Goal: Task Accomplishment & Management: Manage account settings

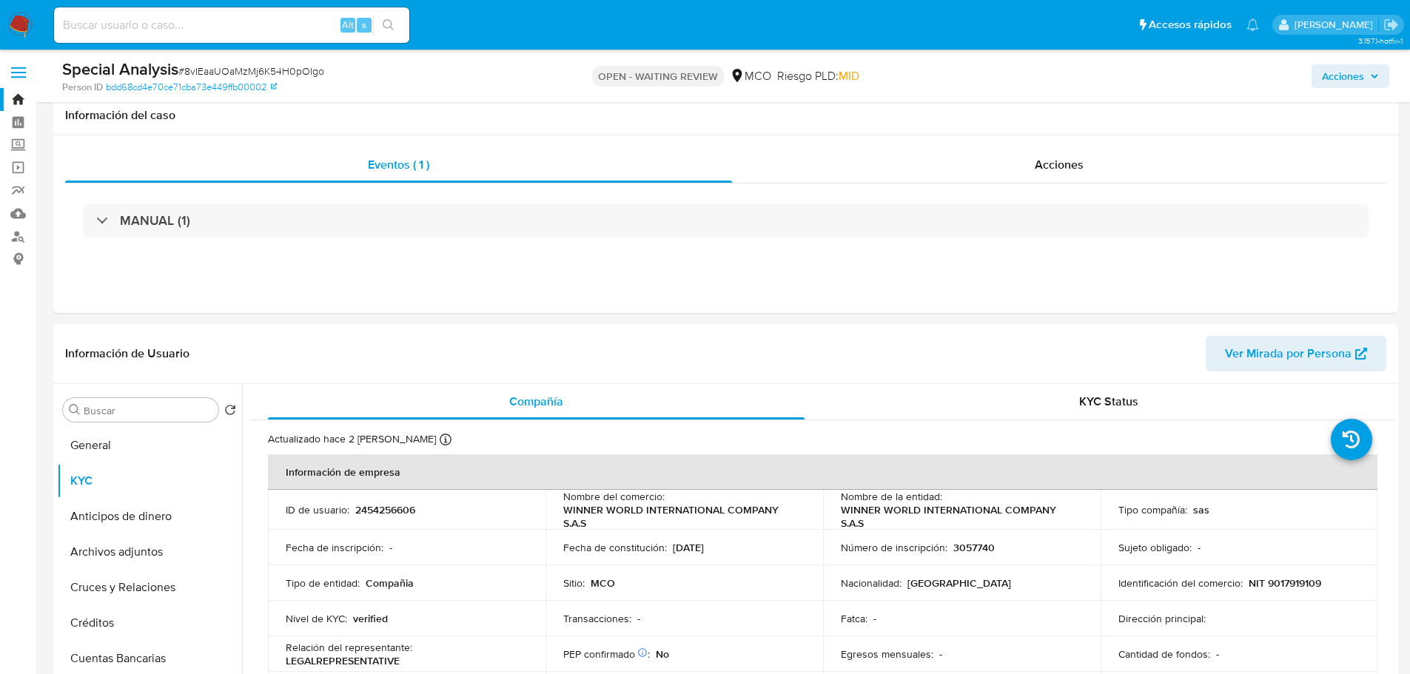
select select "10"
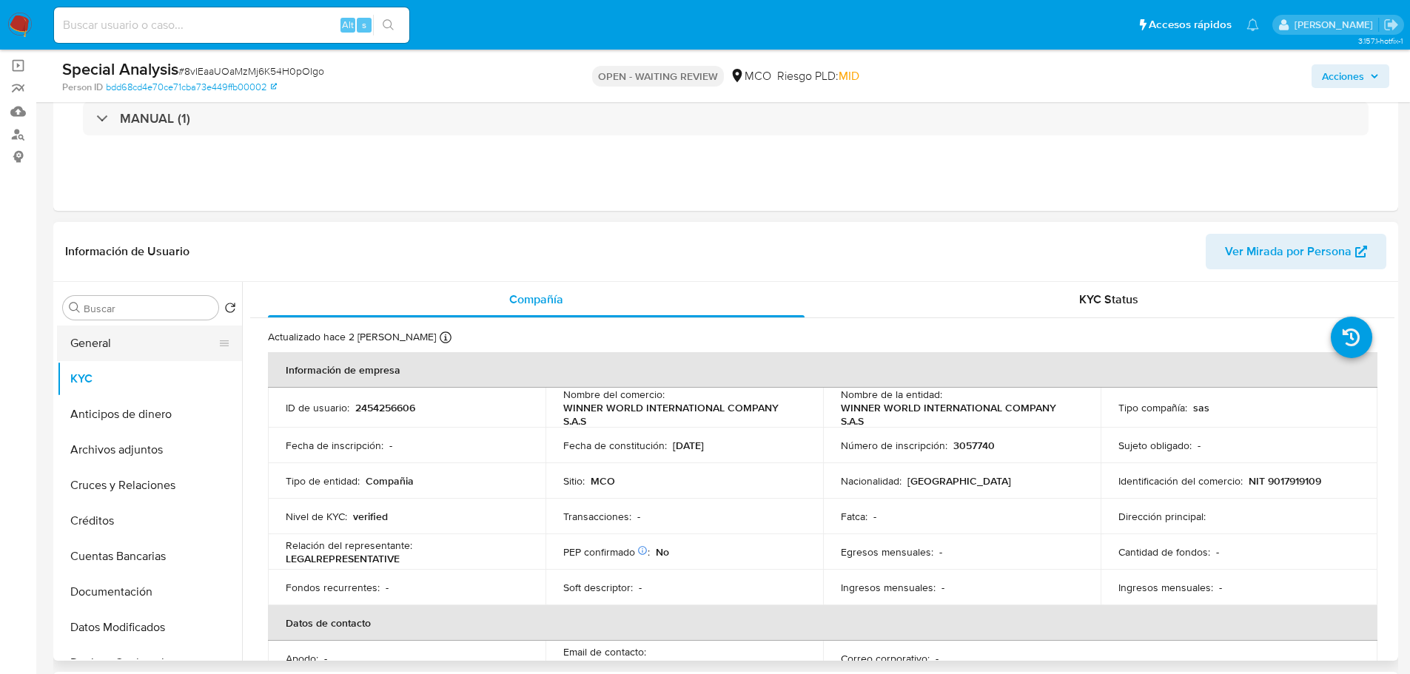
click at [117, 343] on button "General" at bounding box center [143, 344] width 173 height 36
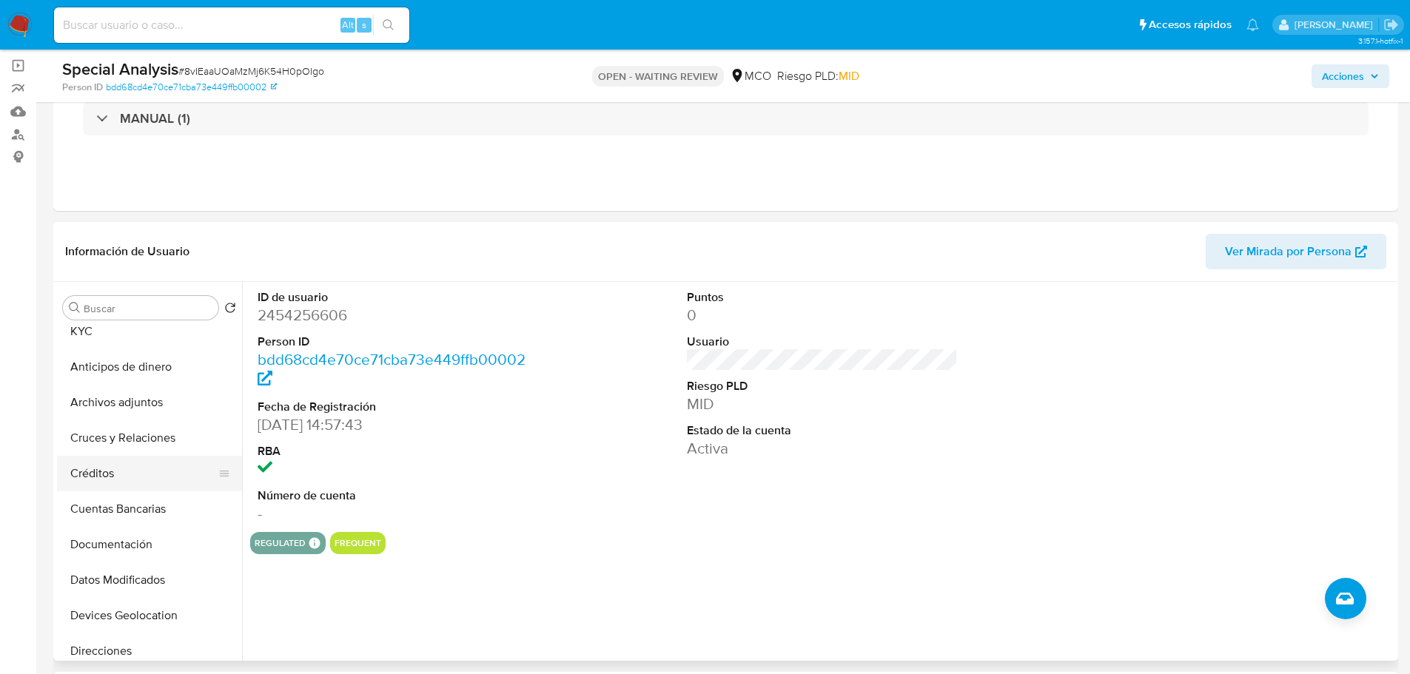
scroll to position [148, 0]
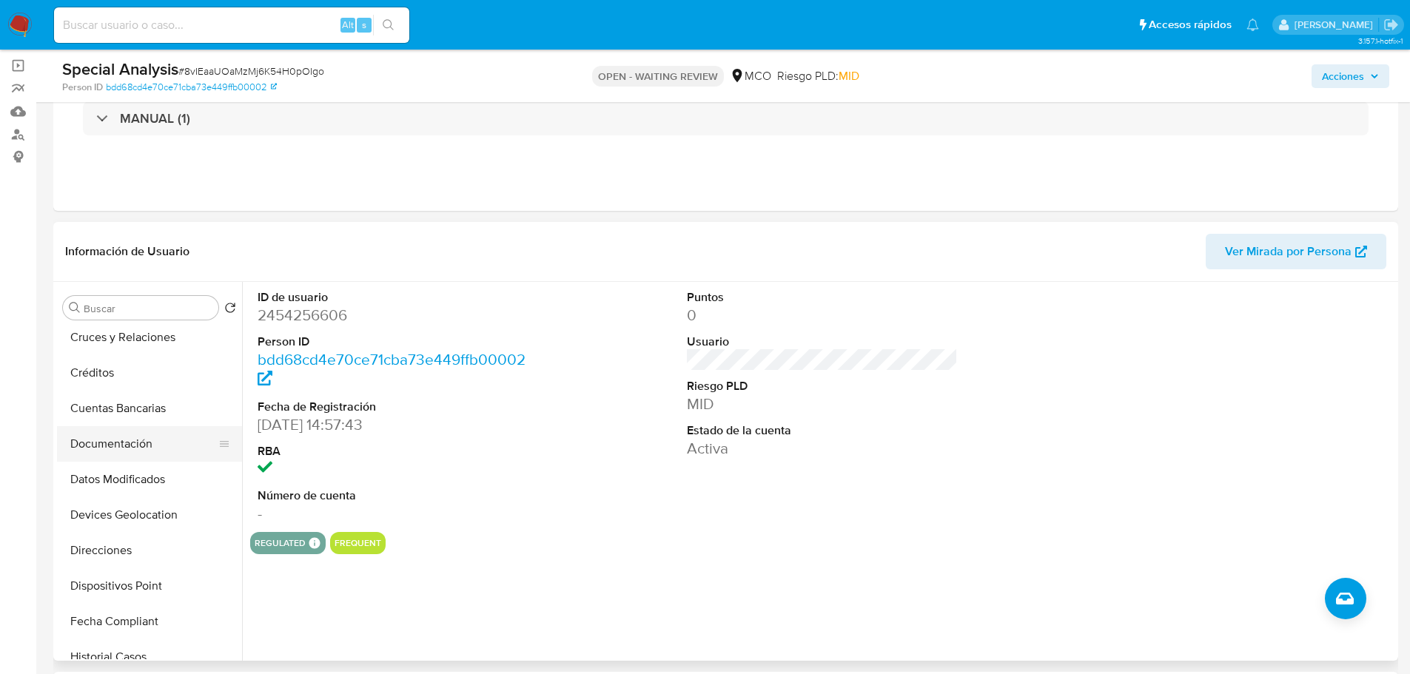
click at [134, 441] on button "Documentación" at bounding box center [143, 444] width 173 height 36
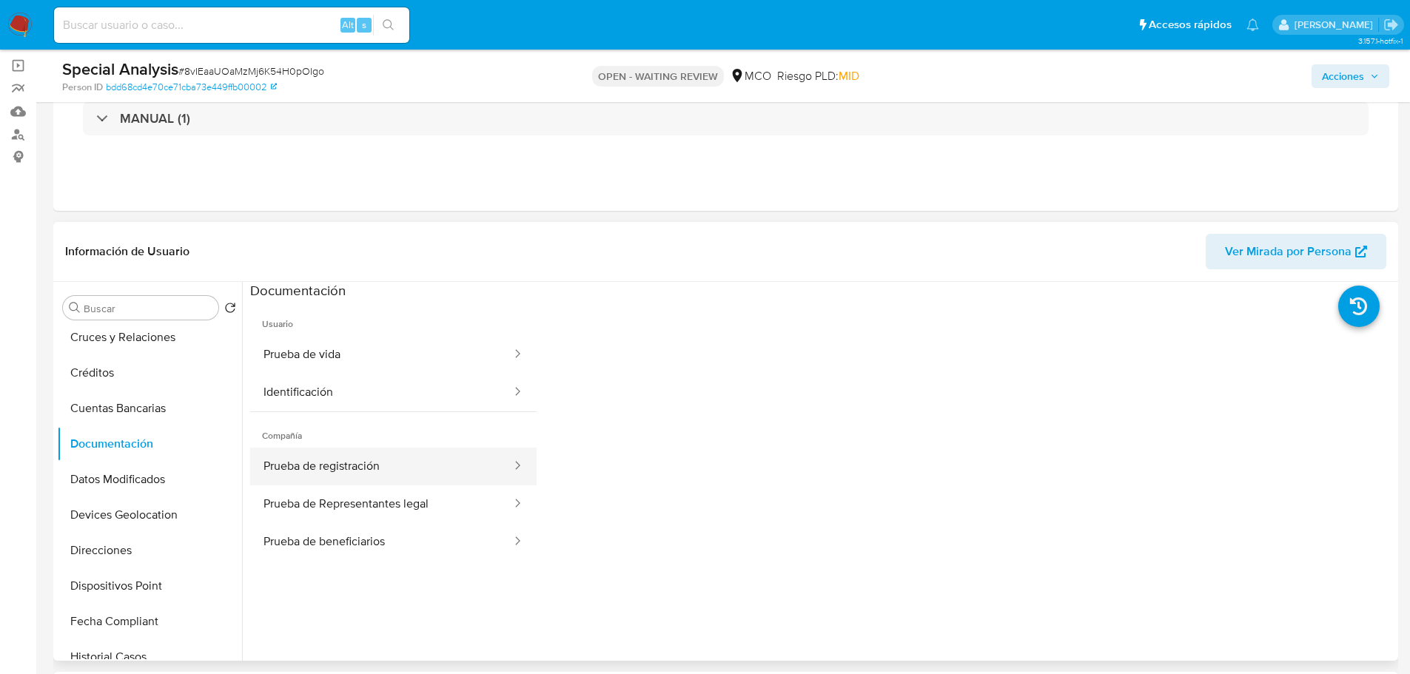
click at [402, 472] on button "Prueba de registración" at bounding box center [381, 467] width 263 height 38
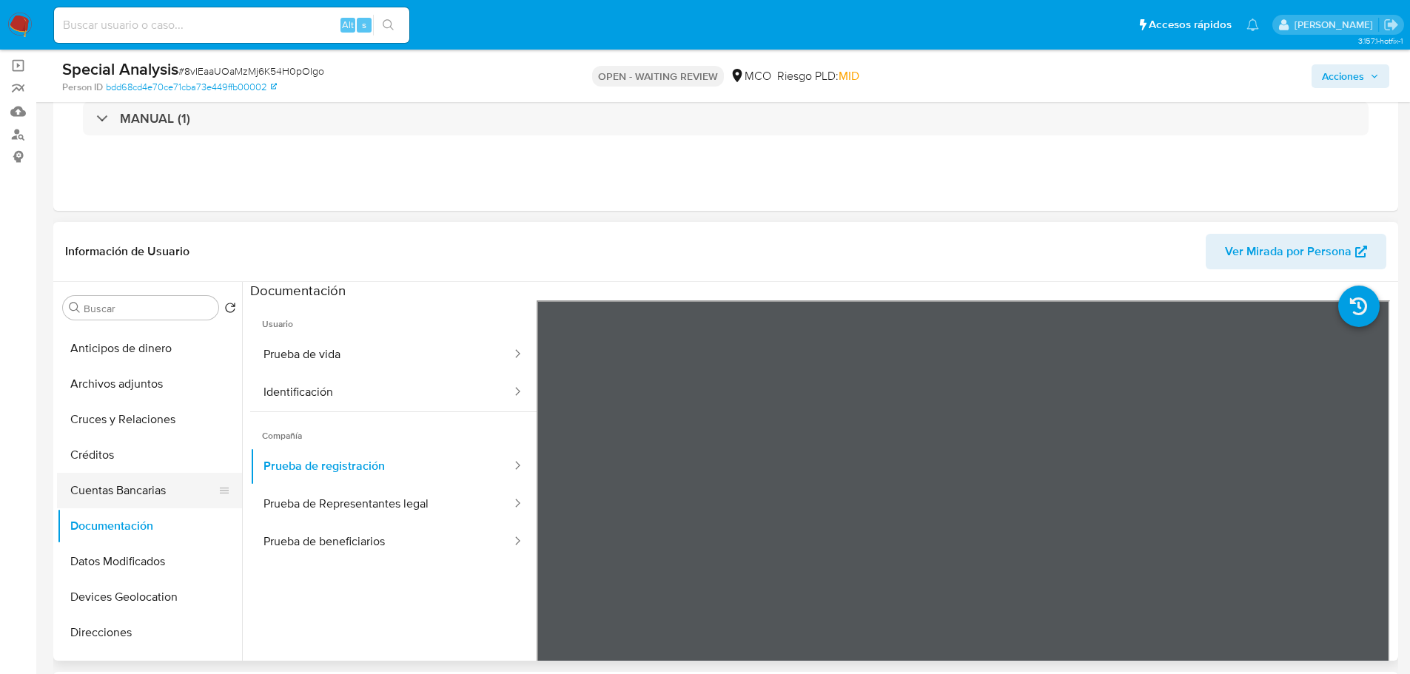
scroll to position [0, 0]
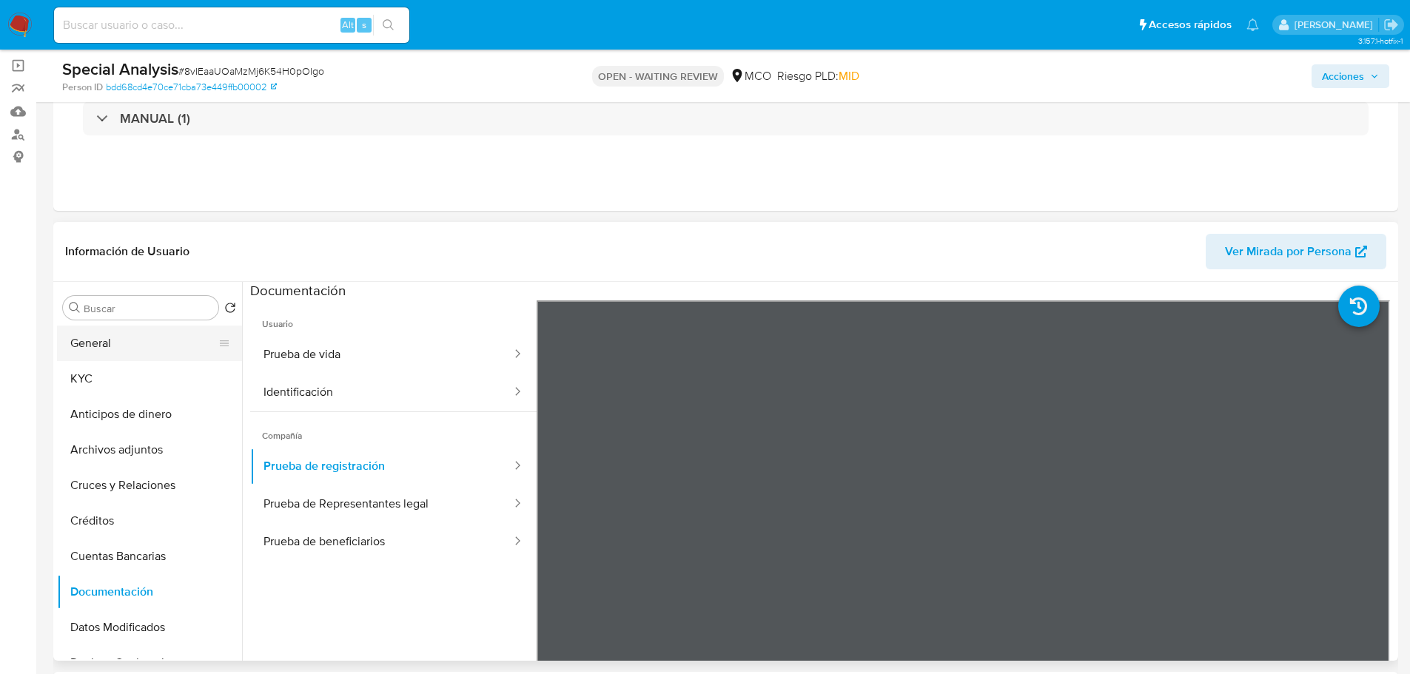
click at [117, 342] on button "General" at bounding box center [143, 344] width 173 height 36
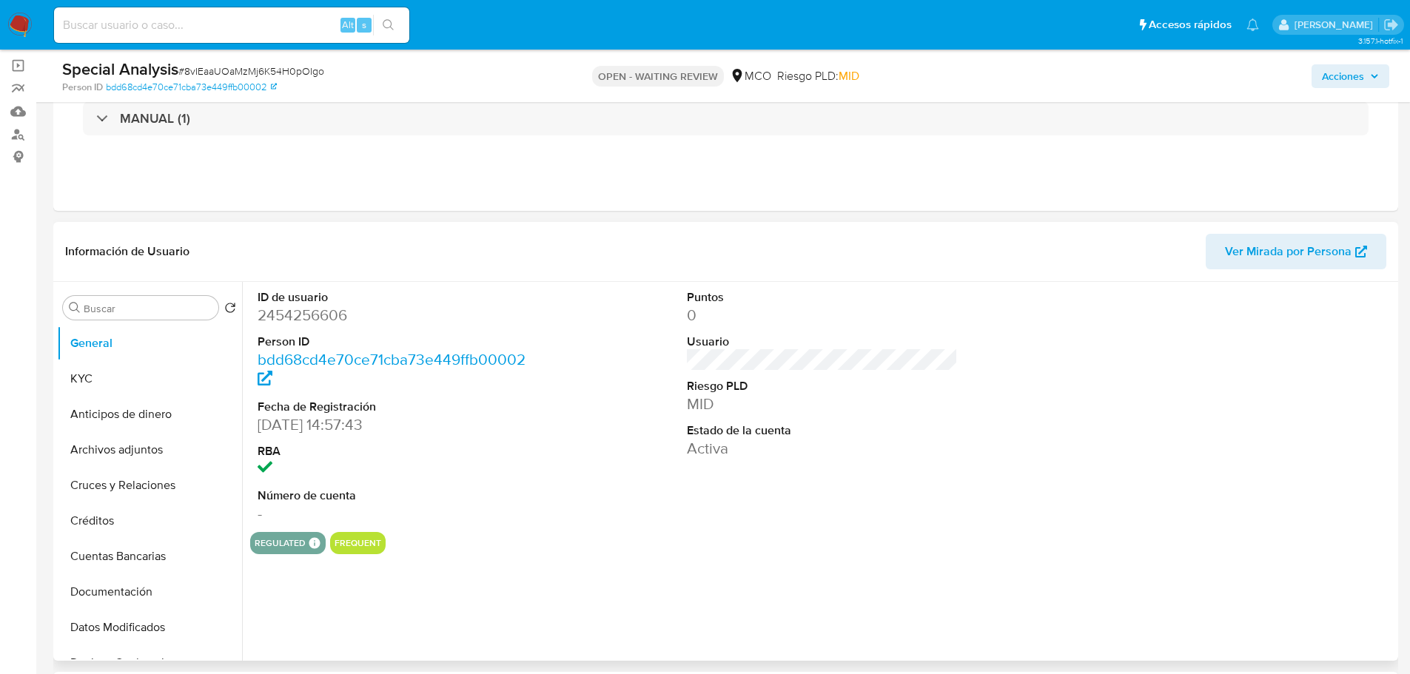
click at [323, 320] on dd "2454256606" at bounding box center [394, 315] width 272 height 21
click at [322, 320] on dd "2454256606" at bounding box center [394, 315] width 272 height 21
copy dd "2454256606"
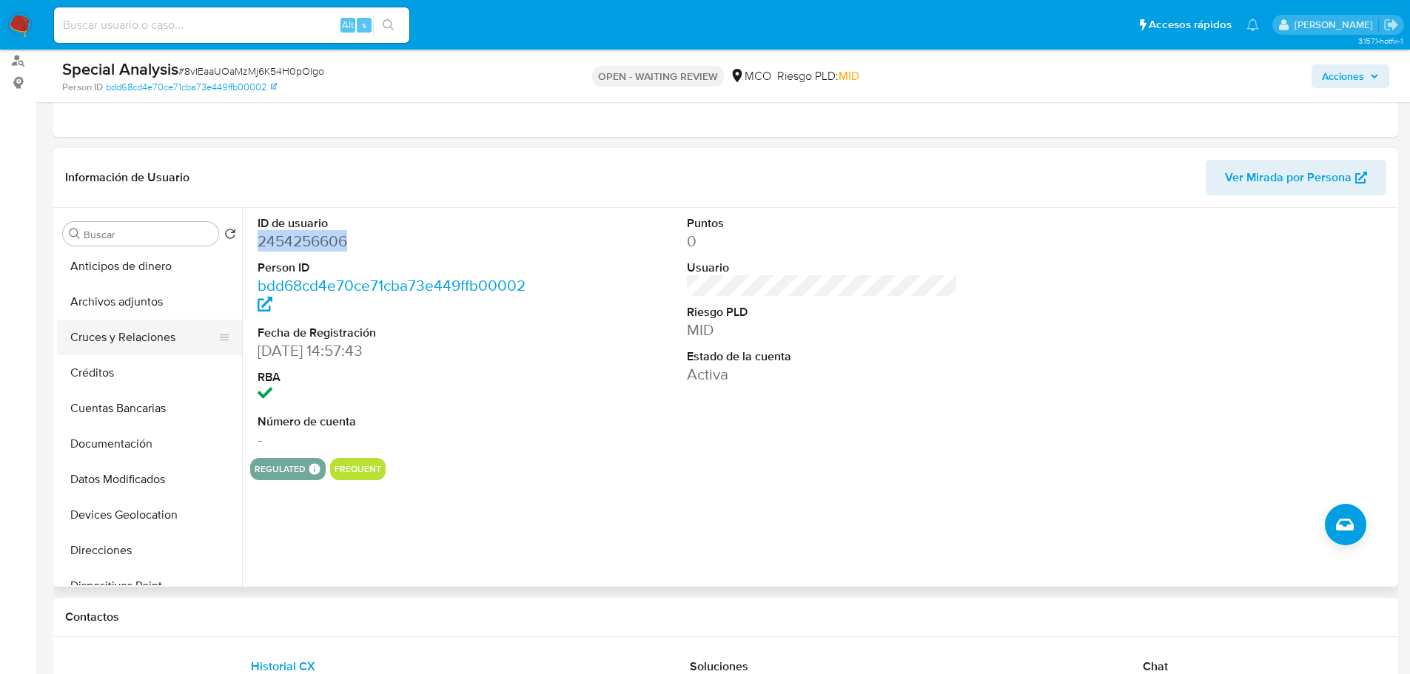
scroll to position [148, 0]
click at [166, 368] on button "Documentación" at bounding box center [143, 370] width 173 height 36
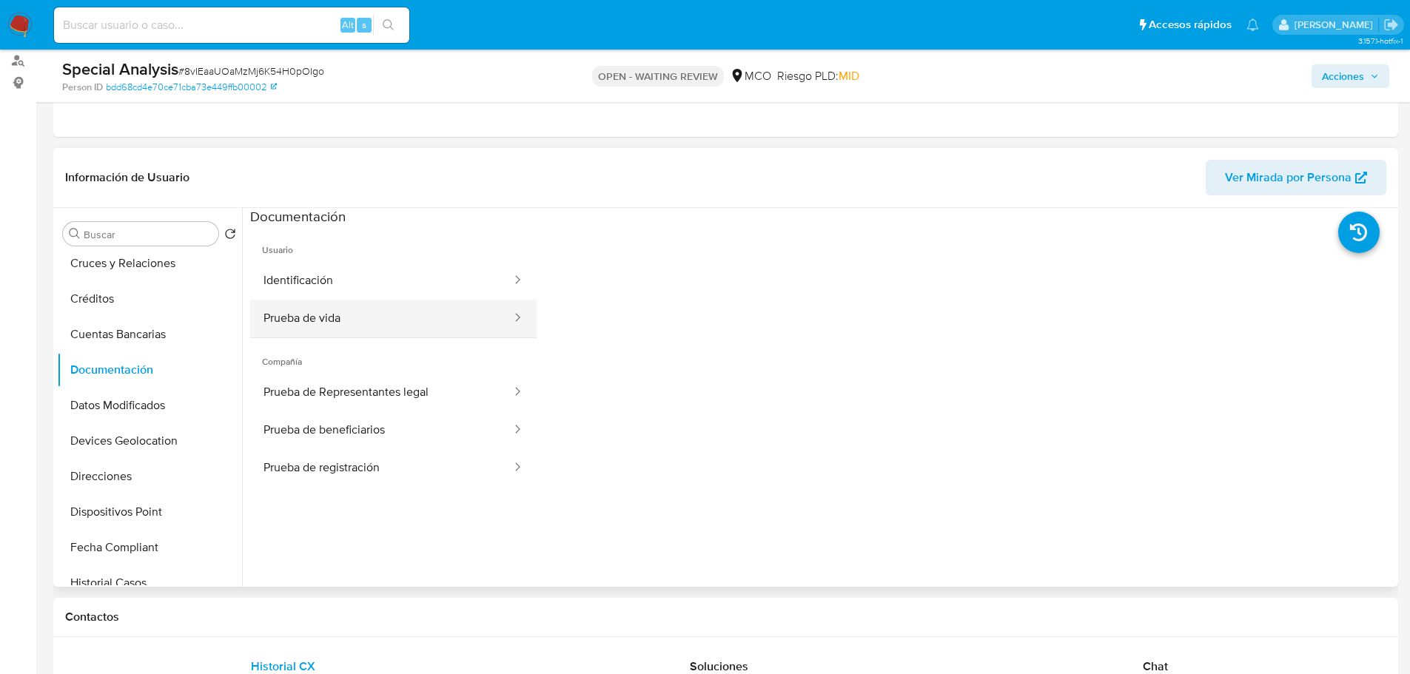
click at [460, 324] on button "Prueba de vida" at bounding box center [381, 319] width 263 height 38
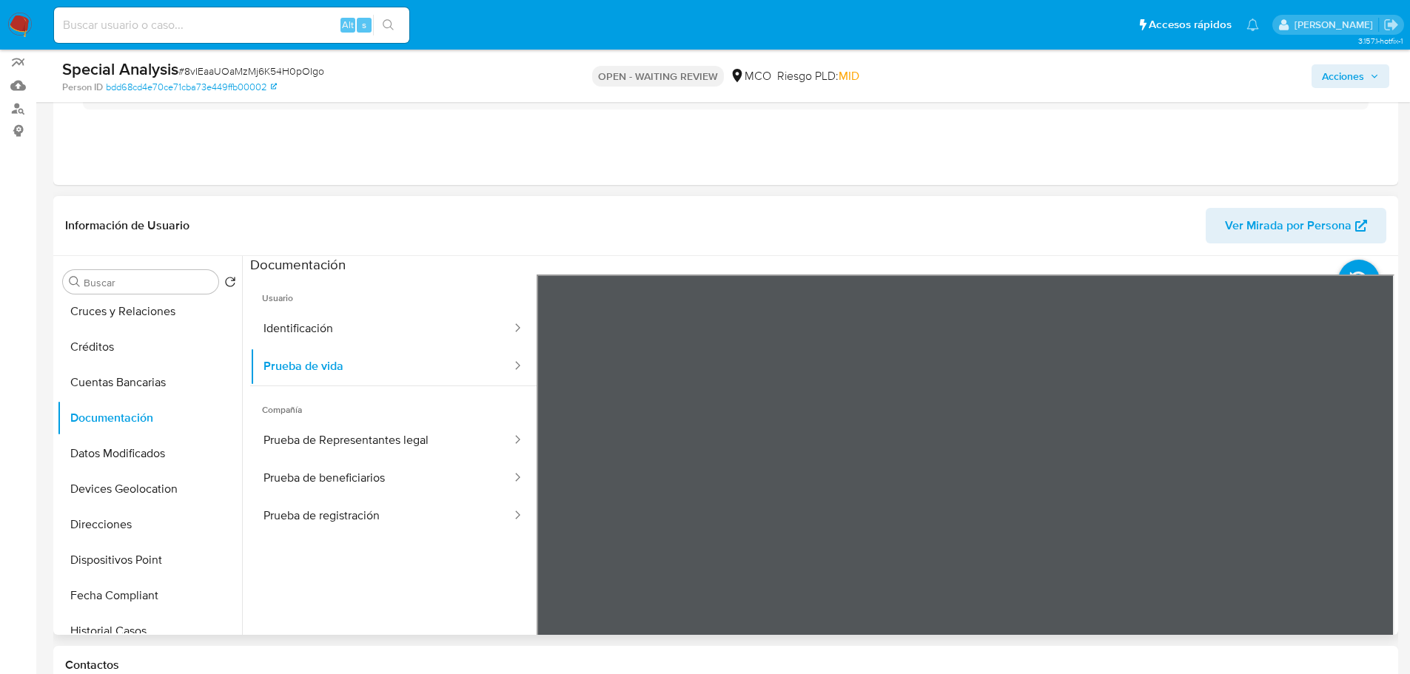
scroll to position [102, 0]
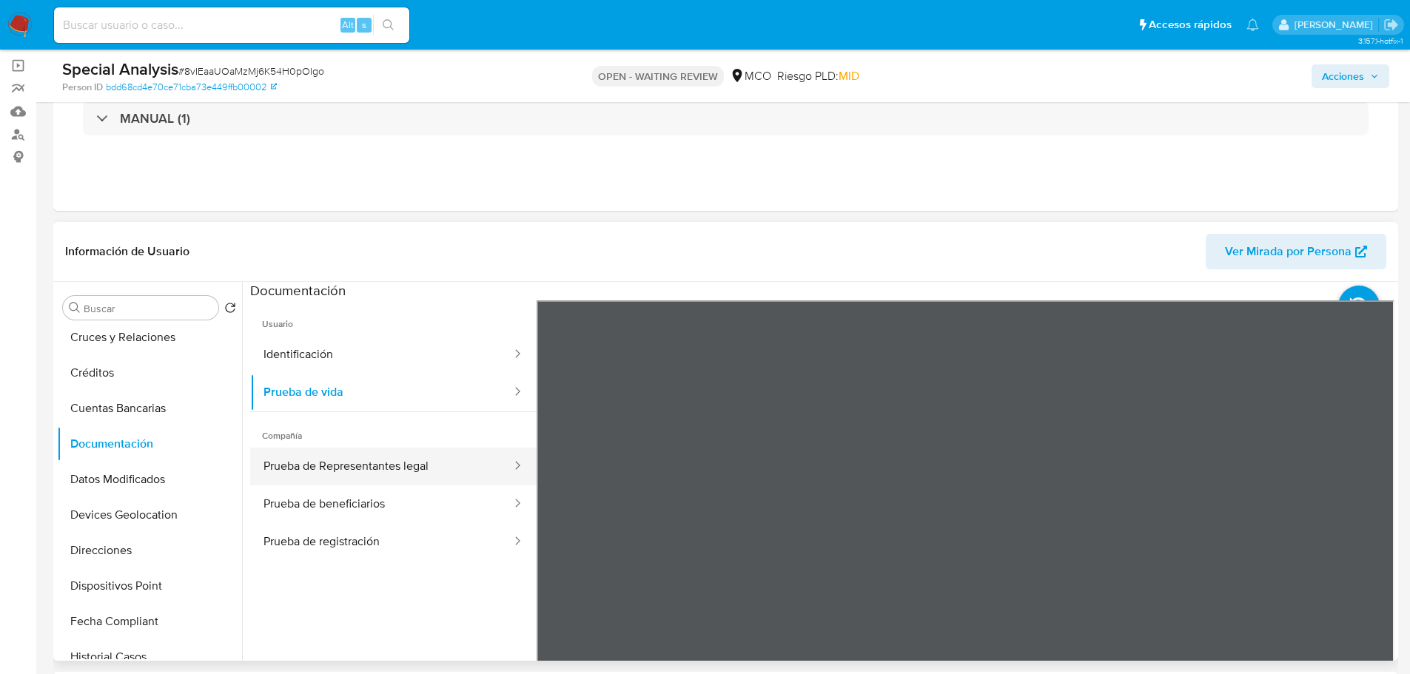
click at [321, 458] on button "Prueba de Representantes legal" at bounding box center [381, 467] width 263 height 38
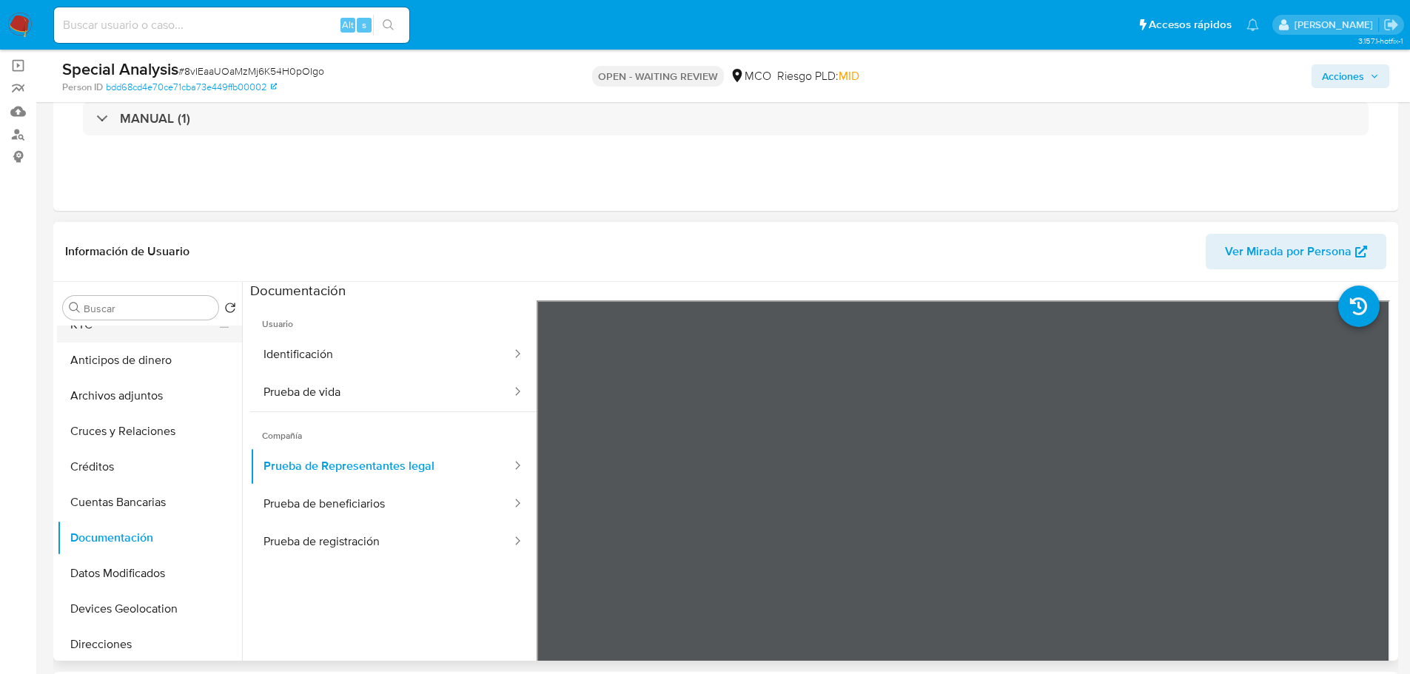
scroll to position [0, 0]
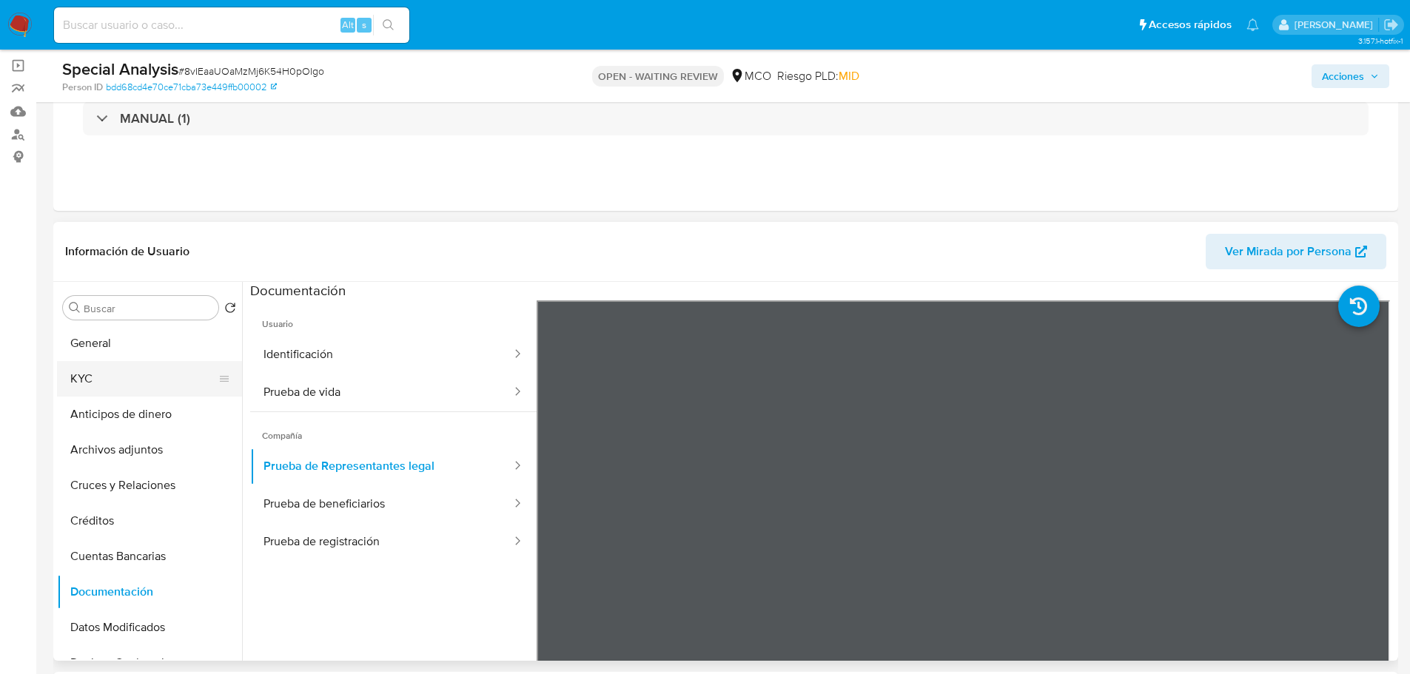
click at [125, 387] on button "KYC" at bounding box center [143, 379] width 173 height 36
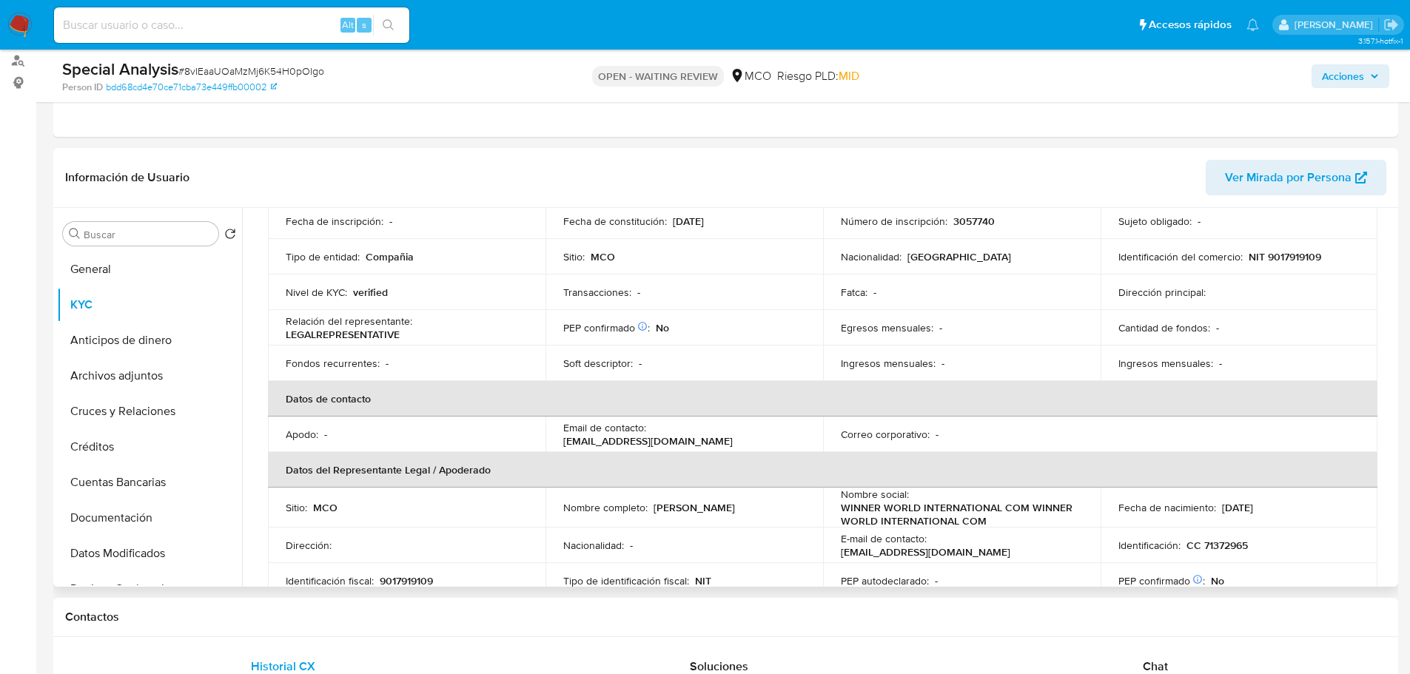
scroll to position [222, 0]
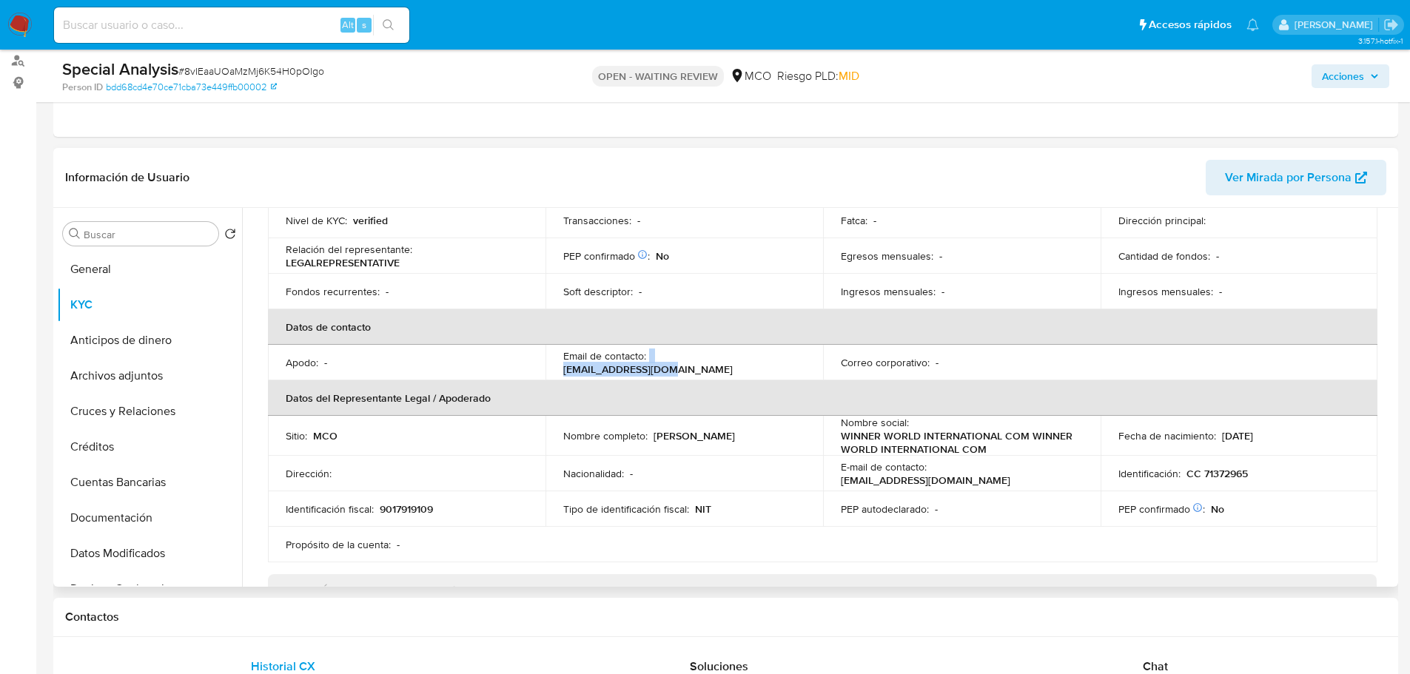
drag, startPoint x: 765, startPoint y: 361, endPoint x: 648, endPoint y: 357, distance: 117.1
click at [648, 357] on div "Email de contacto : adm.wwind@gmail.com" at bounding box center [684, 362] width 242 height 27
drag, startPoint x: 653, startPoint y: 439, endPoint x: 760, endPoint y: 445, distance: 106.8
click at [760, 445] on td "Nombre completo : Ernesto Prieto Quintana" at bounding box center [685, 436] width 278 height 40
click at [758, 452] on td "Nombre completo : Ernesto Prieto Quintana" at bounding box center [685, 436] width 278 height 40
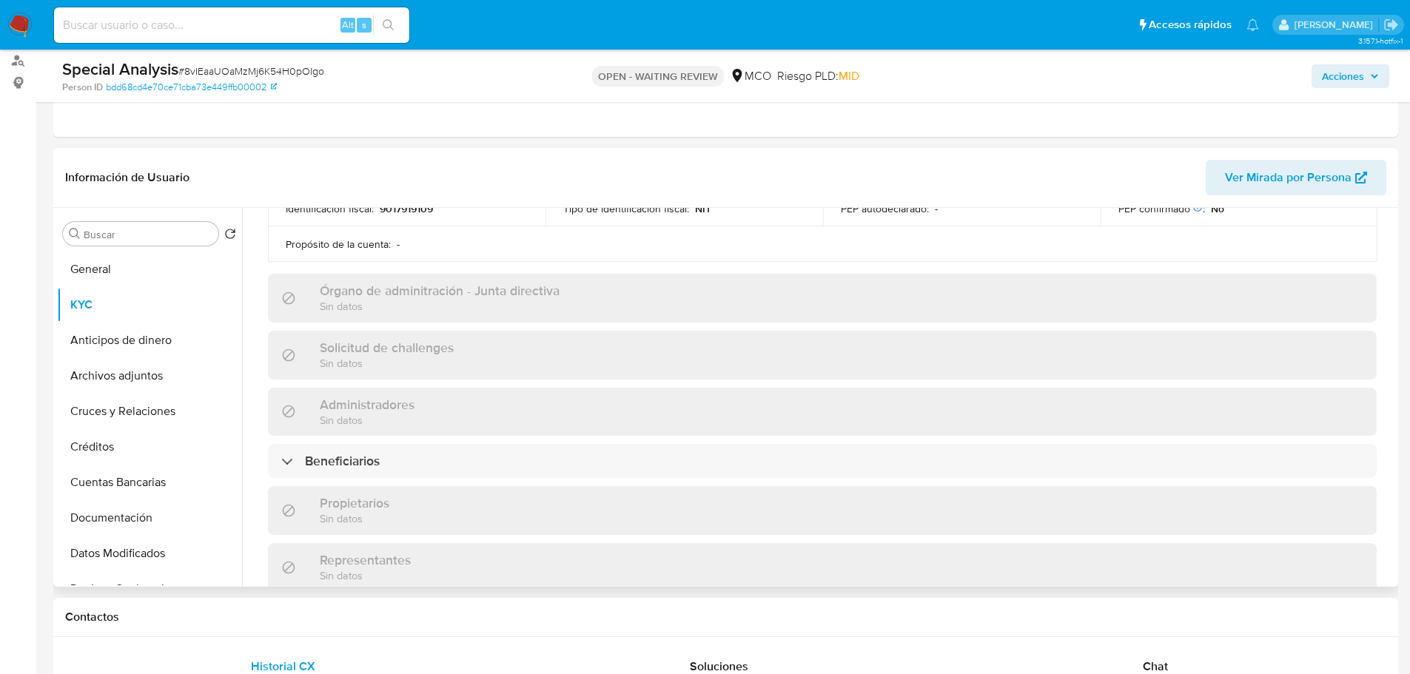
scroll to position [592, 0]
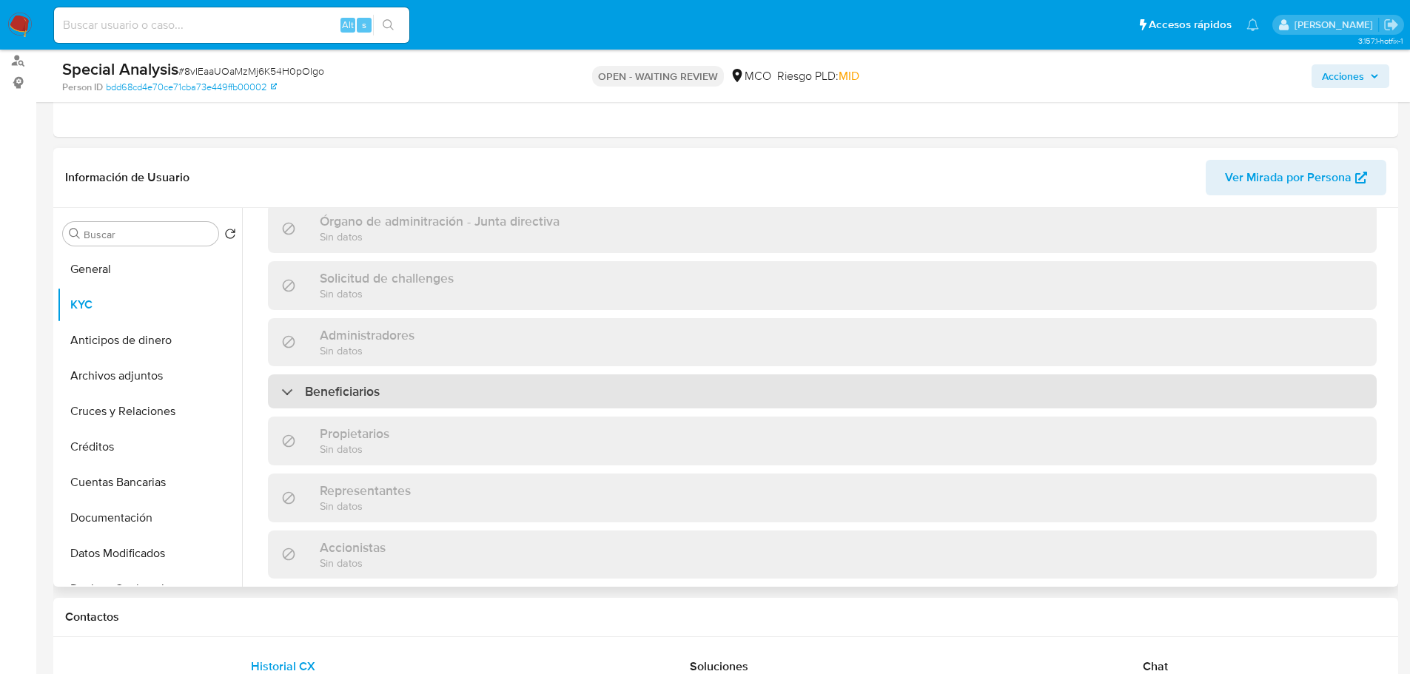
click at [478, 391] on div "Beneficiarios" at bounding box center [822, 392] width 1109 height 34
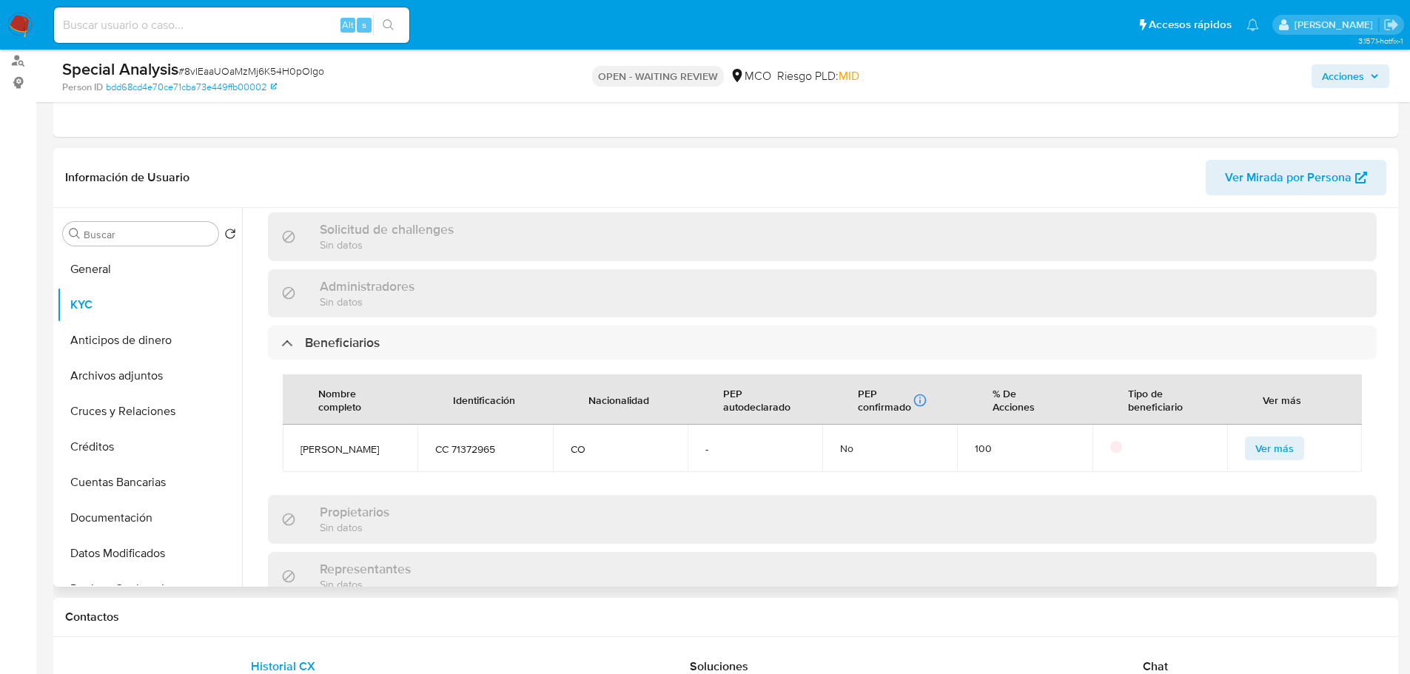
scroll to position [666, 0]
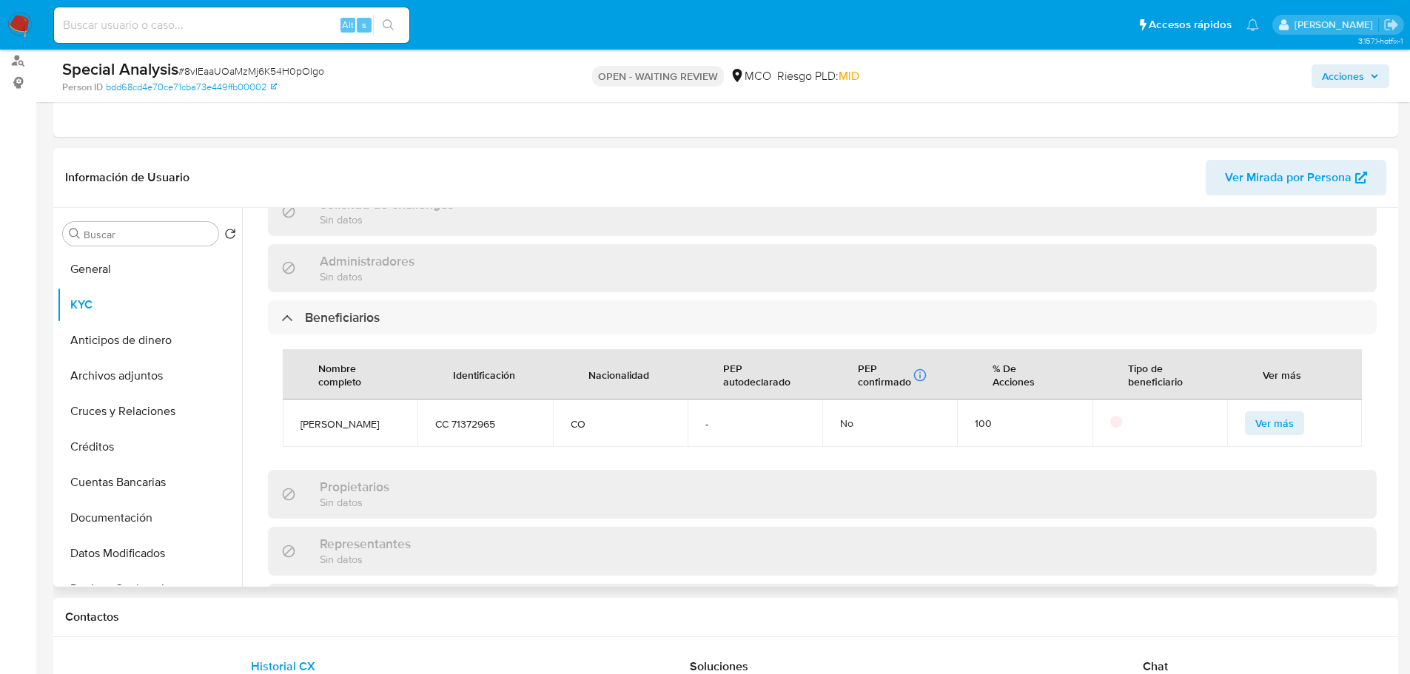
drag, startPoint x: 290, startPoint y: 429, endPoint x: 398, endPoint y: 423, distance: 107.5
click at [398, 423] on td "ERNESTO PRIETO" at bounding box center [350, 423] width 135 height 47
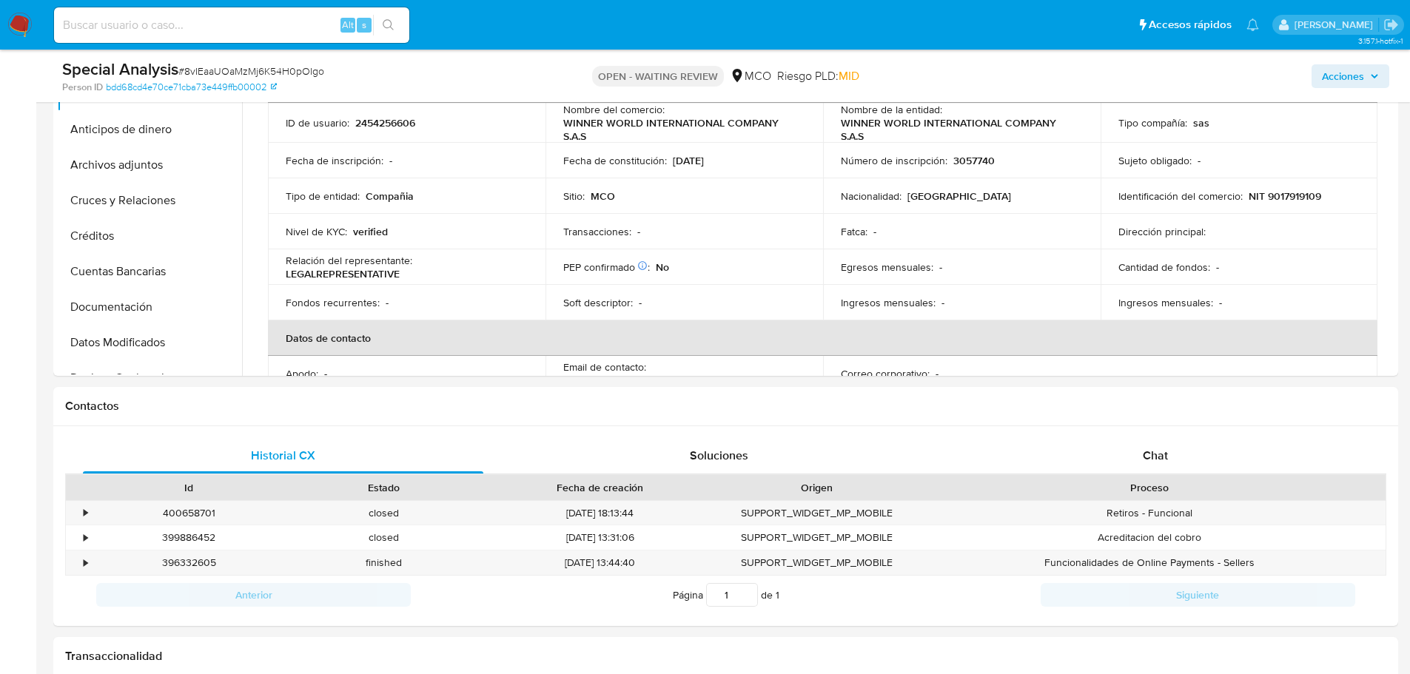
scroll to position [398, 0]
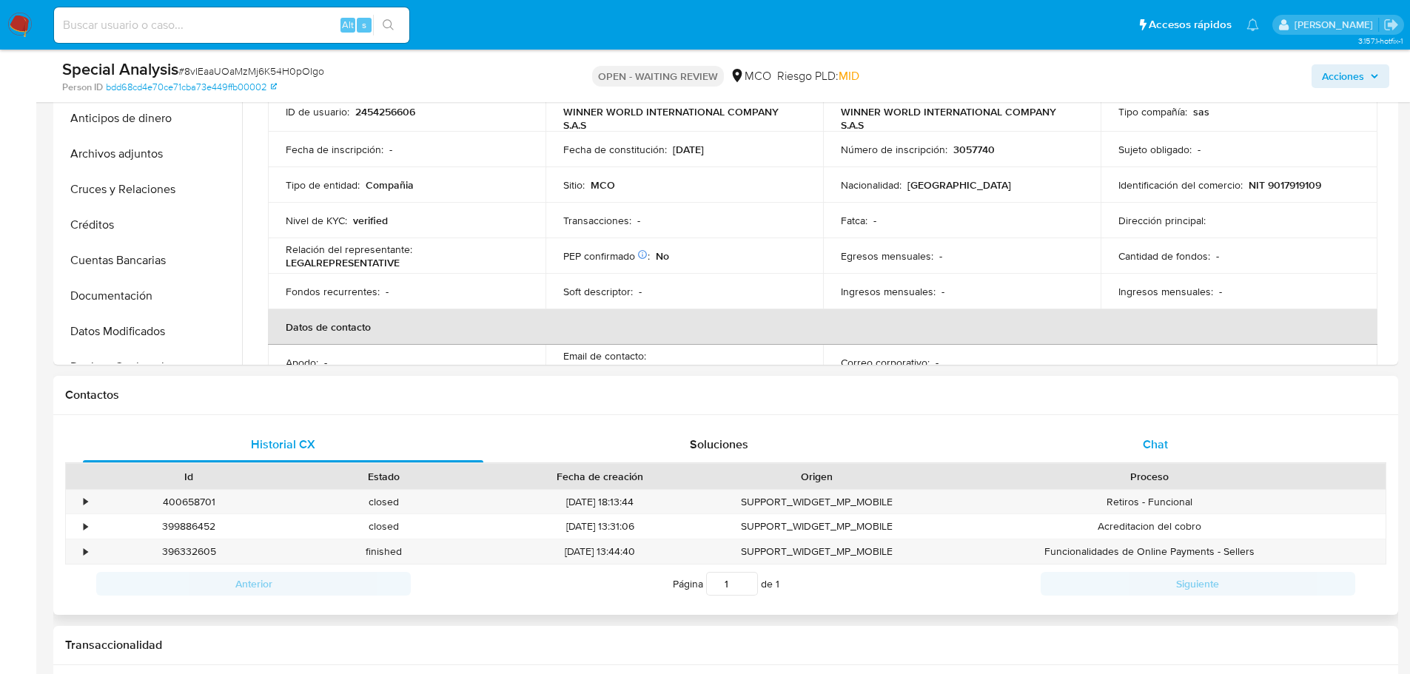
click at [1173, 441] on div "Chat" at bounding box center [1155, 445] width 401 height 36
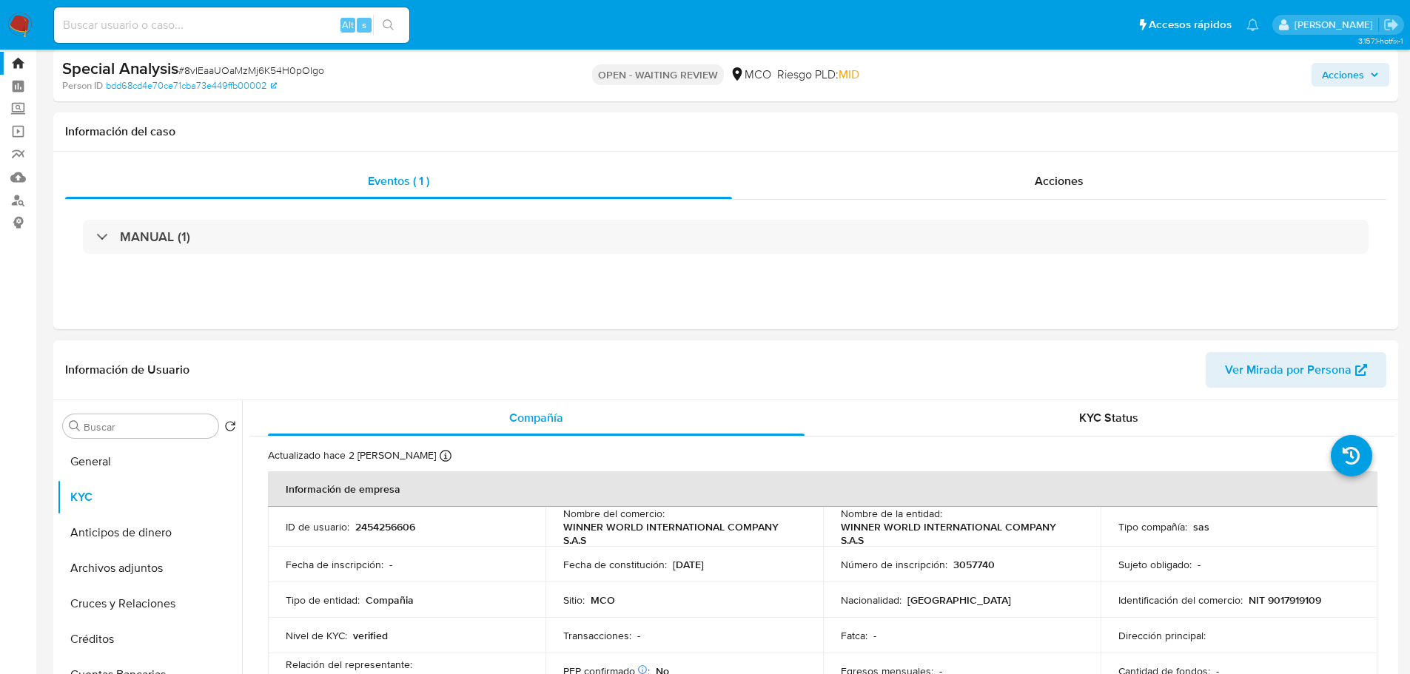
scroll to position [28, 0]
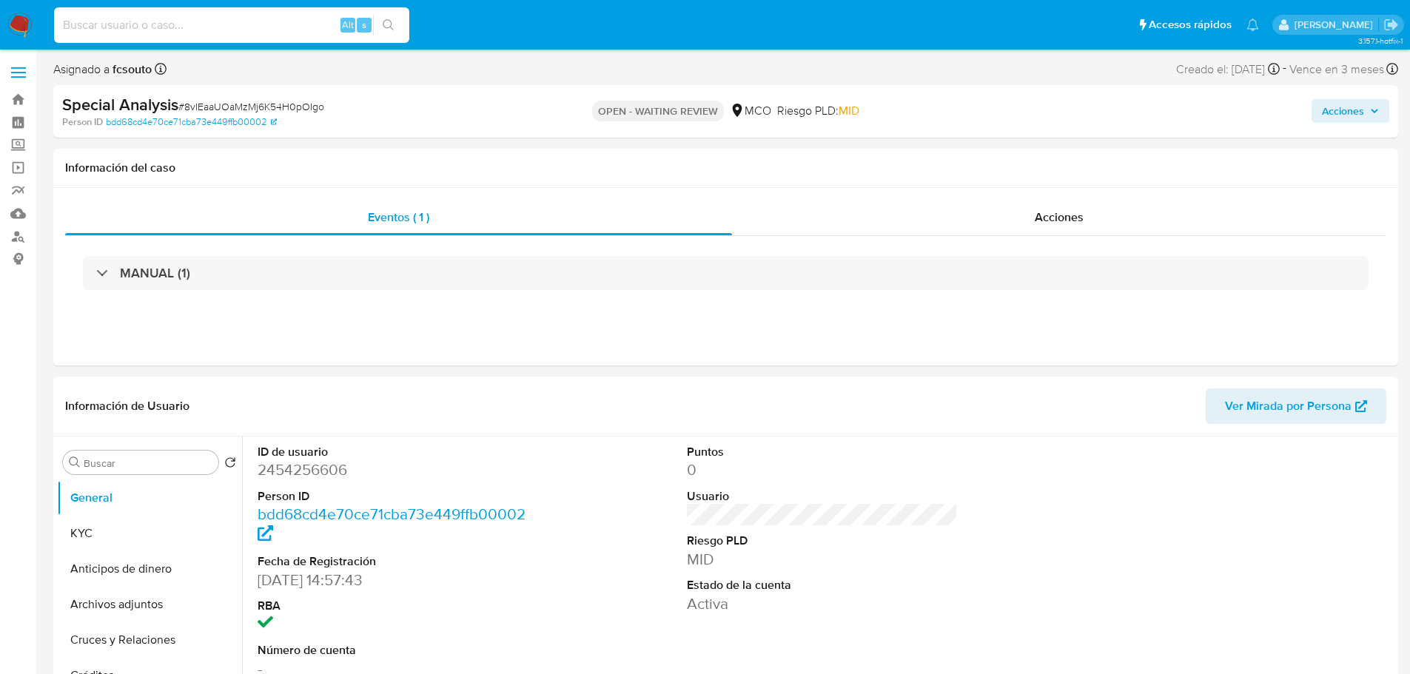
click at [215, 28] on input at bounding box center [231, 25] width 355 height 19
paste input "458686999"
type input "458686999"
select select "10"
type input "458686999"
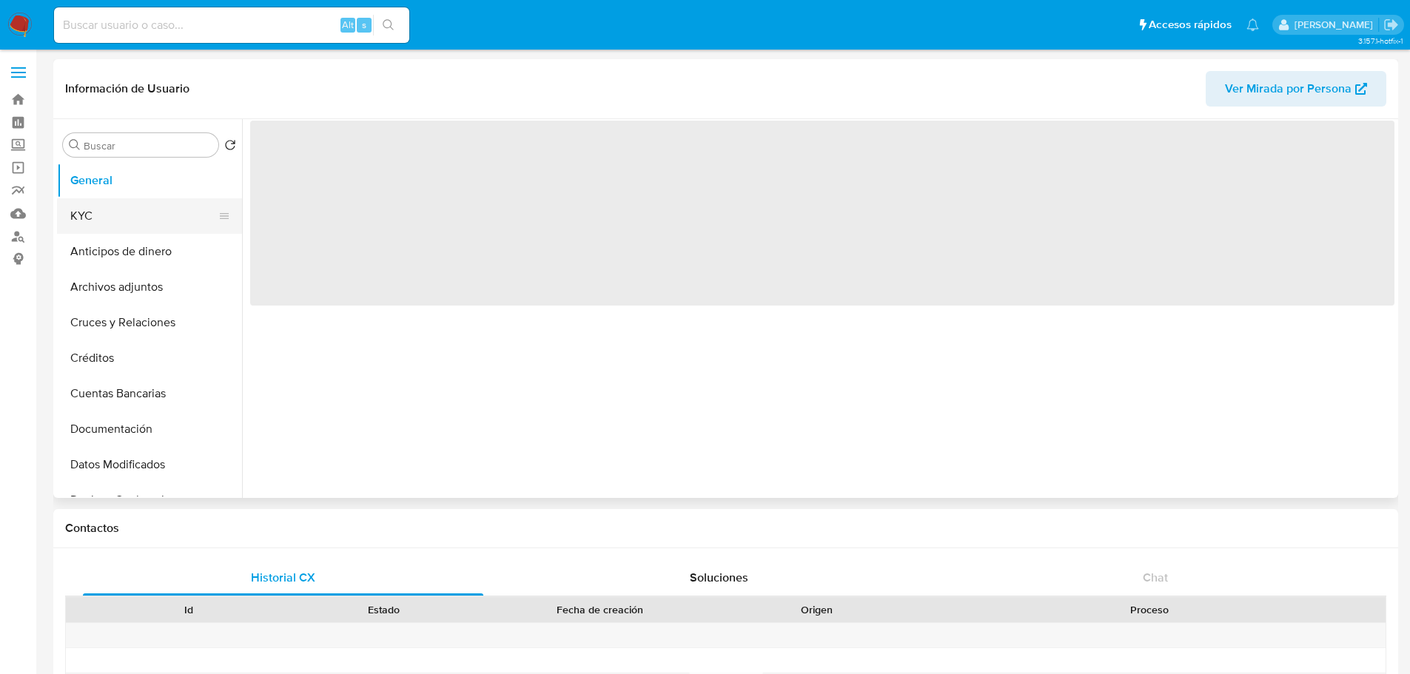
click at [130, 213] on button "KYC" at bounding box center [143, 216] width 173 height 36
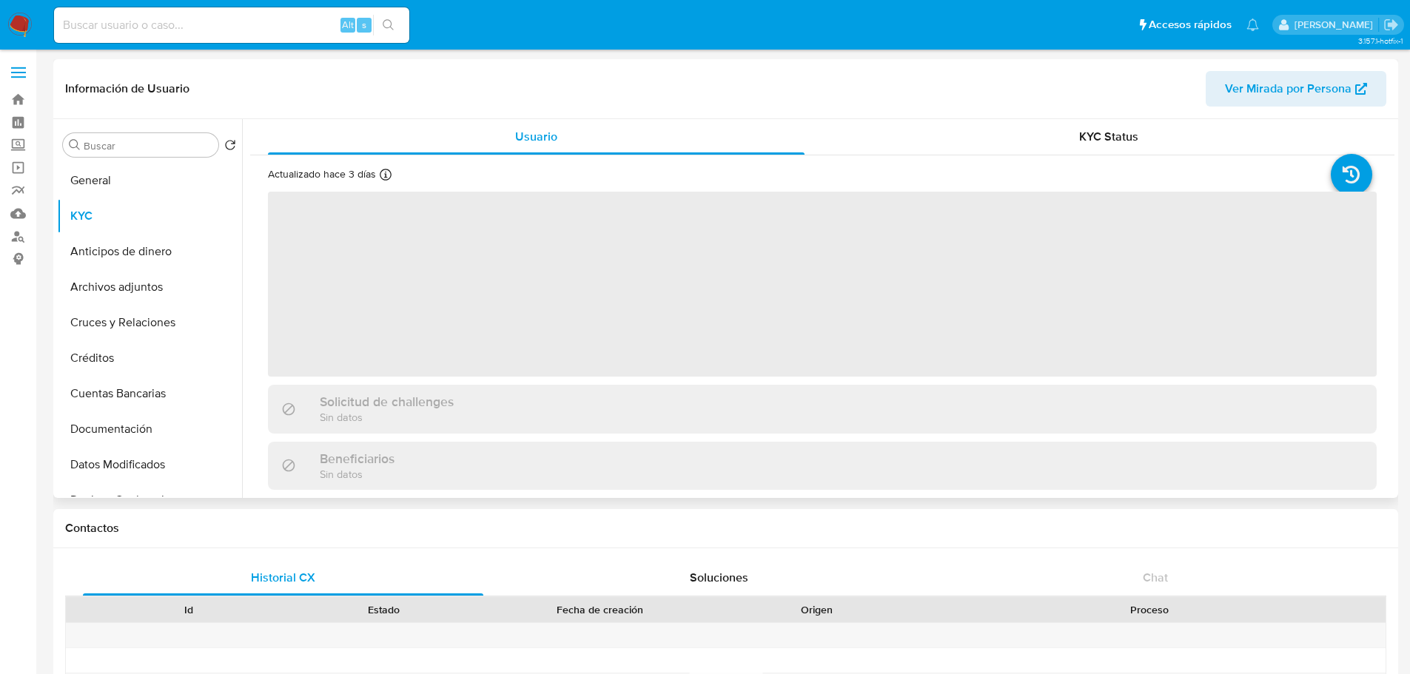
select select "10"
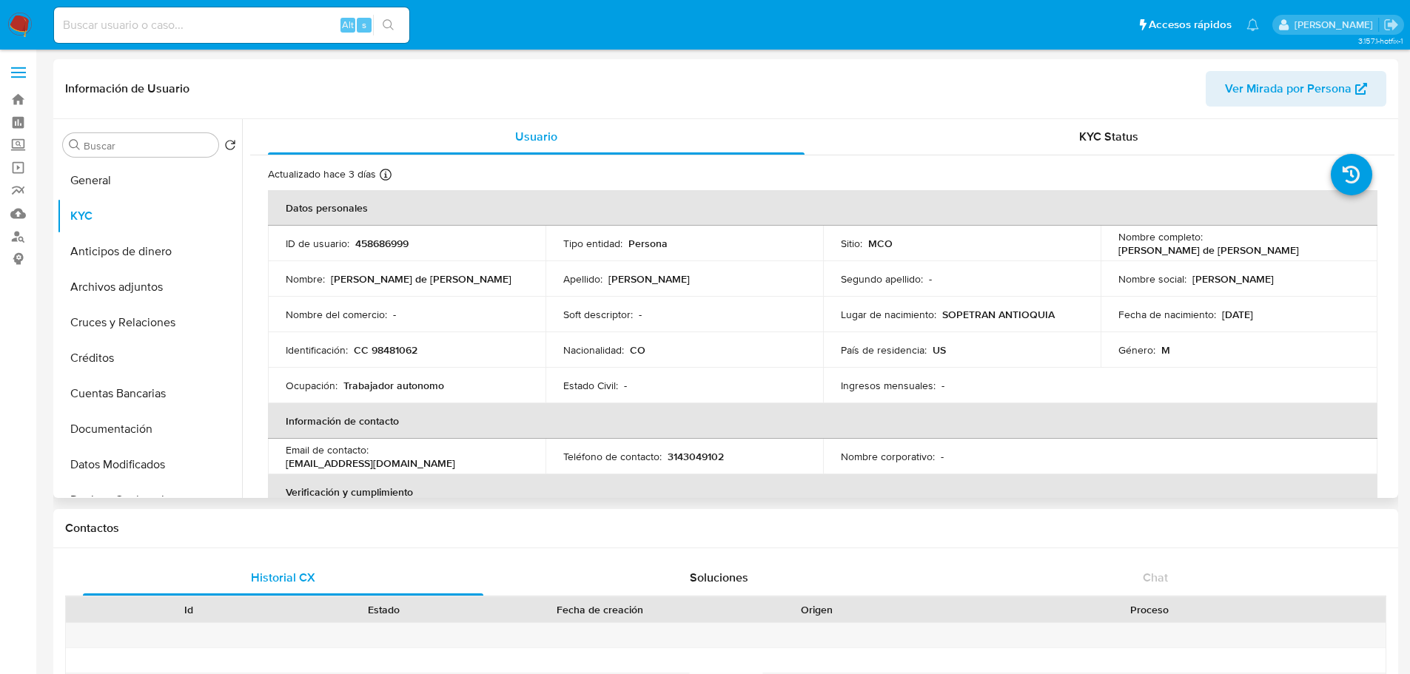
click at [381, 350] on p "CC 98481062" at bounding box center [386, 350] width 64 height 13
copy p "98481062"
select select "10"
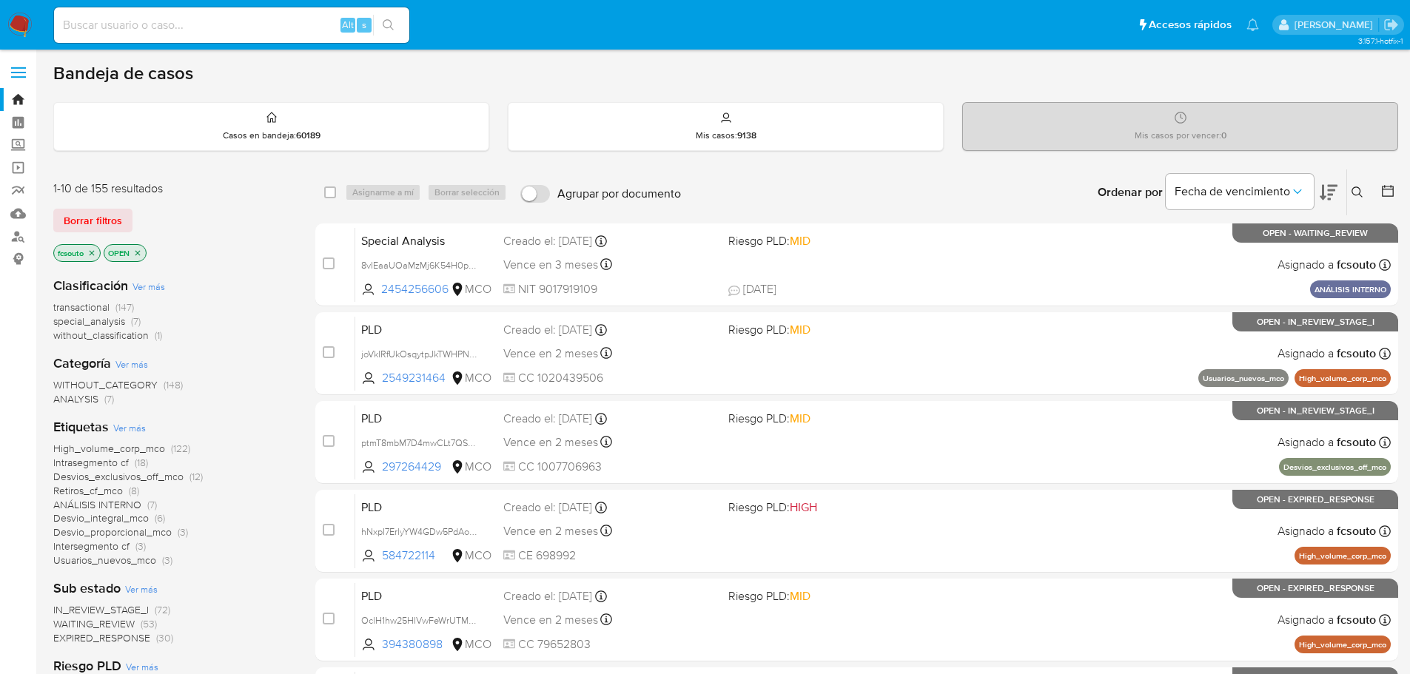
click at [1353, 189] on icon at bounding box center [1358, 193] width 12 height 12
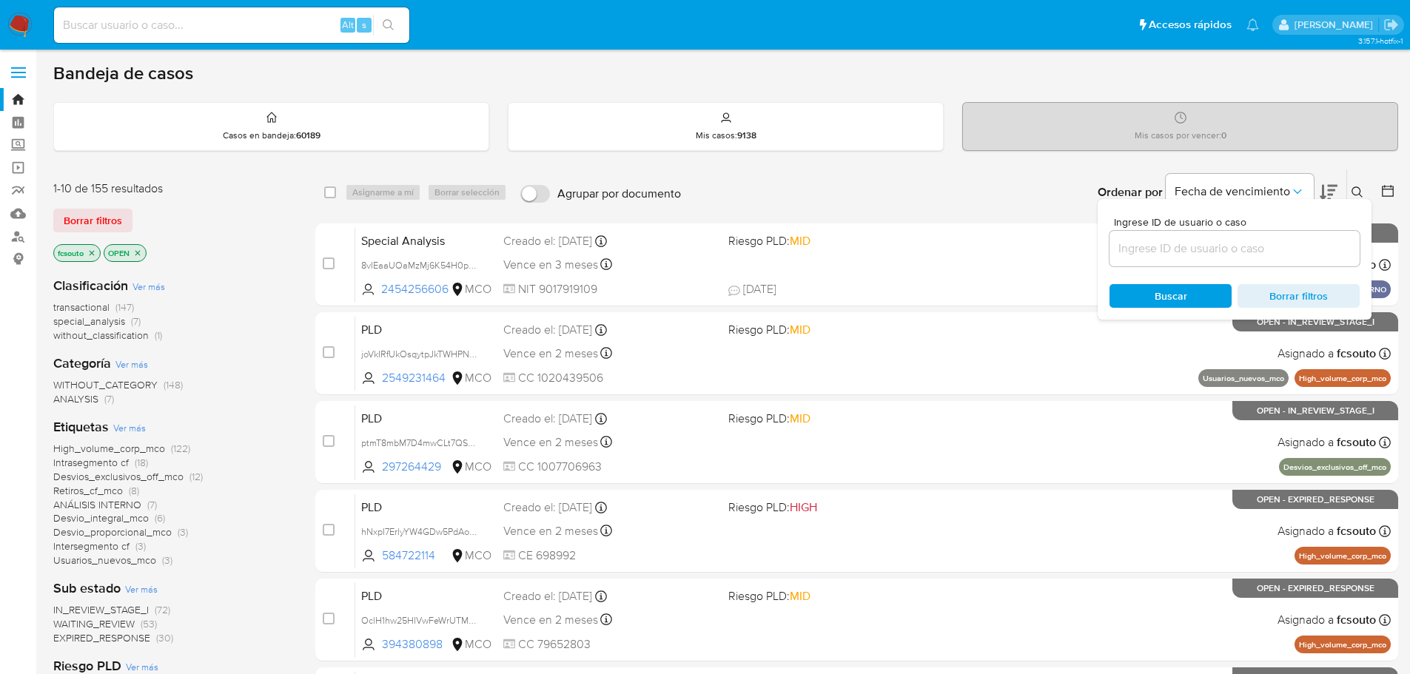
click at [1231, 266] on div at bounding box center [1235, 249] width 250 height 36
click at [1230, 251] on input at bounding box center [1235, 248] width 250 height 19
paste input "8vIEaaUOaMzMj6K54H0pOIgo"
type input "8vIEaaUOaMzMj6K54H0pOIgo"
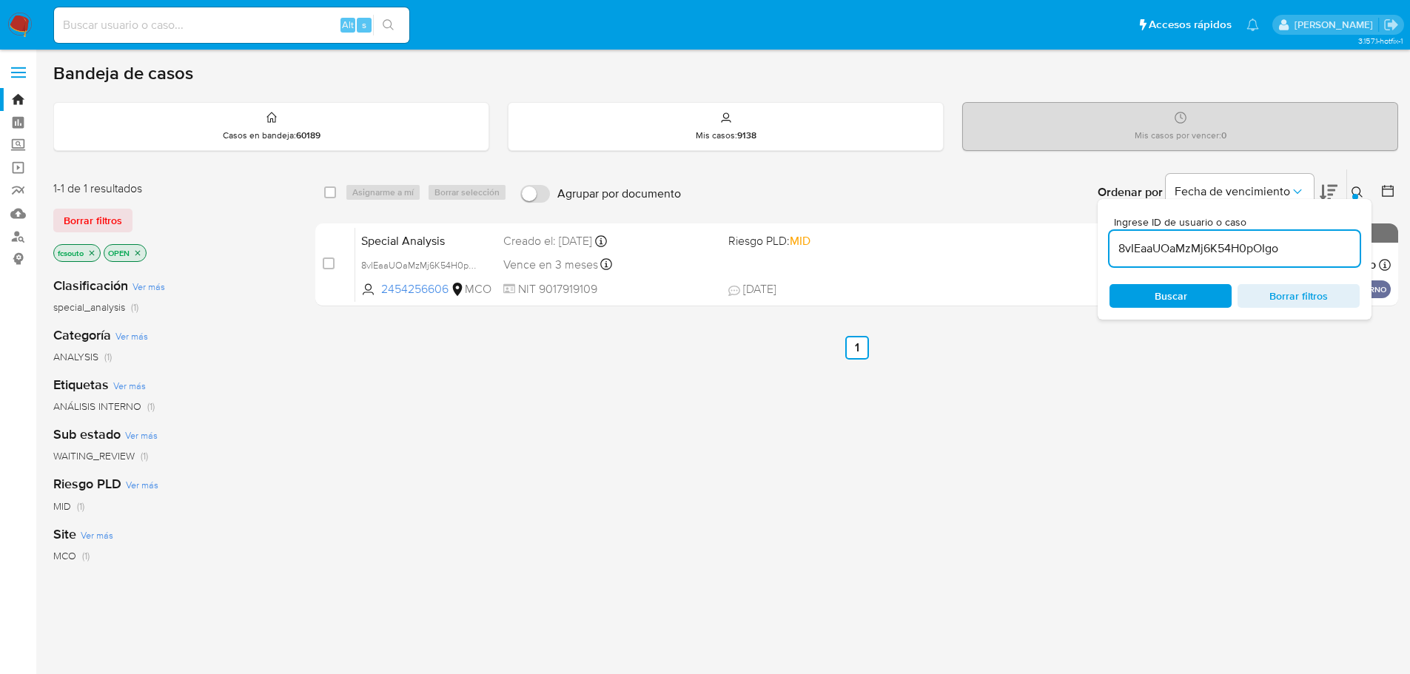
click at [1183, 458] on div "select-all-cases-checkbox Asignarme a mí Borrar selección Agrupar por documento…" at bounding box center [856, 504] width 1083 height 671
click at [1359, 189] on icon at bounding box center [1358, 193] width 12 height 12
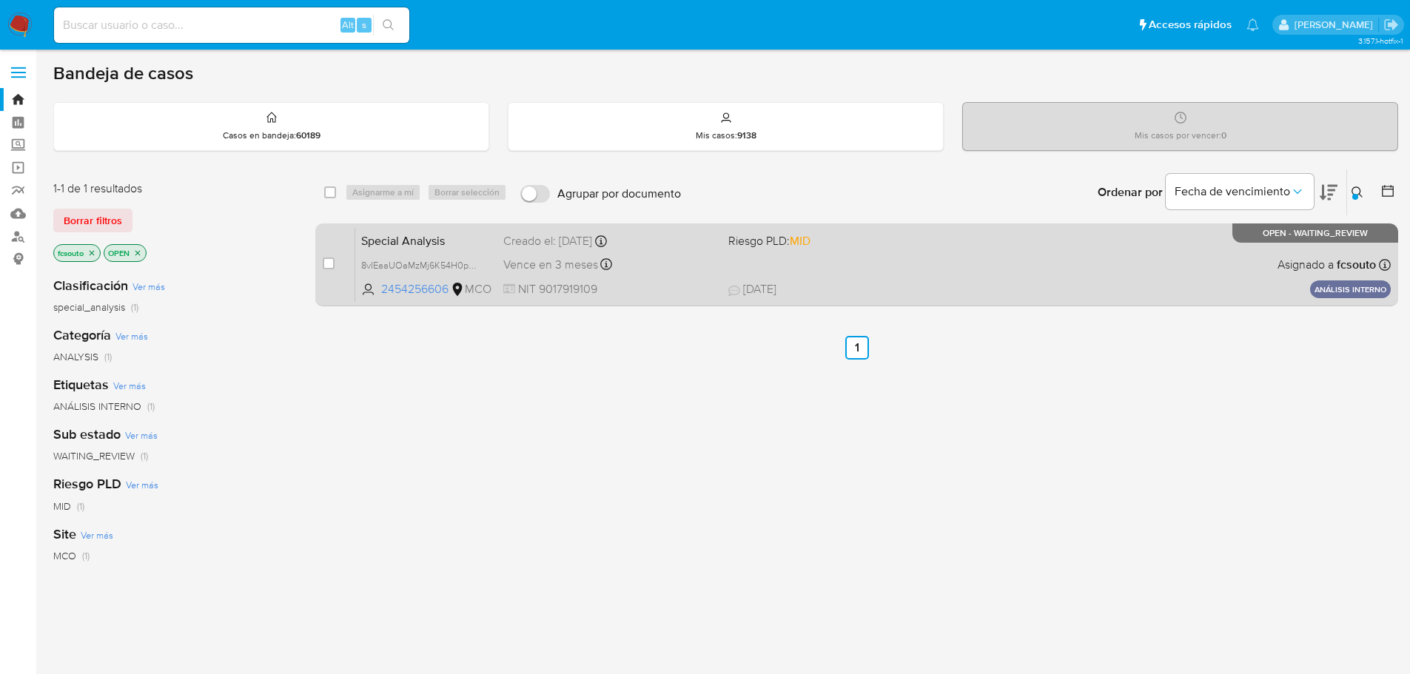
drag, startPoint x: 334, startPoint y: 265, endPoint x: 341, endPoint y: 258, distance: 10.0
click at [333, 265] on input "checkbox" at bounding box center [329, 264] width 12 height 12
checkbox input "true"
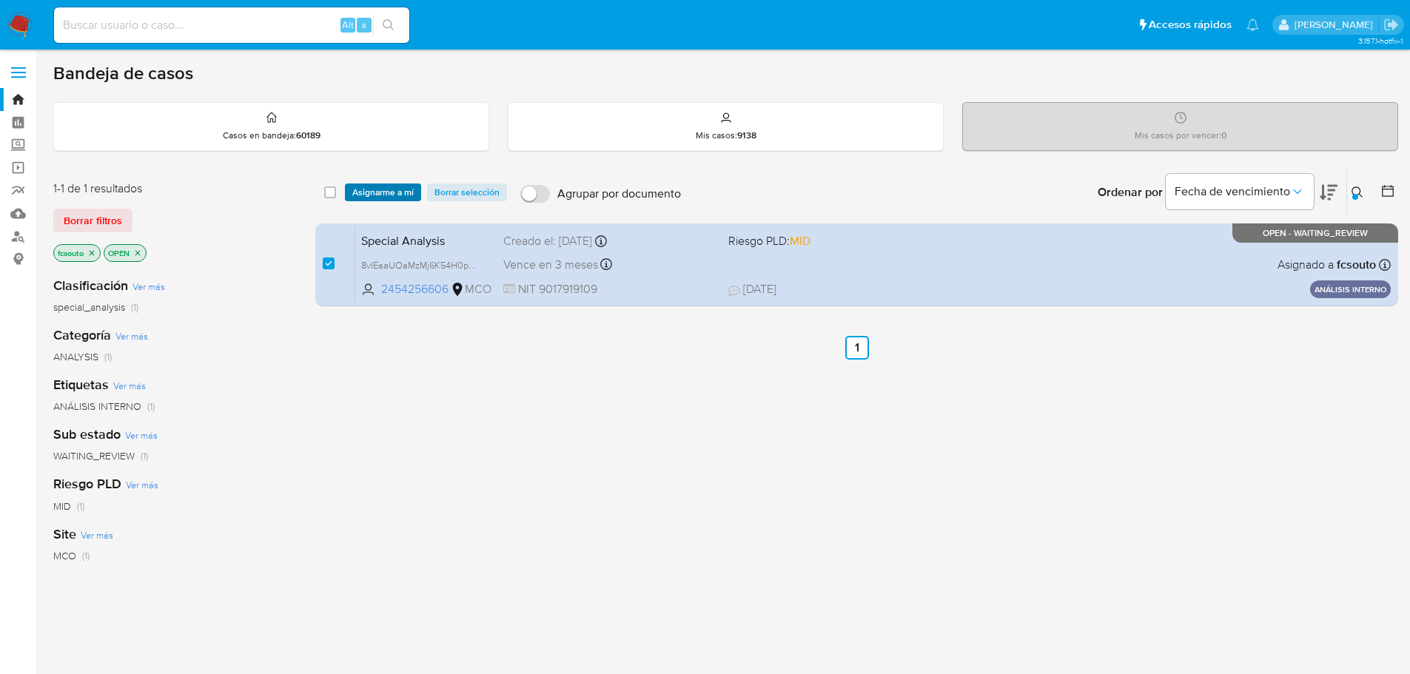
click at [393, 195] on span "Asignarme a mí" at bounding box center [382, 192] width 61 height 15
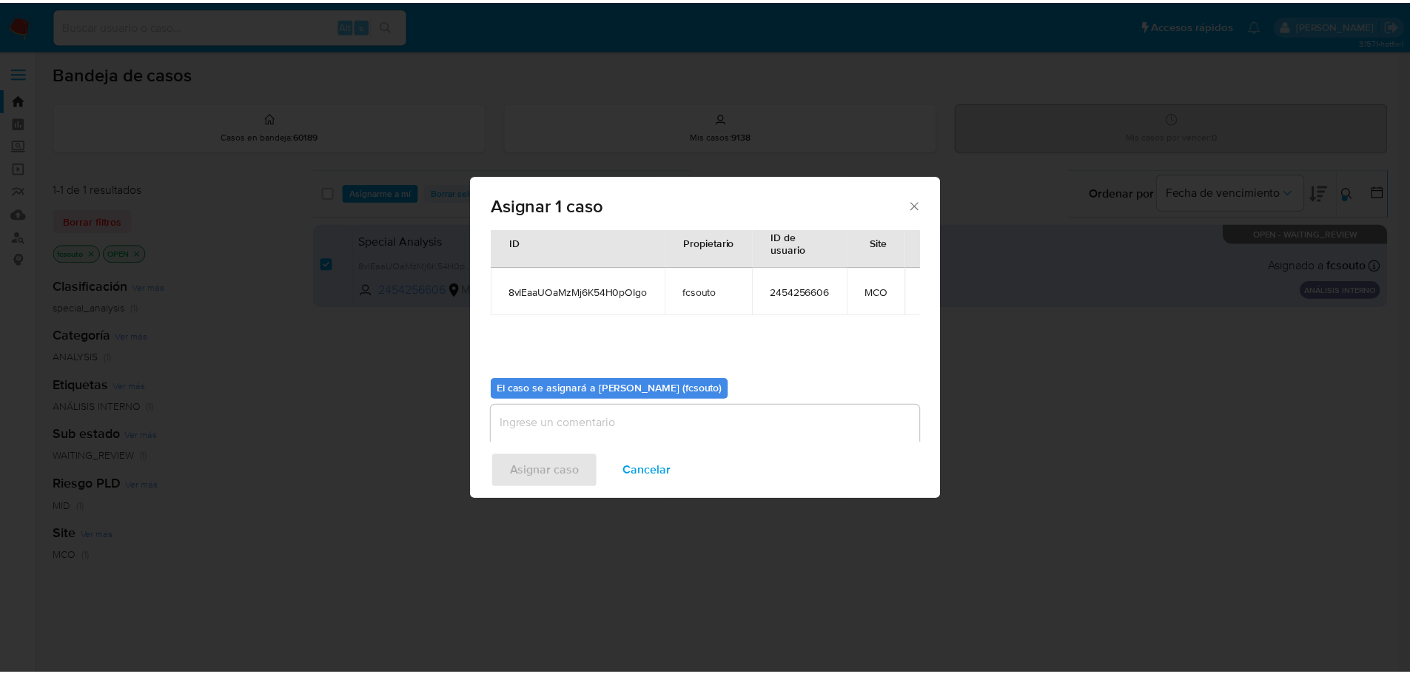
scroll to position [77, 0]
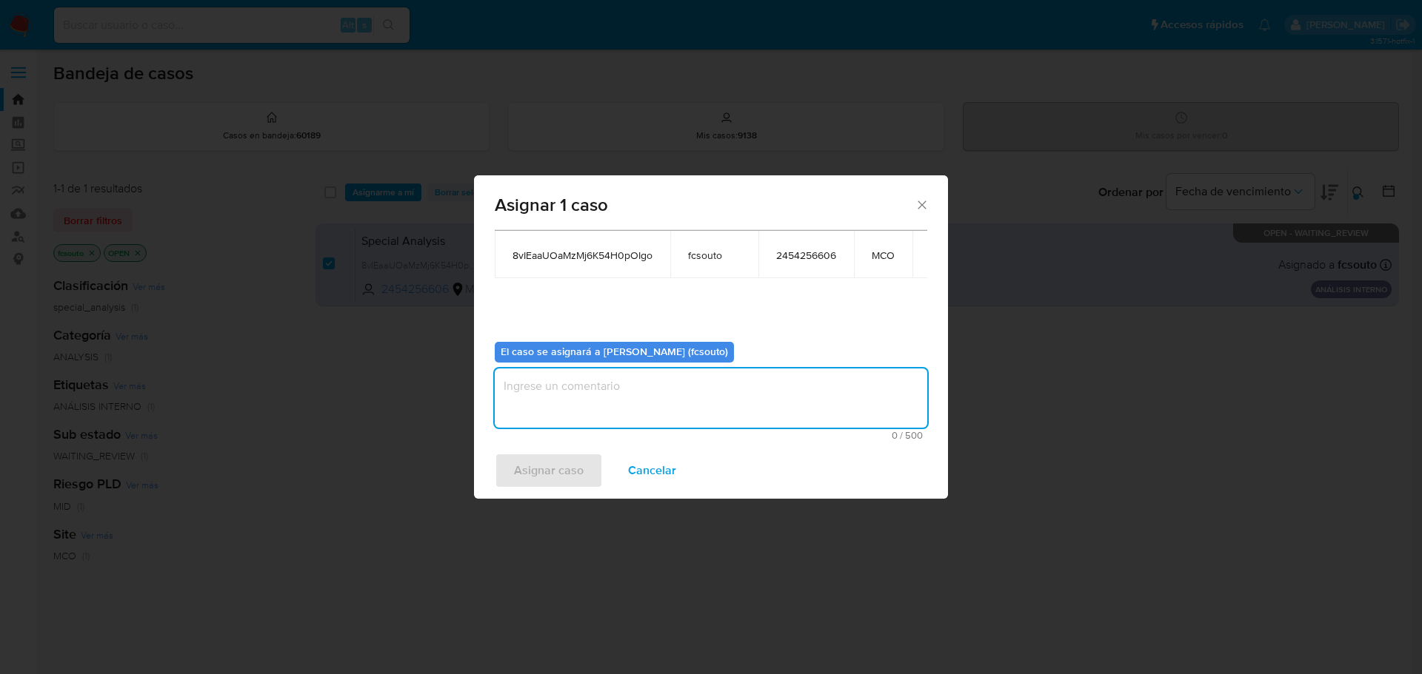
click at [686, 396] on textarea "assign-modal" at bounding box center [711, 398] width 432 height 59
type textarea "Asignación manual"
click at [550, 472] on span "Asignar caso" at bounding box center [549, 471] width 70 height 33
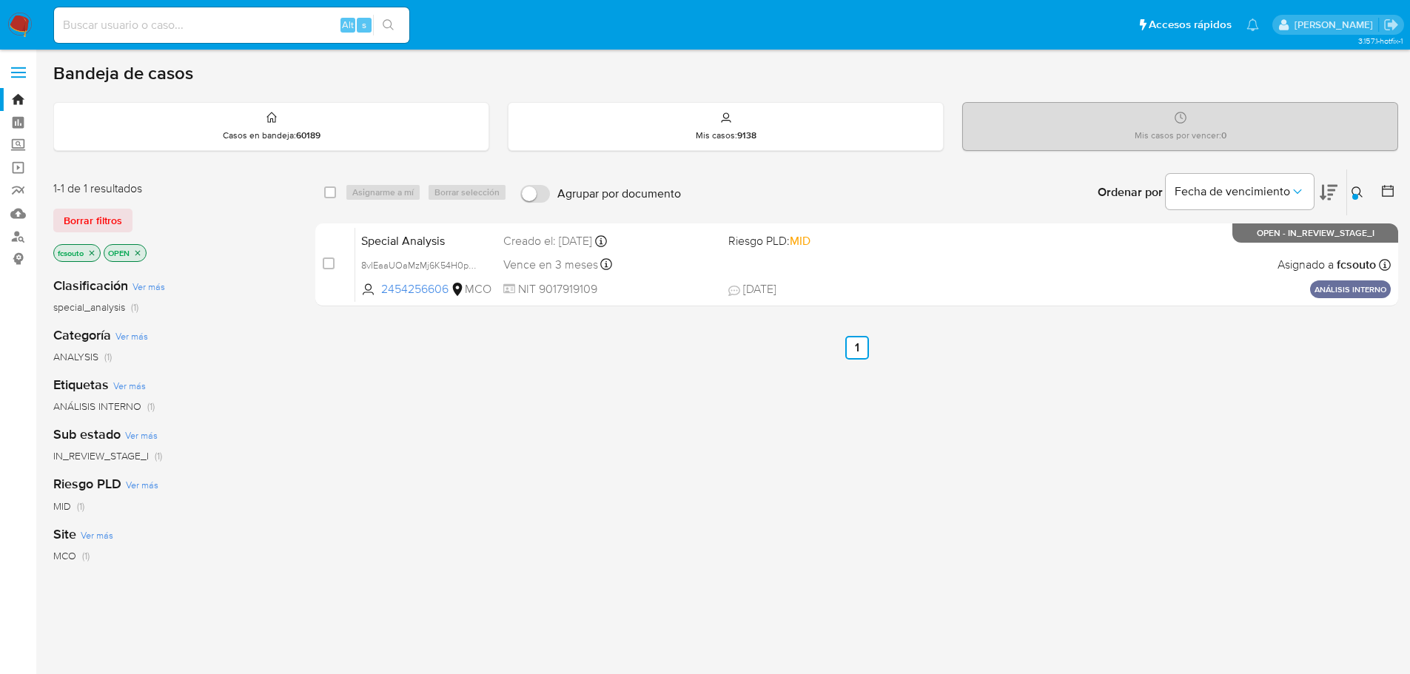
click at [16, 21] on img at bounding box center [19, 25] width 25 height 25
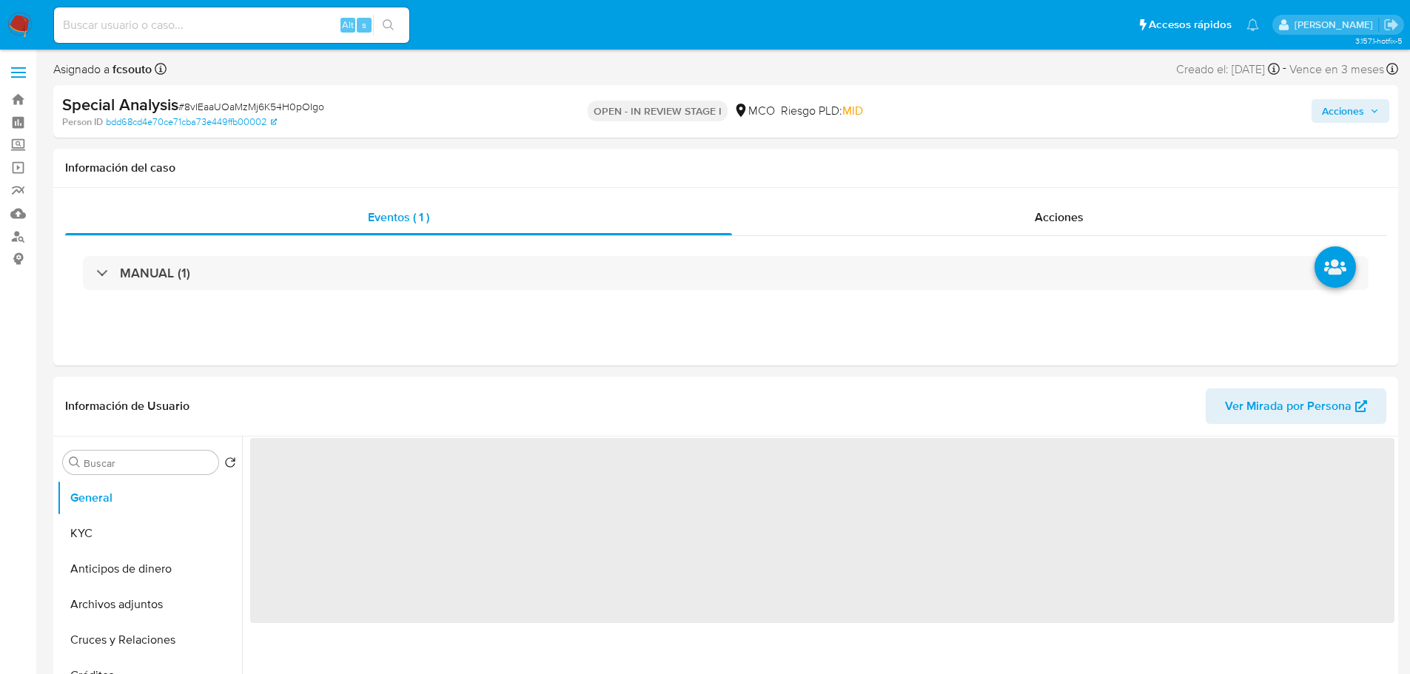
select select "10"
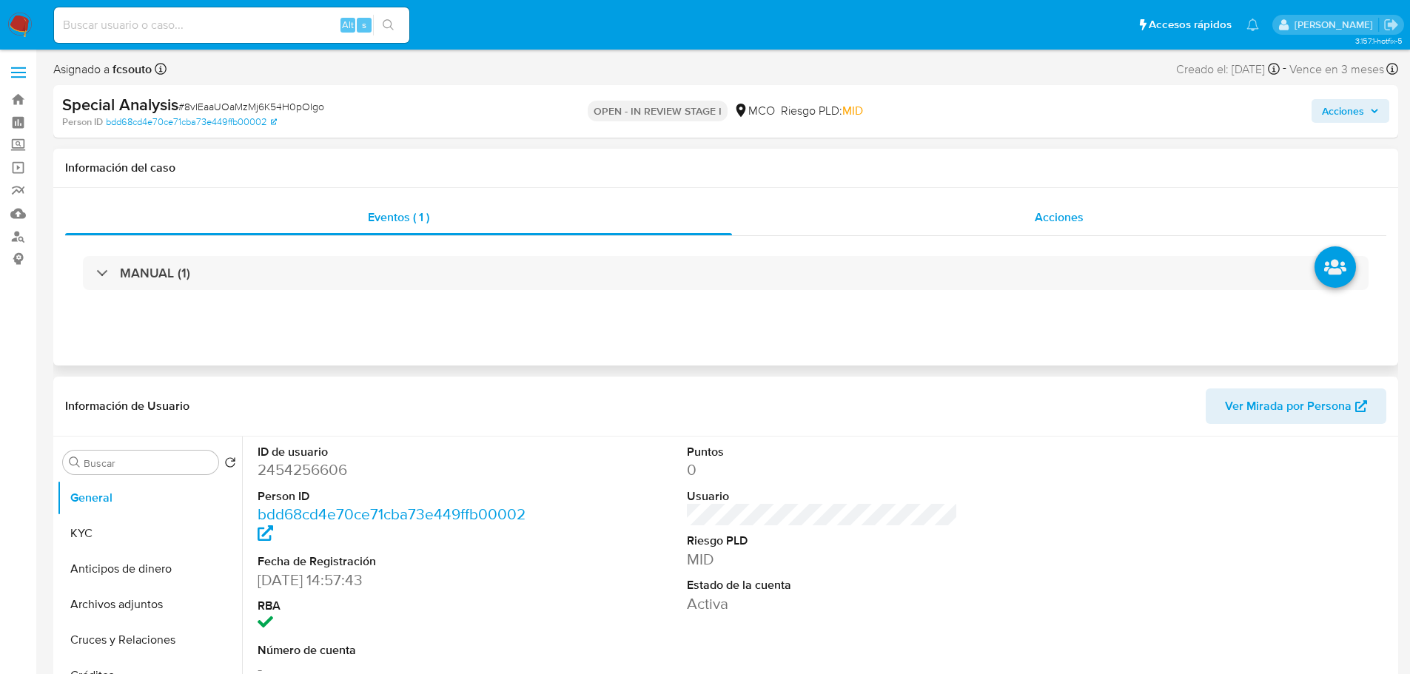
click at [1075, 230] on div "Acciones" at bounding box center [1059, 218] width 654 height 36
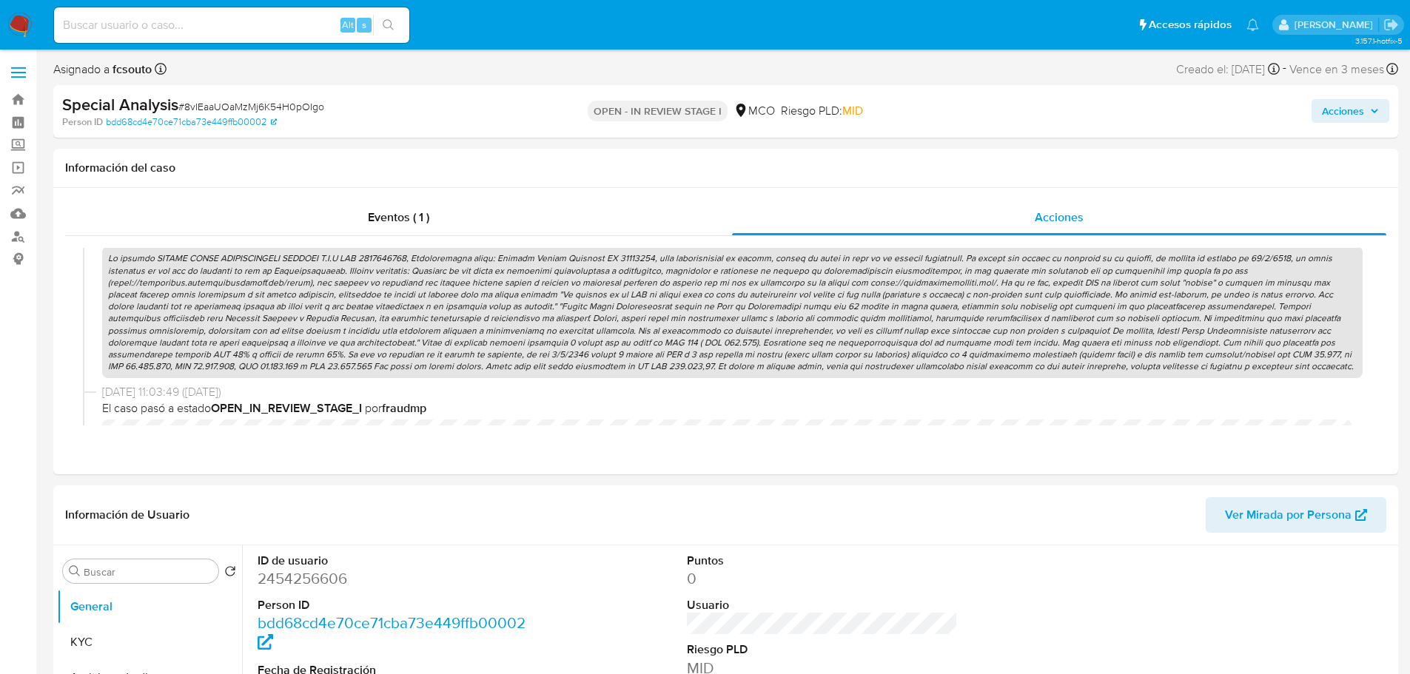
scroll to position [724, 0]
click at [837, 332] on p at bounding box center [732, 313] width 1261 height 132
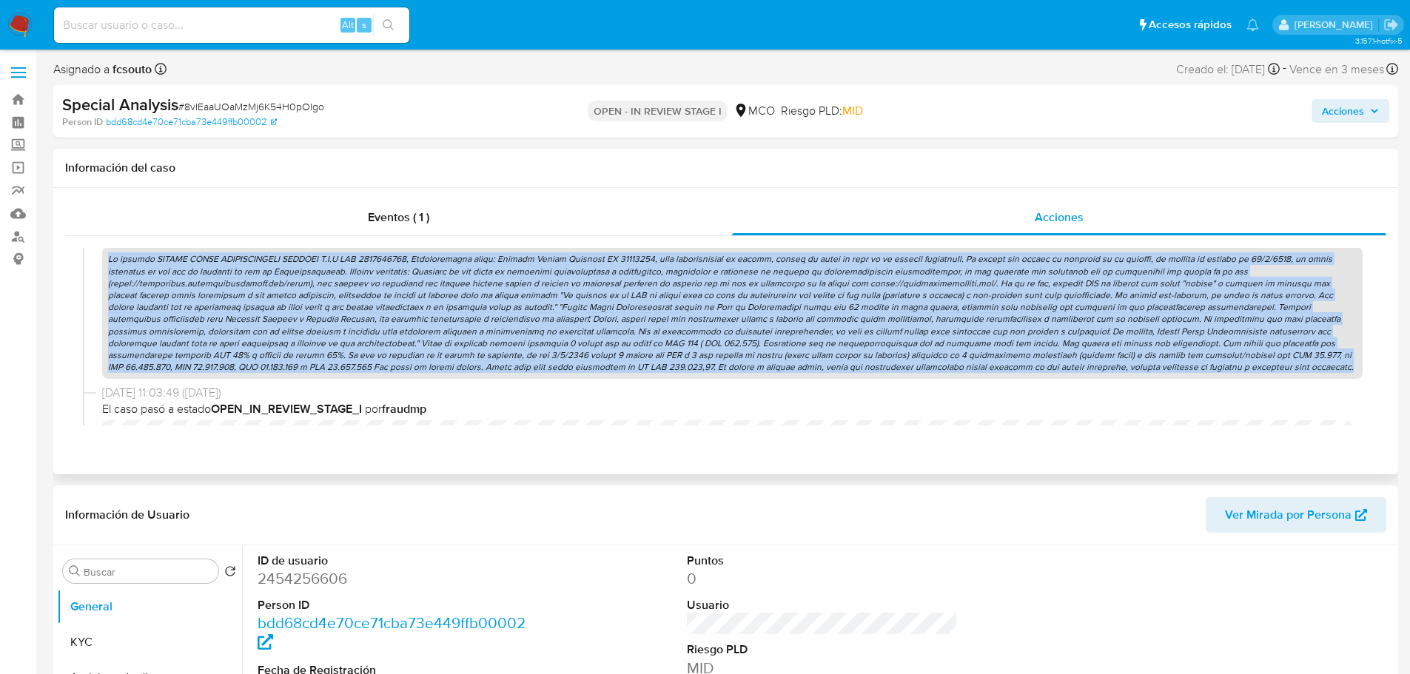
click at [837, 332] on p at bounding box center [732, 313] width 1261 height 132
copy p "El usuario WINNER WORLD INTERNATIONAL COMPANY S.A.S NIT 9017919109, Representan…"
click at [1339, 116] on span "Acciones" at bounding box center [1343, 111] width 42 height 24
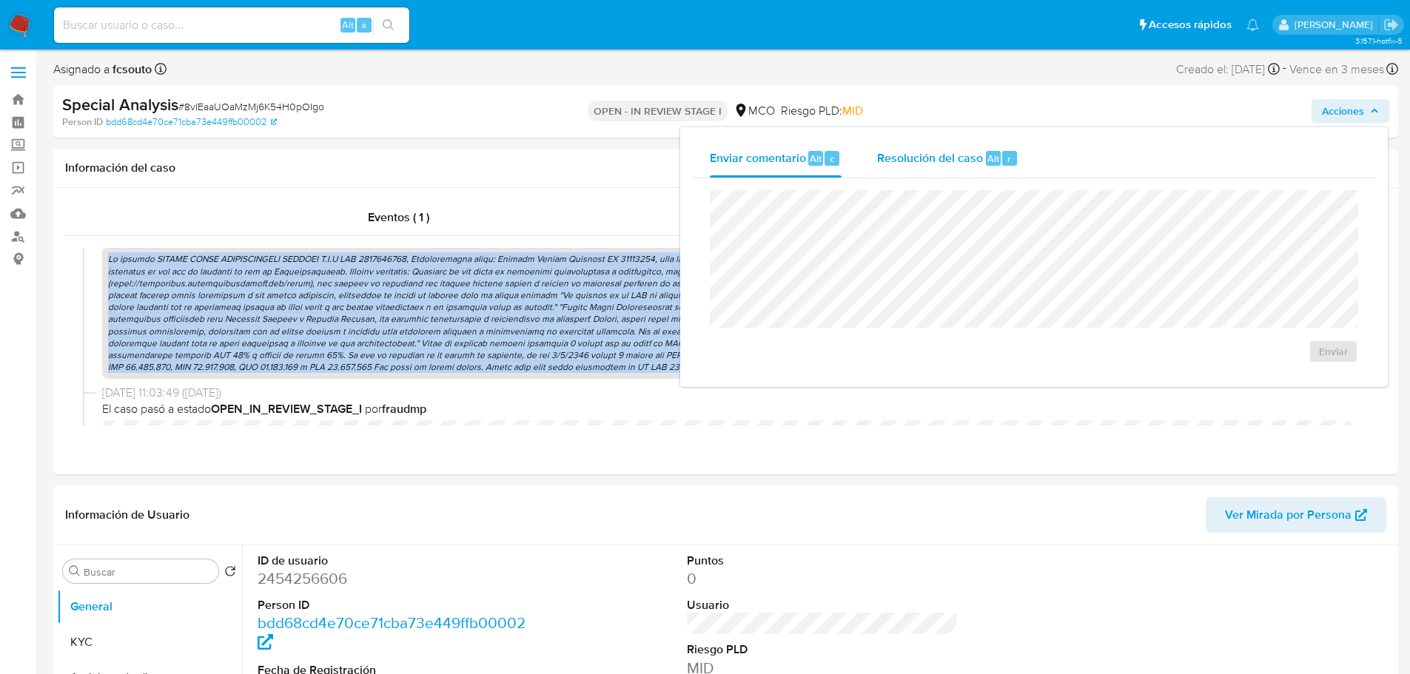
click at [960, 162] on span "Resolución del caso" at bounding box center [930, 158] width 106 height 17
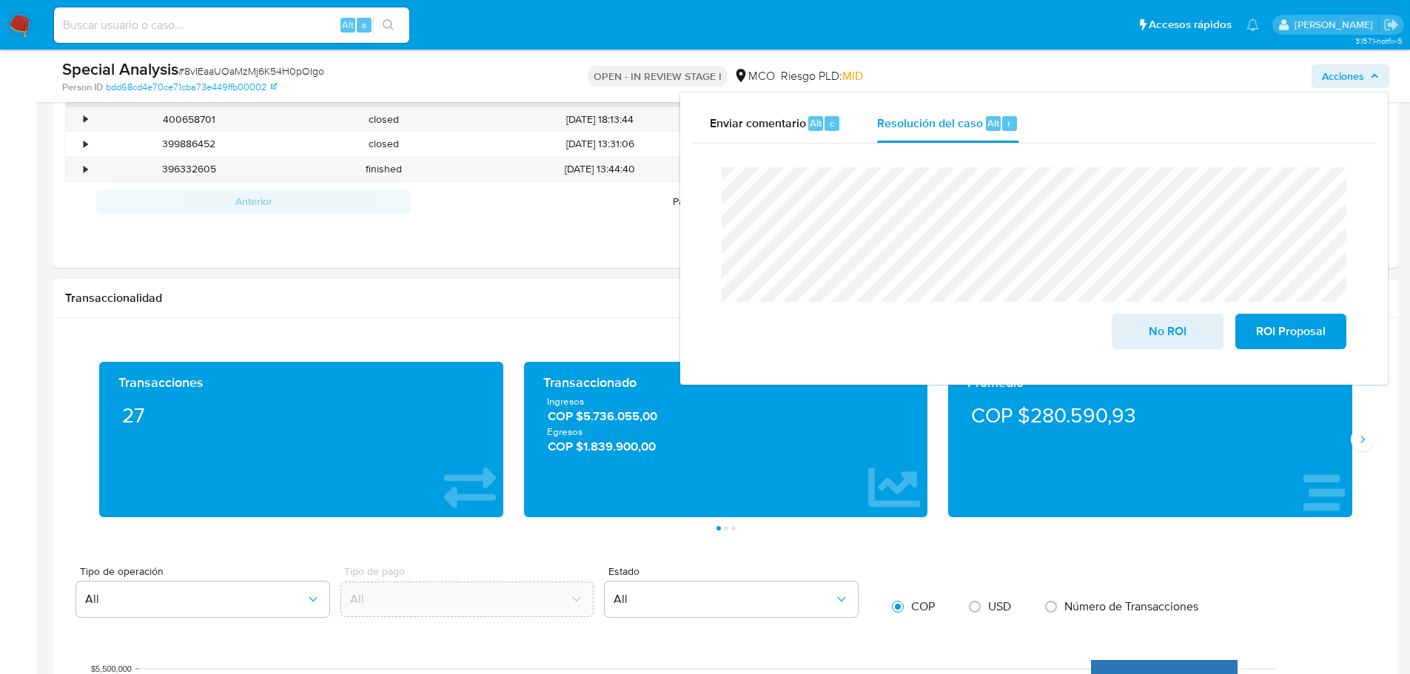
scroll to position [888, 0]
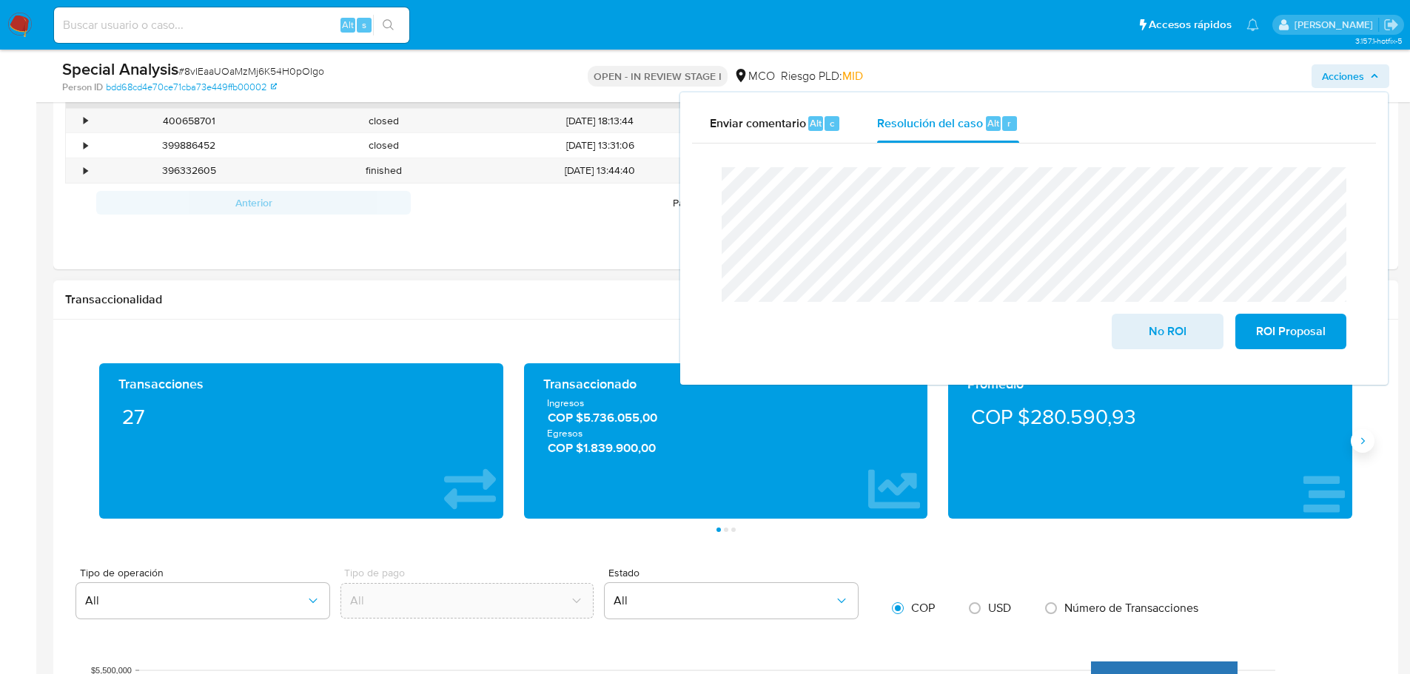
click at [1352, 441] on button "Siguiente" at bounding box center [1363, 441] width 24 height 24
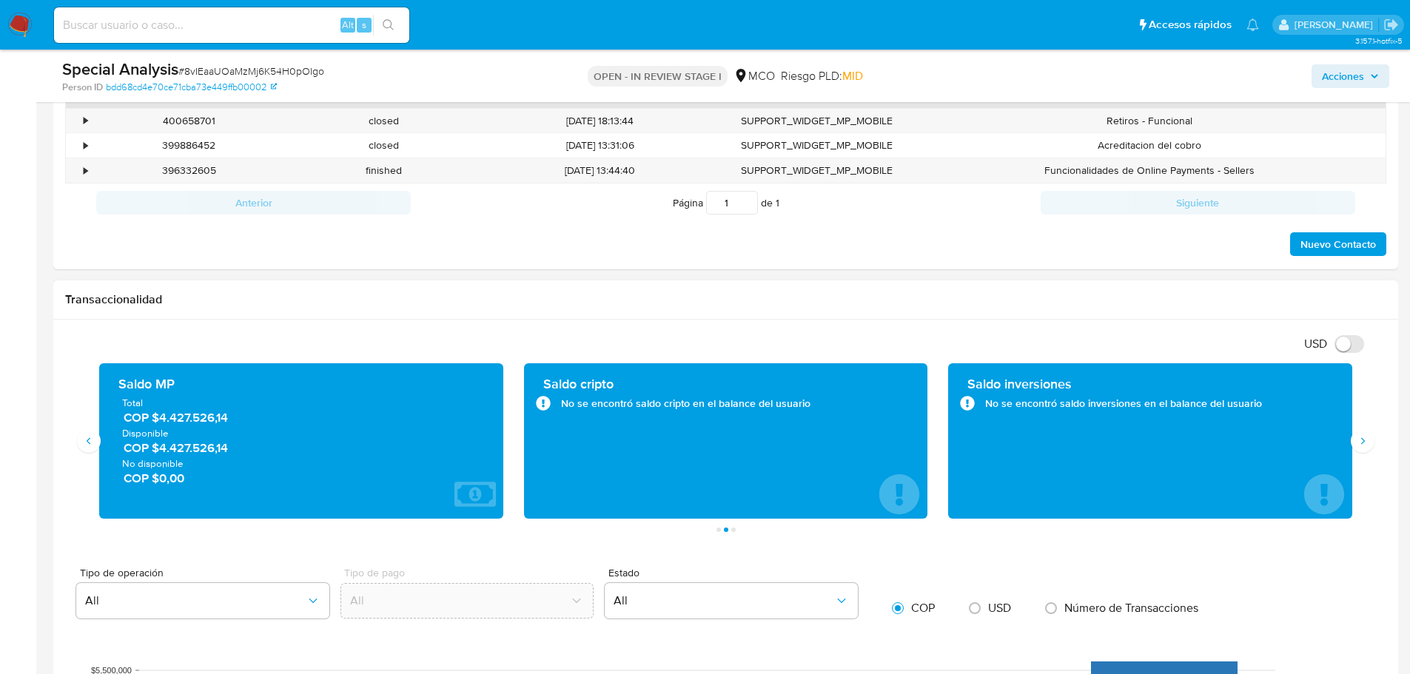
drag, startPoint x: 255, startPoint y: 449, endPoint x: 158, endPoint y: 446, distance: 97.0
click at [158, 446] on span "COP $4.427.526,14" at bounding box center [302, 448] width 357 height 17
drag, startPoint x: 1355, startPoint y: 87, endPoint x: 1282, endPoint y: 98, distance: 73.3
click at [1349, 90] on div "Acciones" at bounding box center [1170, 75] width 438 height 35
click at [1332, 78] on span "Acciones" at bounding box center [1343, 76] width 42 height 24
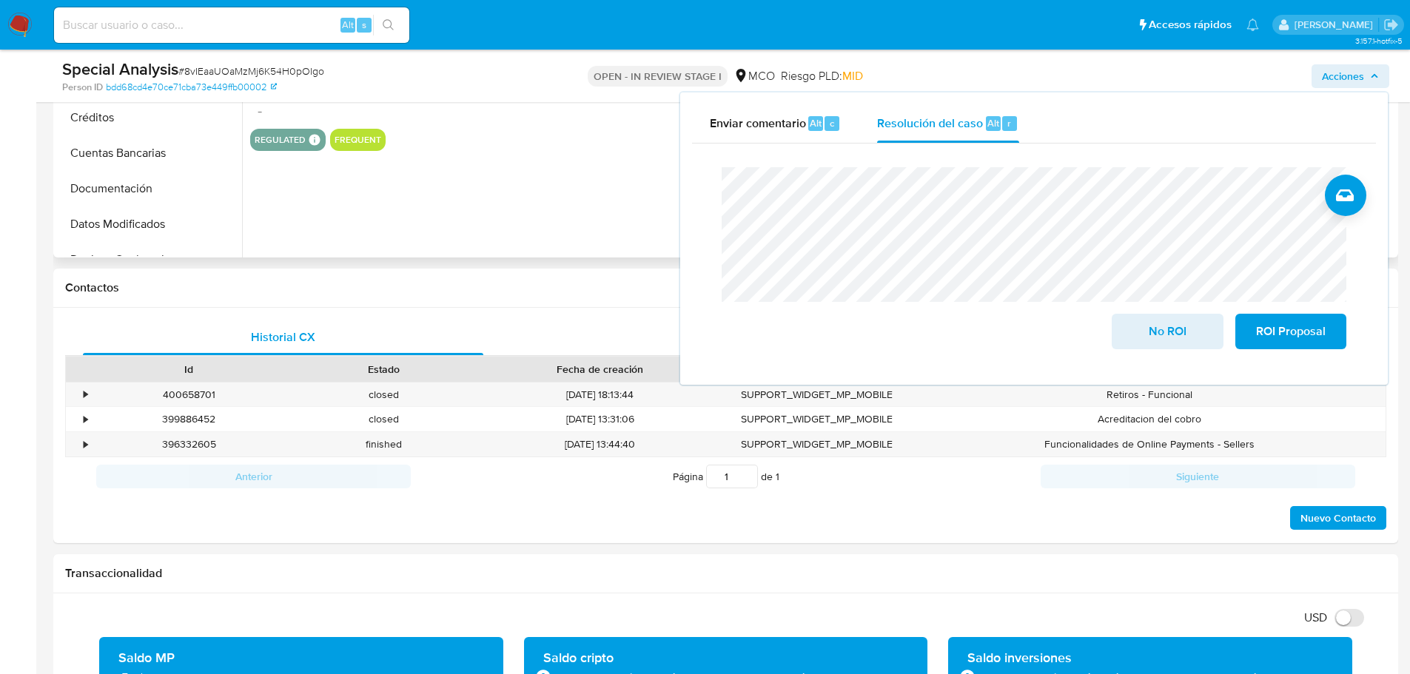
scroll to position [222, 0]
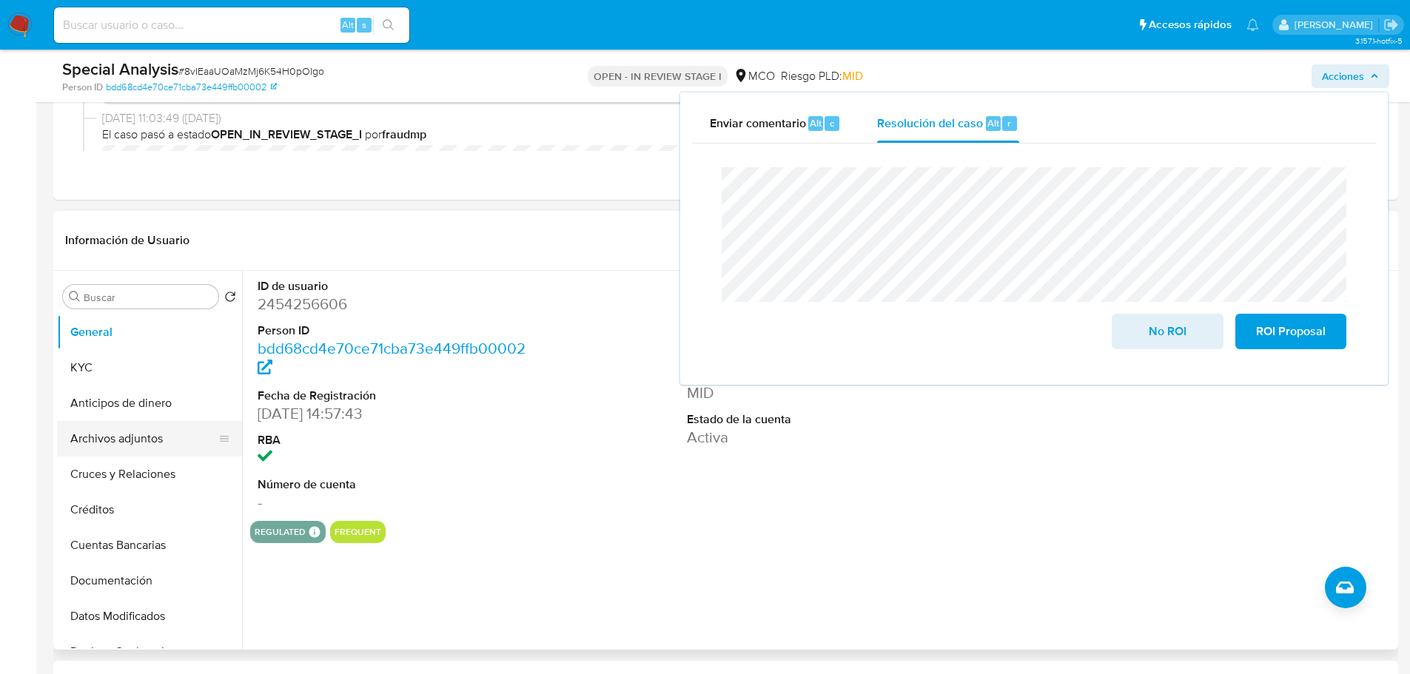
click at [149, 449] on button "Archivos adjuntos" at bounding box center [143, 439] width 173 height 36
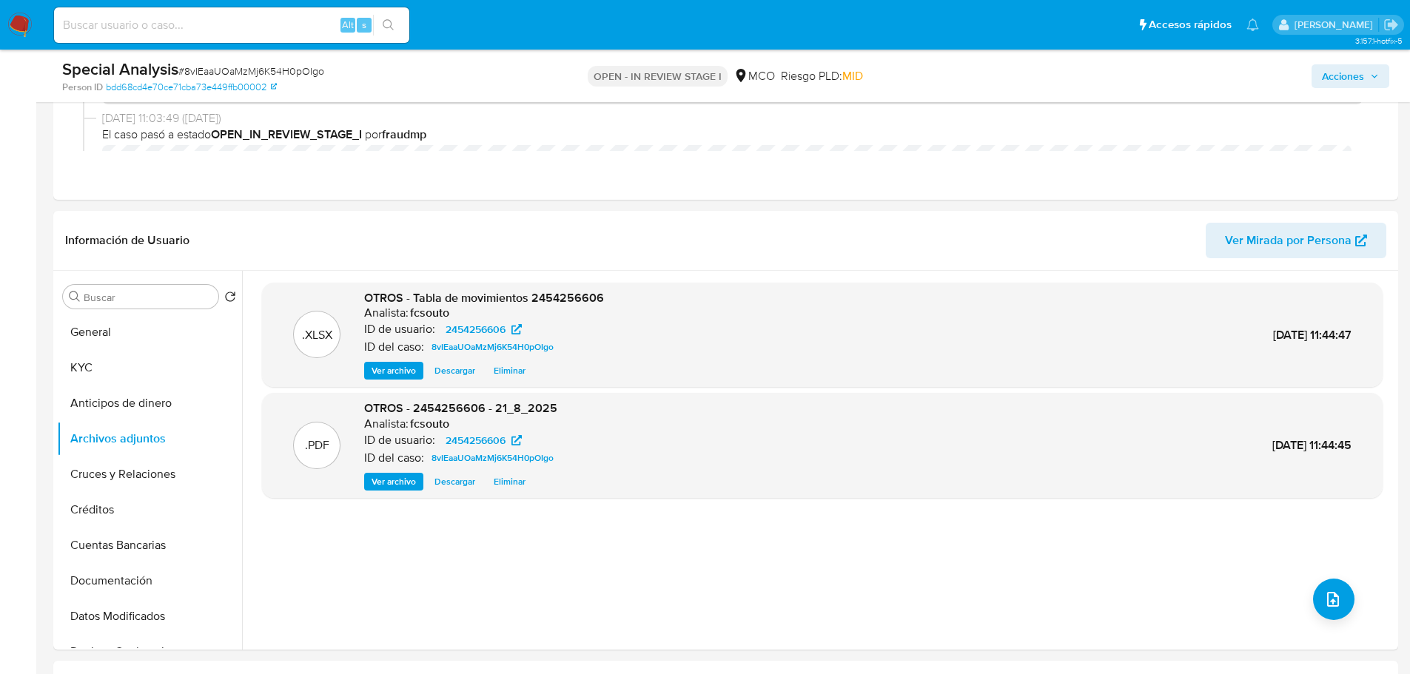
click at [1362, 65] on span "Acciones" at bounding box center [1343, 76] width 42 height 24
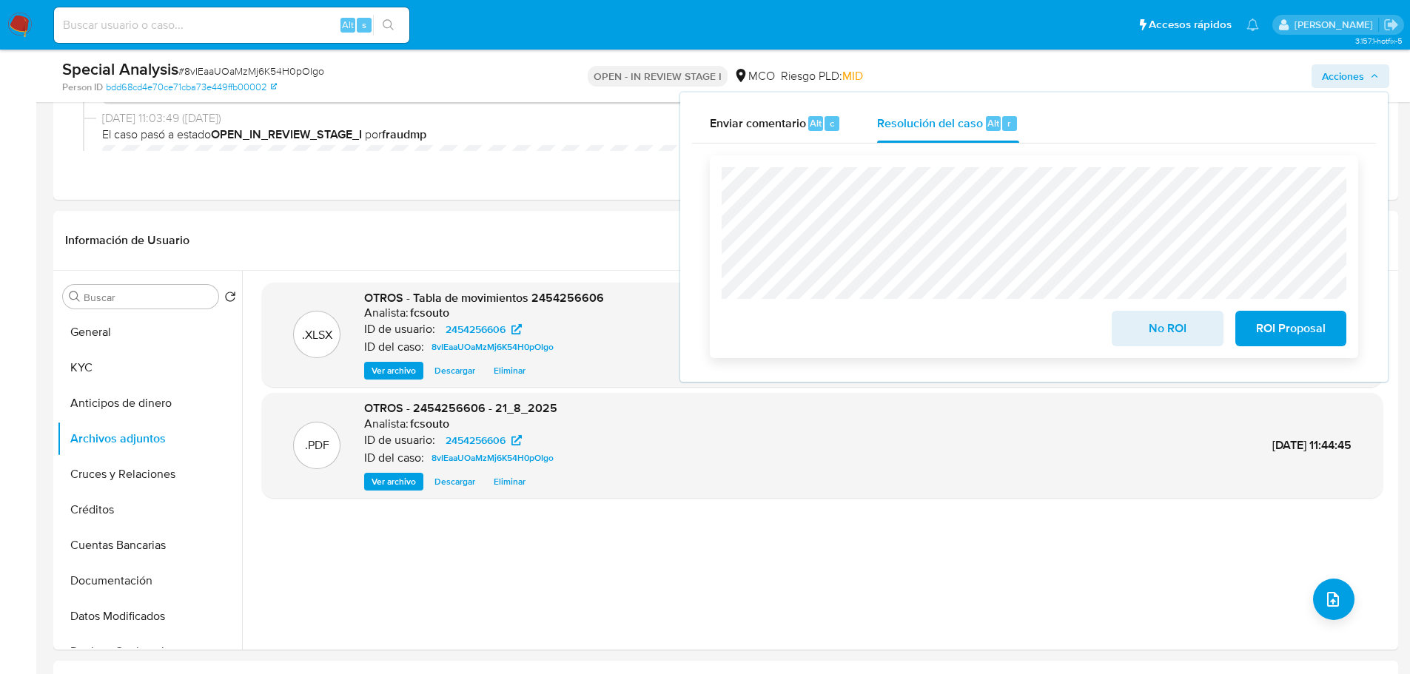
click at [1295, 338] on span "ROI Proposal" at bounding box center [1291, 328] width 73 height 33
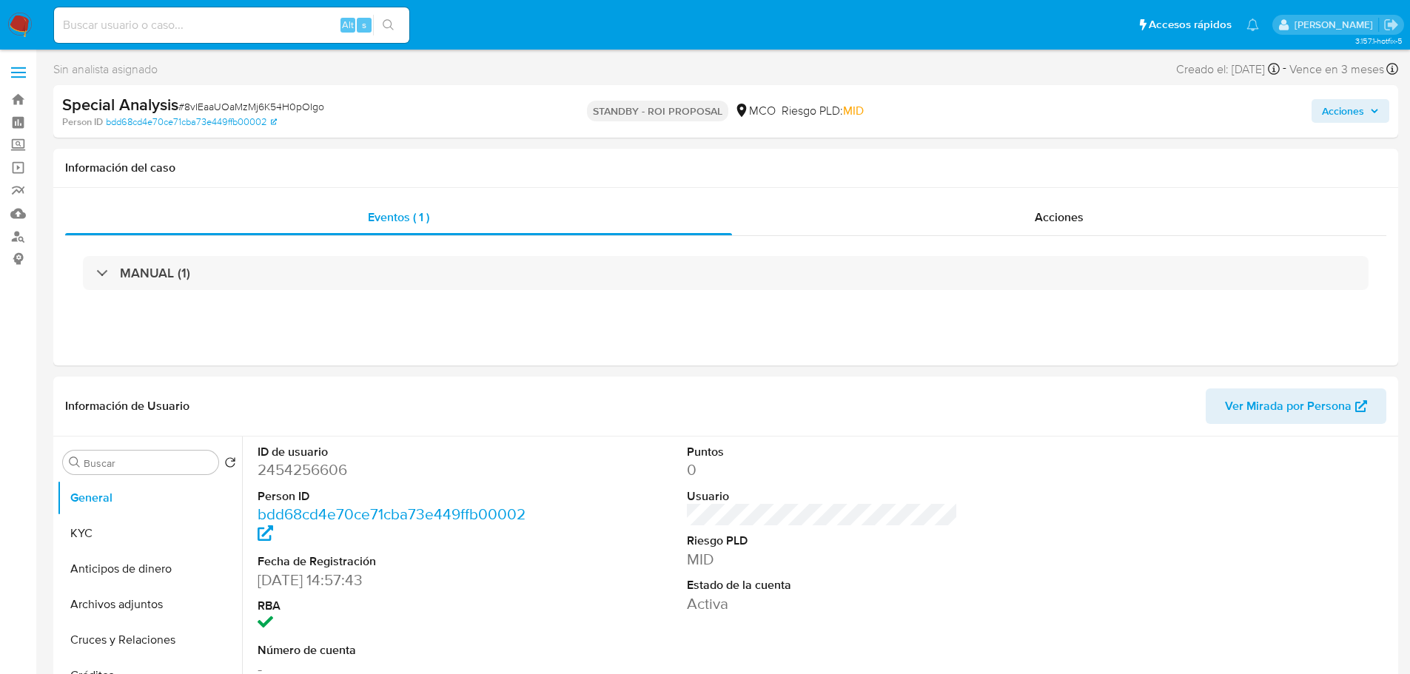
select select "10"
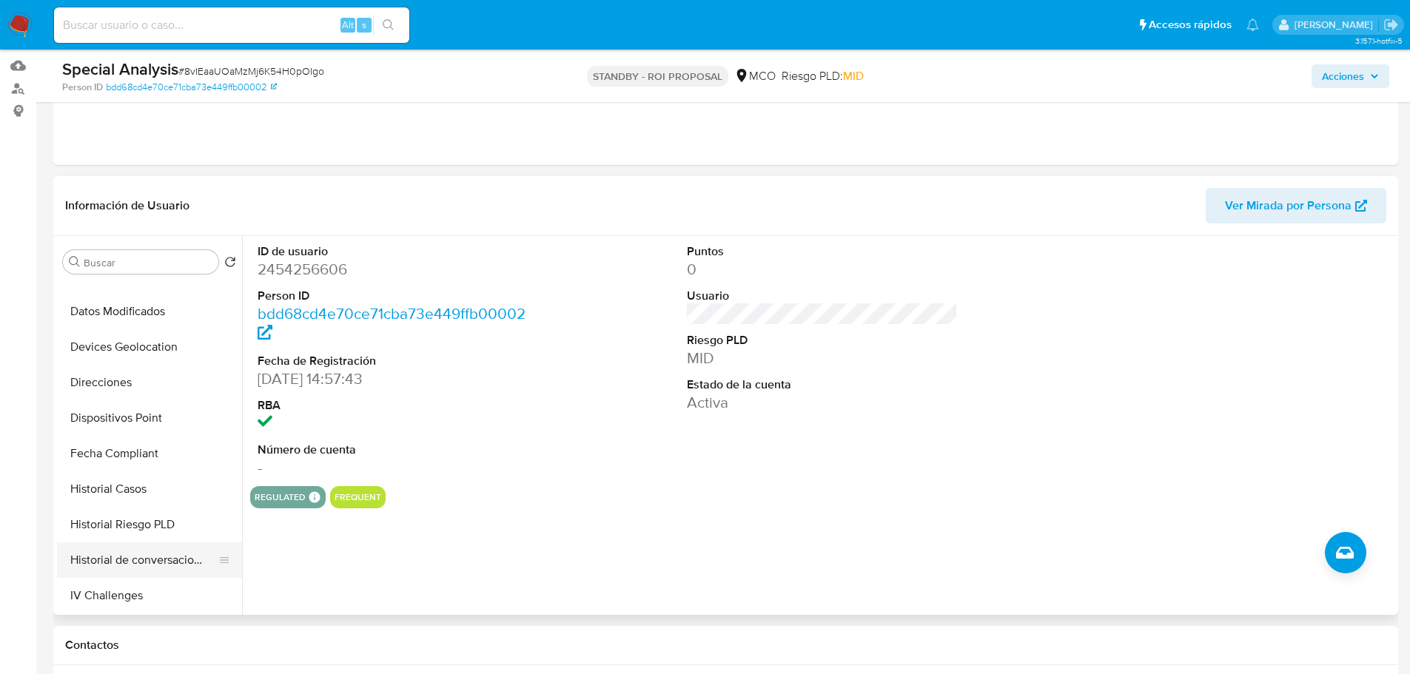
scroll to position [296, 0]
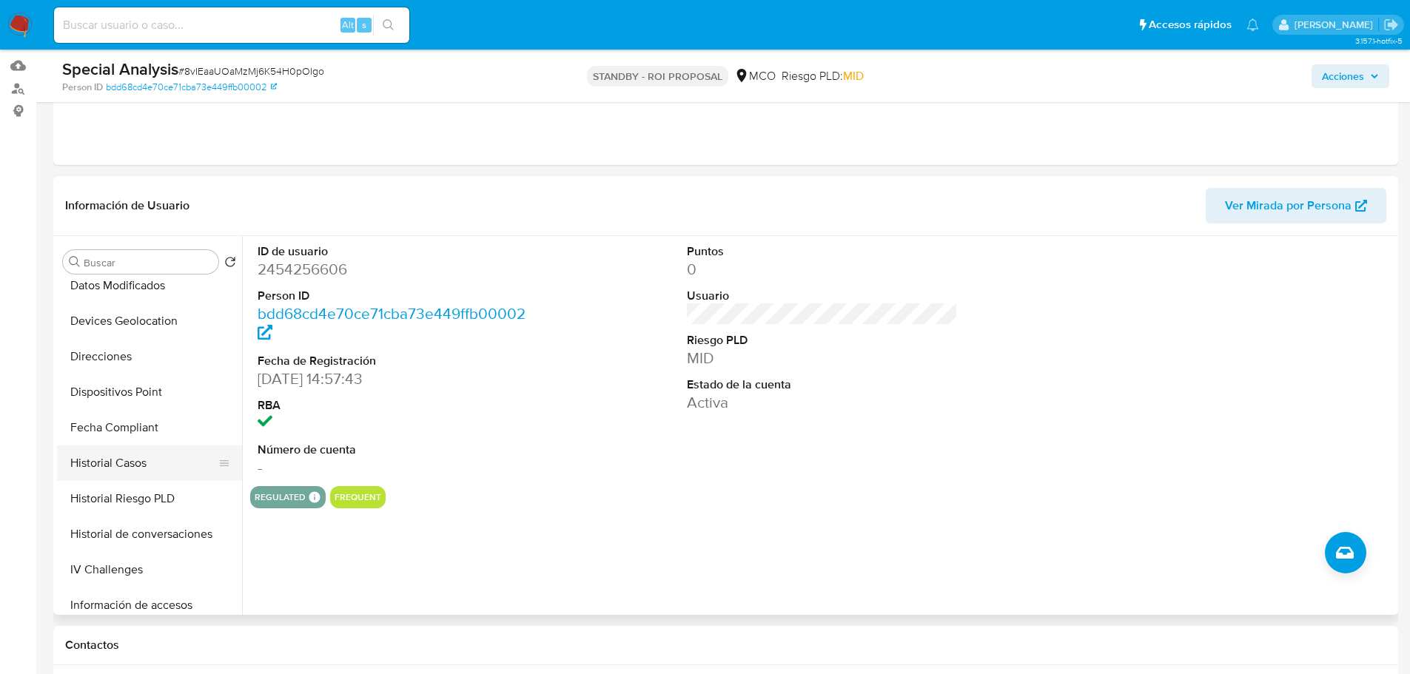
drag, startPoint x: 151, startPoint y: 458, endPoint x: 162, endPoint y: 459, distance: 11.2
click at [153, 457] on button "Historial Casos" at bounding box center [143, 464] width 173 height 36
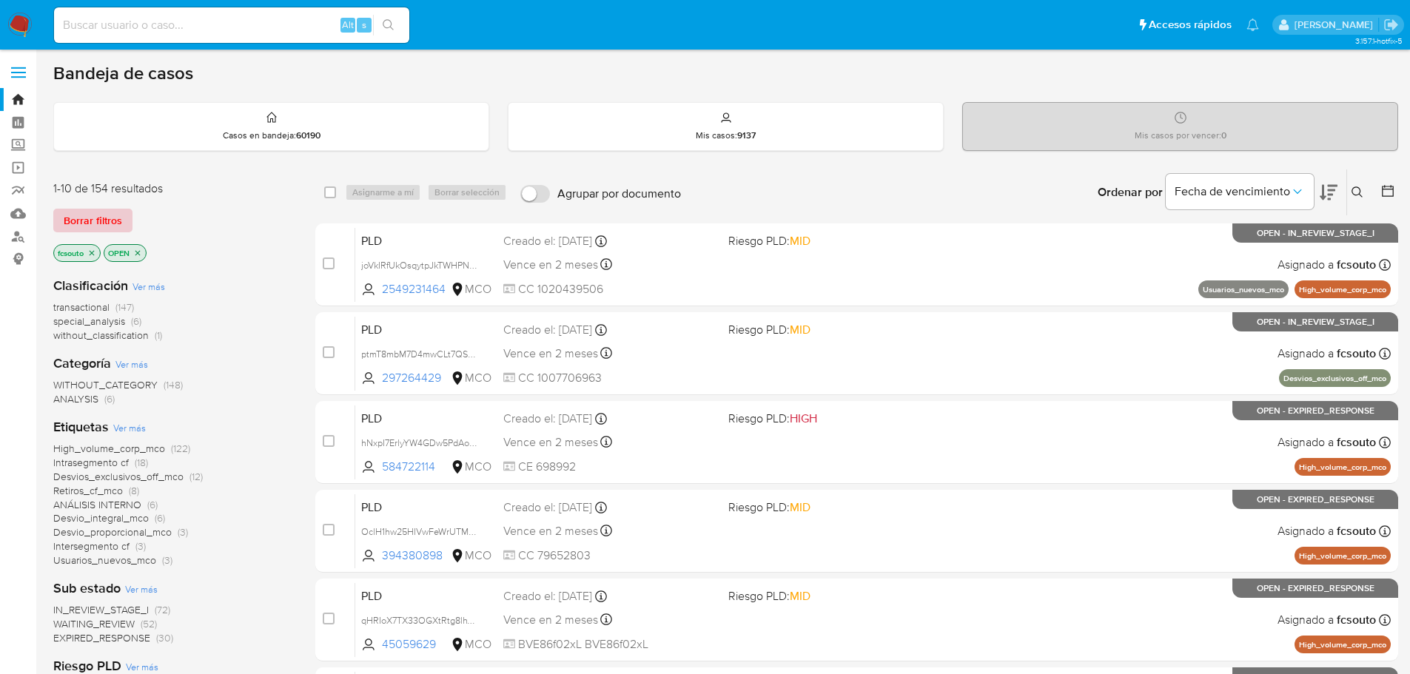
click at [109, 224] on span "Borrar filtros" at bounding box center [93, 220] width 58 height 21
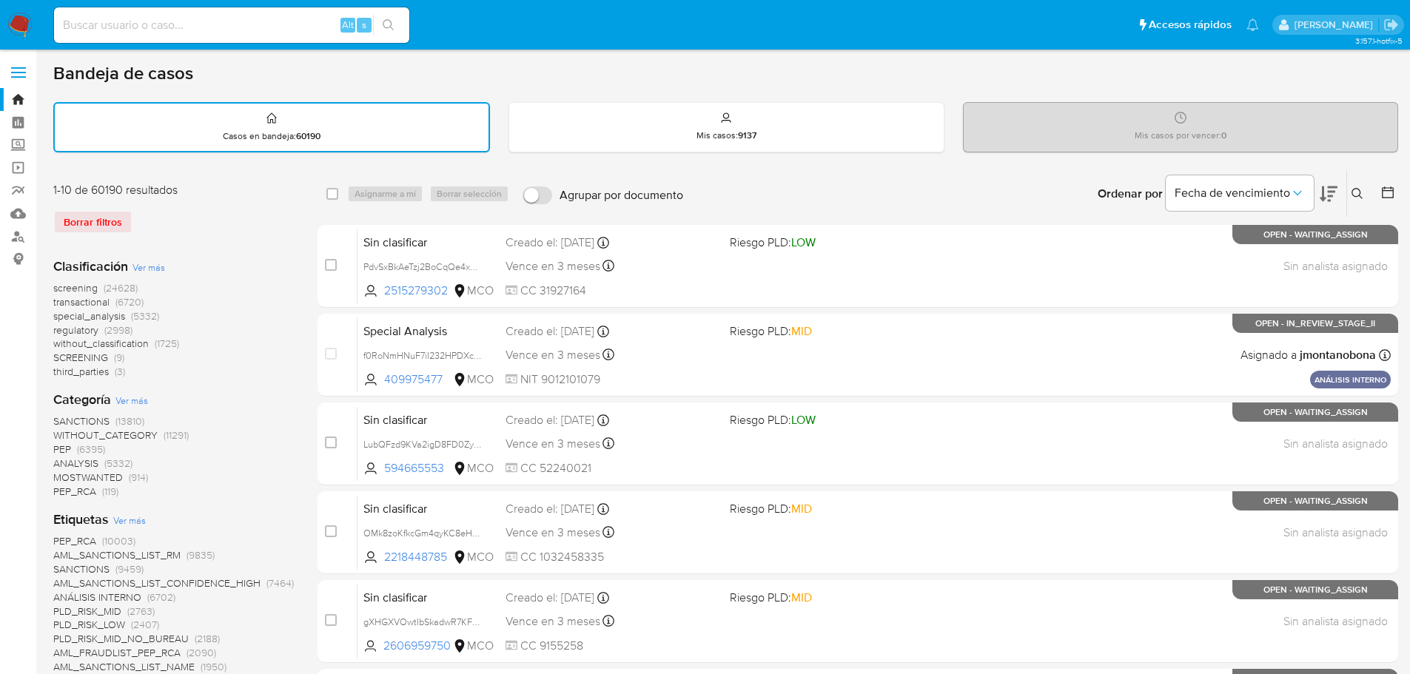
click at [1364, 188] on button at bounding box center [1359, 194] width 24 height 18
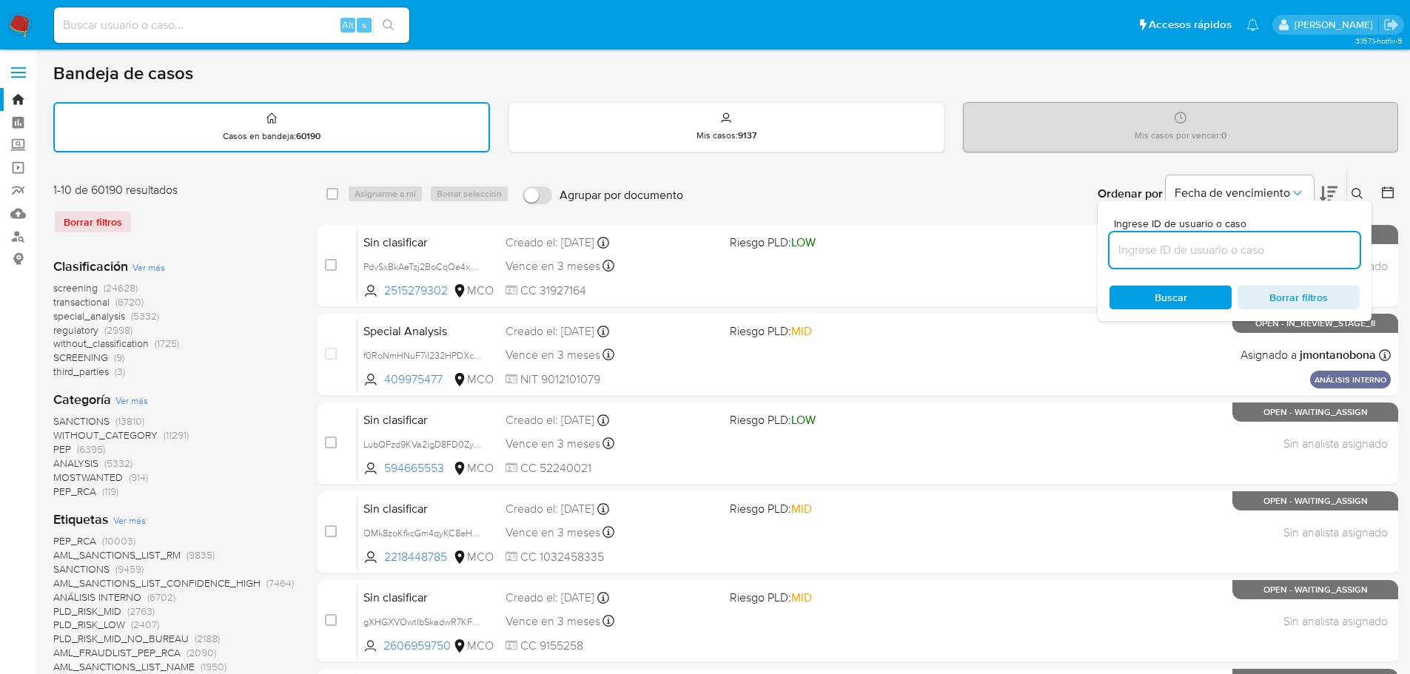
click at [1179, 244] on input at bounding box center [1235, 250] width 250 height 19
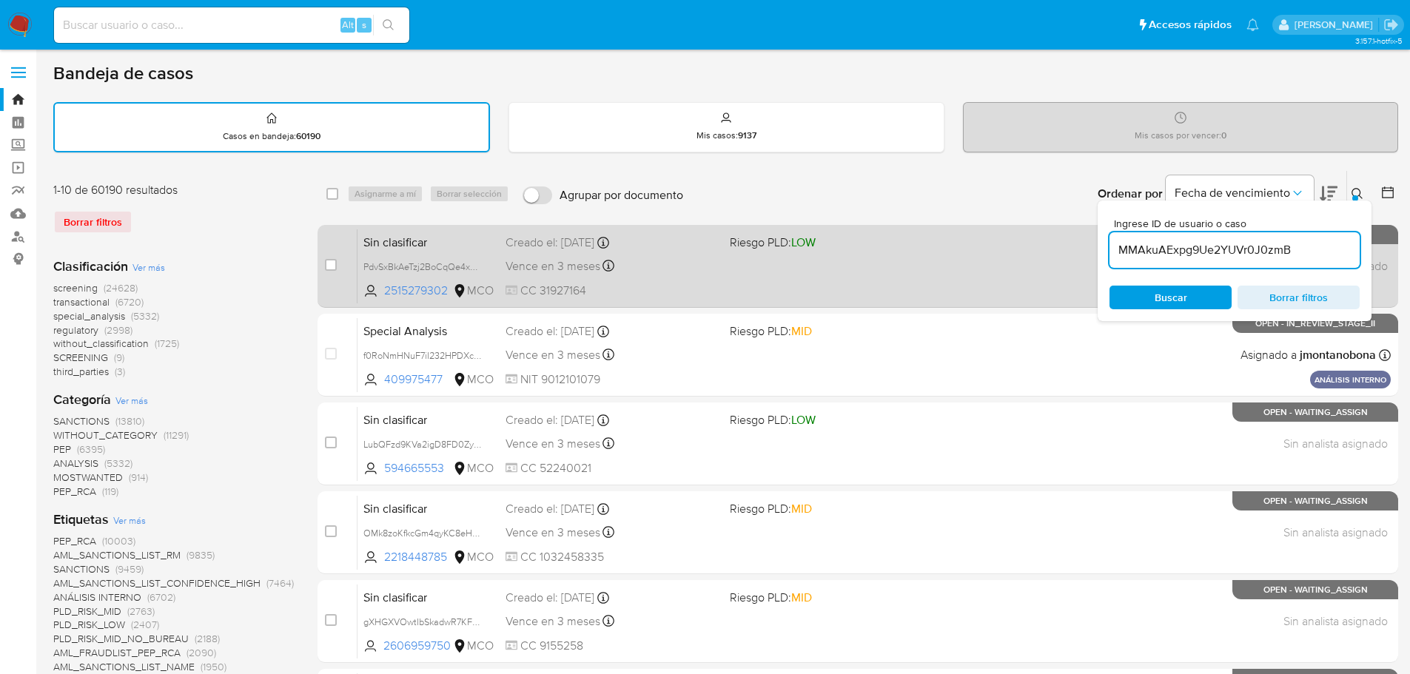
type input "MMAkuAExpg9Ue2YUVr0J0zmB"
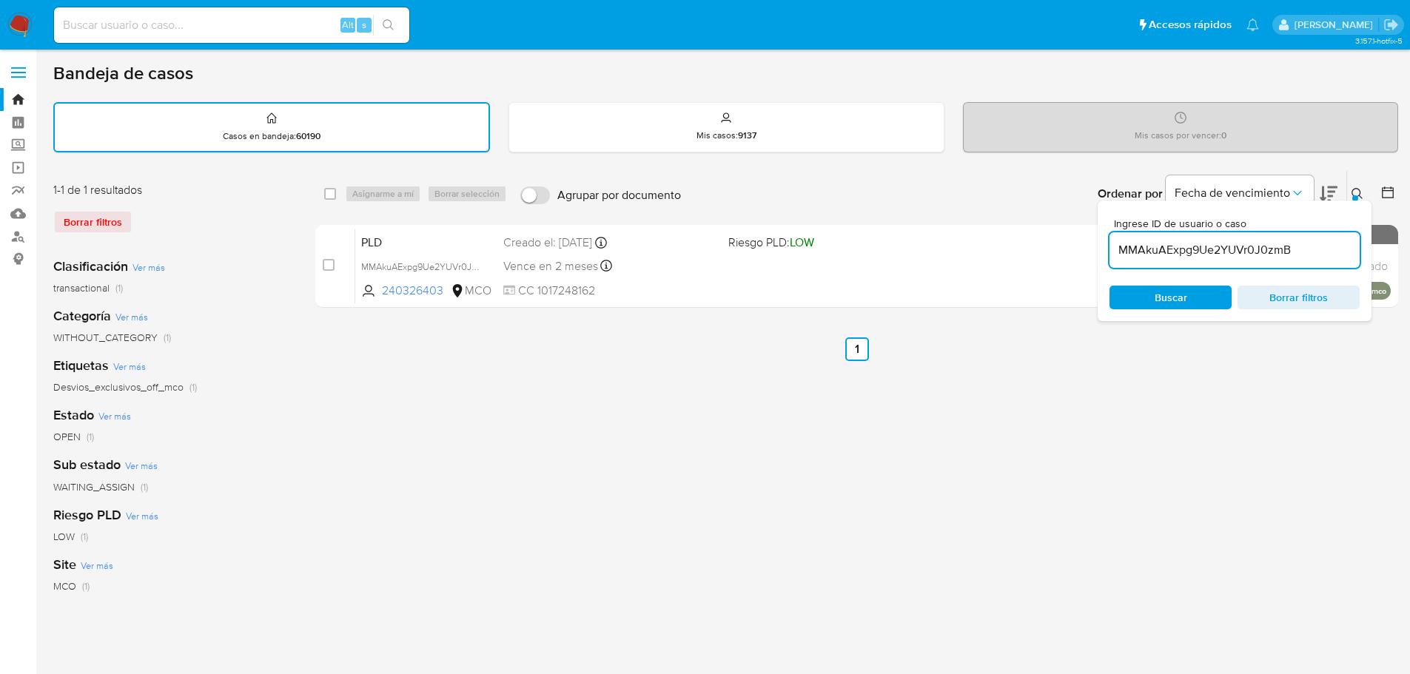
click at [1047, 384] on div "select-all-cases-checkbox Asignarme a mí Borrar selección Agrupar por documento…" at bounding box center [856, 495] width 1083 height 650
drag, startPoint x: 1360, startPoint y: 197, endPoint x: 1353, endPoint y: 201, distance: 8.3
click at [1359, 197] on icon at bounding box center [1358, 194] width 12 height 12
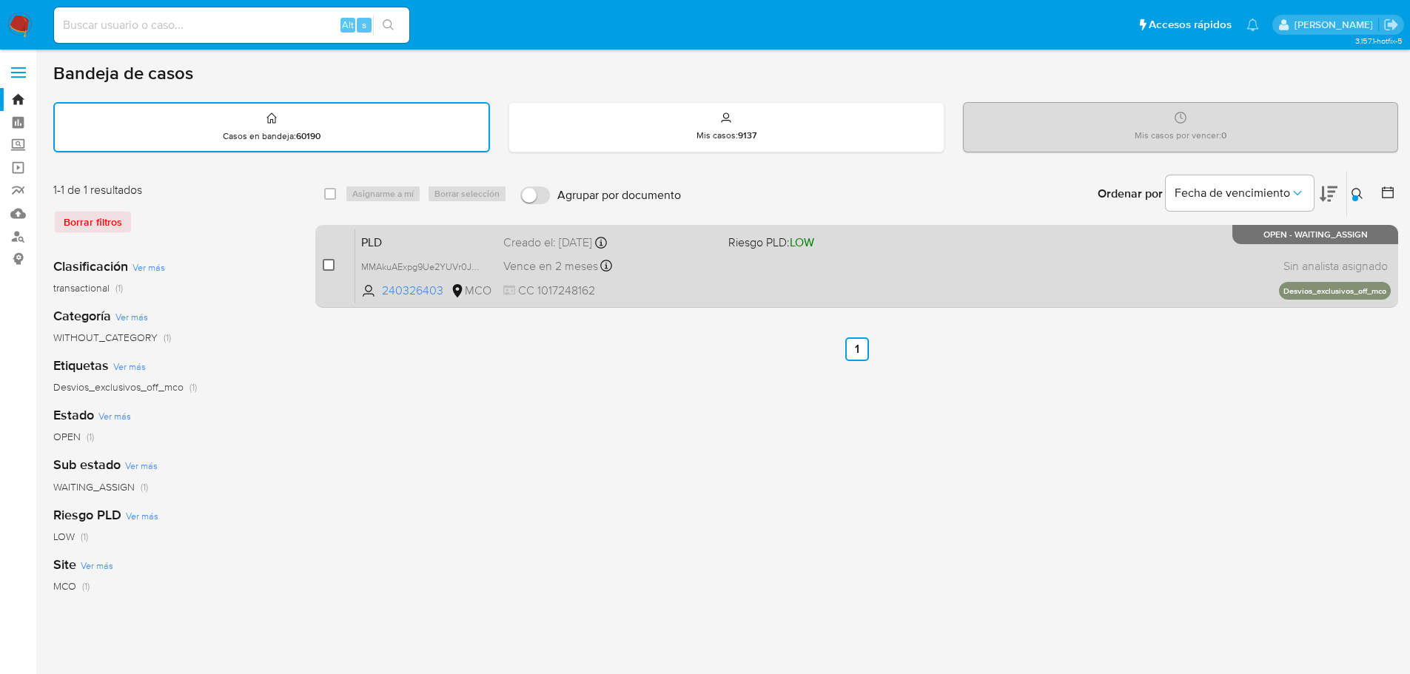
click at [329, 259] on input "checkbox" at bounding box center [329, 265] width 12 height 12
checkbox input "true"
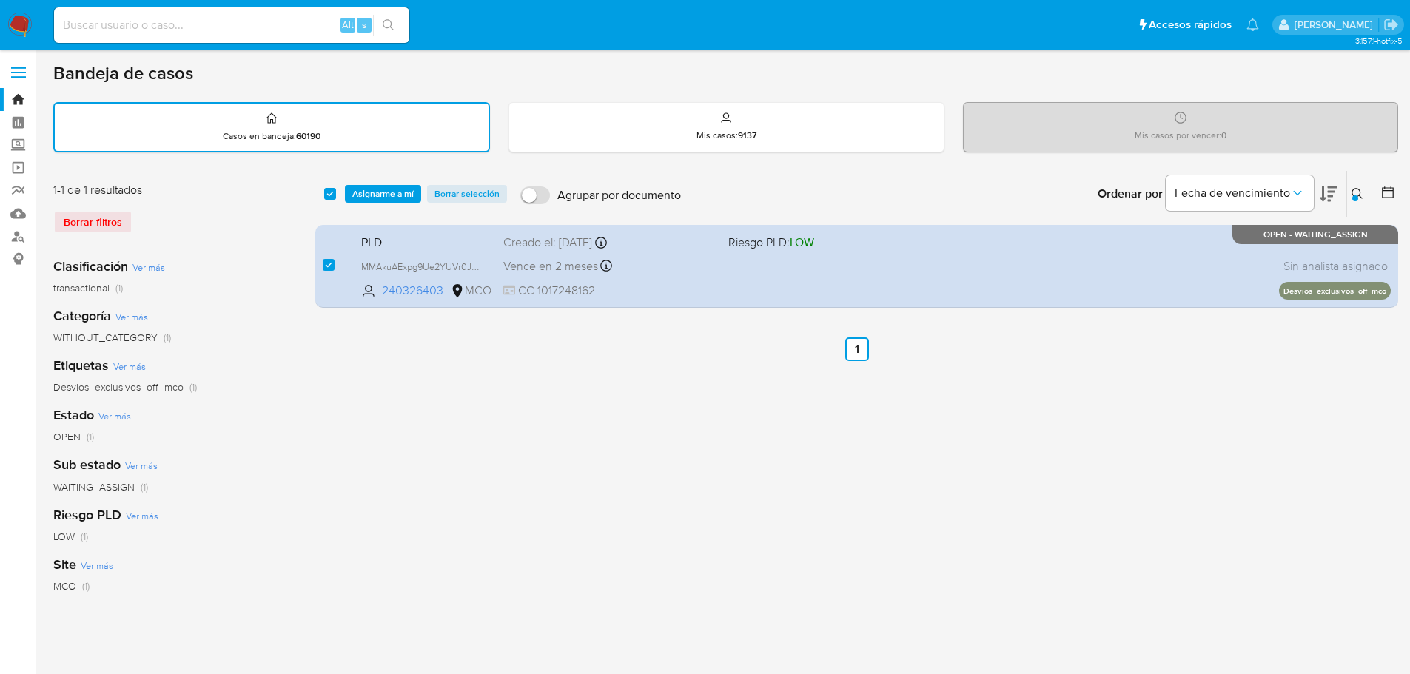
click at [386, 182] on div "select-all-cases-checkbox Asignarme a mí Borrar selección Agrupar por documento…" at bounding box center [856, 194] width 1083 height 46
click at [395, 195] on span "Asignarme a mí" at bounding box center [382, 194] width 61 height 15
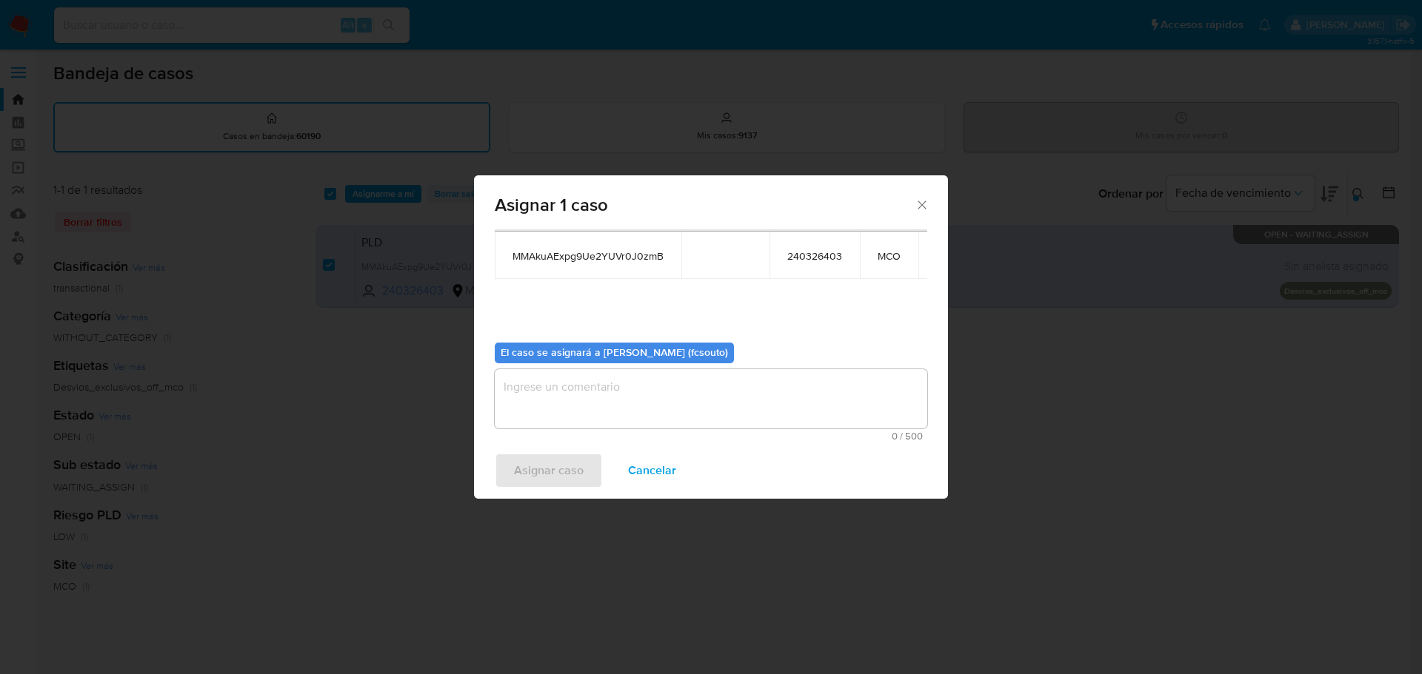
scroll to position [77, 0]
click at [715, 405] on textarea "assign-modal" at bounding box center [711, 398] width 432 height 59
type textarea "a"
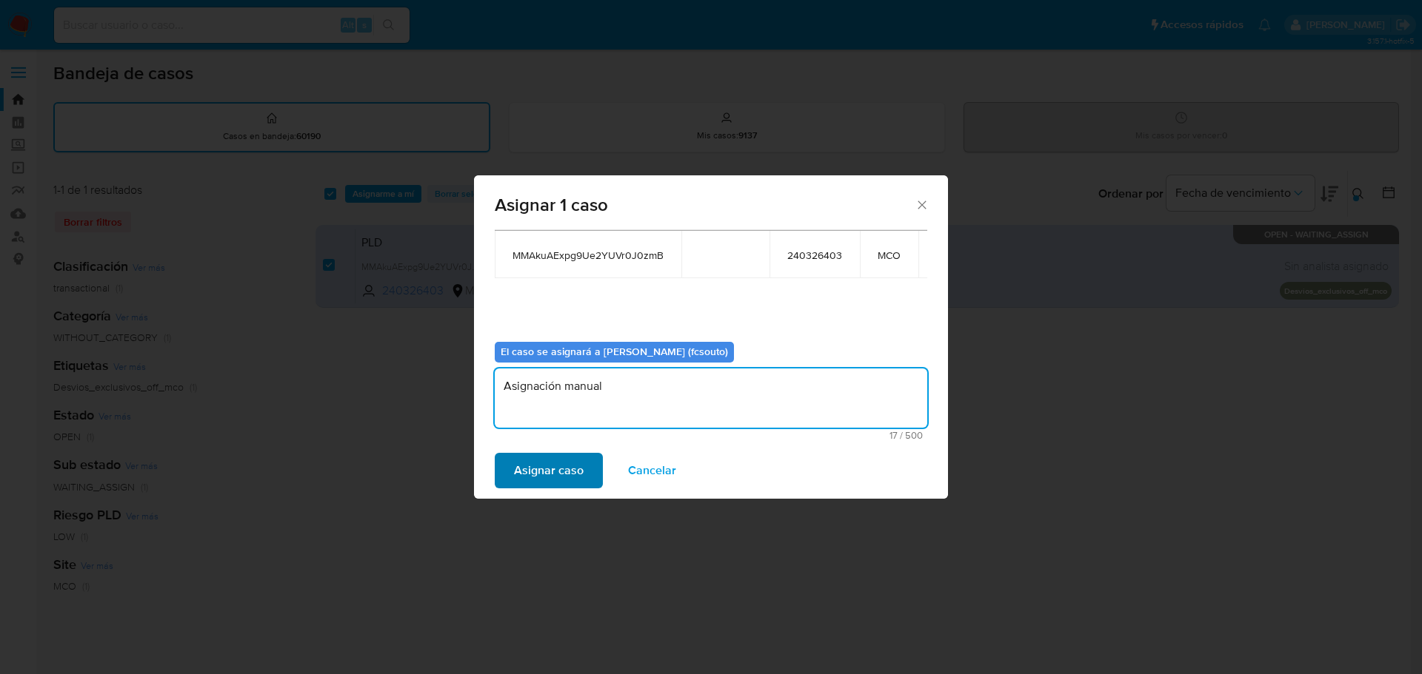
type textarea "Asignación manual"
click at [541, 469] on span "Asignar caso" at bounding box center [549, 471] width 70 height 33
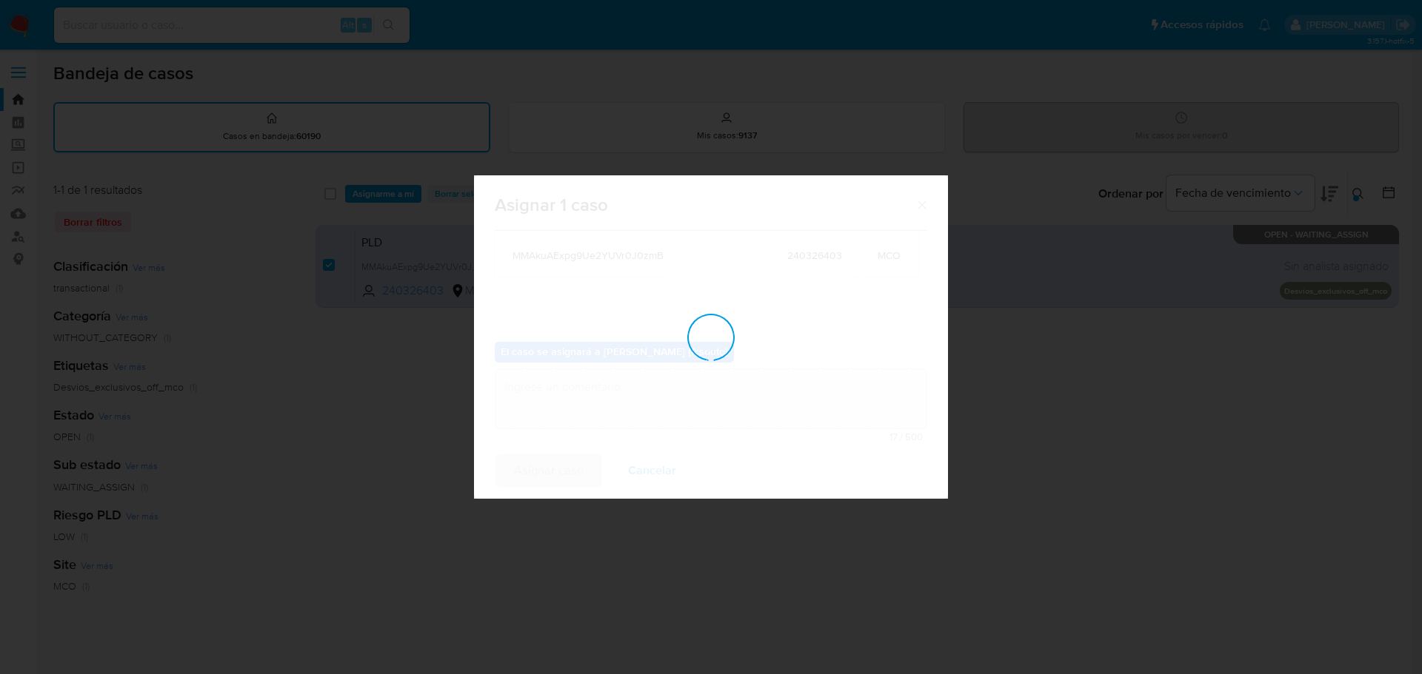
checkbox input "false"
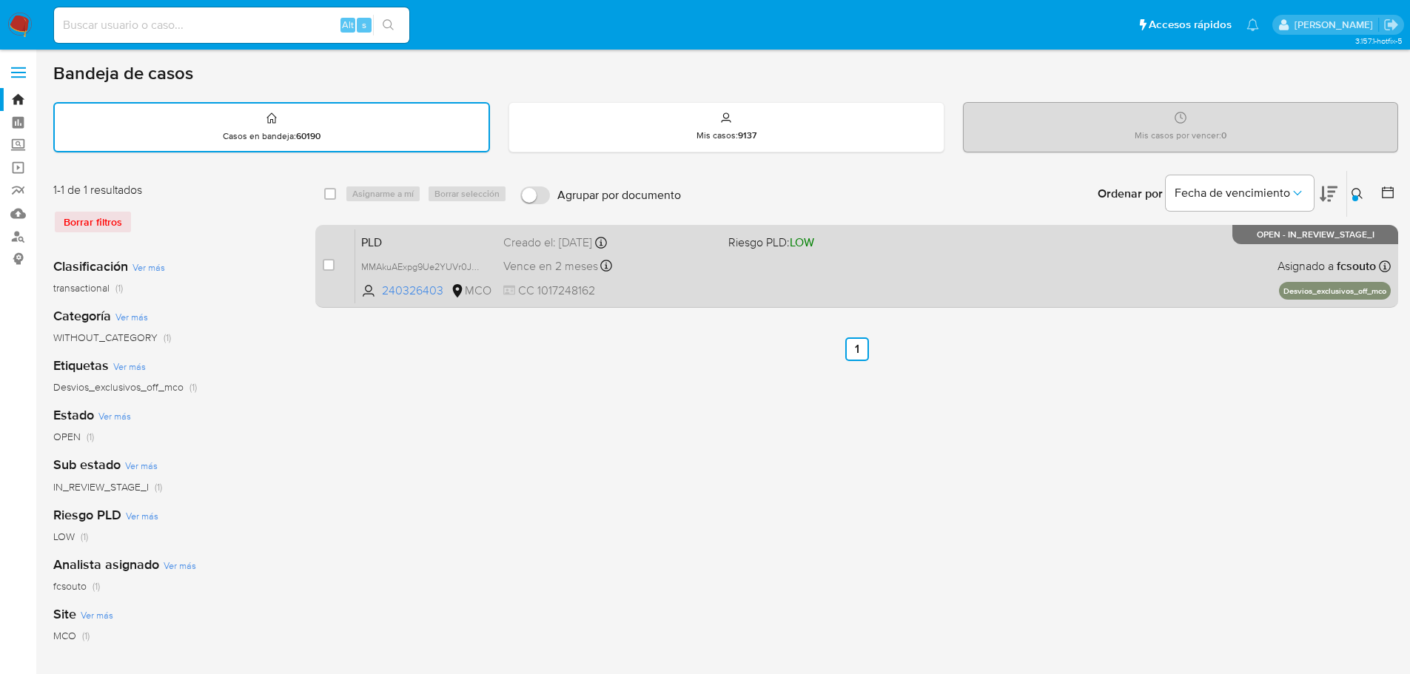
click at [824, 278] on div "PLD MMAkuAExpg9Ue2YUVr0J0zmB 240326403 MCO Riesgo PLD: LOW Creado el: 12/08/202…" at bounding box center [873, 266] width 1036 height 75
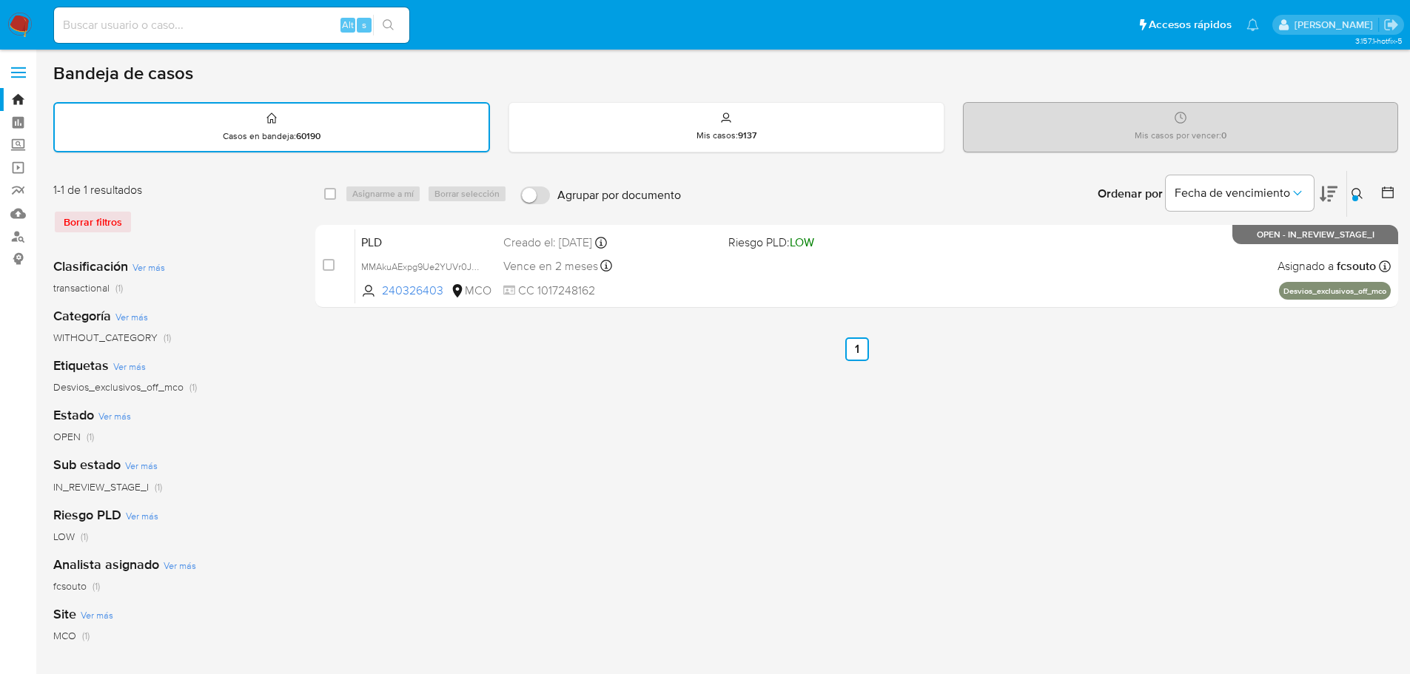
click at [1361, 190] on icon at bounding box center [1358, 194] width 12 height 12
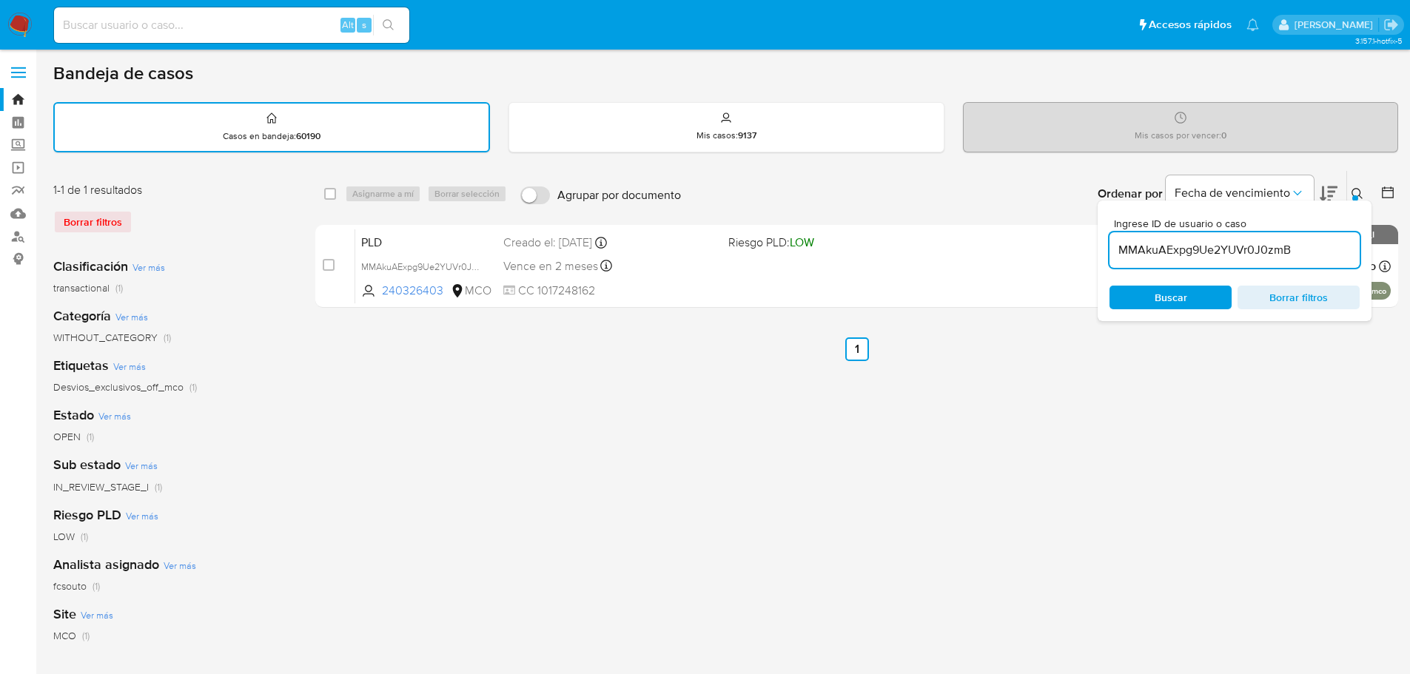
click at [1194, 249] on input "MMAkuAExpg9Ue2YUVr0J0zmB" at bounding box center [1235, 250] width 250 height 19
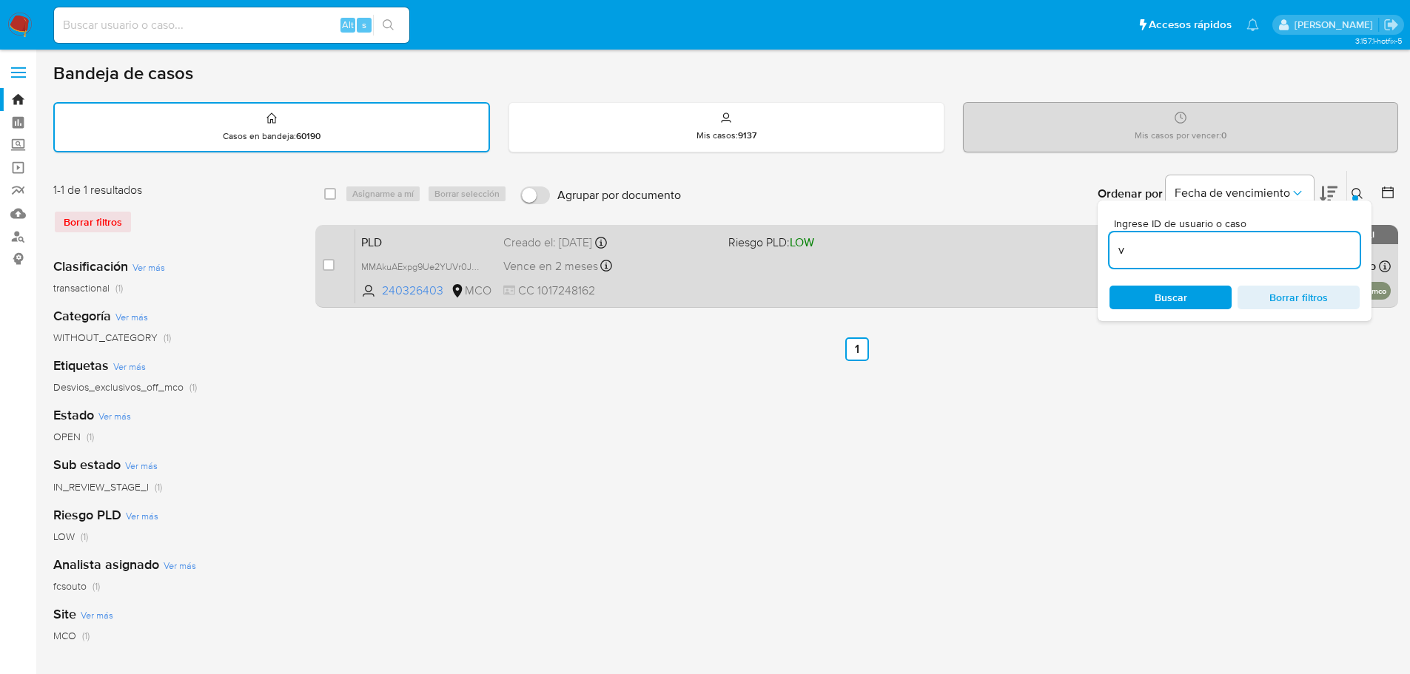
type input "v"
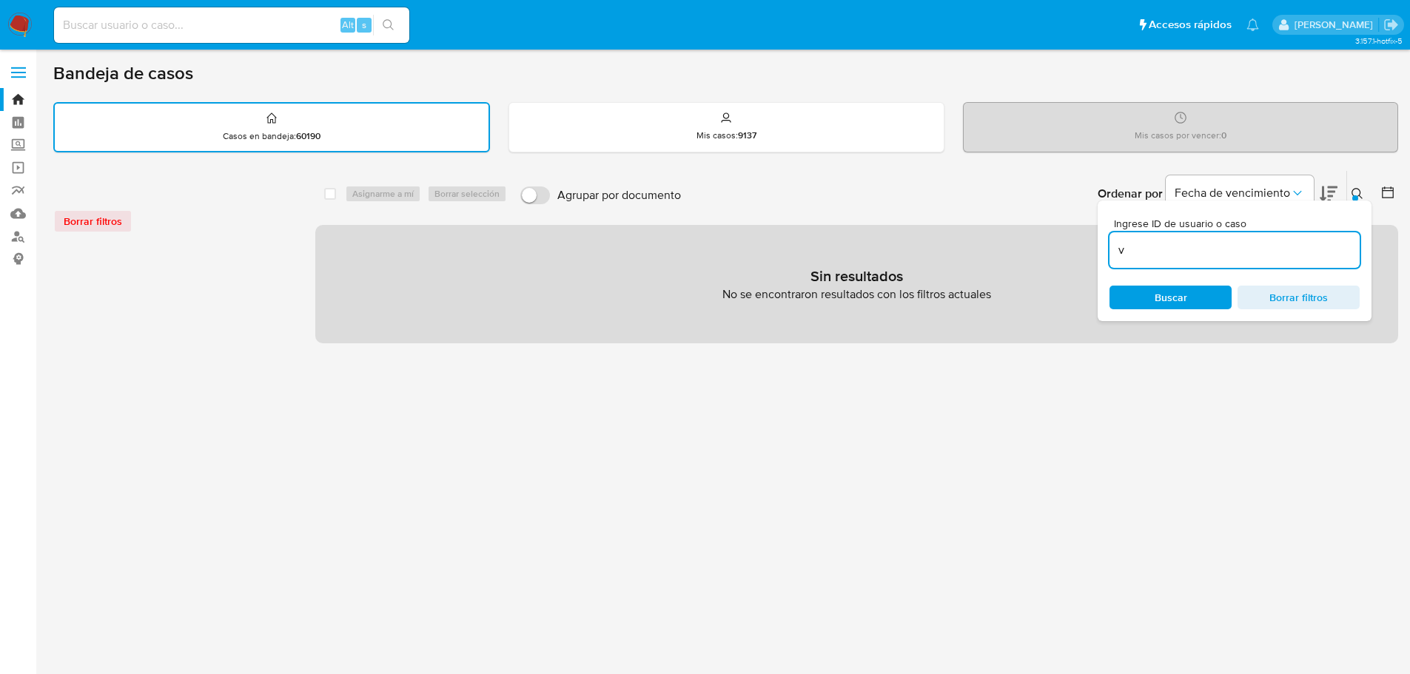
click at [1166, 258] on input "v" at bounding box center [1235, 250] width 250 height 19
paste input "9imndY8sarhwny4pJEKeDfvP"
type input "9imndY8sarhwny4pJEKeDfvP"
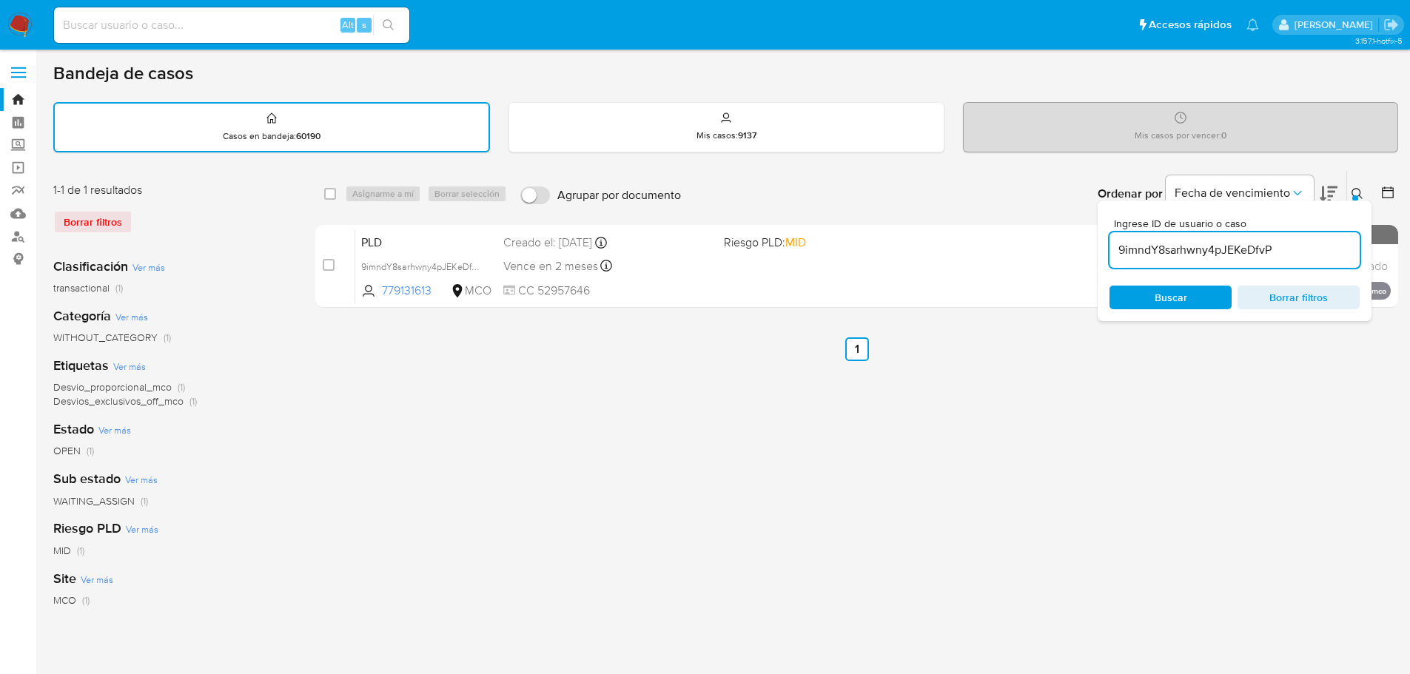
click at [1357, 195] on div at bounding box center [1356, 198] width 6 height 6
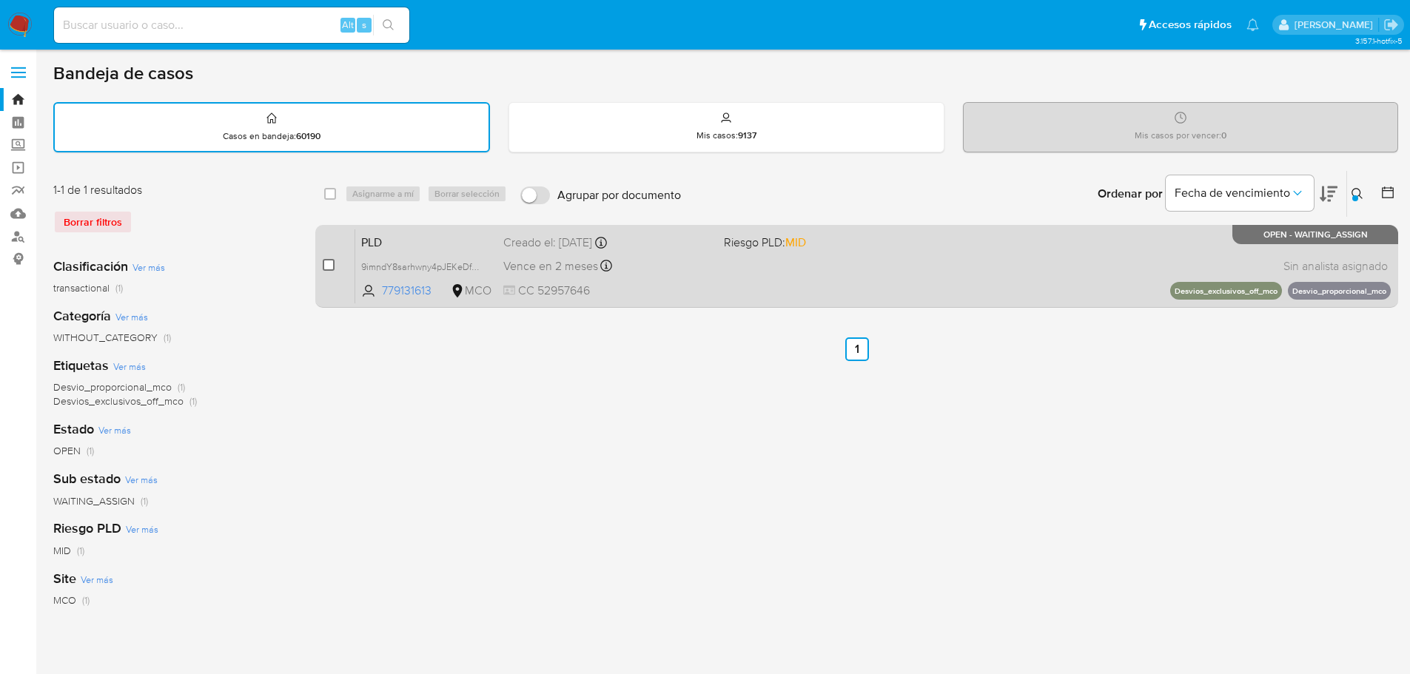
click at [329, 269] on input "checkbox" at bounding box center [329, 265] width 12 height 12
checkbox input "true"
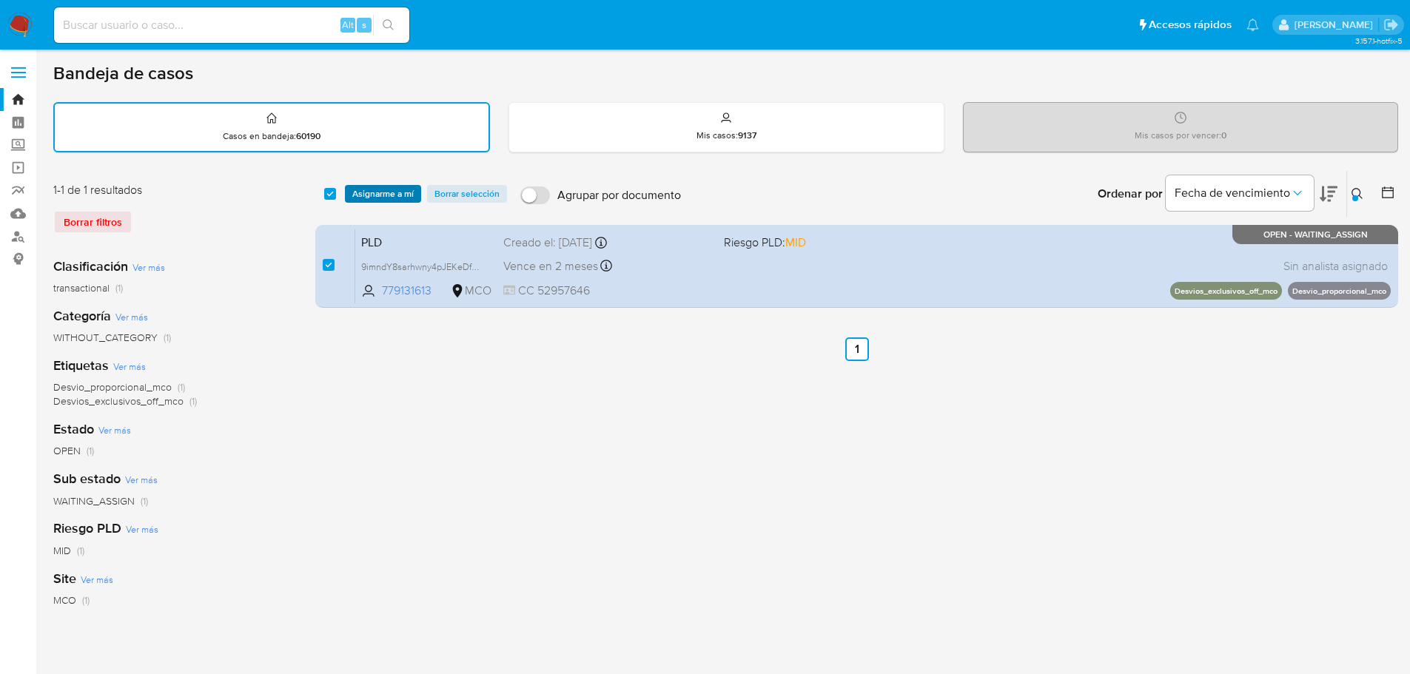
click at [384, 193] on span "Asignarme a mí" at bounding box center [382, 194] width 61 height 15
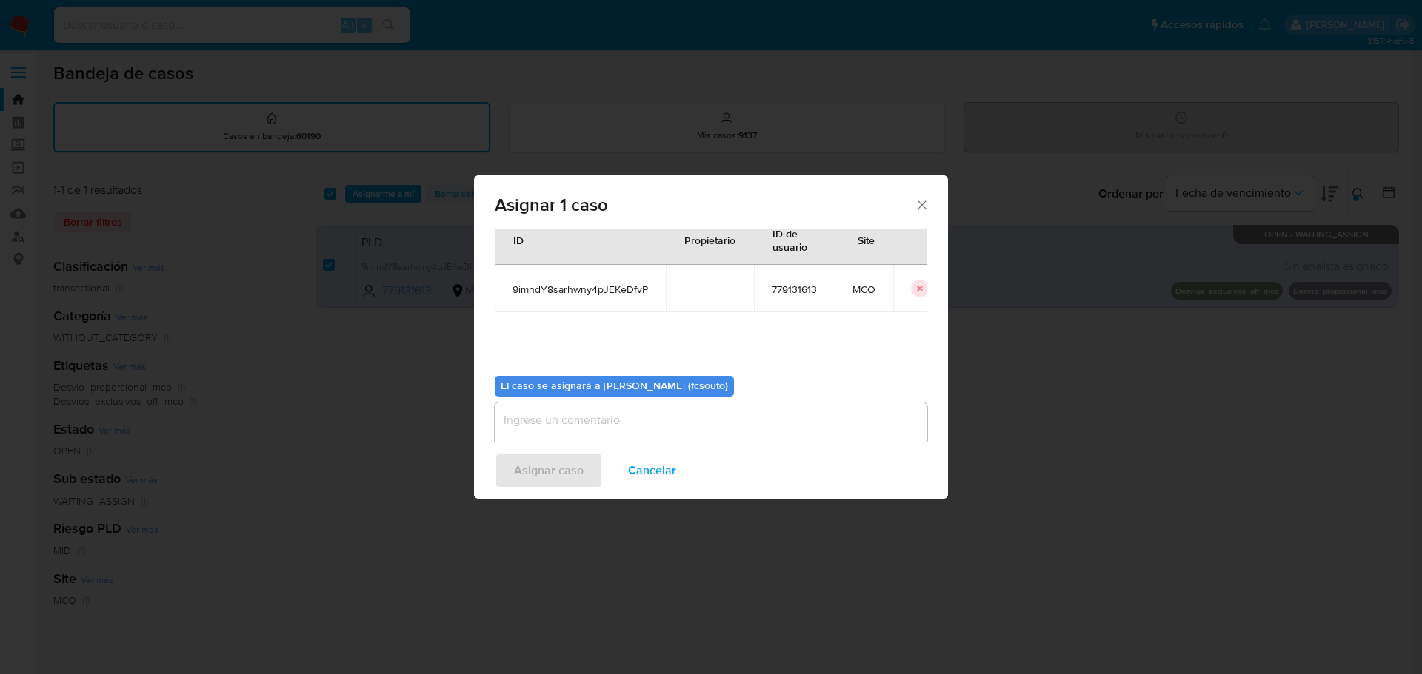
scroll to position [77, 0]
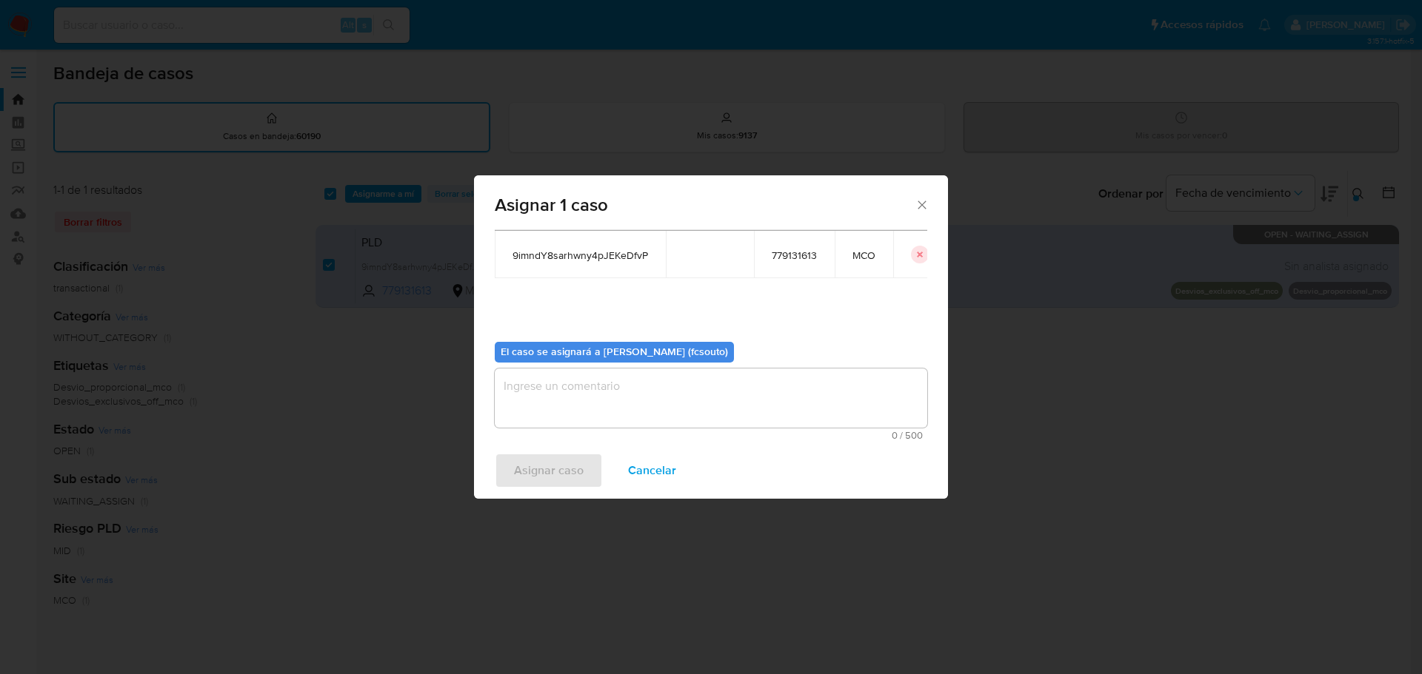
click at [663, 389] on textarea "assign-modal" at bounding box center [711, 398] width 432 height 59
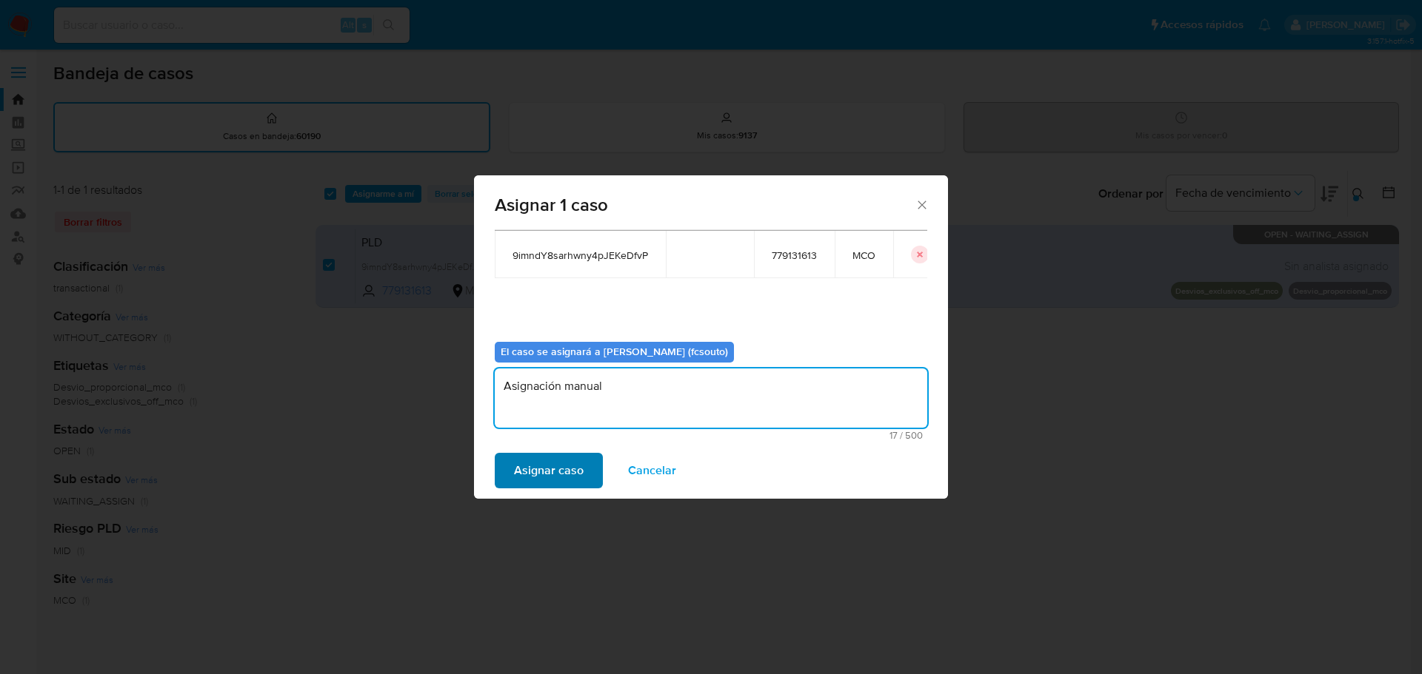
type textarea "Asignación manual"
click at [568, 475] on span "Asignar caso" at bounding box center [549, 471] width 70 height 33
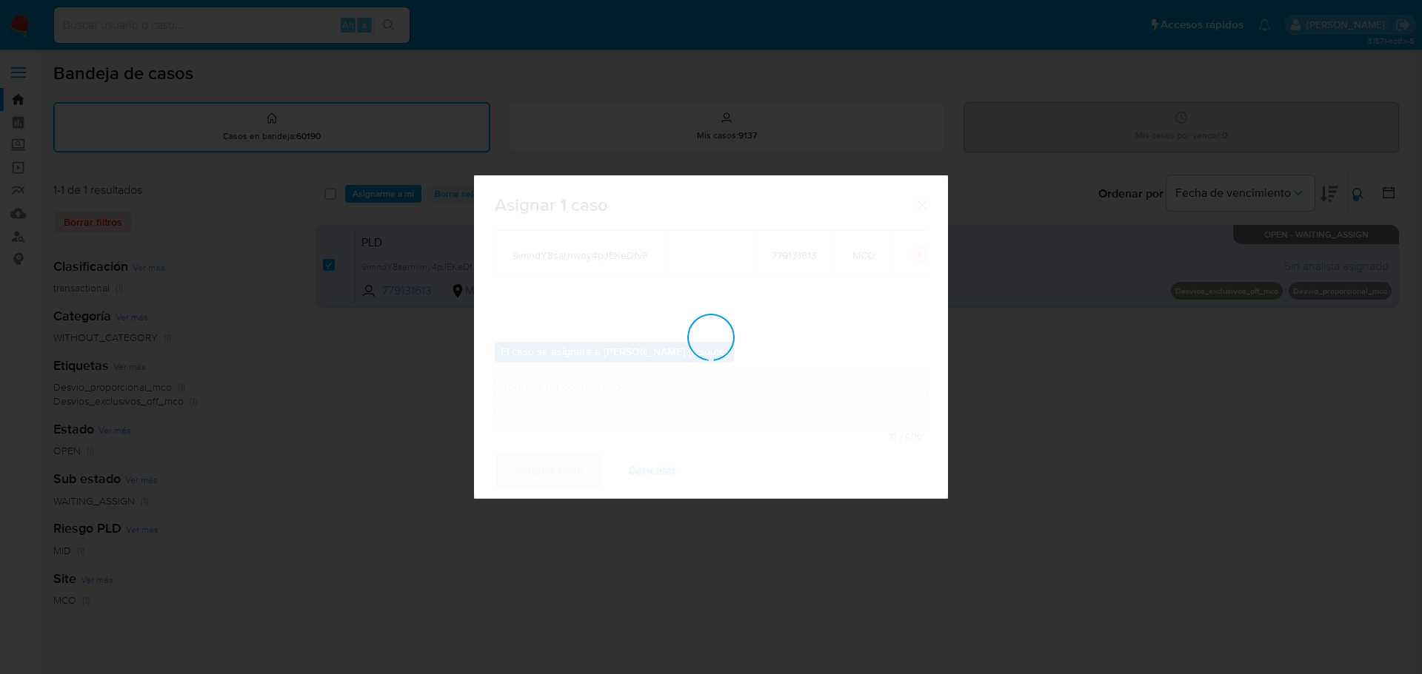
checkbox input "false"
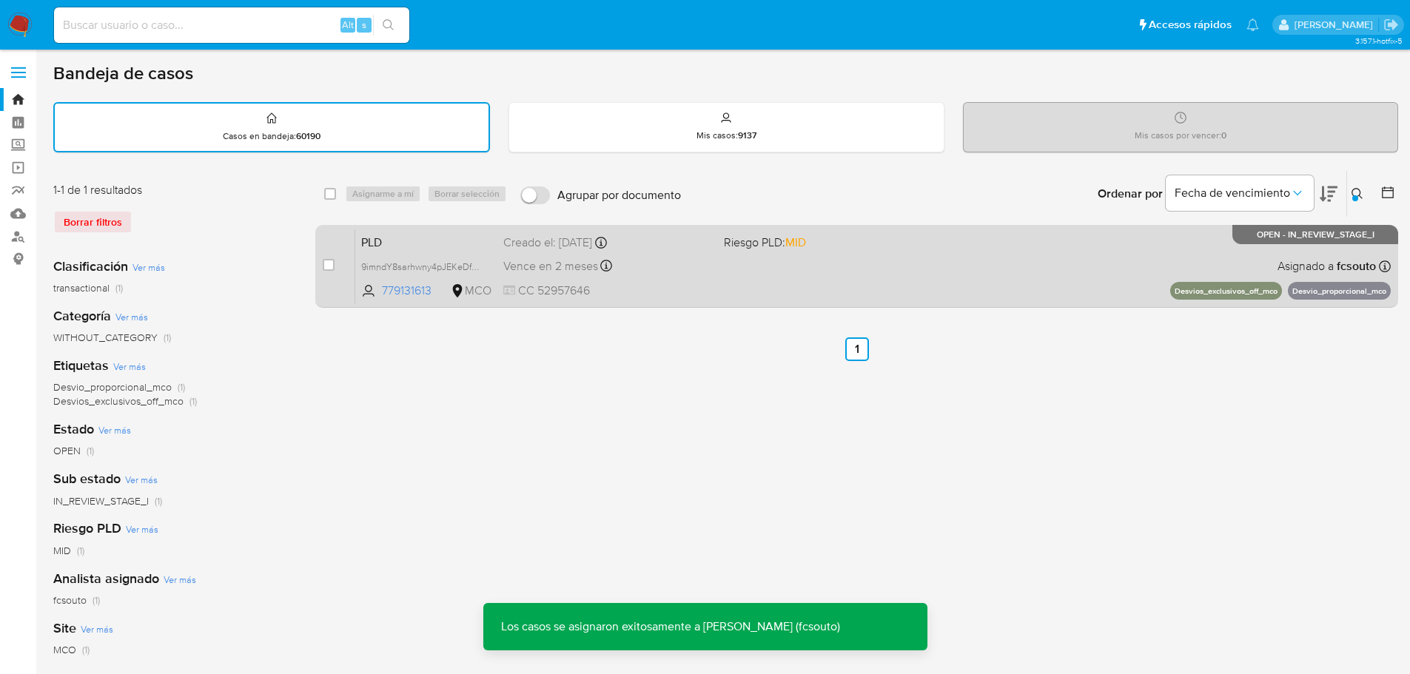
click at [752, 275] on div "PLD 9imndY8sarhwny4pJEKeDfvP 779131613 MCO Riesgo PLD: MID Creado el: 12/08/202…" at bounding box center [873, 266] width 1036 height 75
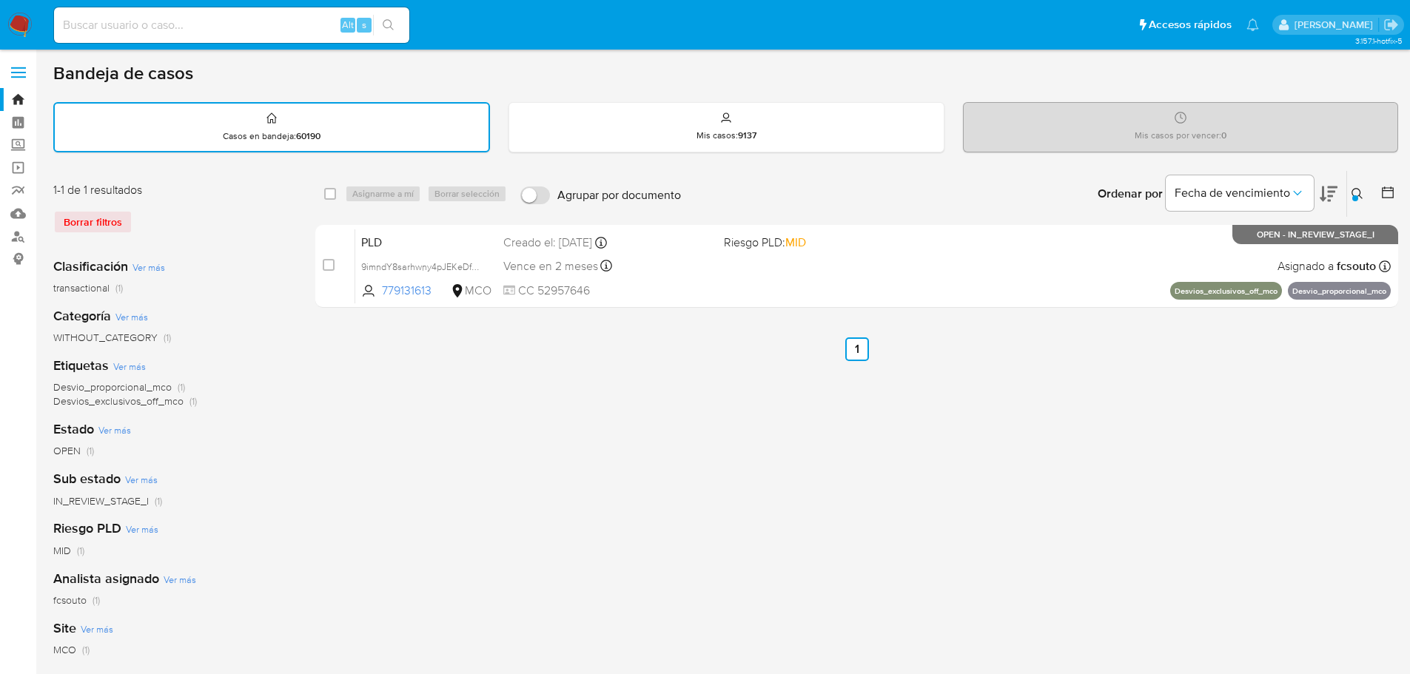
click at [1359, 204] on div "Ingrese ID de usuario o caso 9imndY8sarhwny4pJEKeDfvP Buscar Borrar filtros" at bounding box center [1359, 194] width 25 height 46
click at [1354, 192] on icon at bounding box center [1358, 194] width 12 height 12
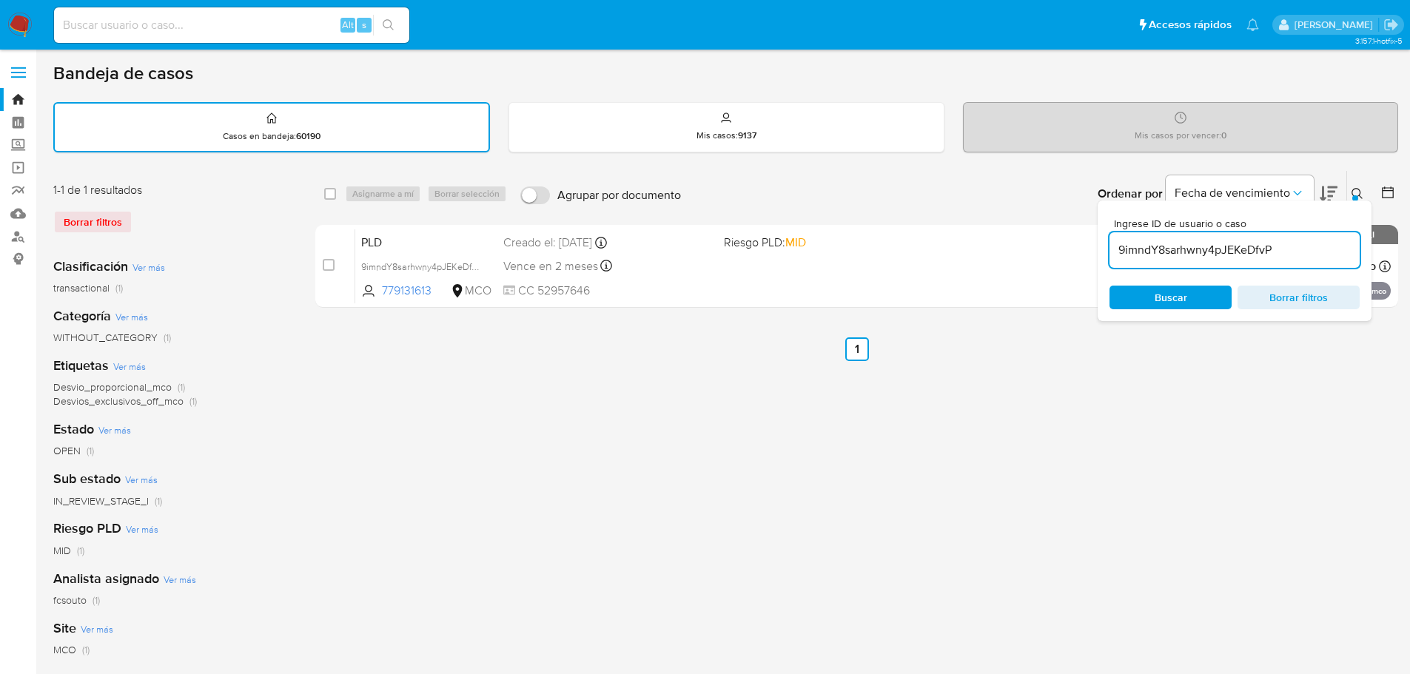
click at [1211, 250] on input "9imndY8sarhwny4pJEKeDfvP" at bounding box center [1235, 250] width 250 height 19
type input "DuqiEz9BaeE8C8ck1Mz44Nea"
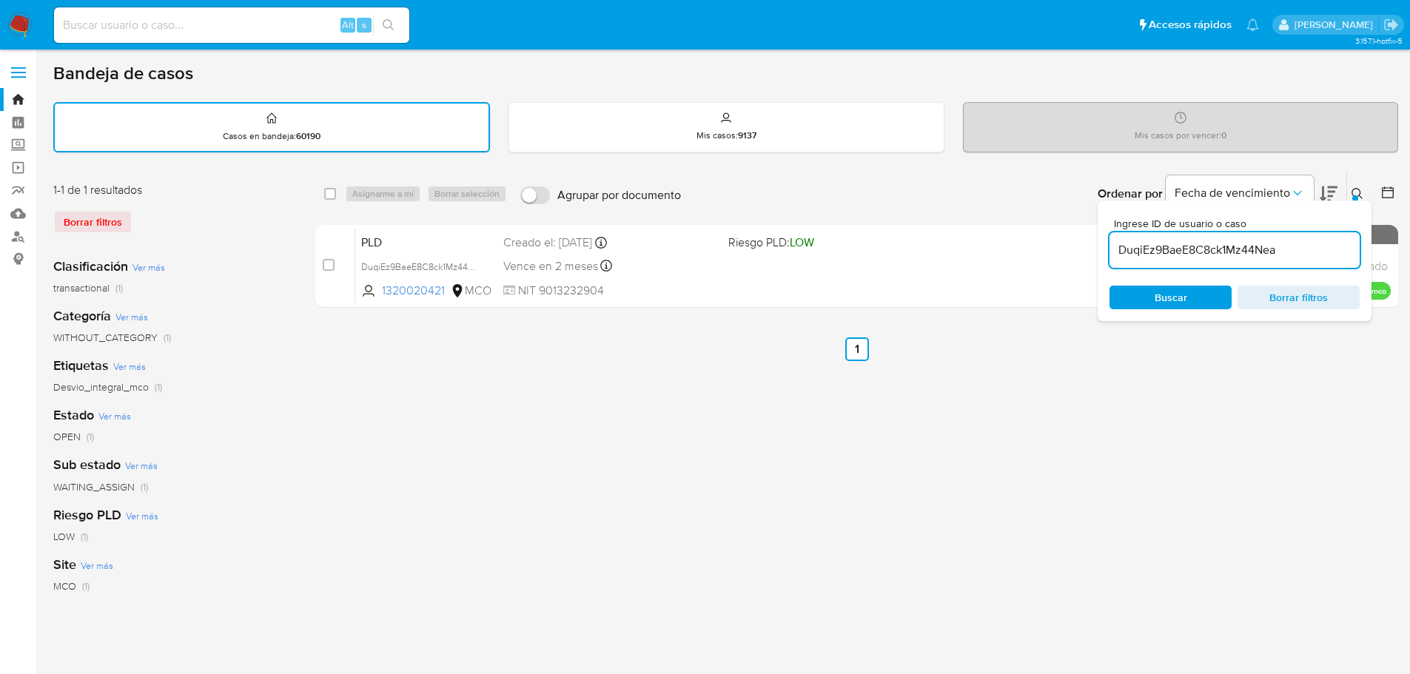
click at [1353, 190] on icon at bounding box center [1357, 193] width 11 height 11
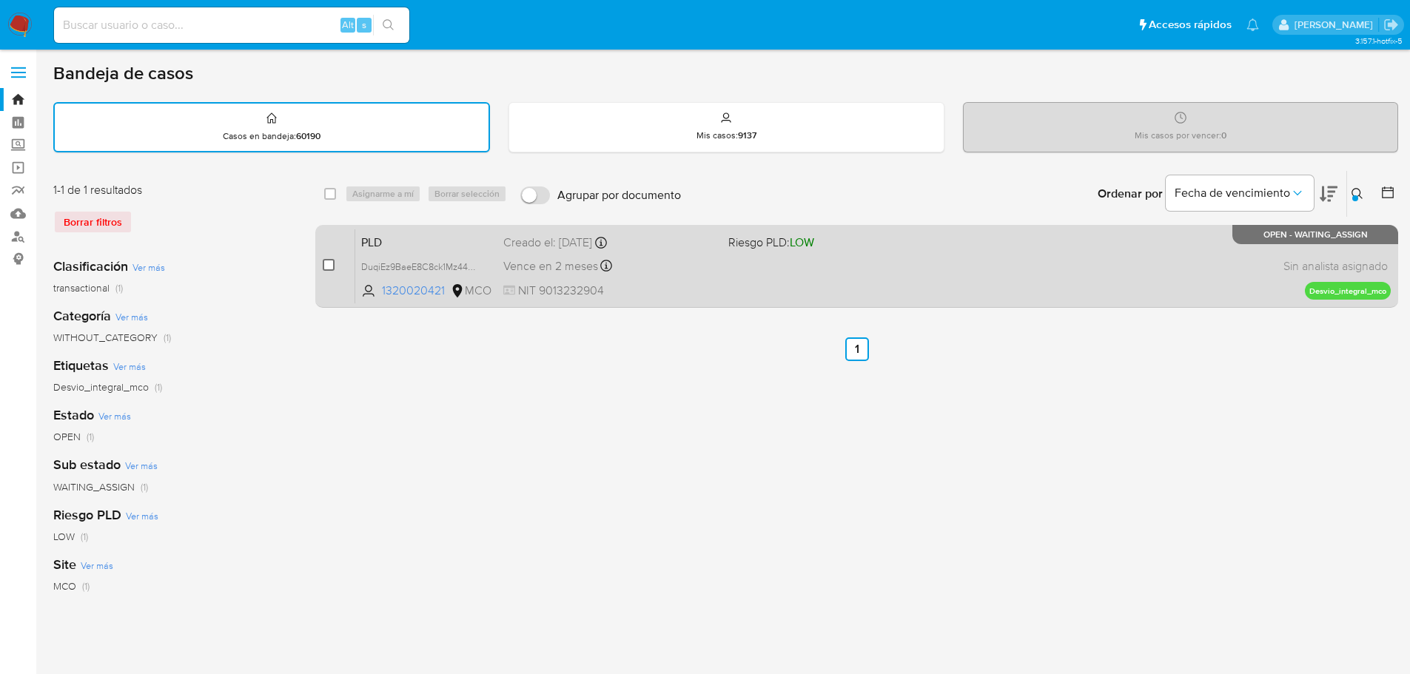
click at [324, 267] on input "checkbox" at bounding box center [329, 265] width 12 height 12
checkbox input "true"
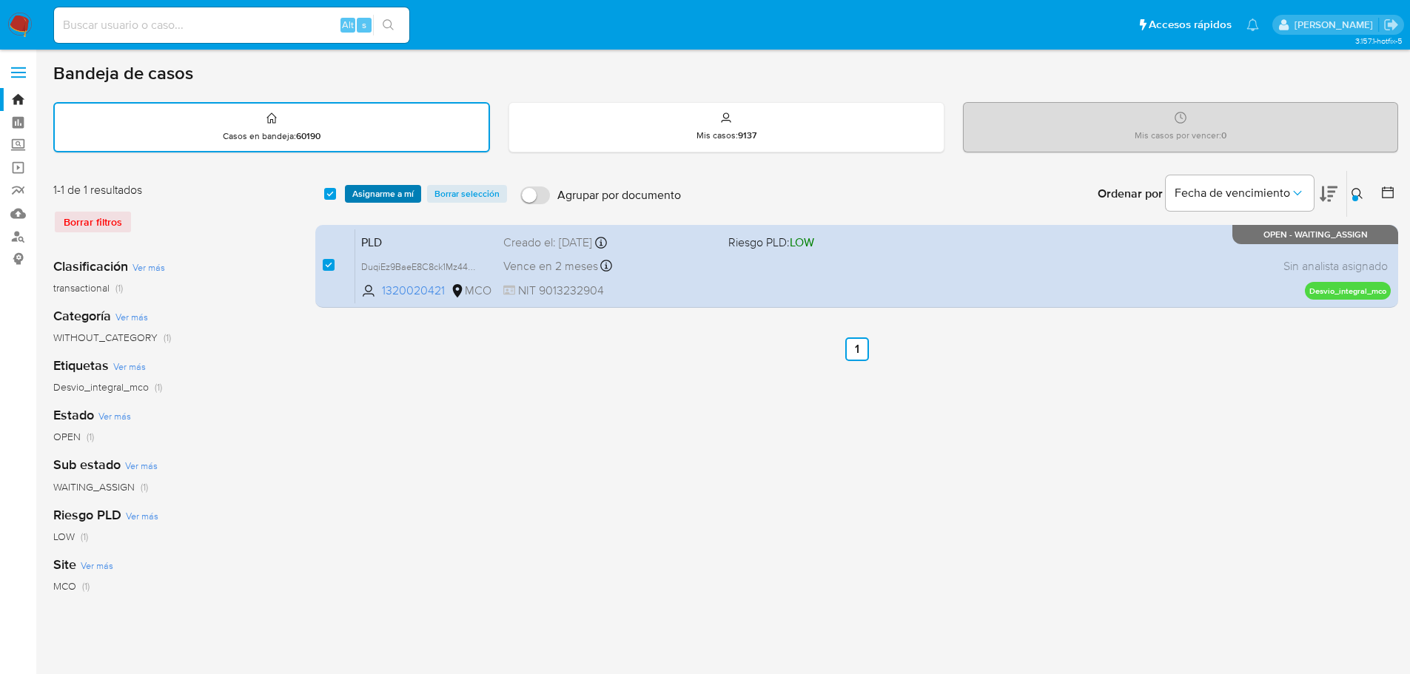
click at [377, 201] on span "Asignarme a mí" at bounding box center [382, 194] width 61 height 15
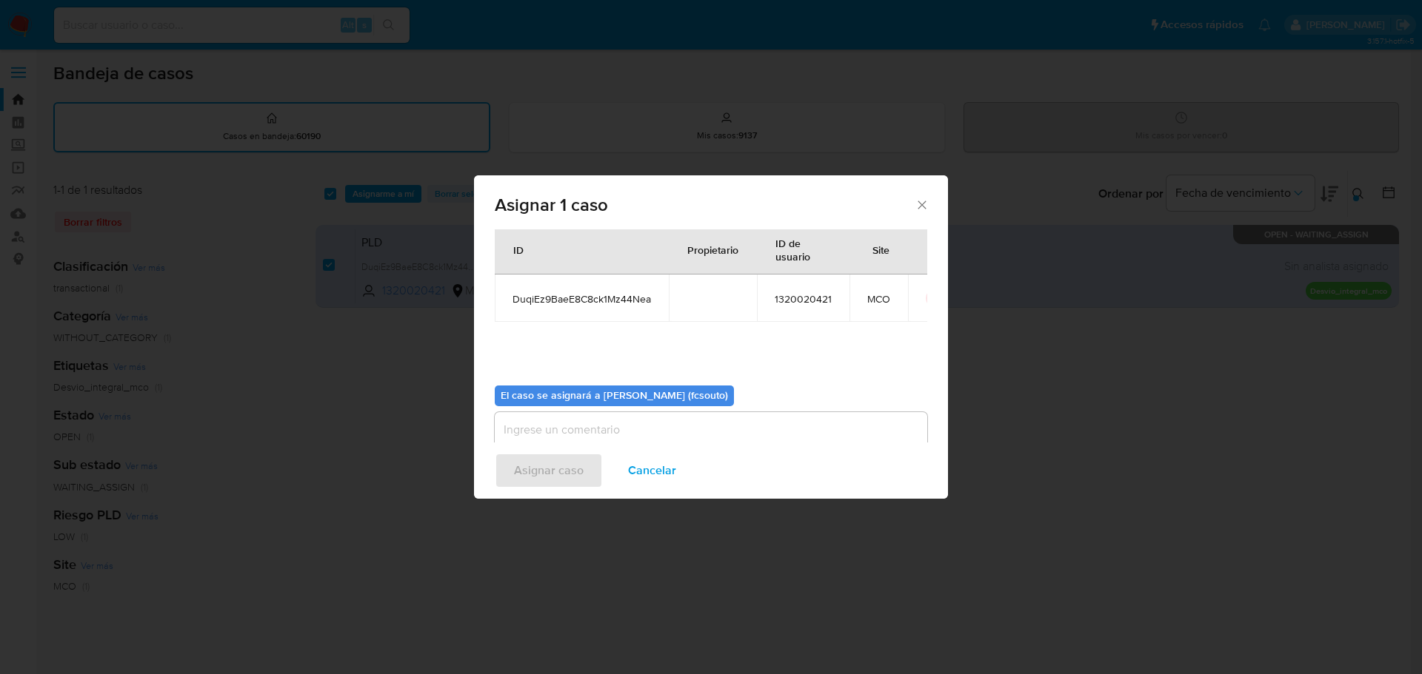
scroll to position [77, 0]
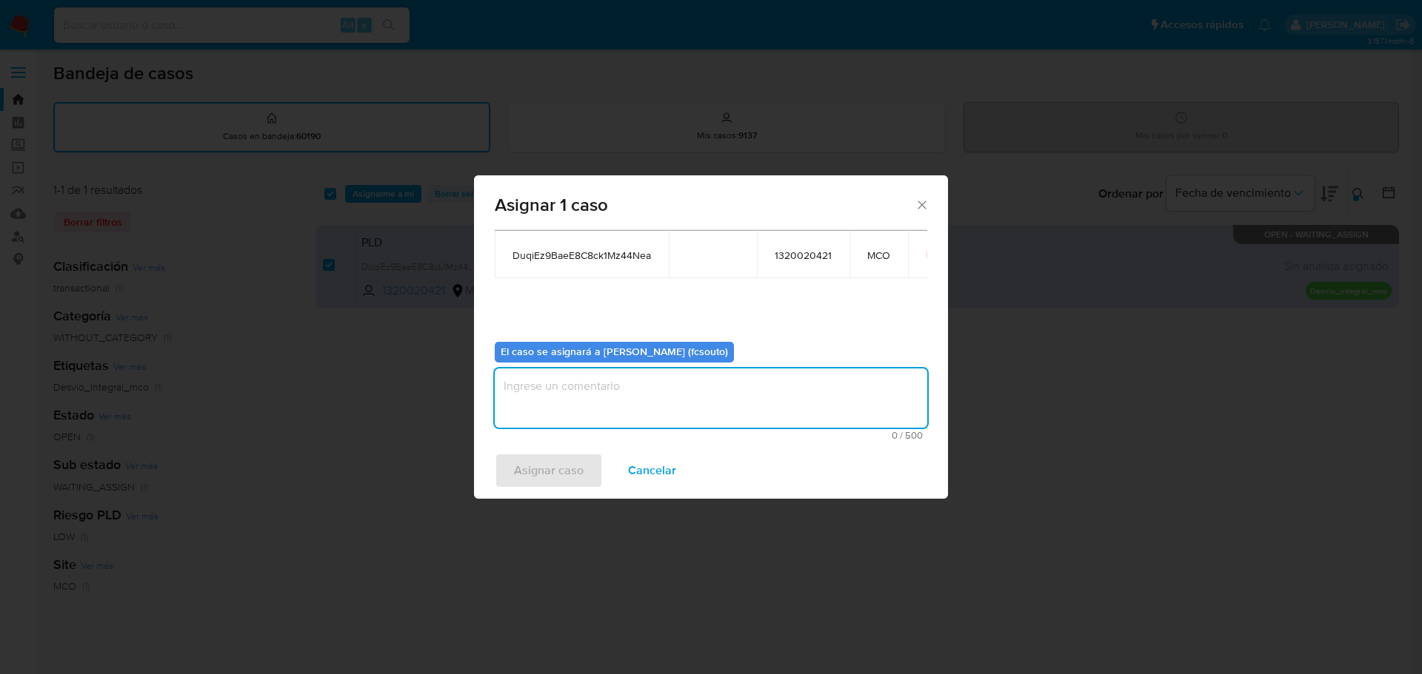
click at [769, 409] on textarea "assign-modal" at bounding box center [711, 398] width 432 height 59
type textarea "Asignación manual"
click at [557, 476] on span "Asignar caso" at bounding box center [549, 471] width 70 height 33
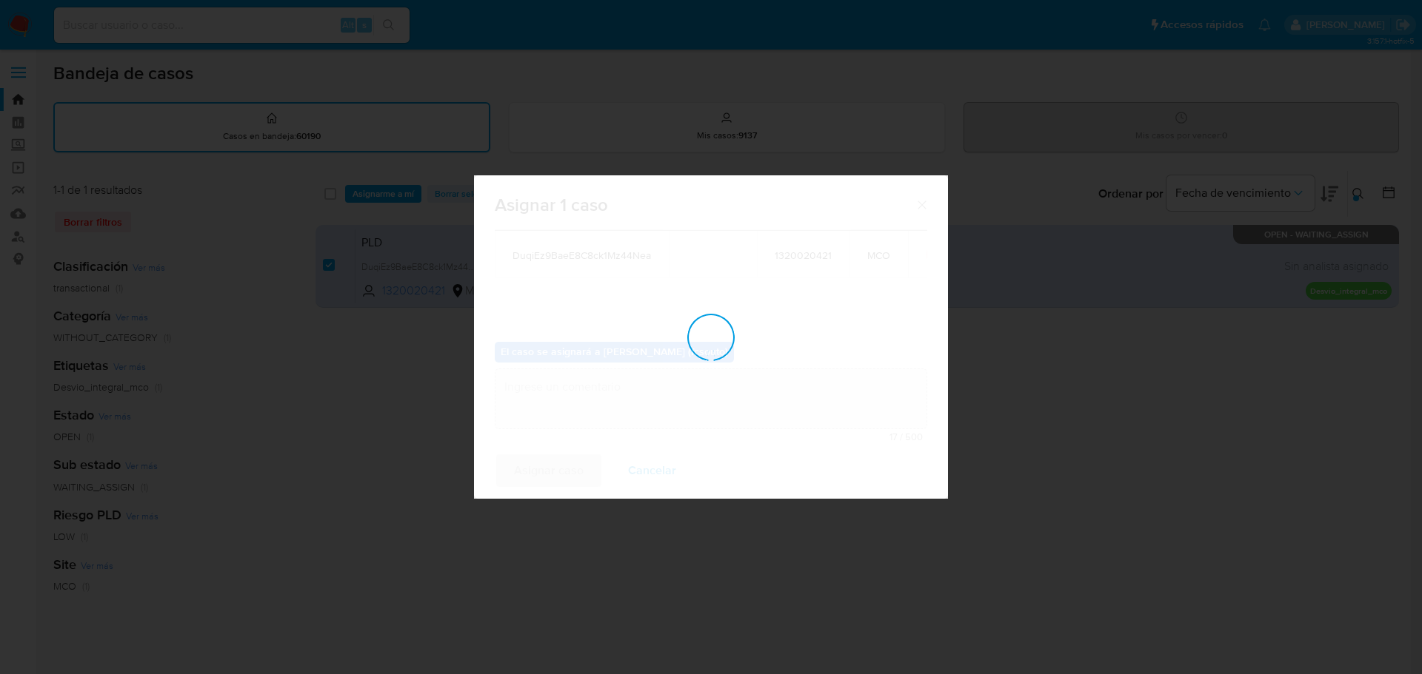
checkbox input "false"
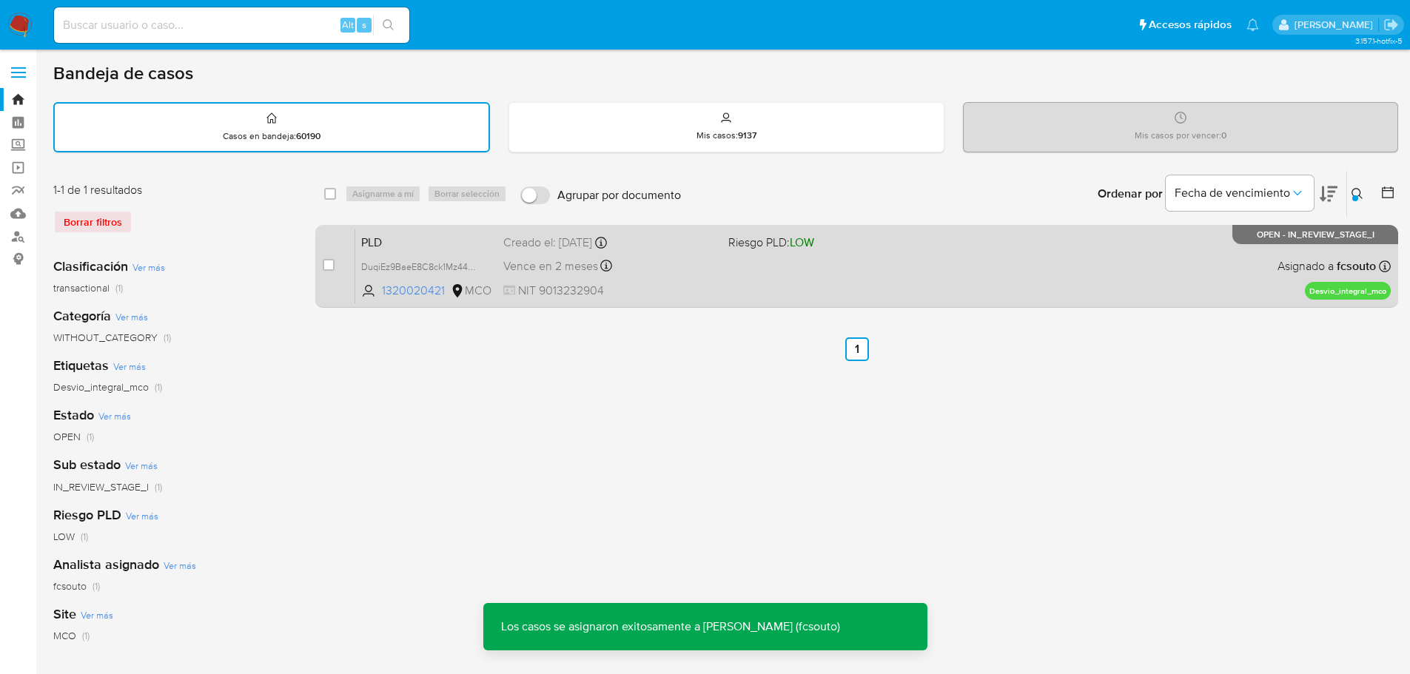
click at [803, 292] on div "PLD DuqiEz9BaeE8C8ck1Mz44Nea 1320020421 MCO Riesgo PLD: LOW Creado el: 12/08/20…" at bounding box center [873, 266] width 1036 height 75
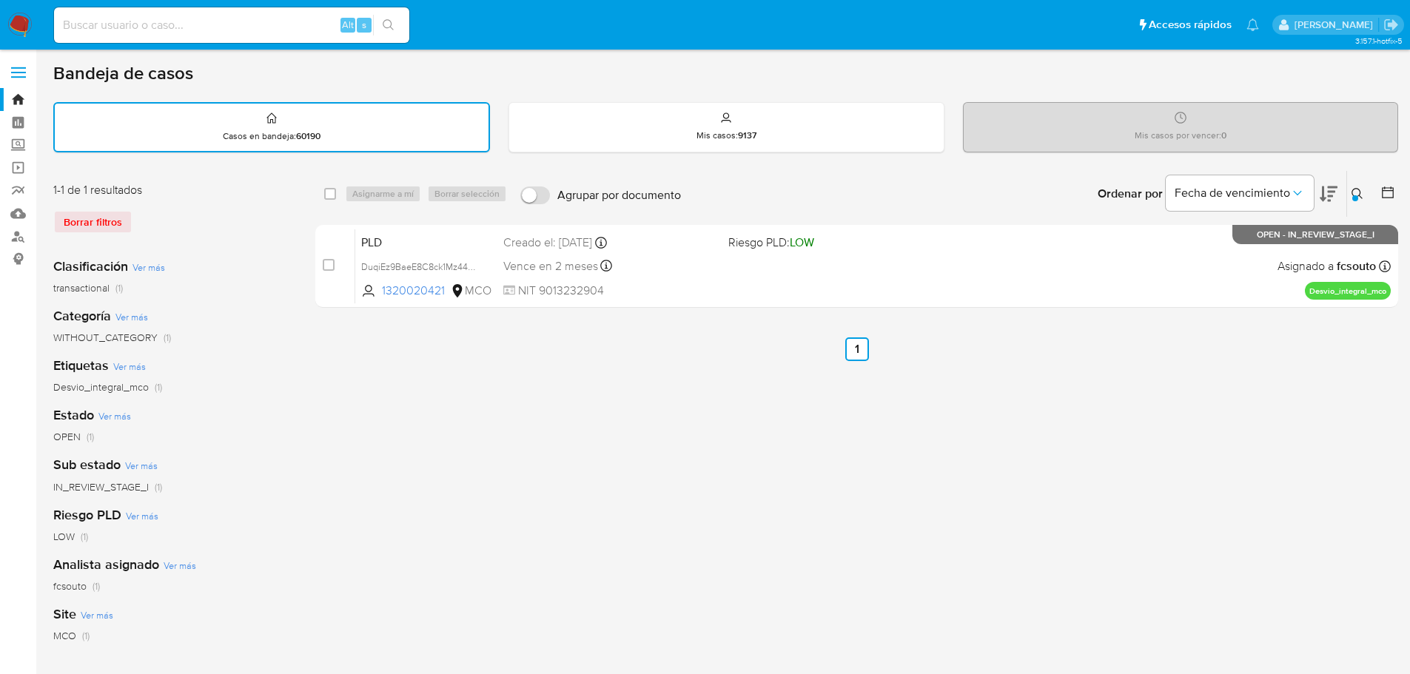
drag, startPoint x: 1356, startPoint y: 193, endPoint x: 1066, endPoint y: 281, distance: 302.6
click at [1355, 193] on icon at bounding box center [1358, 194] width 12 height 12
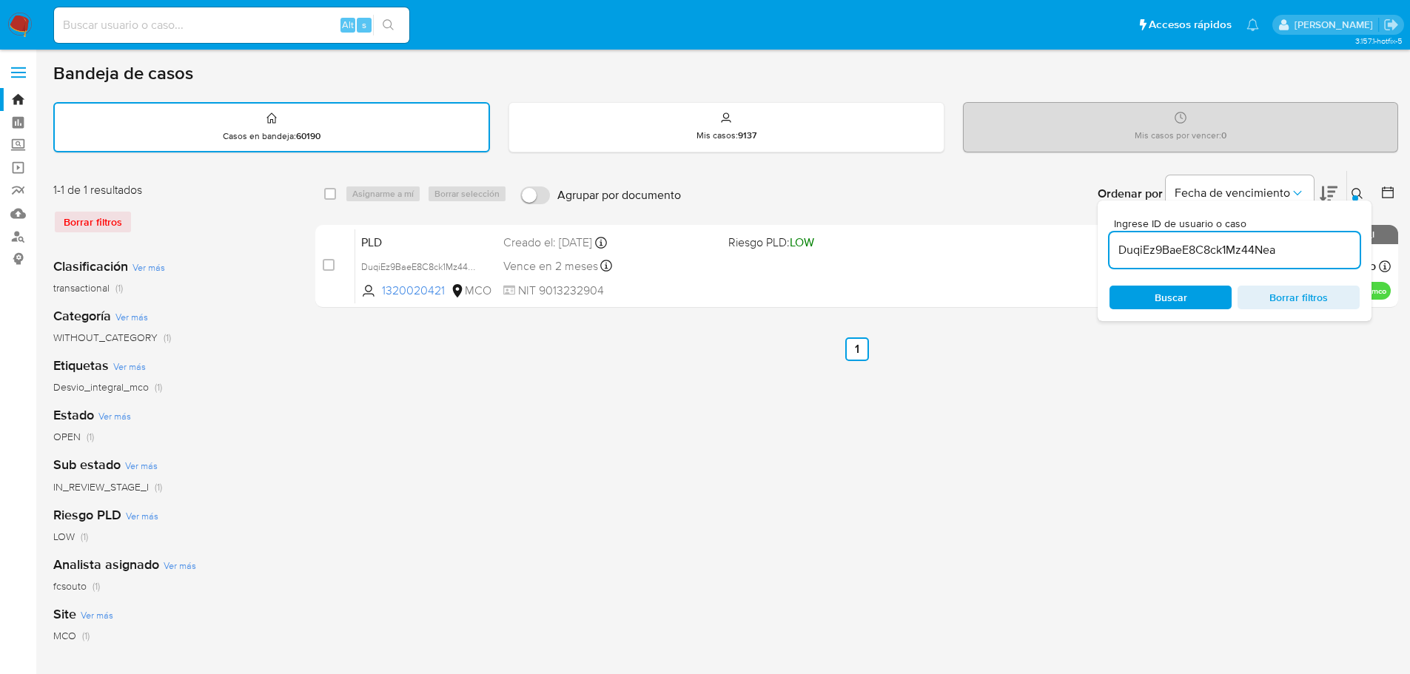
click at [1157, 255] on input "DuqiEz9BaeE8C8ck1Mz44Nea" at bounding box center [1235, 250] width 250 height 19
type input "NdXrqEQalCC4gsM5iqiolvIq"
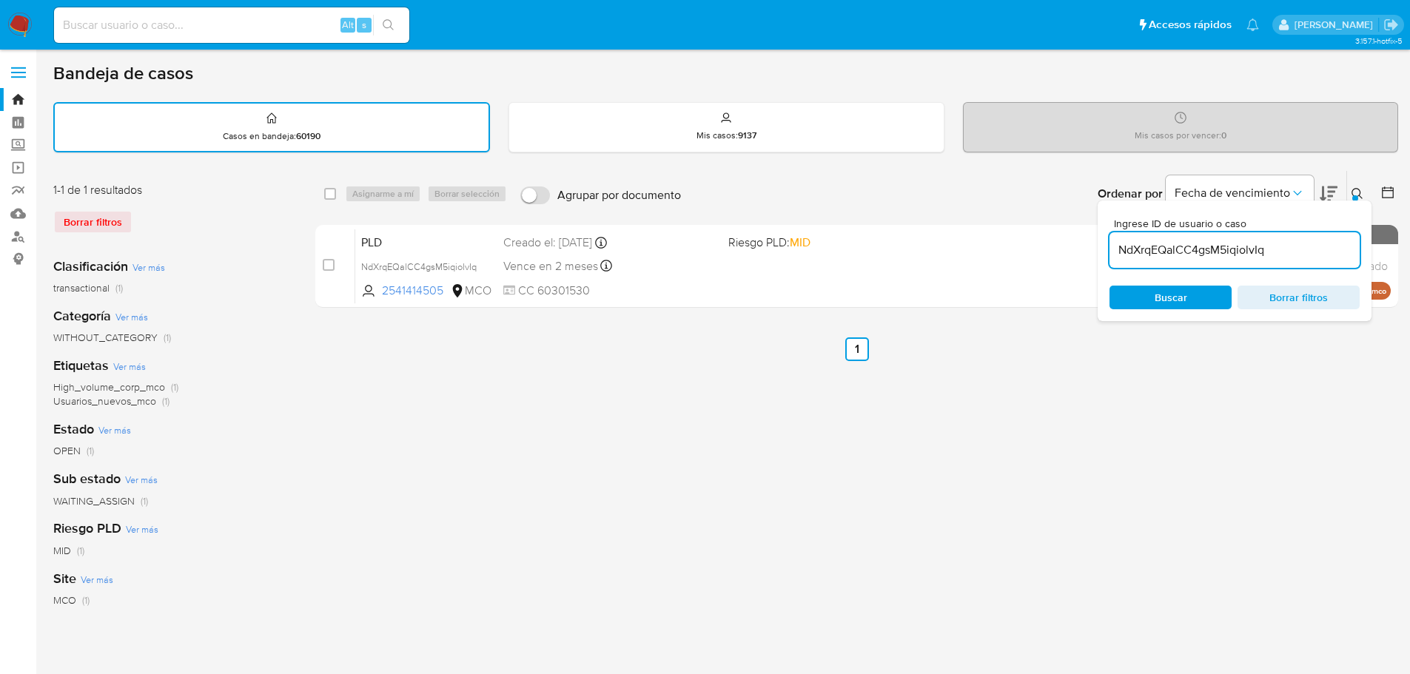
click at [1114, 396] on div "select-all-cases-checkbox Asignarme a mí Borrar selección Agrupar por documento…" at bounding box center [856, 495] width 1083 height 650
click at [1355, 195] on div at bounding box center [1356, 198] width 6 height 6
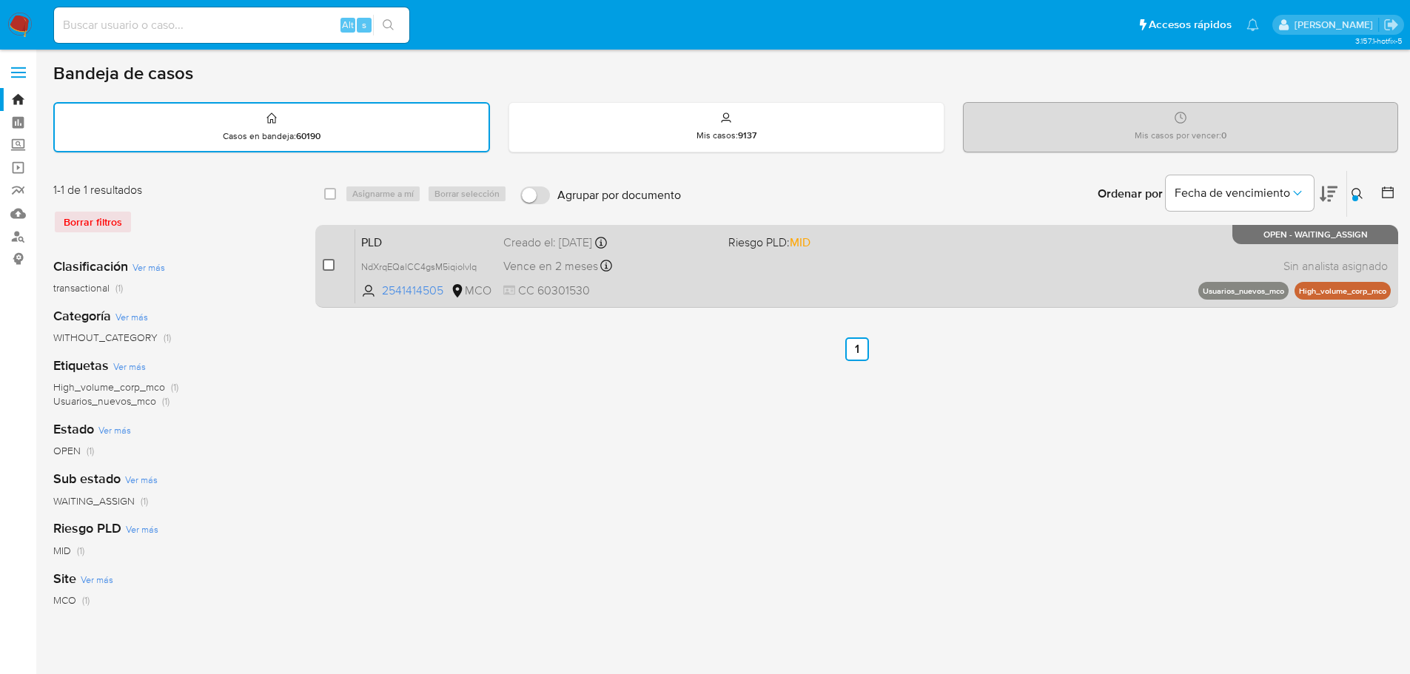
click at [329, 268] on input "checkbox" at bounding box center [329, 265] width 12 height 12
checkbox input "true"
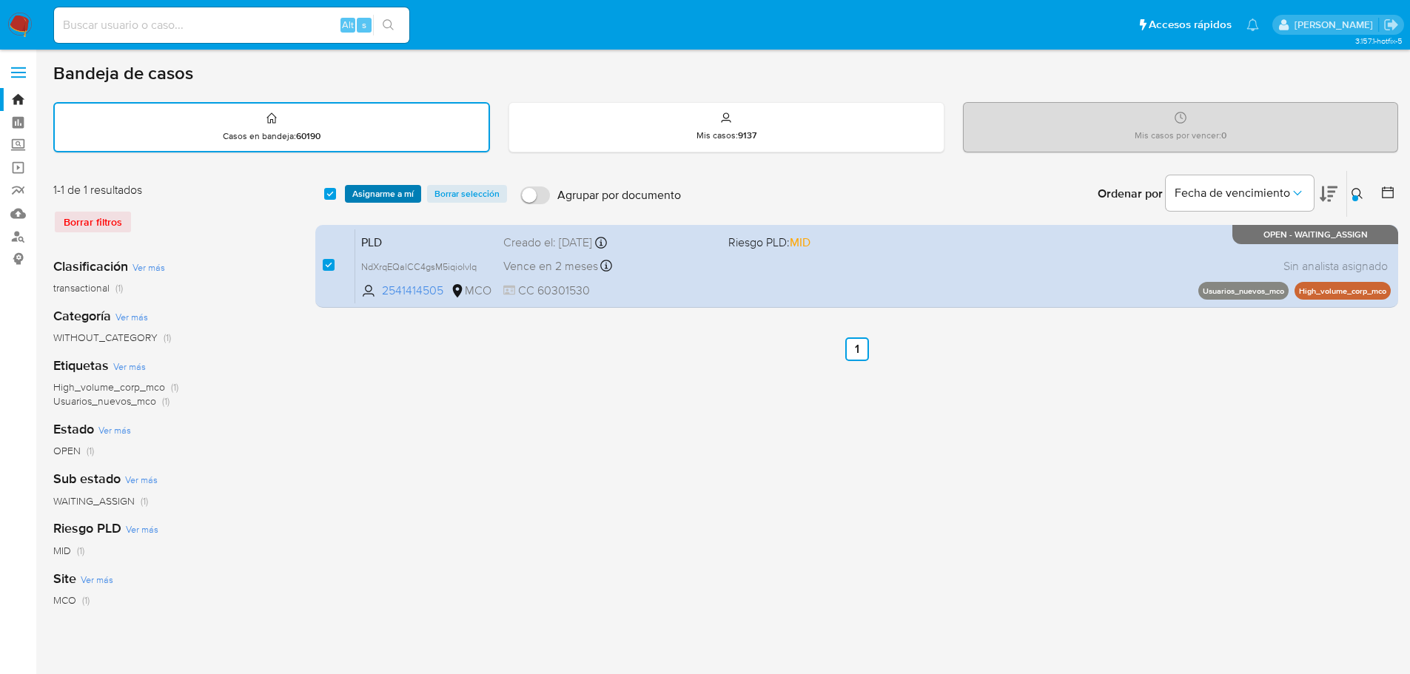
click at [381, 194] on span "Asignarme a mí" at bounding box center [382, 194] width 61 height 15
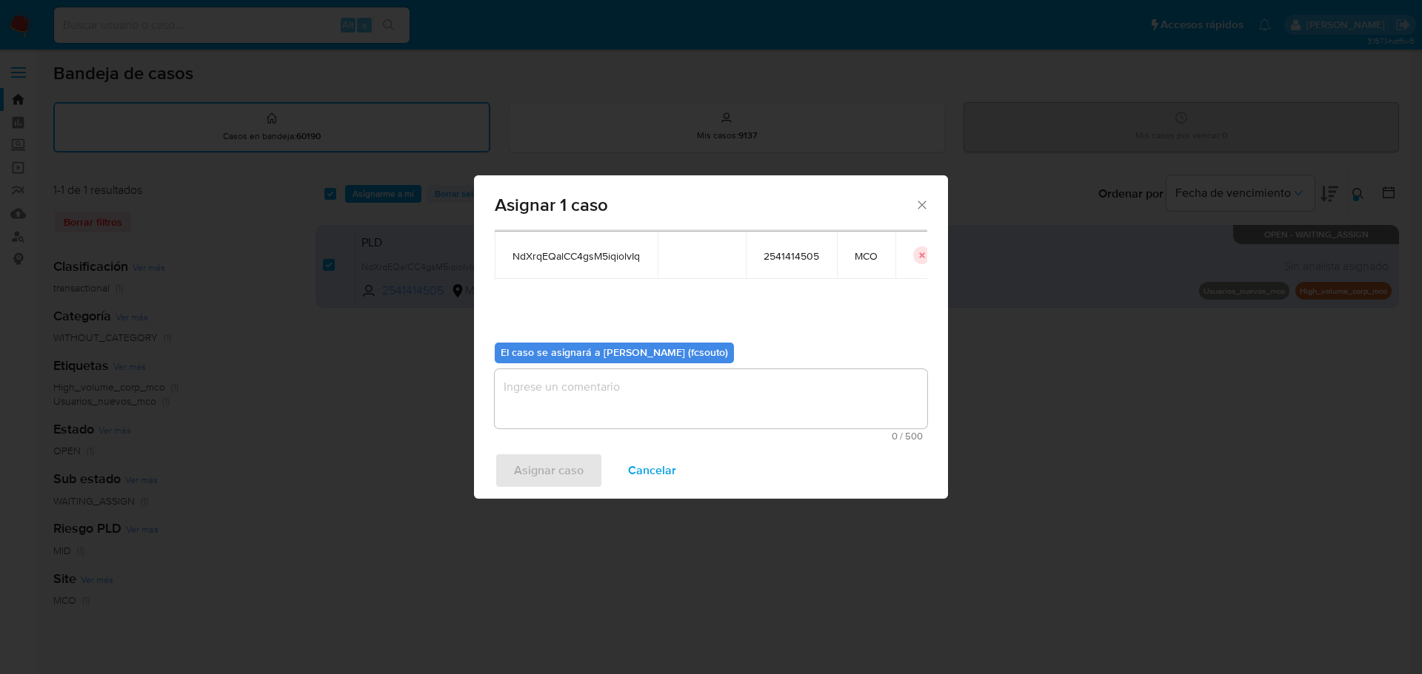
scroll to position [77, 0]
click at [680, 391] on textarea "assign-modal" at bounding box center [711, 398] width 432 height 59
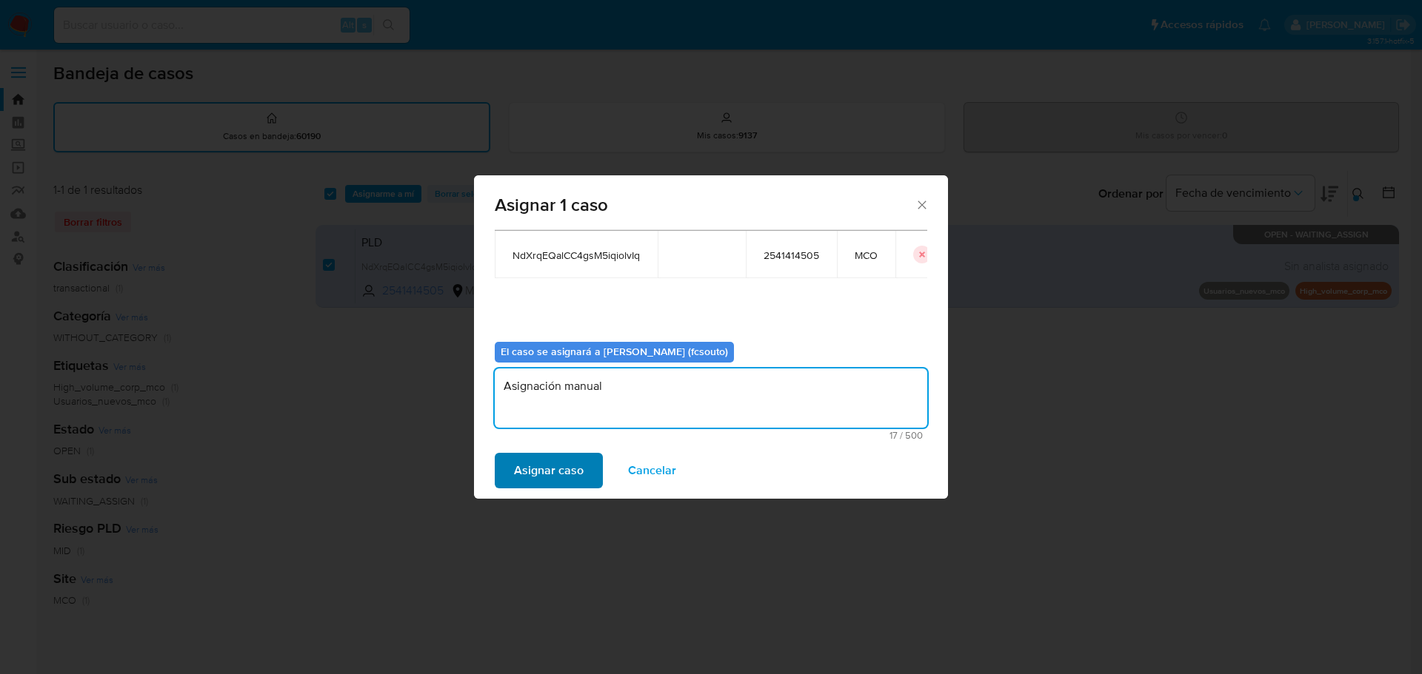
type textarea "Asignación manual"
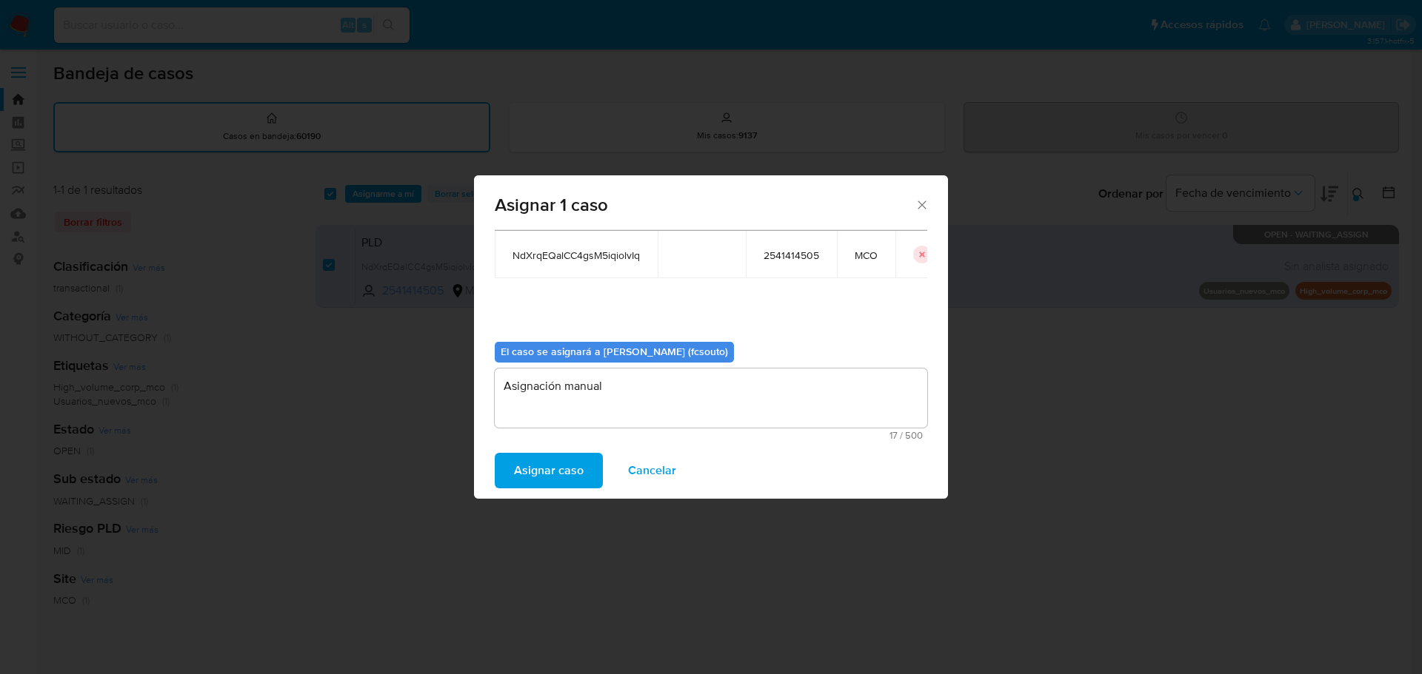
click at [552, 468] on span "Asignar caso" at bounding box center [549, 471] width 70 height 33
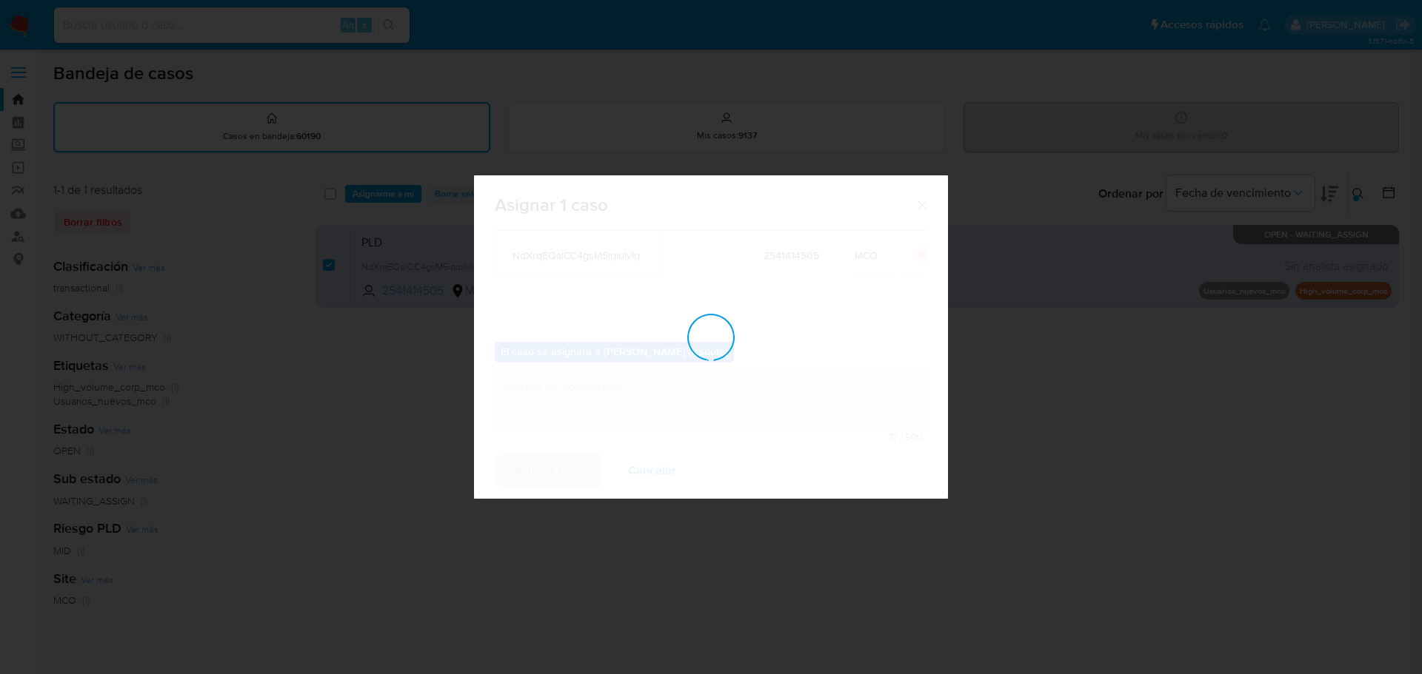
checkbox input "false"
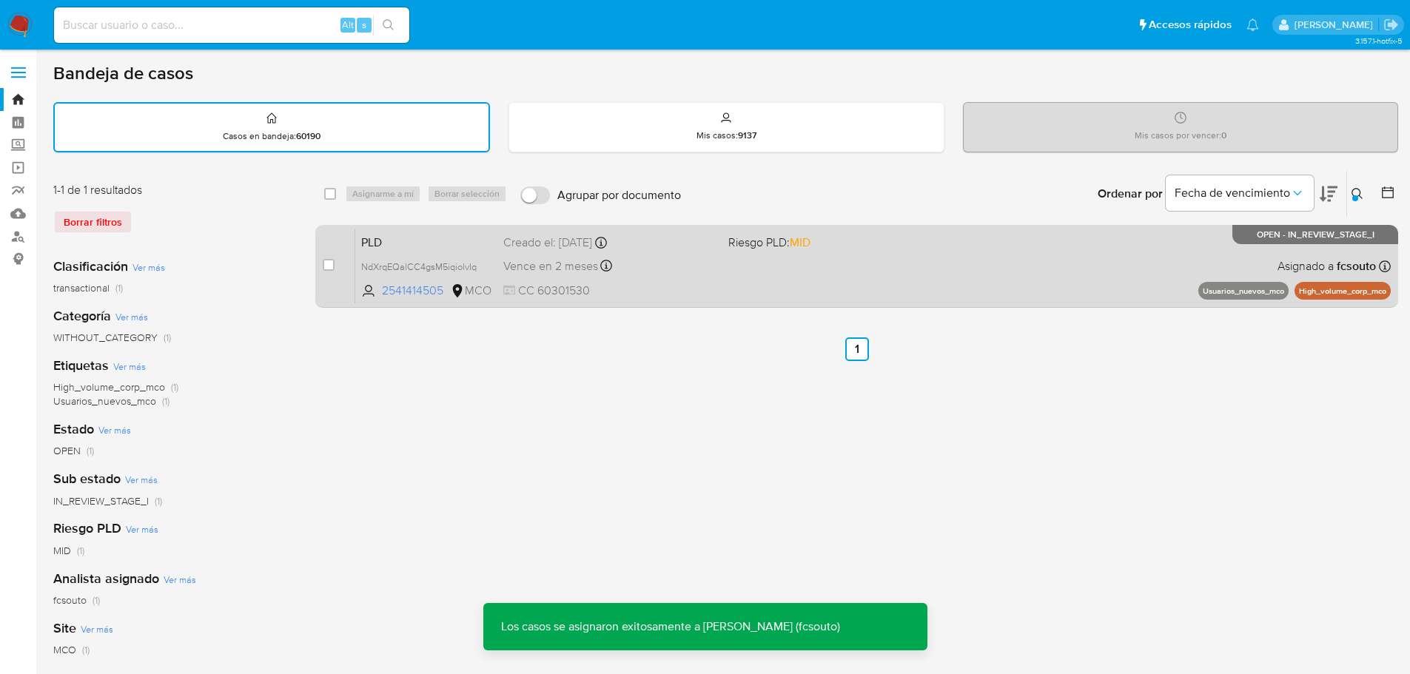
click at [702, 292] on span "CC 60301530" at bounding box center [609, 291] width 213 height 16
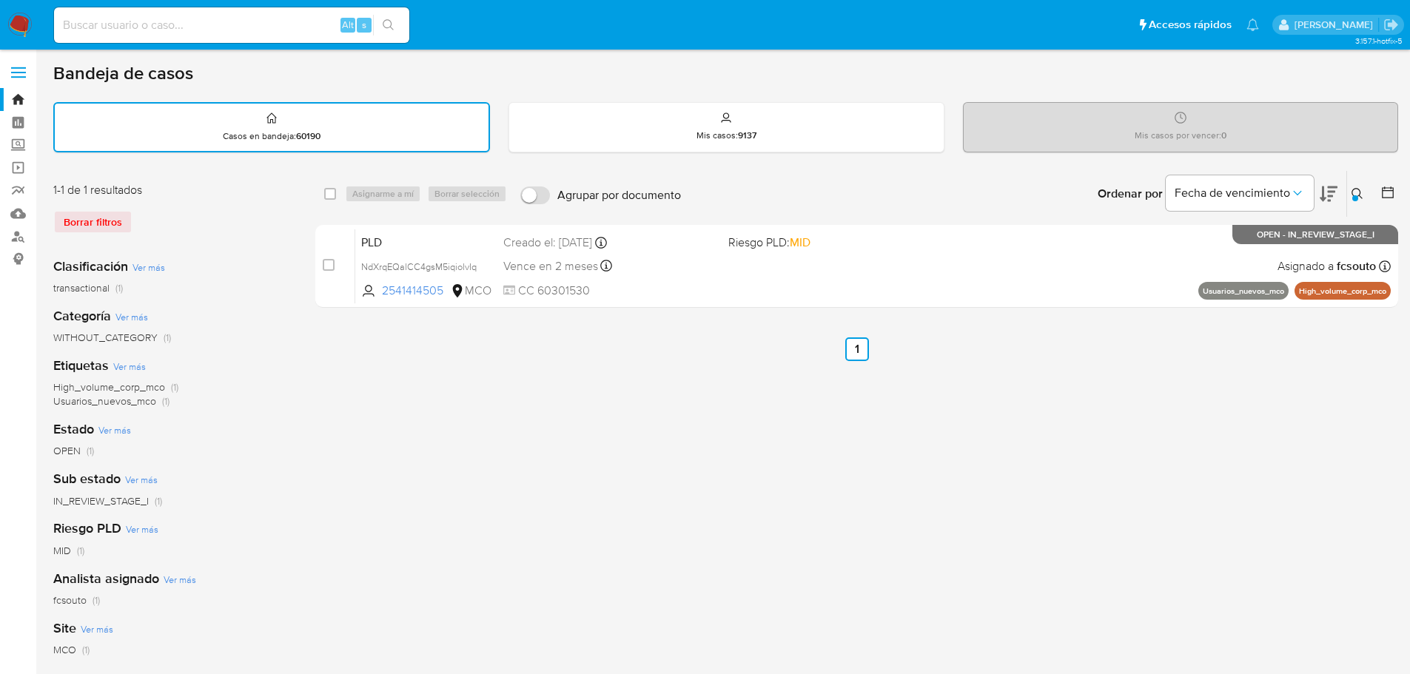
click at [1361, 195] on icon at bounding box center [1358, 194] width 12 height 12
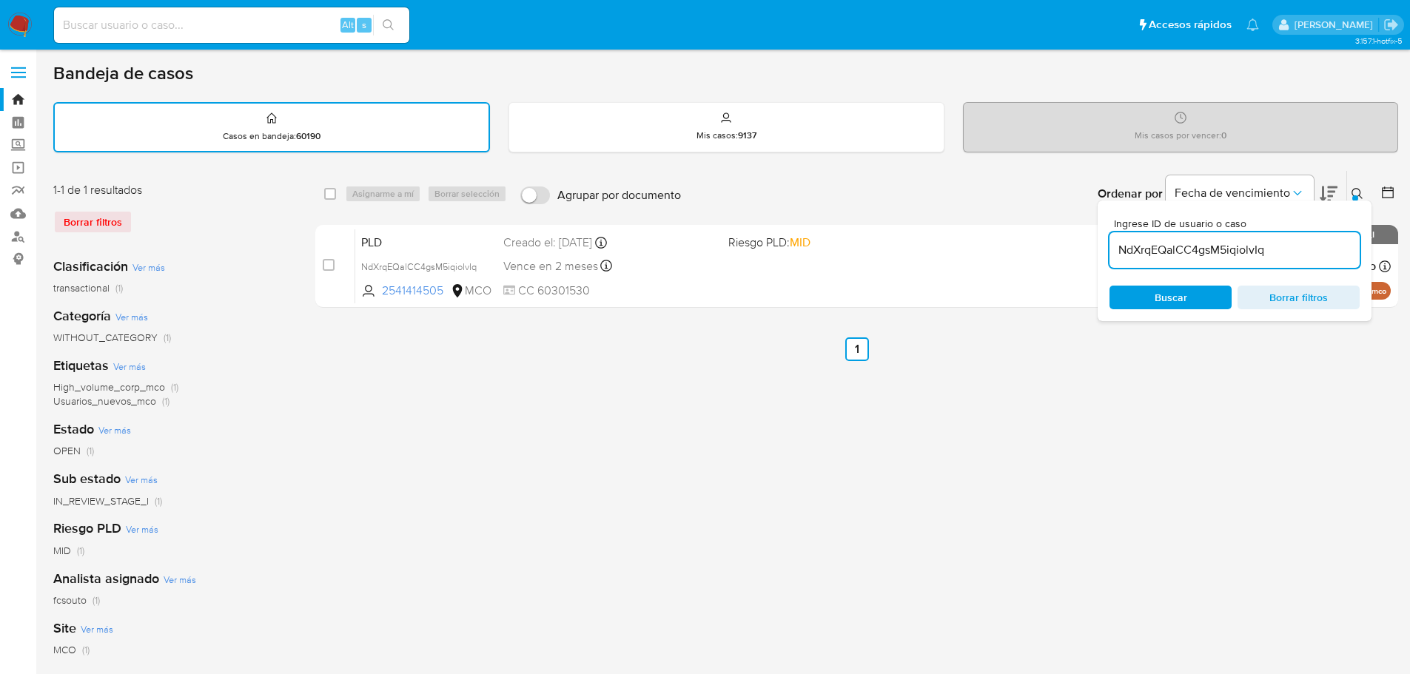
click at [1165, 244] on input "NdXrqEQalCC4gsM5iqiolvIq" at bounding box center [1235, 250] width 250 height 19
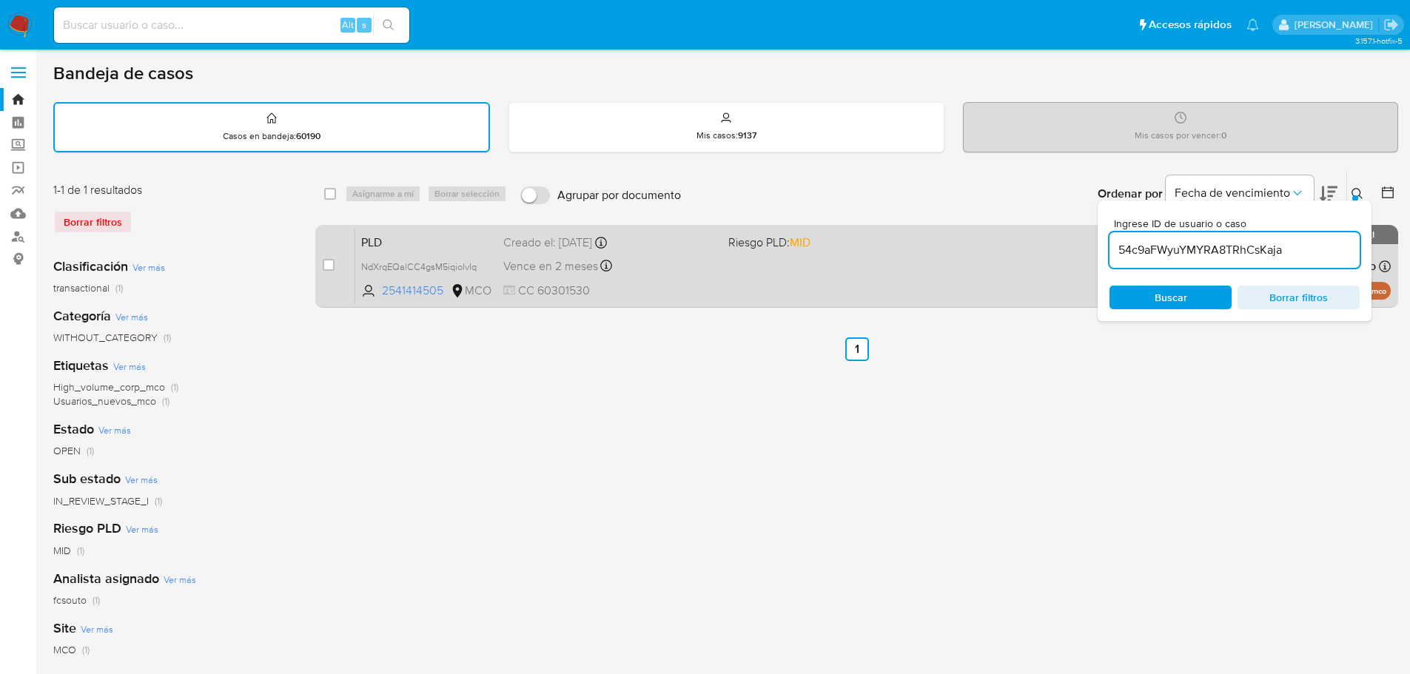
type input "54c9aFWyuYMYRA8TRhCsKaja"
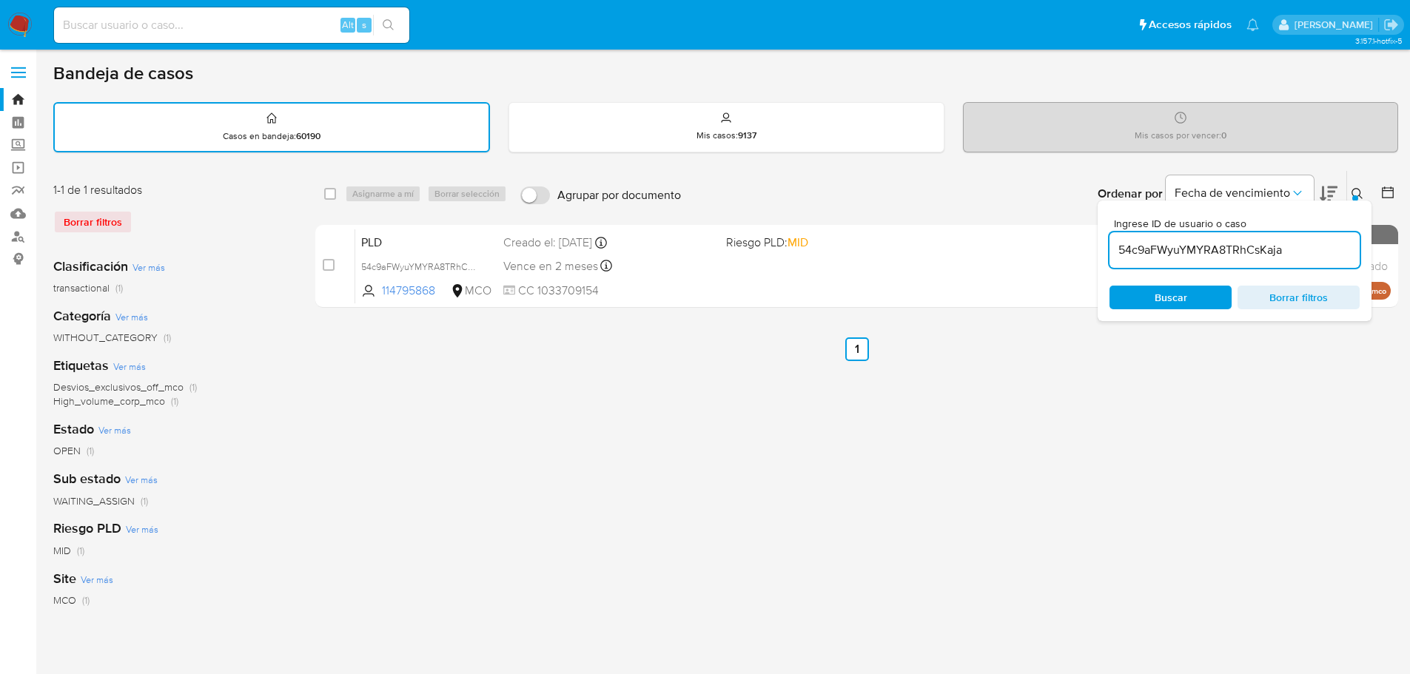
click at [1360, 196] on icon at bounding box center [1357, 193] width 11 height 11
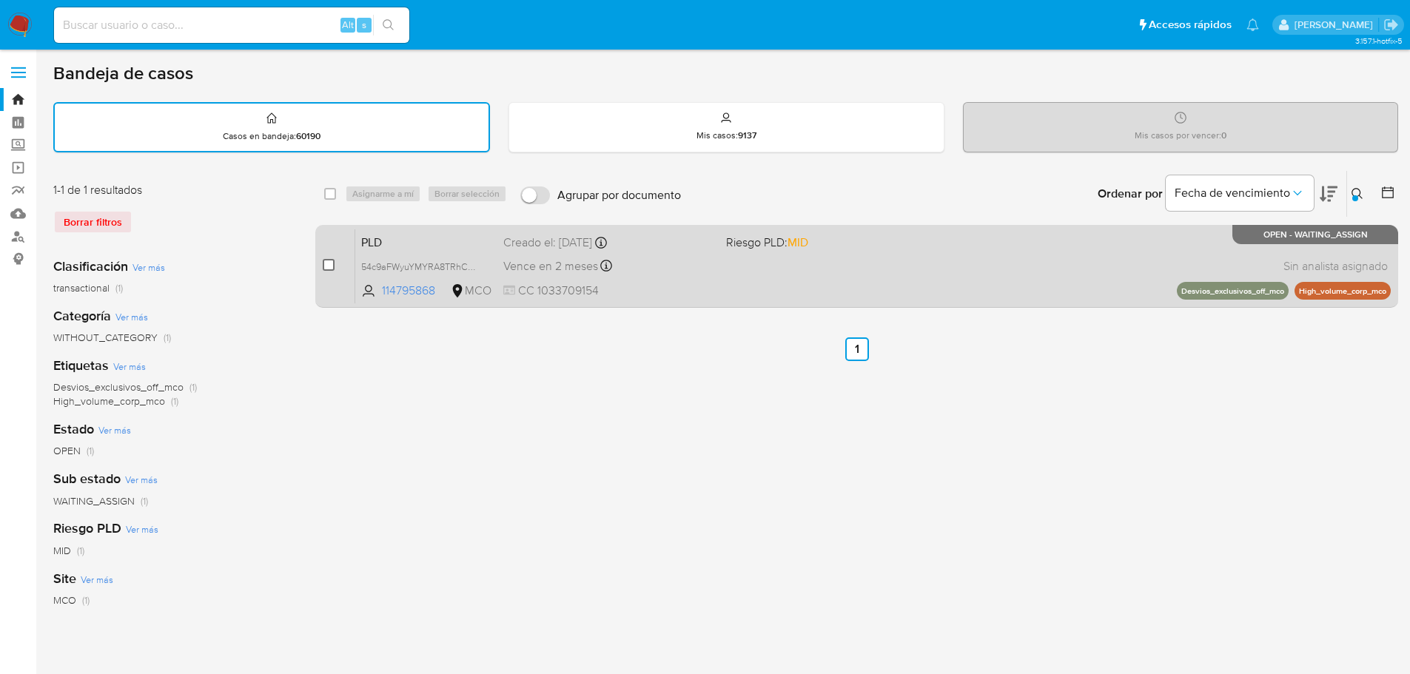
click at [333, 262] on input "checkbox" at bounding box center [329, 265] width 12 height 12
checkbox input "true"
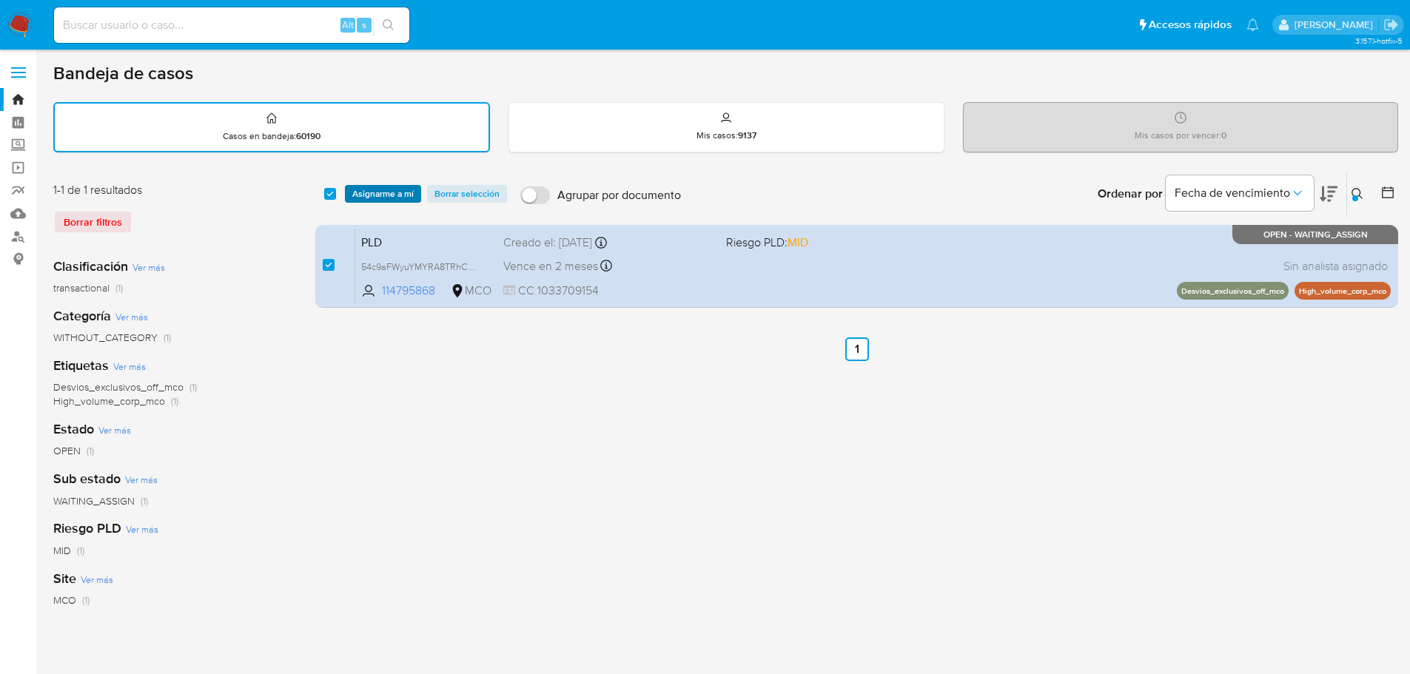
click at [383, 199] on span "Asignarme a mí" at bounding box center [382, 194] width 61 height 15
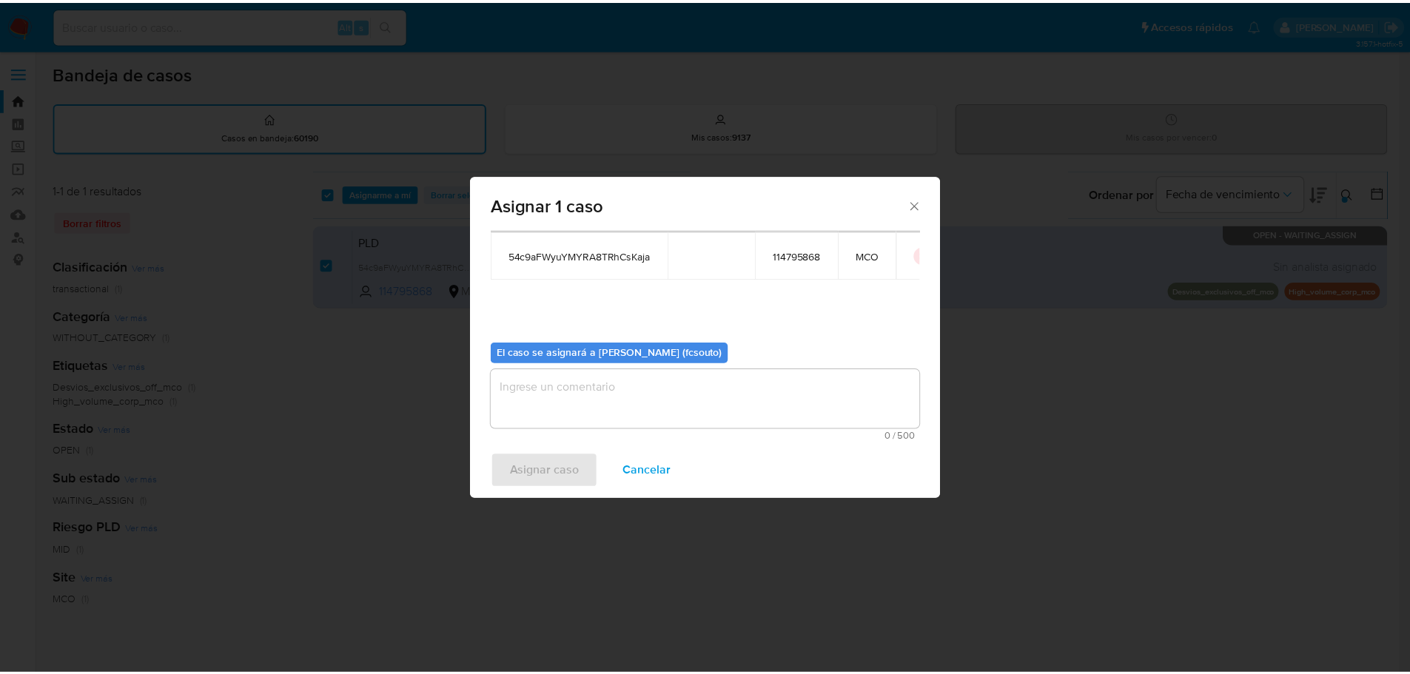
scroll to position [77, 0]
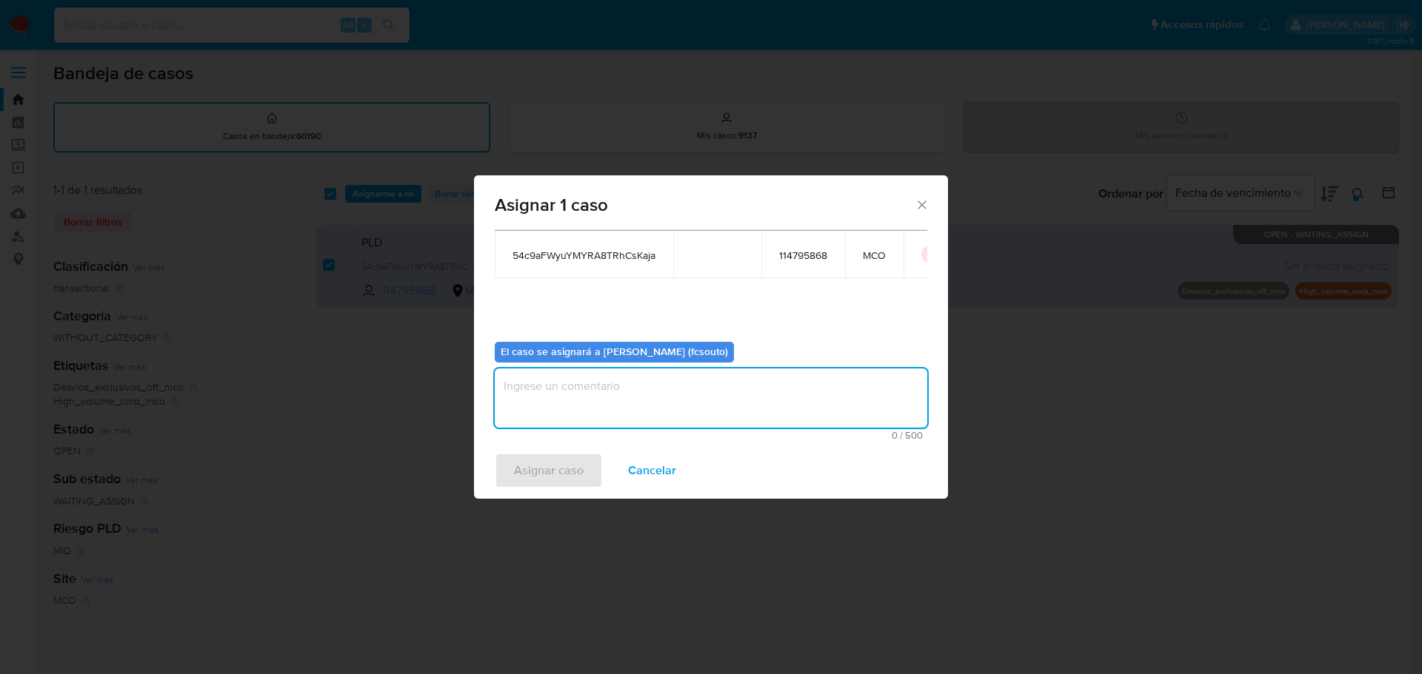
click at [672, 406] on textarea "assign-modal" at bounding box center [711, 398] width 432 height 59
type textarea "Asignación manual"
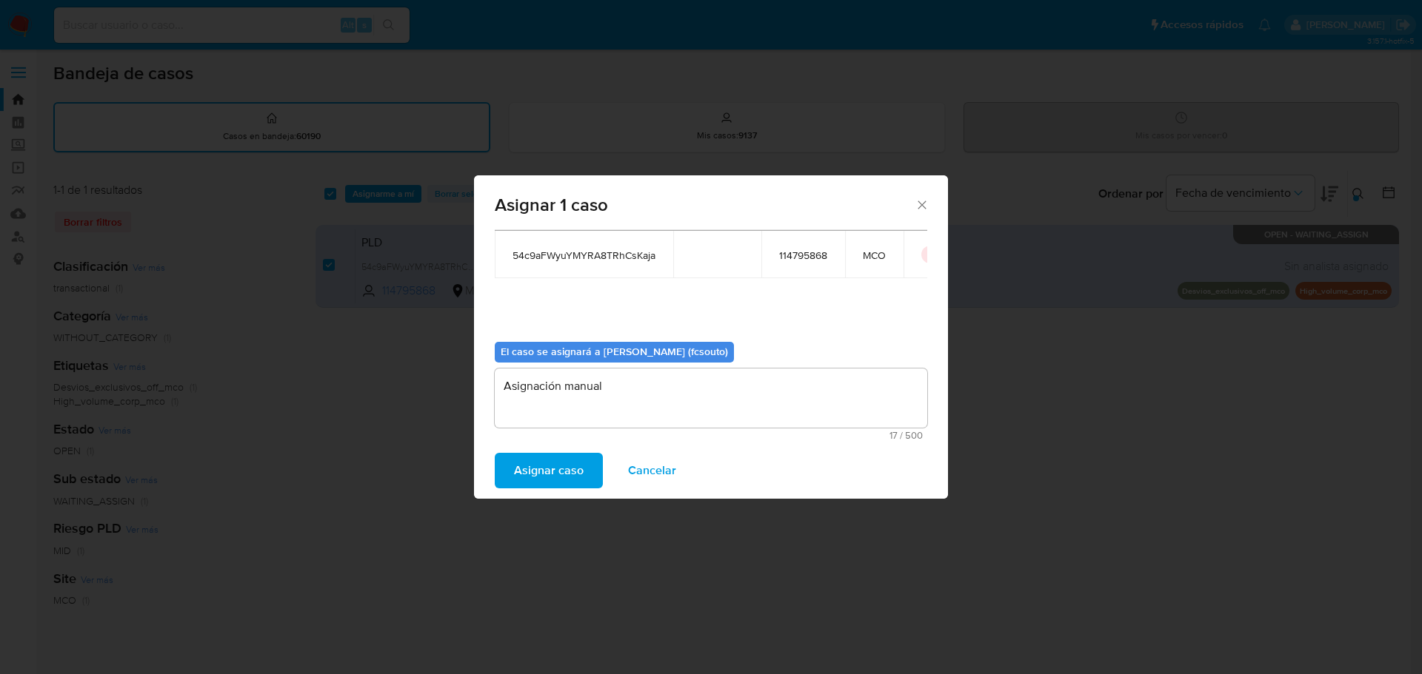
click at [546, 473] on span "Asignar caso" at bounding box center [549, 471] width 70 height 33
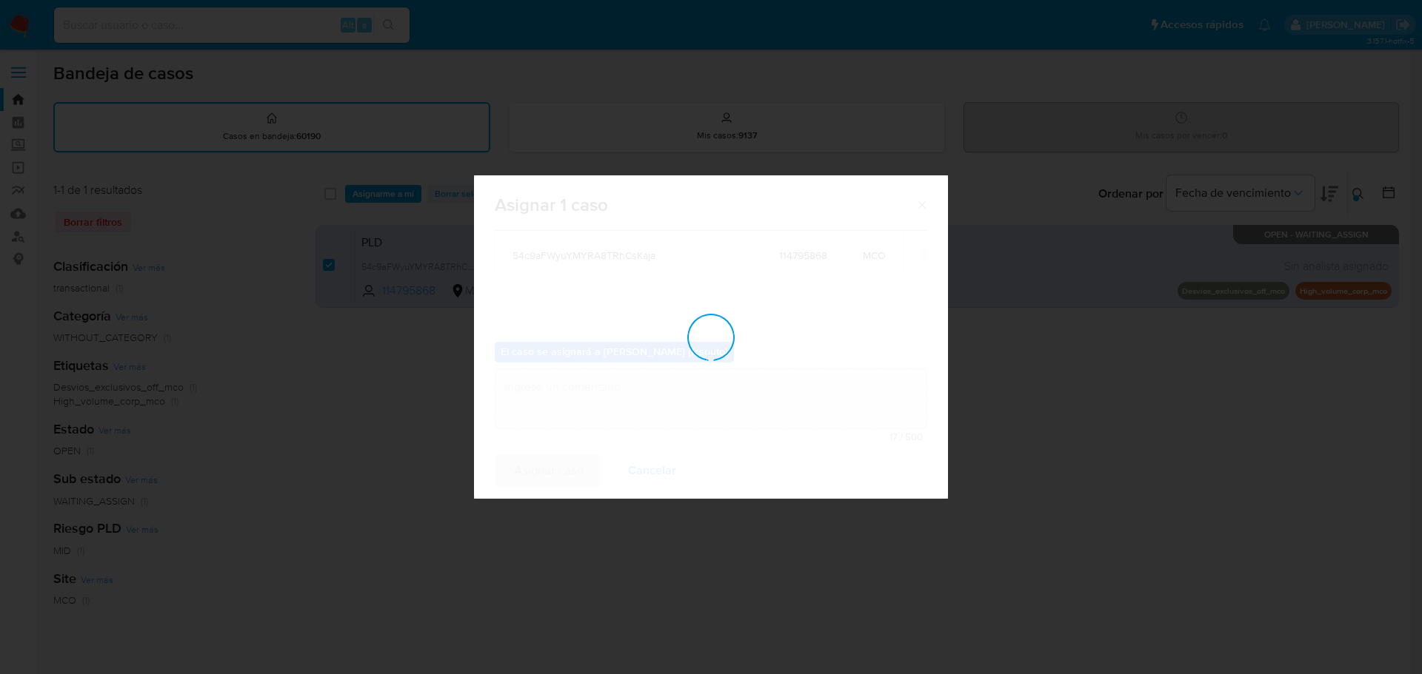
checkbox input "false"
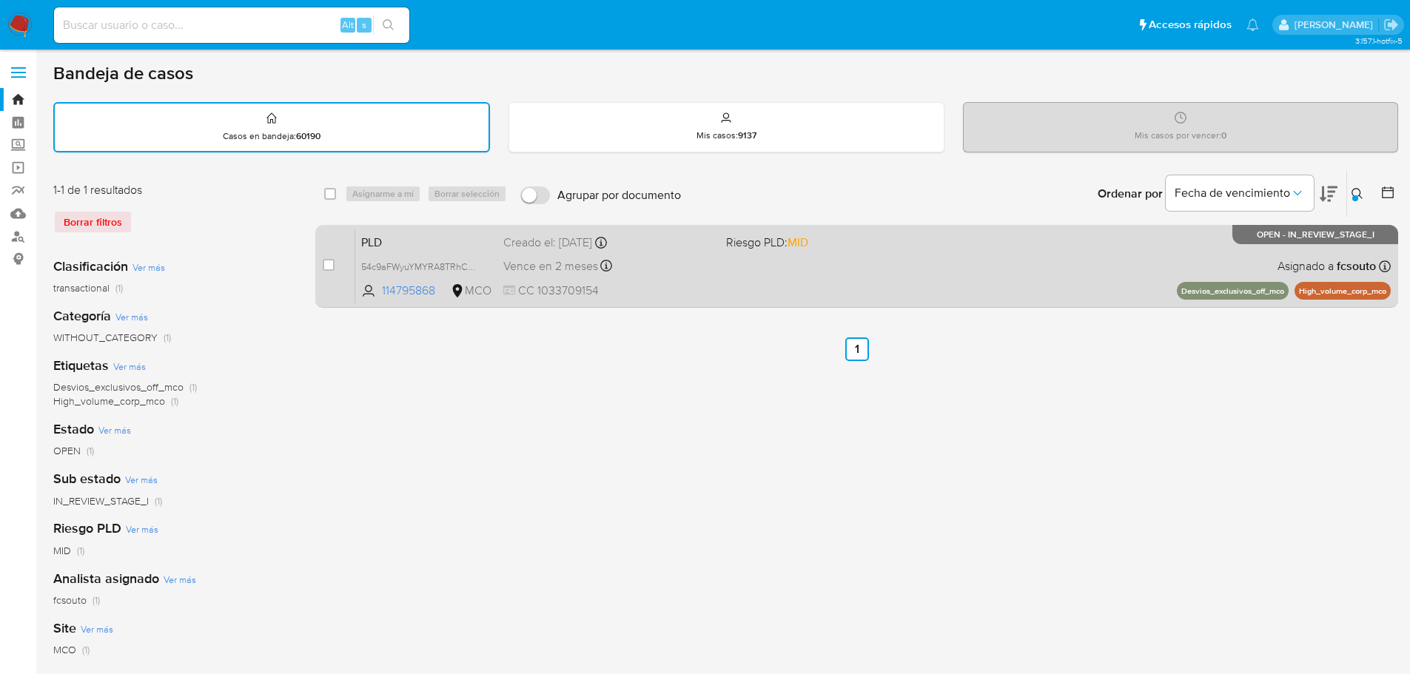
click at [817, 276] on div "PLD 54c9aFWyuYMYRA8TRhCsKaja 114795868 MCO Riesgo PLD: MID Creado el: 12/08/202…" at bounding box center [873, 266] width 1036 height 75
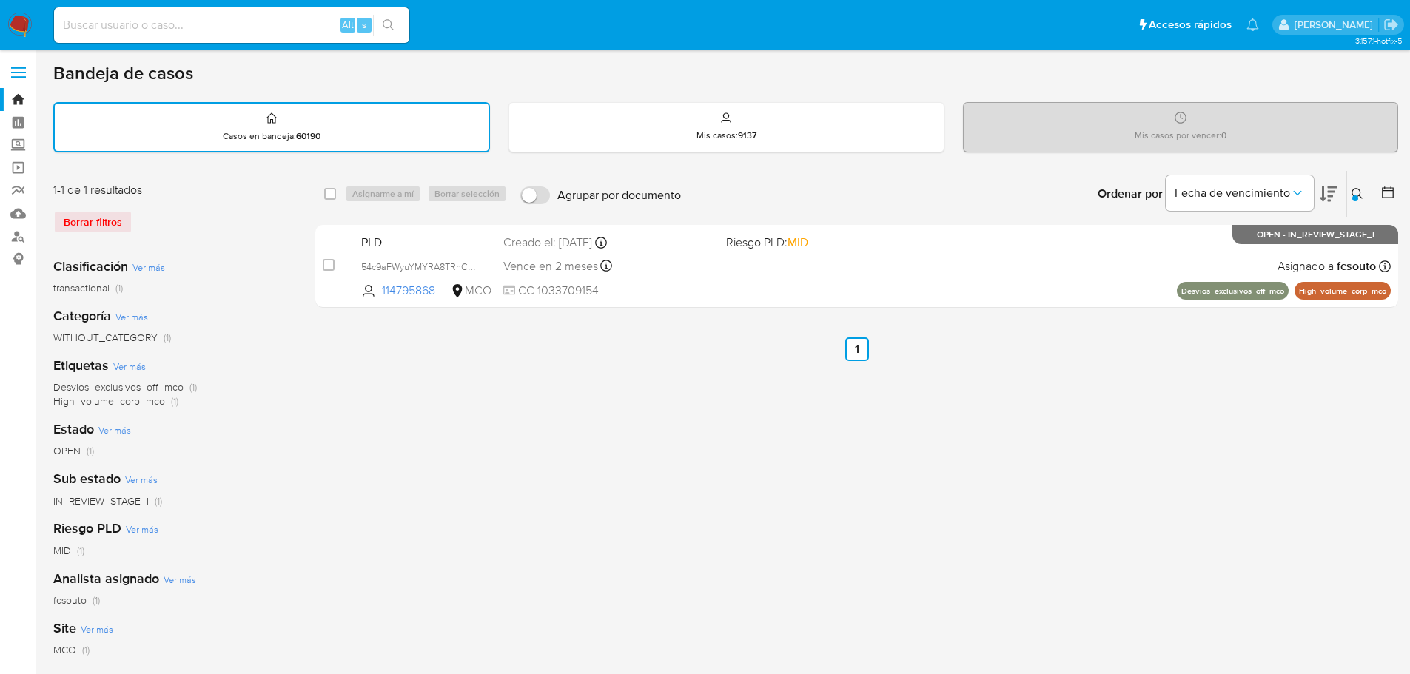
click at [19, 33] on img at bounding box center [19, 25] width 25 height 25
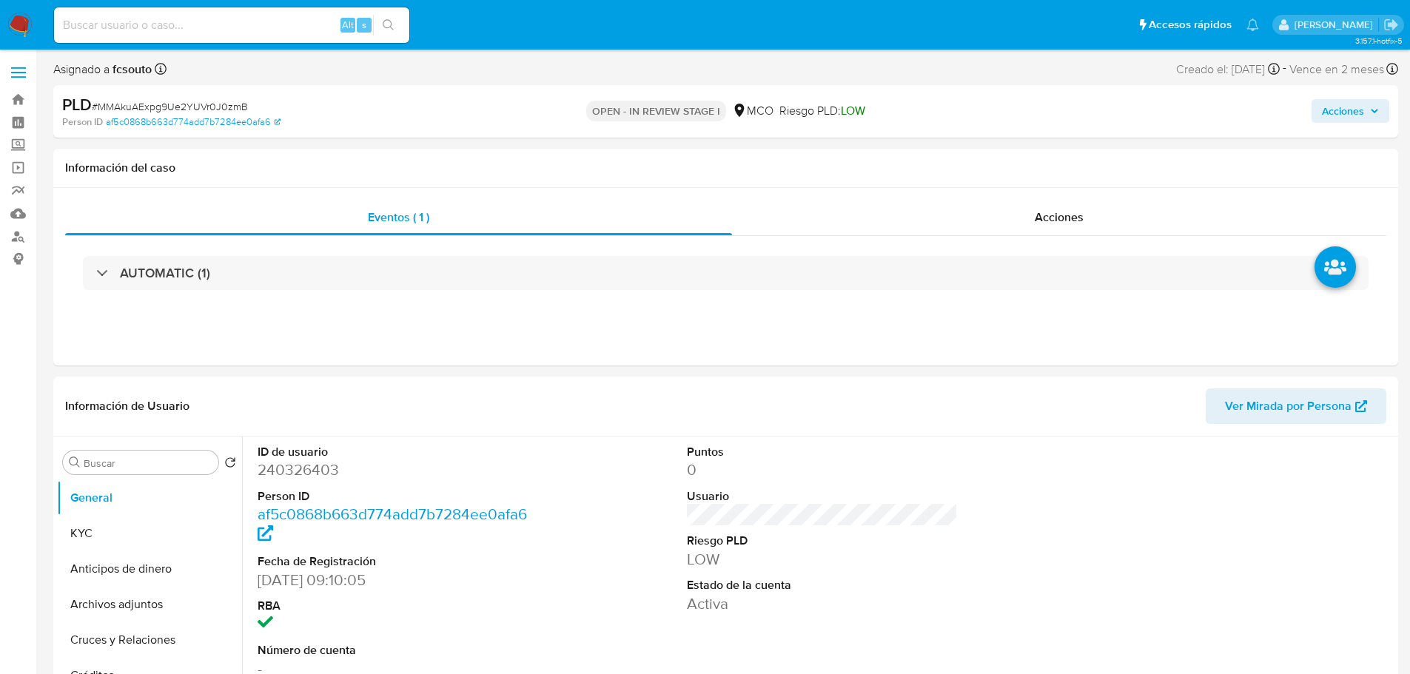
select select "10"
drag, startPoint x: 1333, startPoint y: 113, endPoint x: 1310, endPoint y: 119, distance: 24.4
click at [1332, 114] on span "Acciones" at bounding box center [1343, 111] width 42 height 24
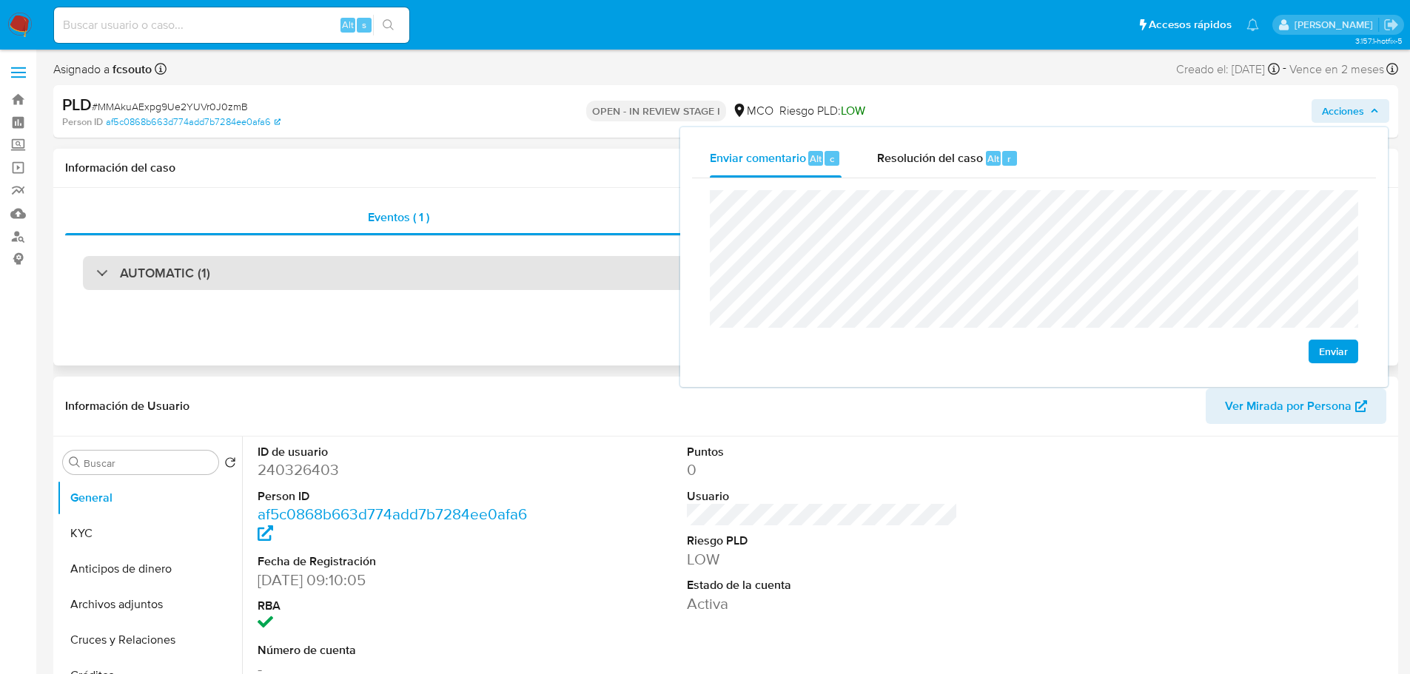
click at [372, 278] on div "AUTOMATIC (1)" at bounding box center [726, 273] width 1286 height 34
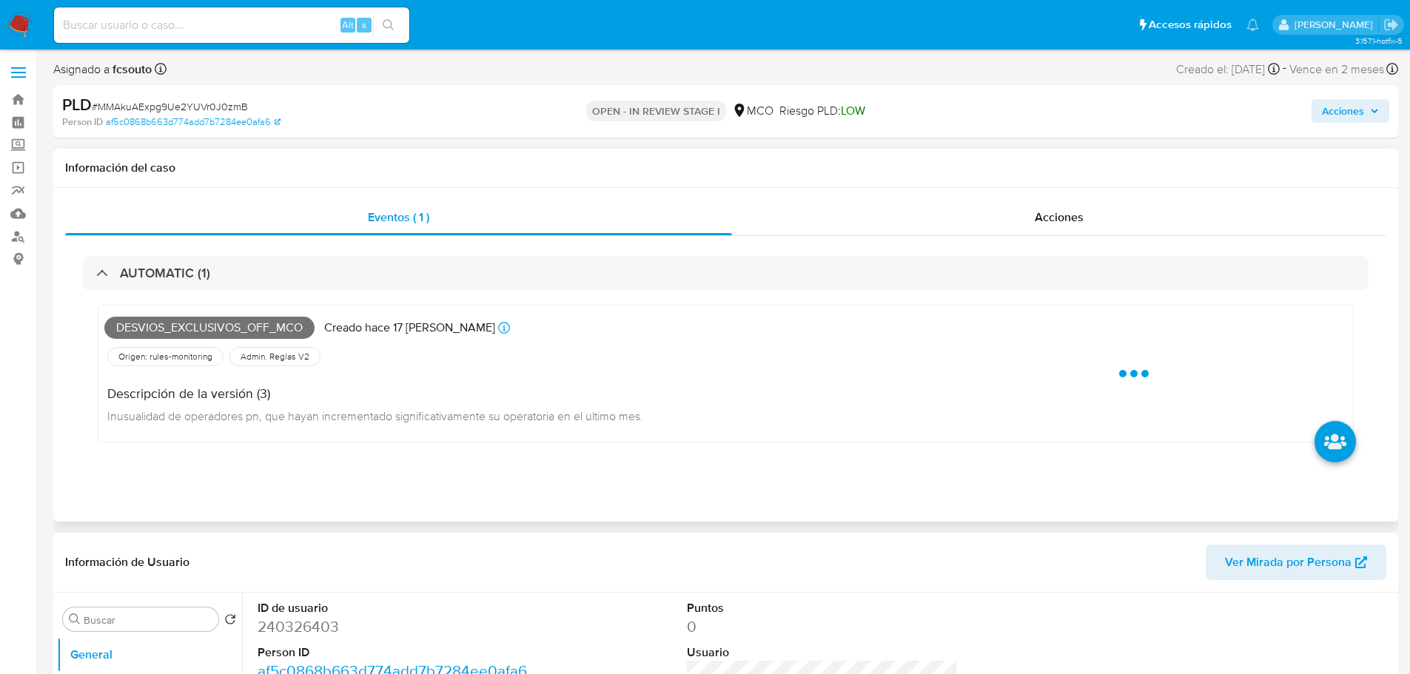
click at [224, 323] on span "Desvios_exclusivos_off_mco" at bounding box center [209, 328] width 210 height 22
copy span "Desvios_exclusivos_off_mco"
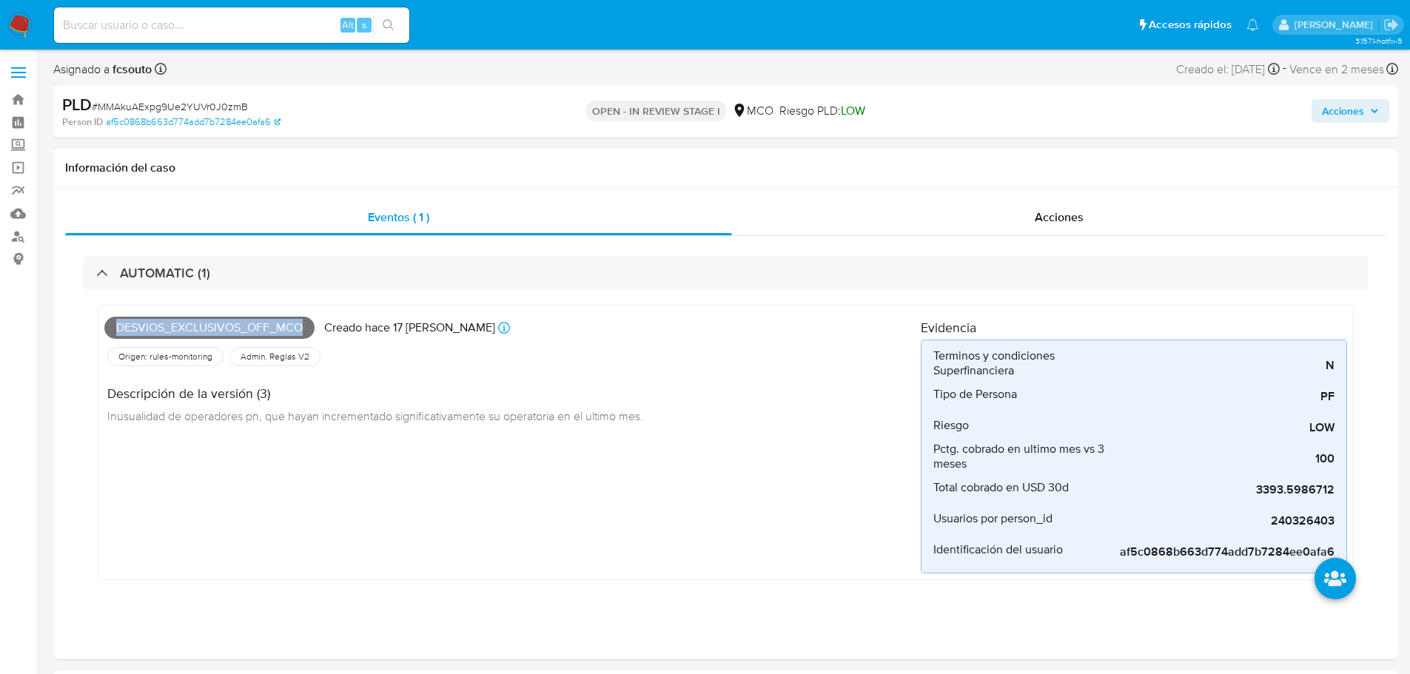
drag, startPoint x: 1338, startPoint y: 113, endPoint x: 1305, endPoint y: 124, distance: 34.2
click at [1336, 115] on span "Acciones" at bounding box center [1343, 111] width 42 height 24
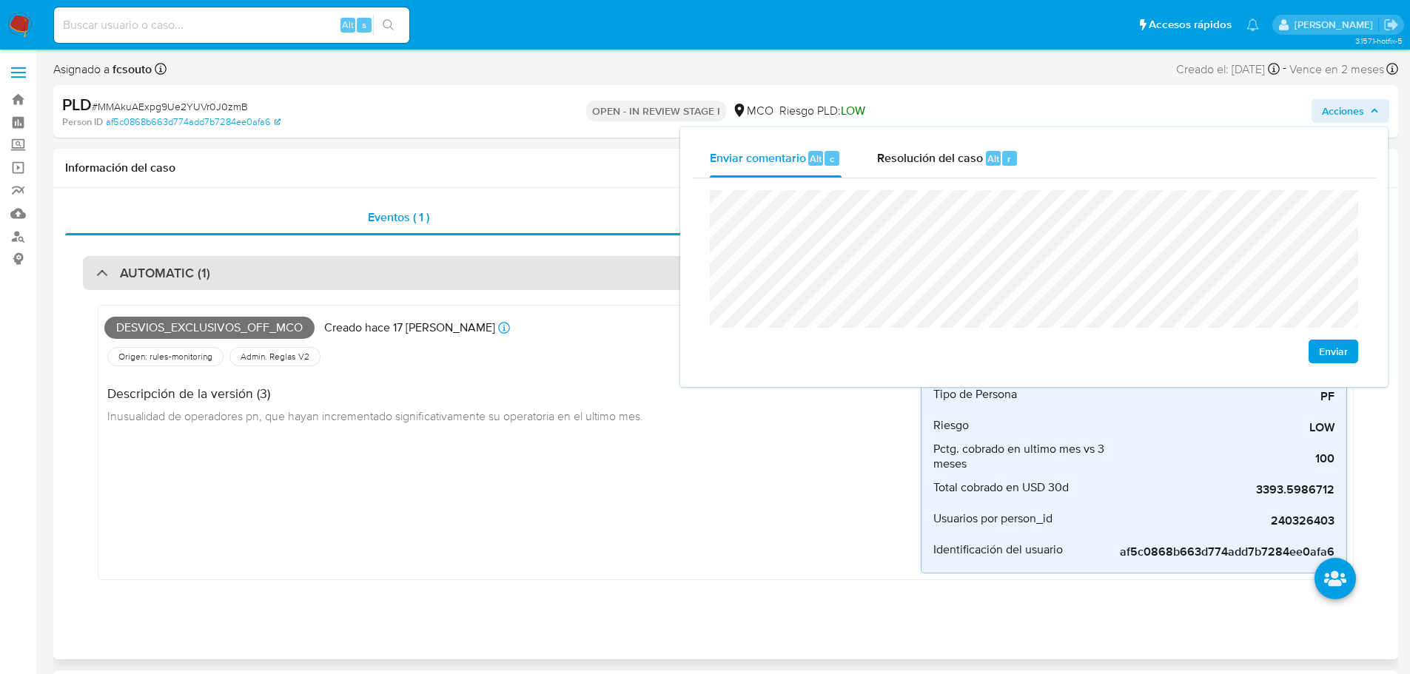
click at [403, 281] on div "AUTOMATIC (1)" at bounding box center [726, 273] width 1286 height 34
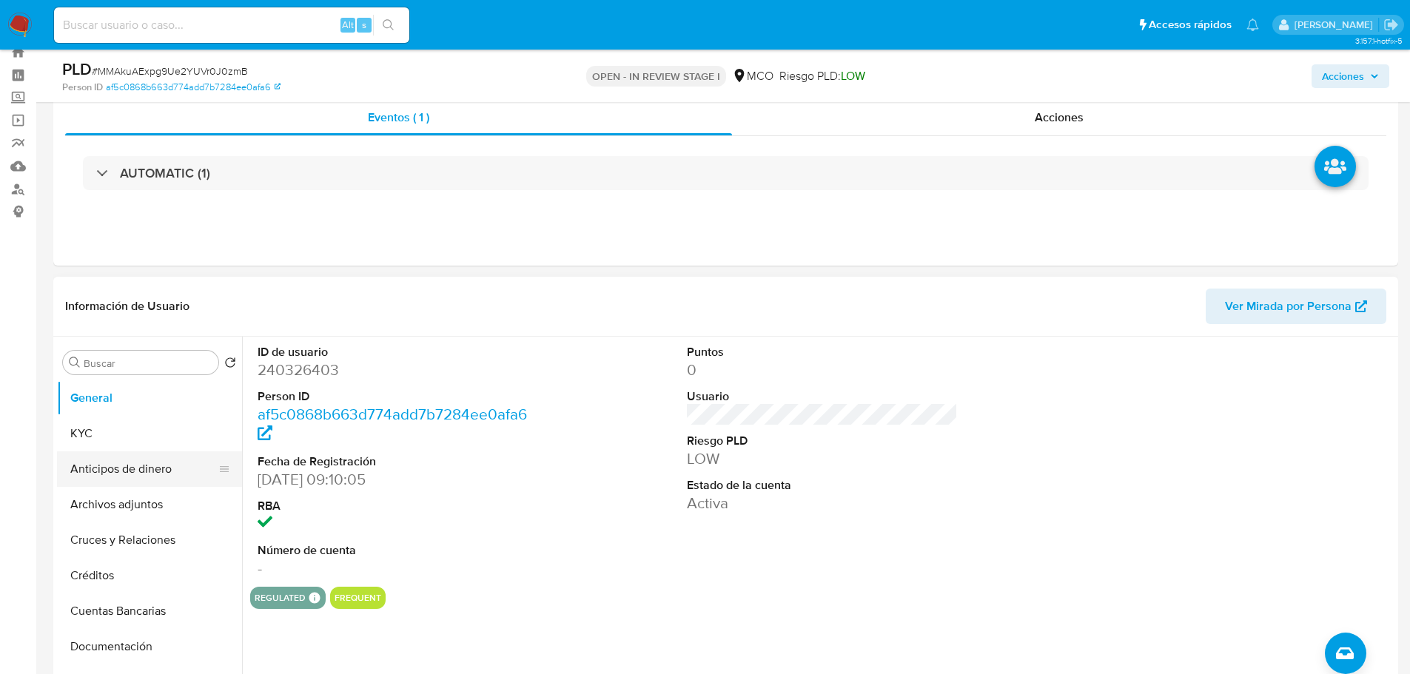
scroll to position [74, 0]
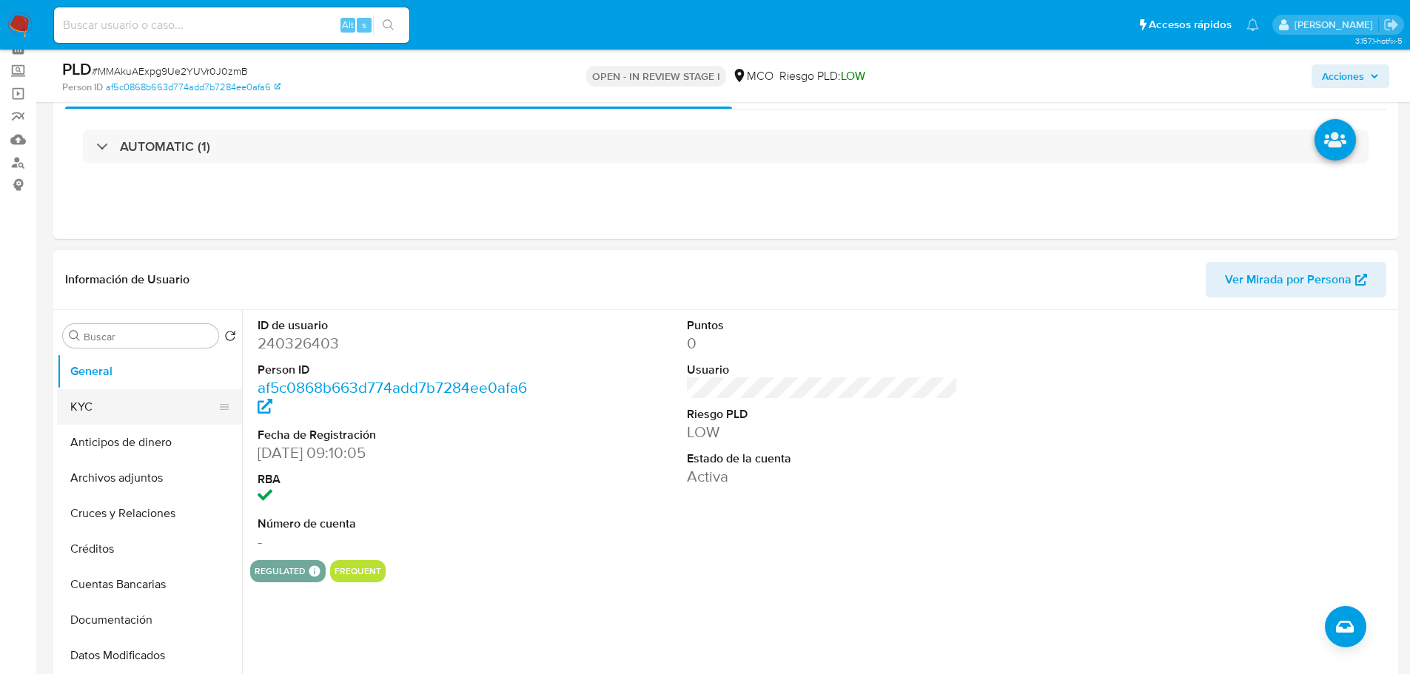
click at [123, 392] on button "KYC" at bounding box center [143, 407] width 173 height 36
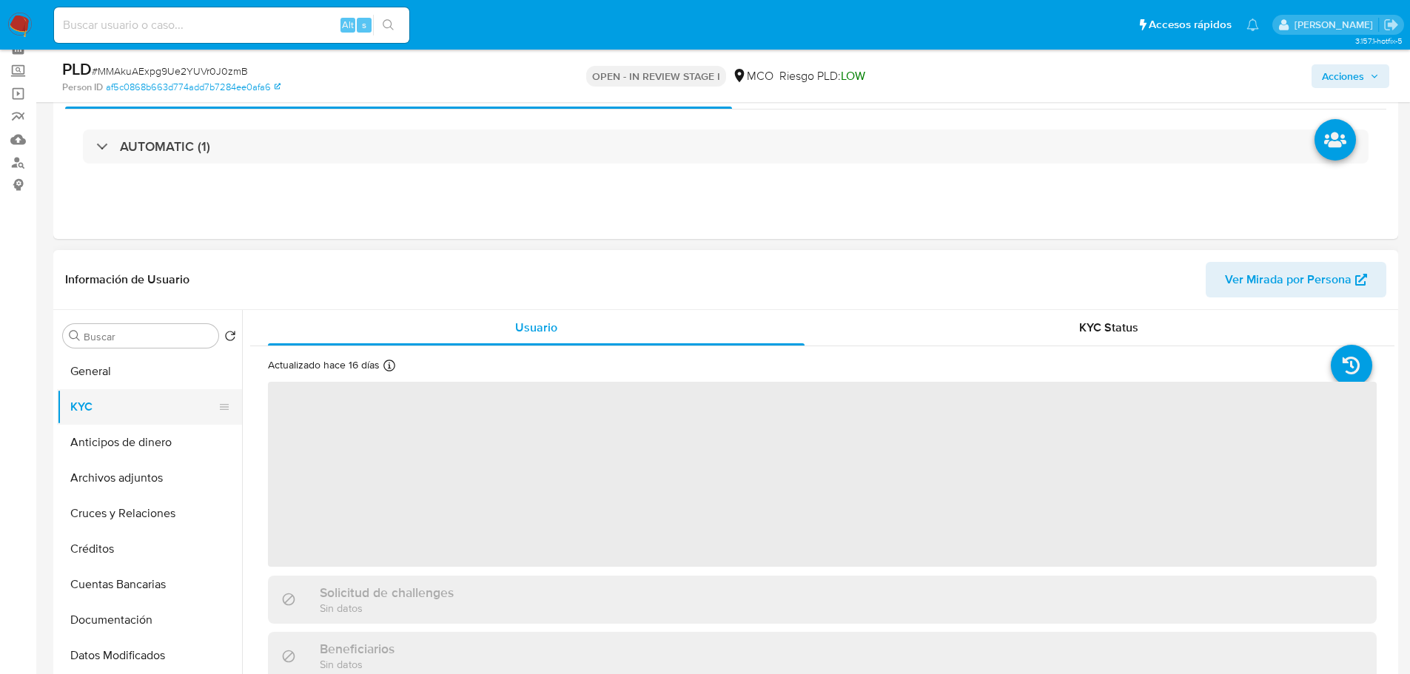
click at [118, 405] on button "KYC" at bounding box center [143, 407] width 173 height 36
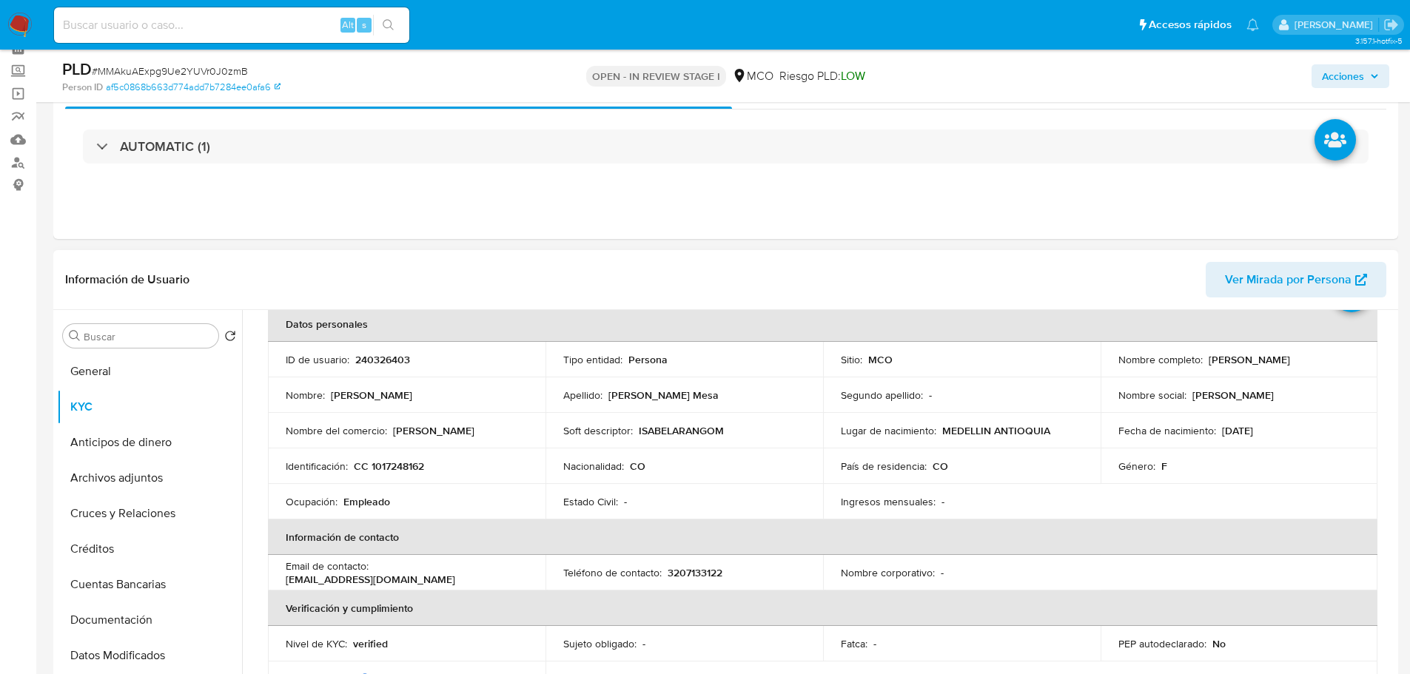
click at [660, 433] on p "ISABELARANGOM" at bounding box center [681, 430] width 85 height 13
copy p "ISABELARANGOM"
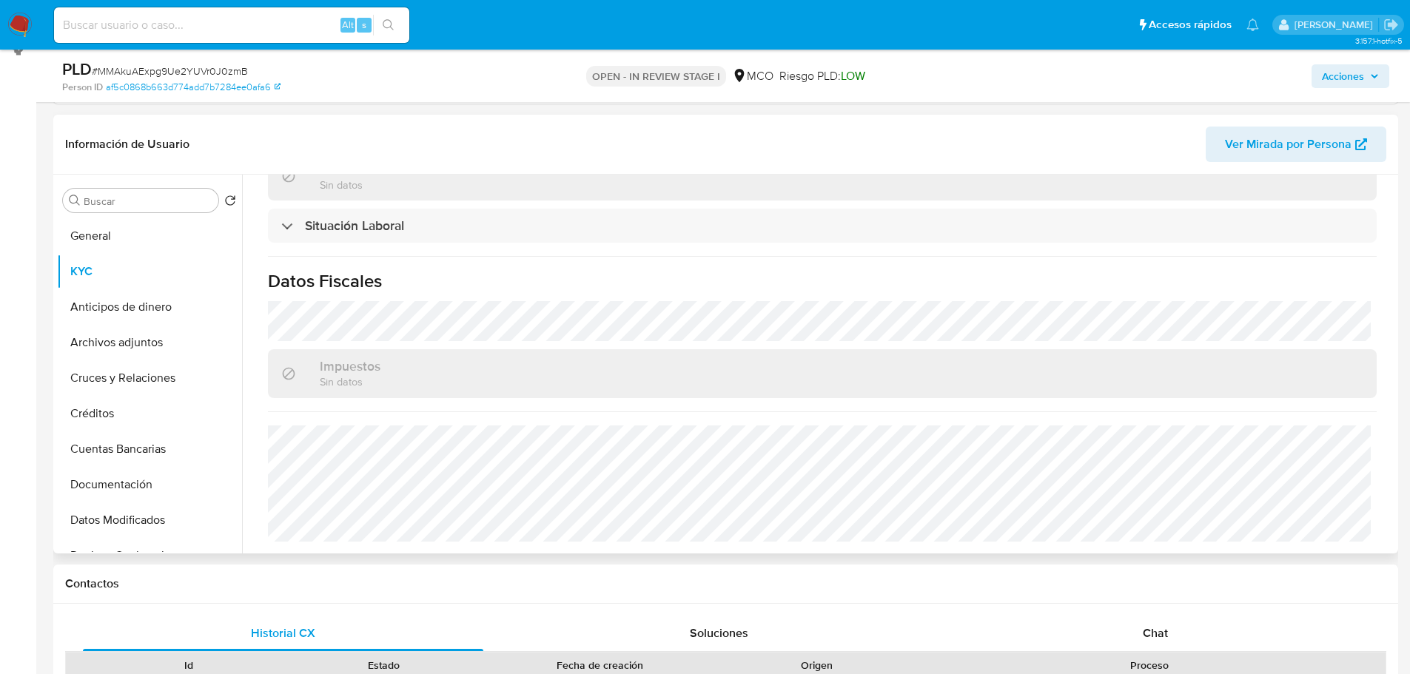
scroll to position [222, 0]
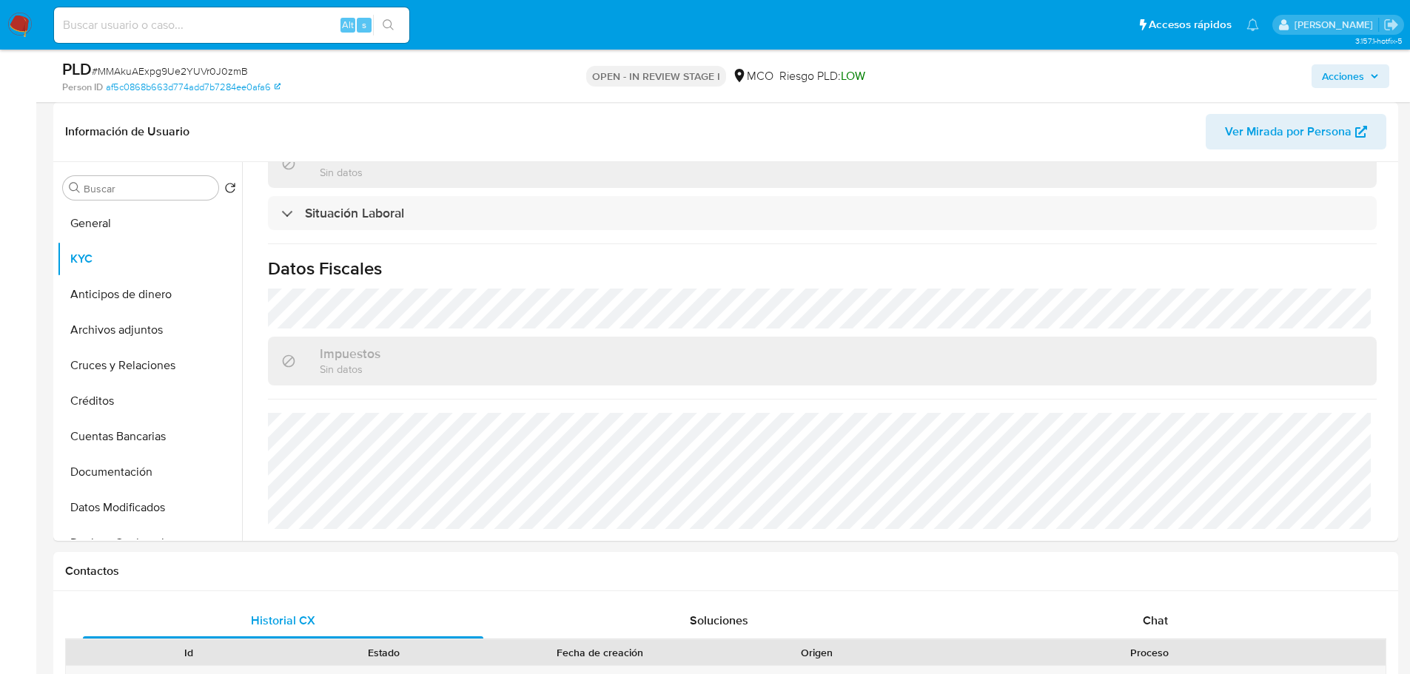
click at [1350, 81] on span "Acciones" at bounding box center [1343, 76] width 42 height 24
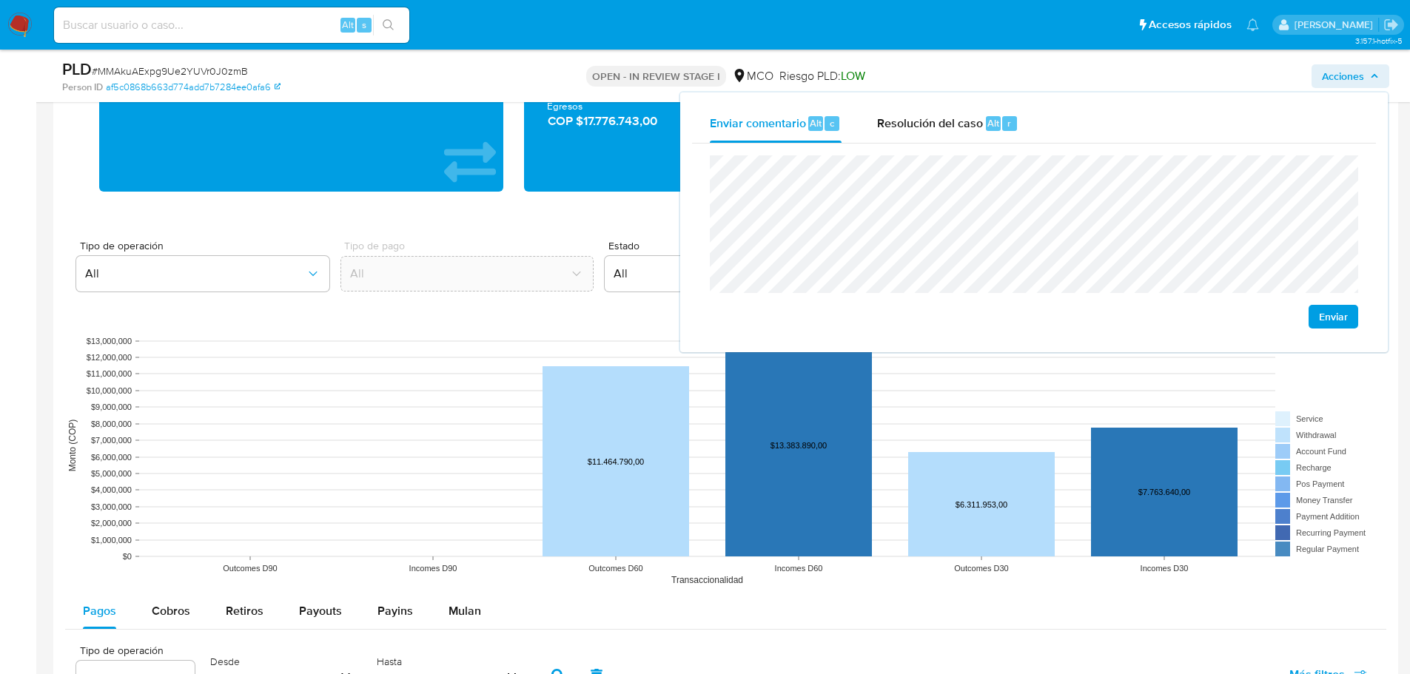
scroll to position [1333, 0]
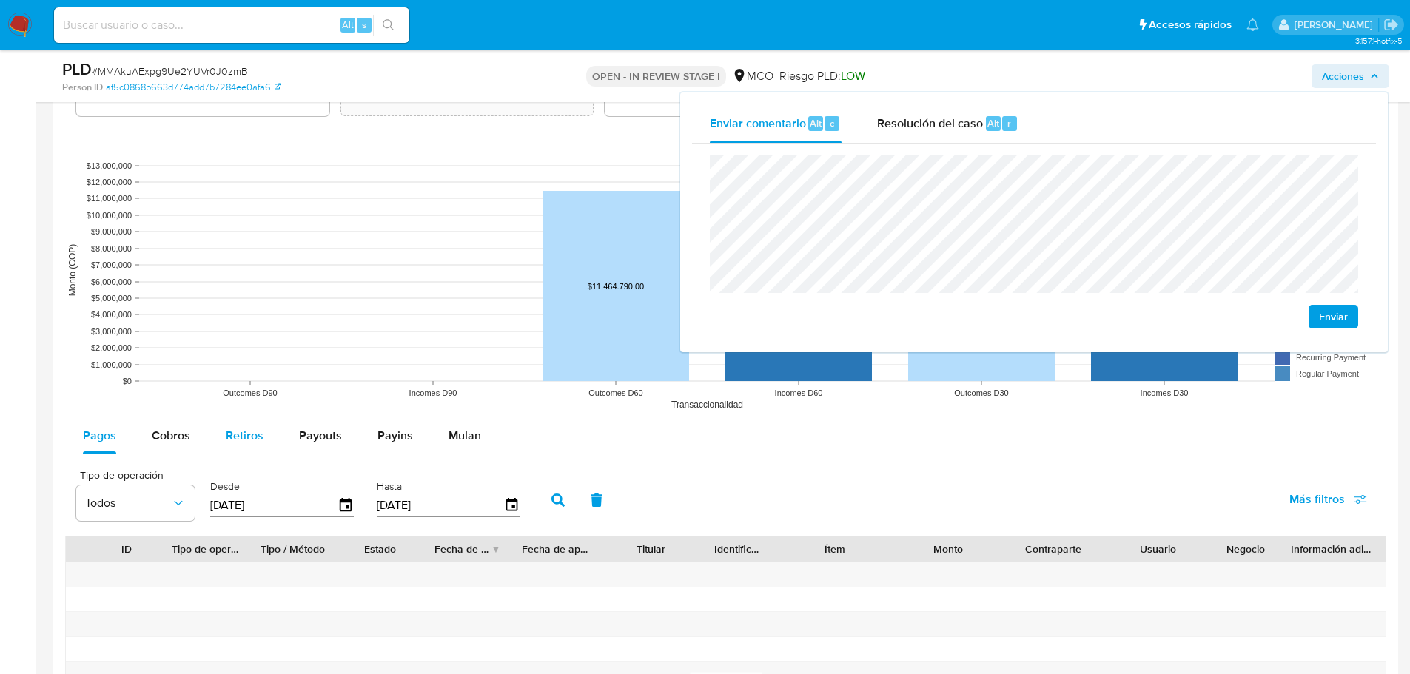
click at [251, 435] on span "Retiros" at bounding box center [245, 435] width 38 height 17
select select "10"
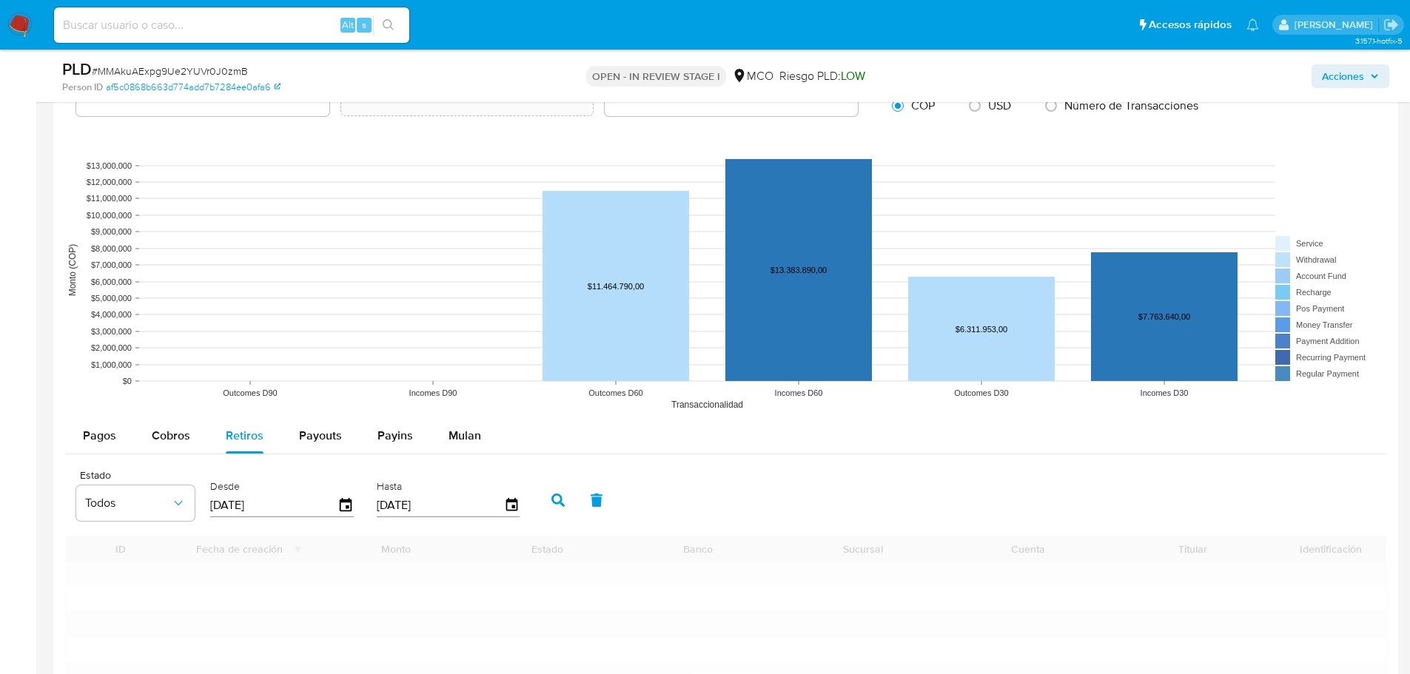
scroll to position [1481, 0]
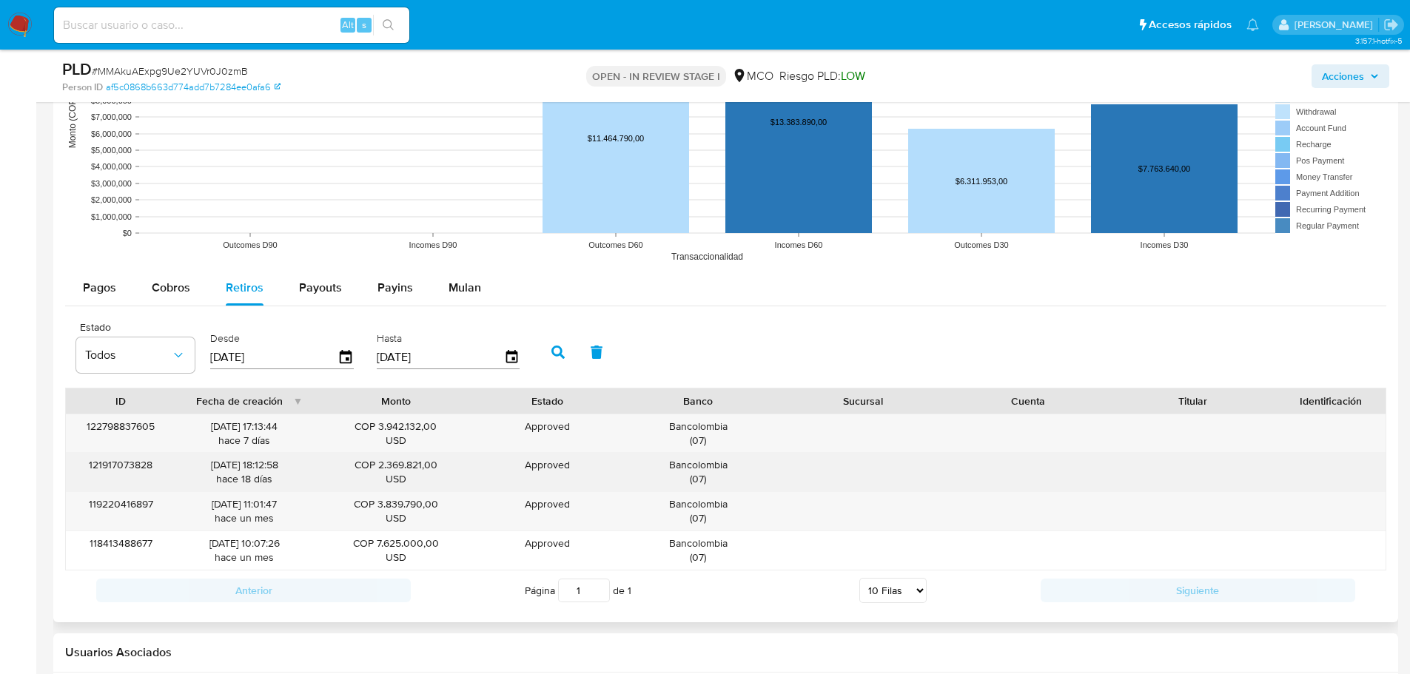
click at [700, 472] on div "Bancolombia ( 07 )" at bounding box center [698, 472] width 144 height 28
click at [708, 467] on div "Bancolombia ( 07 )" at bounding box center [698, 472] width 144 height 28
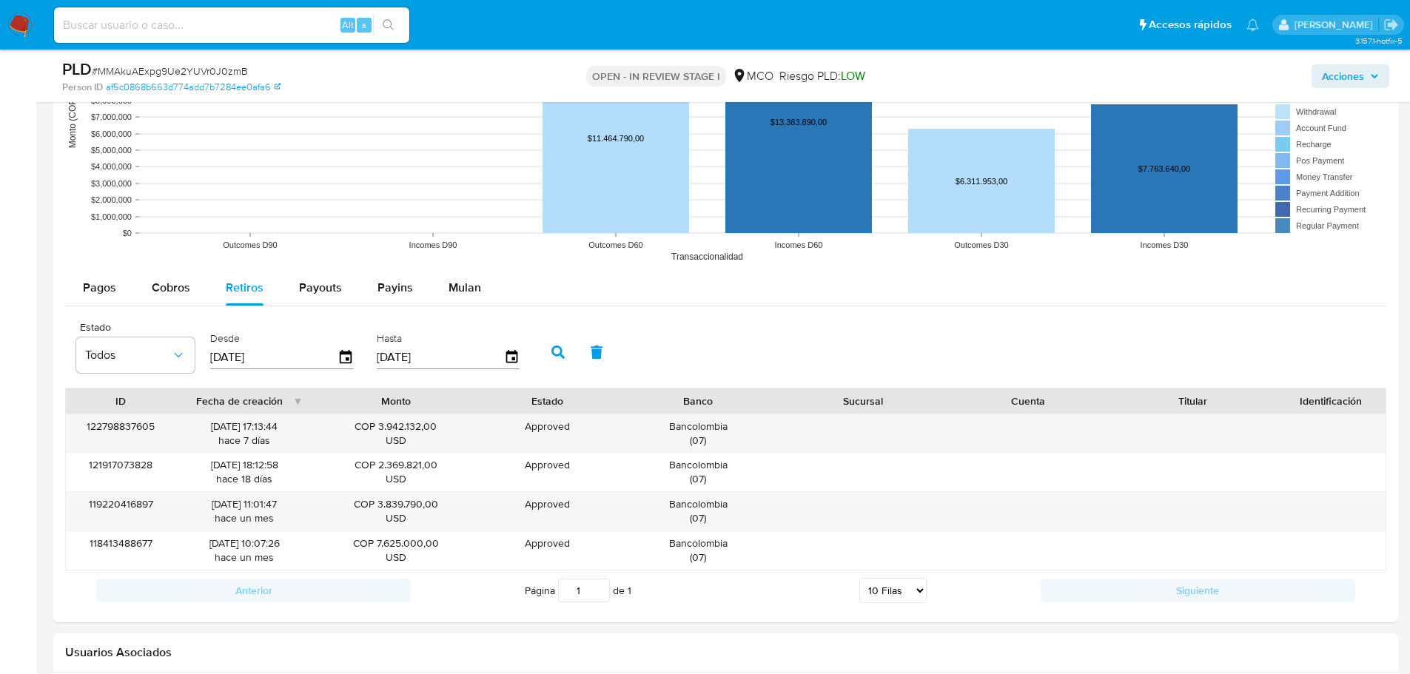
click at [1366, 77] on span "Acciones" at bounding box center [1350, 76] width 57 height 21
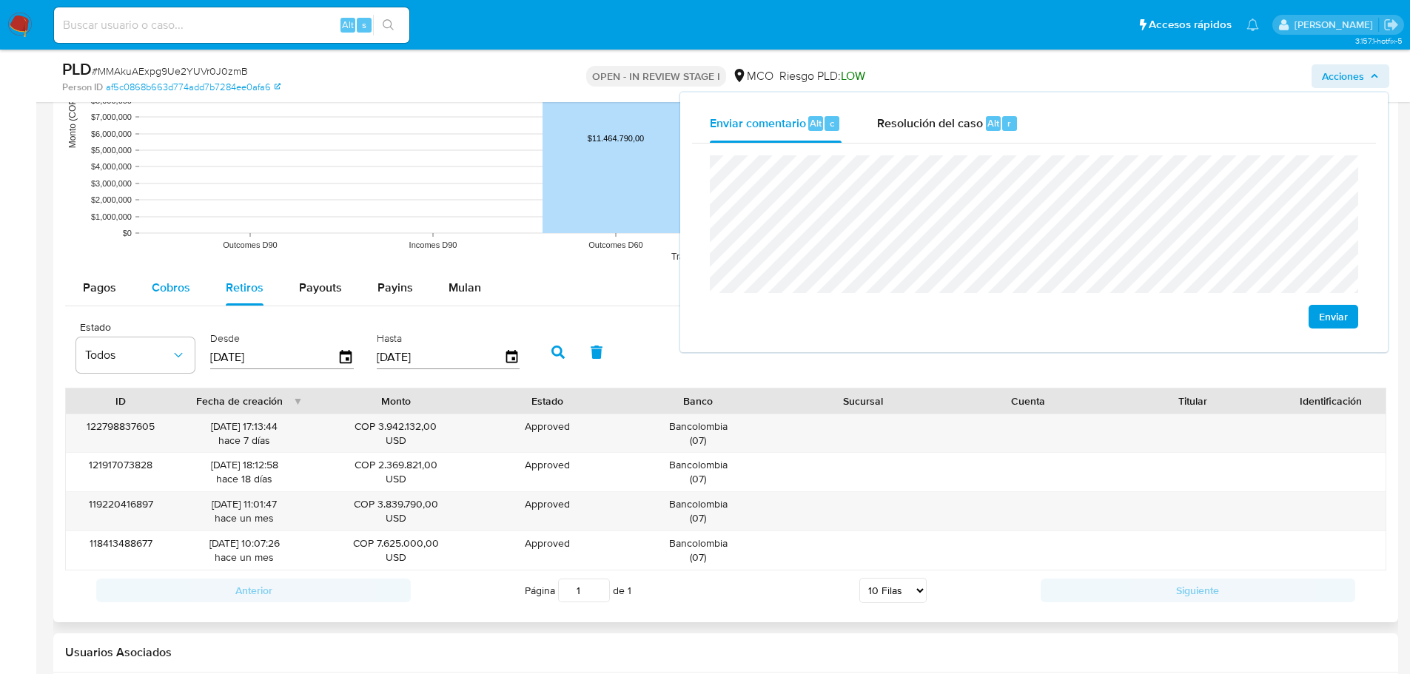
click at [159, 275] on div "Cobros" at bounding box center [171, 288] width 38 height 36
select select "10"
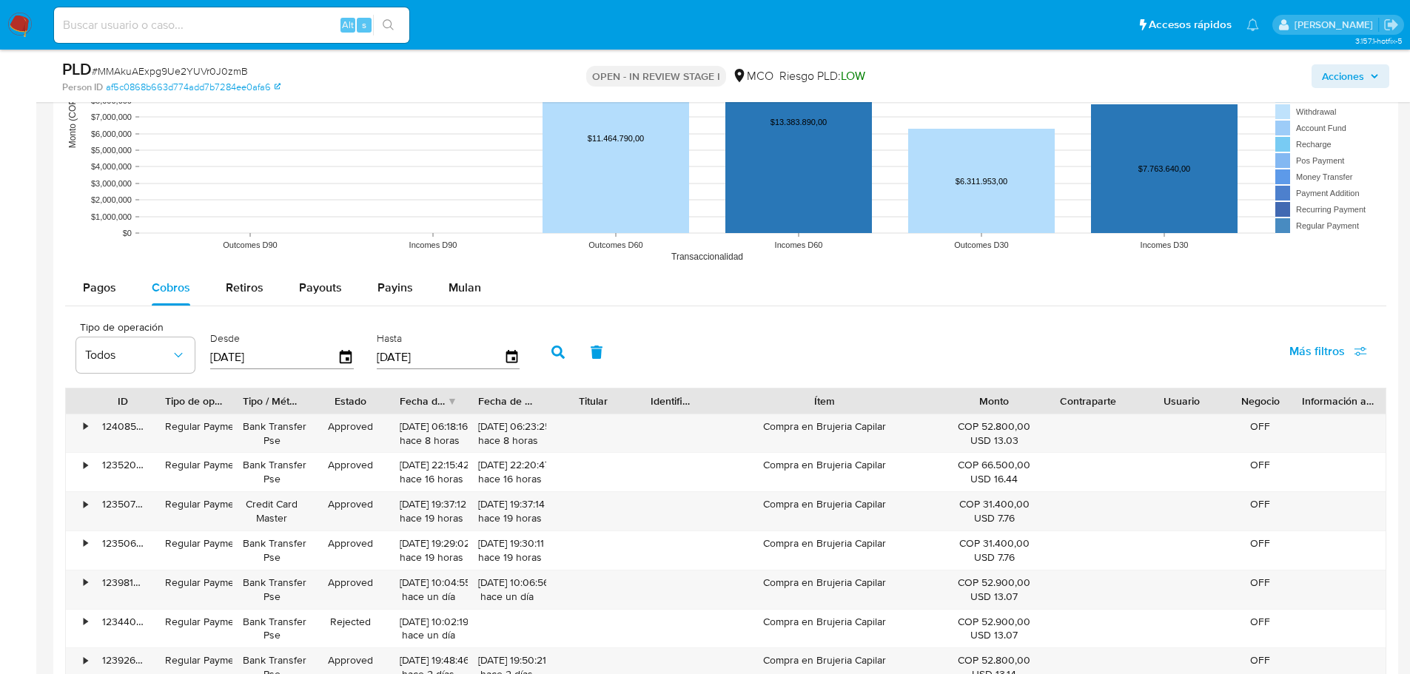
drag, startPoint x: 886, startPoint y: 398, endPoint x: 1008, endPoint y: 403, distance: 122.3
click at [1008, 403] on div "ID Tipo de operación Tipo / Método Estado Fecha de creación Fecha de aprobación…" at bounding box center [726, 401] width 1320 height 25
click at [860, 423] on div "Compra en Brujeria Capilar" at bounding box center [825, 434] width 244 height 38
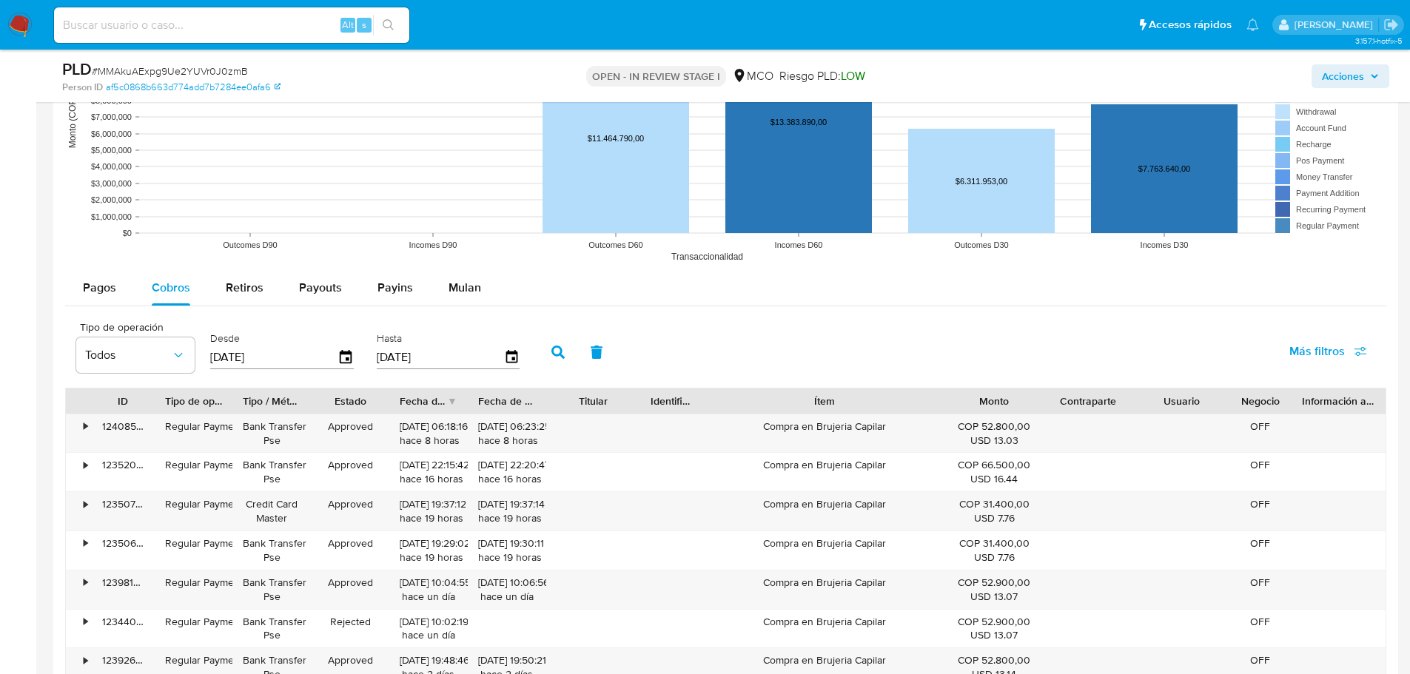
click at [1355, 90] on div "Acciones" at bounding box center [1170, 75] width 438 height 35
click at [1356, 63] on div "Acciones" at bounding box center [1170, 75] width 438 height 35
click at [1336, 78] on span "Acciones" at bounding box center [1343, 76] width 42 height 24
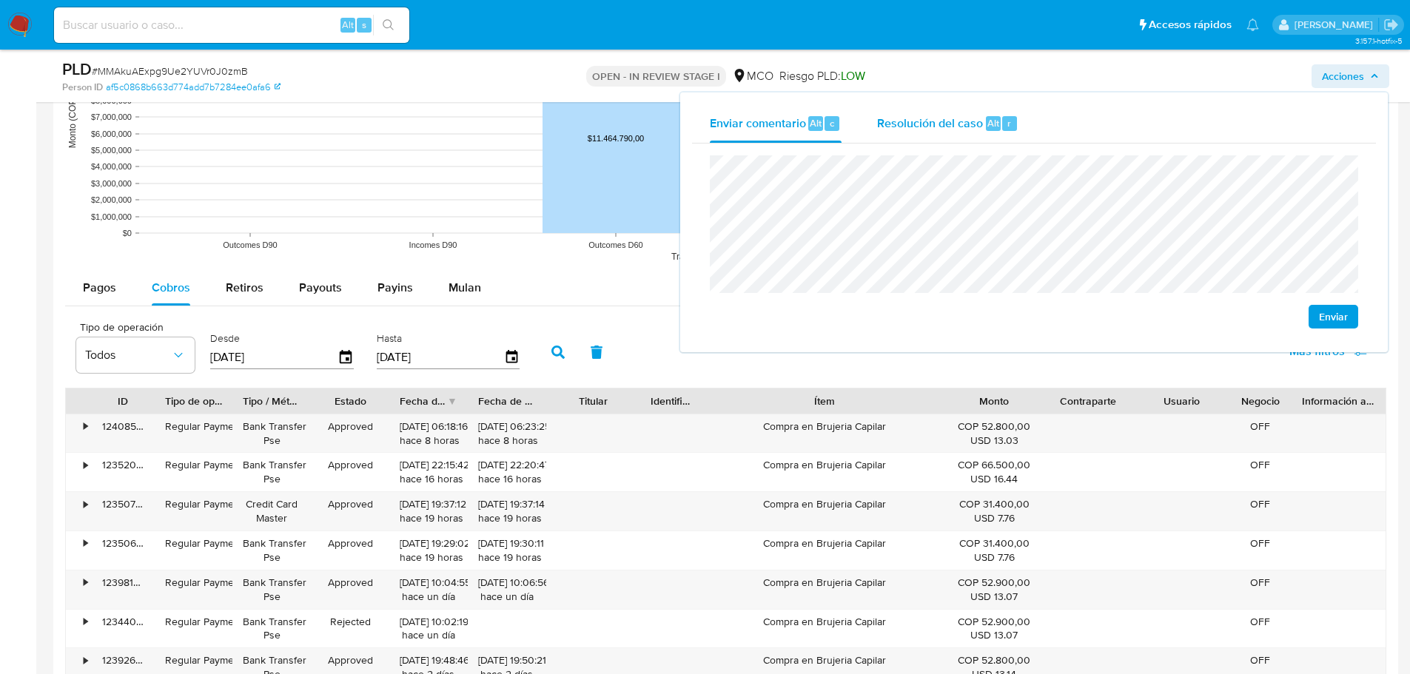
click at [937, 112] on div "Resolución del caso Alt r" at bounding box center [947, 123] width 141 height 38
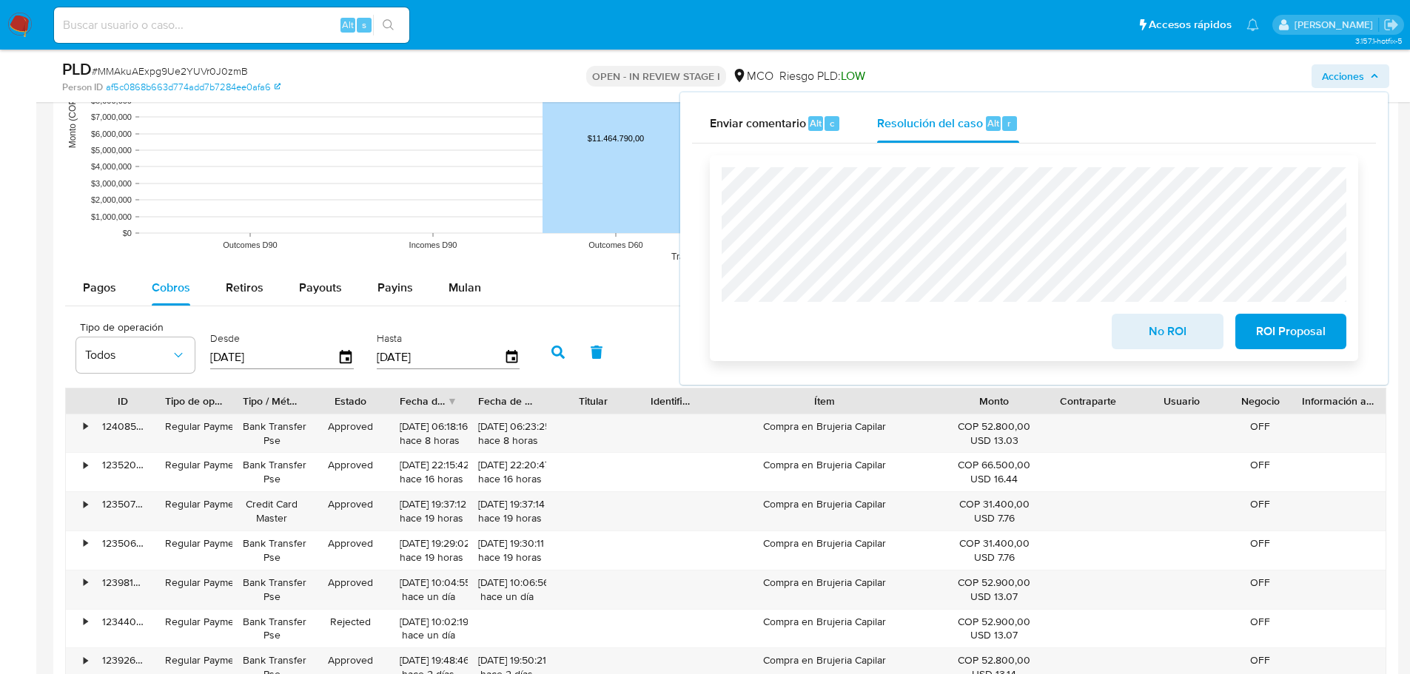
click at [1164, 327] on span "No ROI" at bounding box center [1167, 331] width 73 height 33
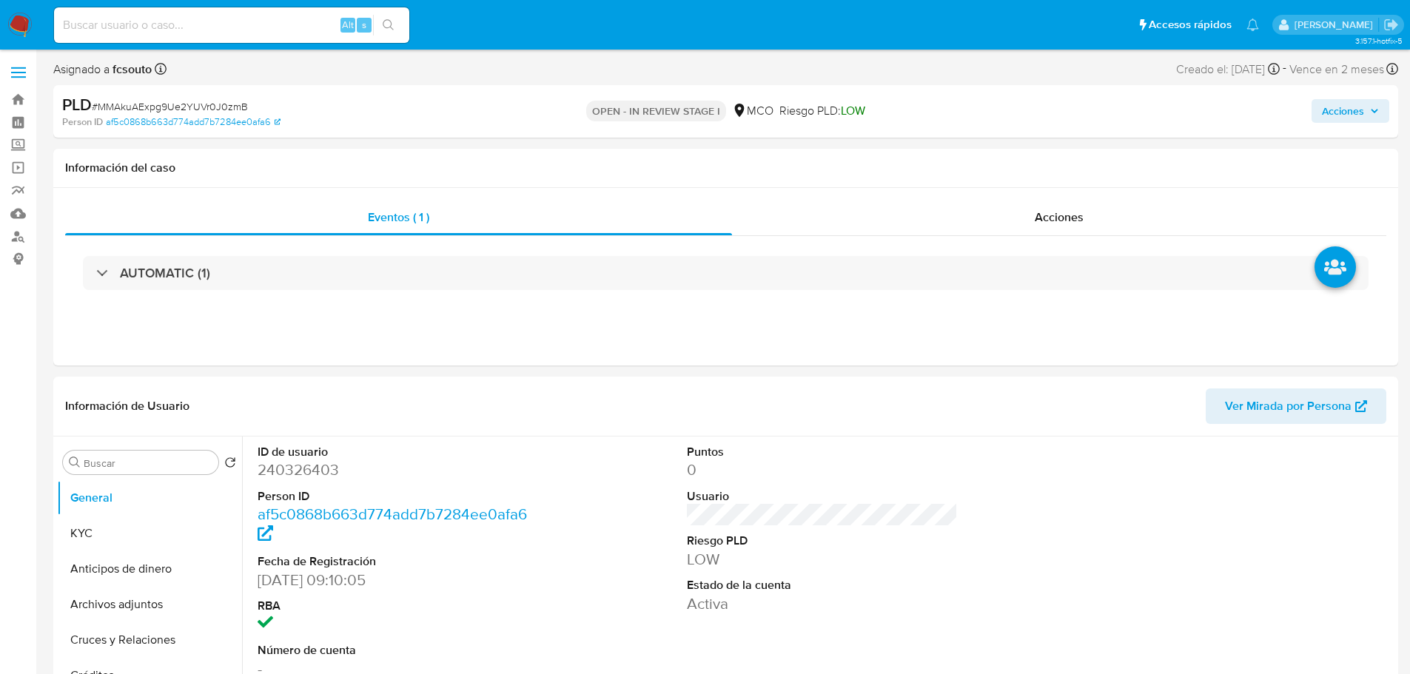
select select "10"
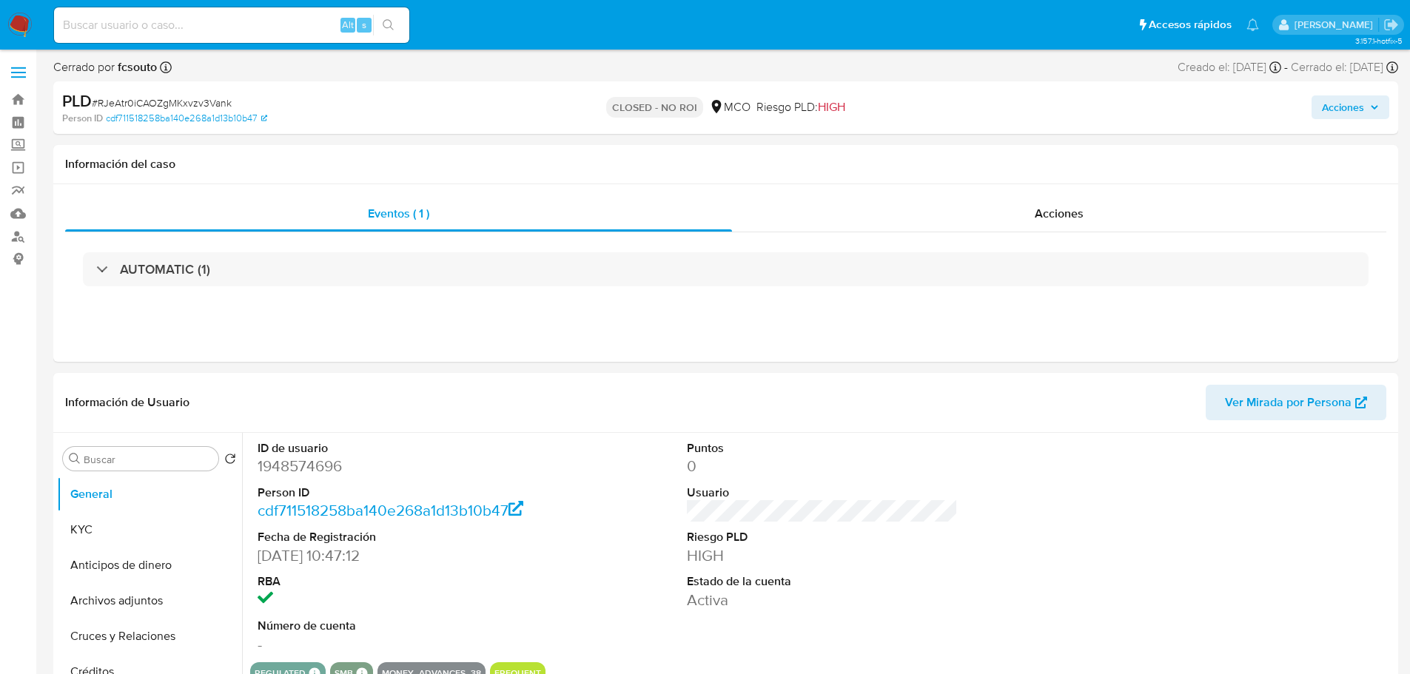
select select "10"
click at [1337, 104] on span "Acciones" at bounding box center [1343, 108] width 42 height 24
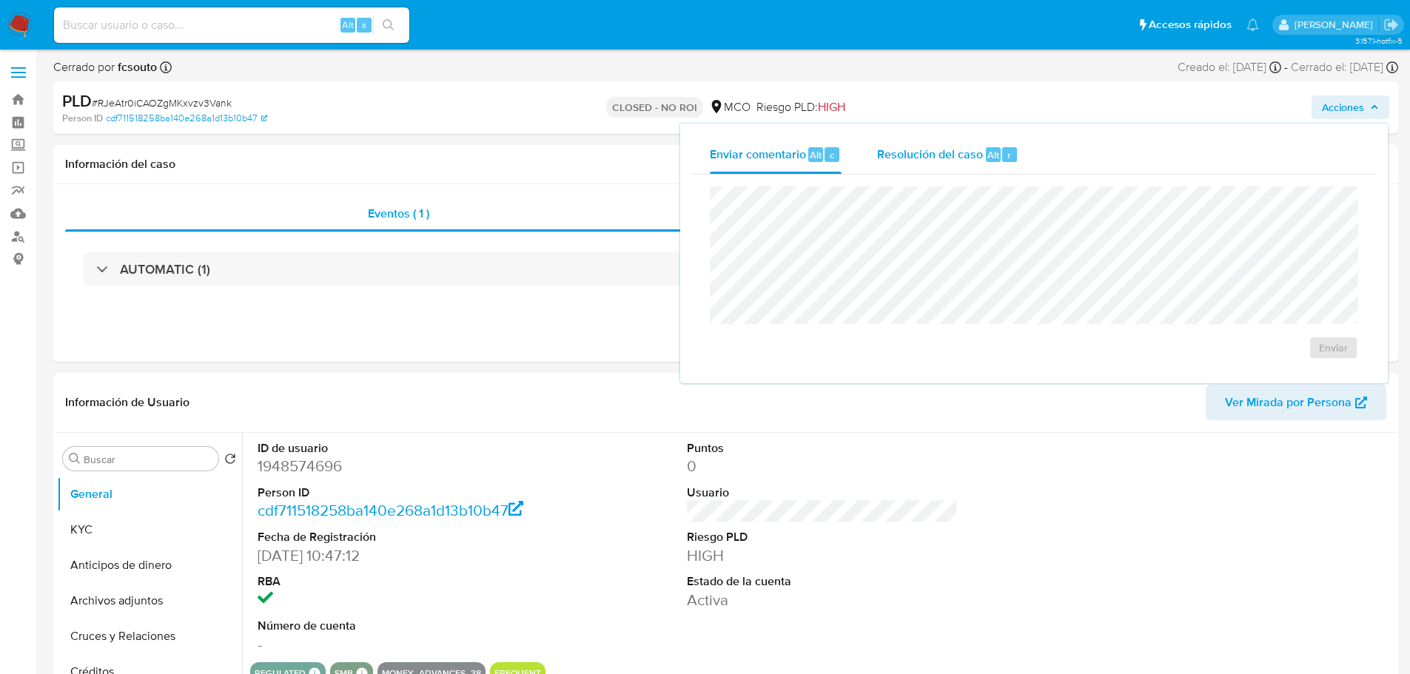
click at [931, 164] on div "Resolución del caso Alt r" at bounding box center [947, 154] width 141 height 38
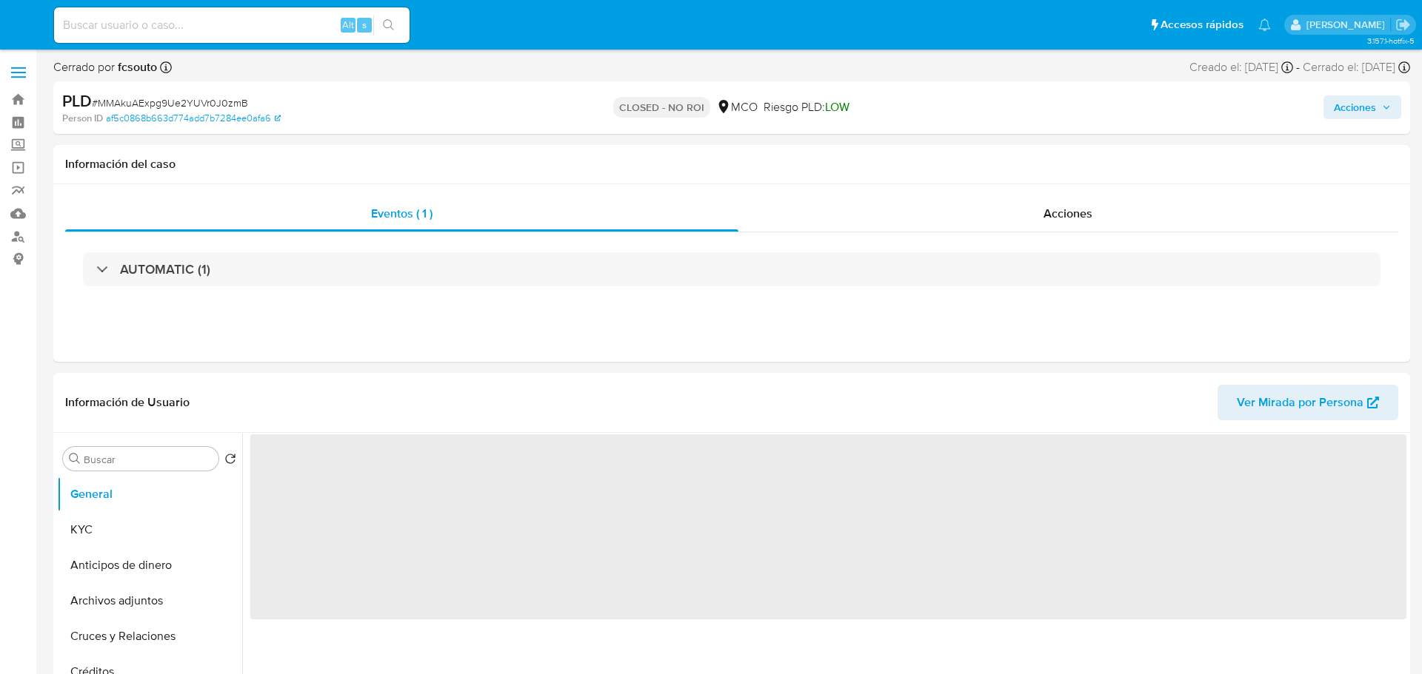
select select "10"
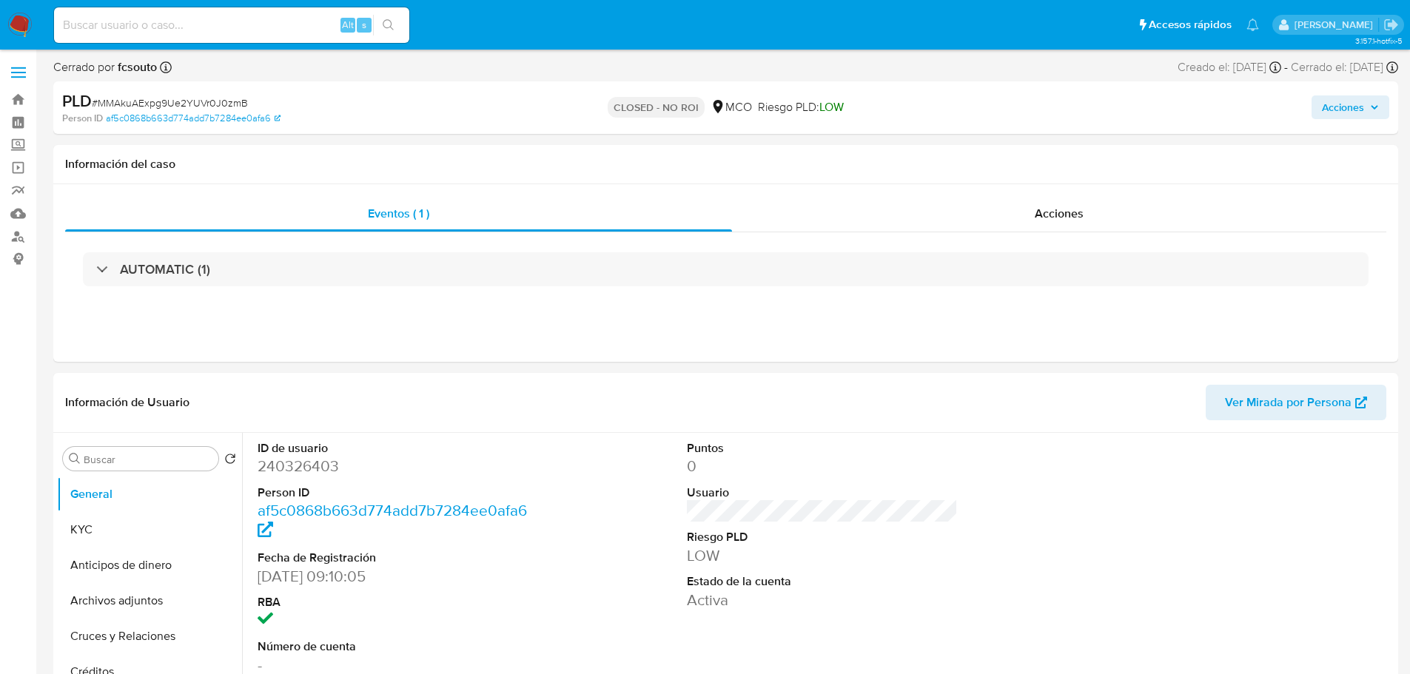
click at [1382, 107] on button "Acciones" at bounding box center [1351, 108] width 78 height 24
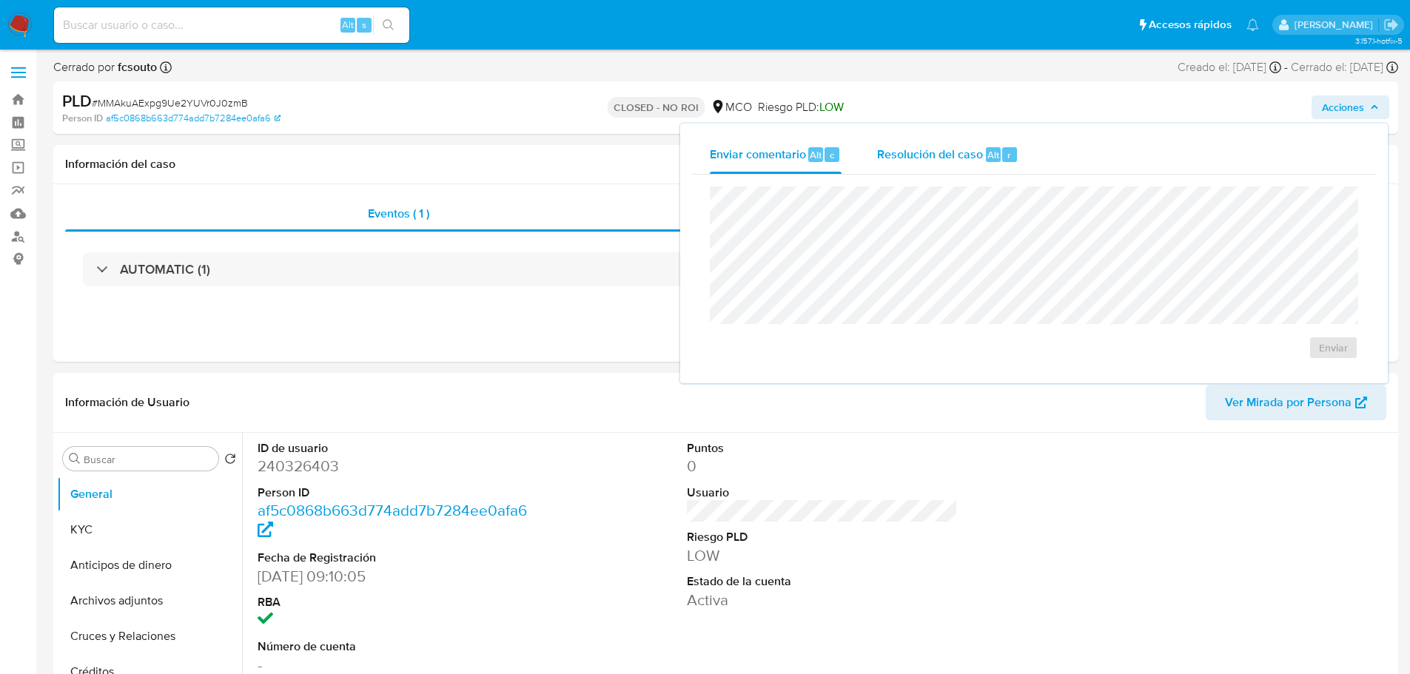
drag, startPoint x: 920, startPoint y: 154, endPoint x: 834, endPoint y: 175, distance: 88.3
click at [914, 155] on span "Resolución del caso" at bounding box center [930, 154] width 106 height 17
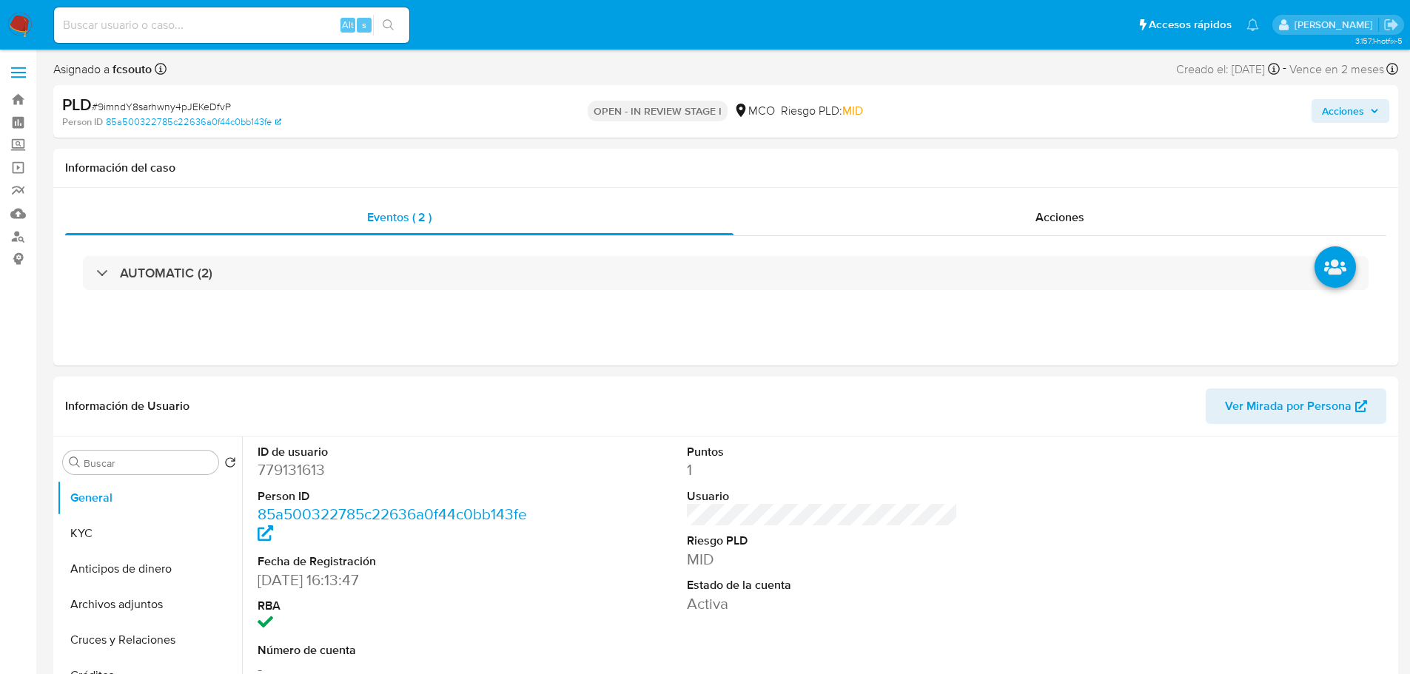
select select "10"
click at [1356, 108] on span "Acciones" at bounding box center [1343, 111] width 42 height 24
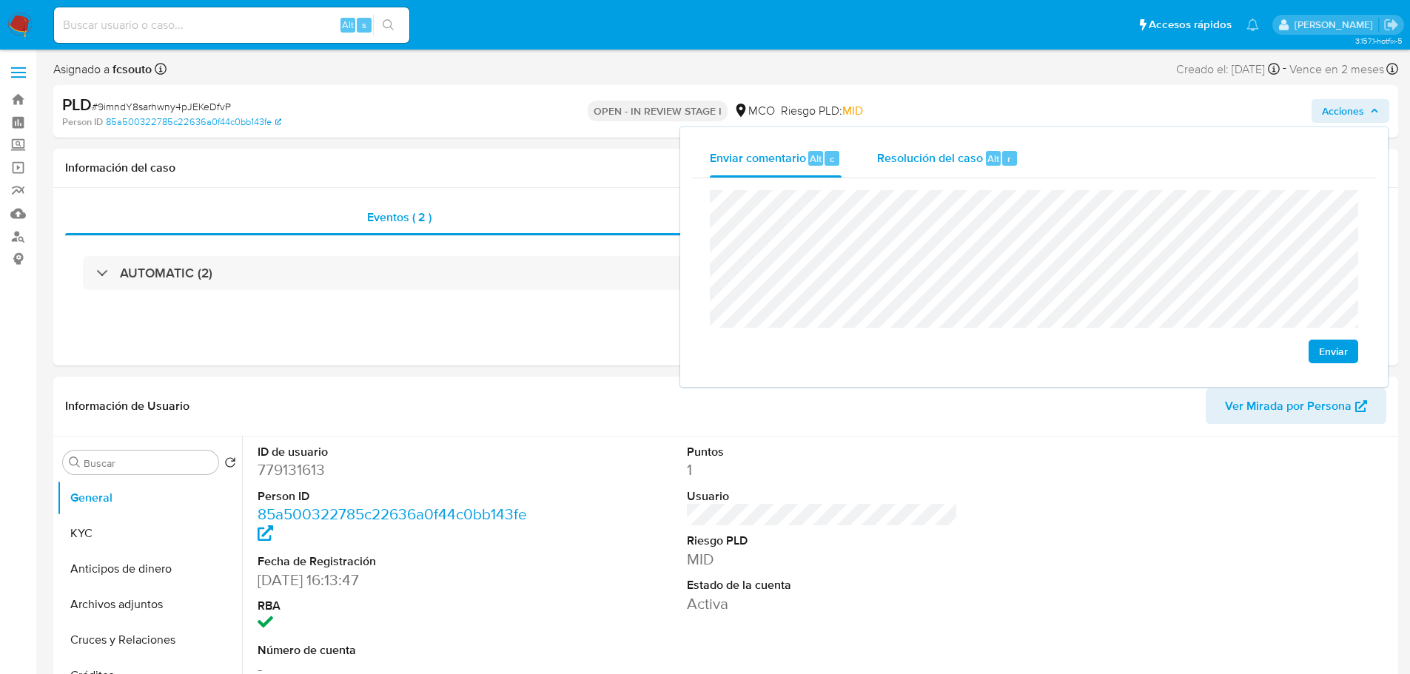
drag, startPoint x: 923, startPoint y: 157, endPoint x: 906, endPoint y: 173, distance: 23.1
click at [923, 158] on span "Resolución del caso" at bounding box center [930, 158] width 106 height 17
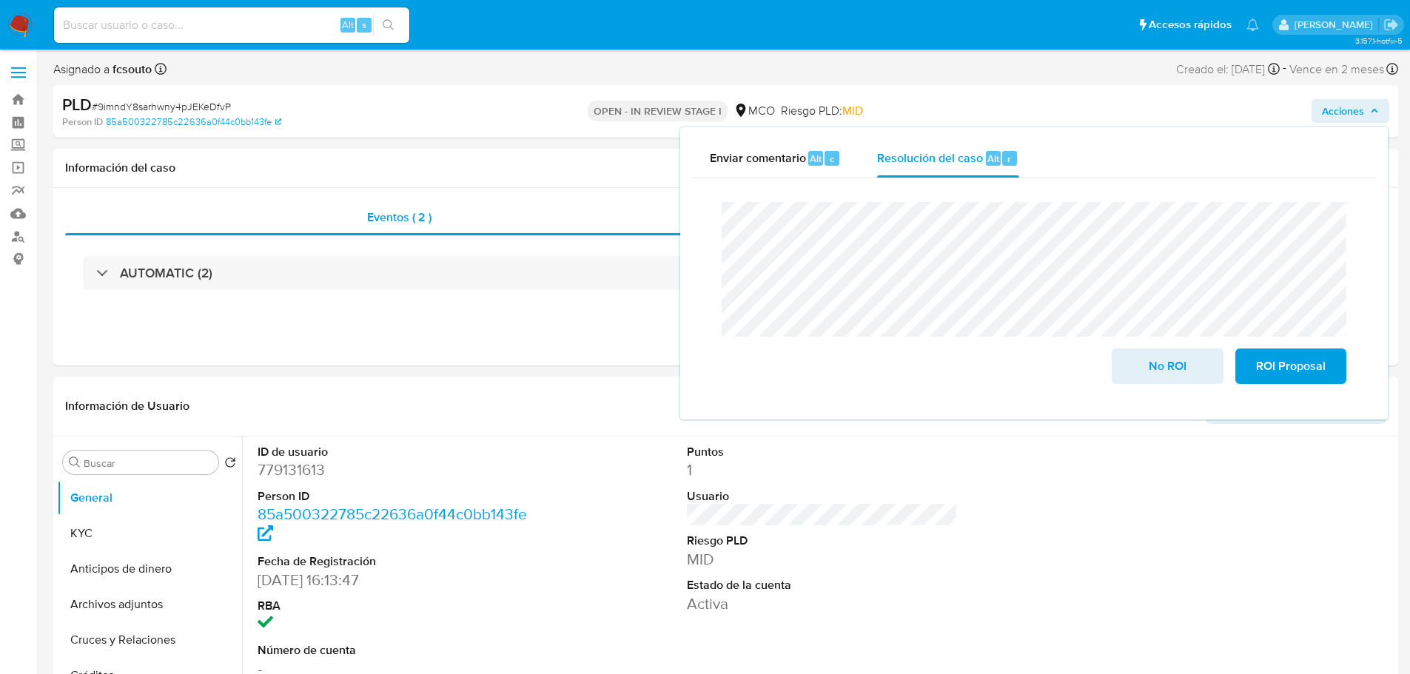
drag, startPoint x: 85, startPoint y: 538, endPoint x: 13, endPoint y: 530, distance: 73.0
click at [84, 538] on button "KYC" at bounding box center [149, 534] width 185 height 36
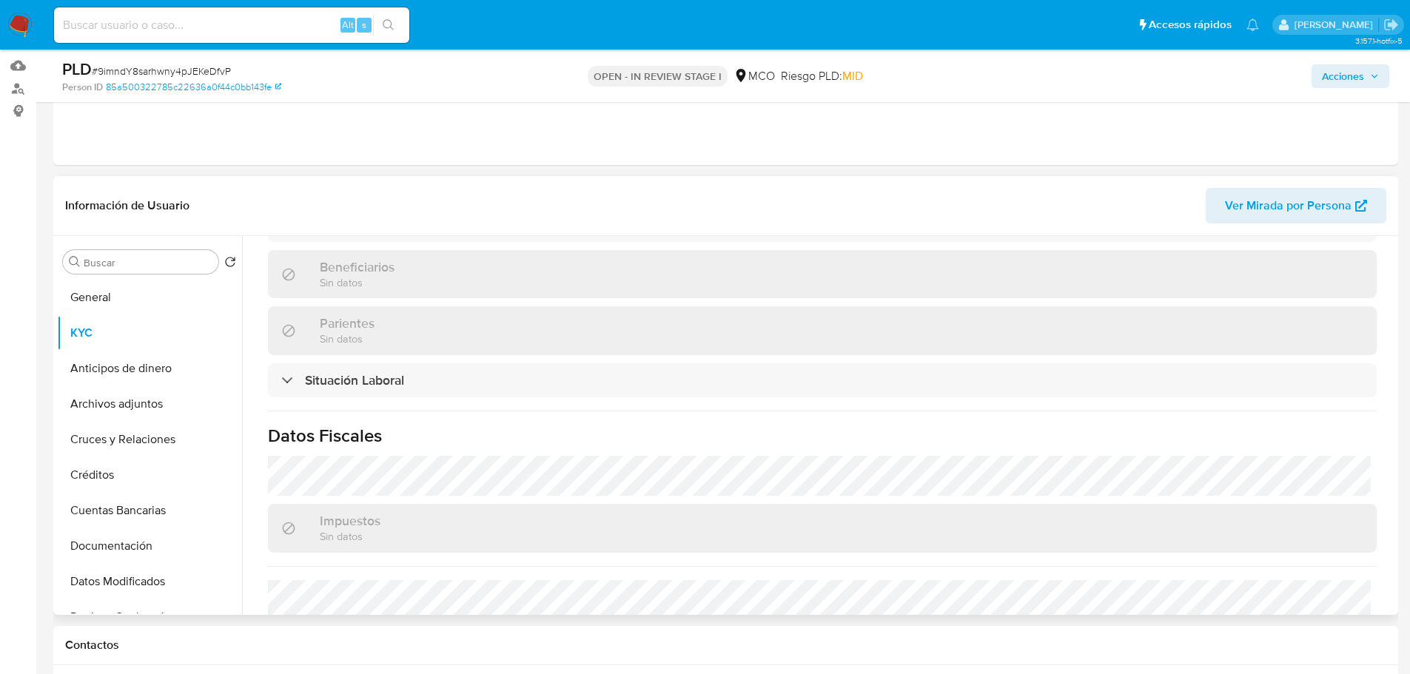
scroll to position [737, 0]
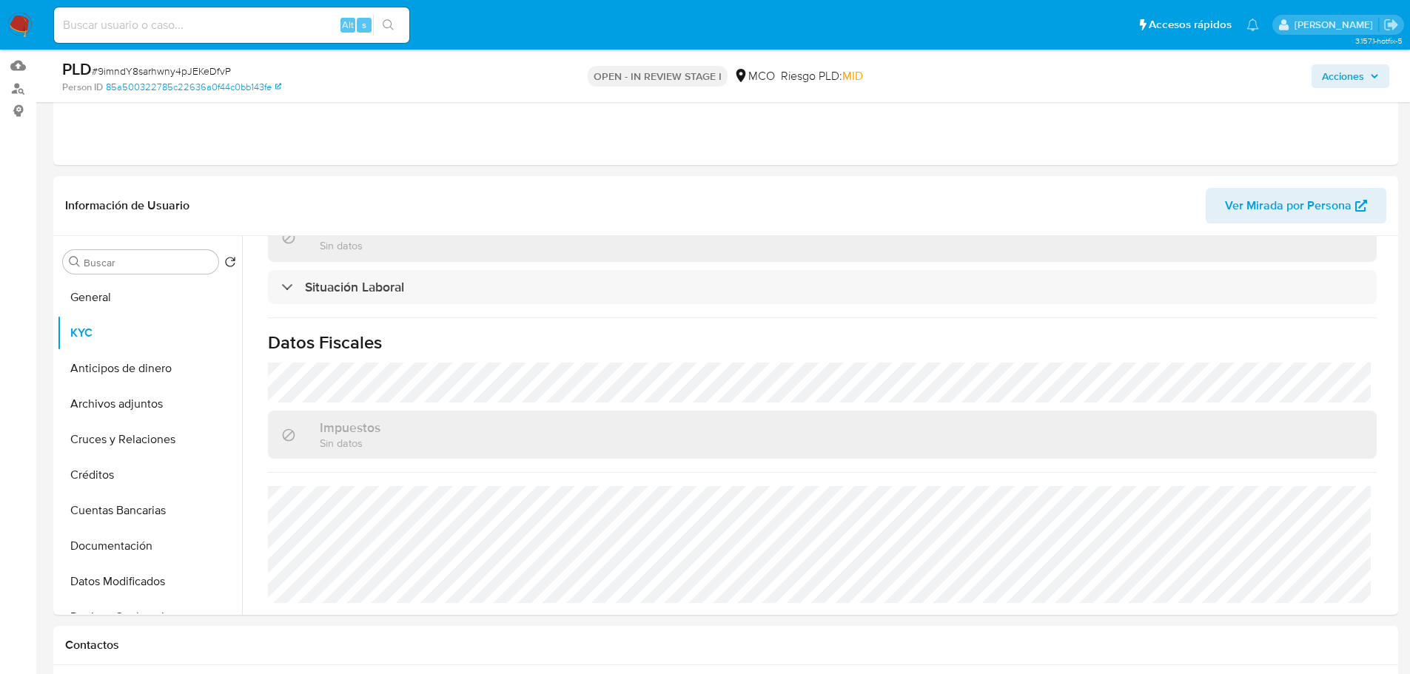
click at [1361, 78] on span "Acciones" at bounding box center [1343, 76] width 42 height 24
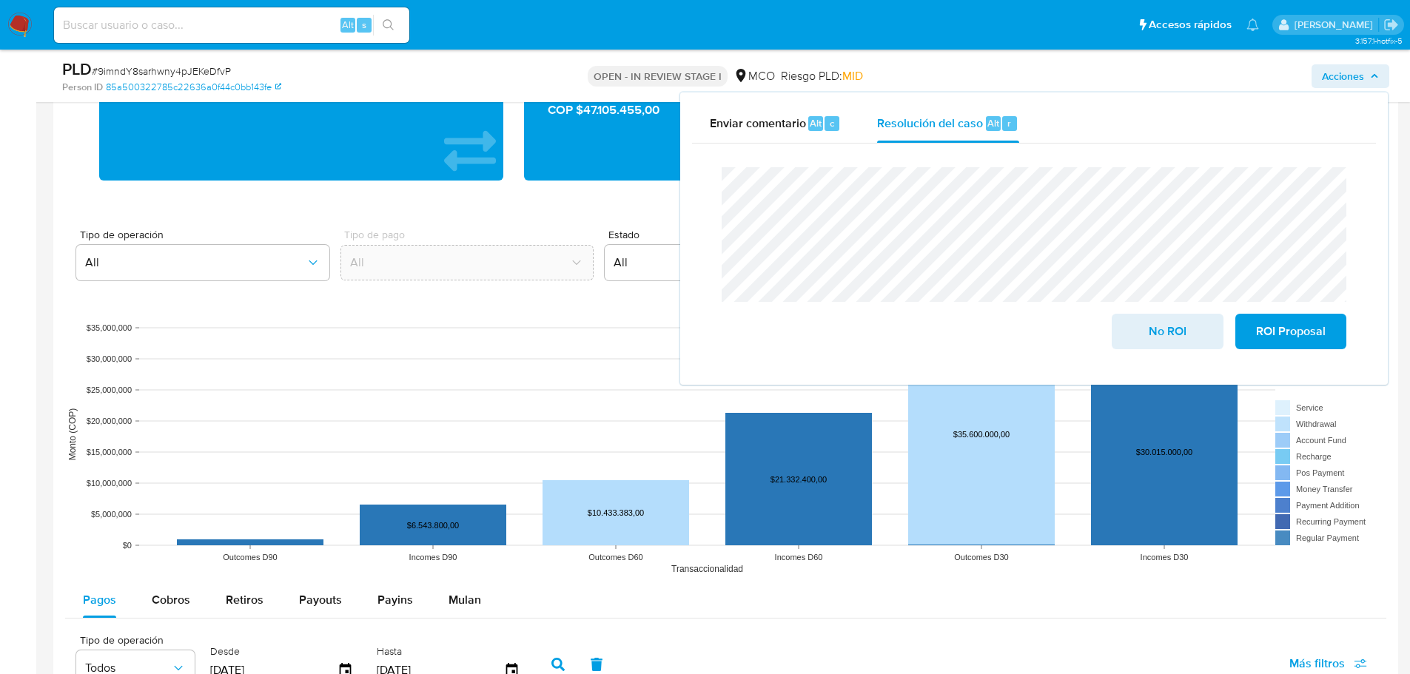
scroll to position [1333, 0]
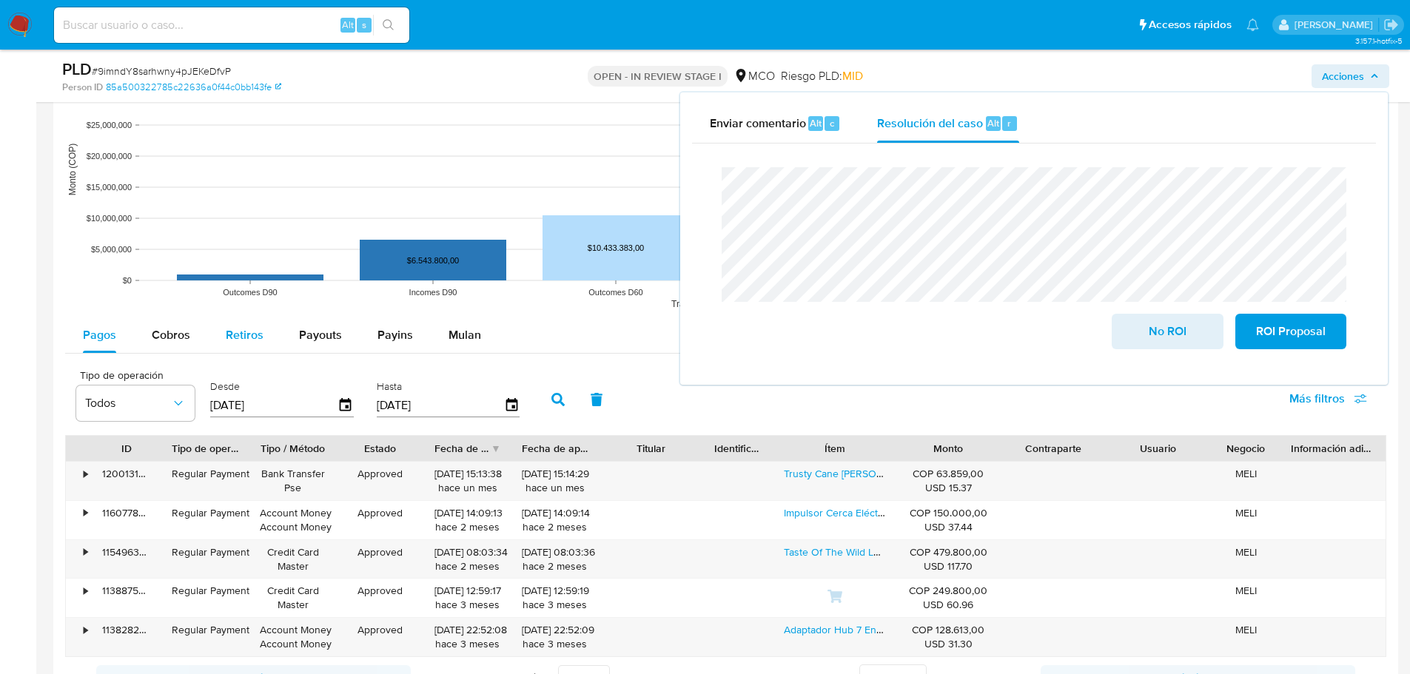
click at [252, 342] on span "Retiros" at bounding box center [245, 335] width 38 height 17
select select "10"
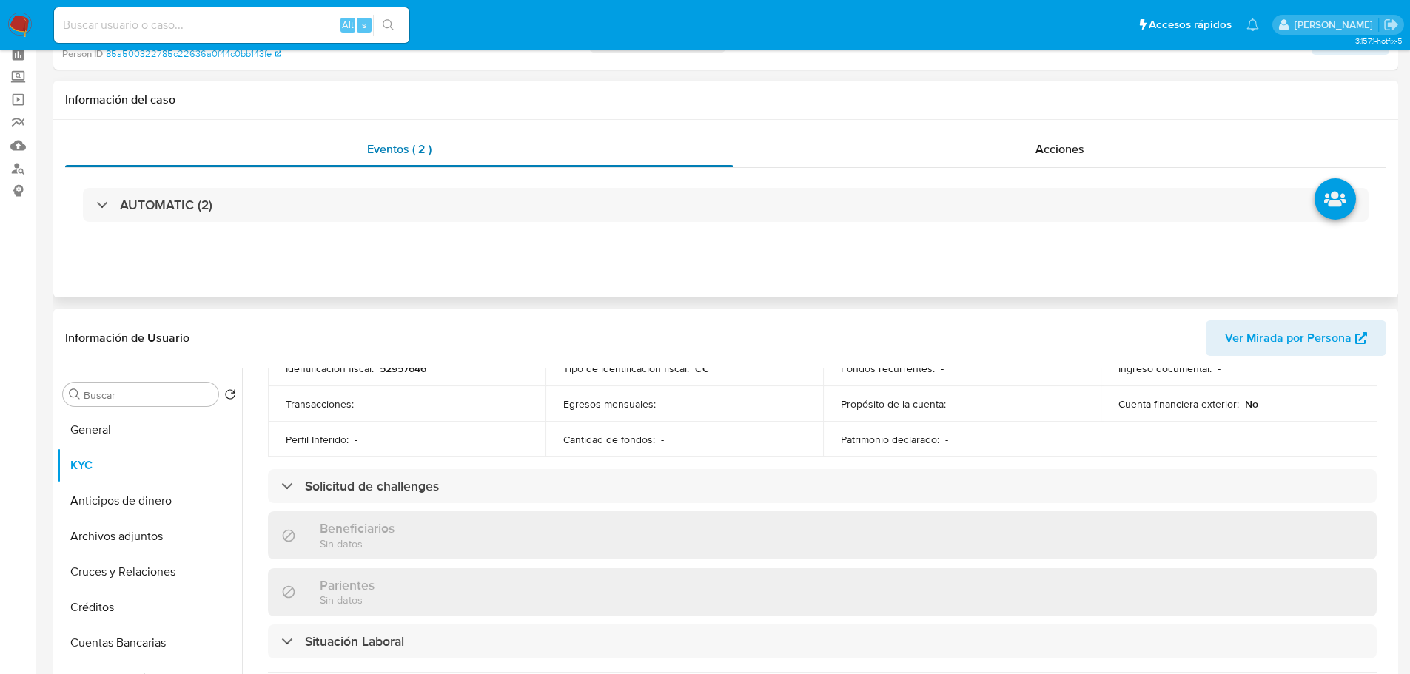
scroll to position [0, 0]
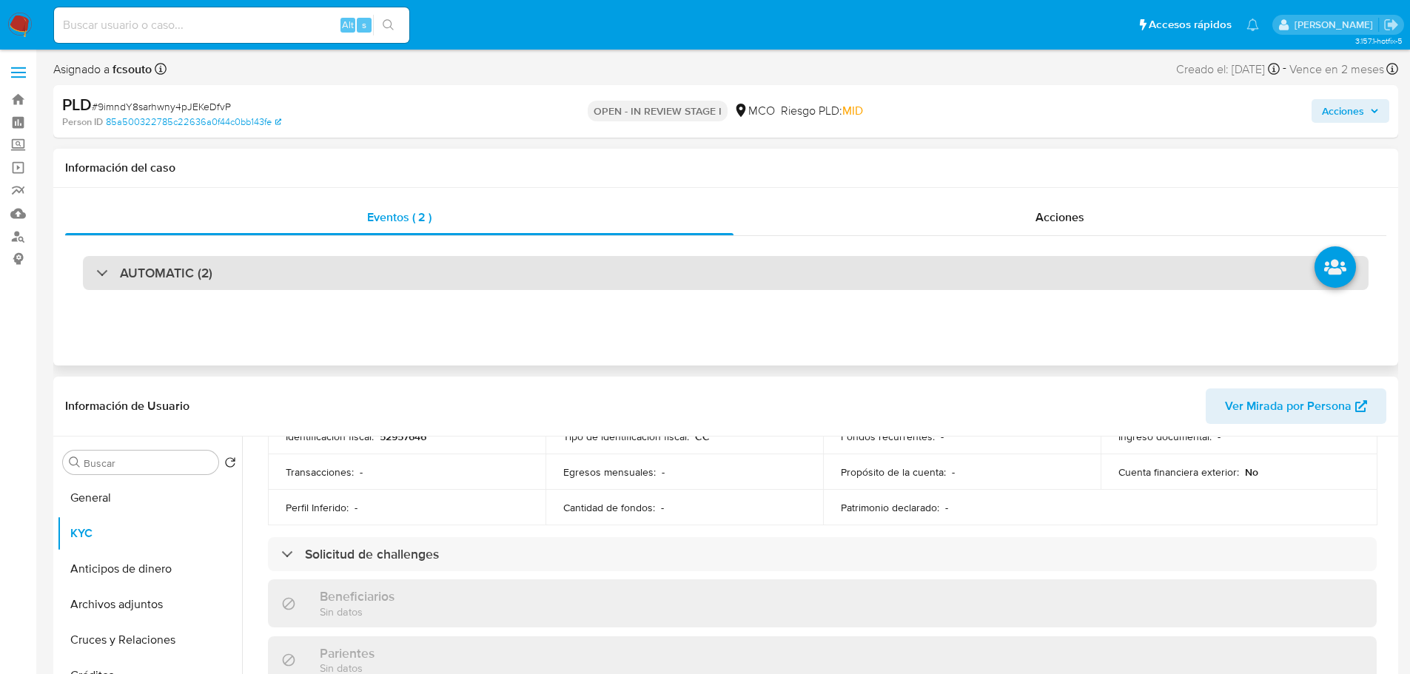
click at [289, 278] on div "AUTOMATIC (2)" at bounding box center [726, 273] width 1286 height 34
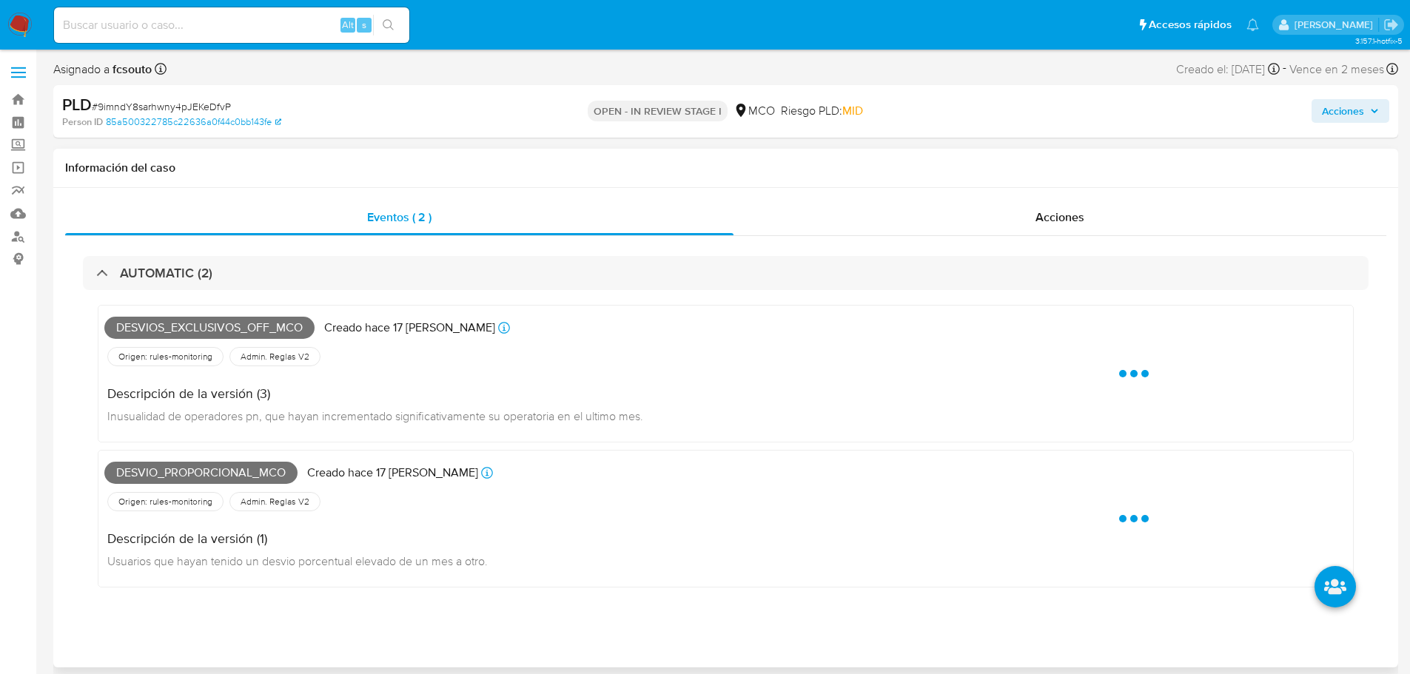
click at [230, 329] on span "Desvios_exclusivos_off_mco" at bounding box center [209, 328] width 210 height 22
copy span "Desvios_exclusivos_off_mco"
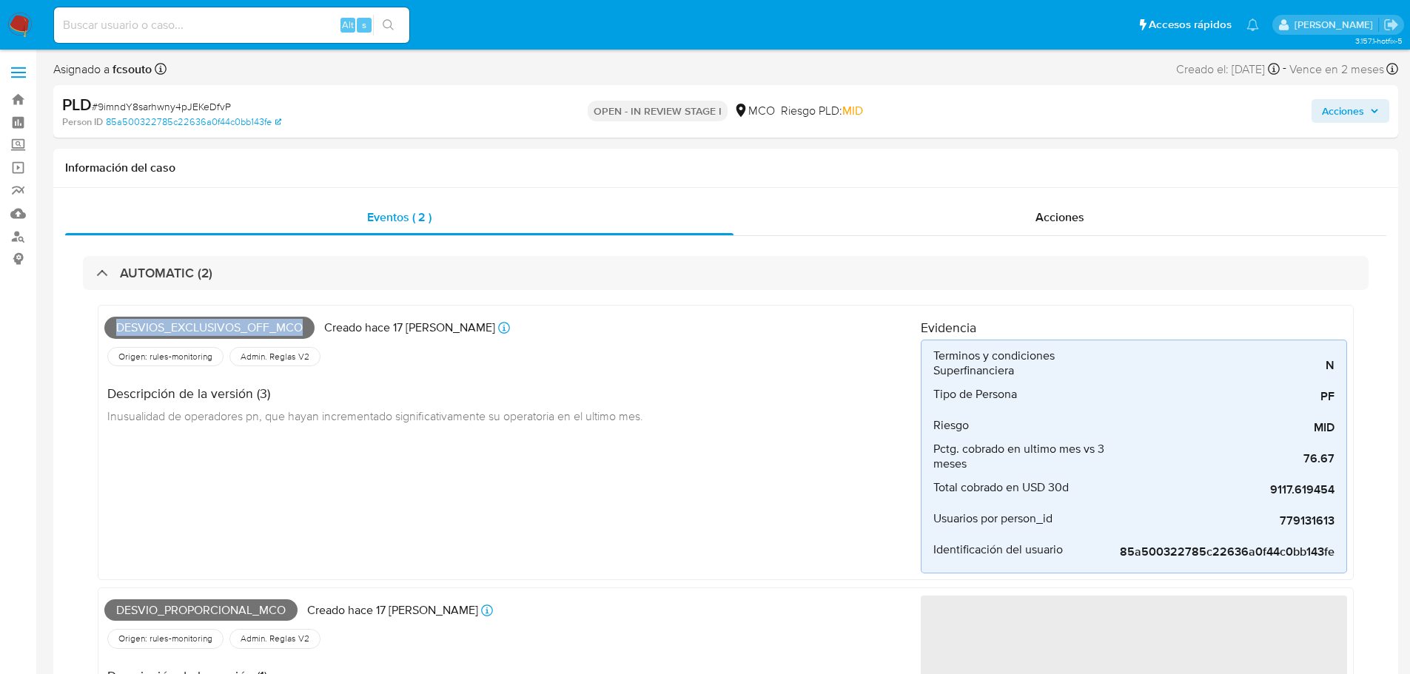
click at [1347, 113] on span "Acciones" at bounding box center [1343, 111] width 42 height 24
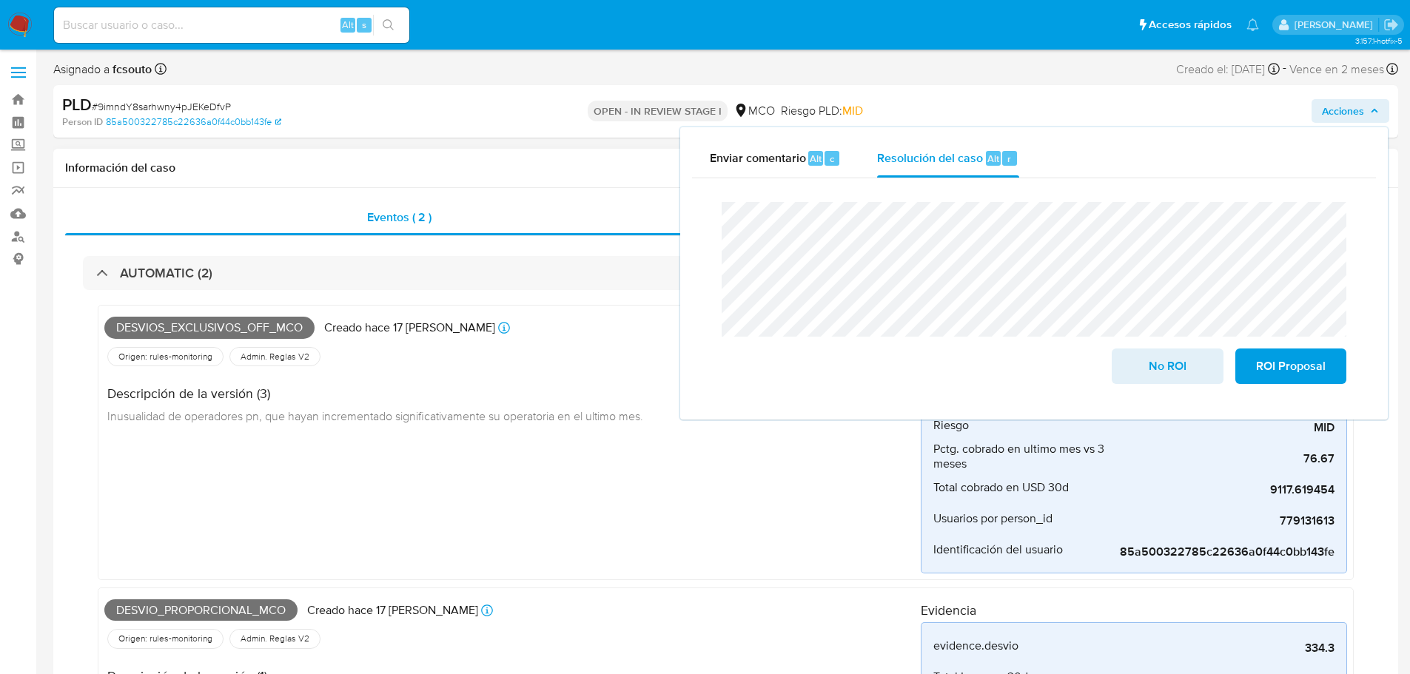
click at [216, 606] on span "Desvio_proporcional_mco" at bounding box center [200, 611] width 193 height 22
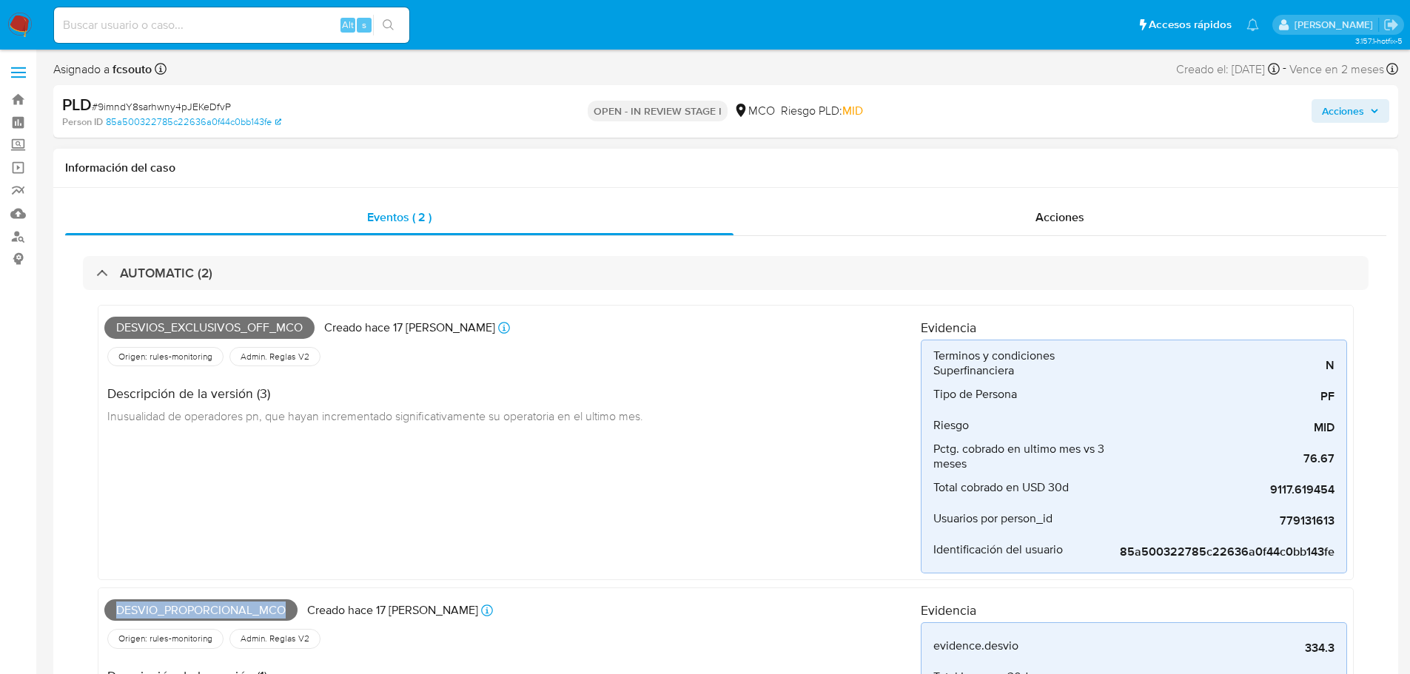
click at [216, 606] on span "Desvio_proporcional_mco" at bounding box center [200, 611] width 193 height 22
copy span "Desvio_proporcional_mco"
drag, startPoint x: 1348, startPoint y: 115, endPoint x: 1329, endPoint y: 123, distance: 20.9
click at [1347, 115] on span "Acciones" at bounding box center [1343, 111] width 42 height 24
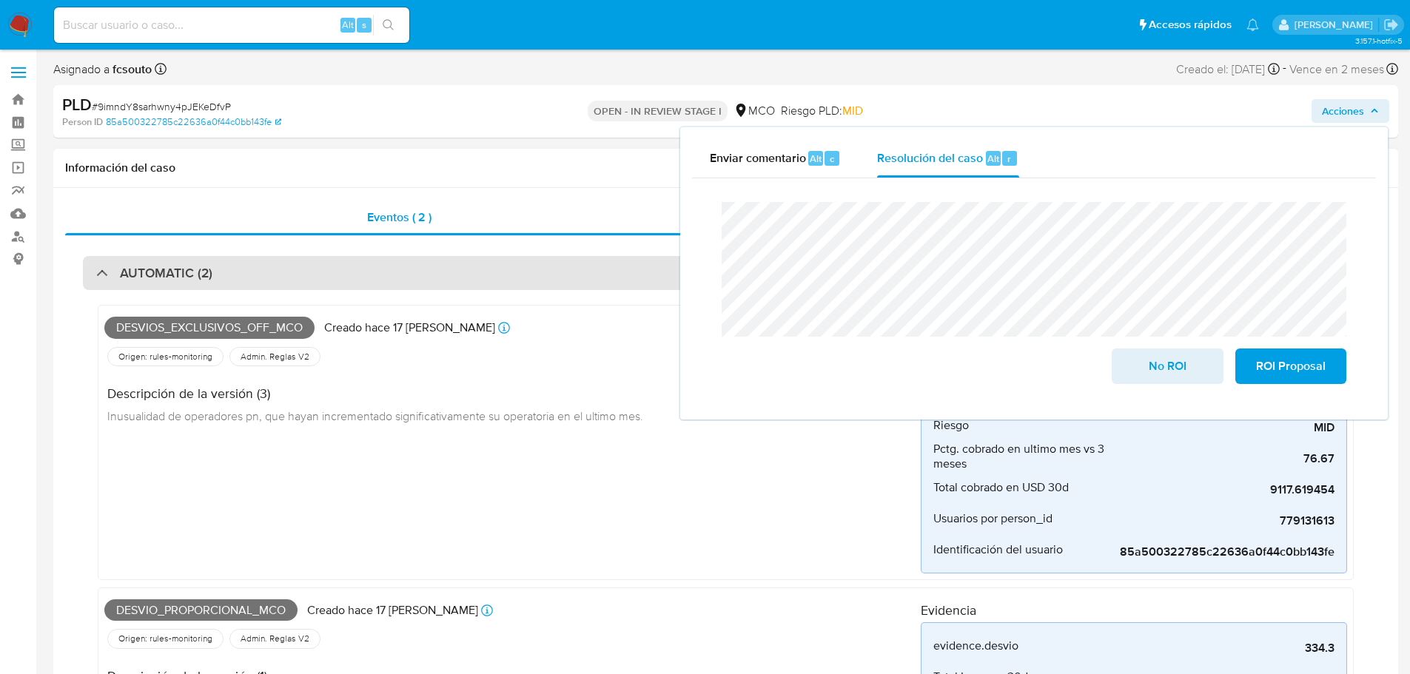
click at [281, 270] on div "AUTOMATIC (2)" at bounding box center [726, 273] width 1286 height 34
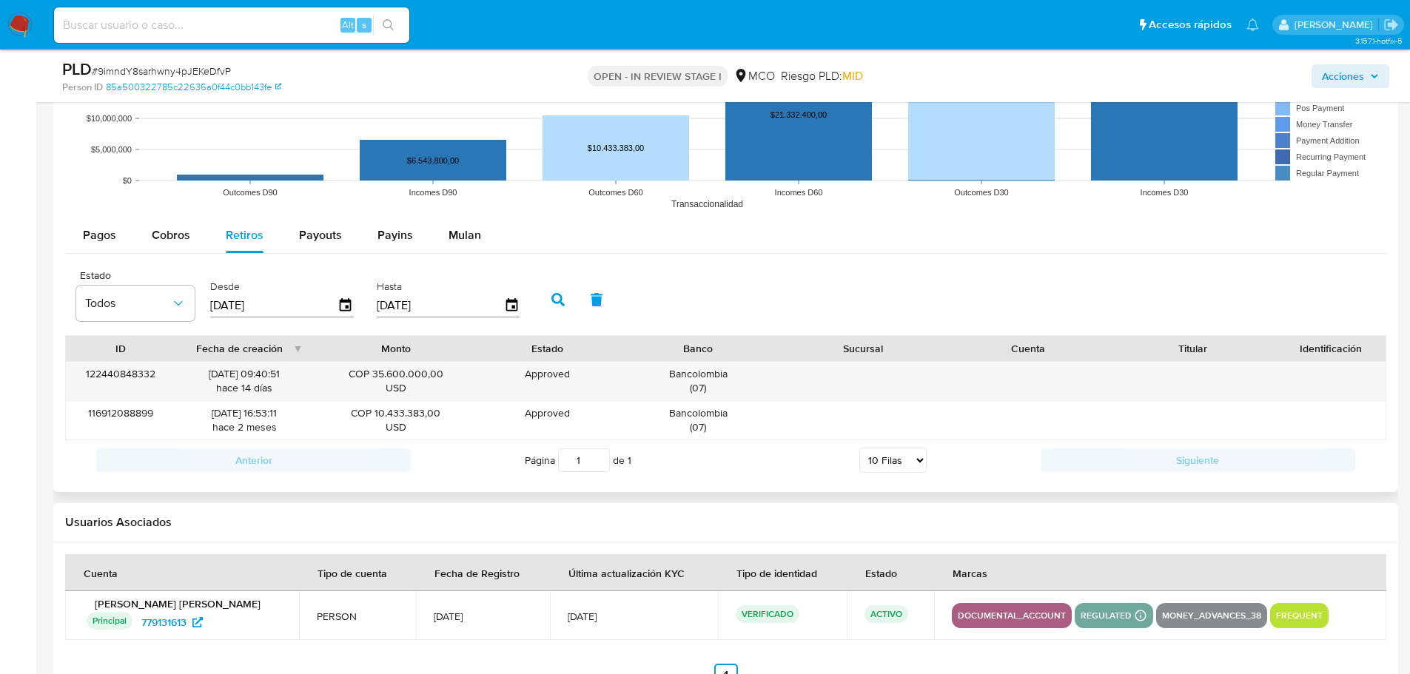
scroll to position [1407, 0]
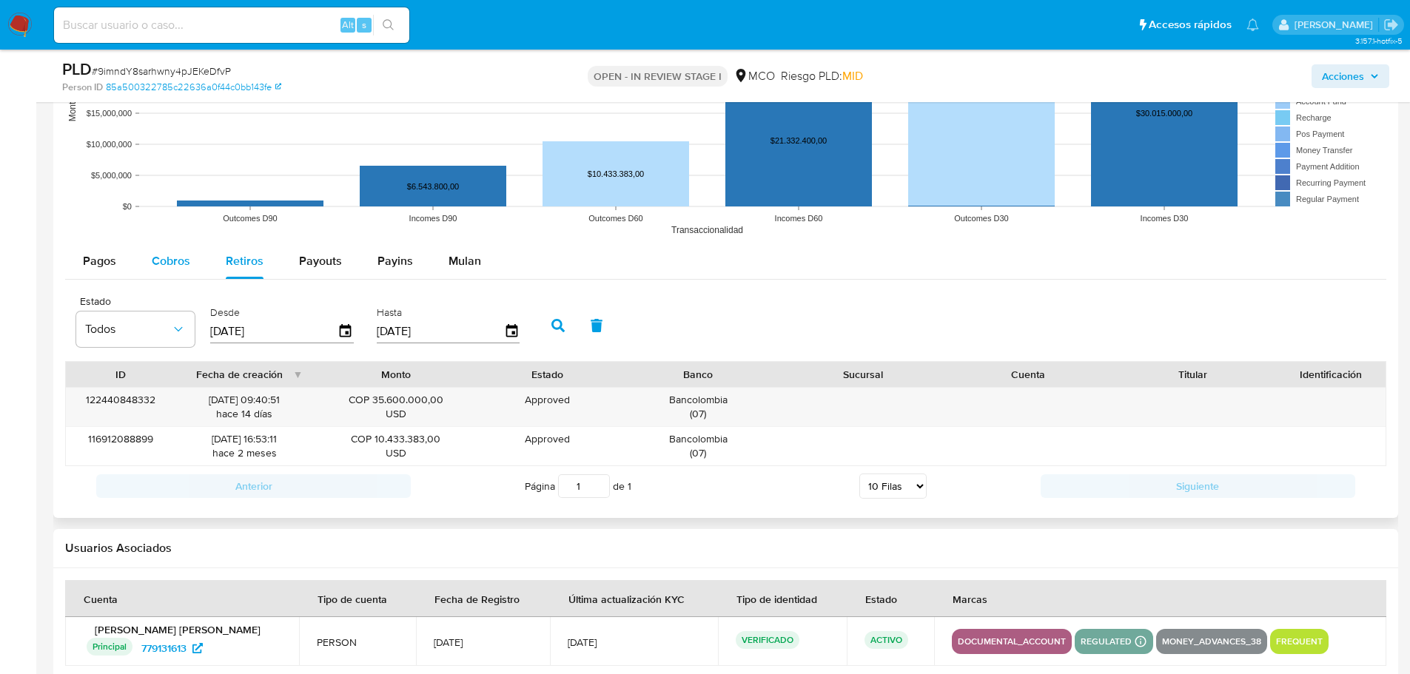
click at [159, 265] on span "Cobros" at bounding box center [171, 260] width 38 height 17
select select "10"
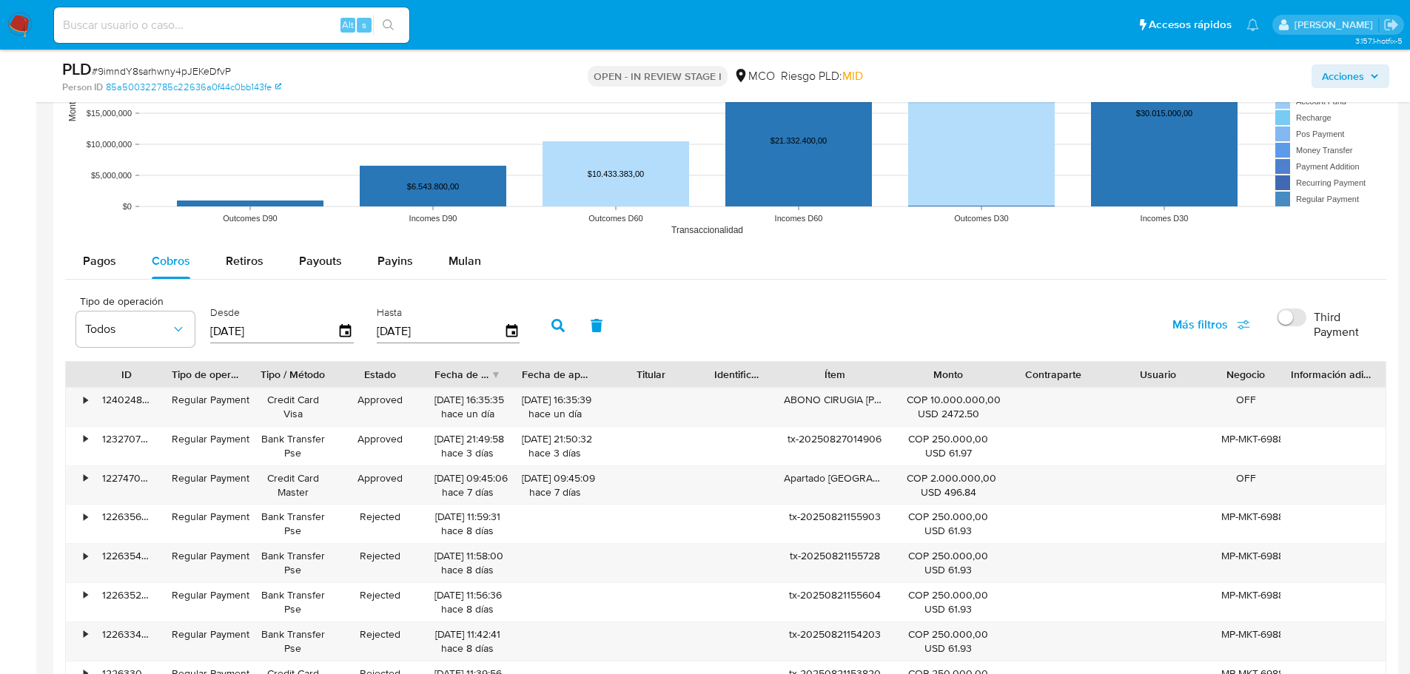
click at [1376, 68] on span "Acciones" at bounding box center [1350, 76] width 57 height 21
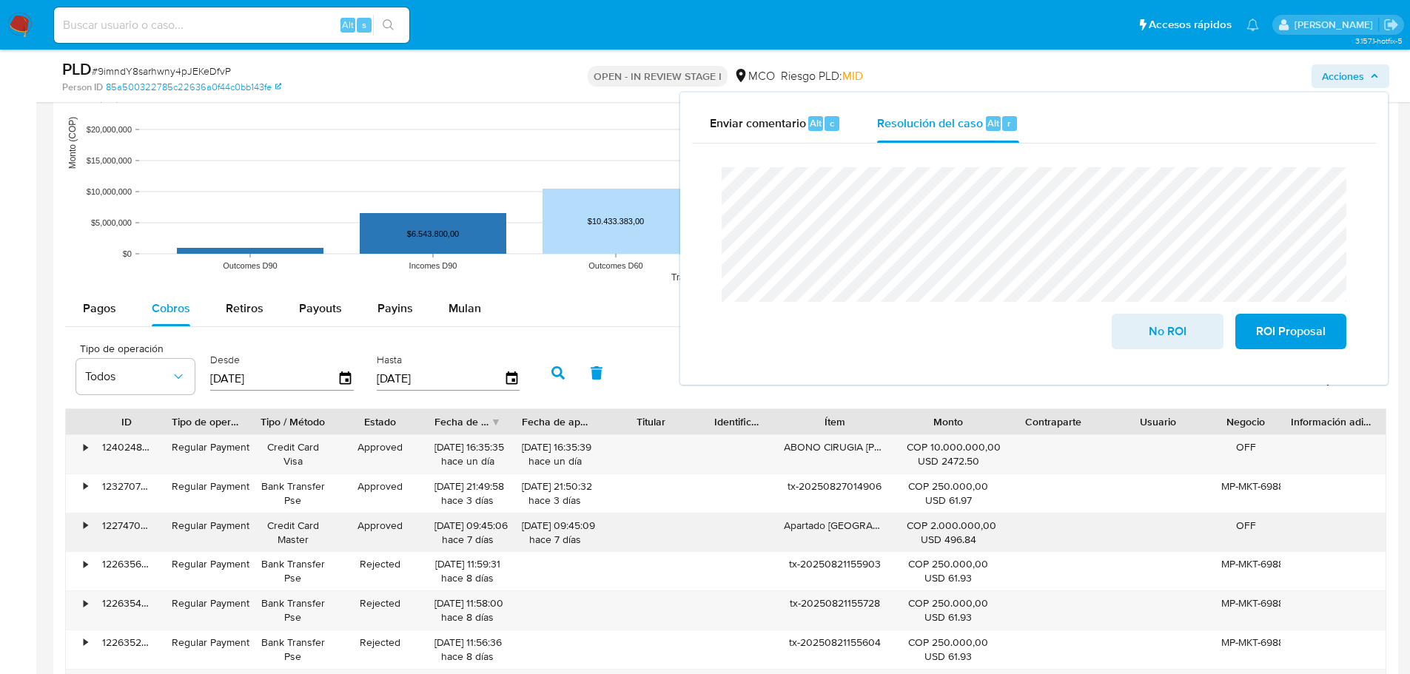
scroll to position [1333, 0]
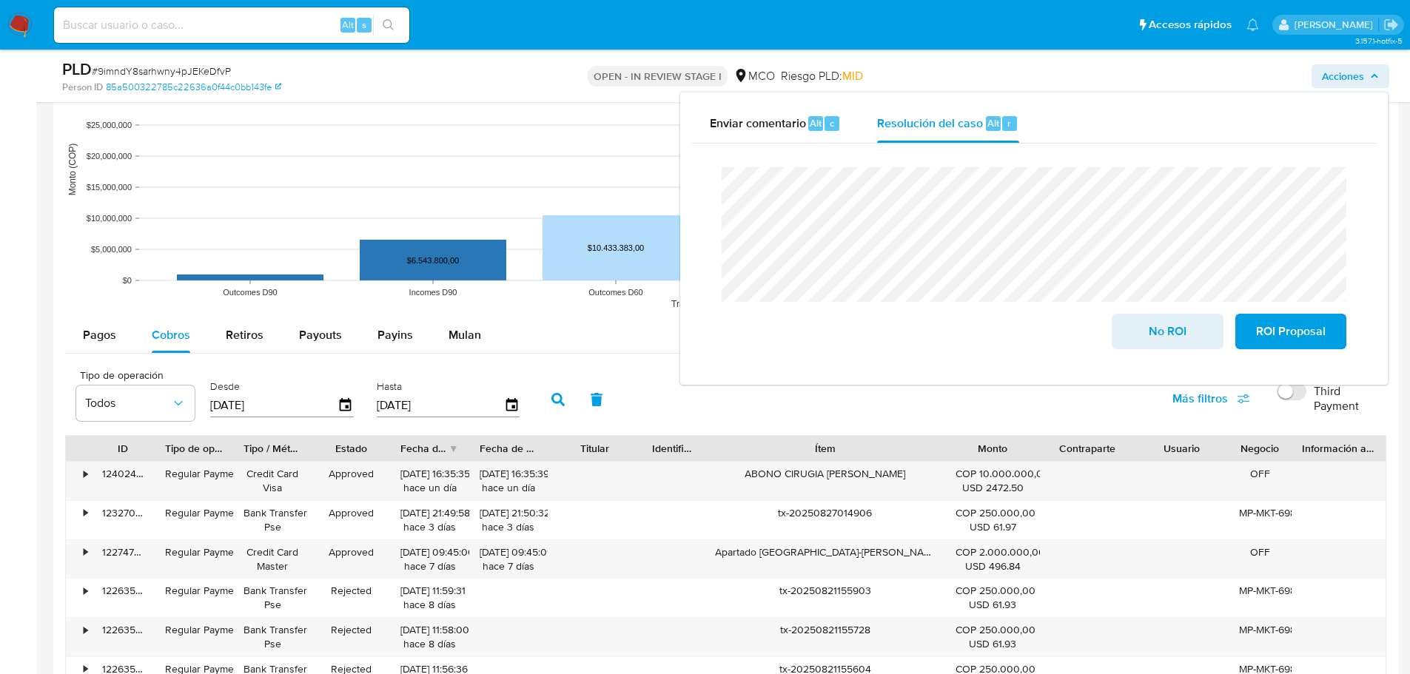
drag, startPoint x: 885, startPoint y: 454, endPoint x: 1005, endPoint y: 450, distance: 119.3
click at [1005, 450] on div "ID Tipo de operación Tipo / Método Estado Fecha de creación Fecha de aprobación…" at bounding box center [726, 448] width 1320 height 25
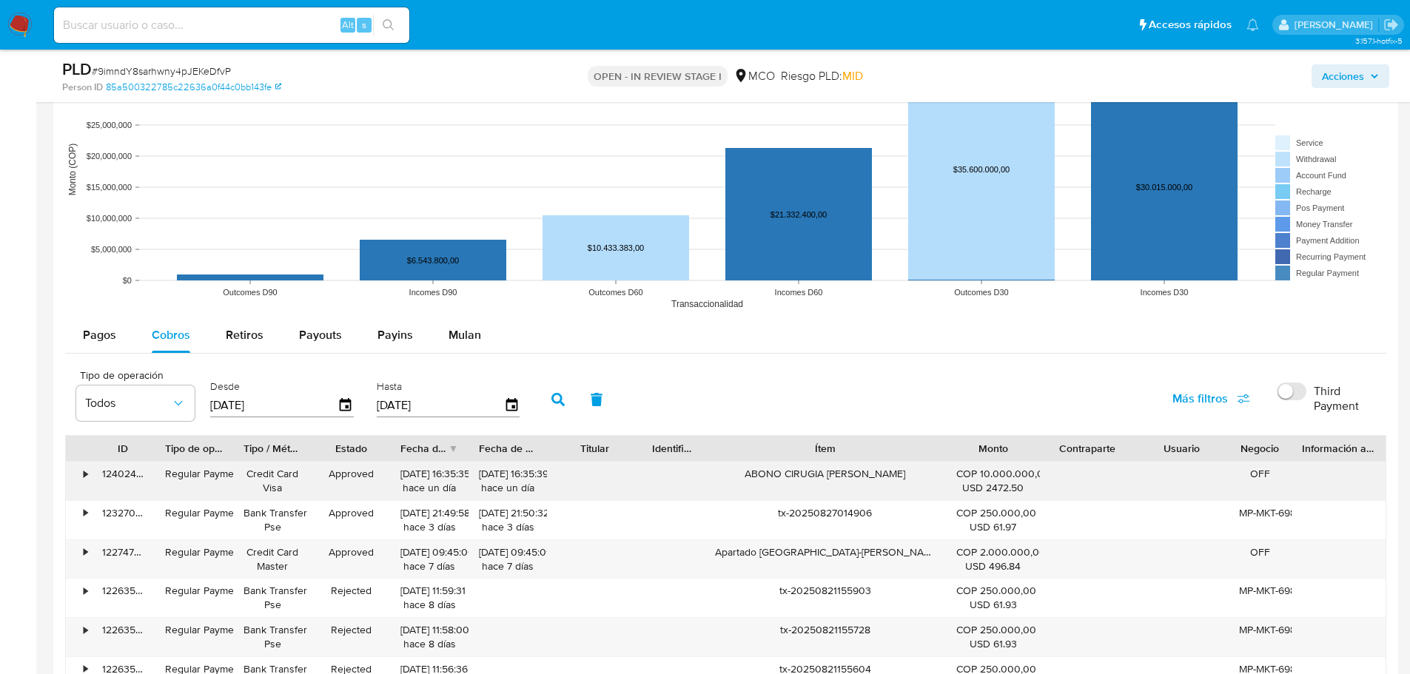
click at [896, 477] on div "ABONO CIRUGIA ANDREA CABALLERO" at bounding box center [825, 481] width 241 height 38
click at [1352, 78] on span "Acciones" at bounding box center [1343, 76] width 42 height 24
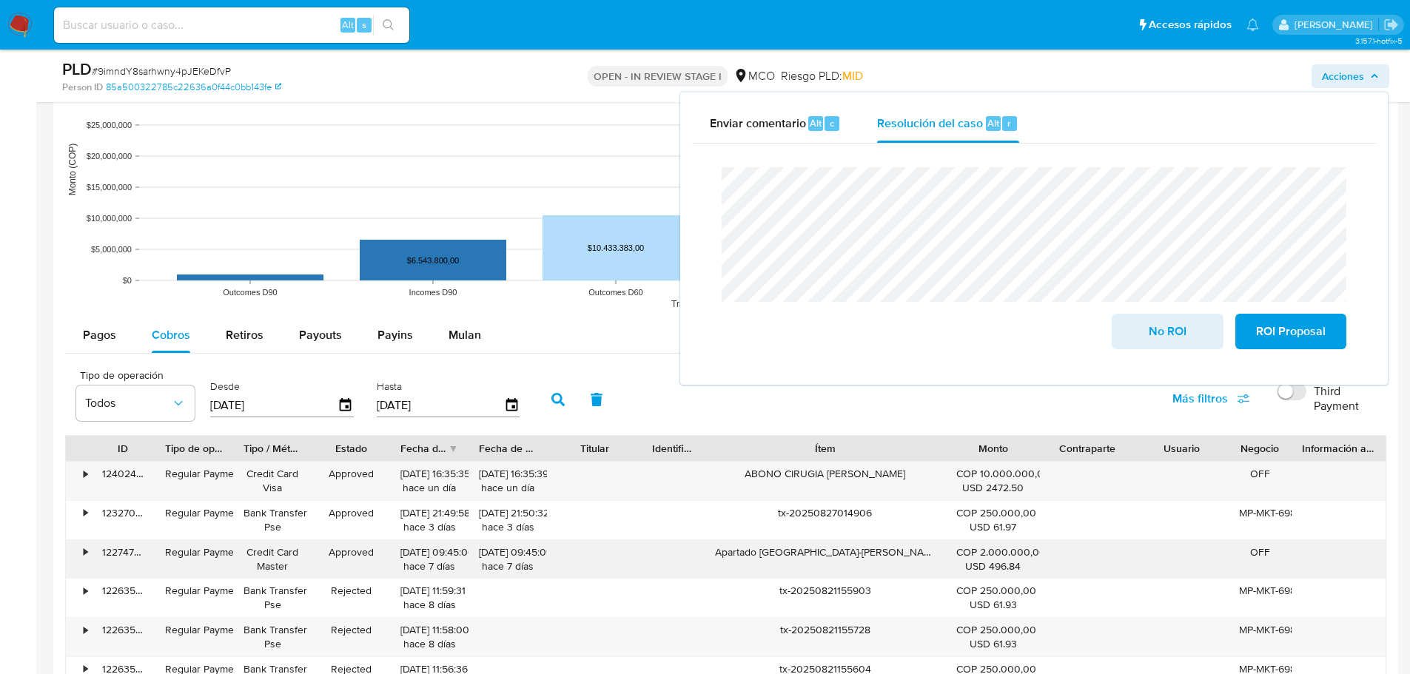
click at [854, 557] on div "Apartado sala de cirugia-Natalia Garcia Toro" at bounding box center [825, 559] width 241 height 38
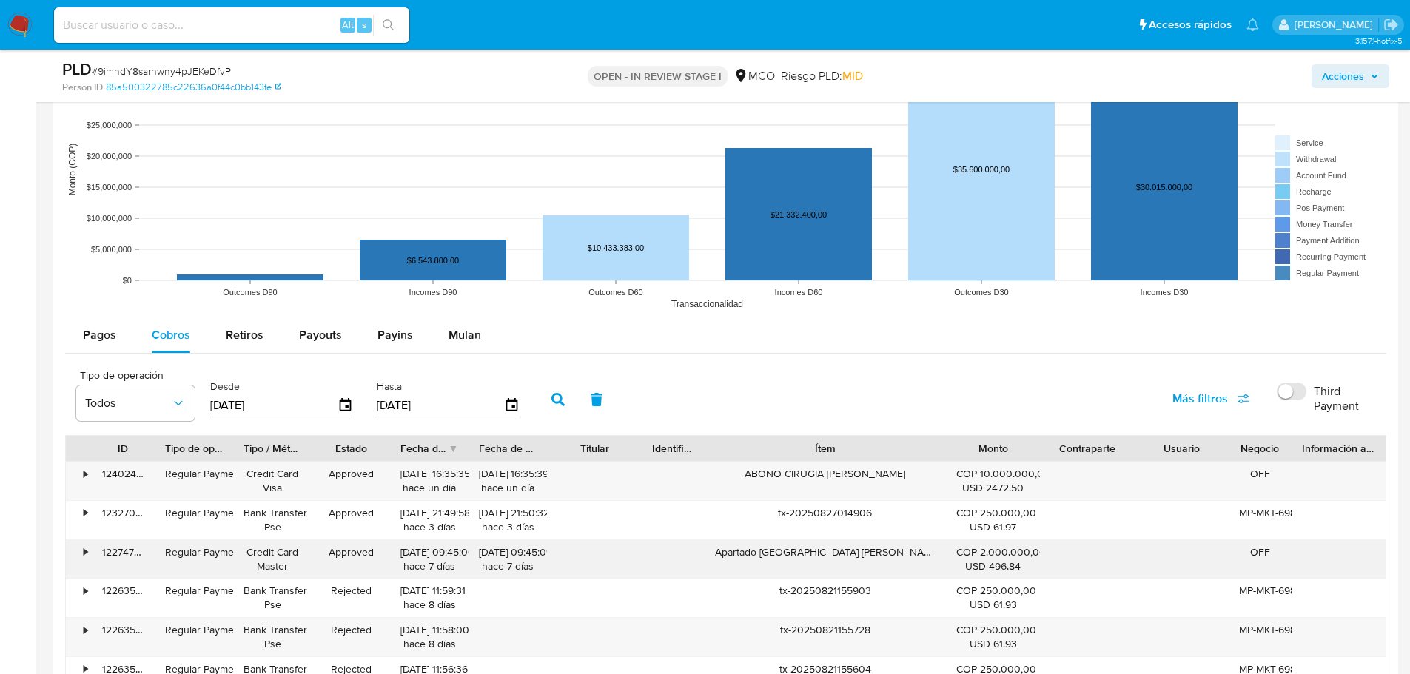
click at [854, 557] on div "Apartado sala de cirugia-Natalia Garcia Toro" at bounding box center [825, 559] width 241 height 38
click at [1337, 85] on span "Acciones" at bounding box center [1343, 76] width 42 height 24
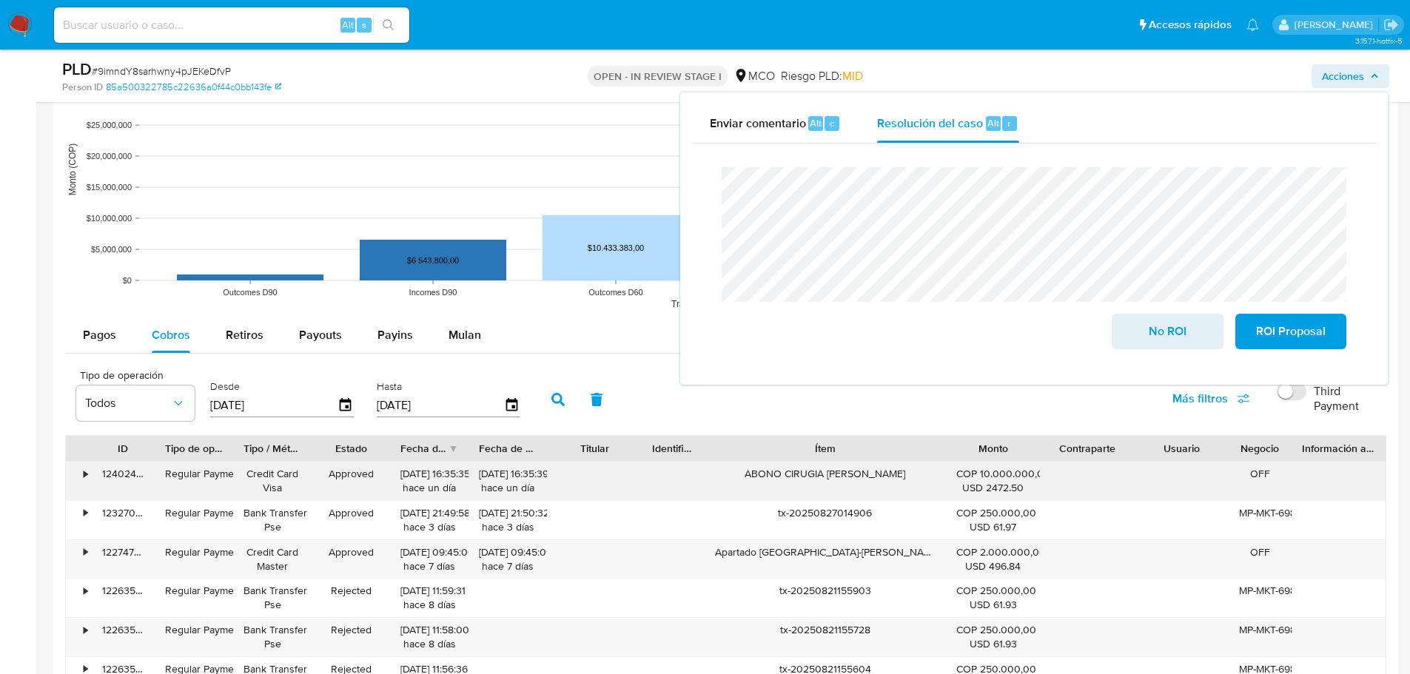
click at [808, 469] on div "ABONO CIRUGIA ANDREA CABALLERO" at bounding box center [825, 481] width 241 height 38
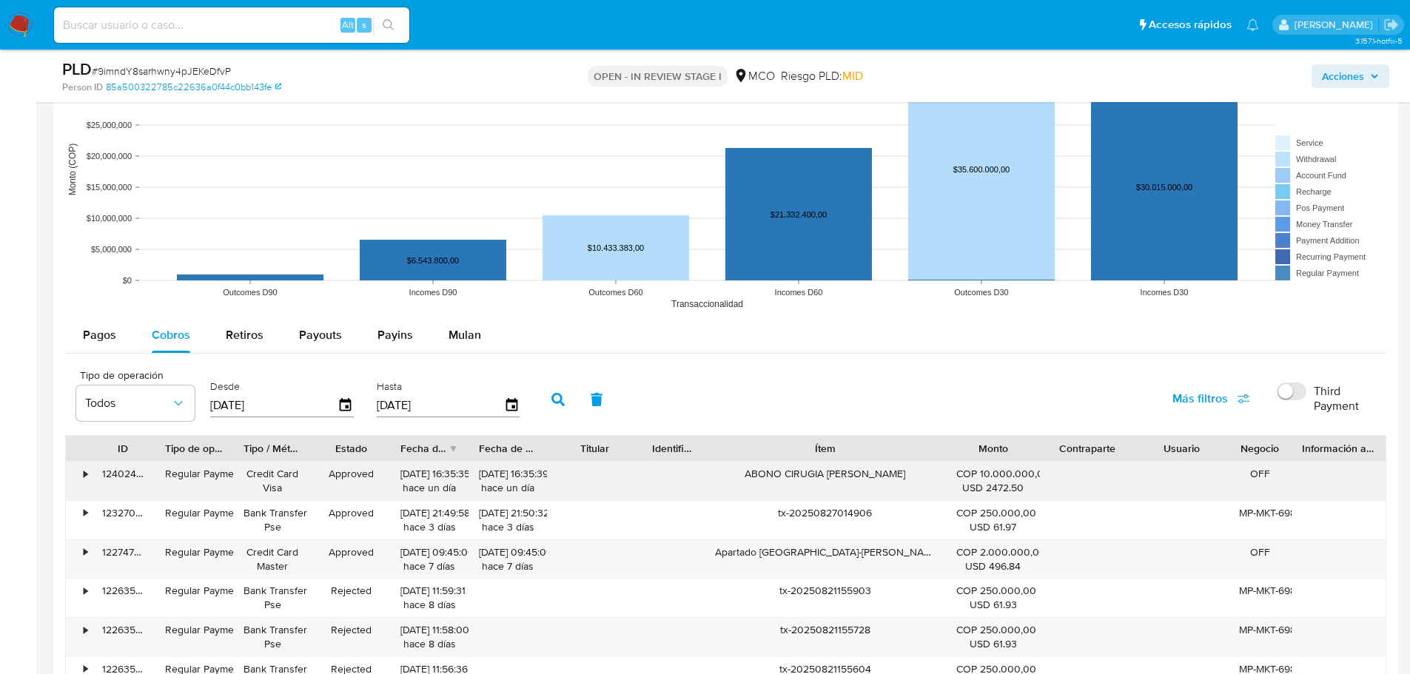
click at [808, 469] on div "ABONO CIRUGIA ANDREA CABALLERO" at bounding box center [825, 481] width 241 height 38
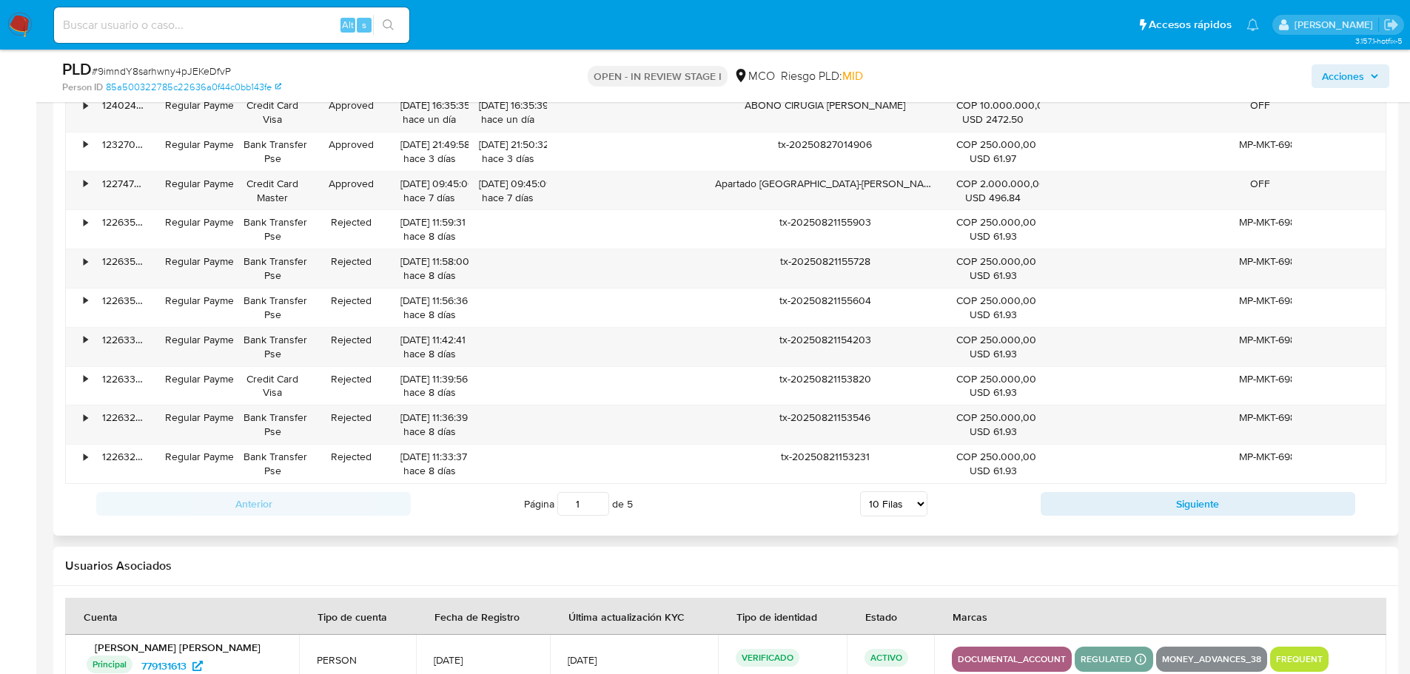
scroll to position [1703, 0]
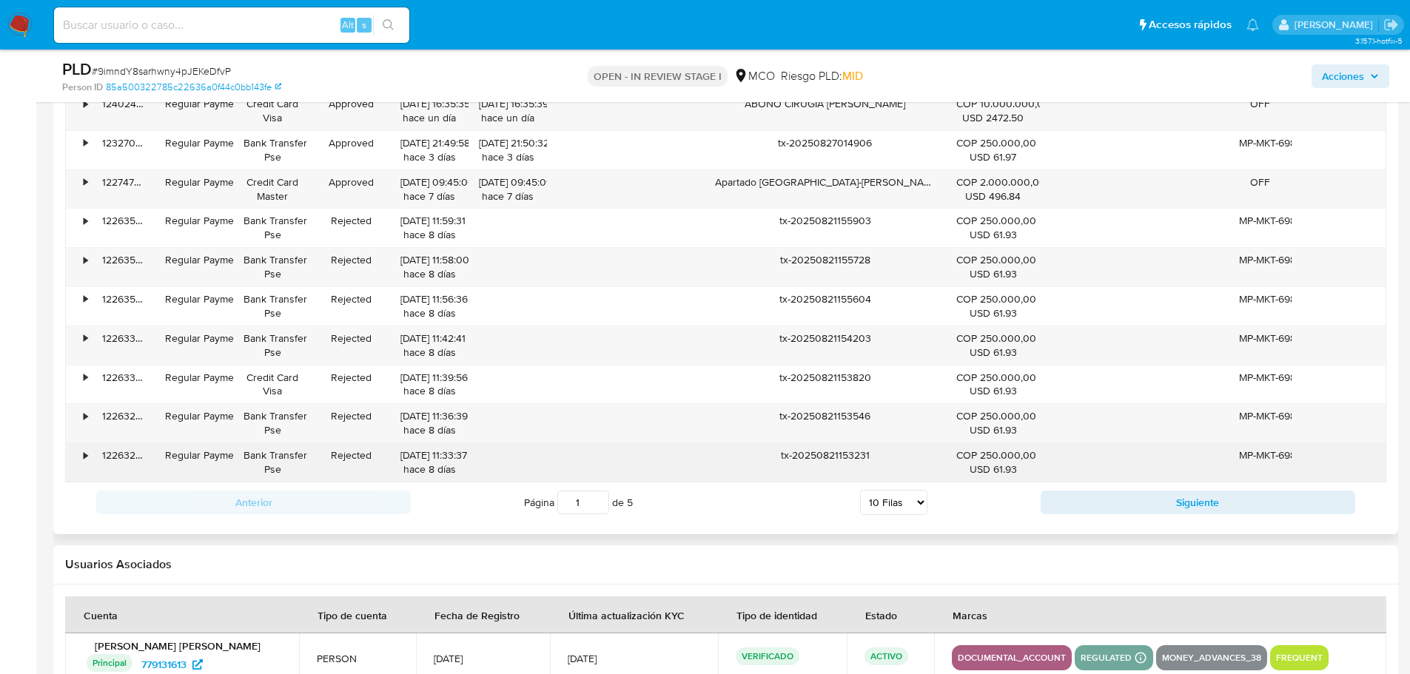
click at [854, 461] on div "tx-20250821153231" at bounding box center [825, 462] width 241 height 38
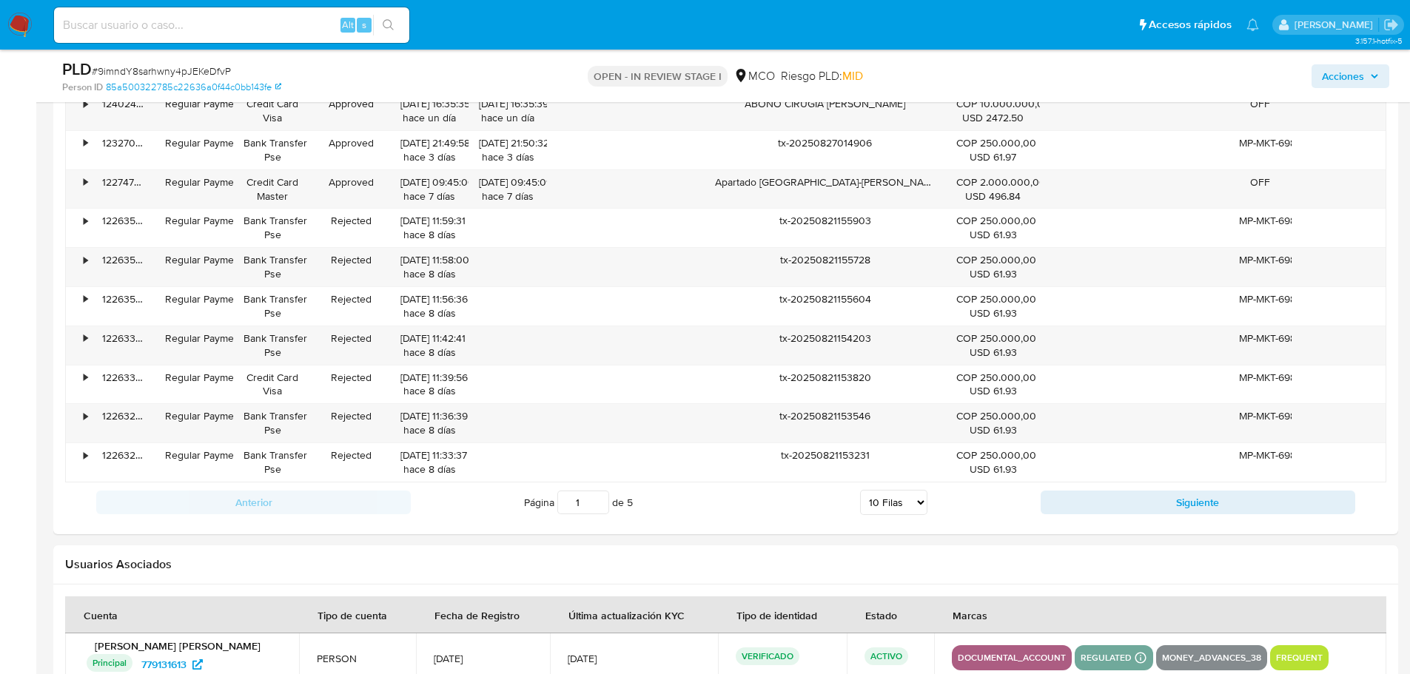
drag, startPoint x: 1354, startPoint y: 67, endPoint x: 1312, endPoint y: 88, distance: 47.0
click at [1354, 67] on span "Acciones" at bounding box center [1343, 76] width 42 height 24
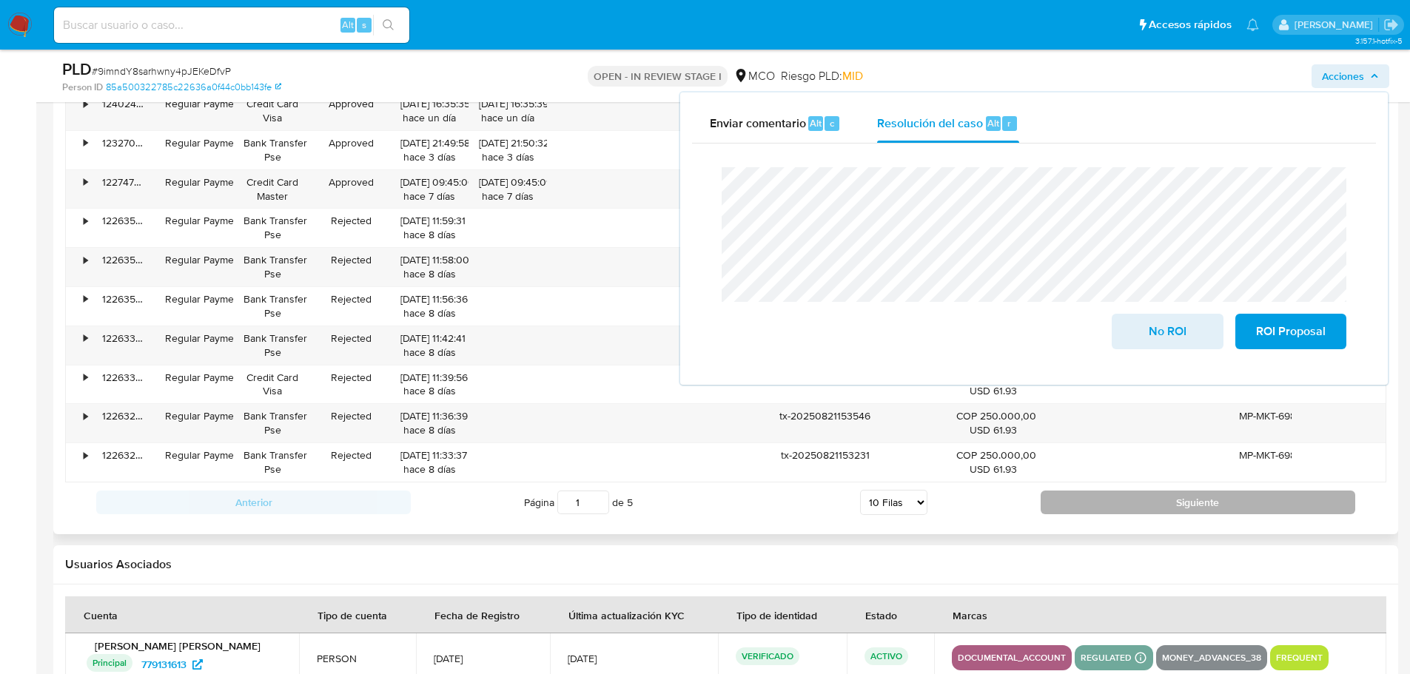
click at [1081, 503] on button "Siguiente" at bounding box center [1198, 503] width 315 height 24
type input "2"
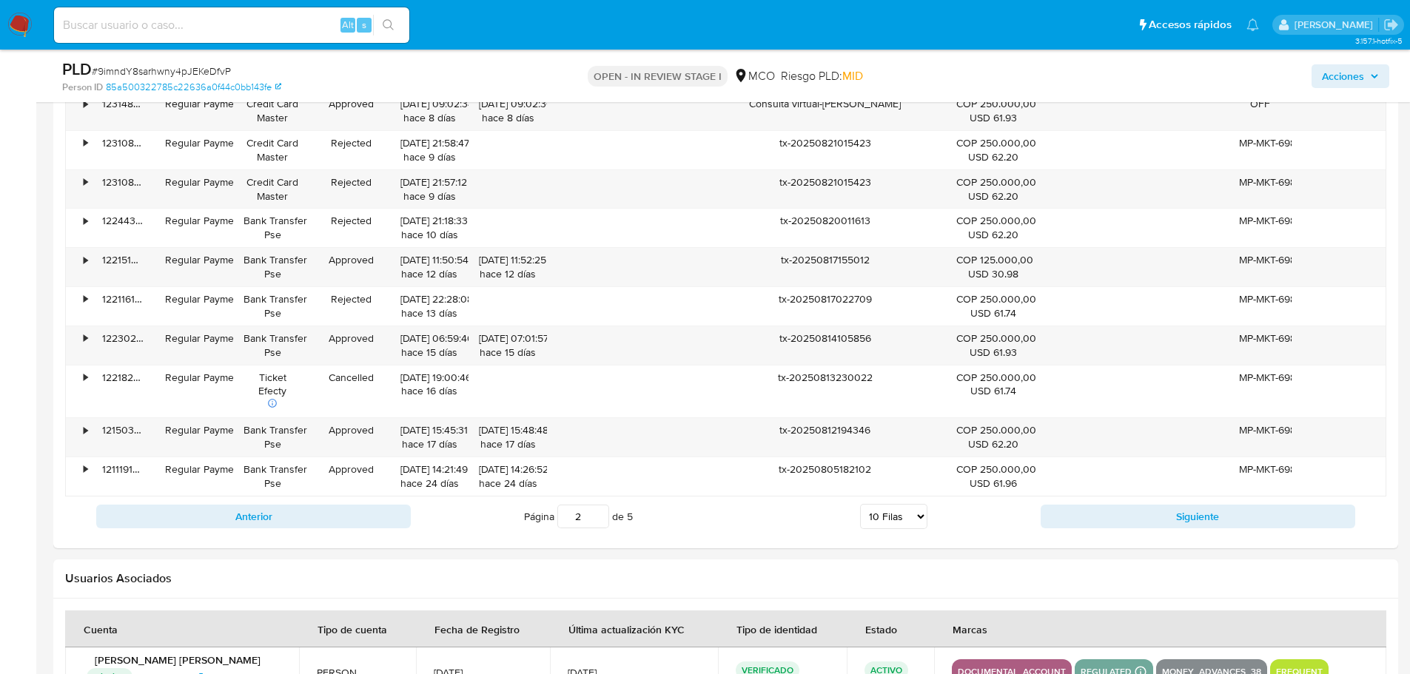
scroll to position [1629, 0]
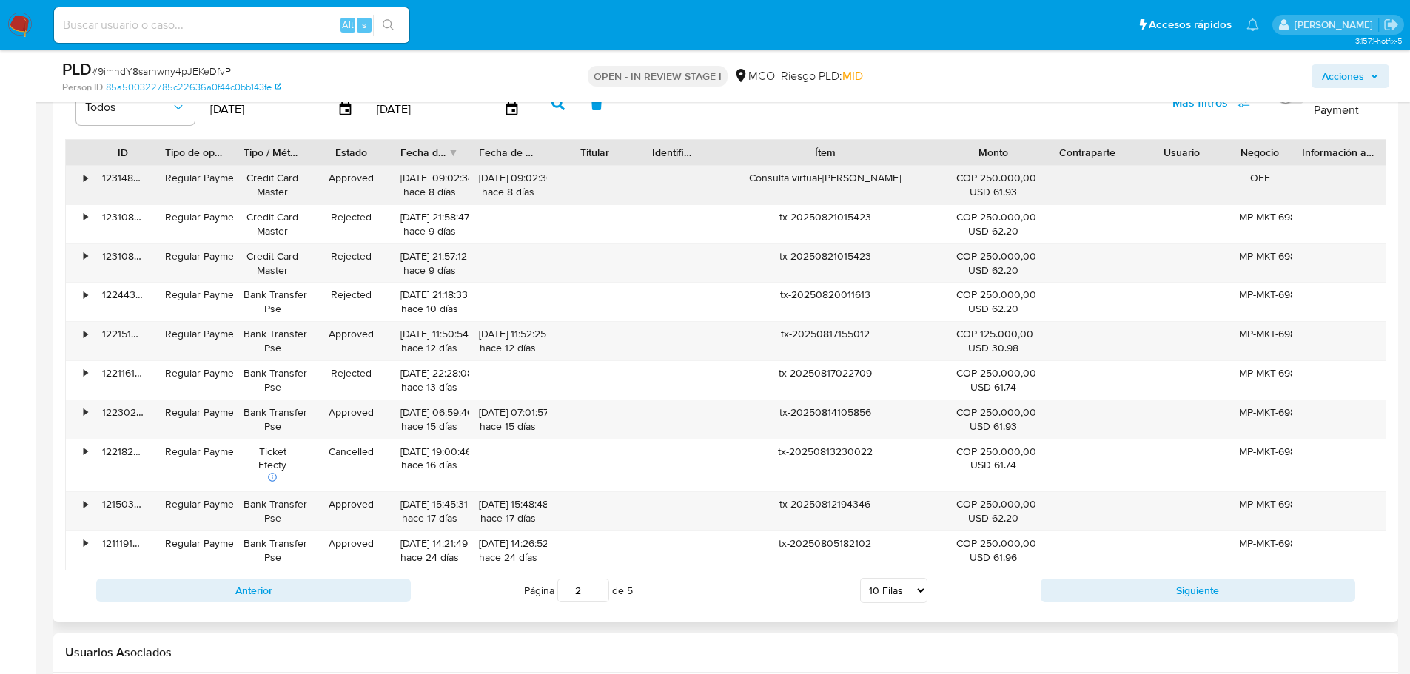
click at [805, 175] on div "Consulta virtual-Daniela Santamaria" at bounding box center [825, 185] width 241 height 38
drag, startPoint x: 1379, startPoint y: 74, endPoint x: 1364, endPoint y: 81, distance: 16.6
click at [1372, 77] on button "Acciones" at bounding box center [1351, 76] width 78 height 24
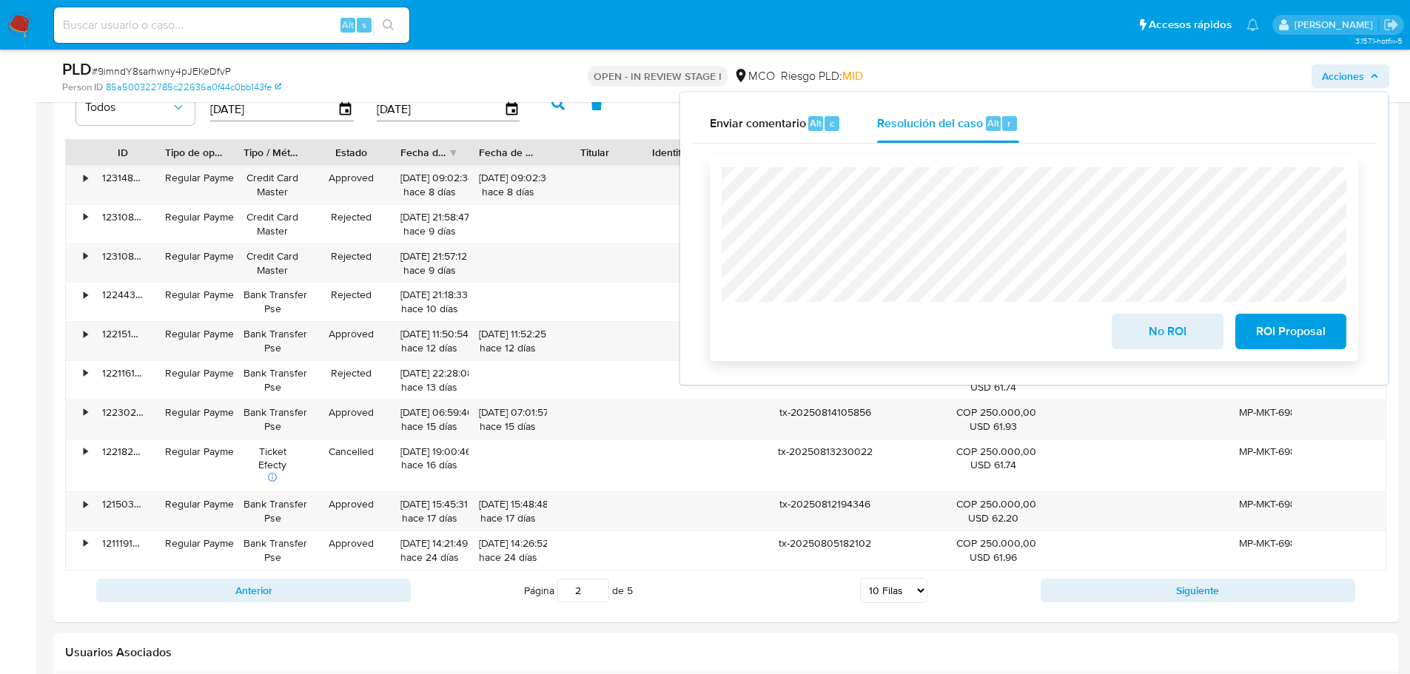
click at [1161, 332] on span "No ROI" at bounding box center [1167, 331] width 73 height 33
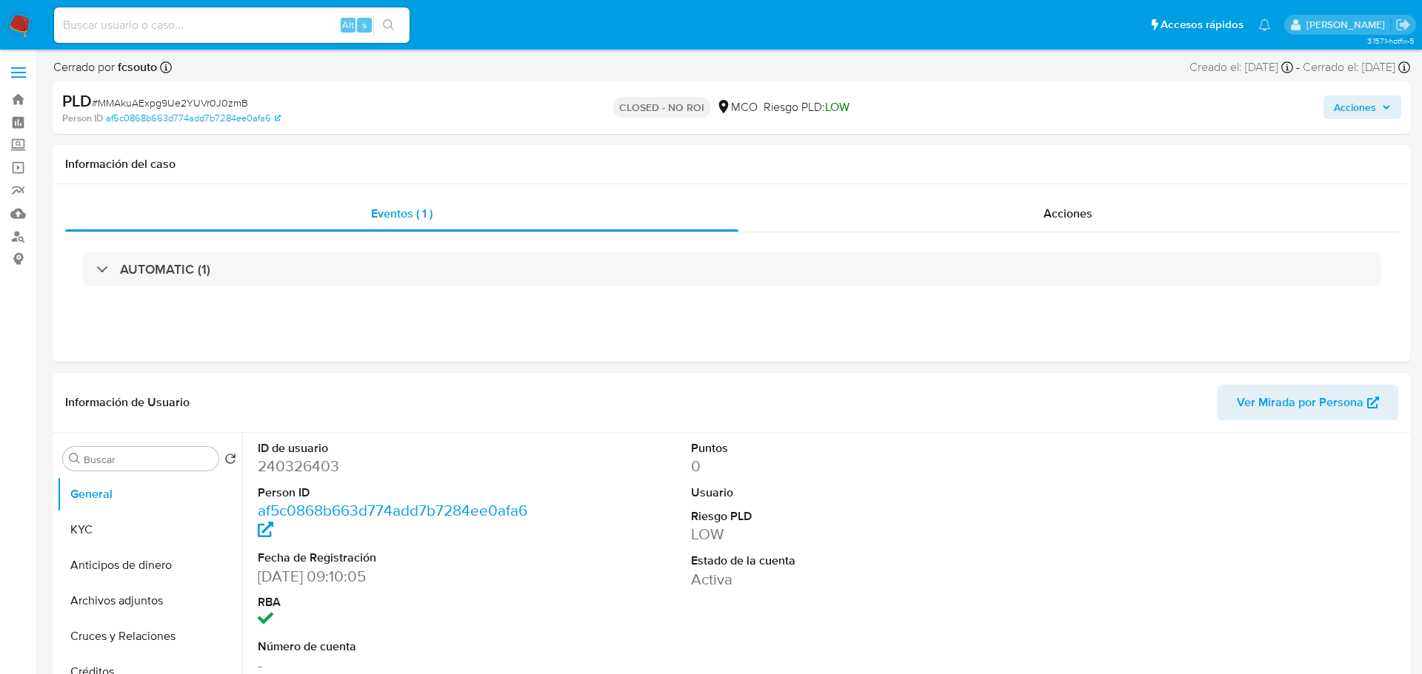
select select "10"
click at [1379, 116] on span "Acciones" at bounding box center [1350, 107] width 57 height 21
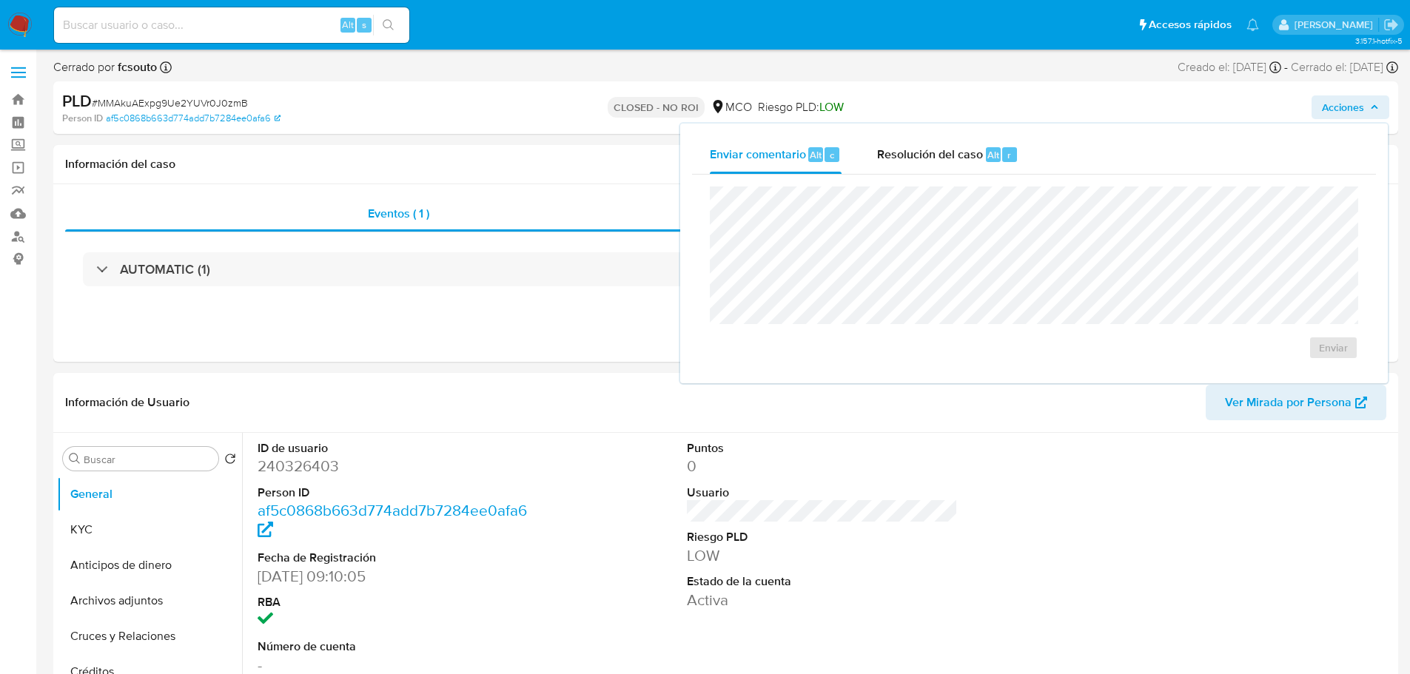
drag, startPoint x: 919, startPoint y: 168, endPoint x: 894, endPoint y: 181, distance: 28.1
click at [911, 173] on div "Resolución del caso Alt r" at bounding box center [947, 154] width 141 height 38
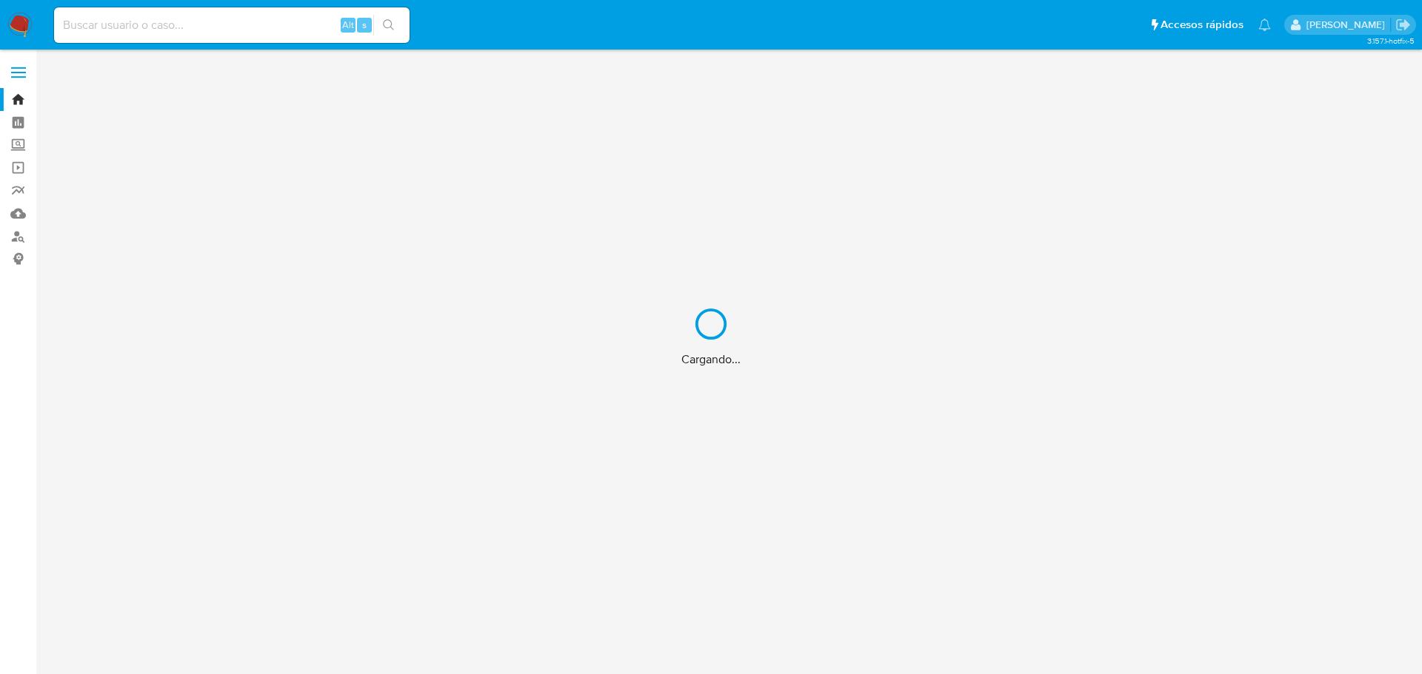
click at [173, 15] on div "Cargando..." at bounding box center [711, 337] width 1422 height 674
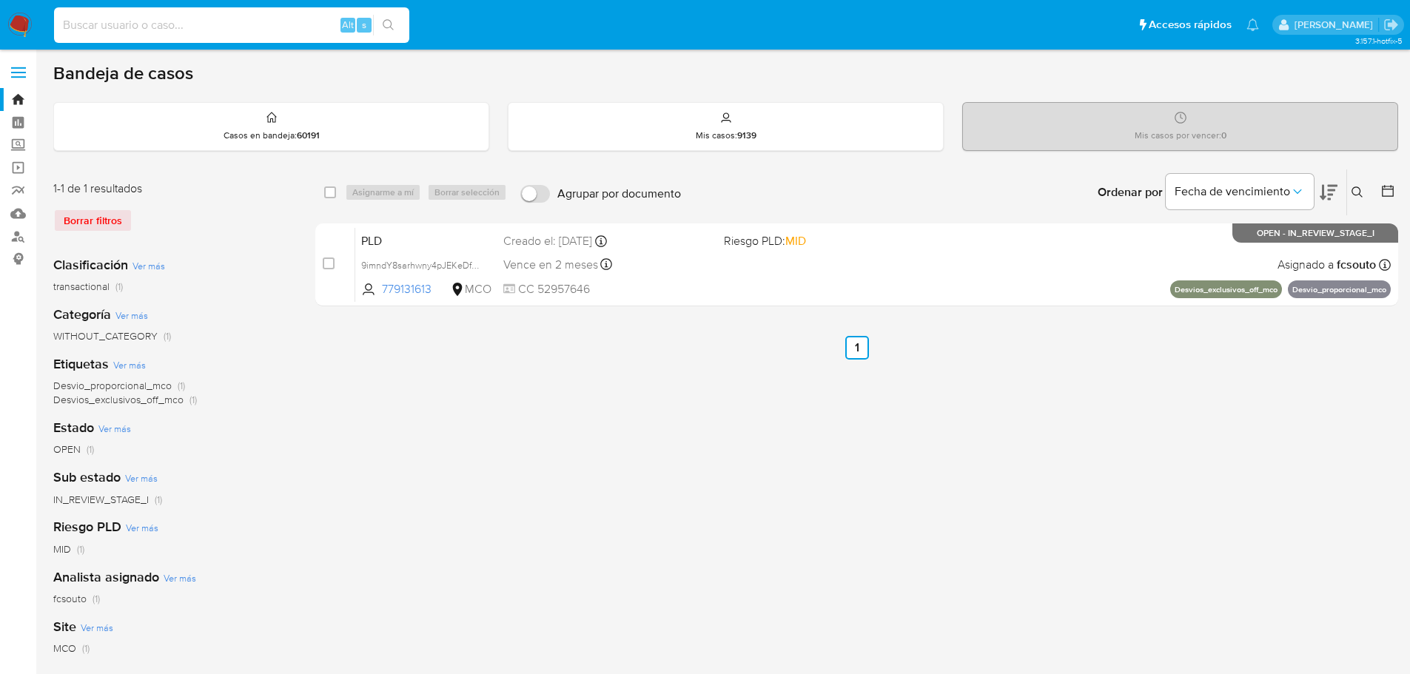
click at [184, 28] on input at bounding box center [231, 25] width 355 height 19
paste input "2454256606"
type input "2454256606"
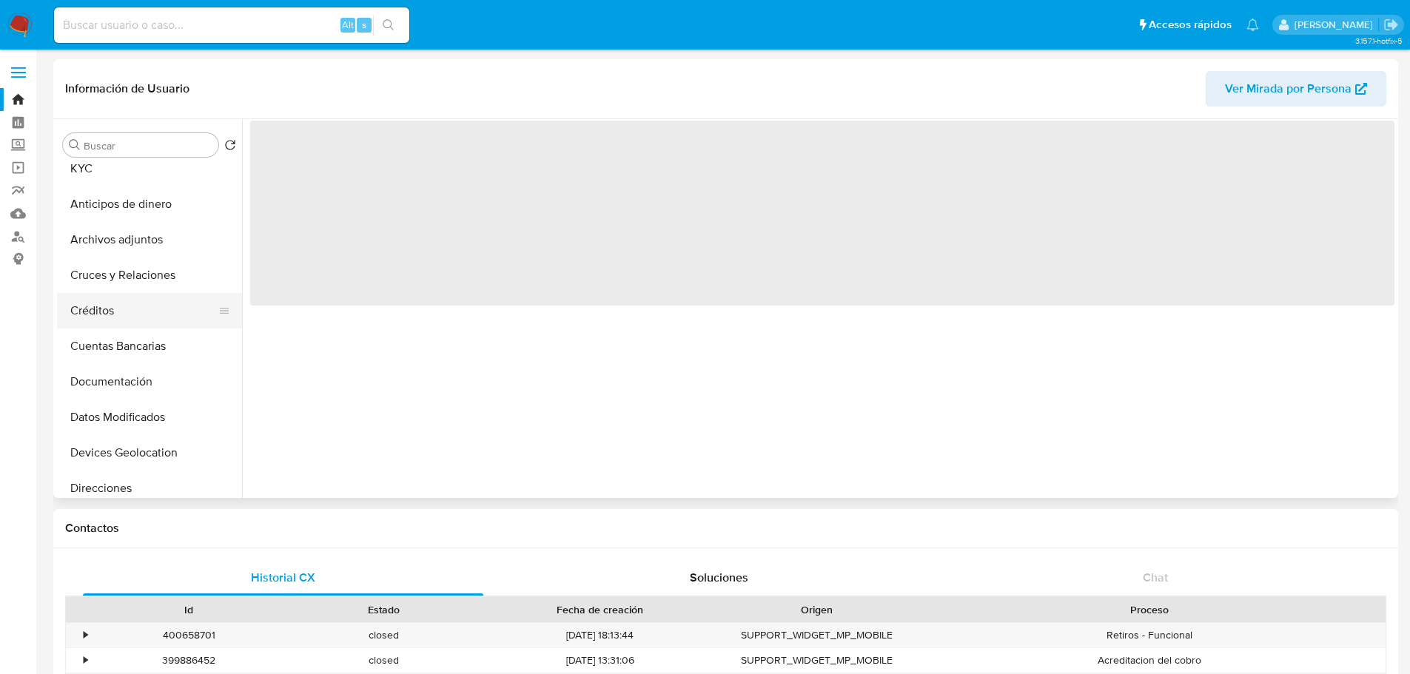
scroll to position [74, 0]
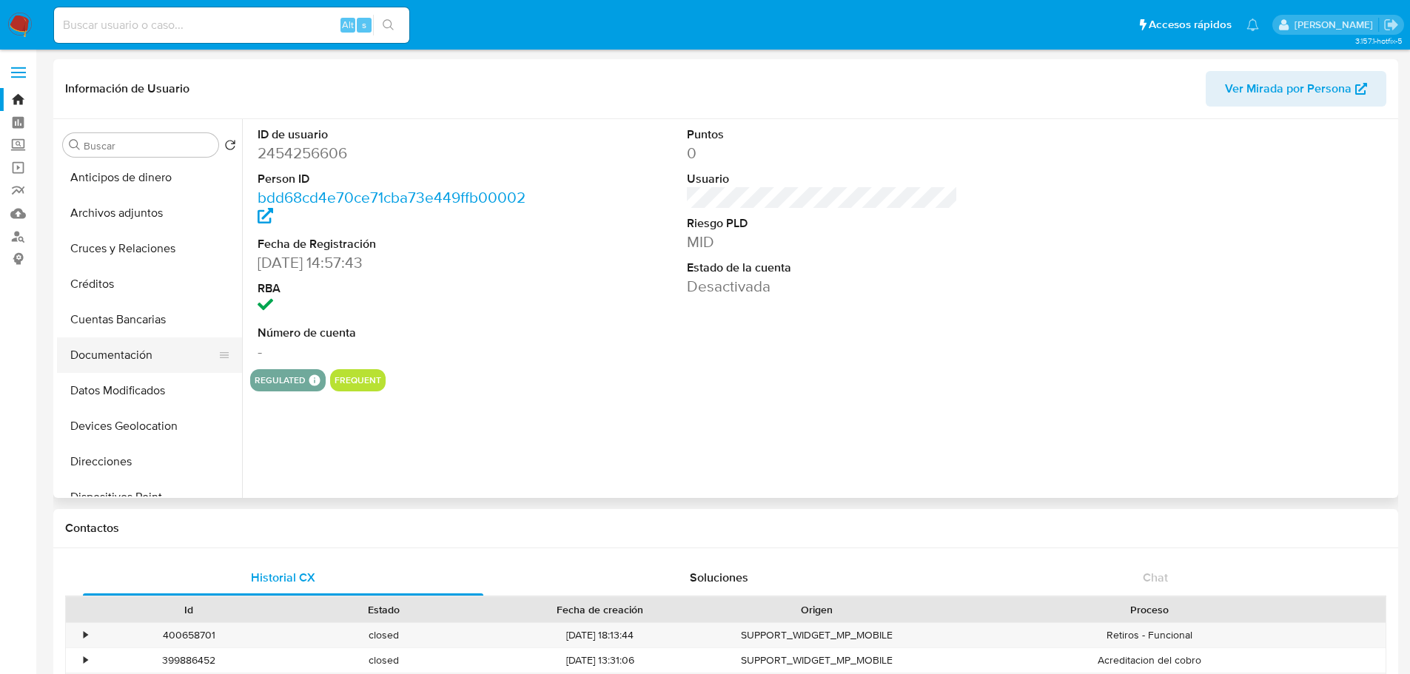
click at [128, 352] on button "Documentación" at bounding box center [143, 356] width 173 height 36
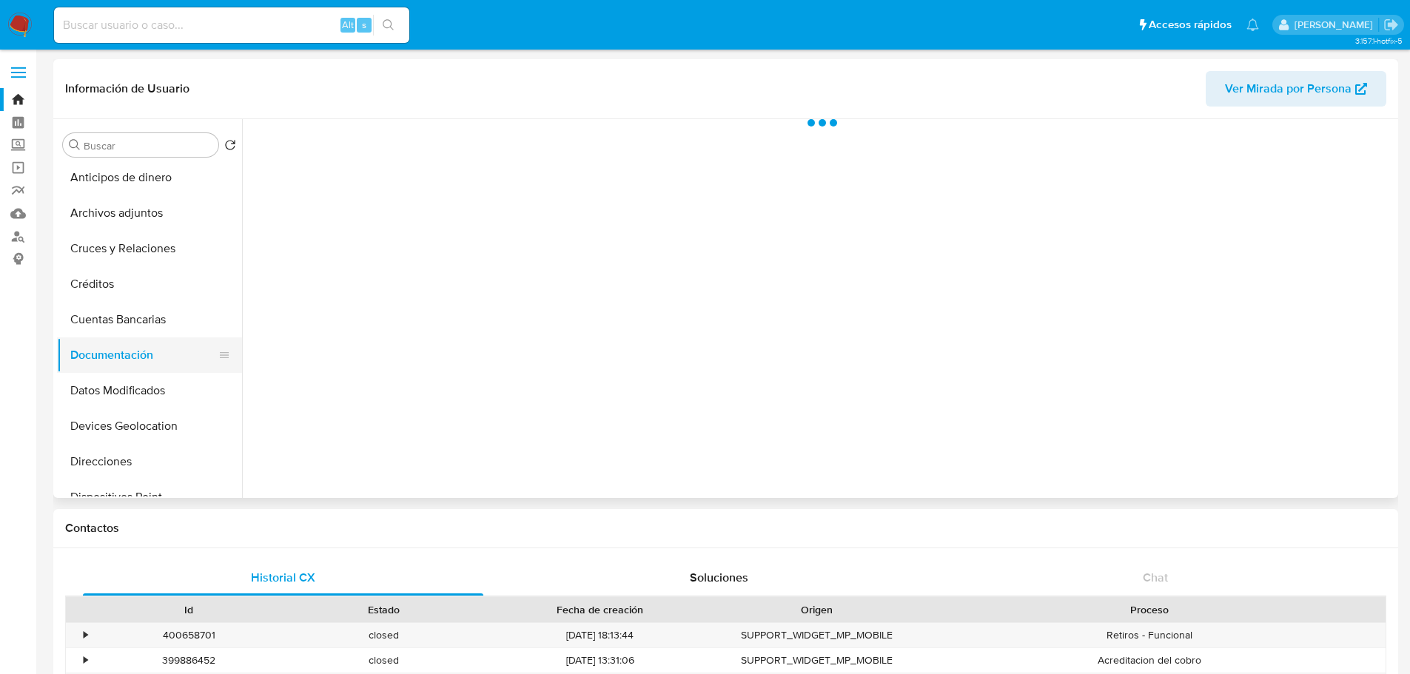
select select "10"
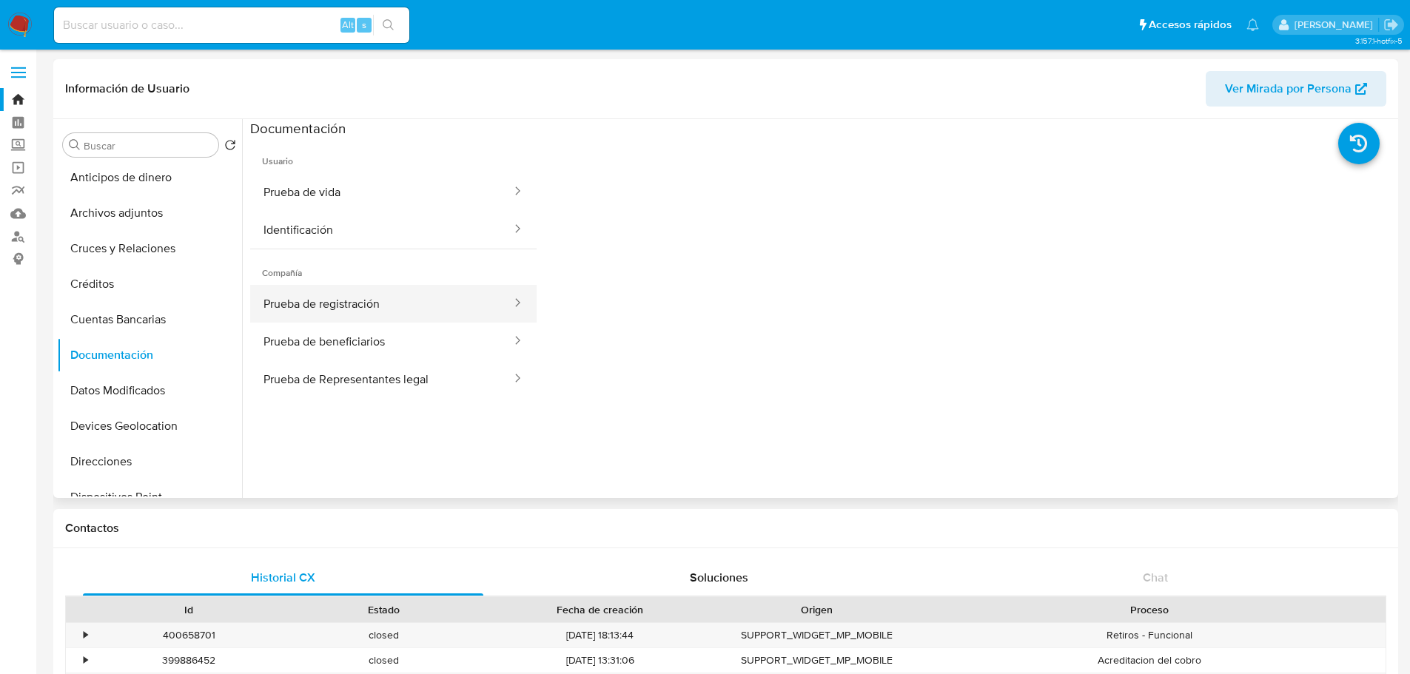
click at [382, 311] on button "Prueba de registración" at bounding box center [381, 304] width 263 height 38
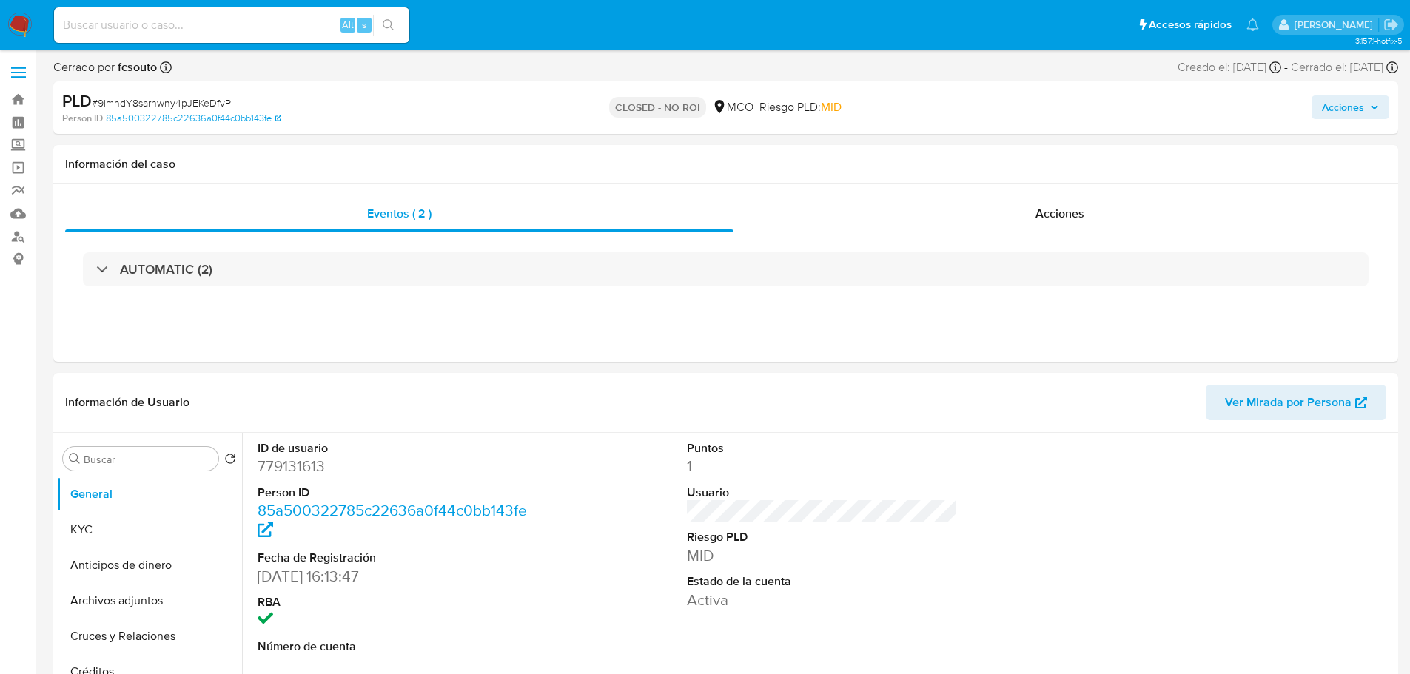
select select "10"
click at [1345, 105] on span "Acciones" at bounding box center [1343, 108] width 42 height 24
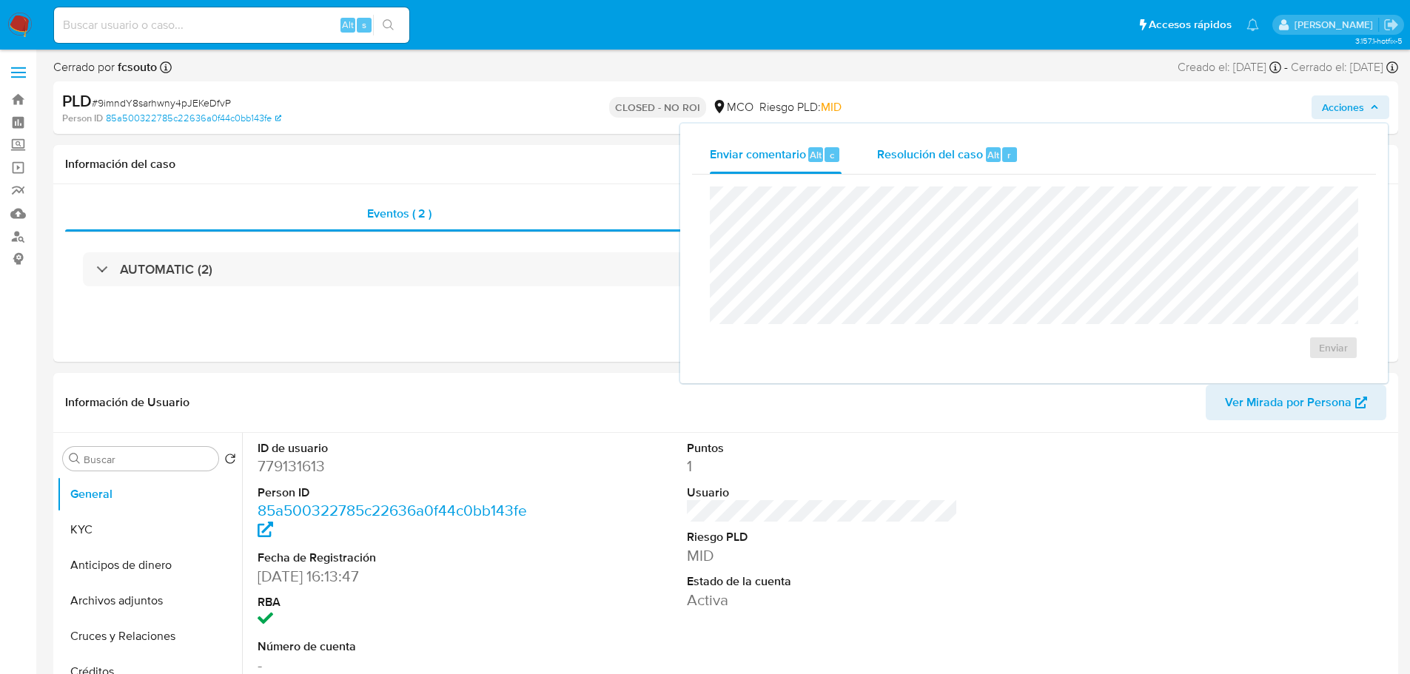
click at [962, 153] on span "Resolución del caso" at bounding box center [930, 154] width 106 height 17
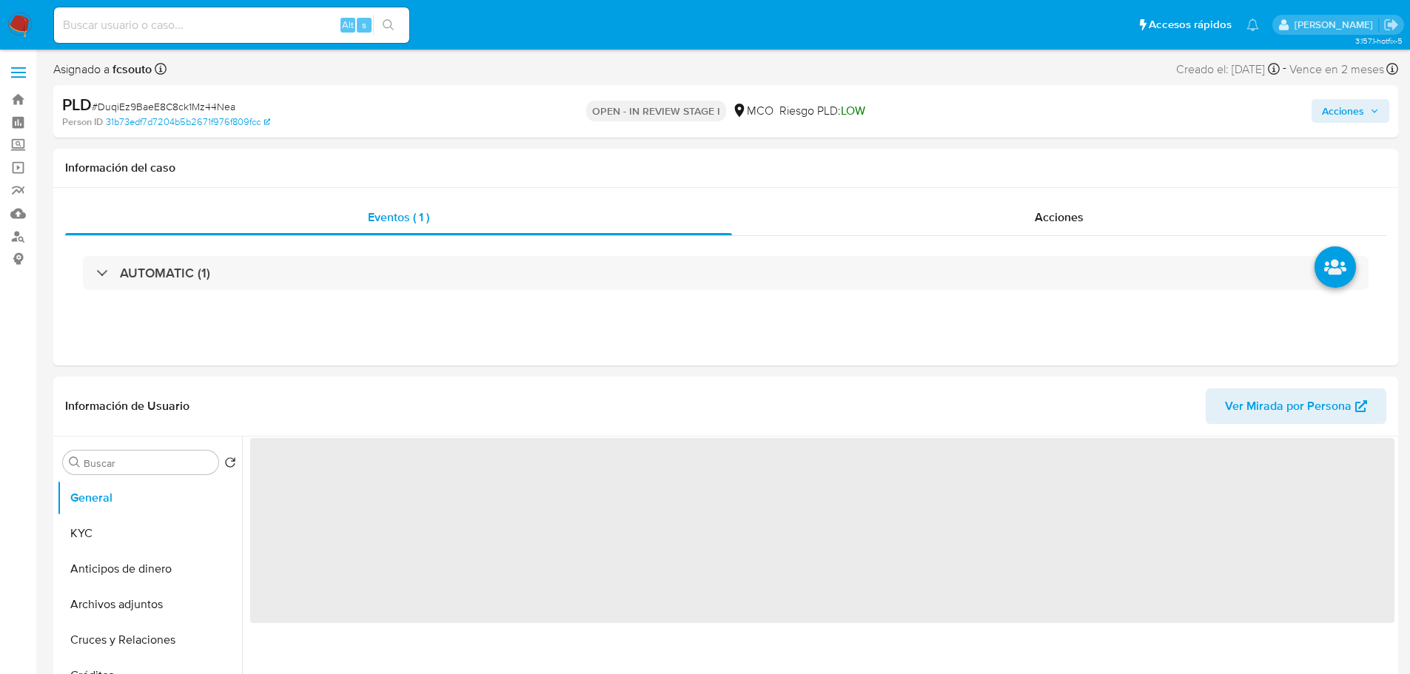
select select "10"
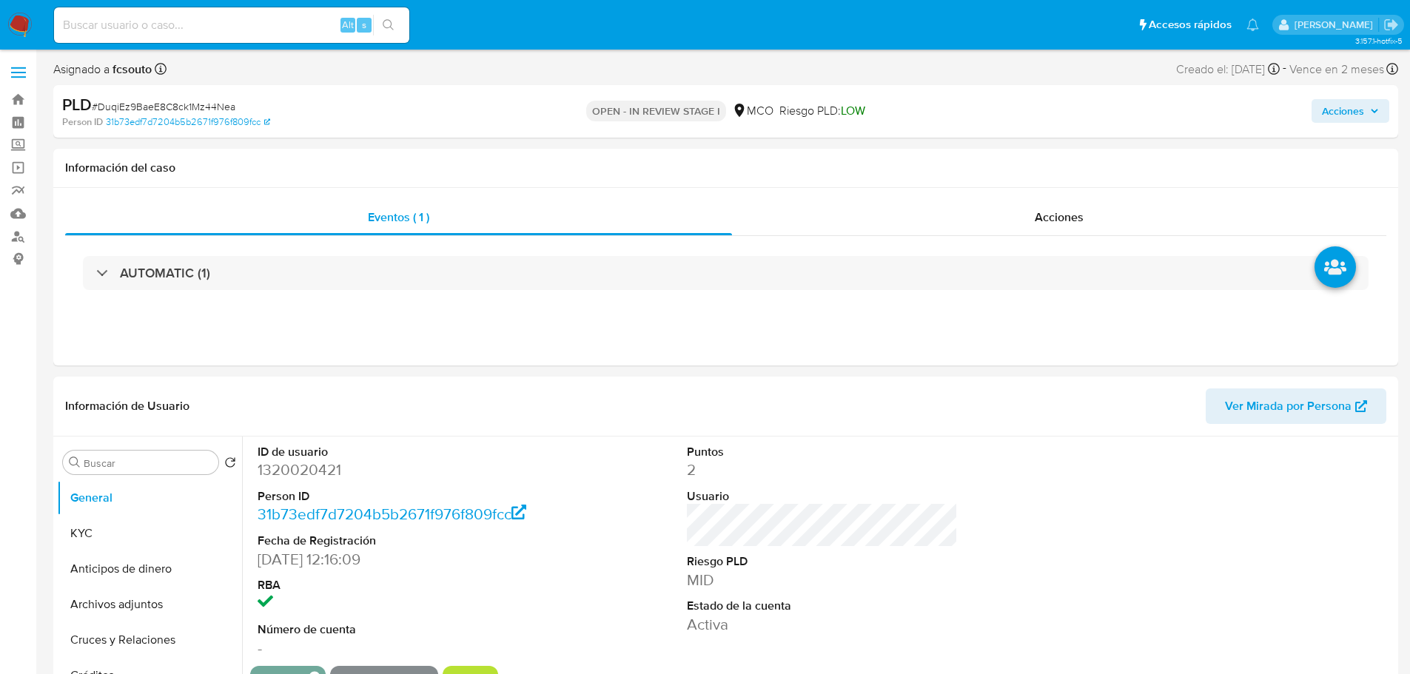
click at [1358, 121] on span "Acciones" at bounding box center [1343, 111] width 42 height 24
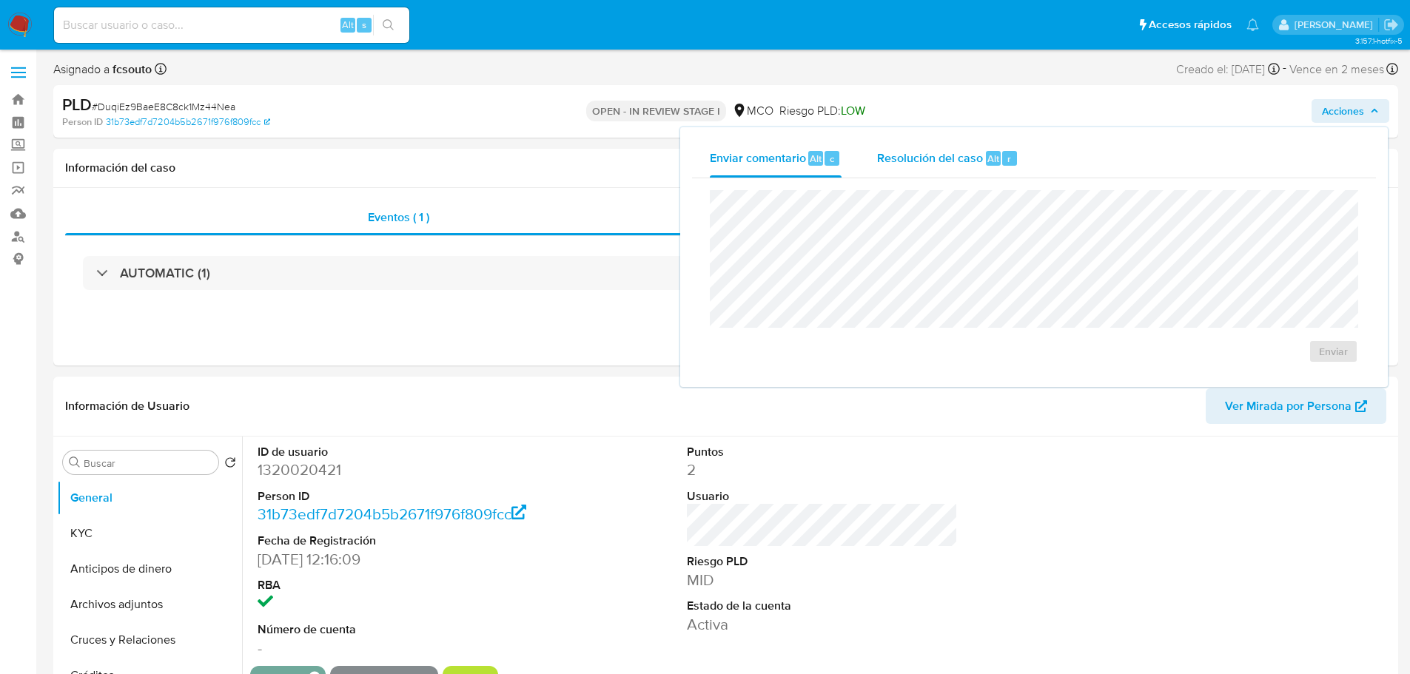
drag, startPoint x: 963, startPoint y: 158, endPoint x: 940, endPoint y: 175, distance: 28.8
click at [962, 158] on span "Resolución del caso" at bounding box center [930, 158] width 106 height 17
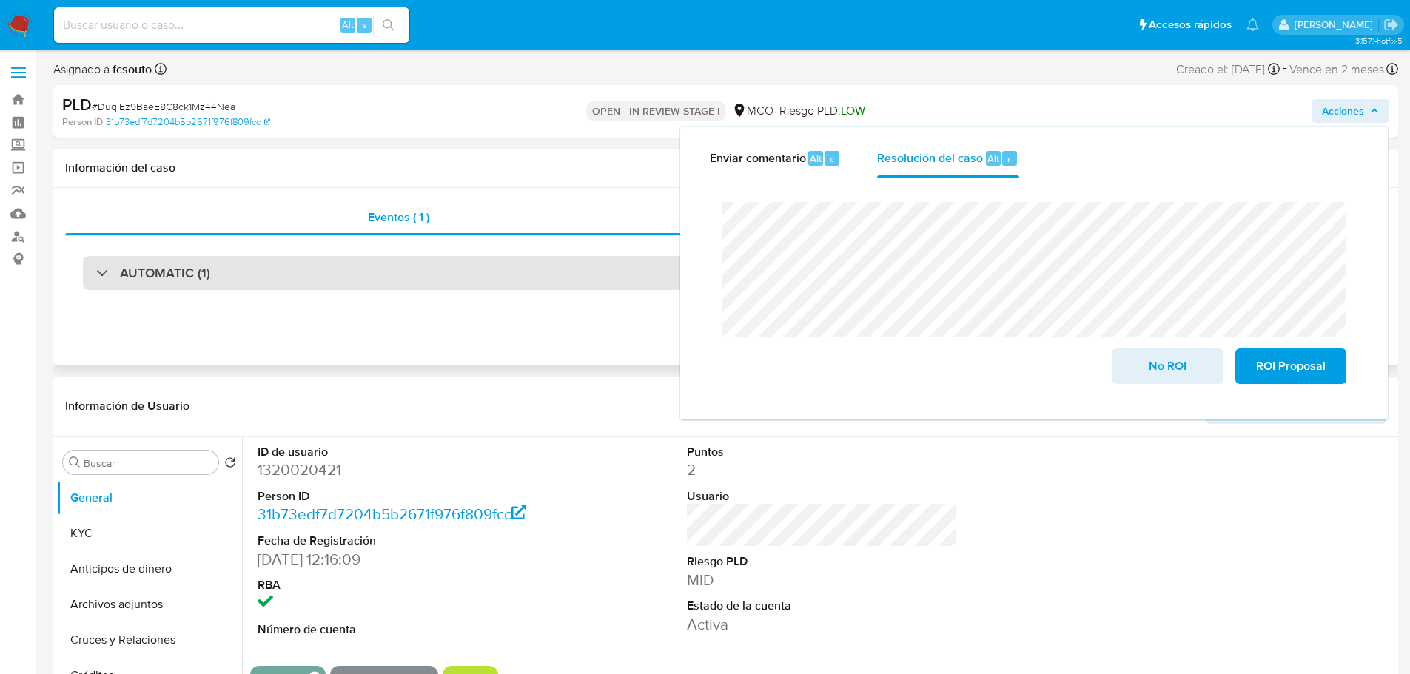
click at [329, 269] on div "AUTOMATIC (1)" at bounding box center [726, 273] width 1286 height 34
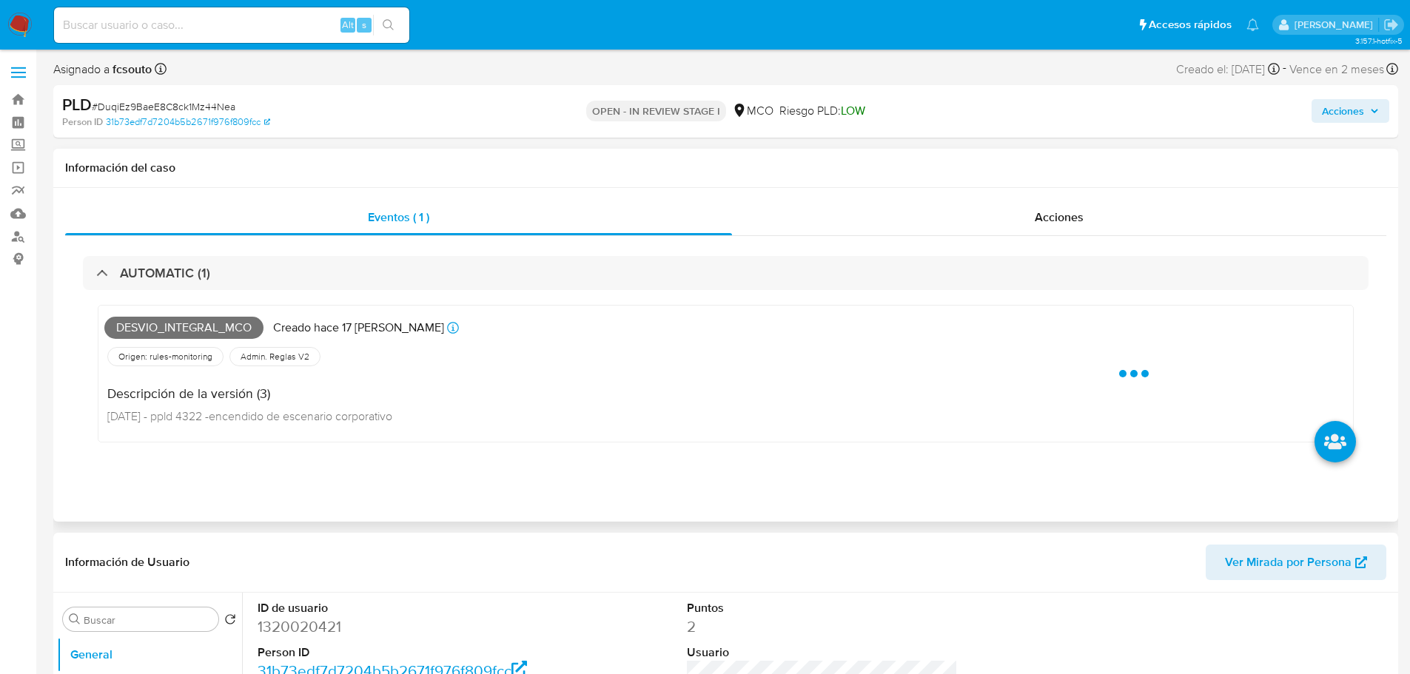
drag, startPoint x: 595, startPoint y: 262, endPoint x: 686, endPoint y: 242, distance: 93.2
click at [595, 263] on div "AUTOMATIC (1)" at bounding box center [726, 273] width 1286 height 34
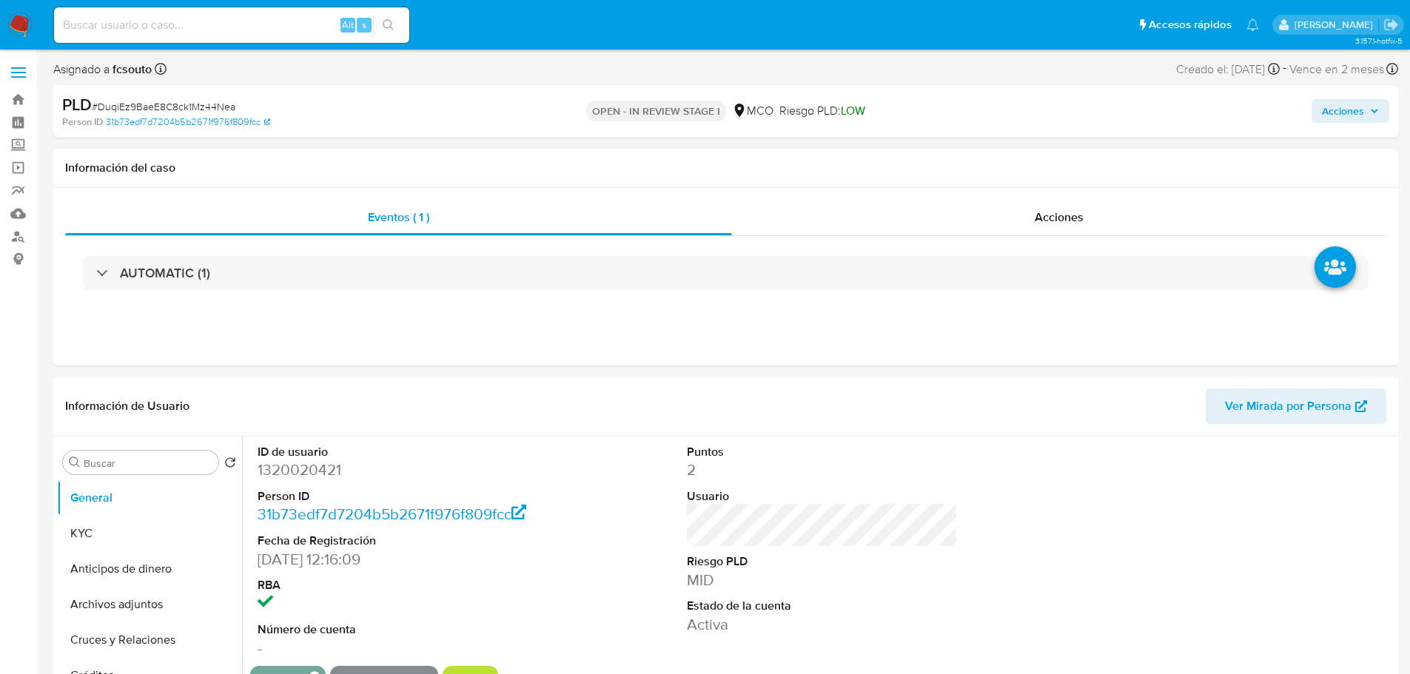
click at [1345, 121] on span "Acciones" at bounding box center [1343, 111] width 42 height 24
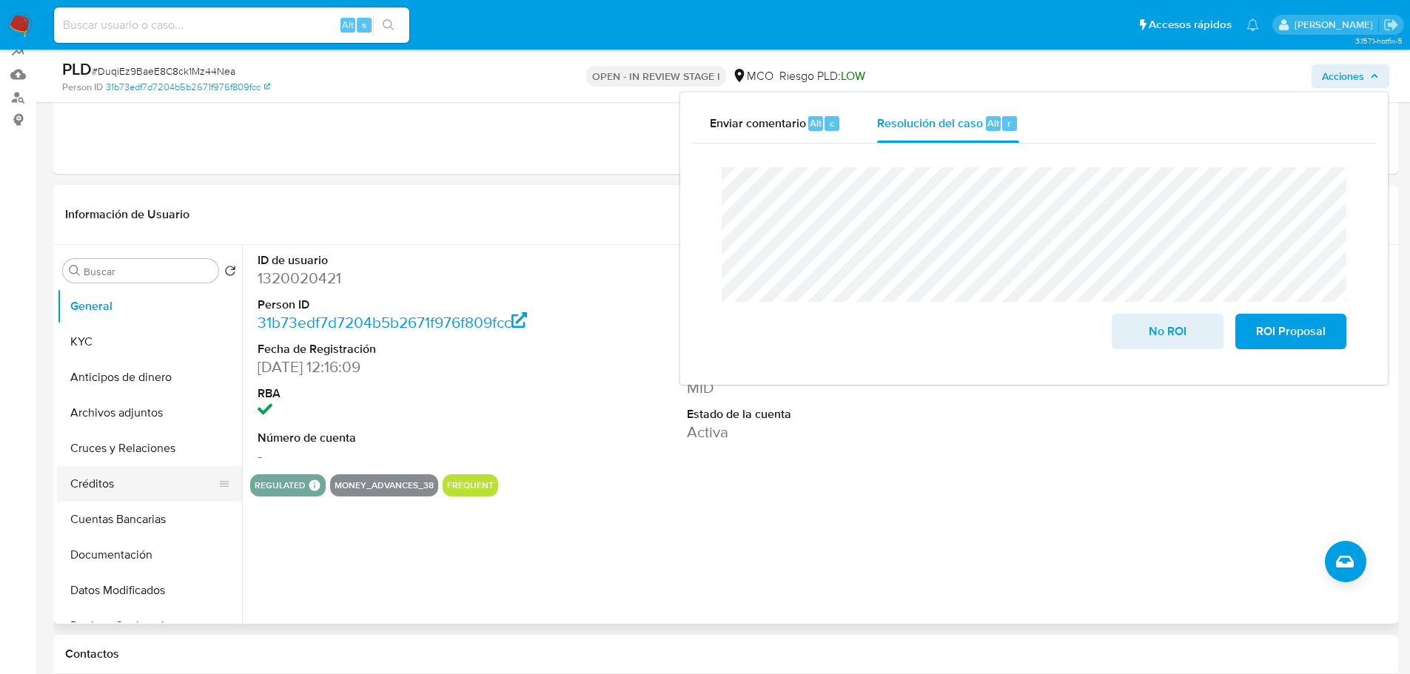
scroll to position [148, 0]
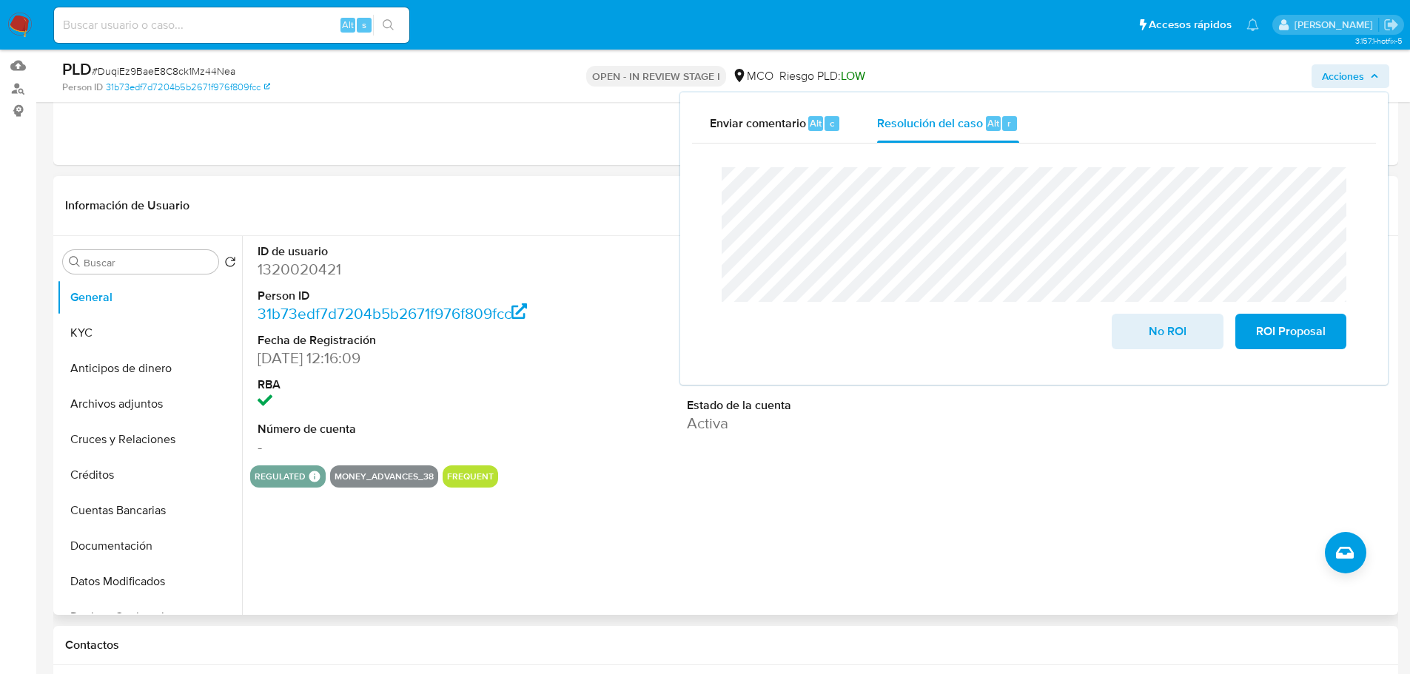
drag, startPoint x: 115, startPoint y: 321, endPoint x: 249, endPoint y: 353, distance: 137.2
click at [120, 322] on button "KYC" at bounding box center [149, 333] width 185 height 36
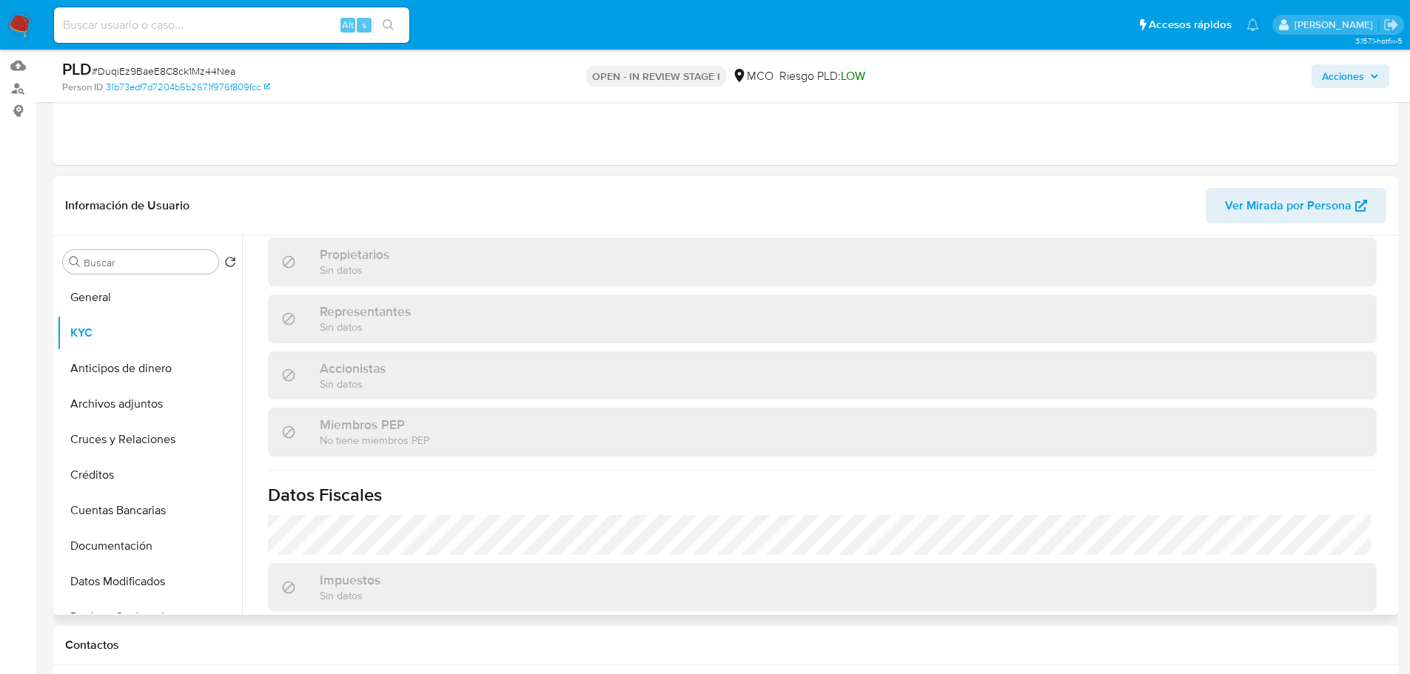
scroll to position [943, 0]
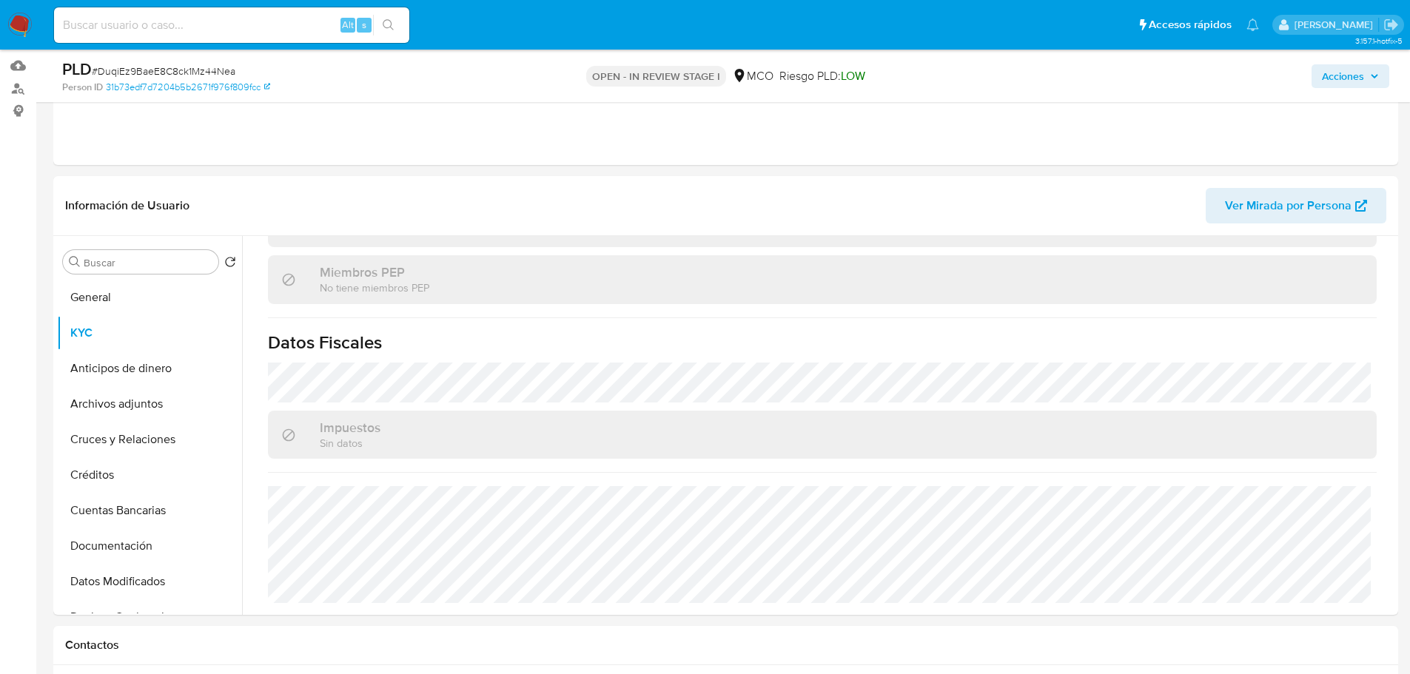
click at [1369, 78] on span "Acciones" at bounding box center [1350, 76] width 57 height 21
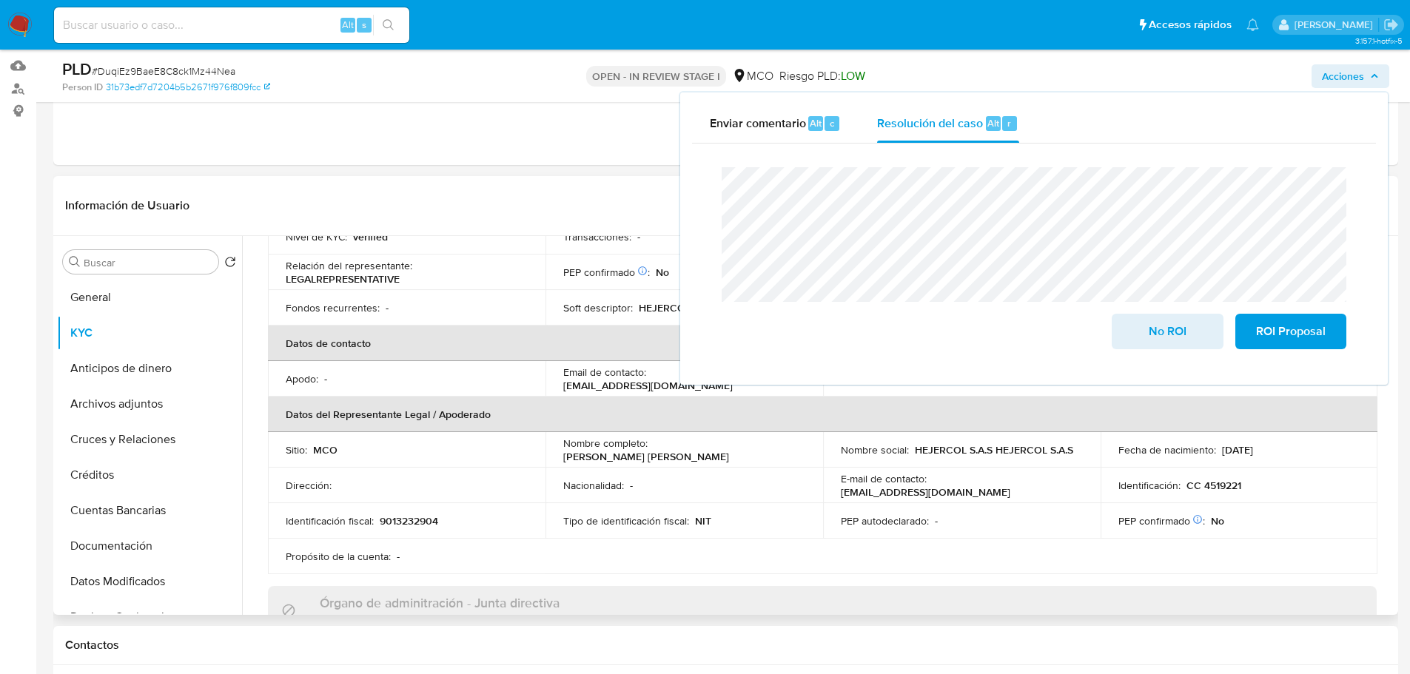
scroll to position [203, 0]
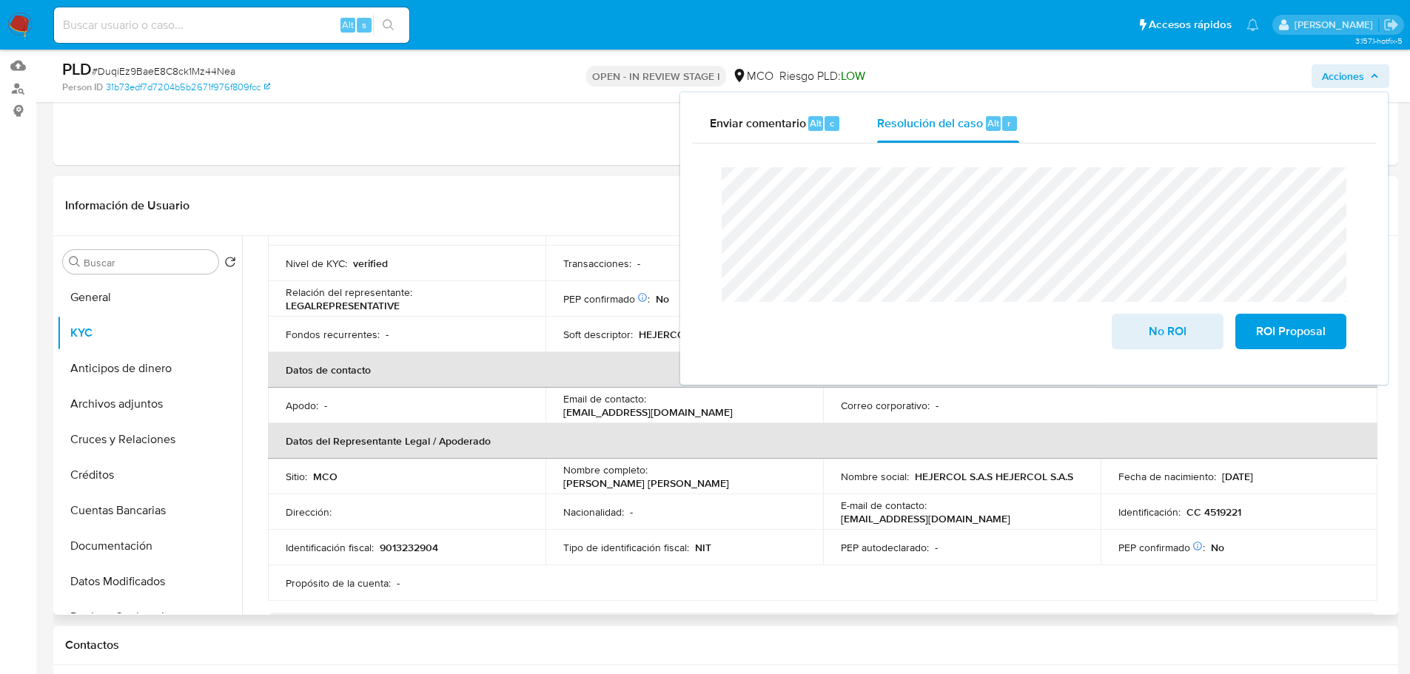
click at [688, 483] on p "Juan Gabriel Ospina Hernandez" at bounding box center [646, 483] width 166 height 13
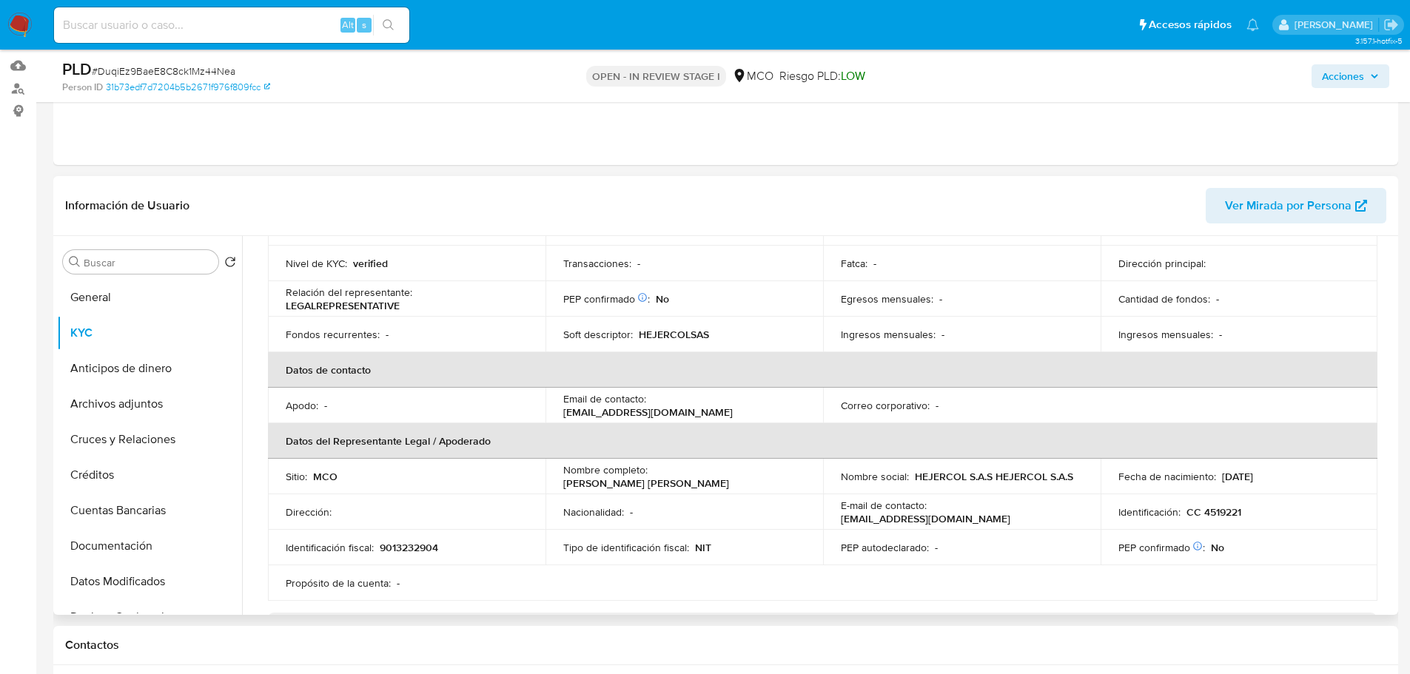
click at [688, 483] on p "Juan Gabriel Ospina Hernandez" at bounding box center [646, 483] width 166 height 13
click at [719, 482] on div "Nombre completo : Juan Gabriel Ospina Hernandez" at bounding box center [684, 476] width 242 height 27
drag, startPoint x: 724, startPoint y: 484, endPoint x: 553, endPoint y: 486, distance: 171.0
click at [553, 486] on td "Nombre completo : Juan Gabriel Ospina Hernandez" at bounding box center [685, 477] width 278 height 36
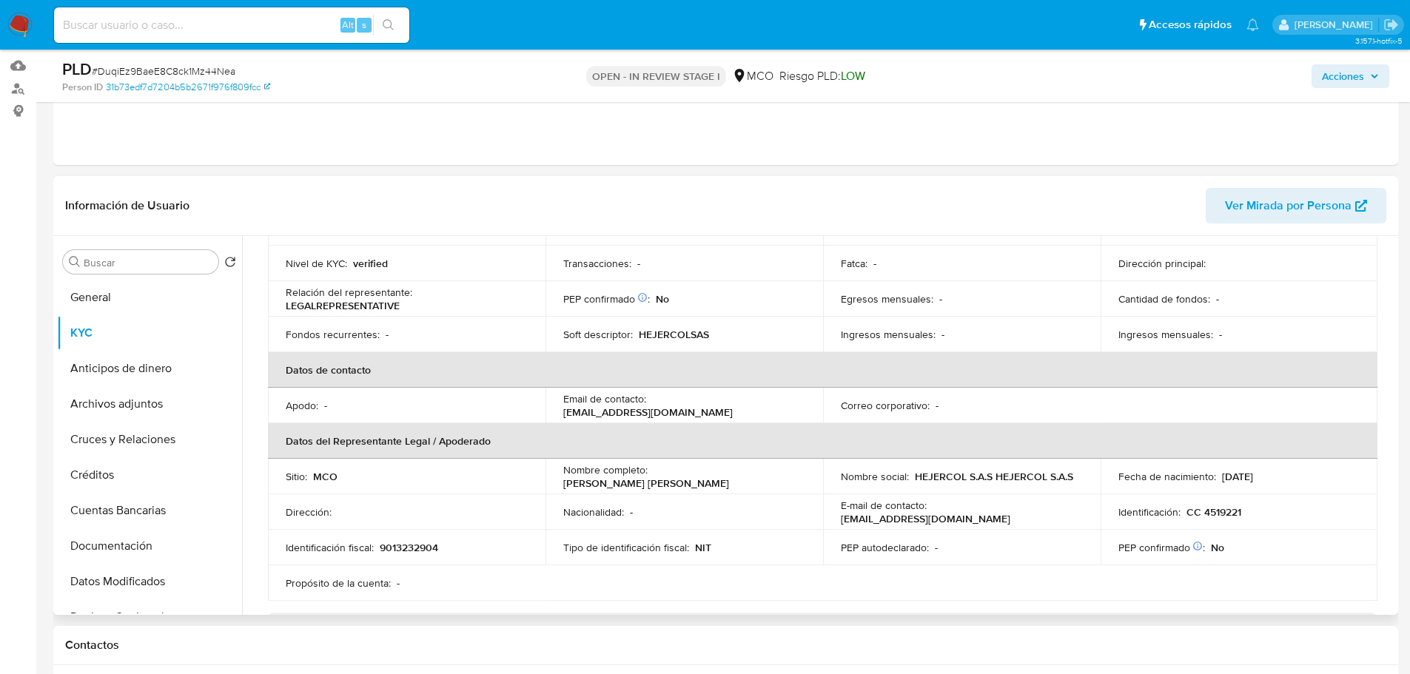
copy p "Juan Gabriel Ospina Hernandez"
drag, startPoint x: 1345, startPoint y: 68, endPoint x: 1315, endPoint y: 85, distance: 34.8
click at [1342, 70] on span "Acciones" at bounding box center [1343, 76] width 42 height 24
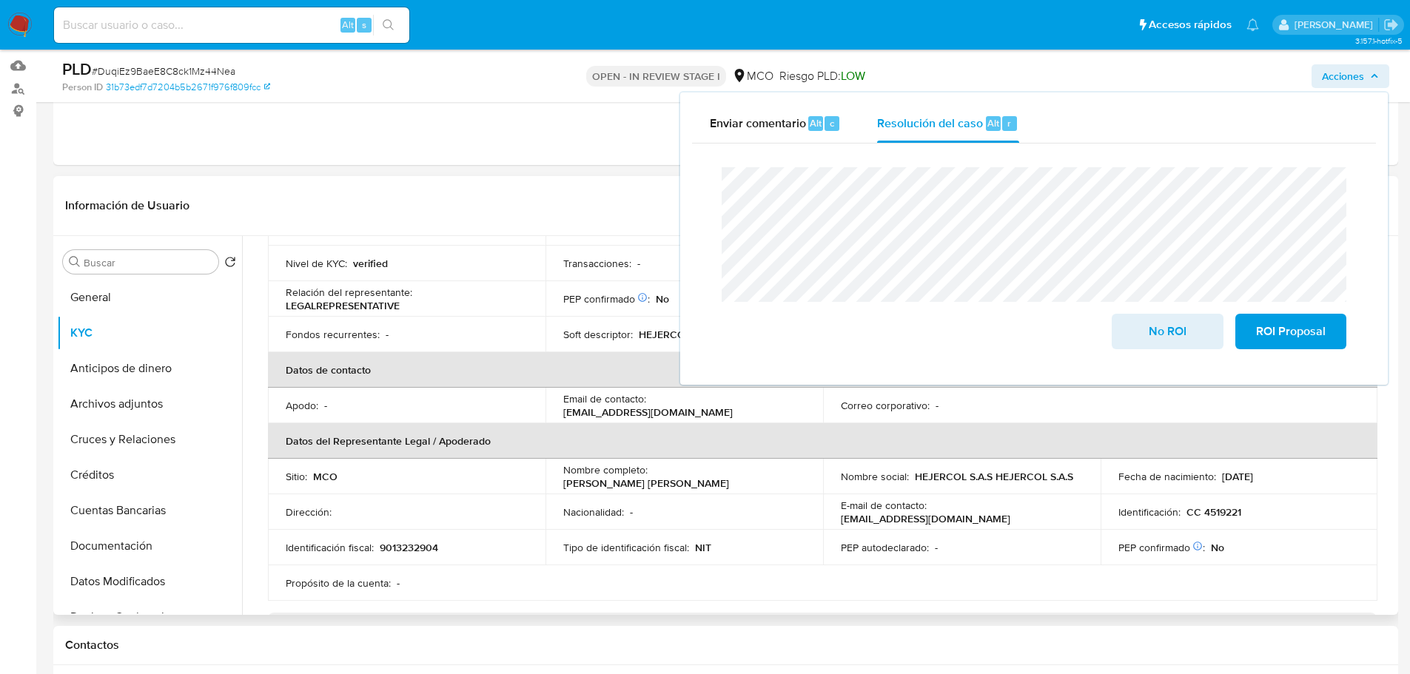
click at [1219, 508] on p "CC 4519221" at bounding box center [1214, 512] width 55 height 13
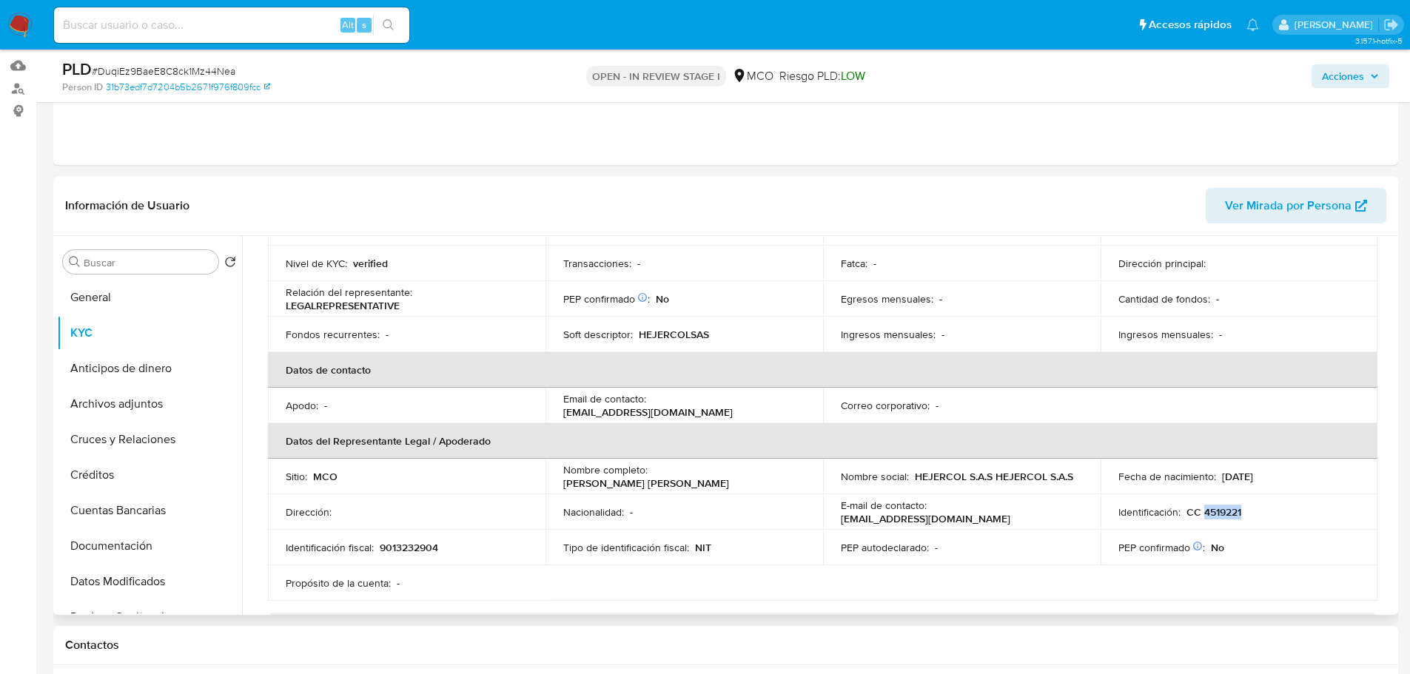
copy p "4519221"
drag, startPoint x: 1347, startPoint y: 77, endPoint x: 1325, endPoint y: 90, distance: 25.5
click at [1345, 77] on span "Acciones" at bounding box center [1343, 76] width 42 height 24
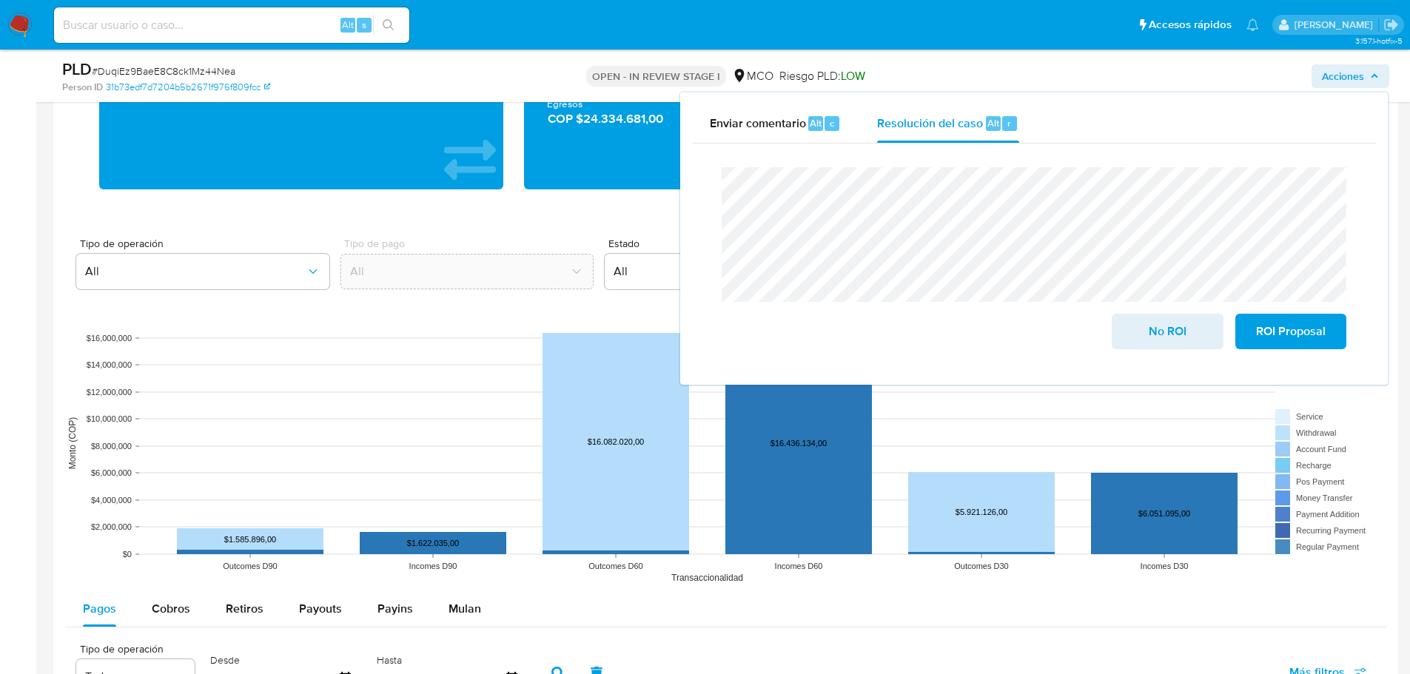
scroll to position [1407, 0]
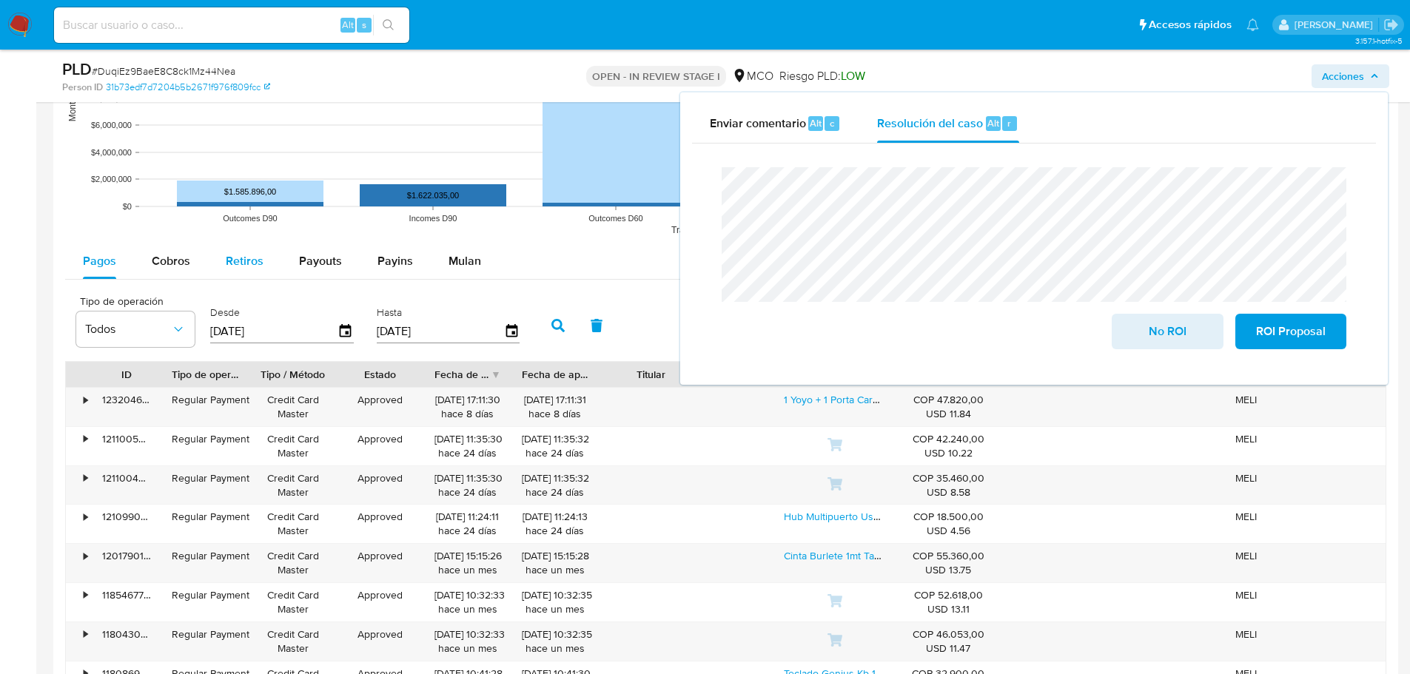
click at [230, 267] on span "Retiros" at bounding box center [245, 260] width 38 height 17
select select "10"
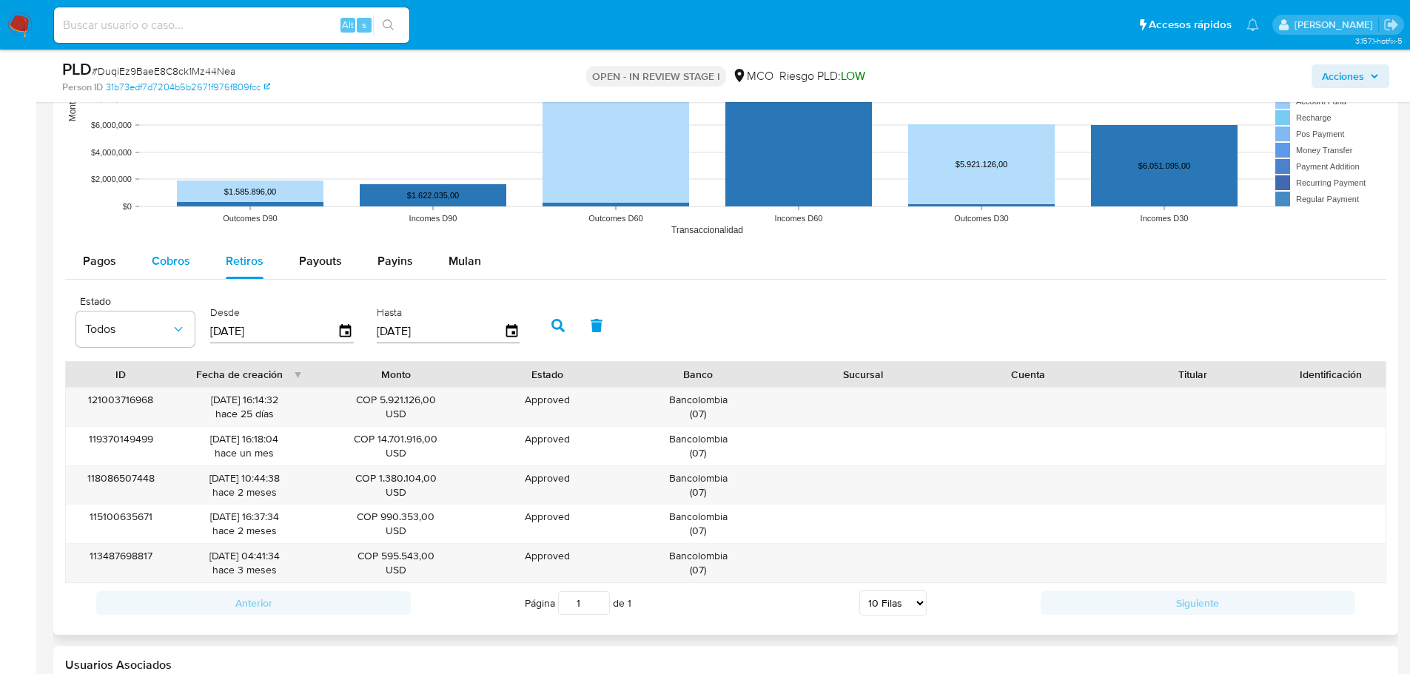
click at [164, 262] on span "Cobros" at bounding box center [171, 260] width 38 height 17
select select "10"
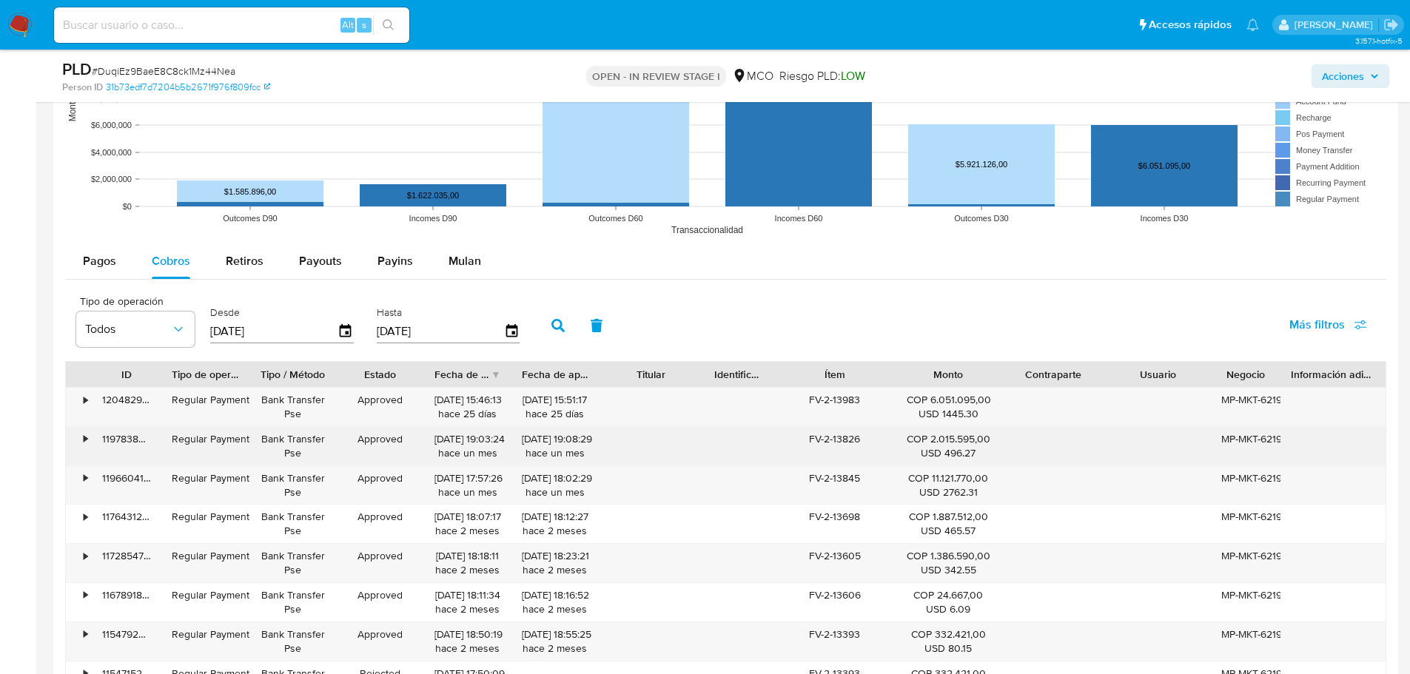
click at [830, 441] on div "FV-2-13826" at bounding box center [835, 446] width 122 height 38
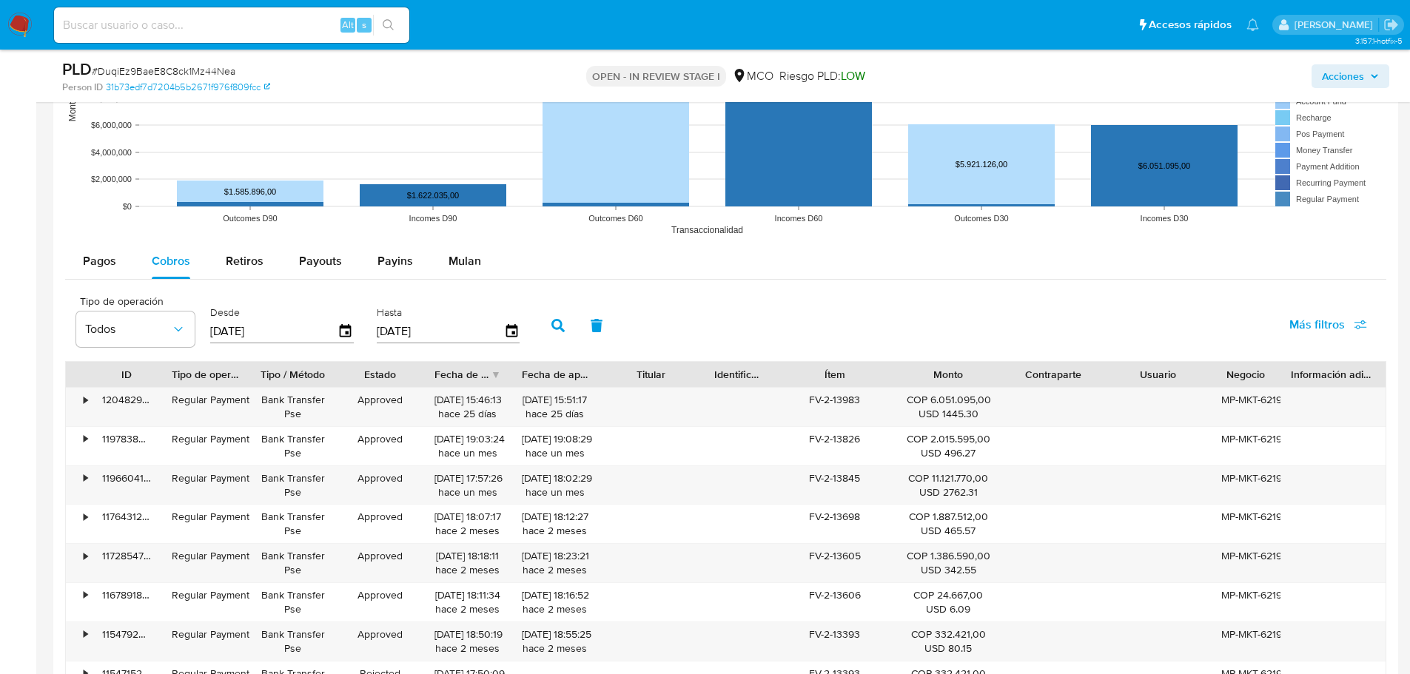
drag, startPoint x: 1350, startPoint y: 78, endPoint x: 1343, endPoint y: 84, distance: 8.9
click at [1343, 84] on span "Acciones" at bounding box center [1343, 76] width 42 height 24
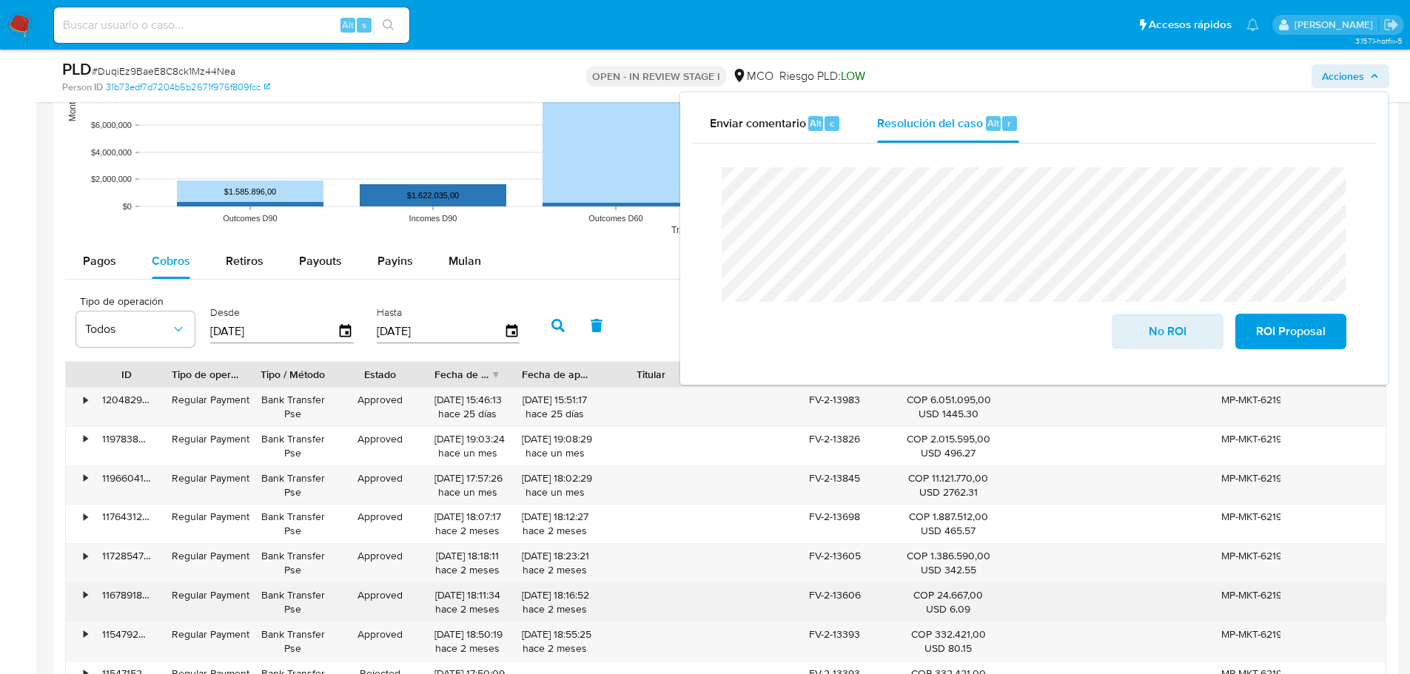
click at [854, 595] on div "FV-2-13606" at bounding box center [835, 602] width 122 height 38
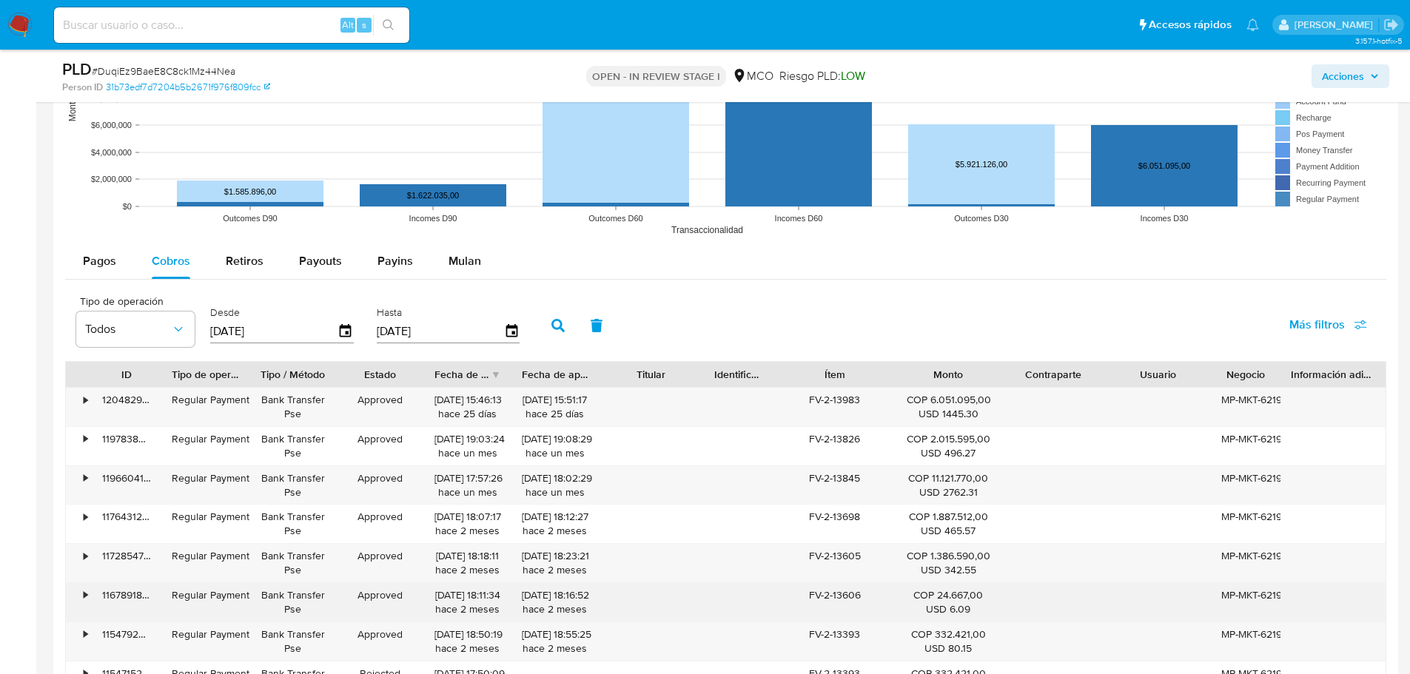
click at [854, 595] on div "FV-2-13606" at bounding box center [835, 602] width 122 height 38
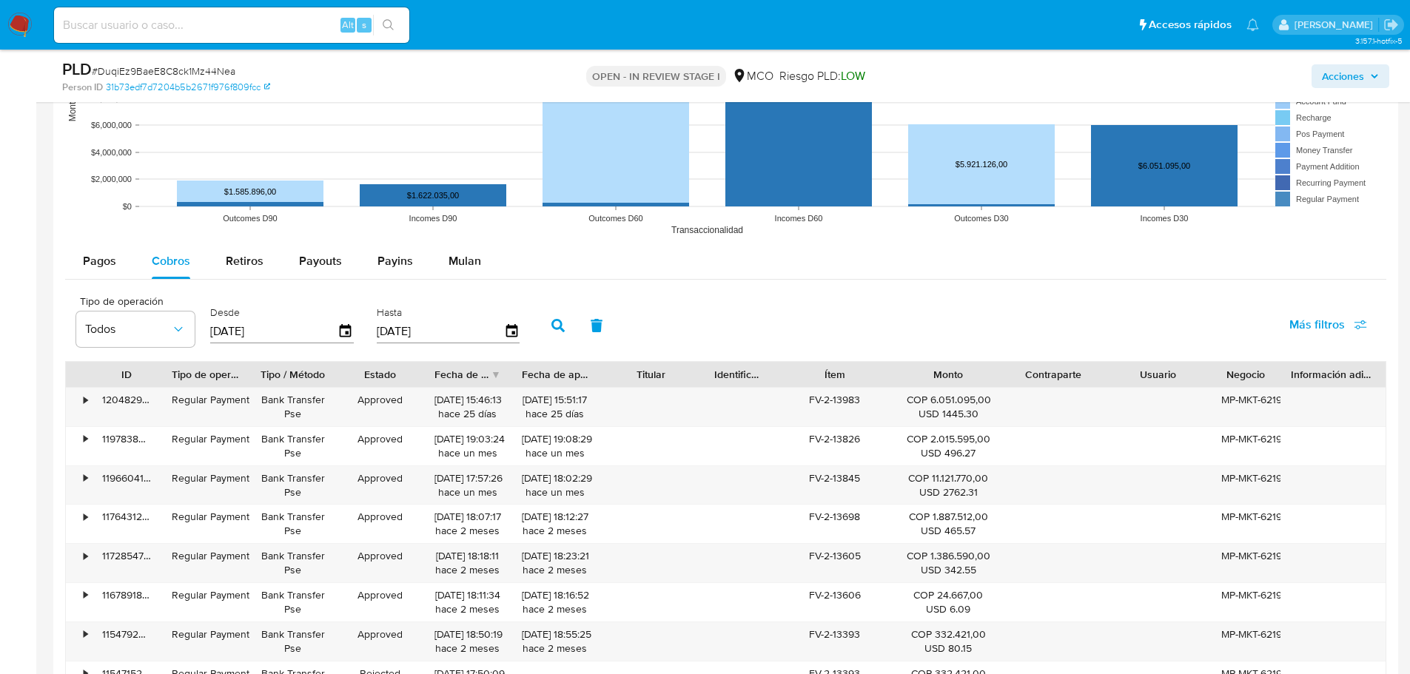
drag, startPoint x: 1355, startPoint y: 74, endPoint x: 1342, endPoint y: 83, distance: 16.0
click at [1356, 74] on span "Acciones" at bounding box center [1343, 76] width 42 height 24
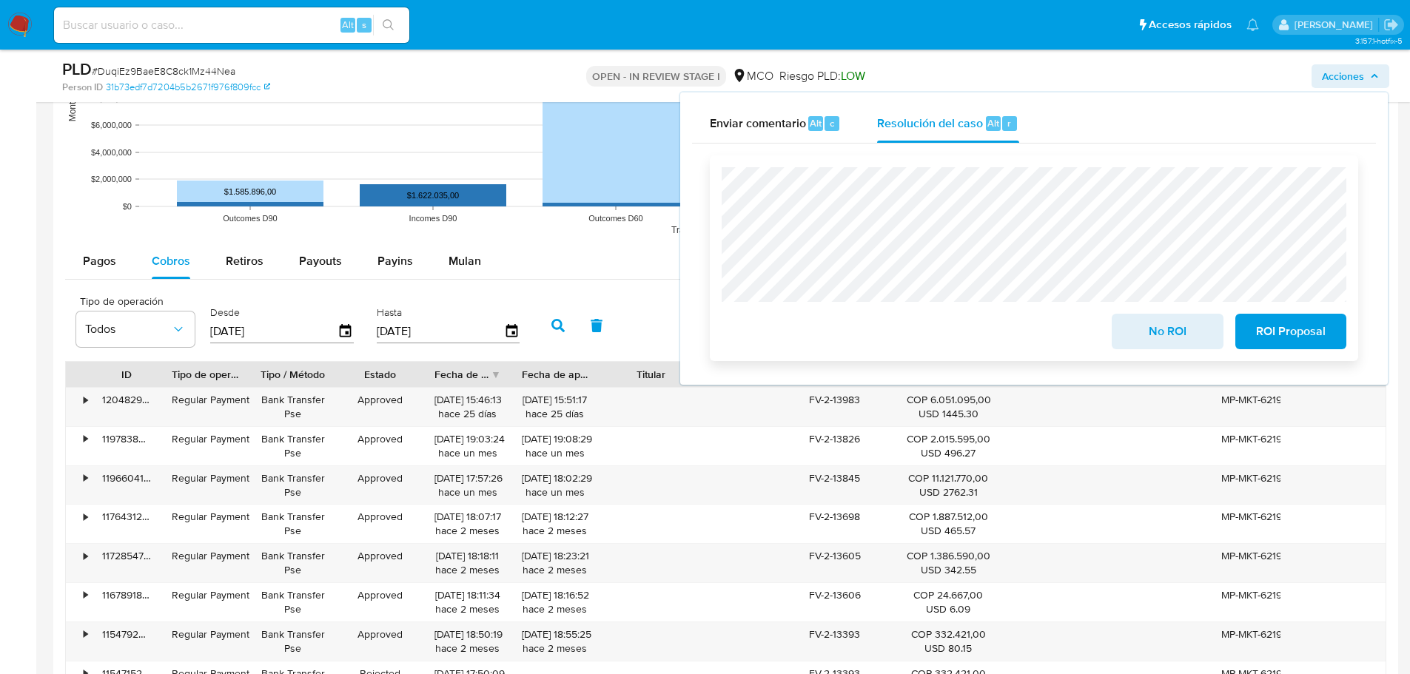
click at [1156, 340] on span "No ROI" at bounding box center [1167, 331] width 73 height 33
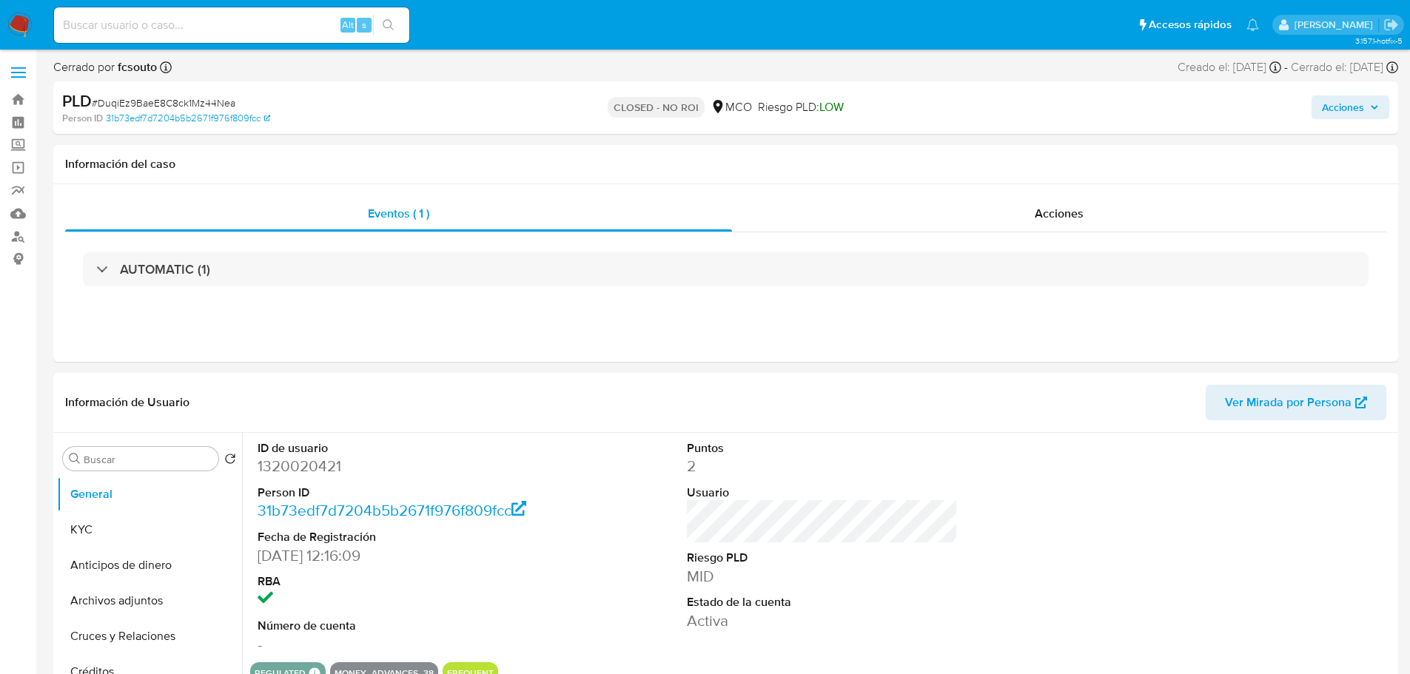
select select "10"
click at [1349, 105] on span "Acciones" at bounding box center [1343, 108] width 42 height 24
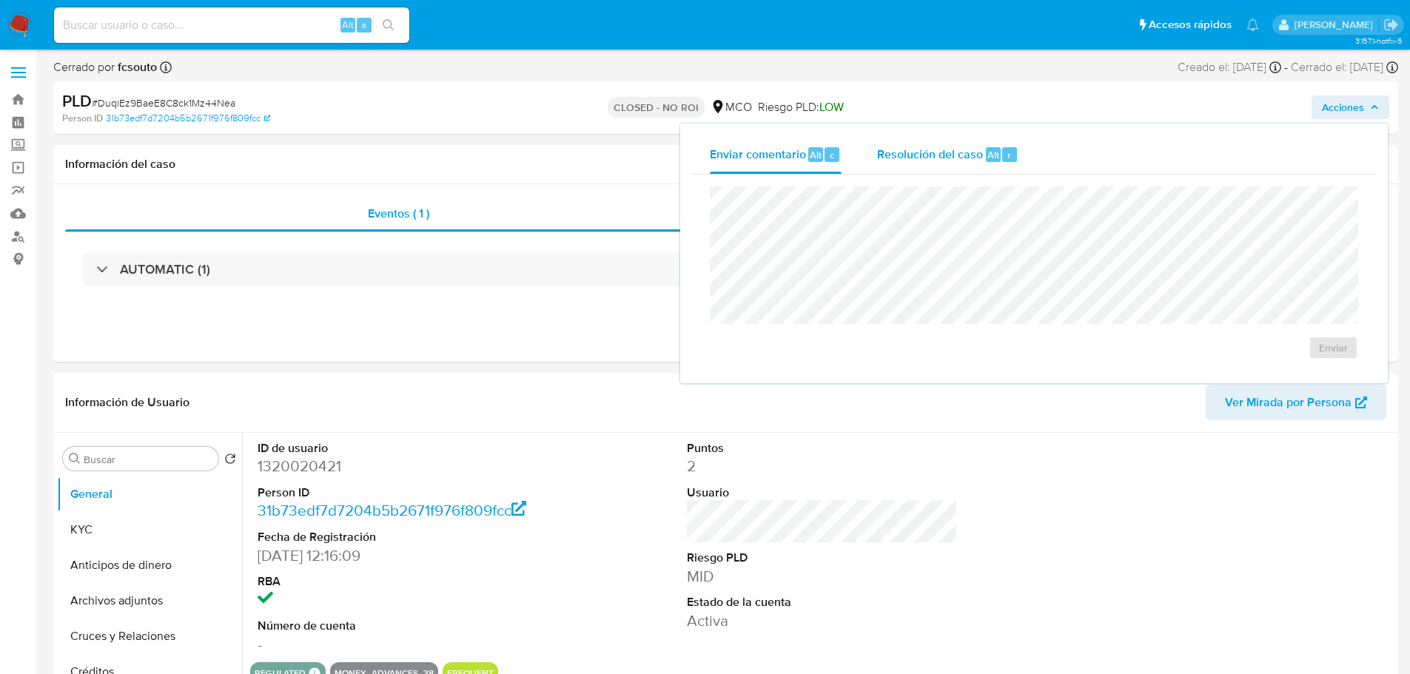
click at [976, 159] on span "Resolución del caso" at bounding box center [930, 154] width 106 height 17
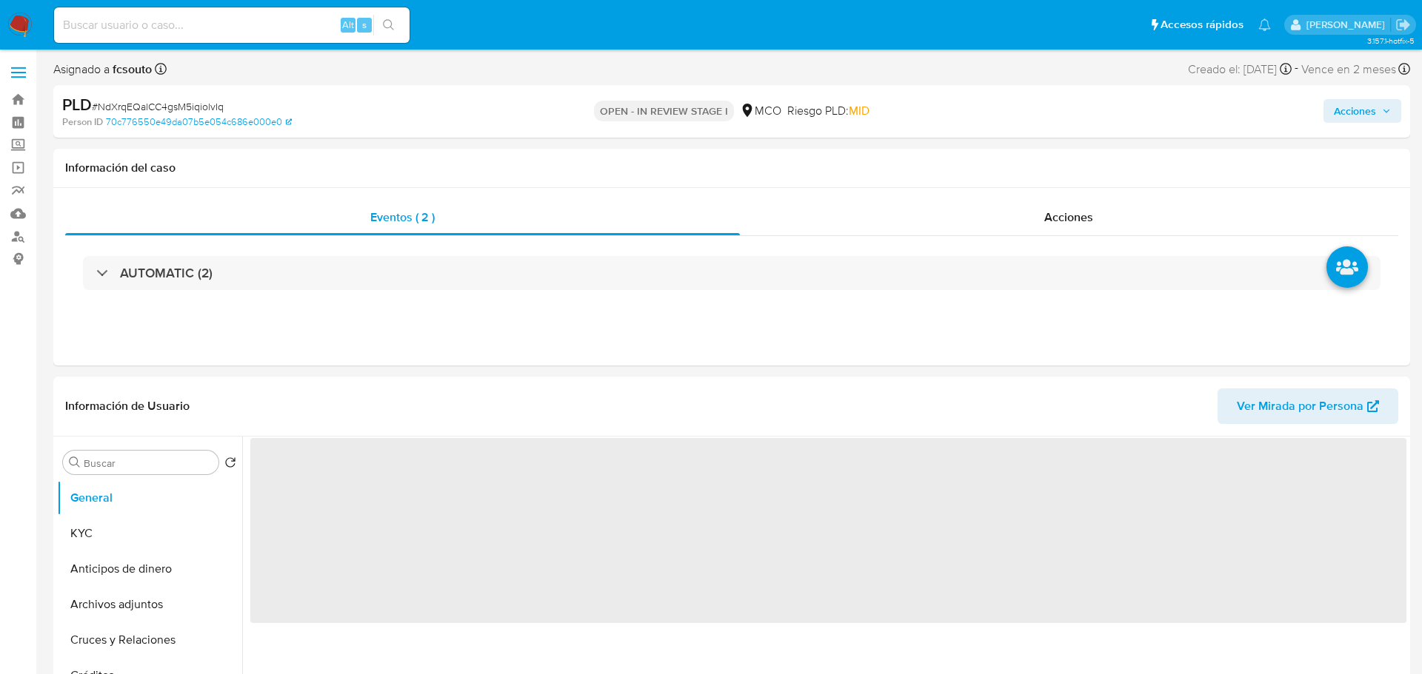
select select "10"
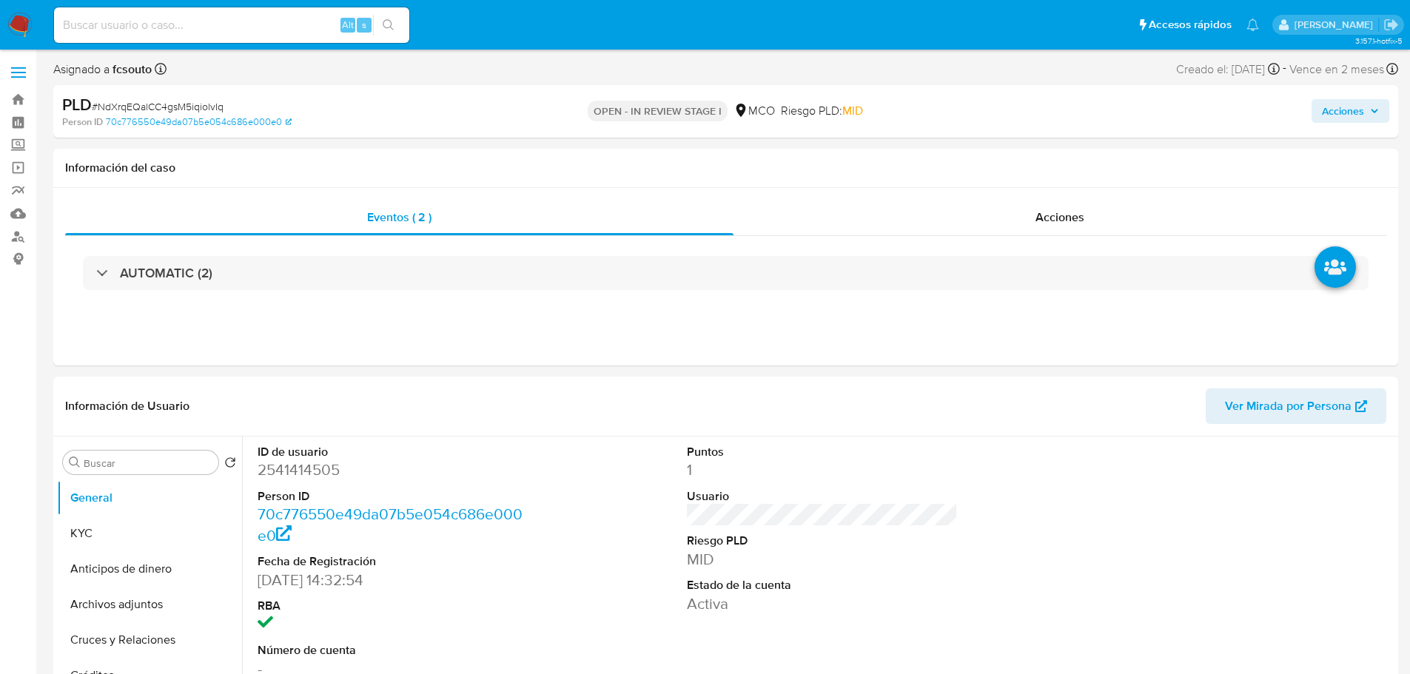
drag, startPoint x: 1363, startPoint y: 105, endPoint x: 1320, endPoint y: 124, distance: 47.1
click at [1363, 105] on span "Acciones" at bounding box center [1343, 111] width 42 height 24
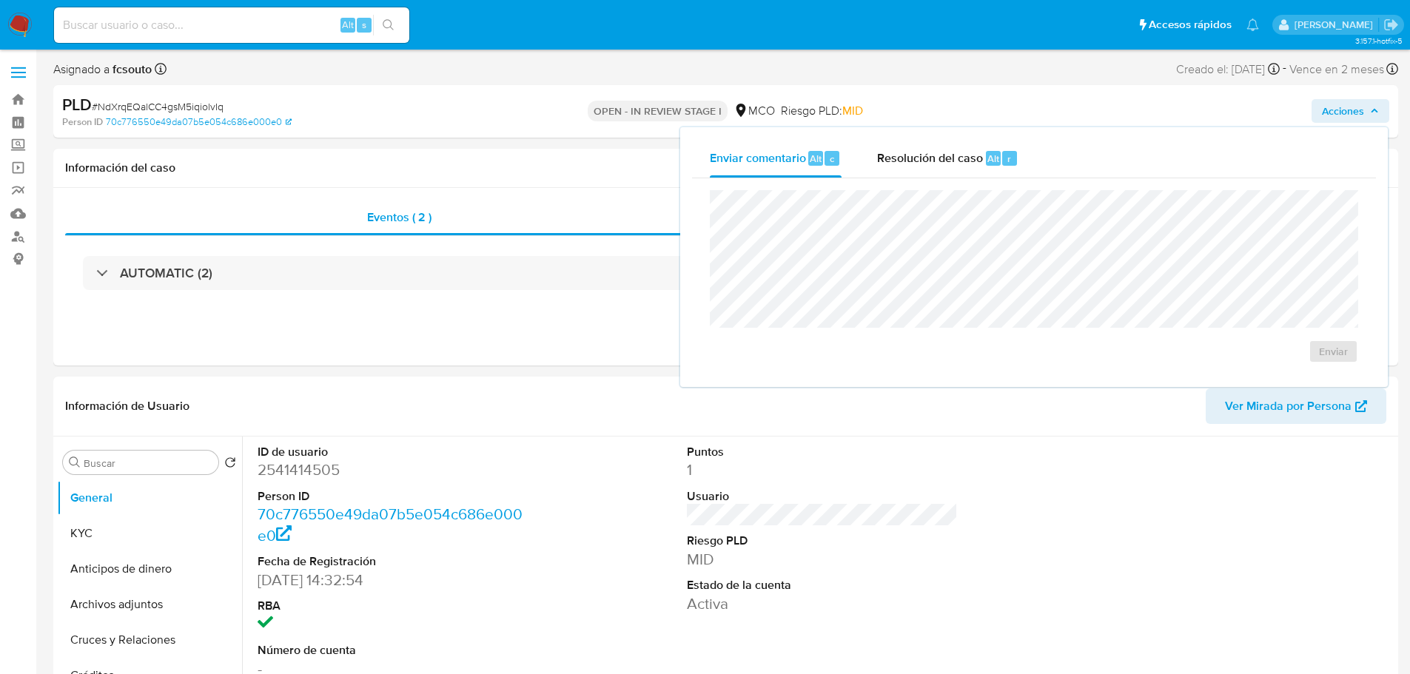
drag, startPoint x: 901, startPoint y: 175, endPoint x: 875, endPoint y: 189, distance: 29.5
click at [900, 177] on div "Resolución del caso Alt r" at bounding box center [947, 158] width 141 height 38
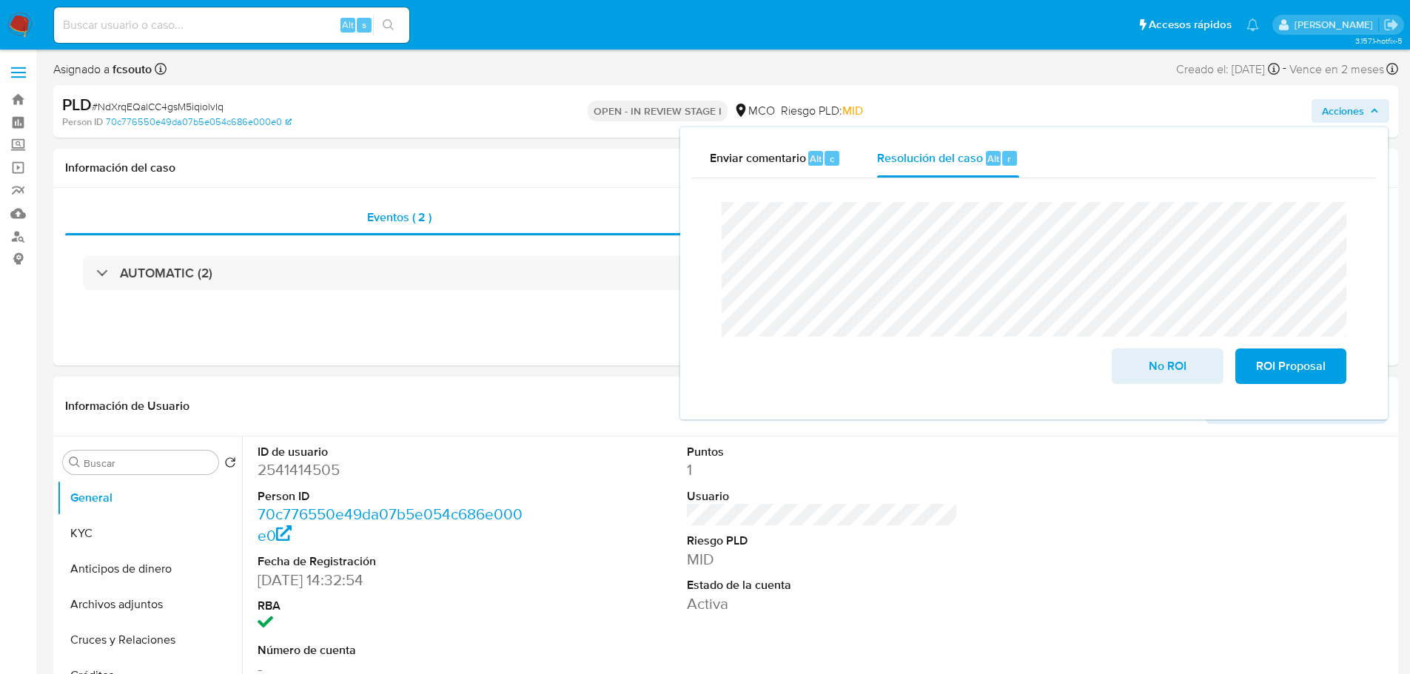
click at [55, 524] on div "Buscar Volver al orden por defecto General KYC Anticipos de dinero Archivos adj…" at bounding box center [725, 626] width 1345 height 379
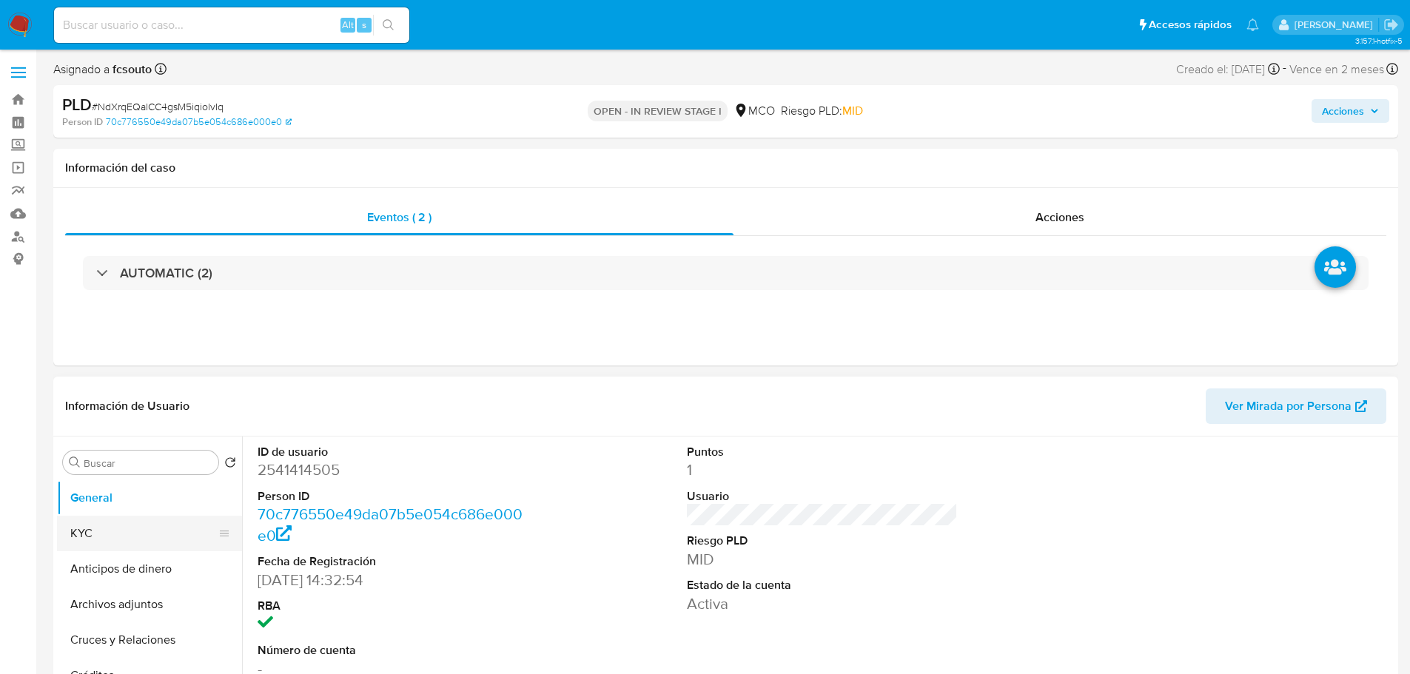
click at [77, 532] on button "KYC" at bounding box center [143, 534] width 173 height 36
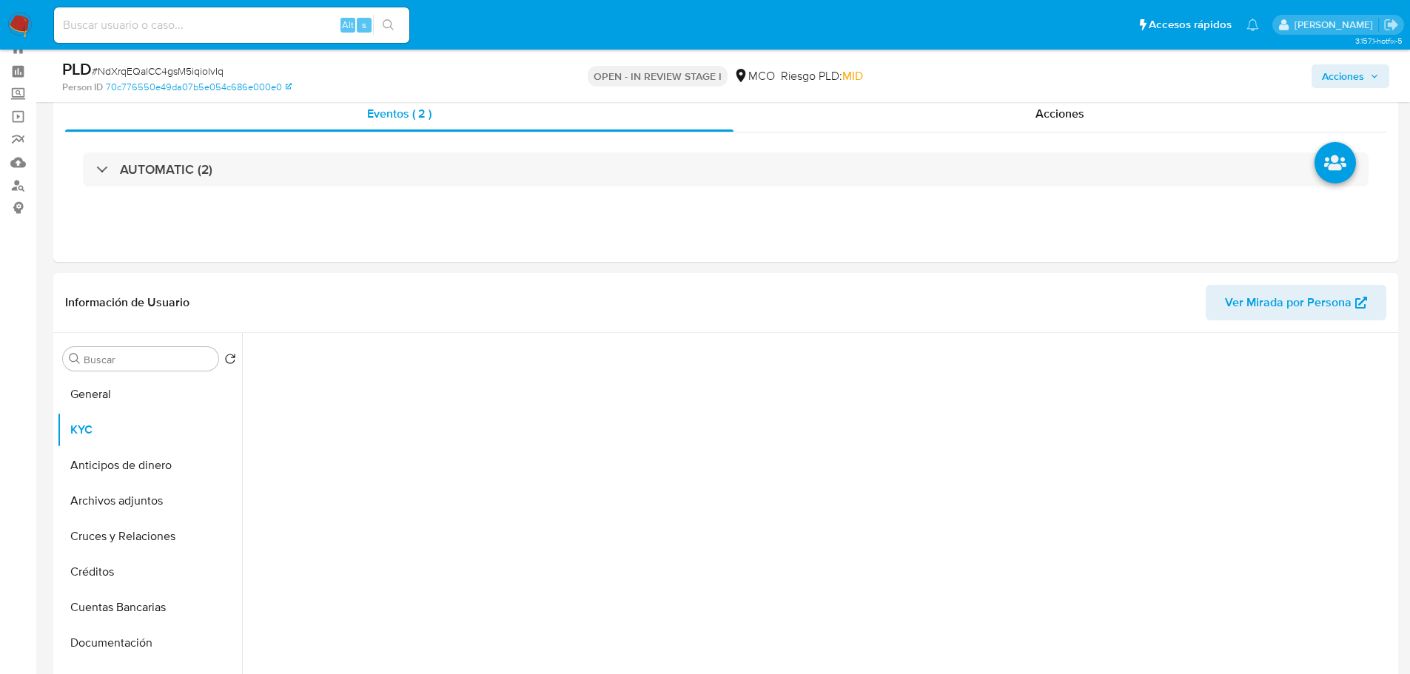
scroll to position [148, 0]
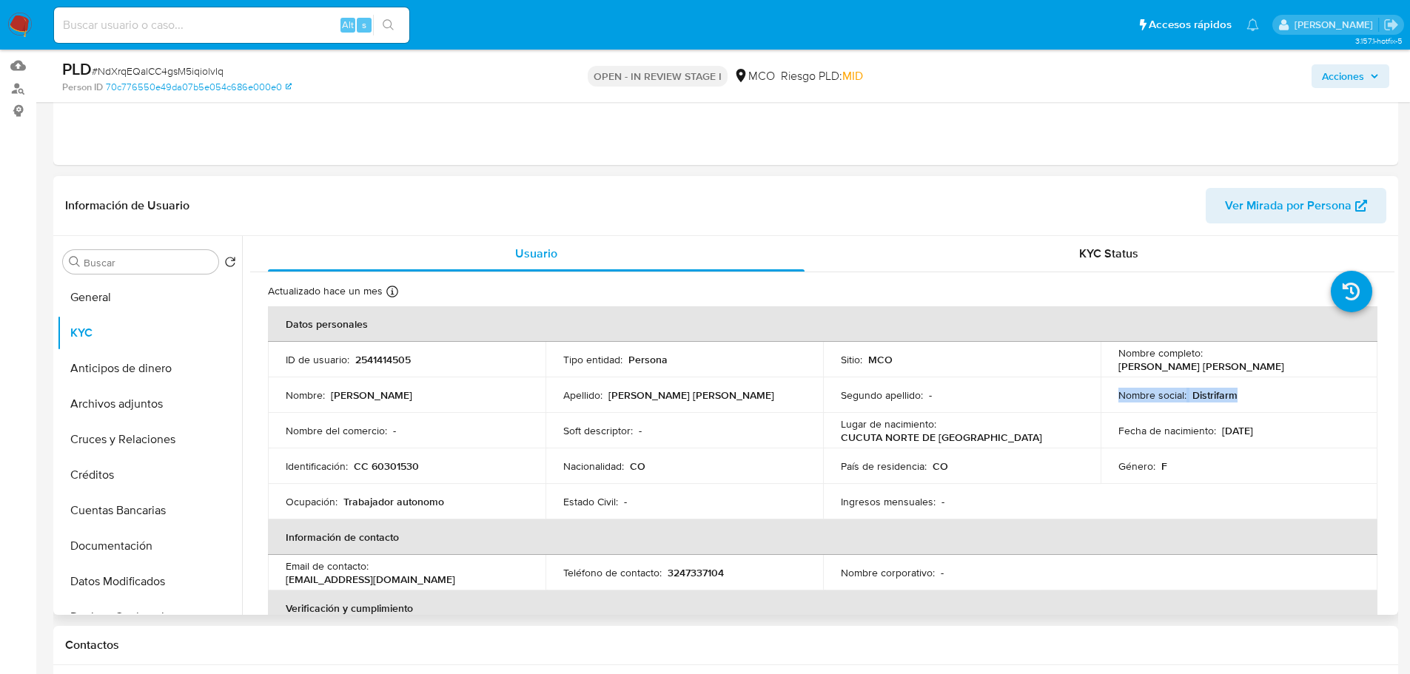
drag, startPoint x: 1242, startPoint y: 401, endPoint x: 1113, endPoint y: 403, distance: 128.8
click at [1113, 403] on td "Nombre social : Distrifarm" at bounding box center [1240, 396] width 278 height 36
copy div "Nombre social : Distrifarm"
click at [1343, 74] on span "Acciones" at bounding box center [1343, 76] width 42 height 24
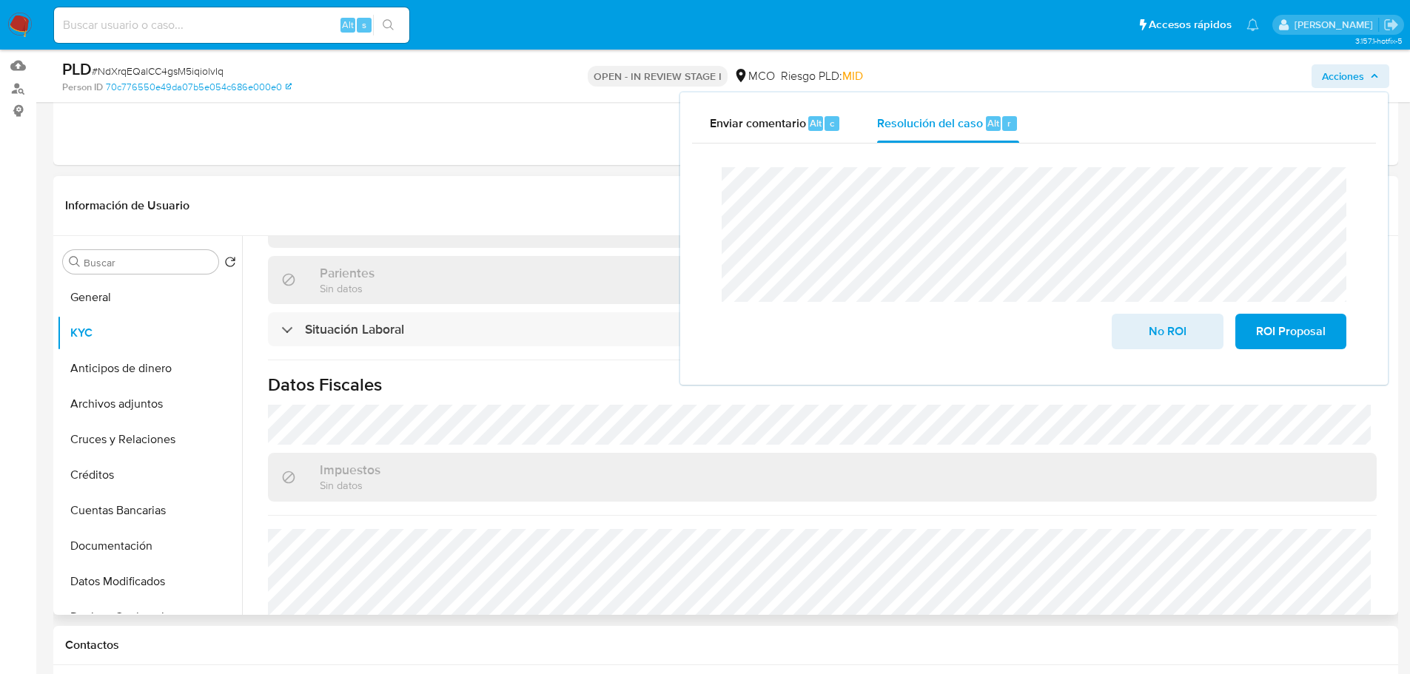
scroll to position [751, 0]
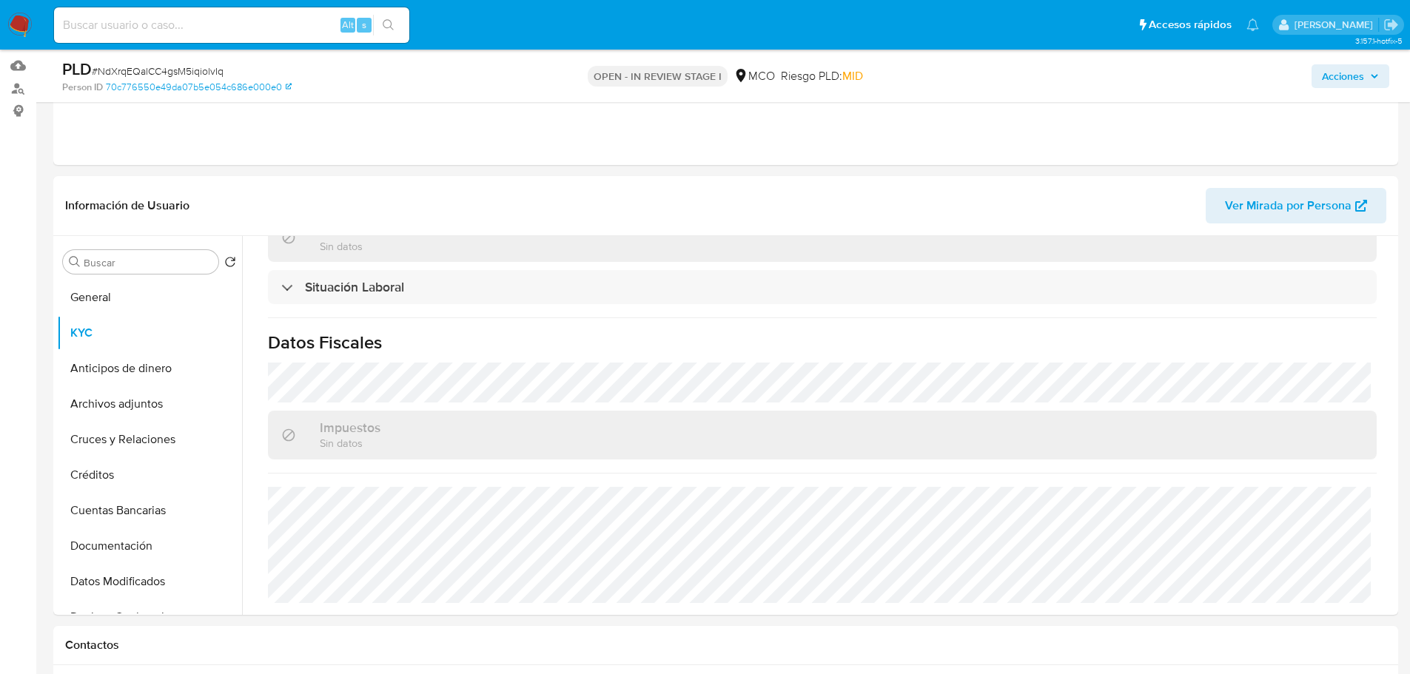
drag, startPoint x: 1372, startPoint y: 73, endPoint x: 1319, endPoint y: 84, distance: 54.5
click at [1371, 73] on icon "button" at bounding box center [1374, 76] width 9 height 9
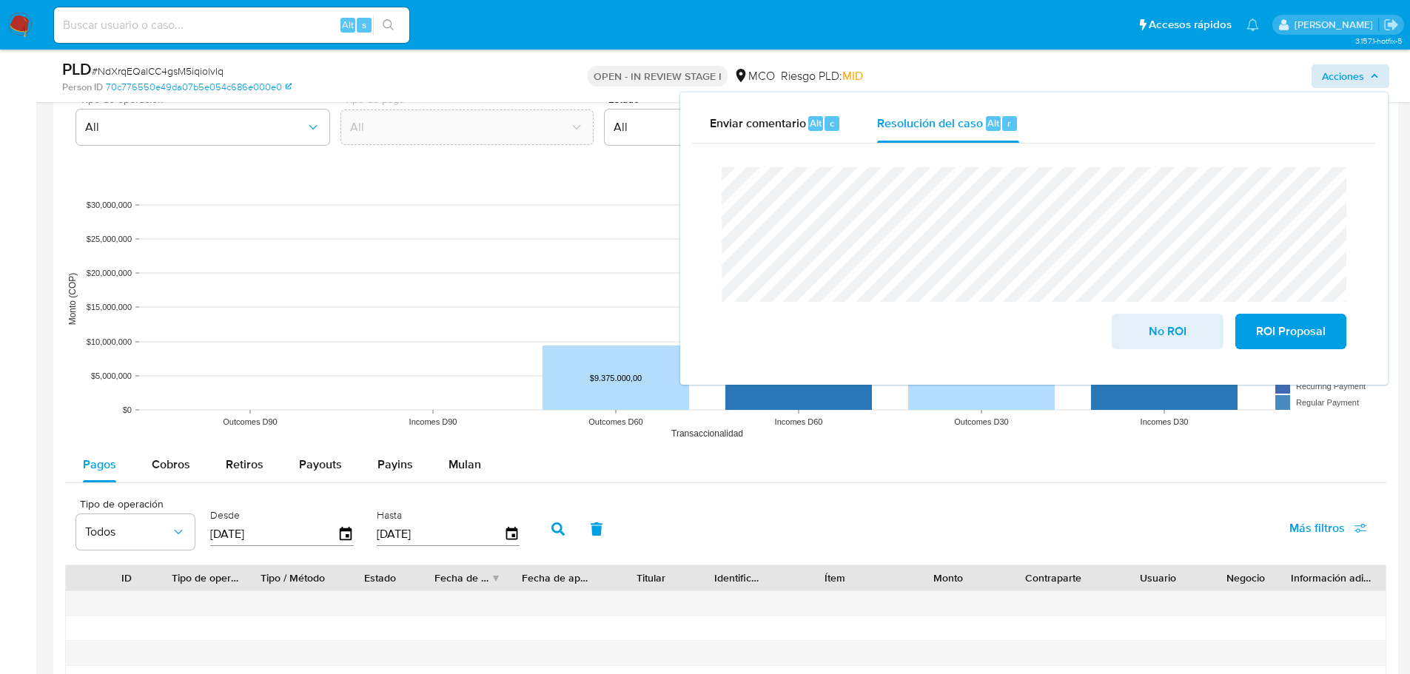
scroll to position [1407, 0]
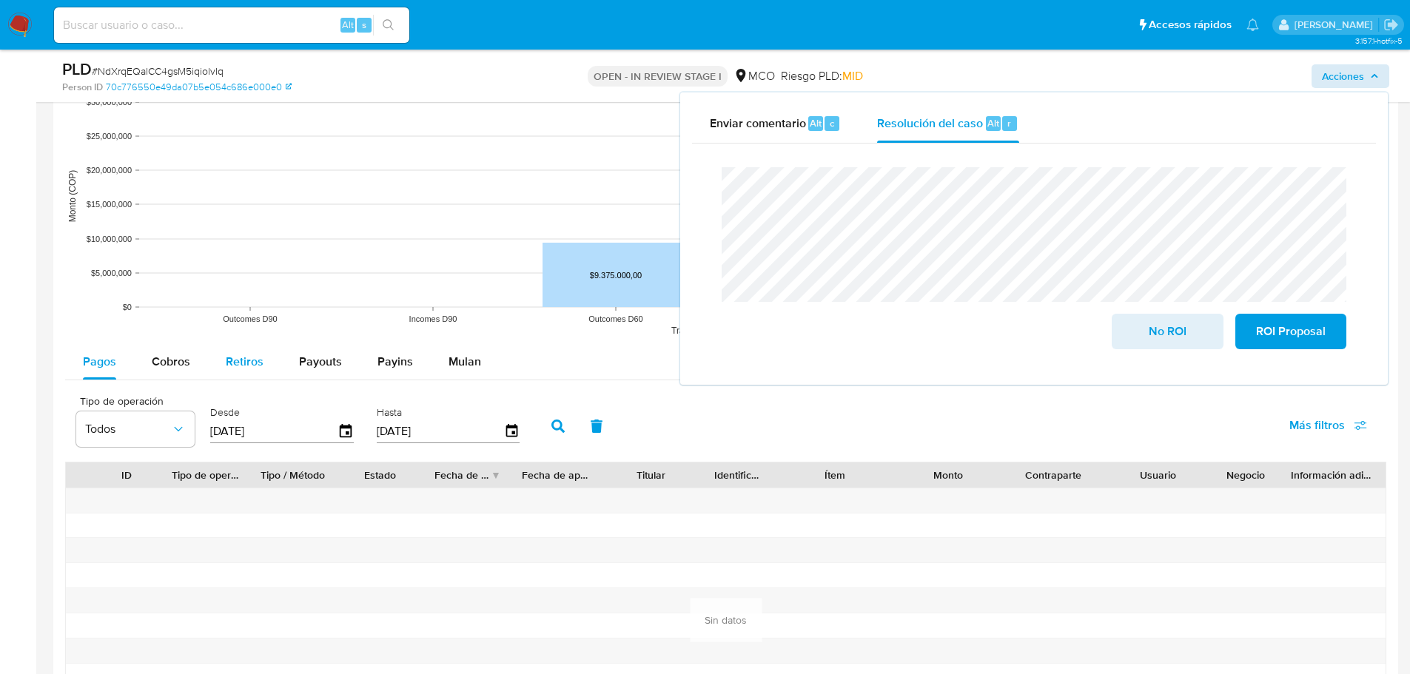
click at [226, 357] on span "Retiros" at bounding box center [245, 361] width 38 height 17
select select "10"
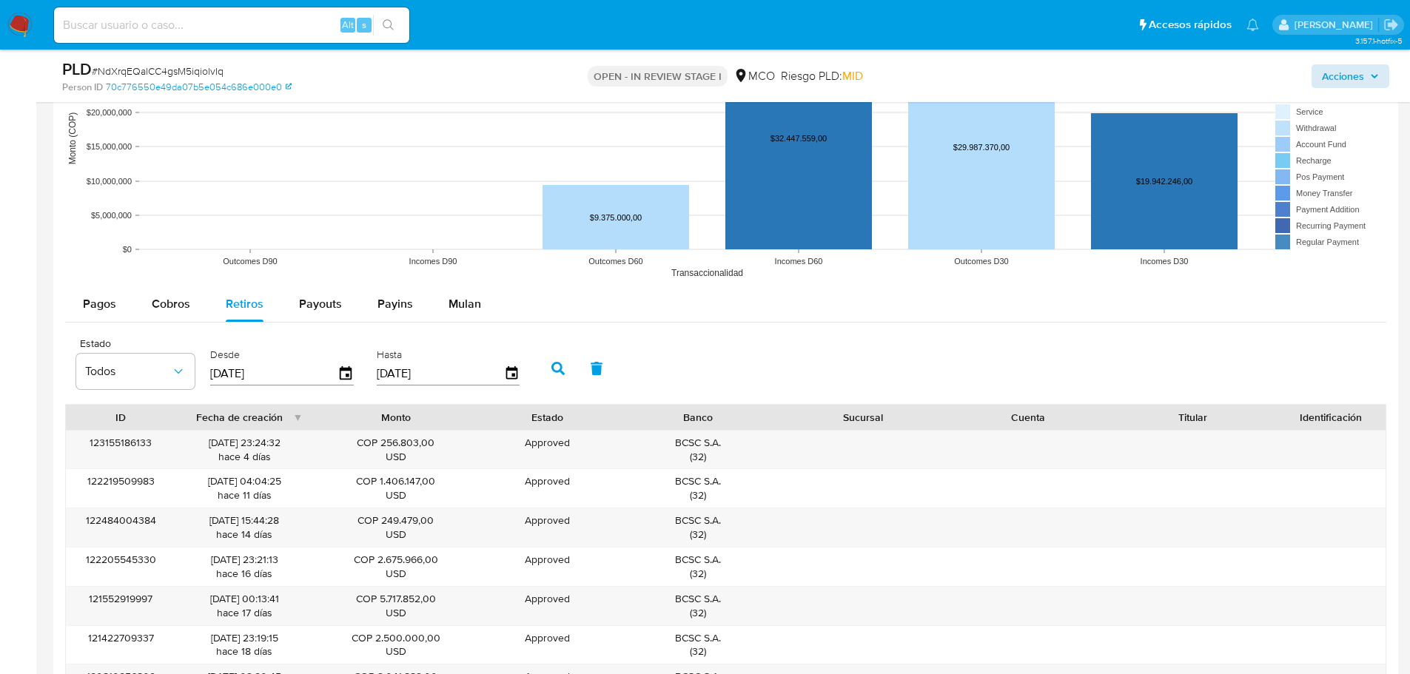
scroll to position [1481, 0]
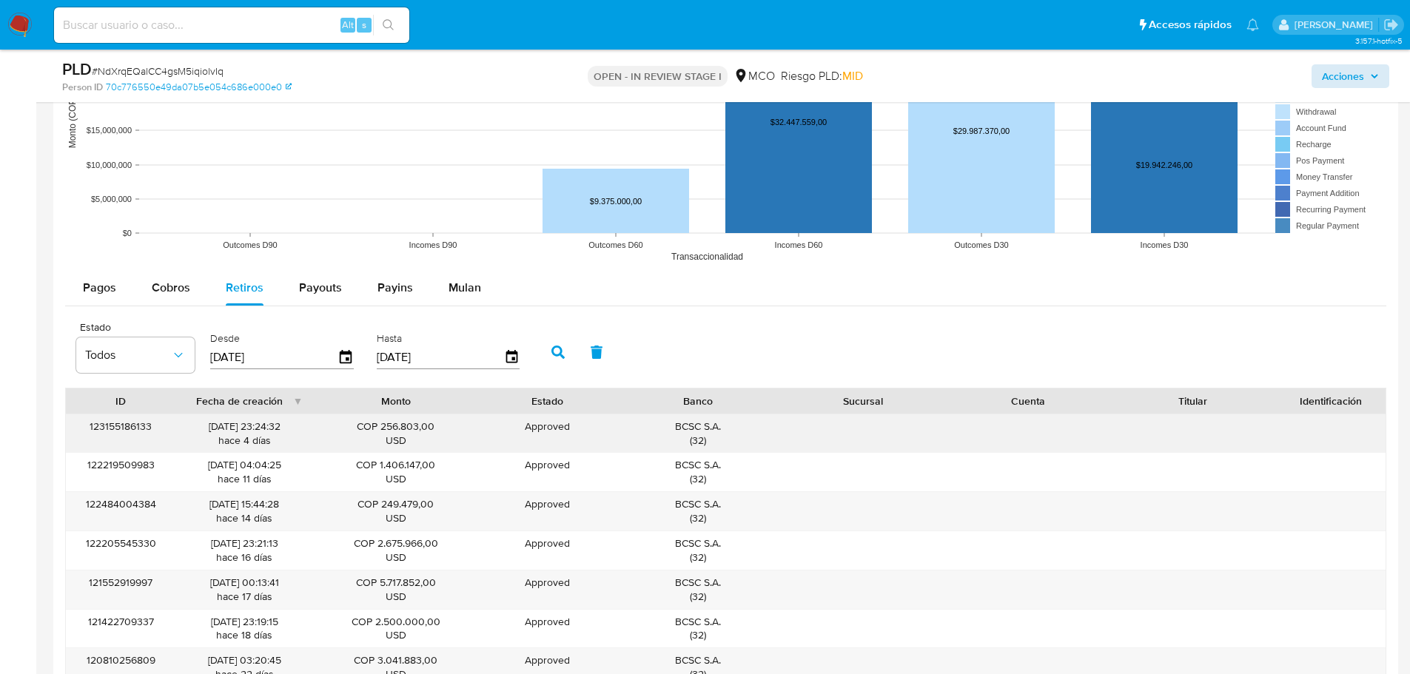
click at [678, 423] on div "BCSC S.A. ( 32 )" at bounding box center [698, 434] width 144 height 28
drag, startPoint x: 1362, startPoint y: 58, endPoint x: 1362, endPoint y: 74, distance: 16.3
click at [1362, 60] on div "PLD # NdXrqEQalCC4gsM5iqiolvIq Person ID 70c776550e49da07b5e054c686e000e0 OPEN …" at bounding box center [725, 76] width 1345 height 53
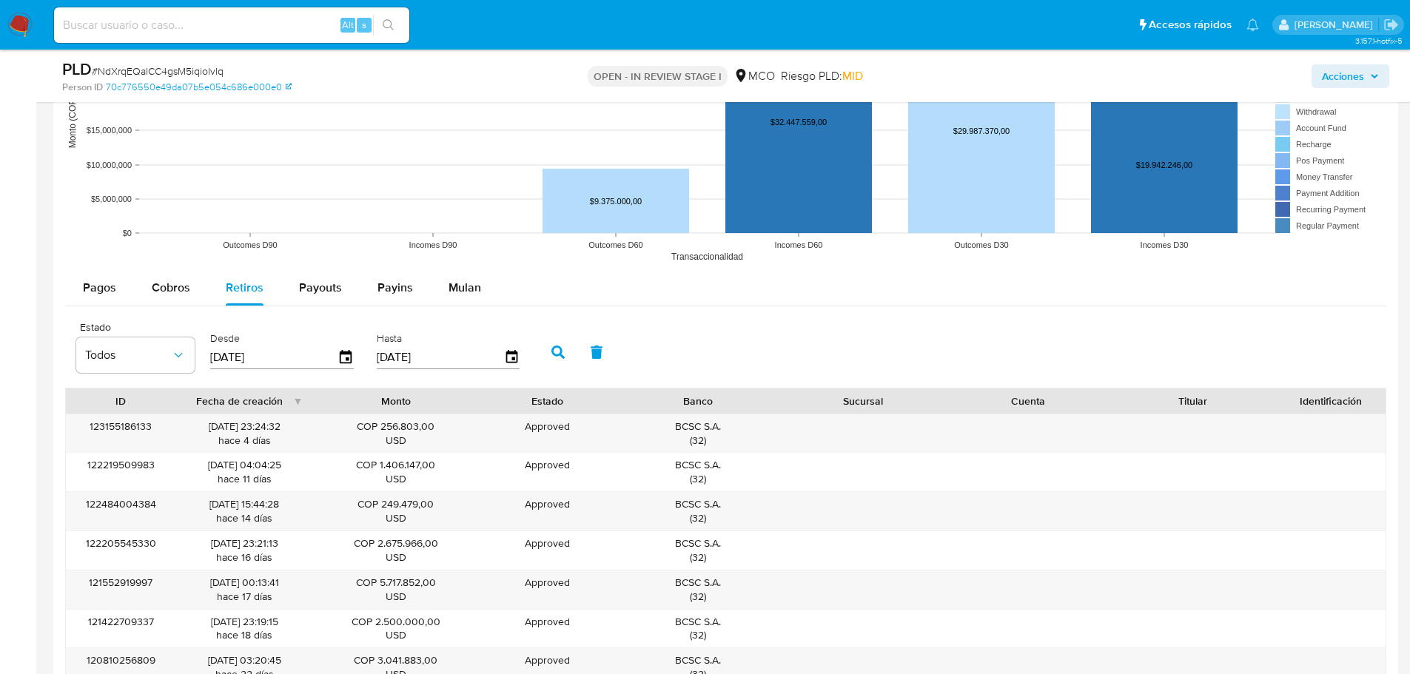
click at [1362, 74] on span "Acciones" at bounding box center [1343, 76] width 42 height 24
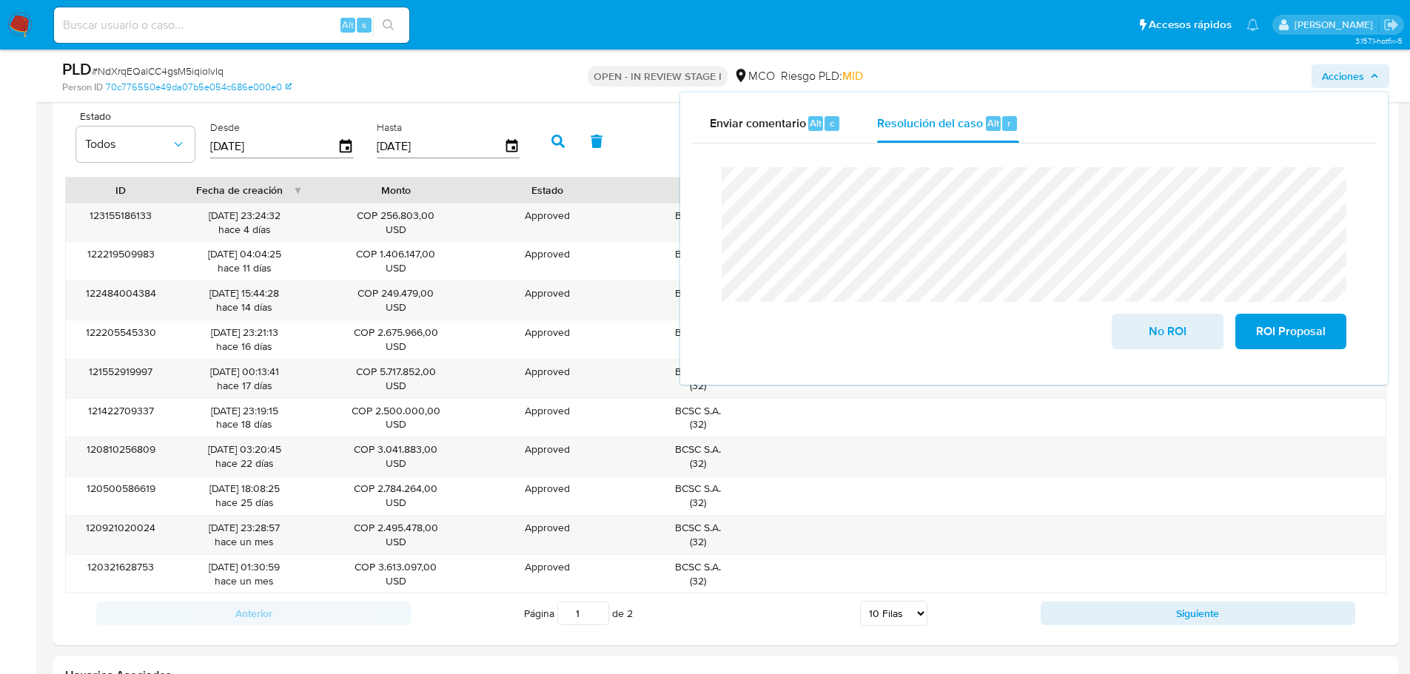
scroll to position [1777, 0]
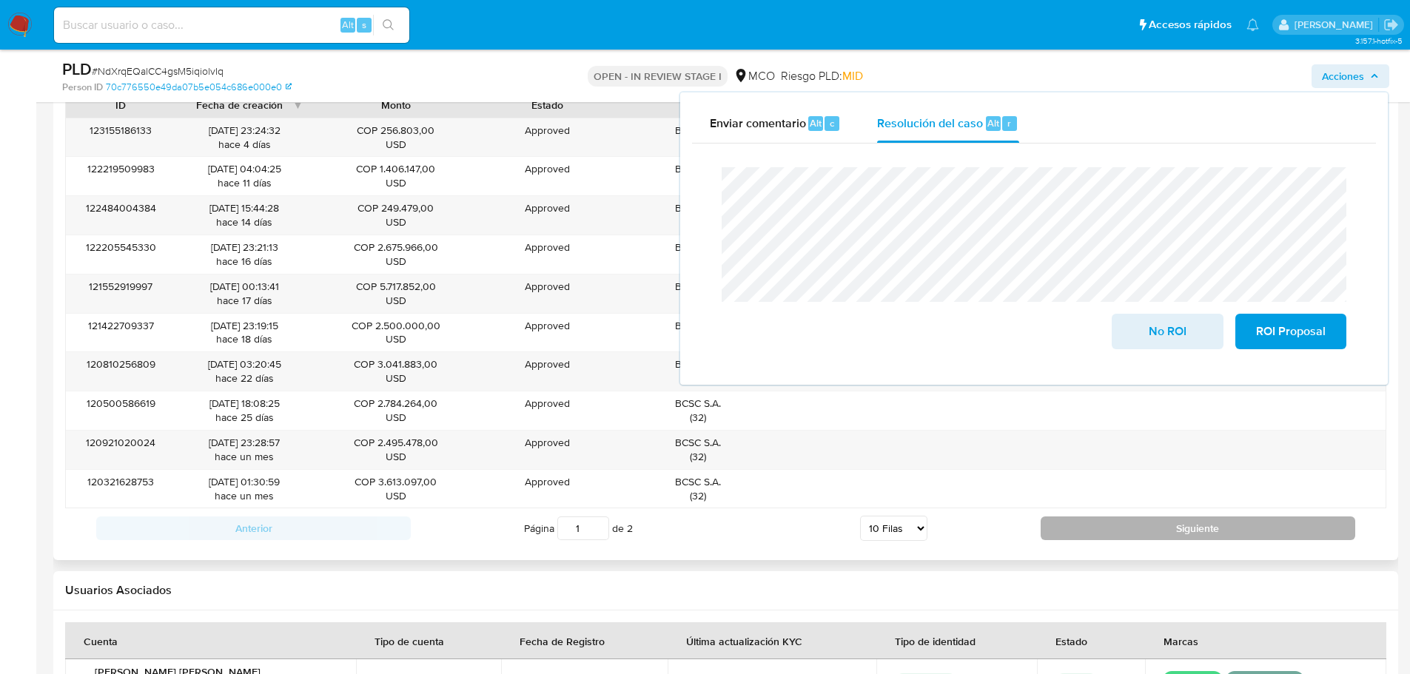
click at [1093, 535] on button "Siguiente" at bounding box center [1198, 529] width 315 height 24
type input "2"
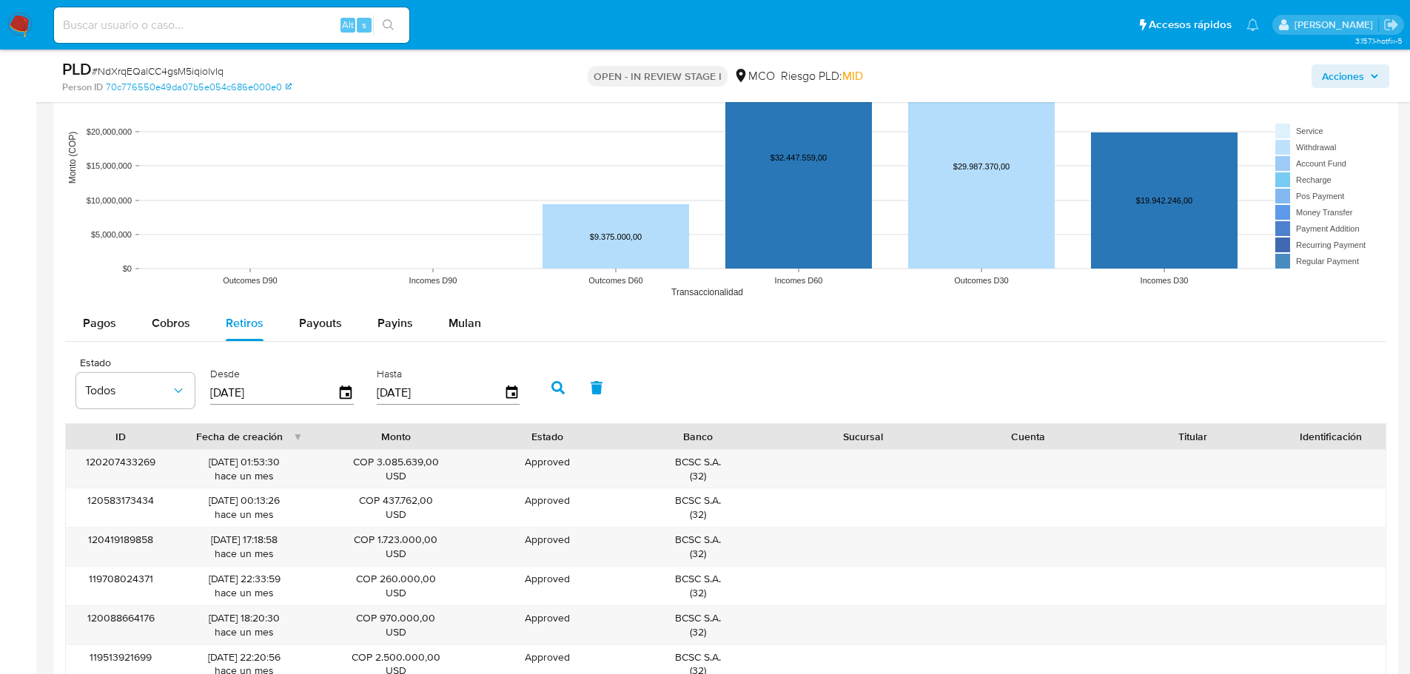
scroll to position [1407, 0]
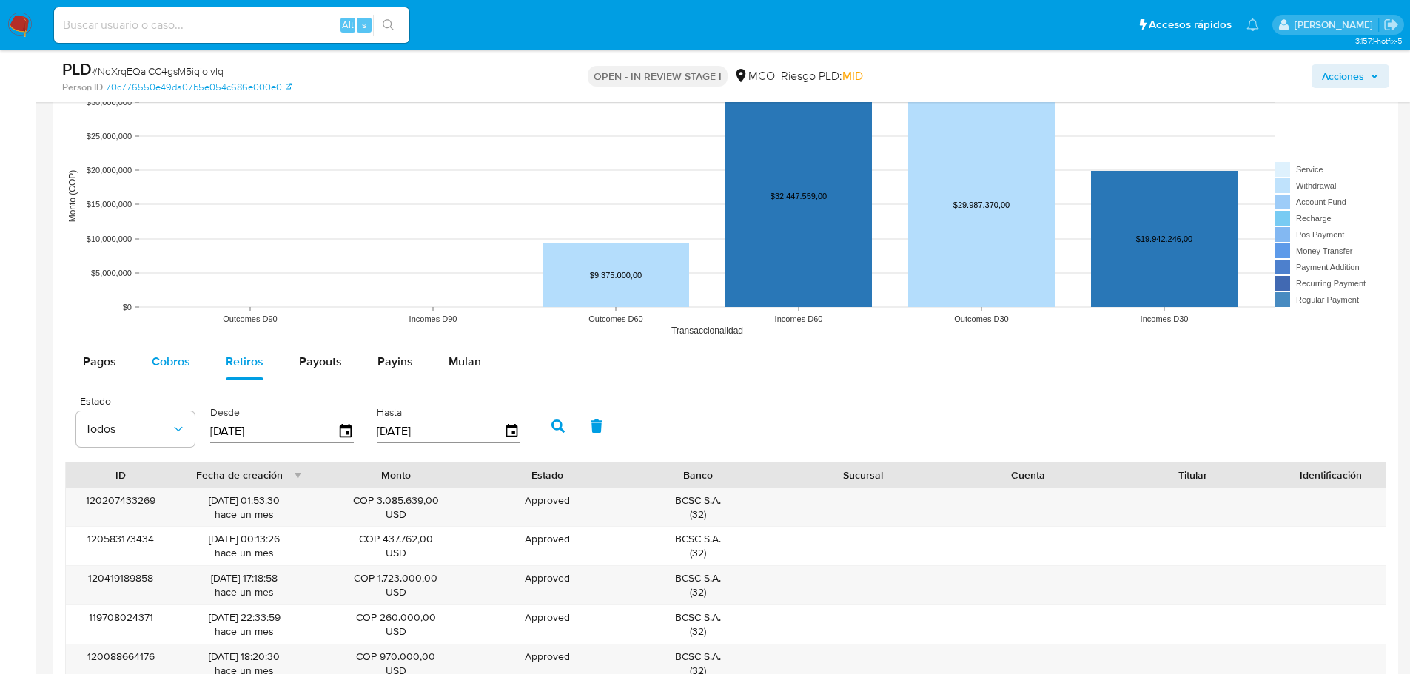
click at [177, 362] on span "Cobros" at bounding box center [171, 361] width 38 height 17
select select "10"
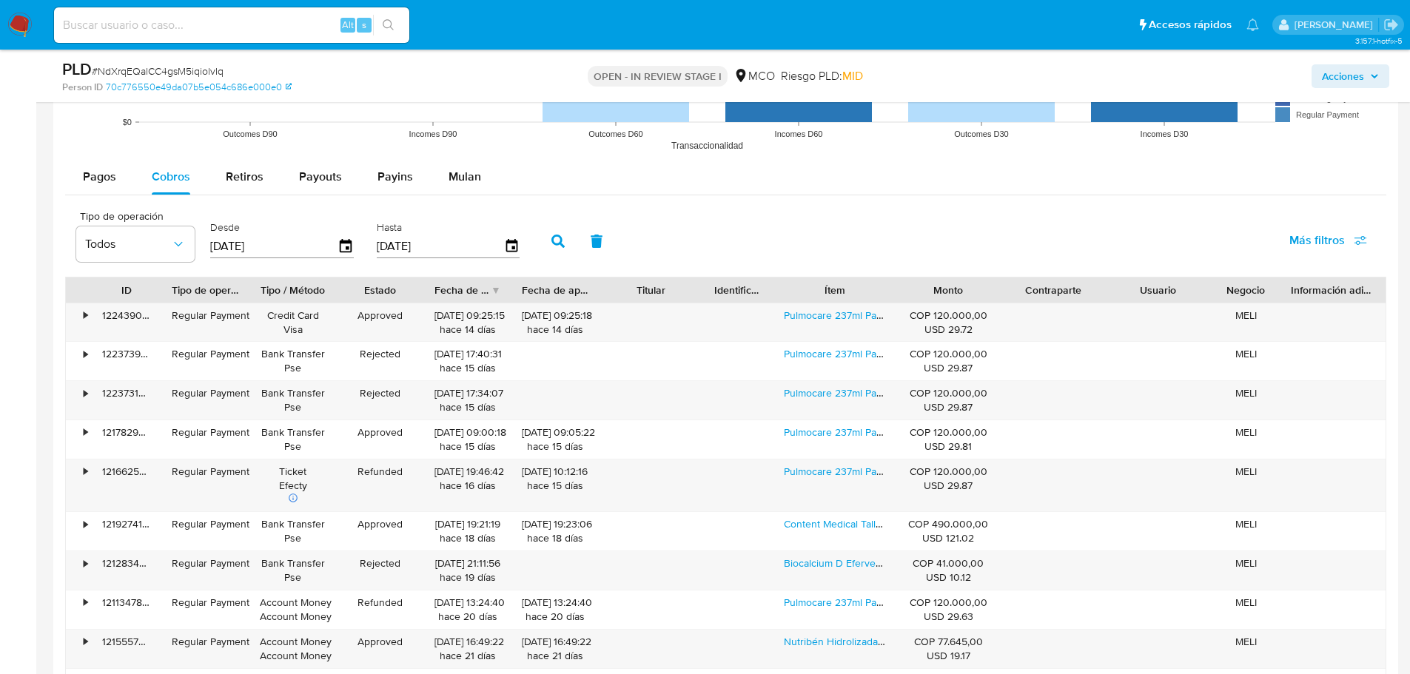
scroll to position [1629, 0]
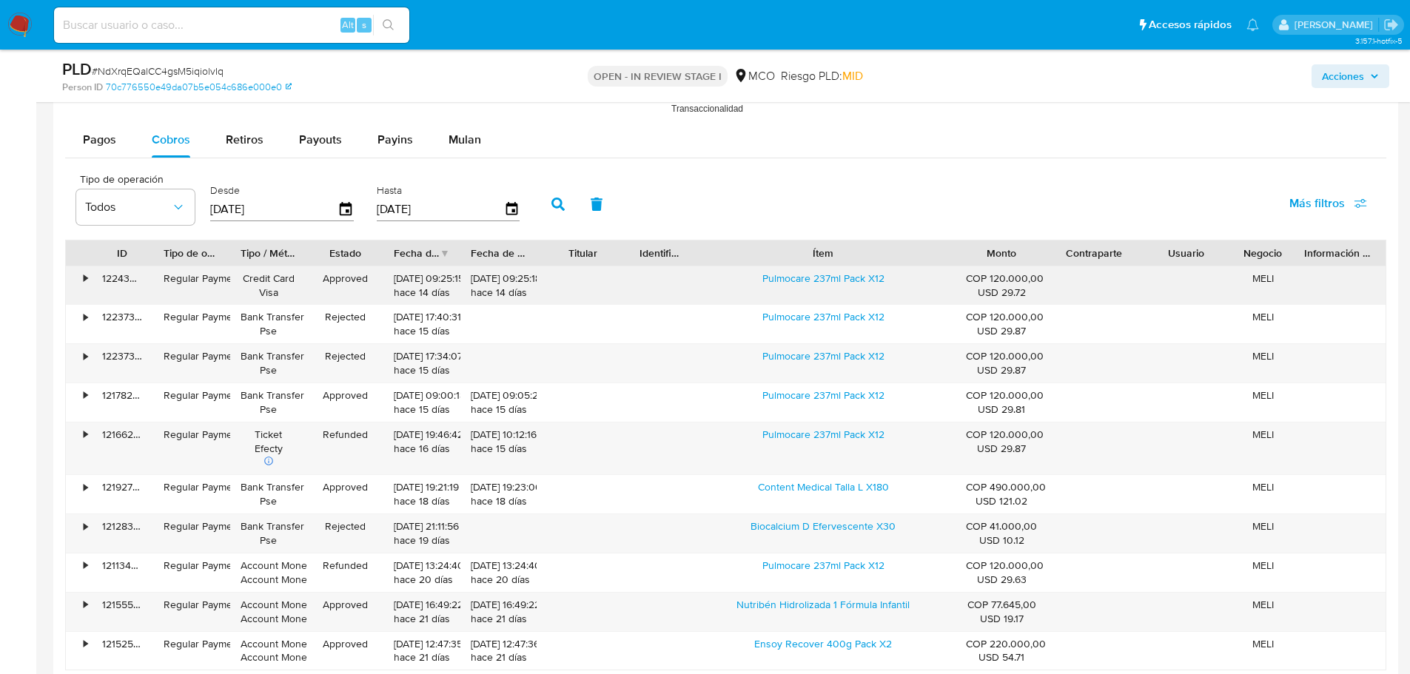
drag, startPoint x: 891, startPoint y: 255, endPoint x: 1034, endPoint y: 277, distance: 144.5
click at [1034, 277] on div "ID Tipo de operación Tipo / Método Estado Fecha de creación Fecha de aprobación…" at bounding box center [726, 456] width 1322 height 432
drag, startPoint x: 754, startPoint y: 291, endPoint x: 897, endPoint y: 303, distance: 142.6
click at [897, 303] on div "Pulmocare 237ml Pack X12" at bounding box center [823, 286] width 265 height 38
click at [1346, 85] on span "Acciones" at bounding box center [1343, 76] width 42 height 24
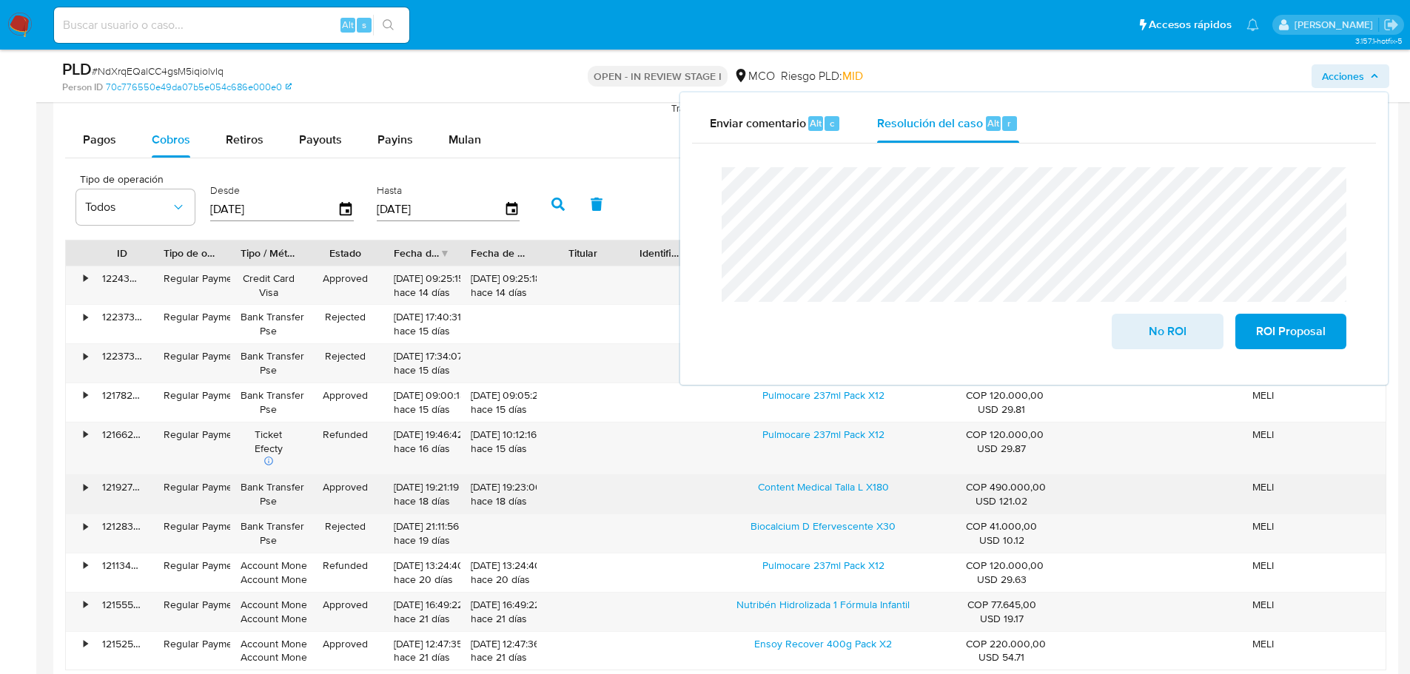
drag, startPoint x: 756, startPoint y: 495, endPoint x: 896, endPoint y: 486, distance: 140.2
click at [896, 486] on div "Content Medical Talla L X180" at bounding box center [823, 494] width 265 height 38
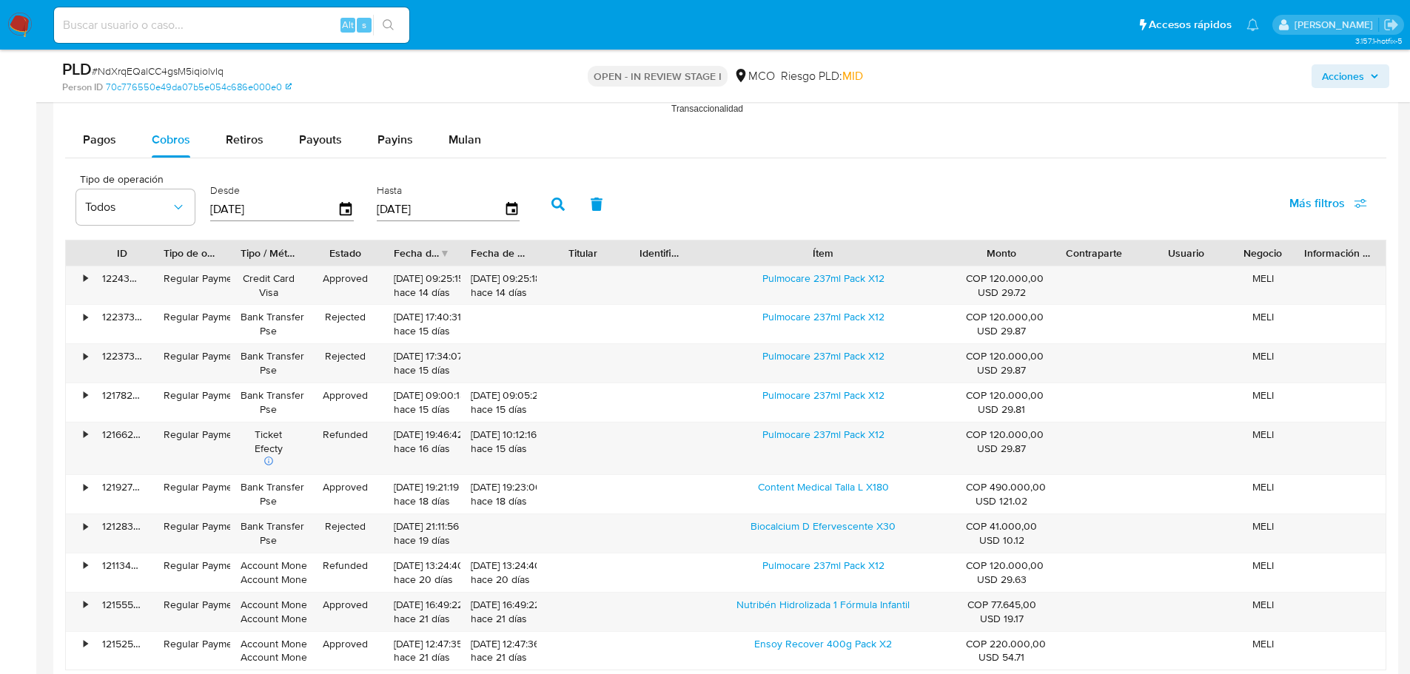
click at [1322, 74] on span "Acciones" at bounding box center [1343, 76] width 42 height 24
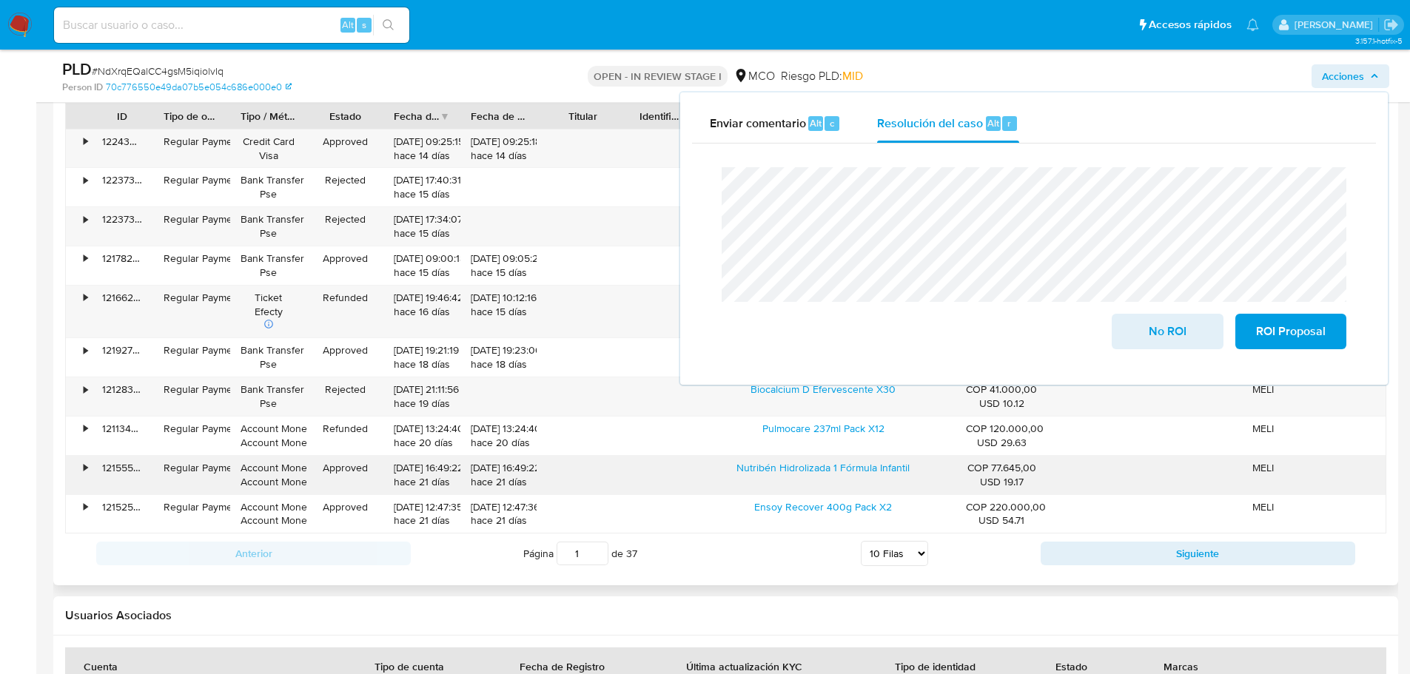
scroll to position [1777, 0]
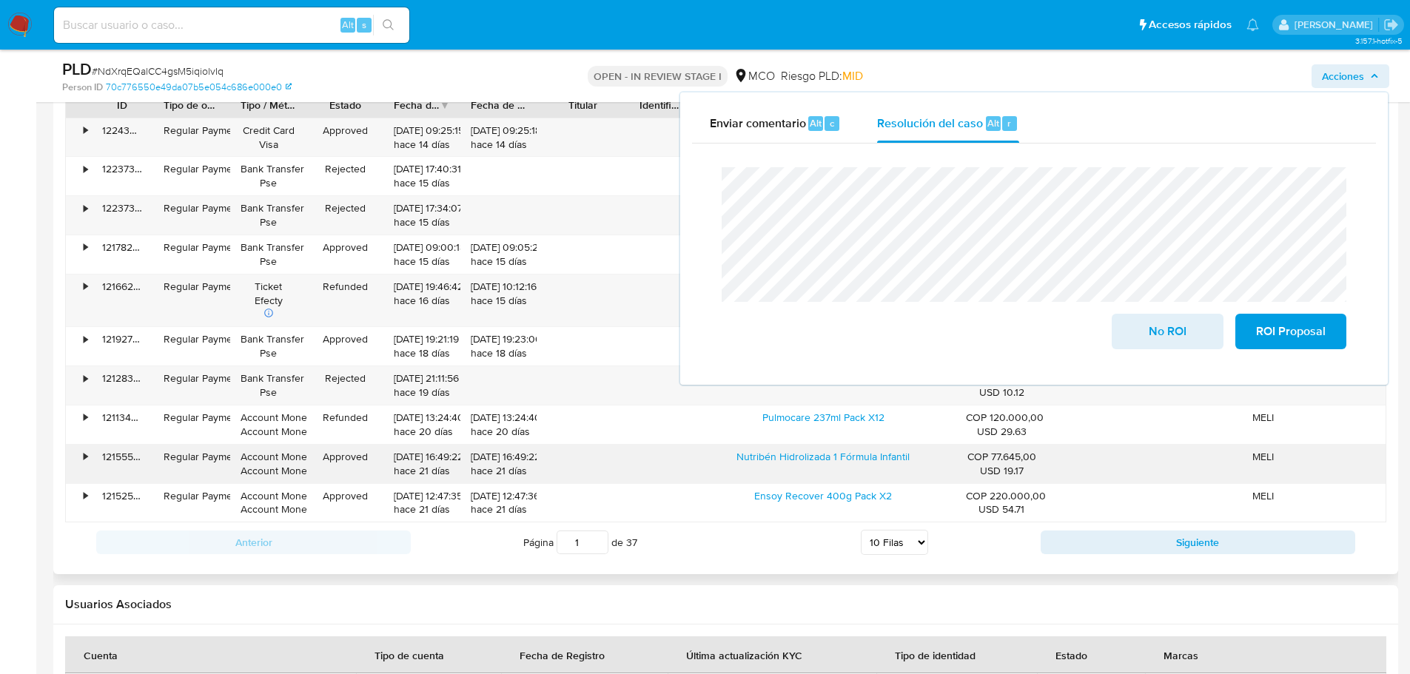
drag, startPoint x: 723, startPoint y: 464, endPoint x: 931, endPoint y: 468, distance: 208.8
click at [931, 468] on div "Nutribén Hidrolizada 1 Fórmula Infantil" at bounding box center [823, 464] width 265 height 38
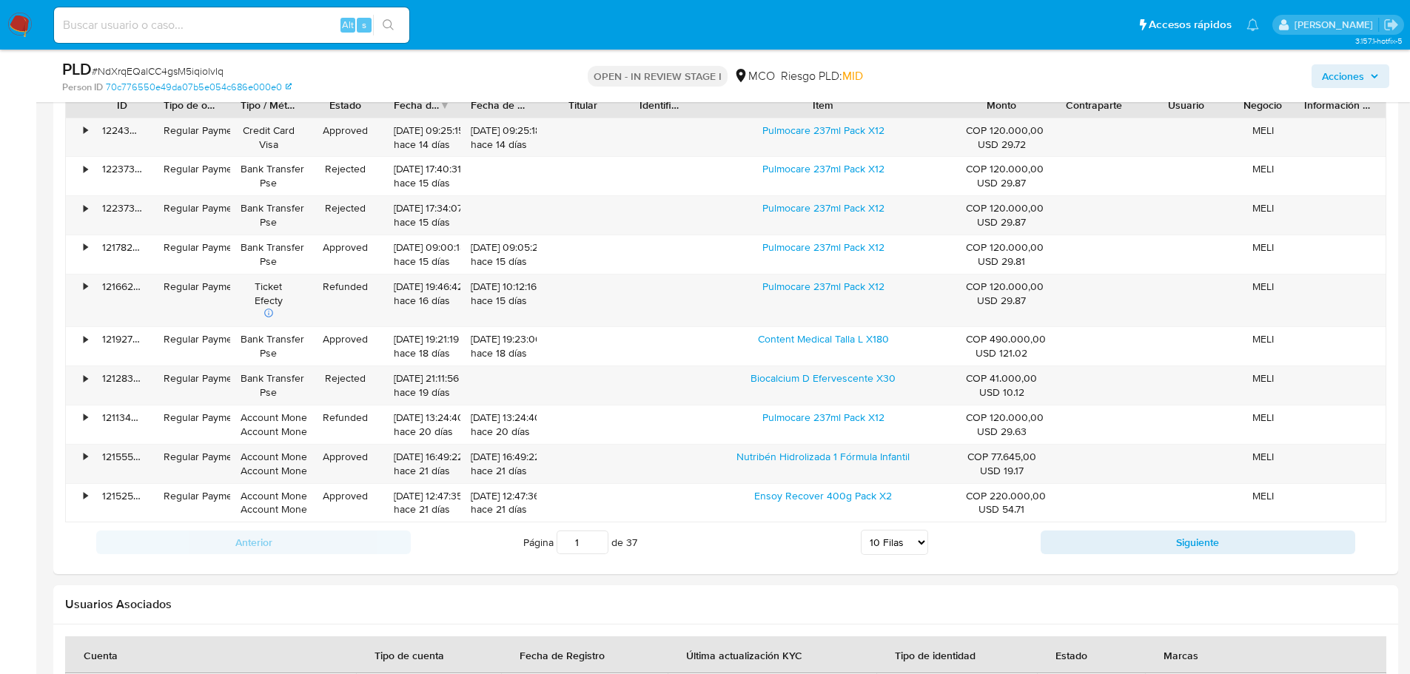
drag, startPoint x: 1367, startPoint y: 74, endPoint x: 1339, endPoint y: 85, distance: 30.2
click at [1367, 74] on span "Acciones" at bounding box center [1350, 76] width 57 height 21
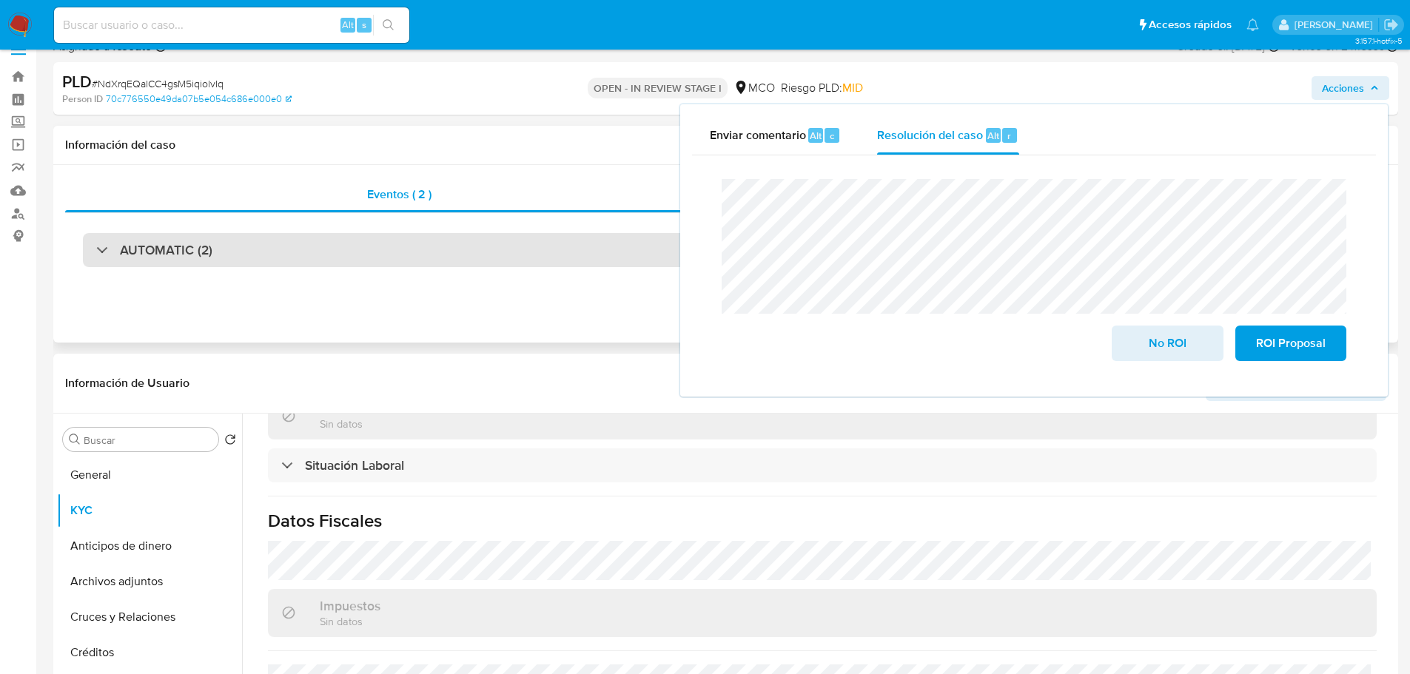
scroll to position [0, 0]
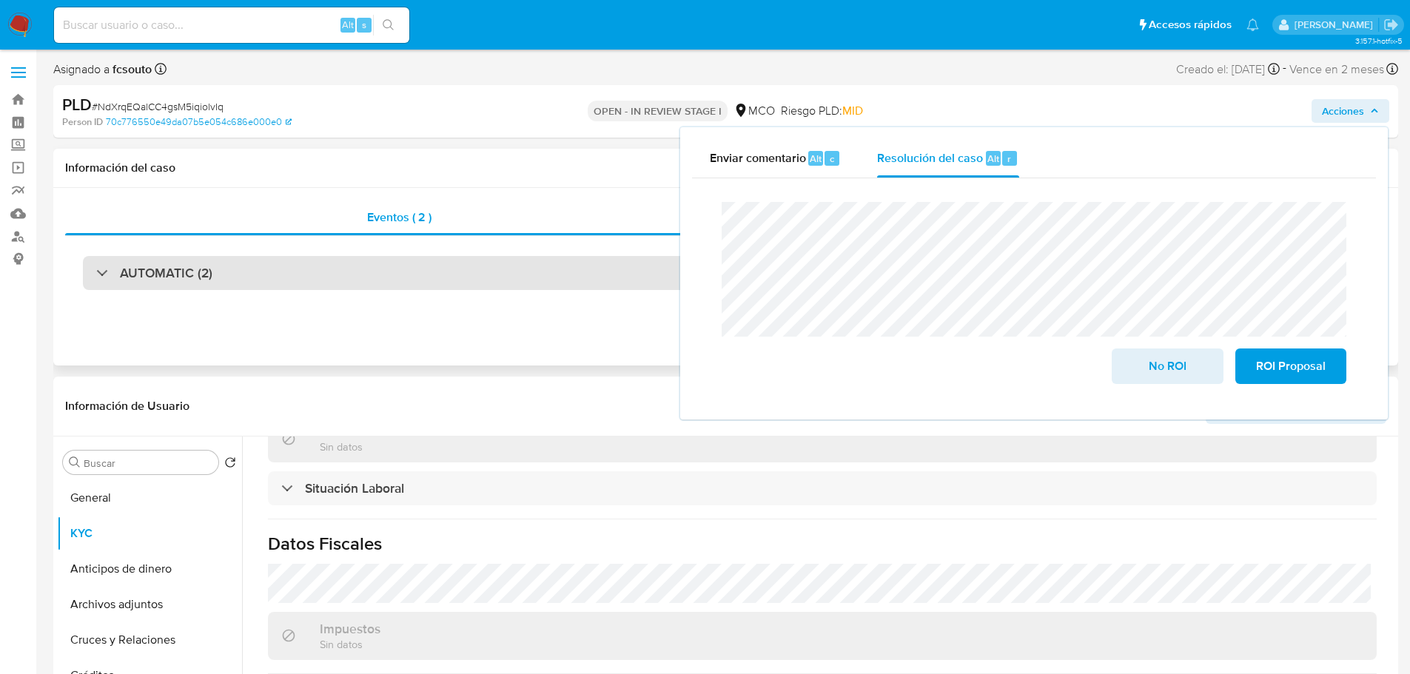
drag, startPoint x: 261, startPoint y: 282, endPoint x: 252, endPoint y: 282, distance: 8.1
click at [259, 282] on div "AUTOMATIC (2)" at bounding box center [726, 273] width 1286 height 34
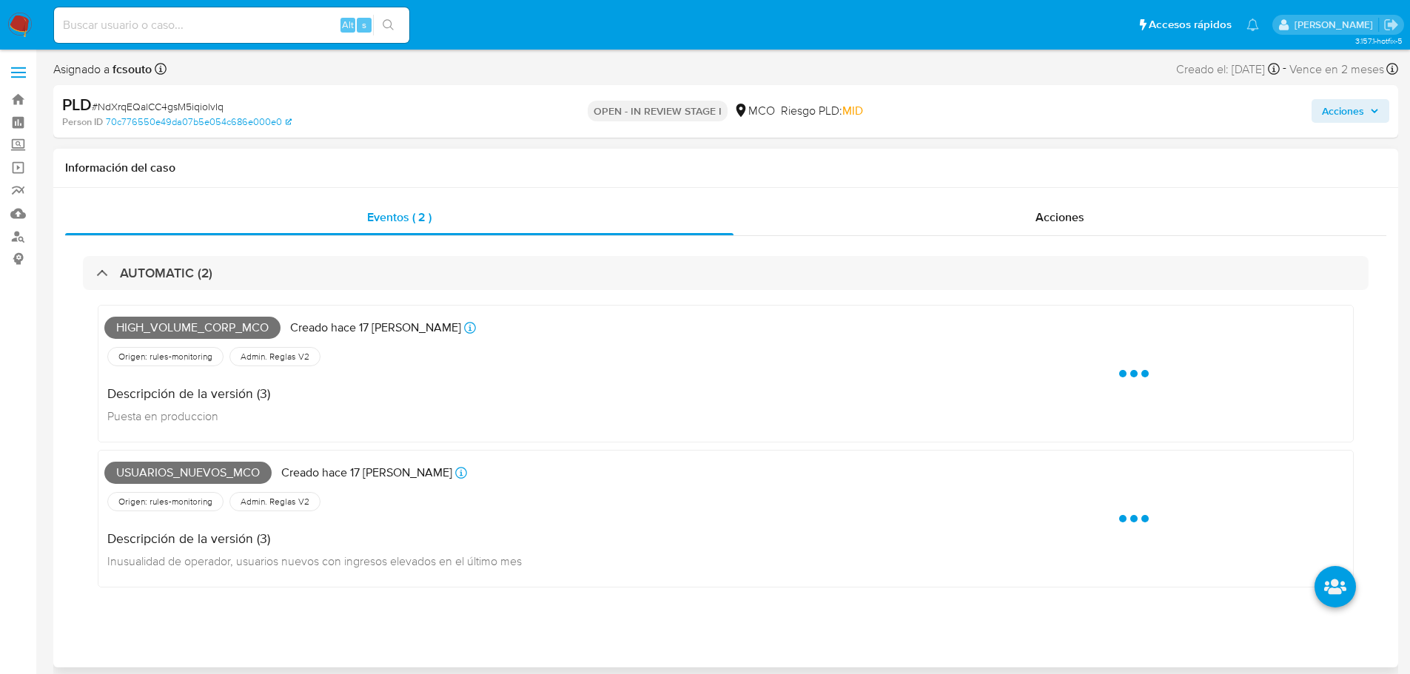
click at [178, 331] on span "High_volume_corp_mco" at bounding box center [192, 328] width 176 height 22
copy span "High_volume_corp_mco"
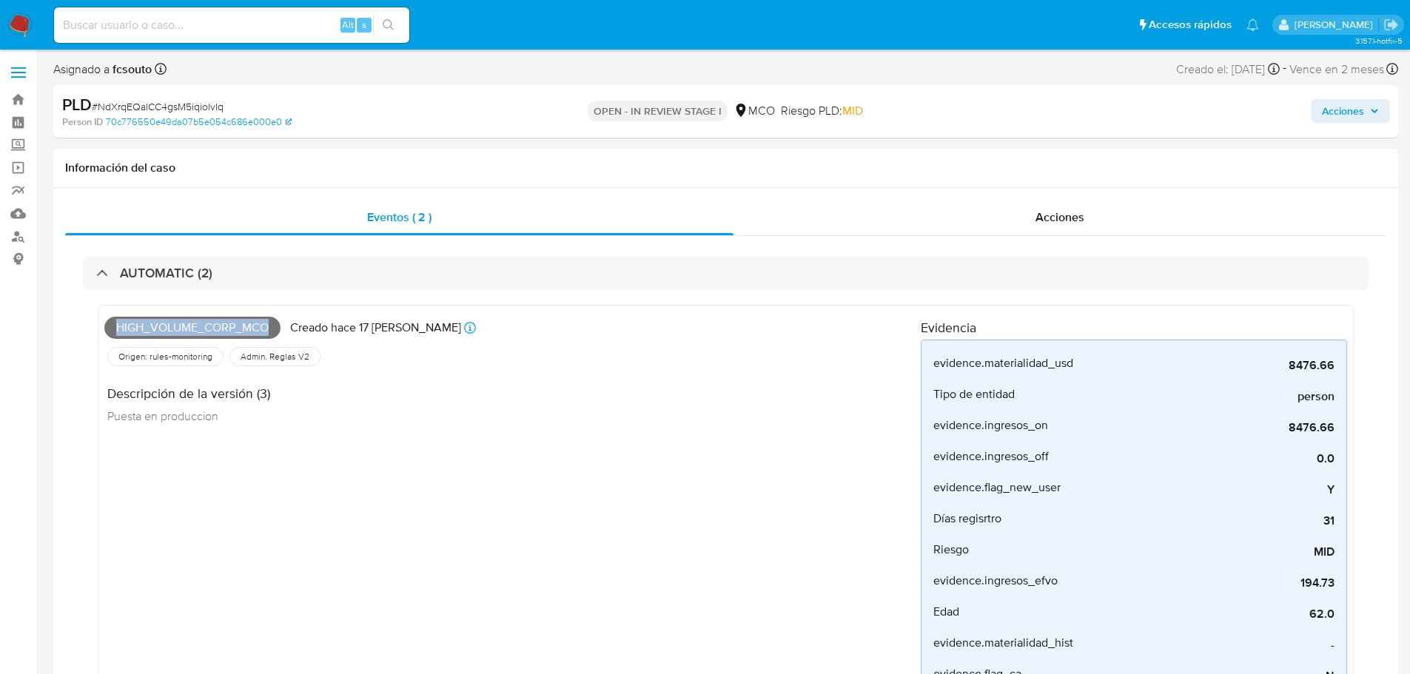
drag, startPoint x: 1367, startPoint y: 114, endPoint x: 1346, endPoint y: 119, distance: 21.4
click at [1366, 114] on span "Acciones" at bounding box center [1350, 111] width 57 height 21
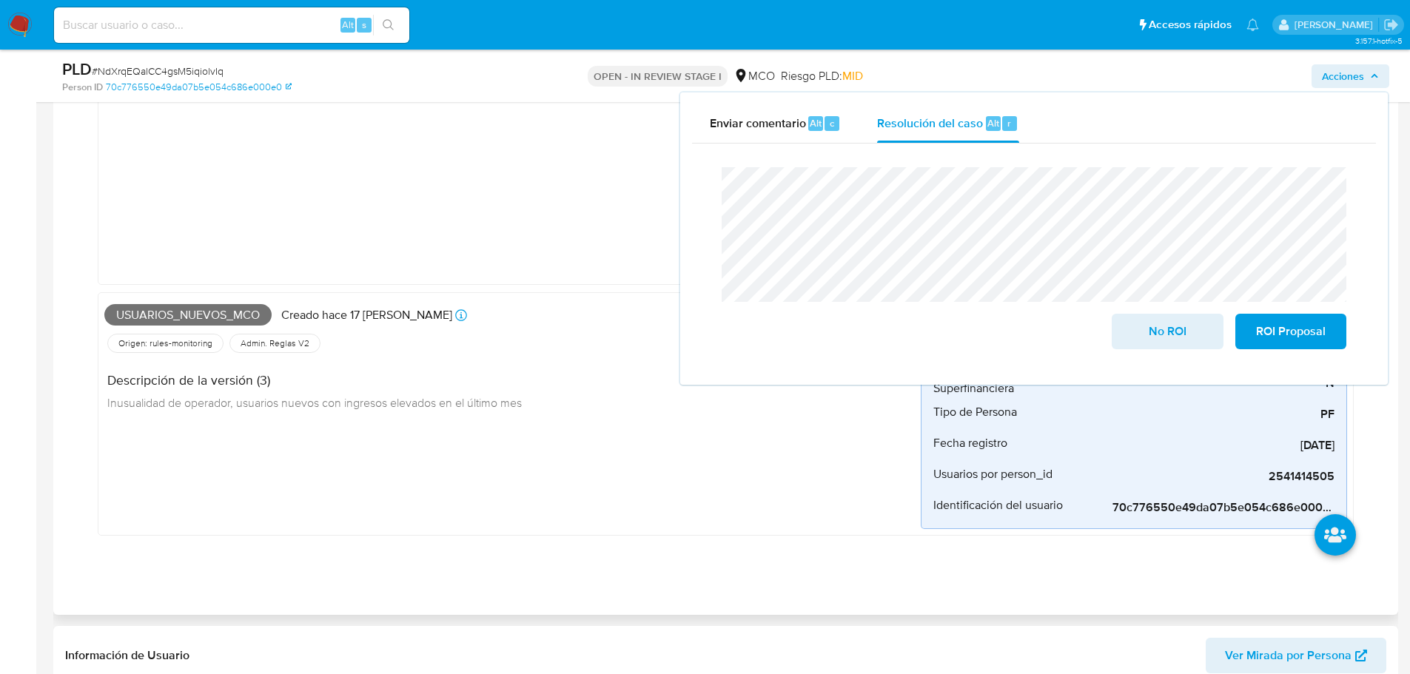
scroll to position [370, 0]
click at [197, 313] on span "Usuarios_nuevos_mco" at bounding box center [187, 312] width 167 height 22
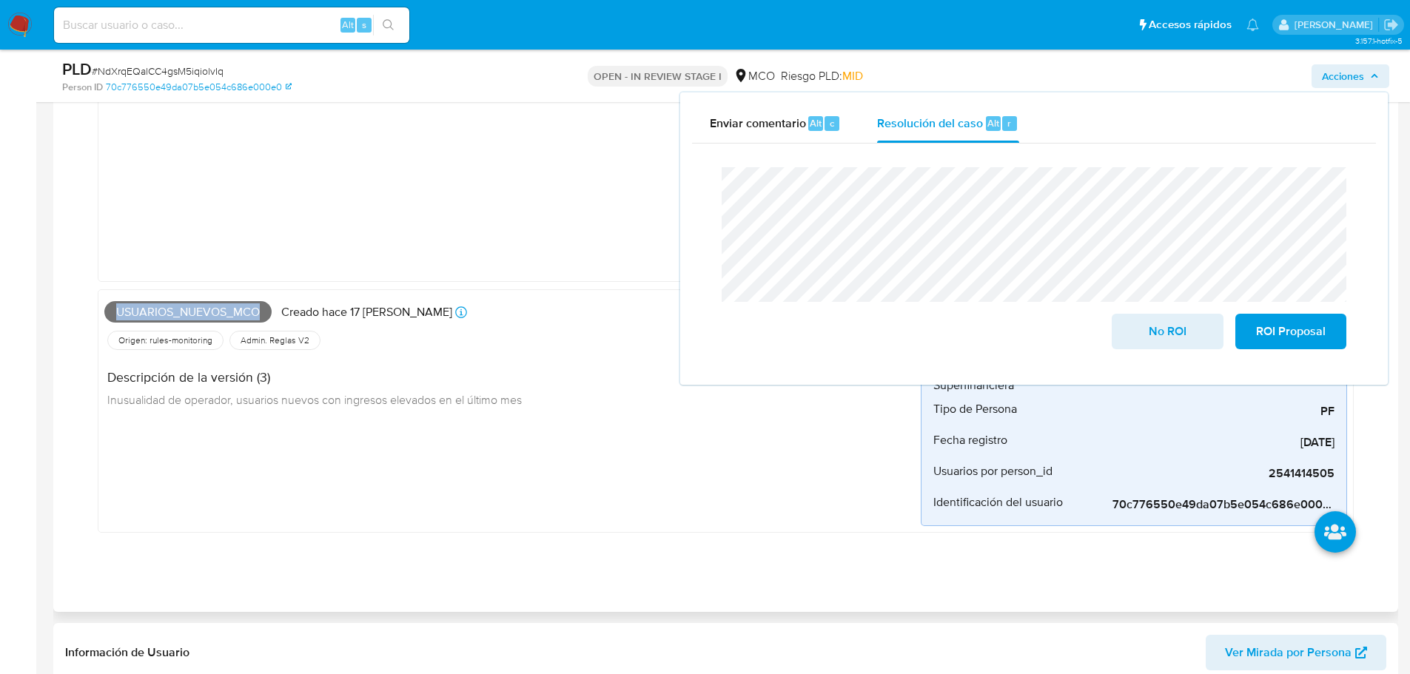
click at [197, 313] on span "Usuarios_nuevos_mco" at bounding box center [187, 312] width 167 height 22
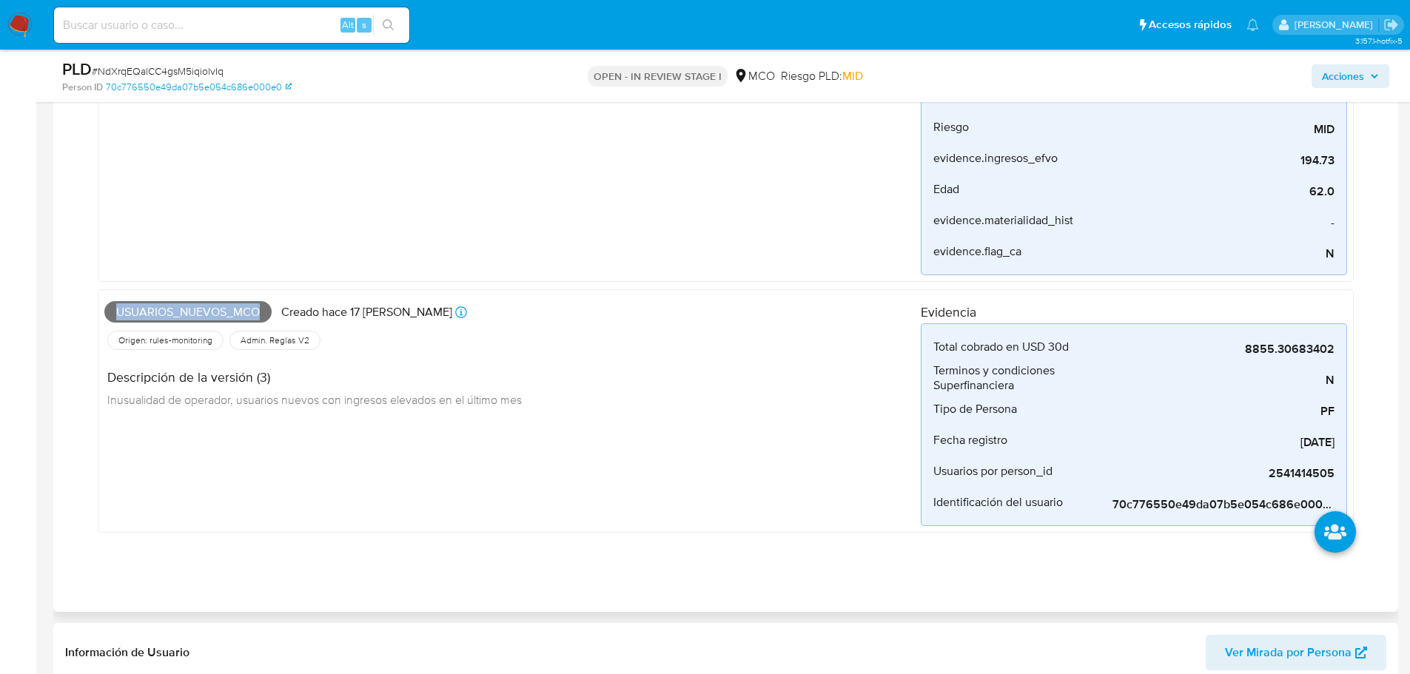
copy span "Usuarios_nuevos_mco"
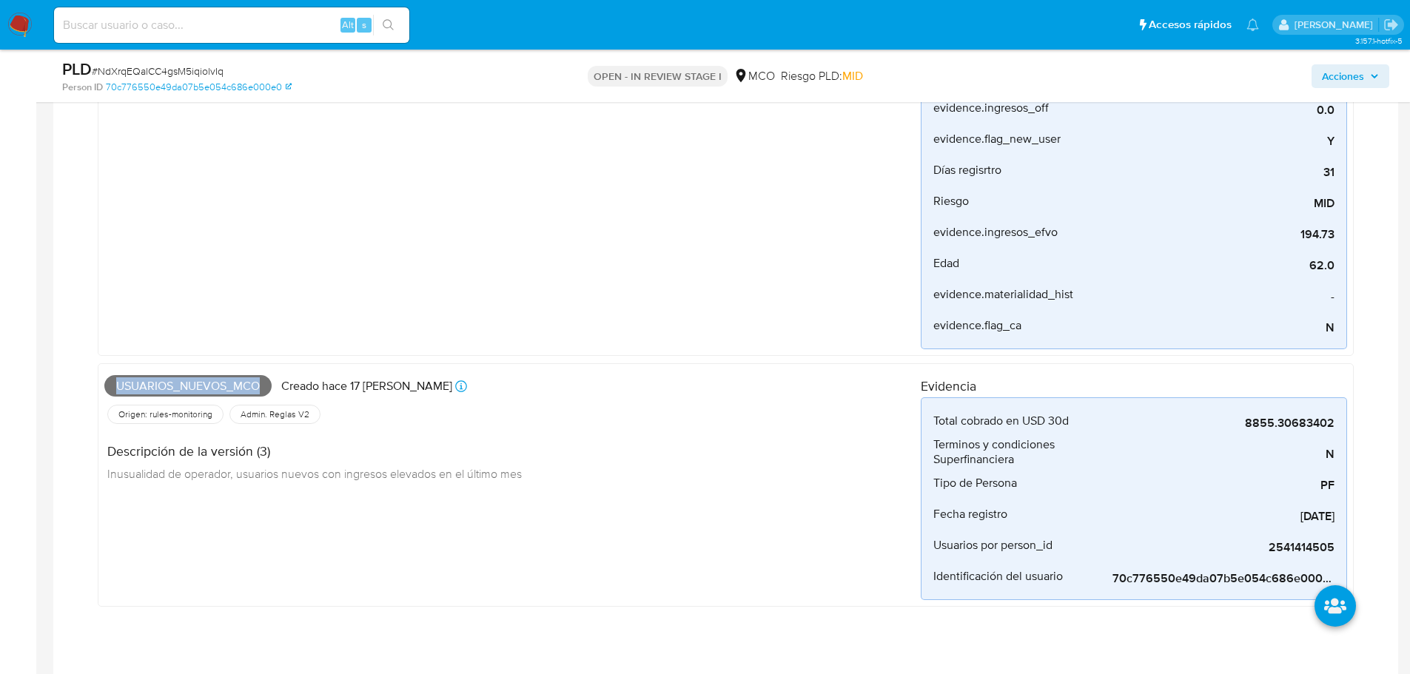
click at [1367, 80] on span "Acciones" at bounding box center [1350, 76] width 57 height 21
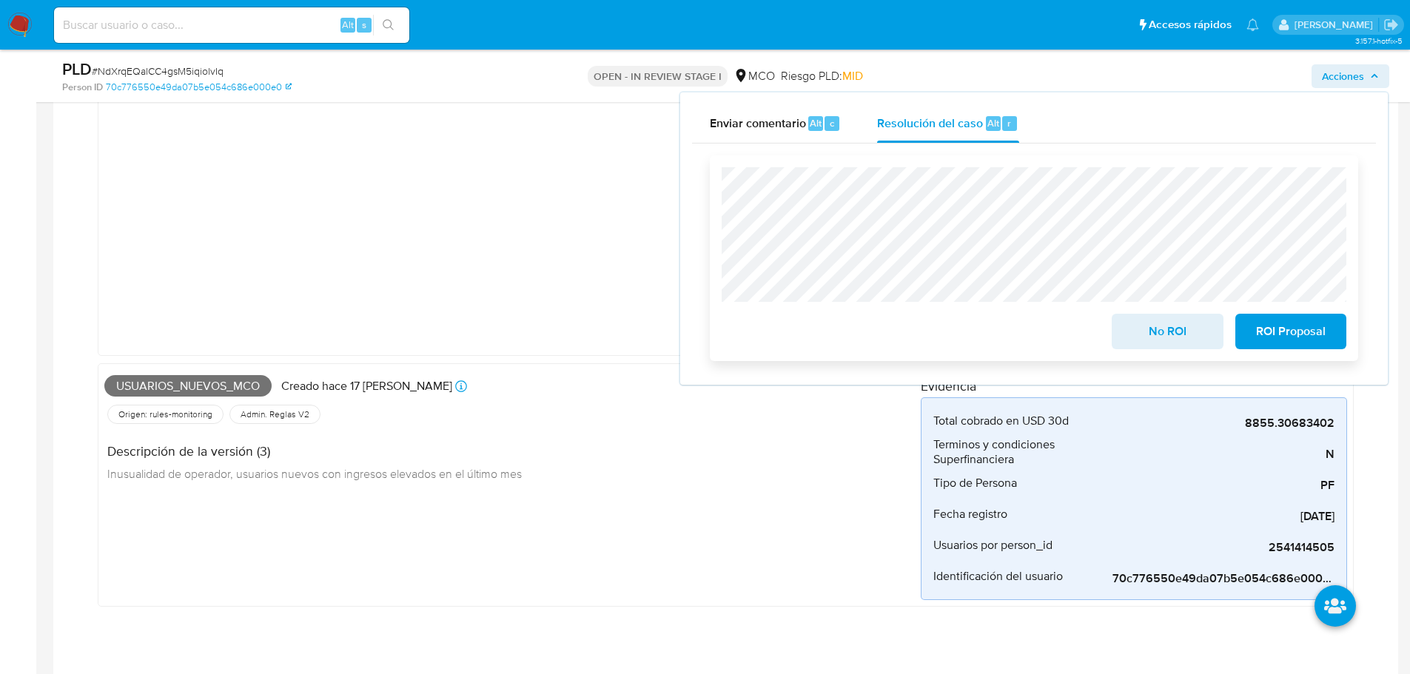
click at [1166, 338] on span "No ROI" at bounding box center [1167, 331] width 73 height 33
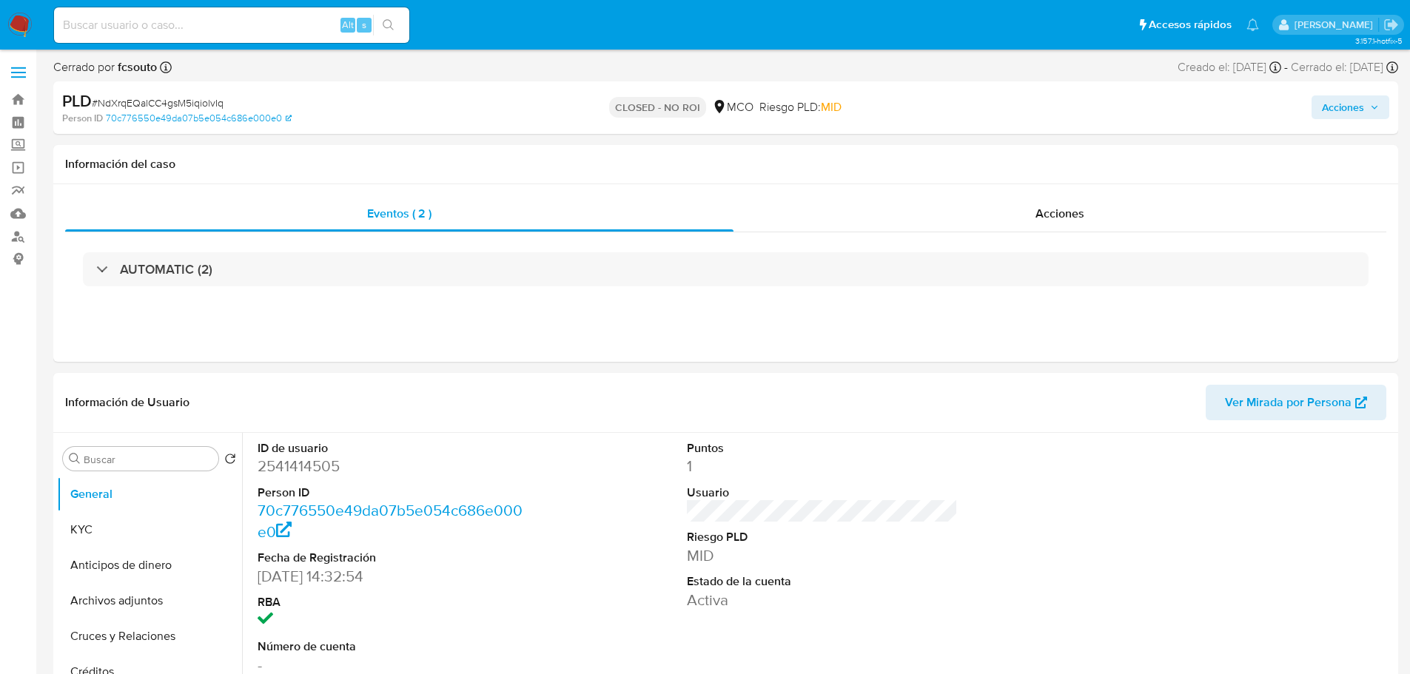
select select "10"
click at [1343, 108] on span "Acciones" at bounding box center [1343, 108] width 42 height 24
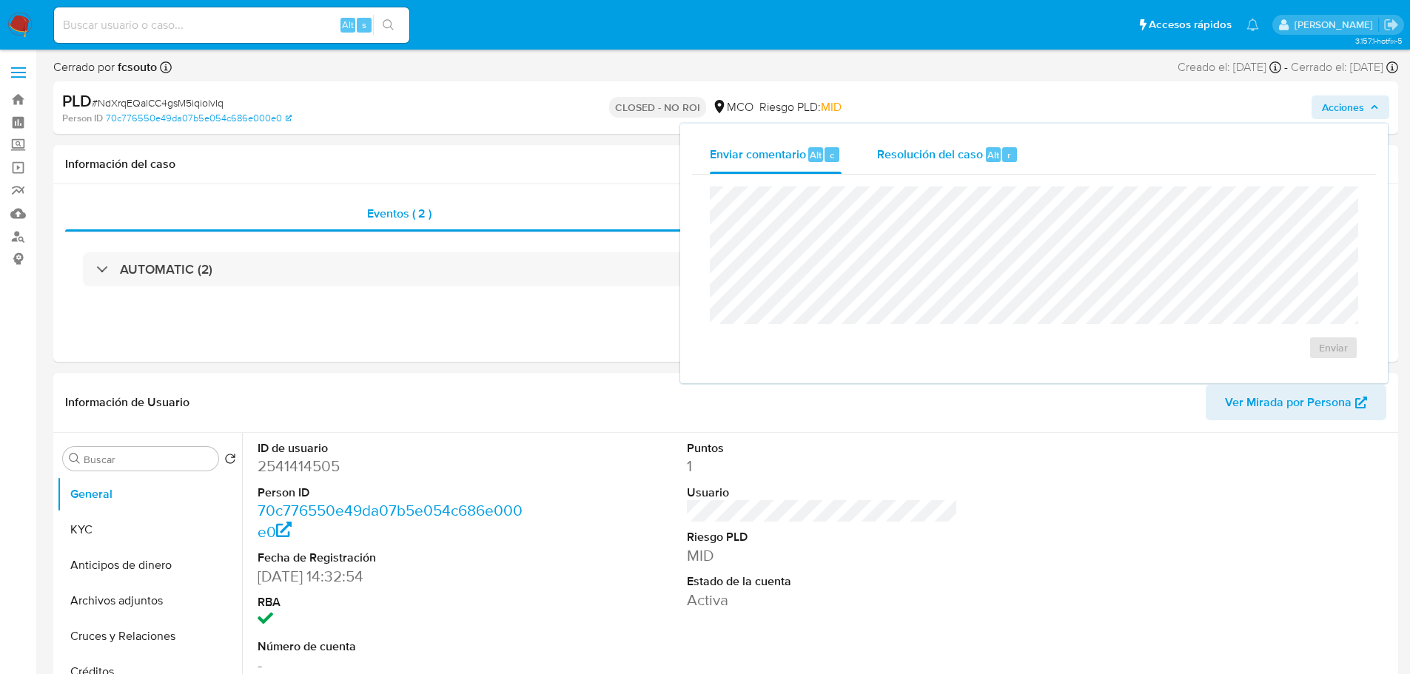
click at [884, 157] on span "Resolución del caso" at bounding box center [930, 154] width 106 height 17
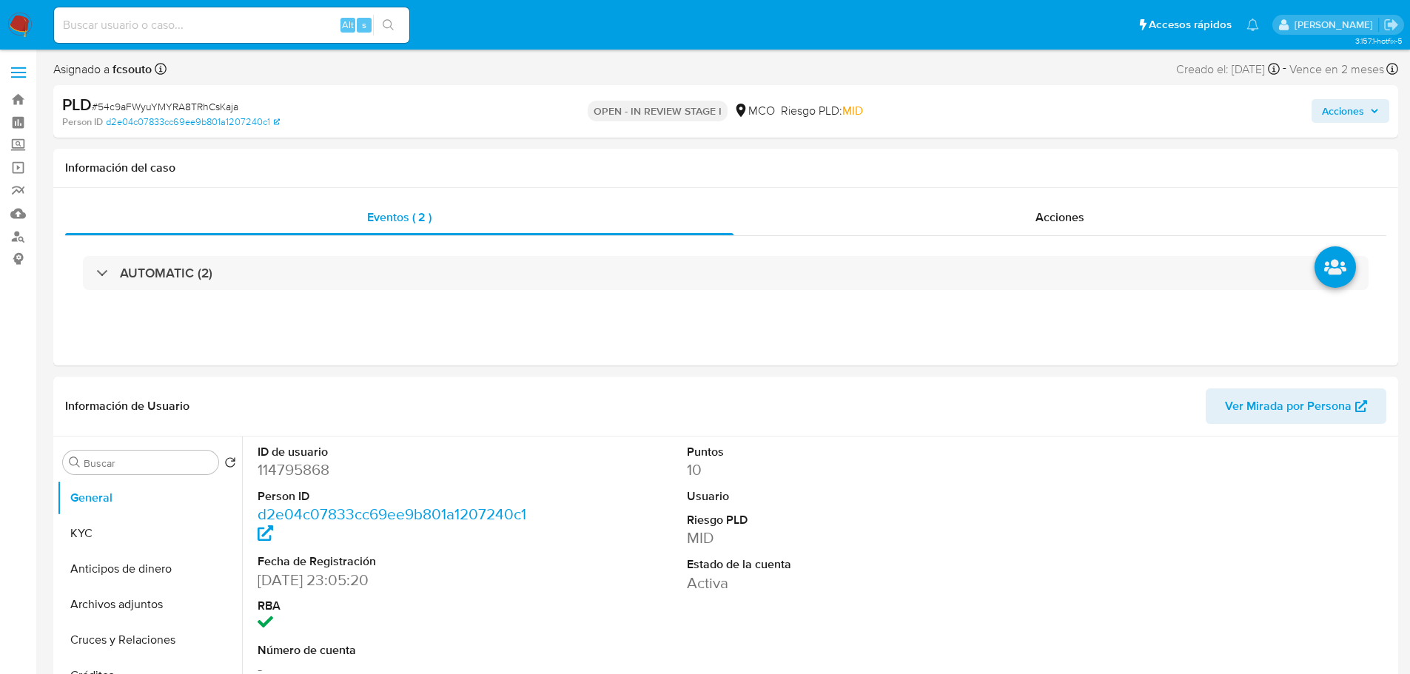
select select "10"
drag, startPoint x: 1341, startPoint y: 107, endPoint x: 1276, endPoint y: 117, distance: 66.0
click at [1330, 112] on span "Acciones" at bounding box center [1343, 111] width 42 height 24
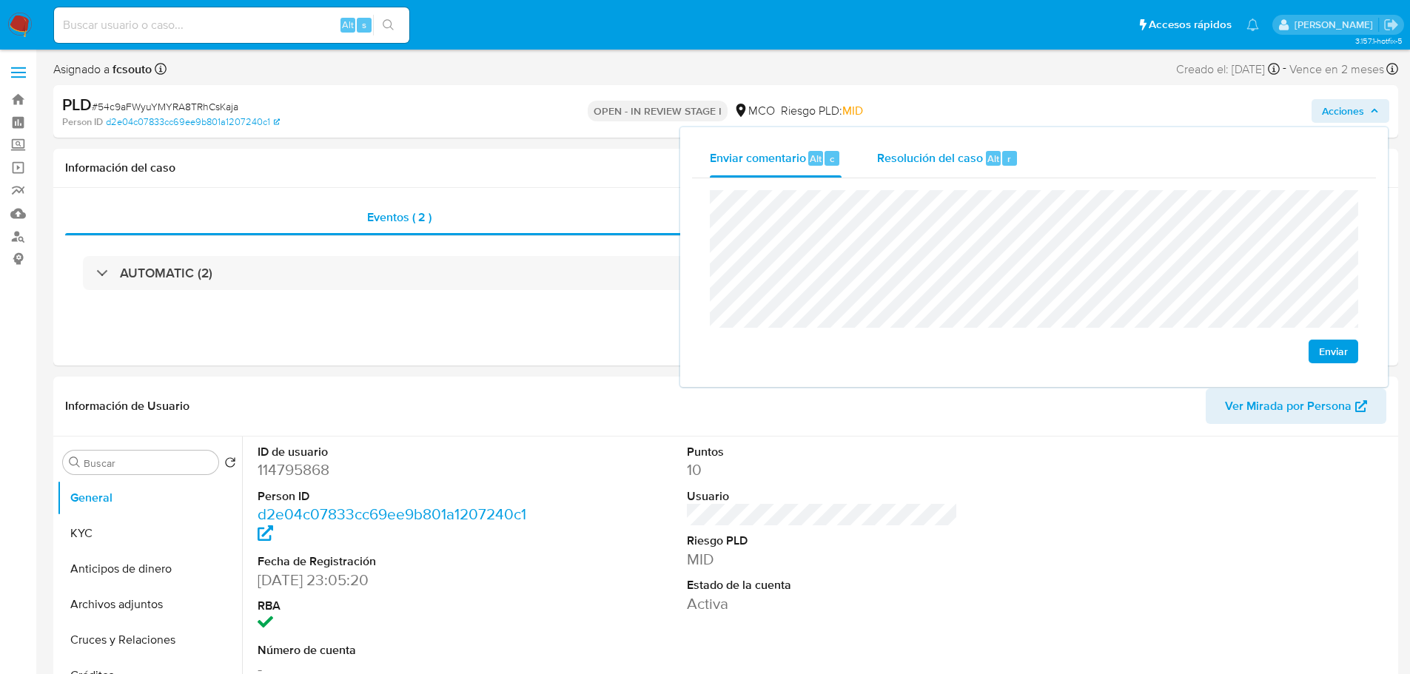
click at [917, 147] on div "Resolución del caso Alt r" at bounding box center [947, 158] width 141 height 38
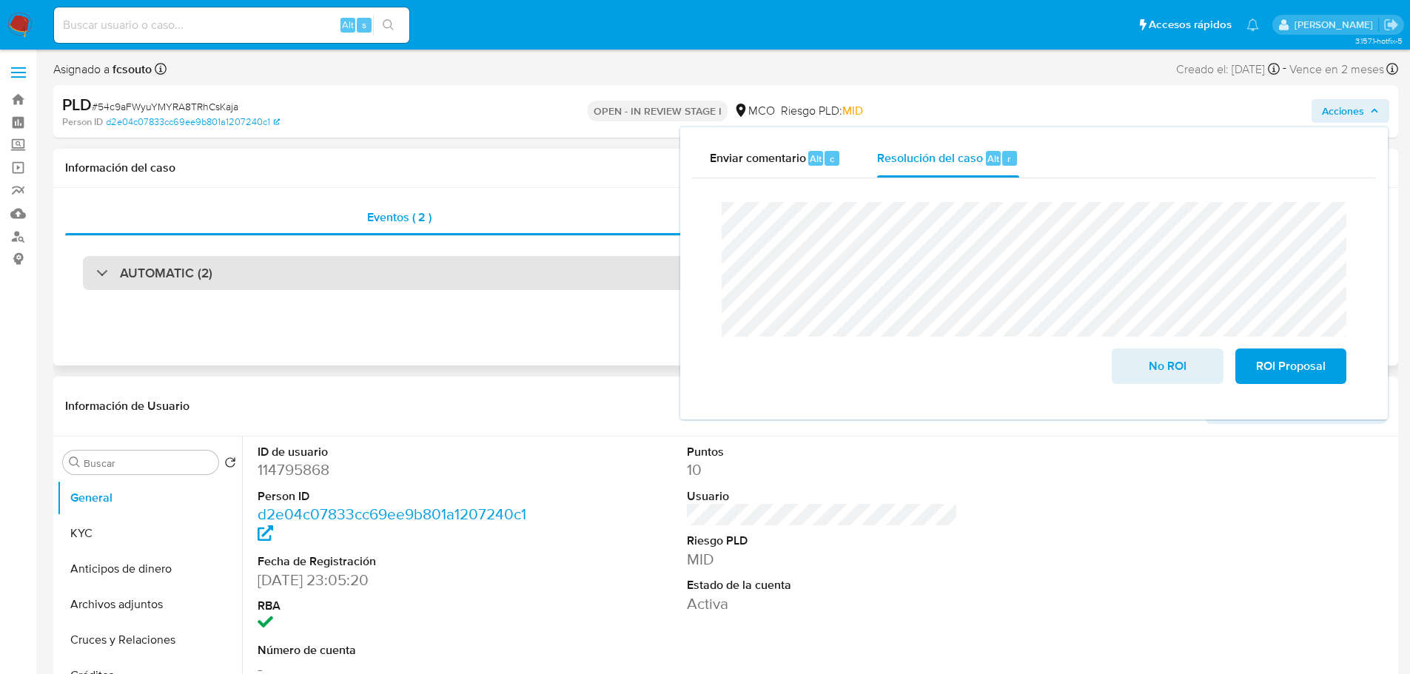
click at [344, 284] on div "AUTOMATIC (2)" at bounding box center [726, 273] width 1286 height 34
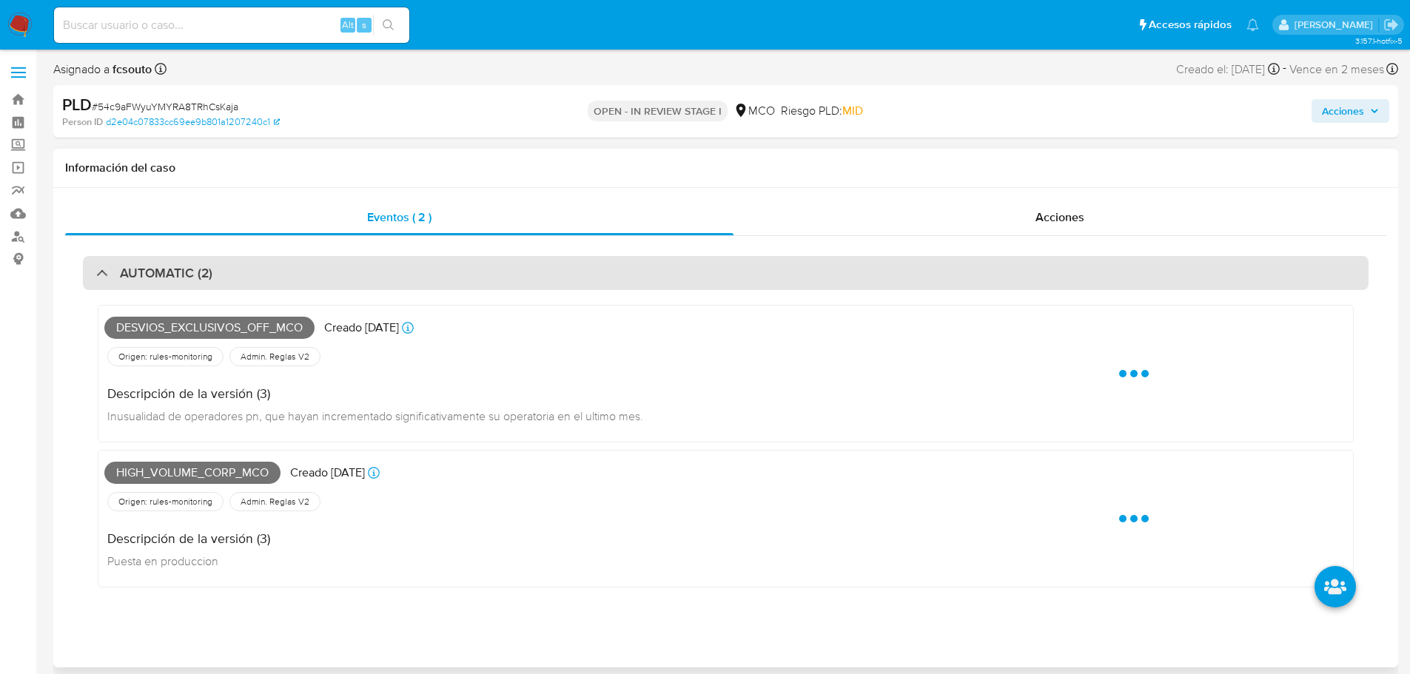
click at [346, 279] on div "AUTOMATIC (2)" at bounding box center [726, 273] width 1286 height 34
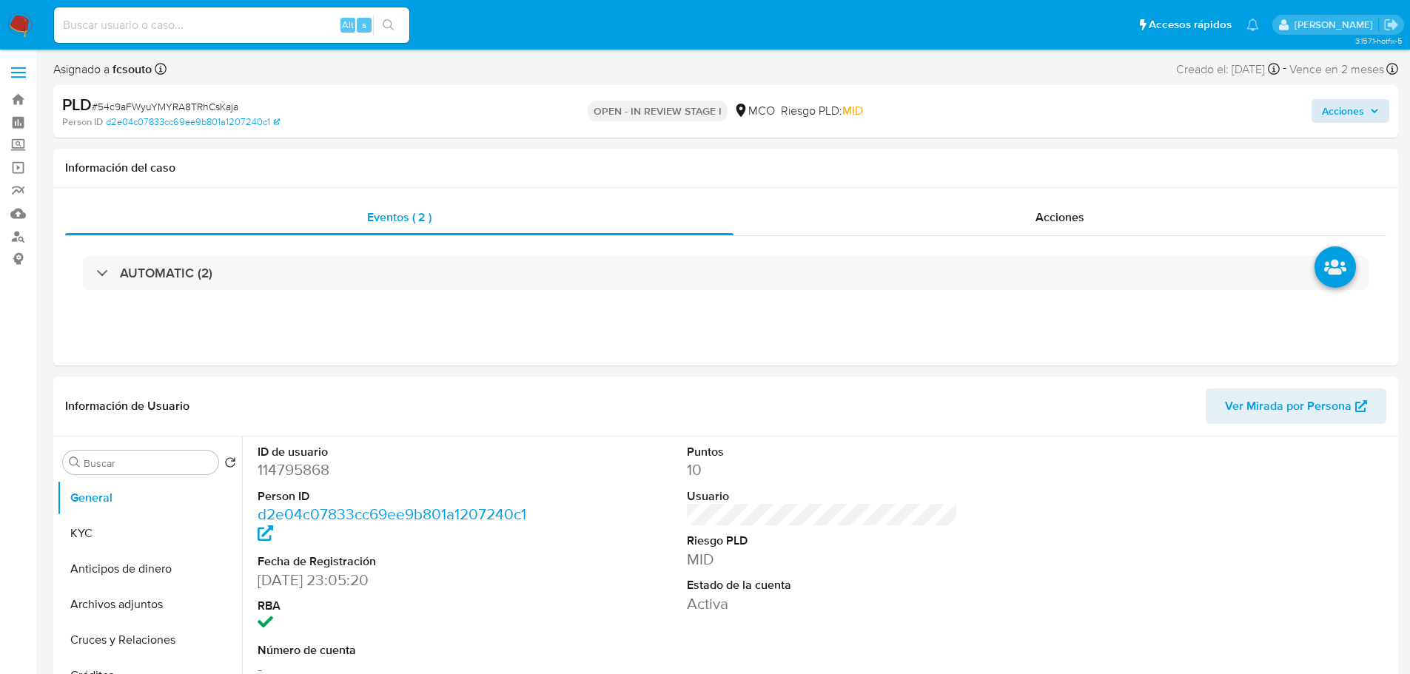
drag, startPoint x: 1358, startPoint y: 98, endPoint x: 1331, endPoint y: 120, distance: 34.2
click at [1357, 100] on div "Acciones" at bounding box center [1170, 111] width 438 height 35
click at [1336, 113] on span "Acciones" at bounding box center [1343, 111] width 42 height 24
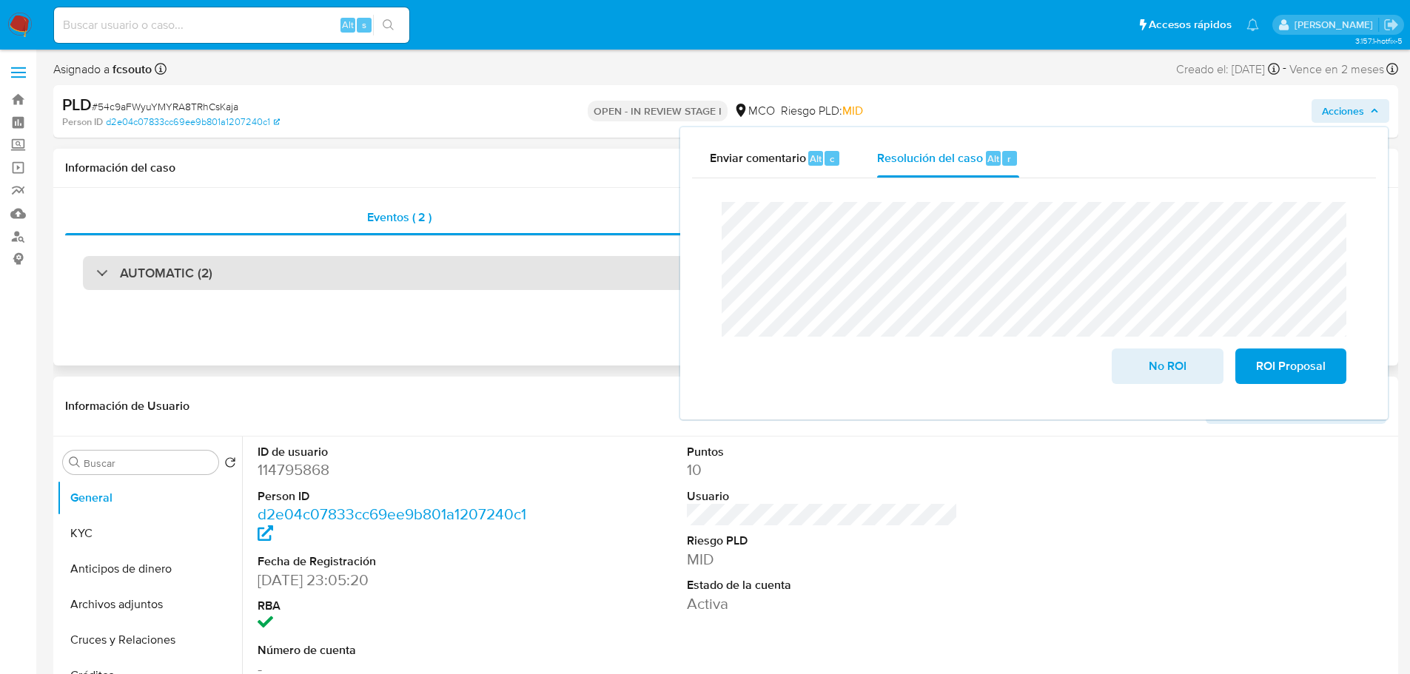
drag, startPoint x: 496, startPoint y: 272, endPoint x: 0, endPoint y: 483, distance: 539.4
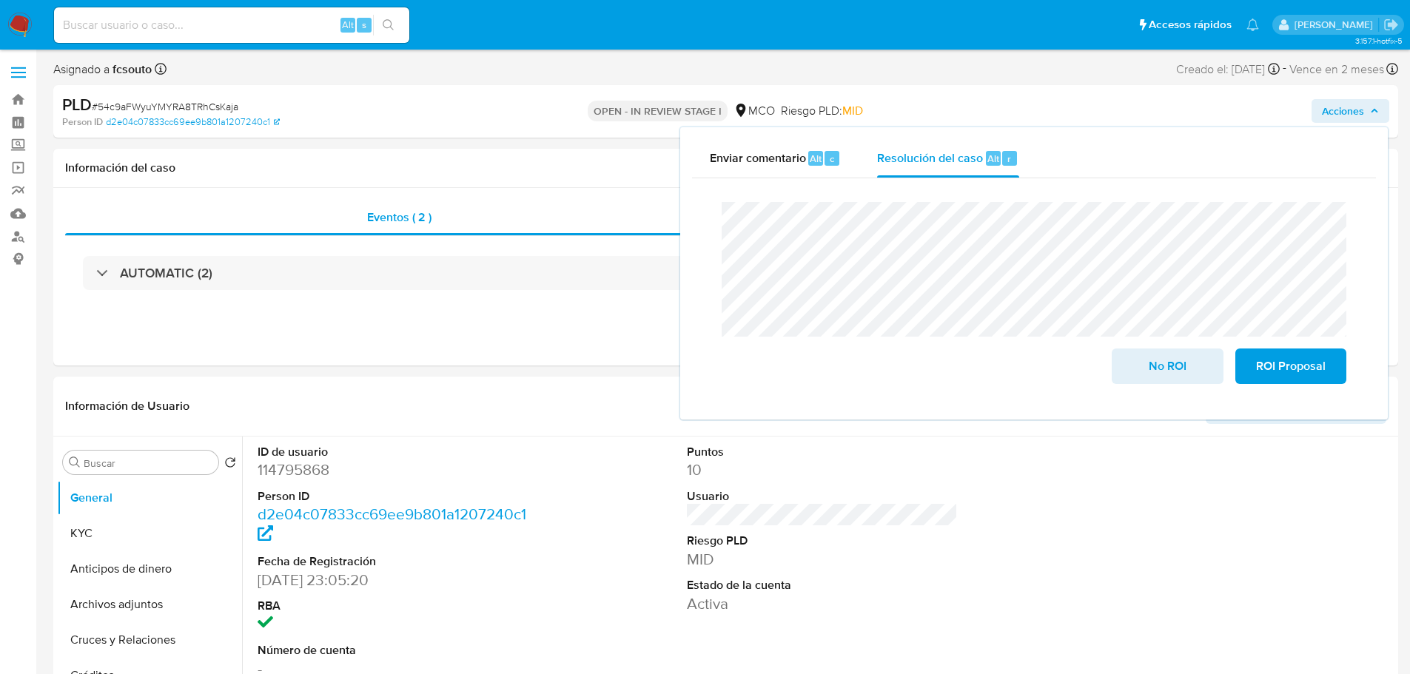
click at [490, 275] on div "AUTOMATIC (2)" at bounding box center [726, 273] width 1286 height 34
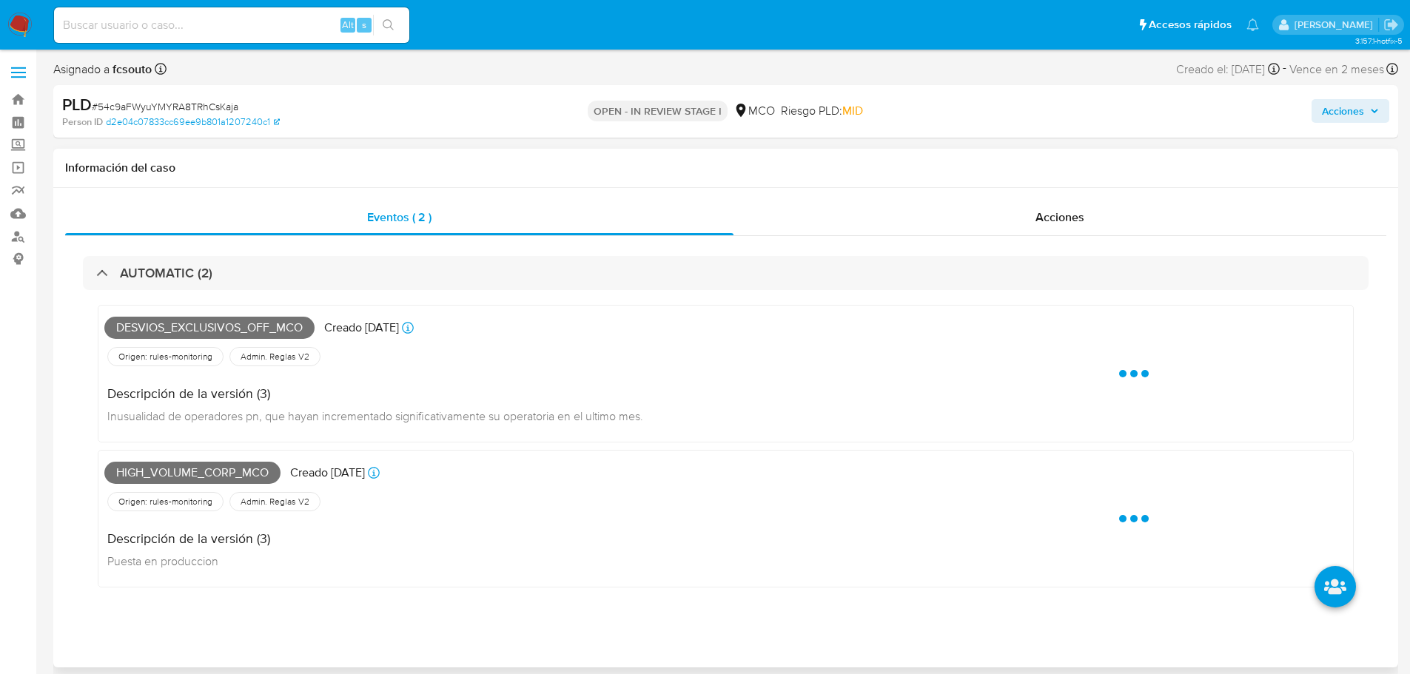
click at [245, 329] on span "Desvios_exclusivos_off_mco" at bounding box center [209, 328] width 210 height 22
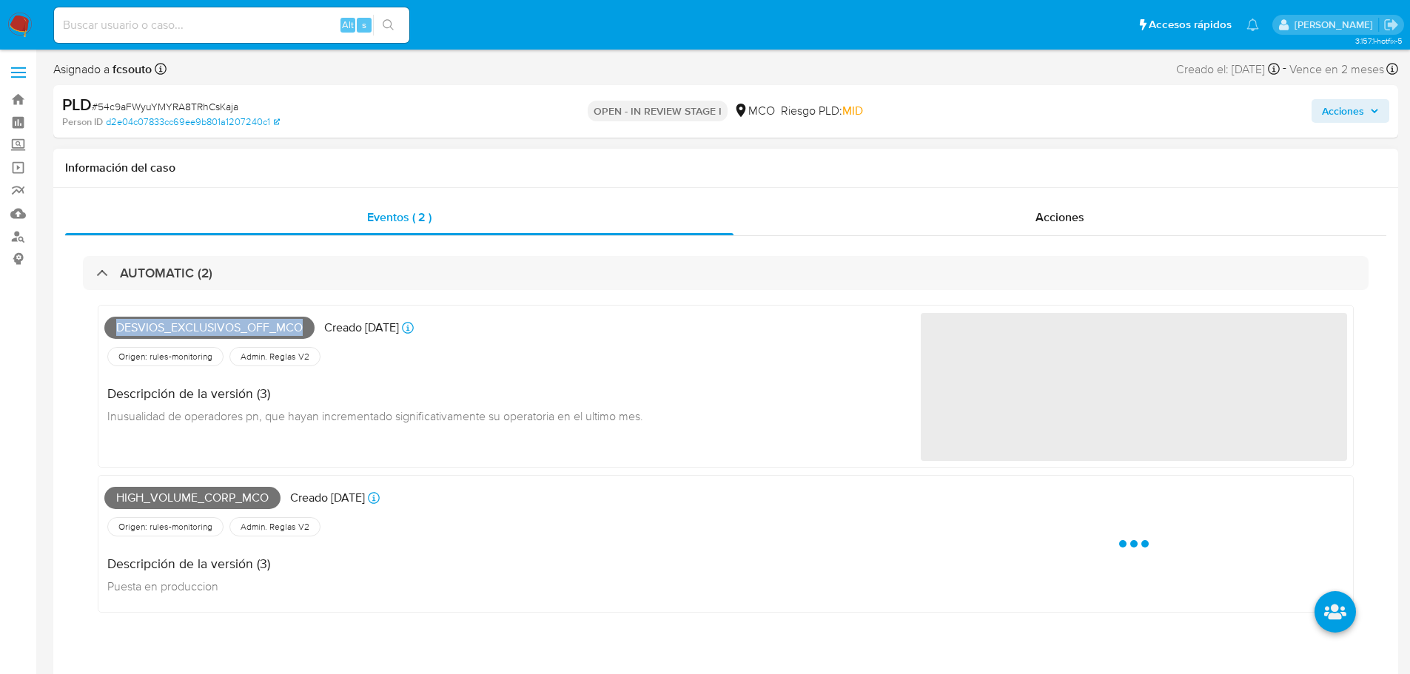
copy span "Desvios_exclusivos_off_mco"
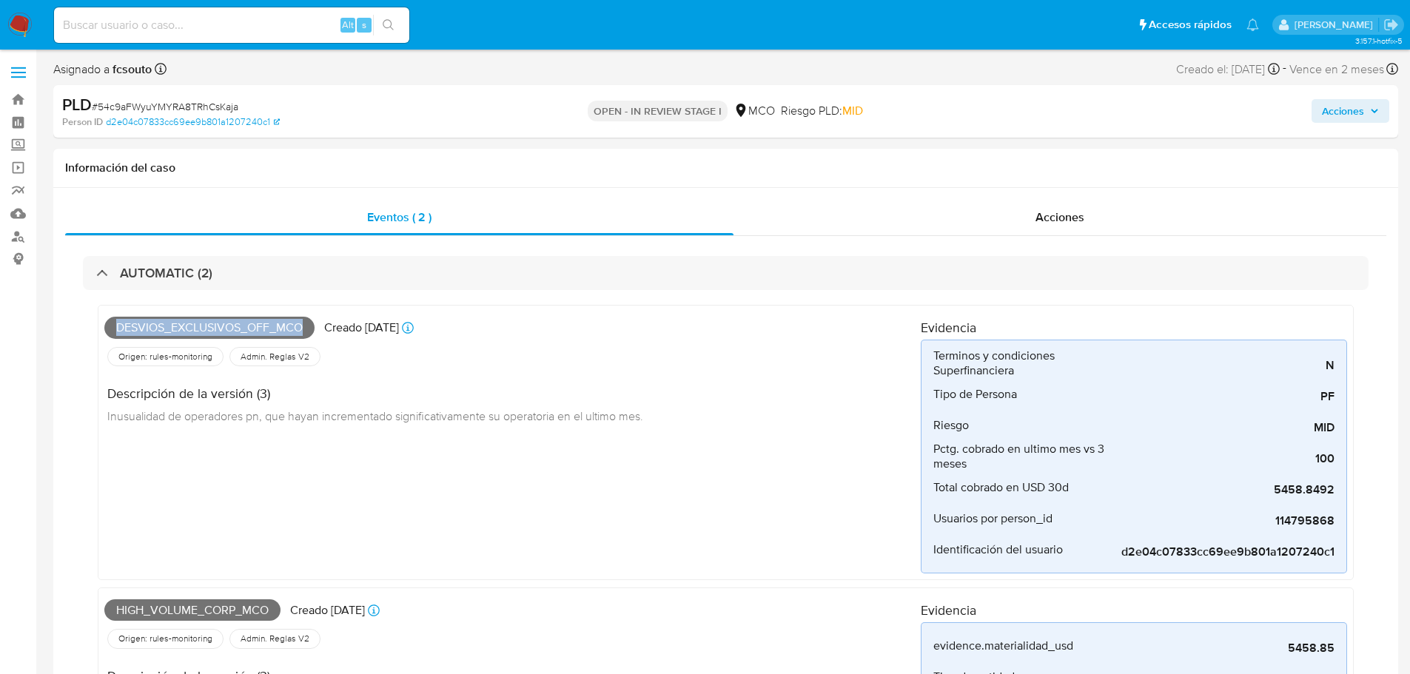
click at [1337, 107] on span "Acciones" at bounding box center [1343, 111] width 42 height 24
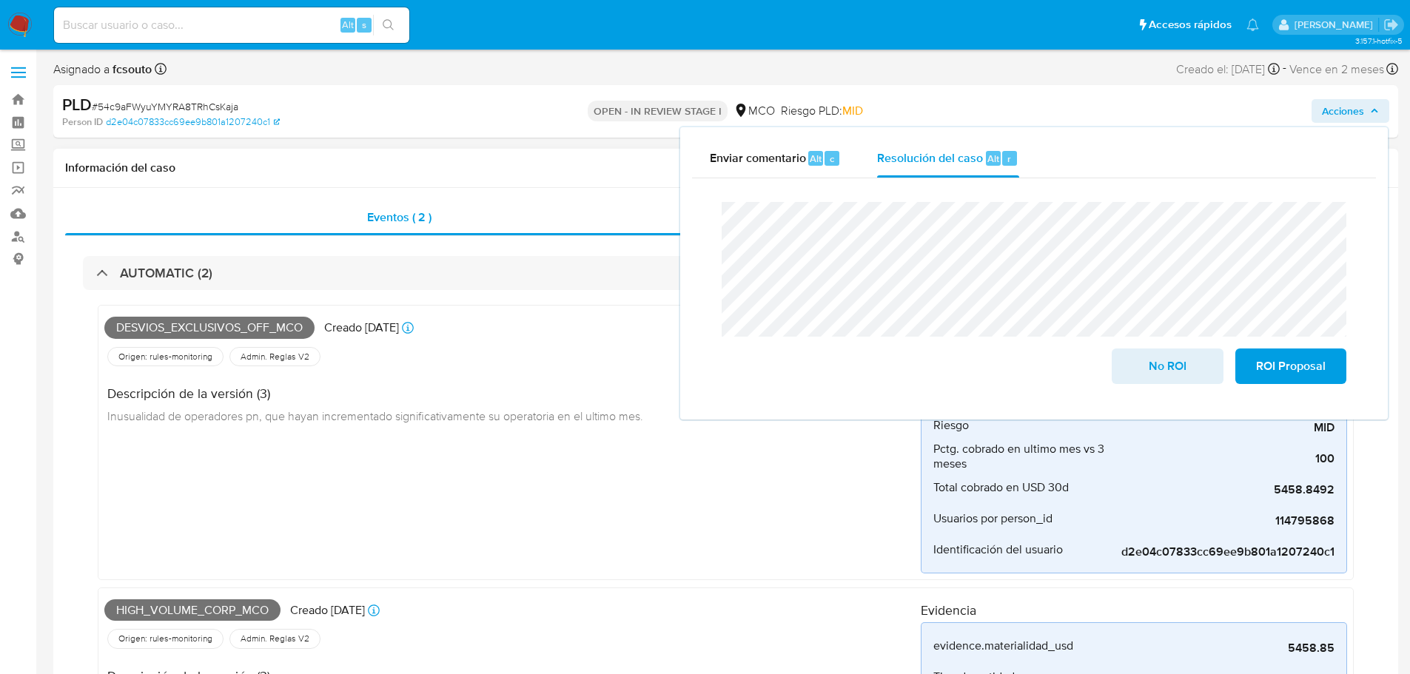
drag, startPoint x: 321, startPoint y: 244, endPoint x: 311, endPoint y: 252, distance: 12.1
click at [315, 247] on div "AUTOMATIC (2) Desvios_exclusivos_off_mco Creado hace 17 días Creado: 12/08/2025…" at bounding box center [726, 633] width 1322 height 794
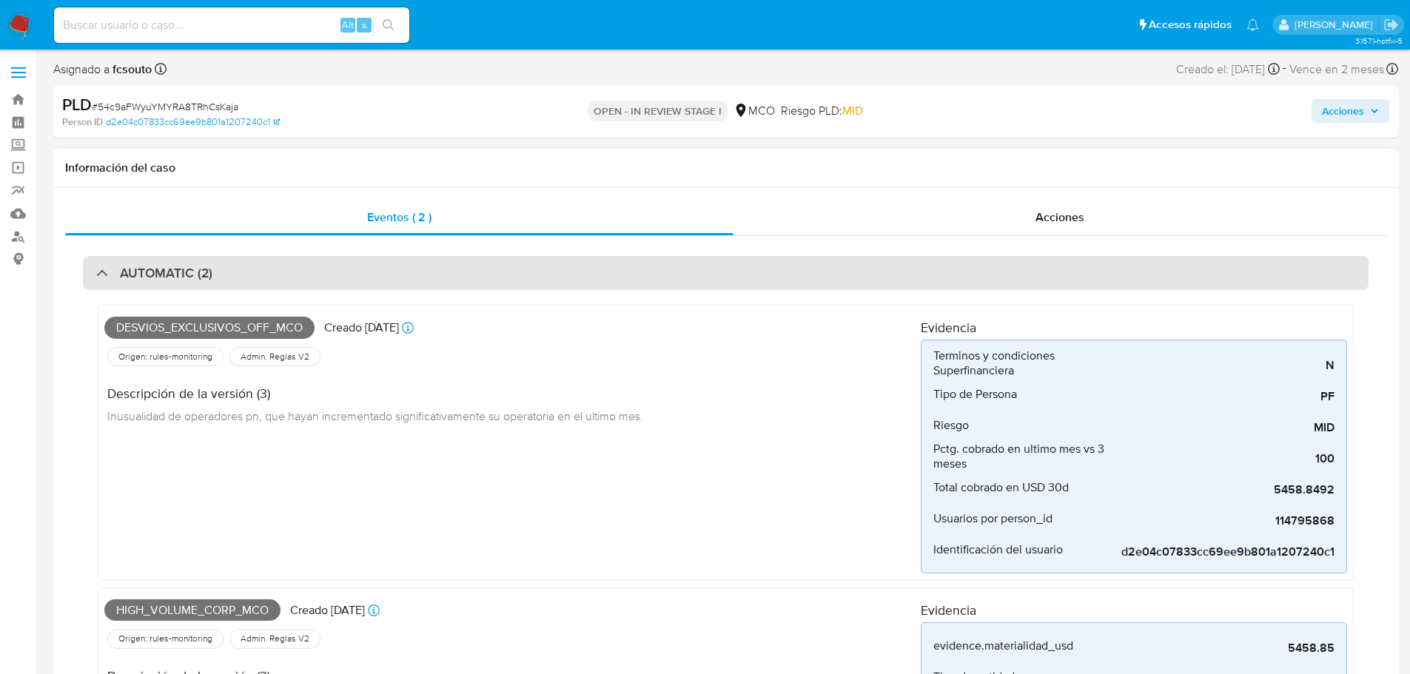
click at [307, 258] on div "AUTOMATIC (2) Desvios_exclusivos_off_mco Creado hace 17 días Creado: 12/08/2025…" at bounding box center [726, 633] width 1322 height 794
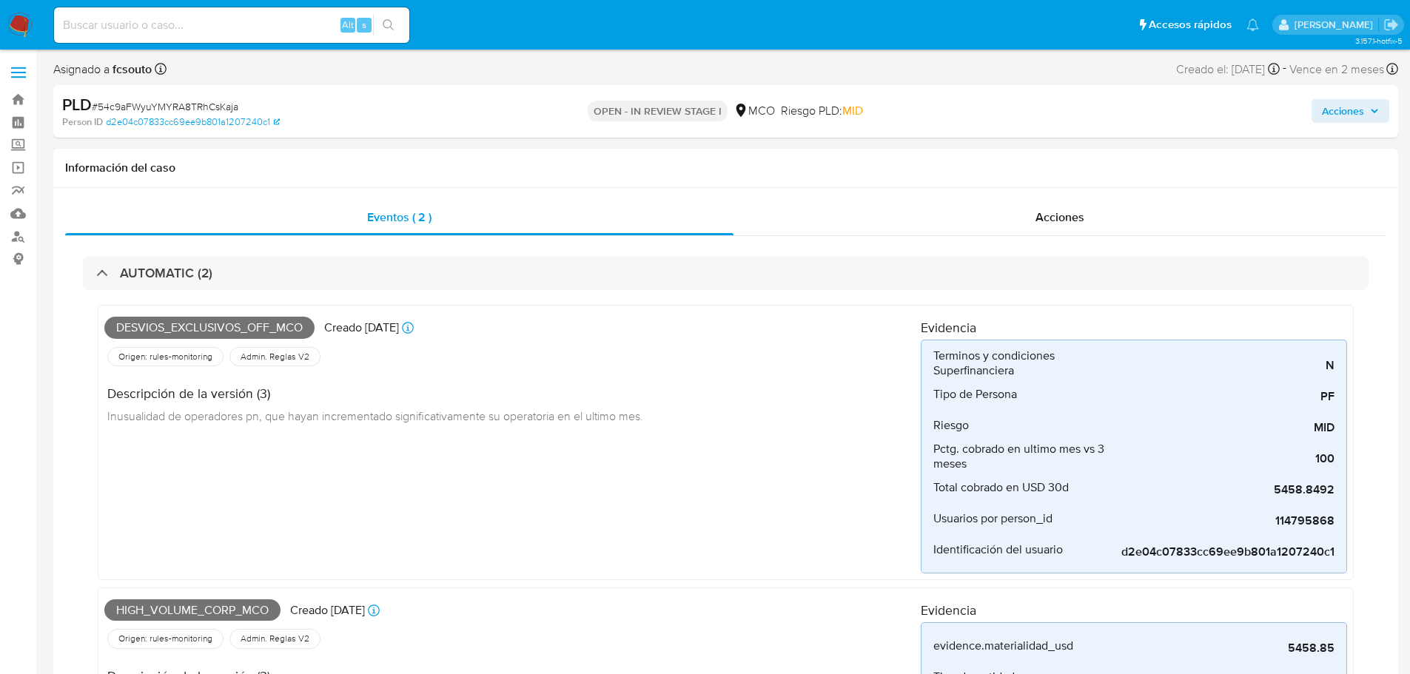
drag, startPoint x: 230, startPoint y: 277, endPoint x: 150, endPoint y: 319, distance: 90.4
click at [207, 293] on div "AUTOMATIC (2) Desvios_exclusivos_off_mco Creado hace 17 días Creado: 12/08/2025…" at bounding box center [726, 632] width 1286 height 753
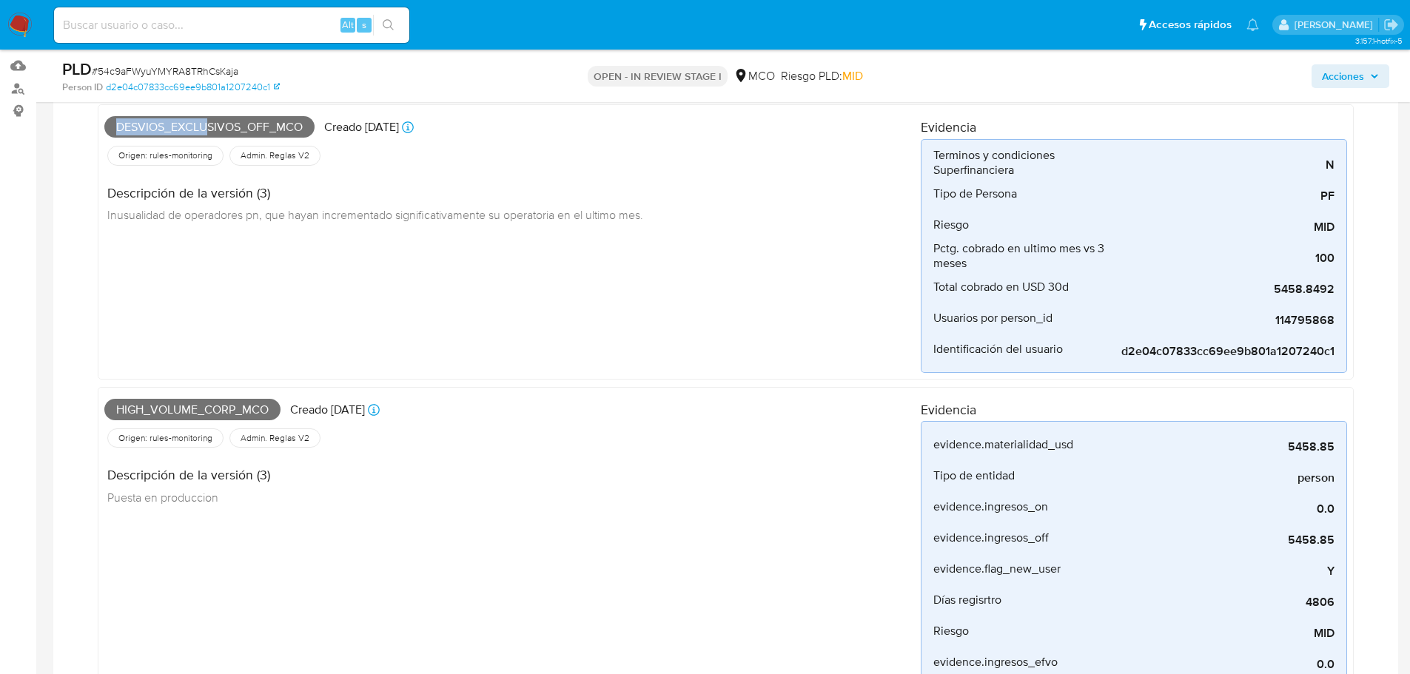
scroll to position [74, 0]
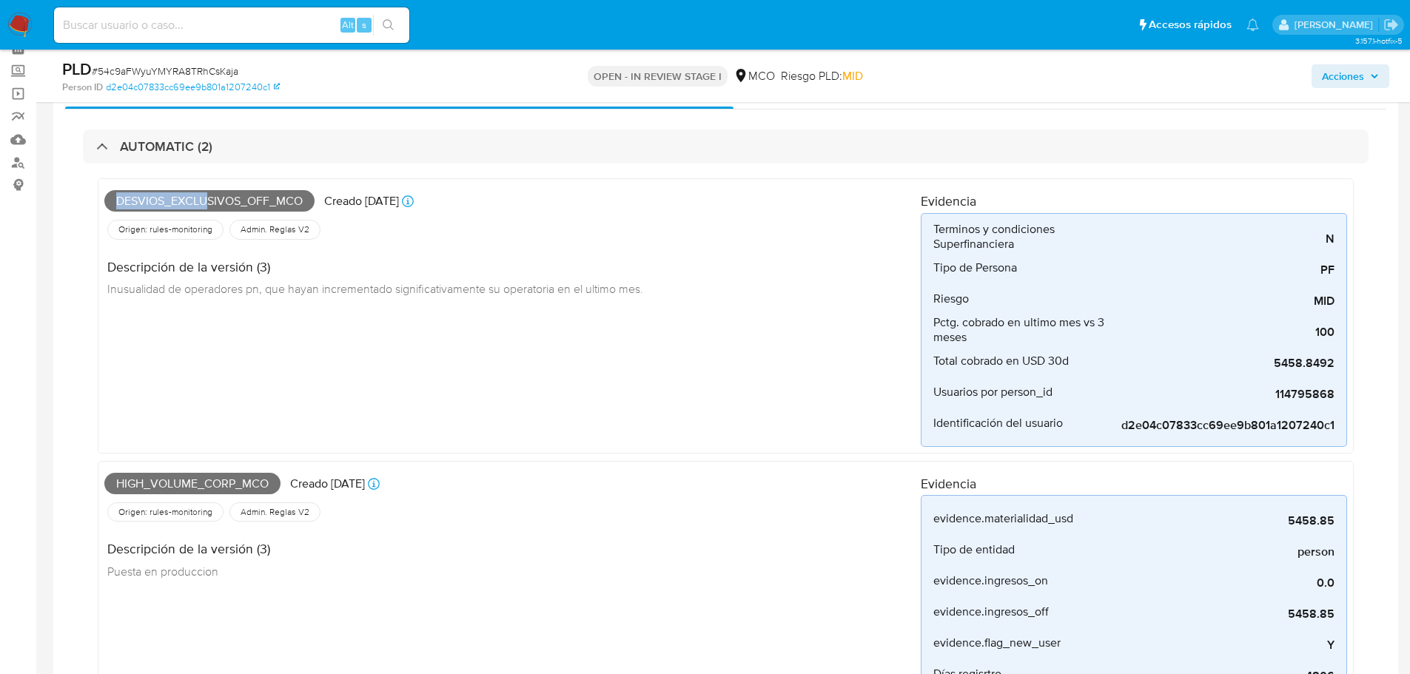
drag, startPoint x: 309, startPoint y: 140, endPoint x: 76, endPoint y: 321, distance: 295.5
click at [308, 141] on div "AUTOMATIC (2)" at bounding box center [726, 147] width 1286 height 34
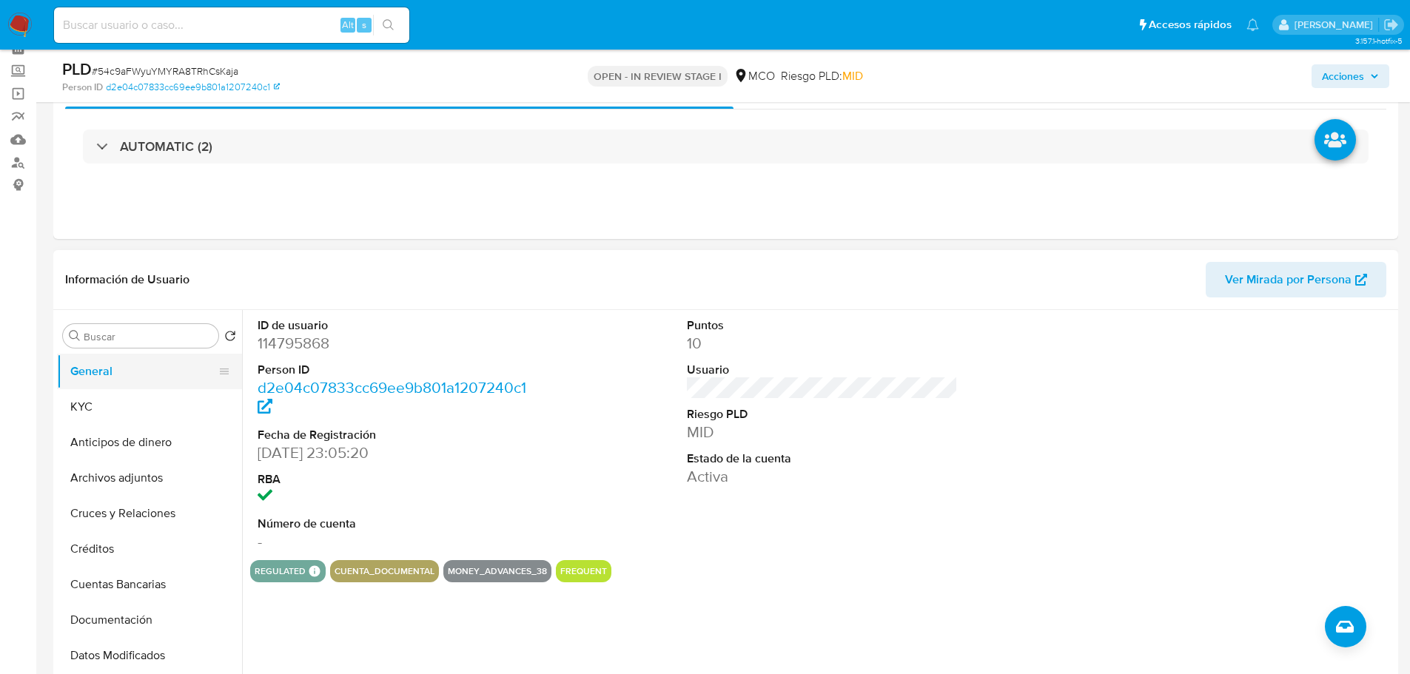
click at [124, 376] on button "General" at bounding box center [143, 372] width 173 height 36
click at [100, 407] on button "KYC" at bounding box center [143, 407] width 173 height 36
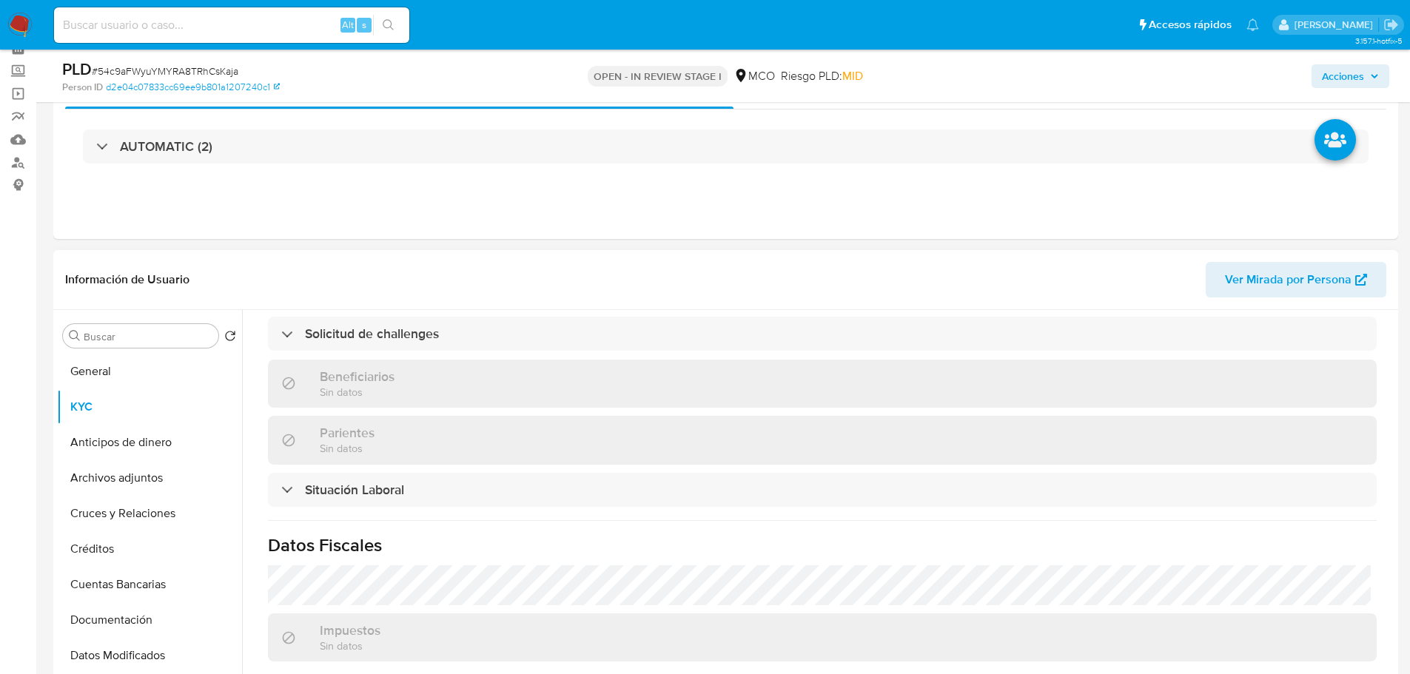
scroll to position [749, 0]
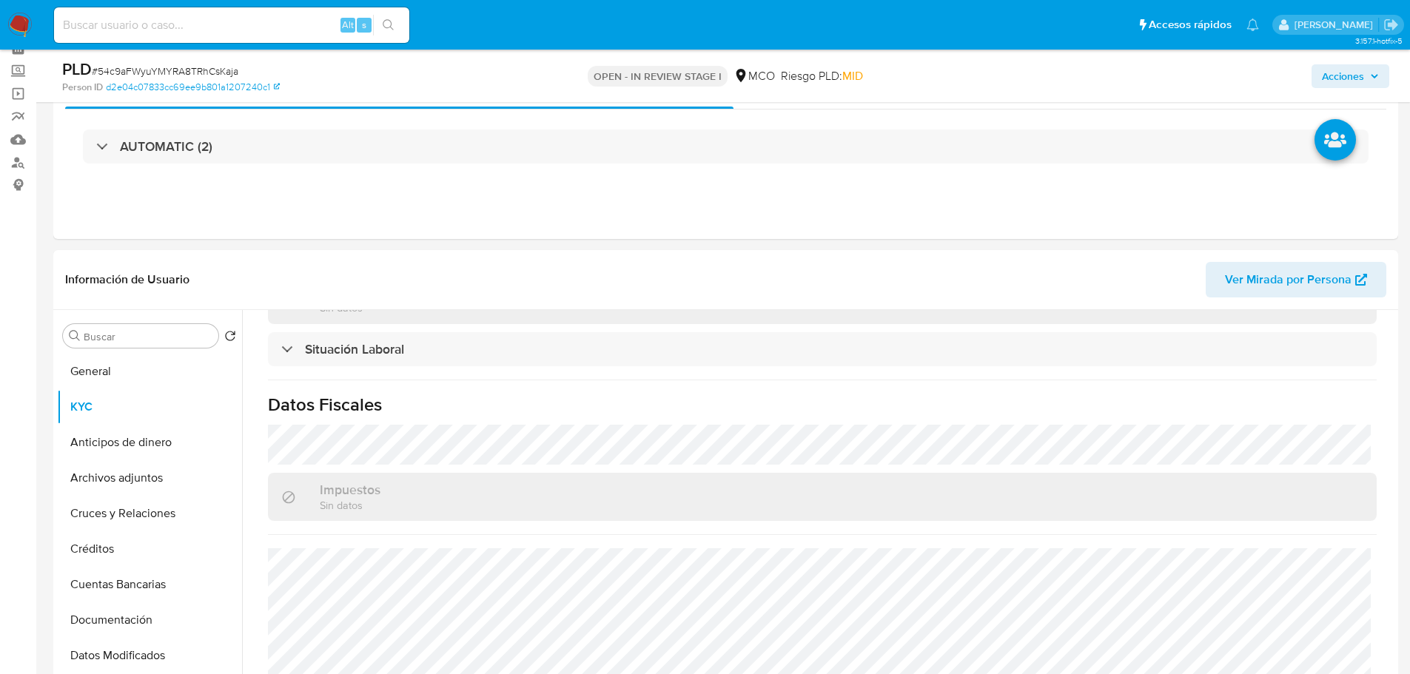
drag, startPoint x: 1373, startPoint y: 70, endPoint x: 1356, endPoint y: 83, distance: 21.6
click at [1370, 73] on span "Acciones" at bounding box center [1350, 76] width 57 height 21
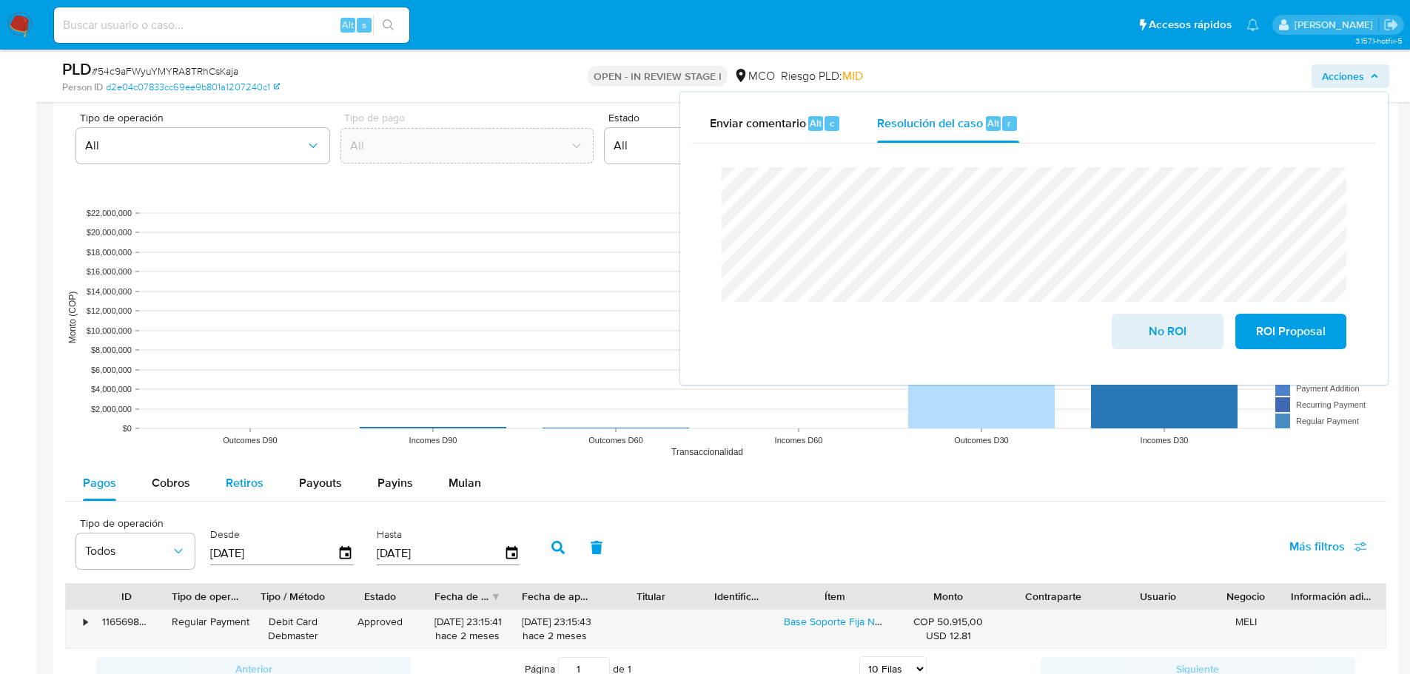
click at [253, 469] on div "Retiros" at bounding box center [245, 484] width 38 height 36
select select "10"
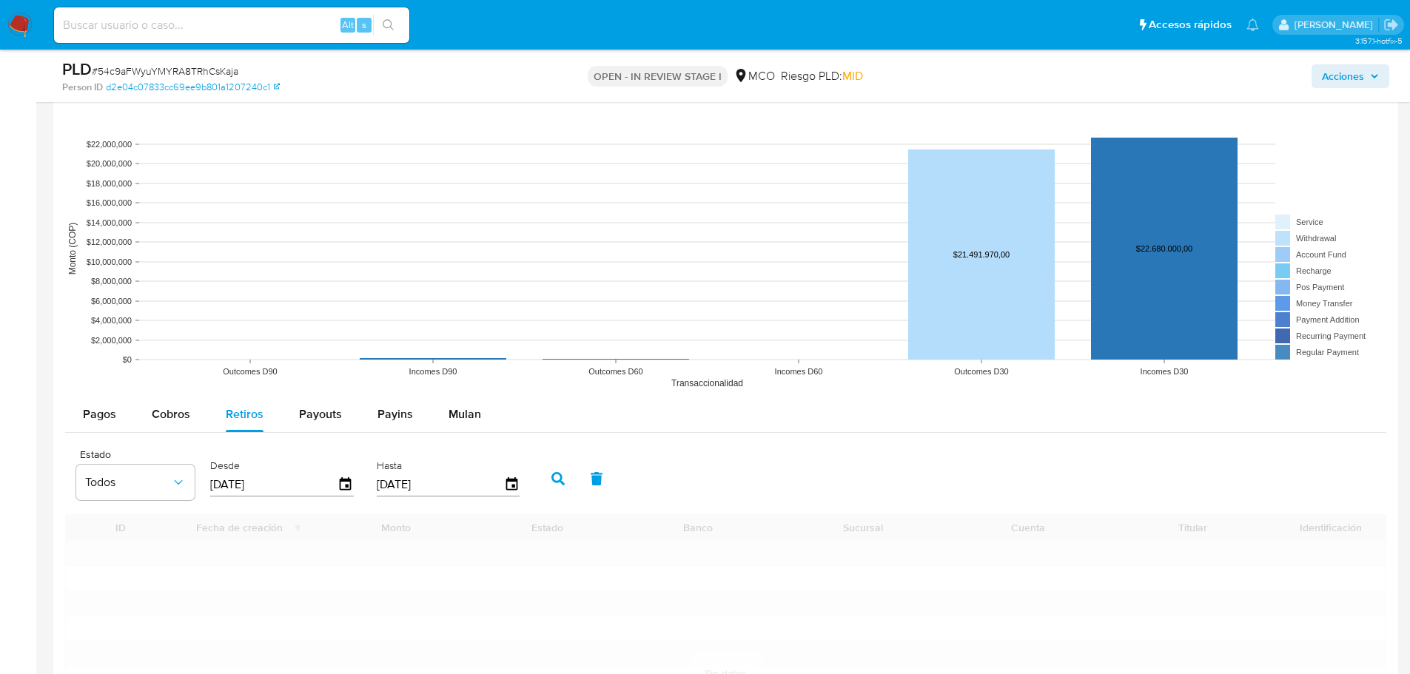
scroll to position [1333, 0]
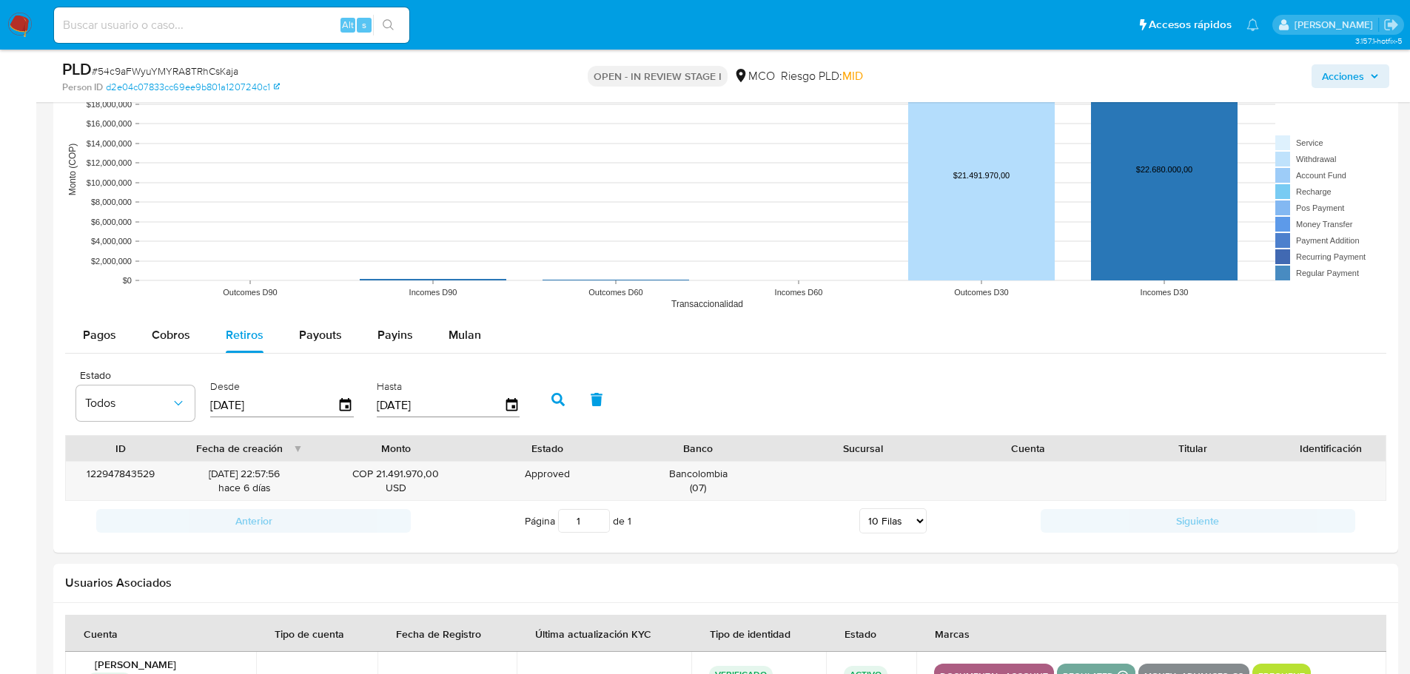
click at [1340, 76] on span "Acciones" at bounding box center [1343, 76] width 42 height 24
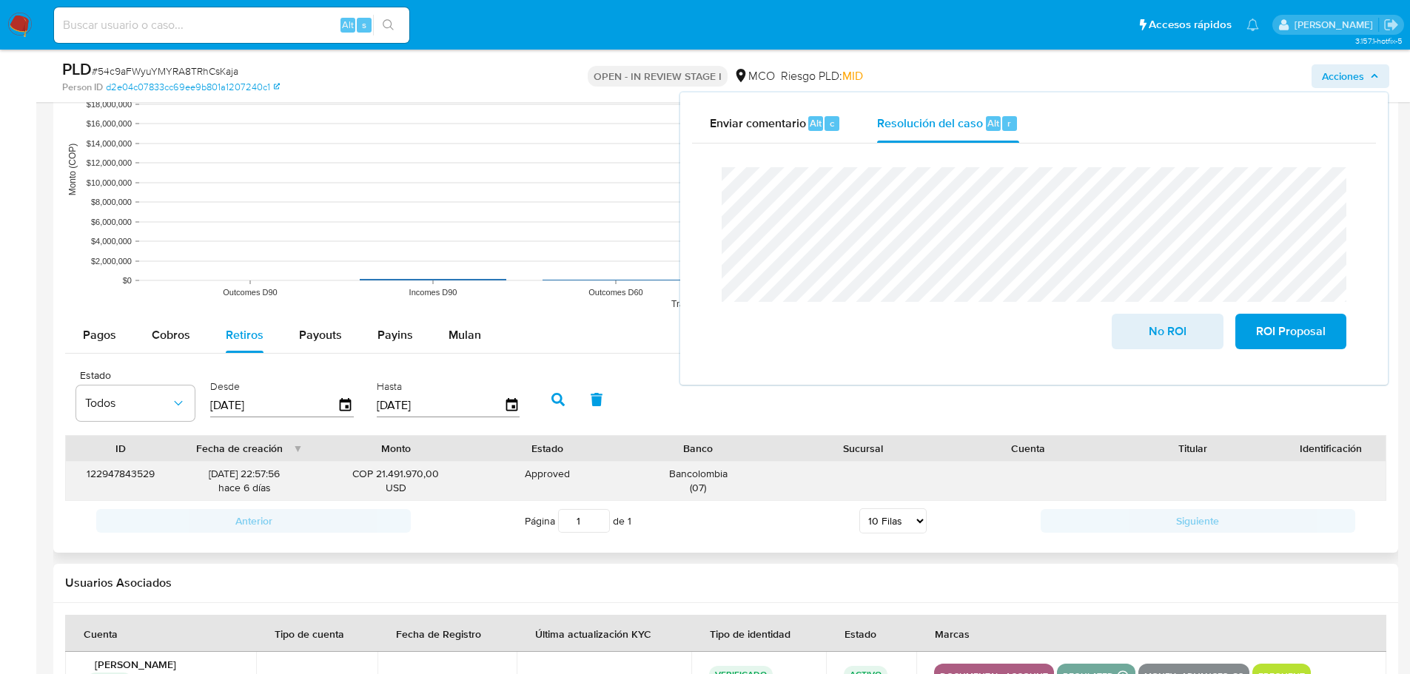
click at [724, 476] on div "Bancolombia ( 07 )" at bounding box center [698, 481] width 144 height 28
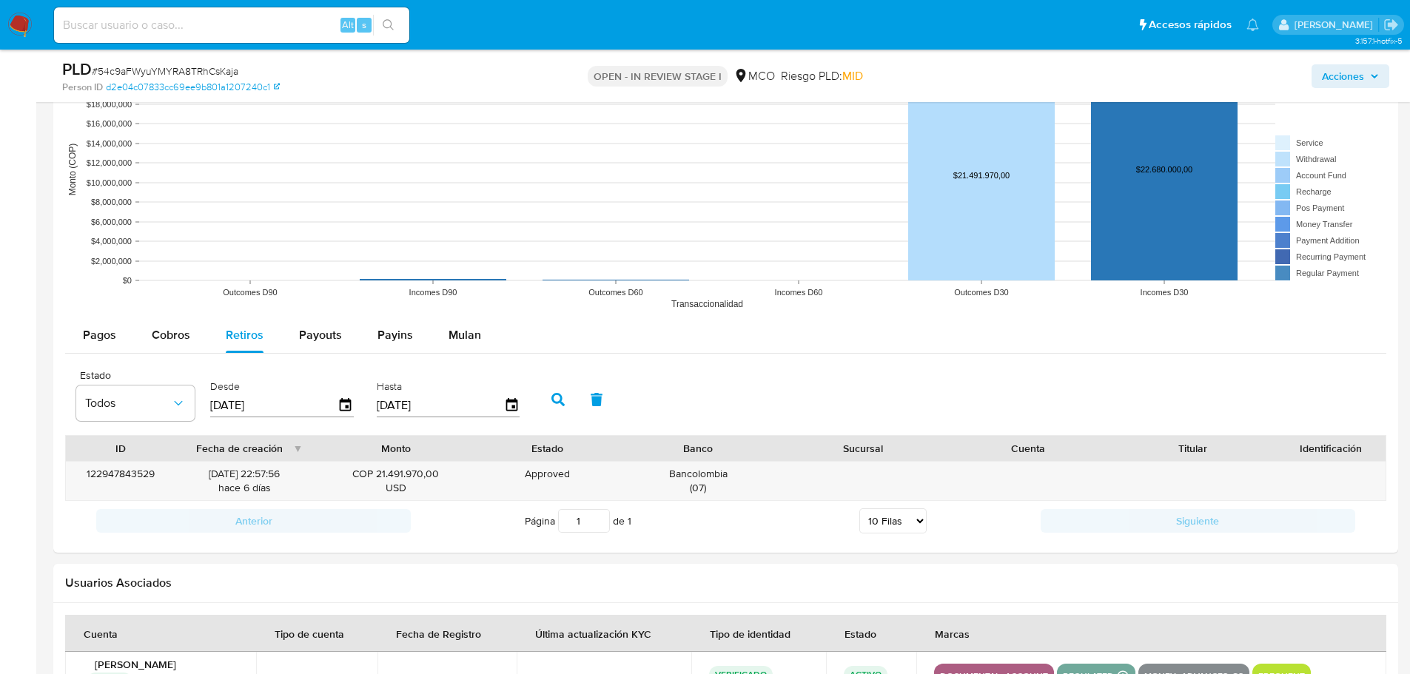
click at [1339, 71] on span "Acciones" at bounding box center [1343, 76] width 42 height 24
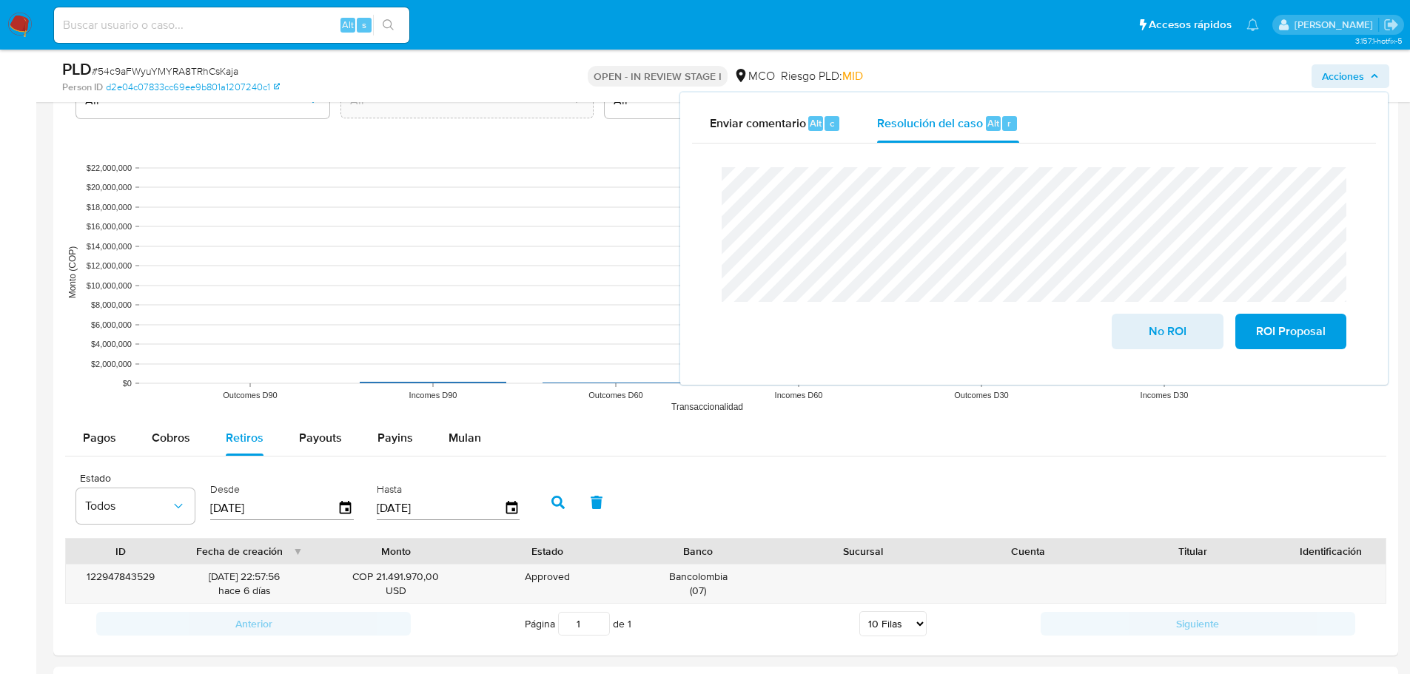
scroll to position [1225, 0]
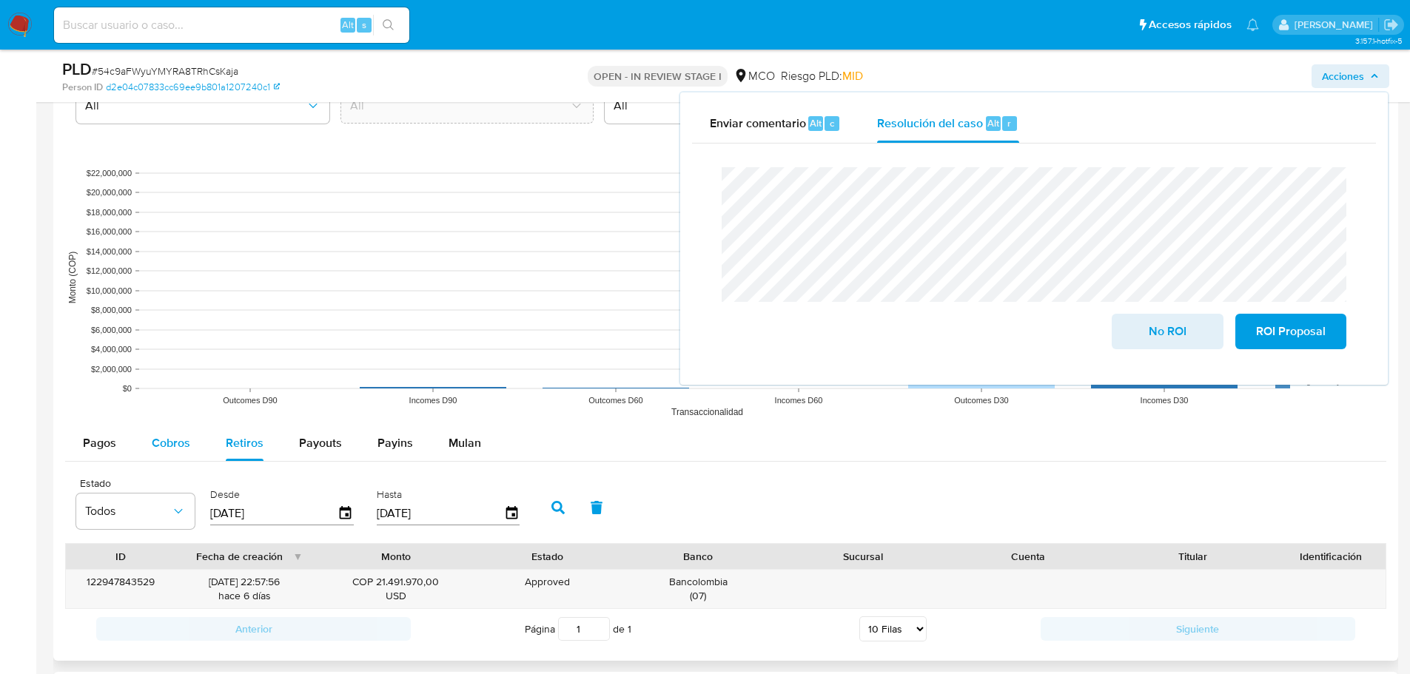
click at [178, 438] on span "Cobros" at bounding box center [171, 443] width 38 height 17
select select "10"
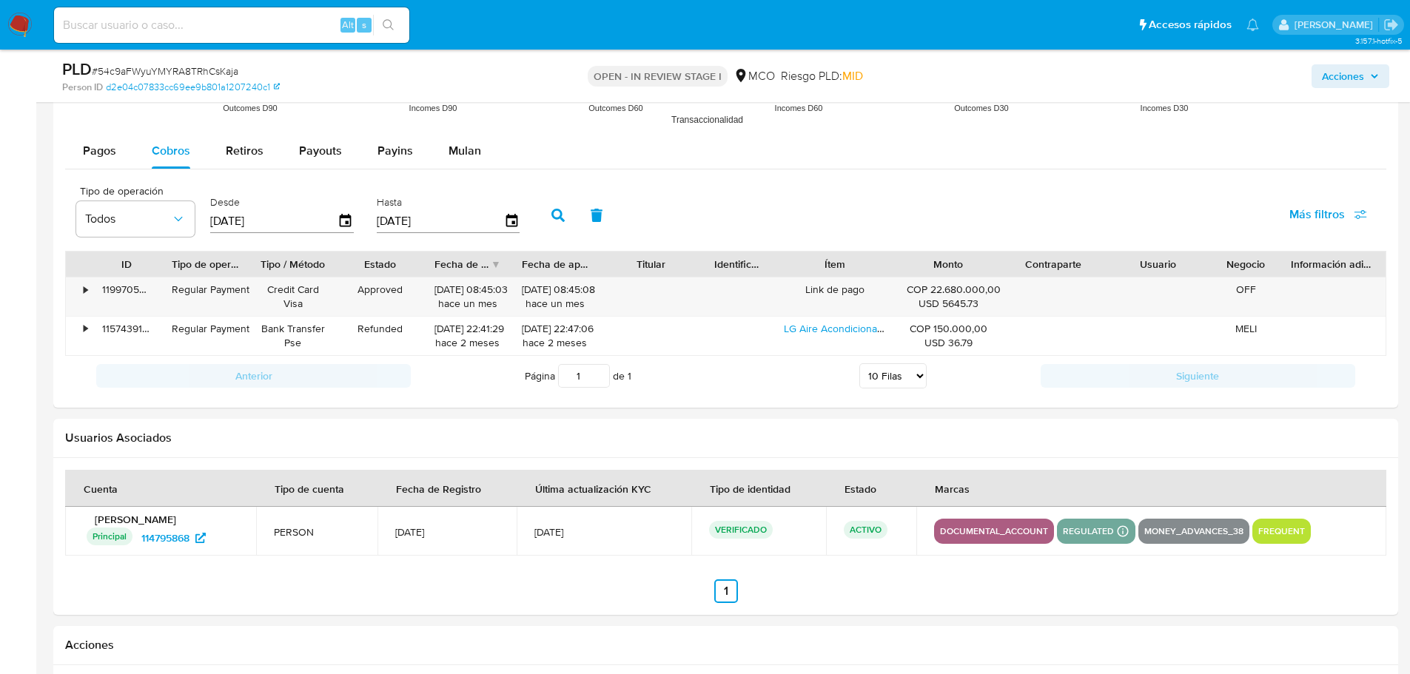
scroll to position [1521, 0]
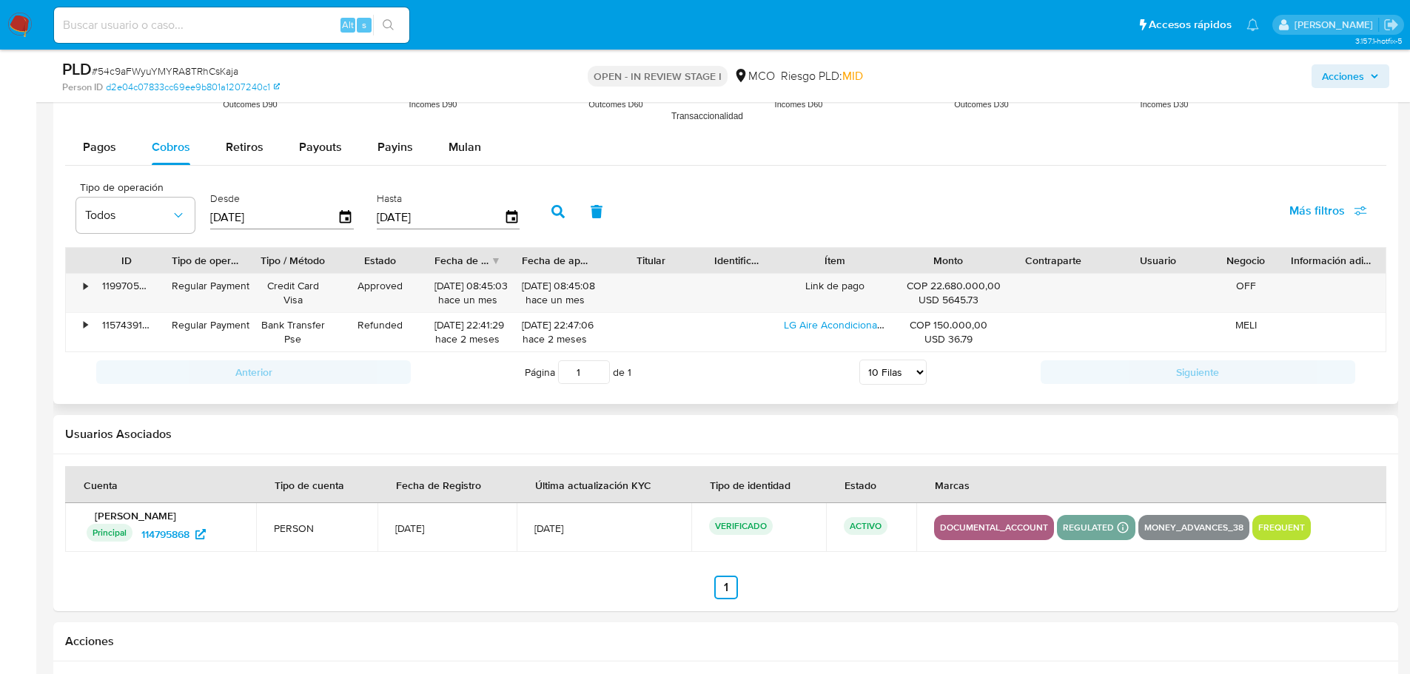
click at [351, 231] on div "Desde 01/06/2025" at bounding box center [282, 210] width 144 height 59
click at [351, 224] on icon "button" at bounding box center [346, 217] width 26 height 26
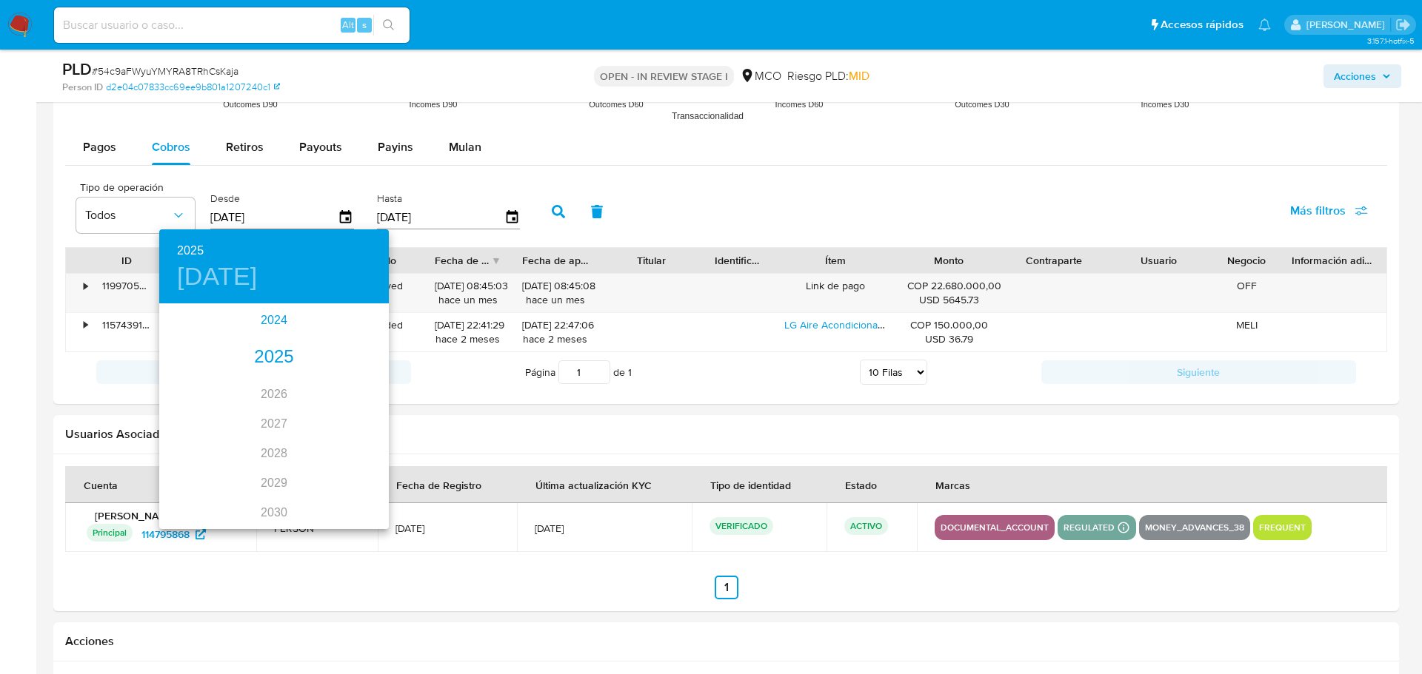
click at [277, 324] on div "2024" at bounding box center [274, 321] width 230 height 30
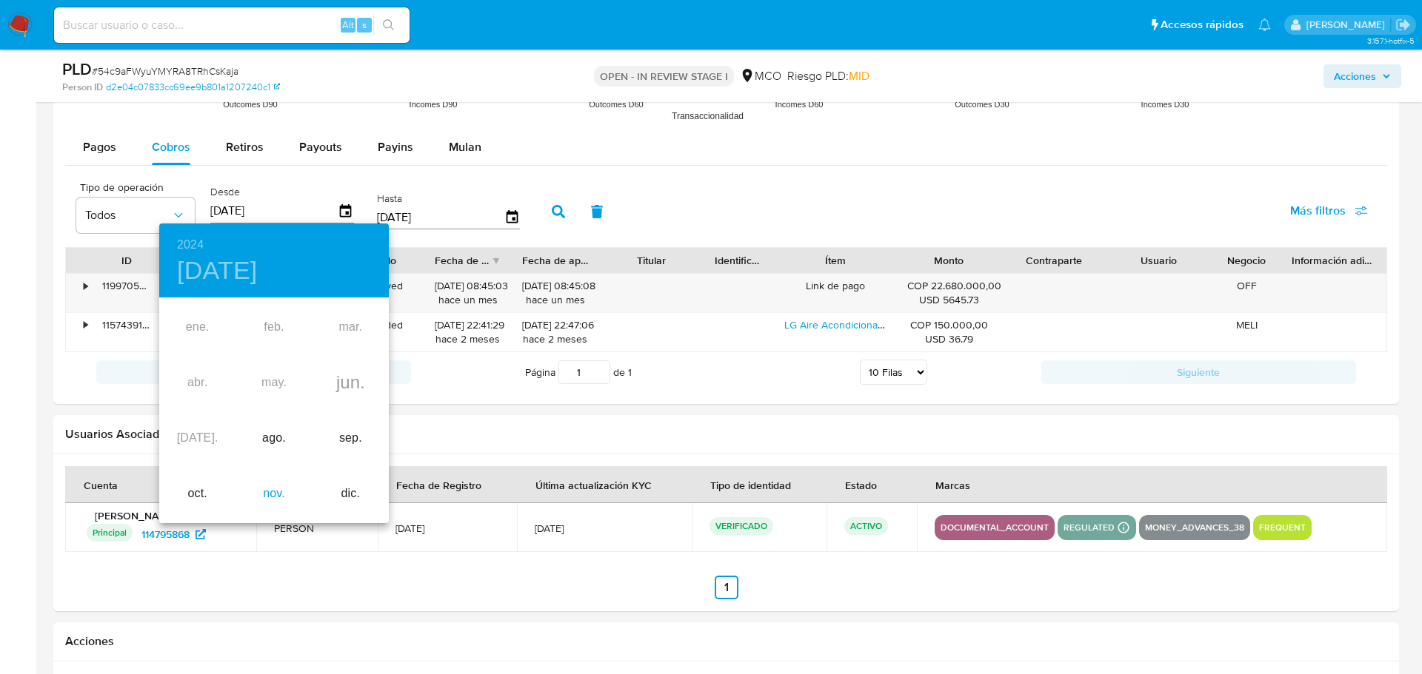
click at [268, 493] on div "nov." at bounding box center [273, 494] width 76 height 56
type input "01/11/2024"
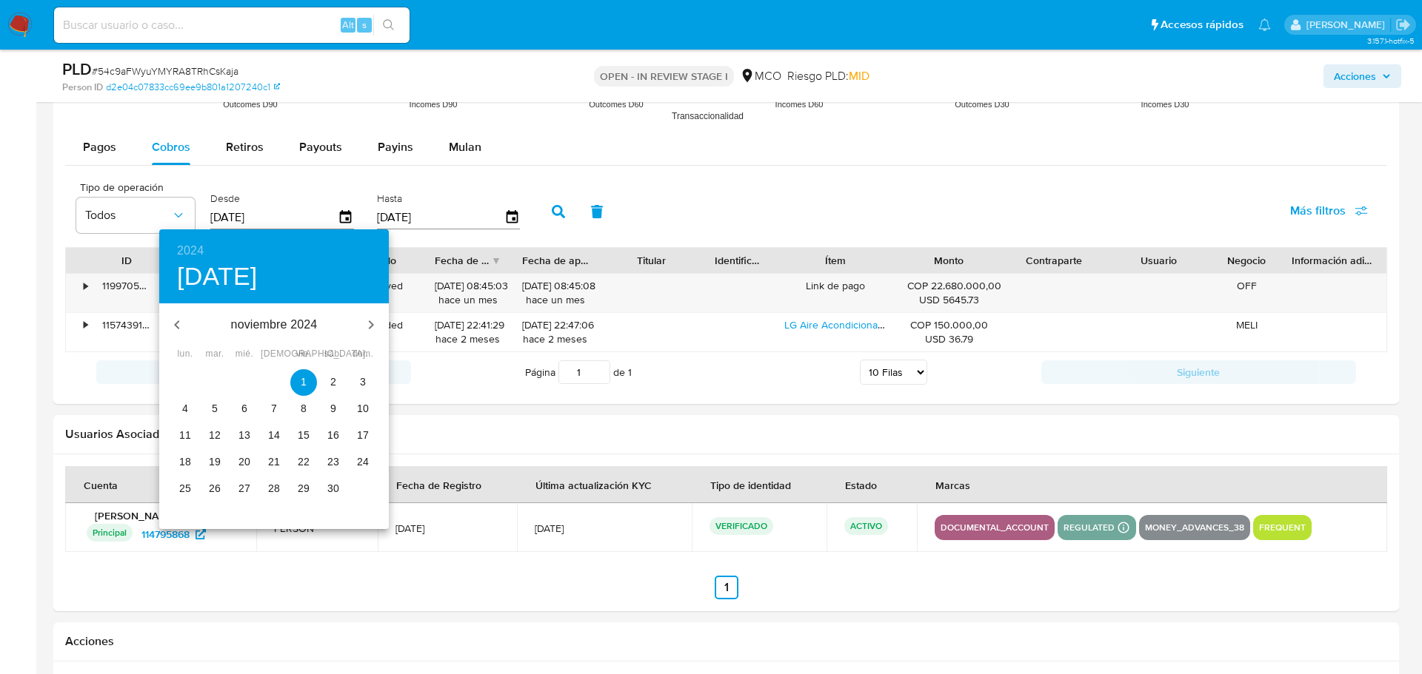
click at [308, 386] on span "1" at bounding box center [303, 382] width 27 height 15
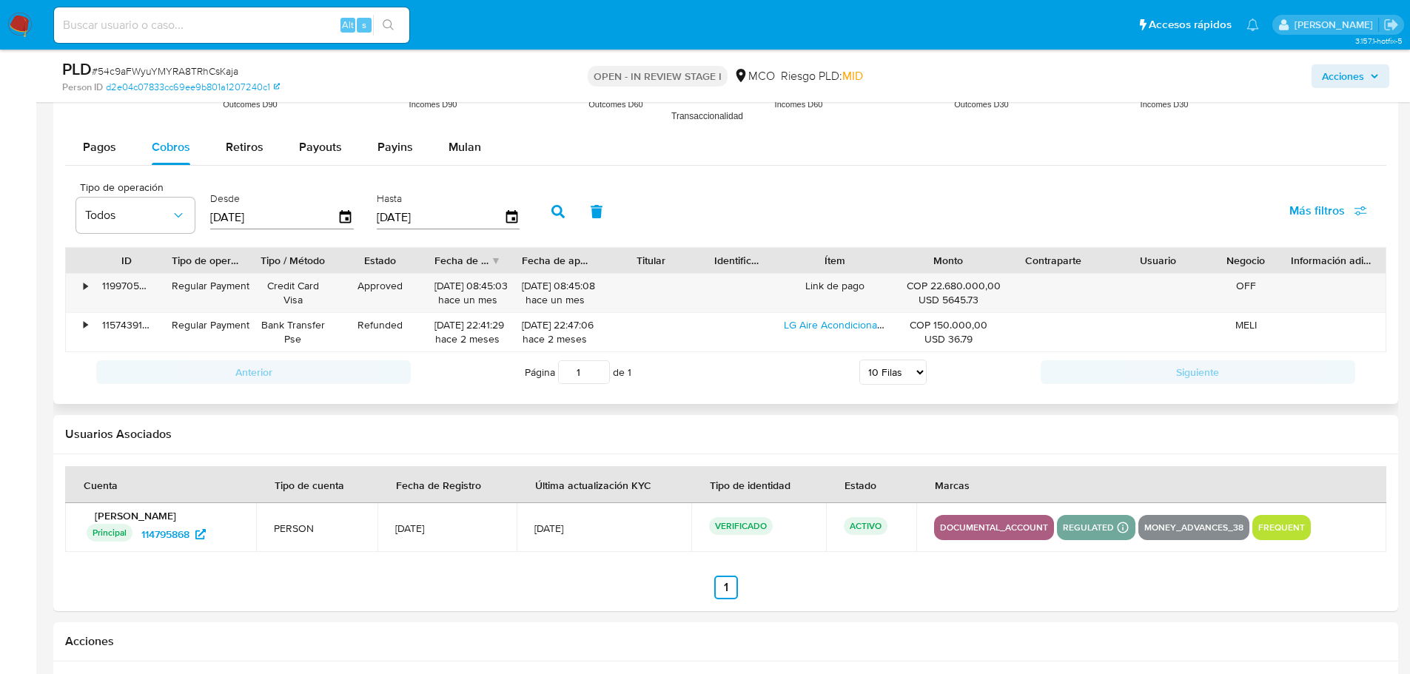
click at [559, 209] on icon "button" at bounding box center [558, 211] width 13 height 13
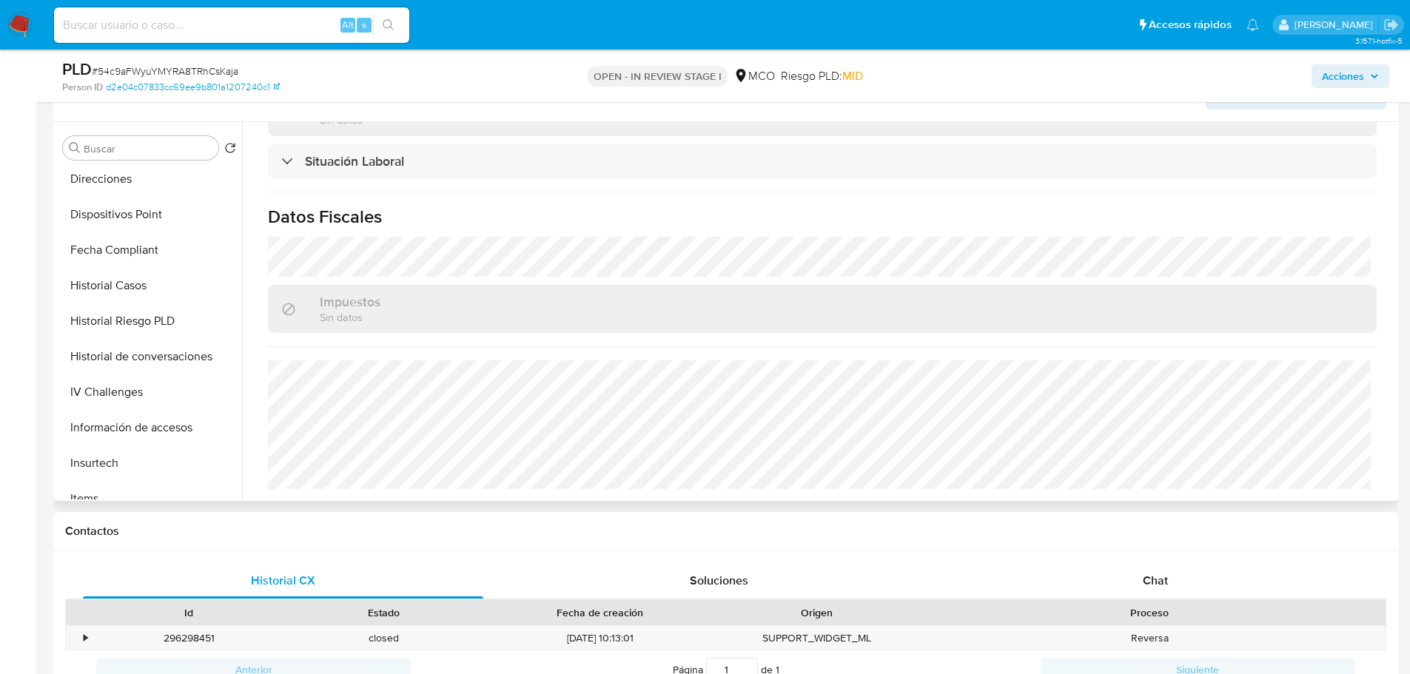
scroll to position [626, 0]
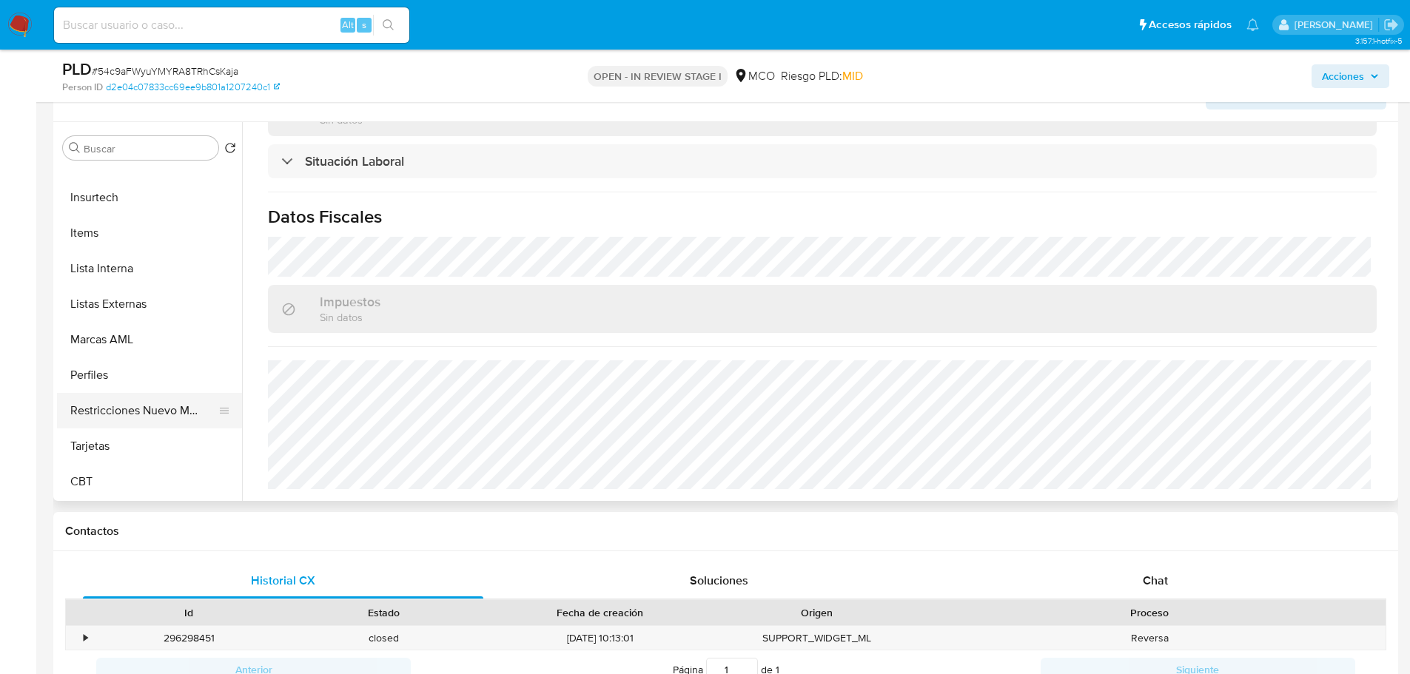
click at [141, 403] on button "Restricciones Nuevo Mundo" at bounding box center [143, 411] width 173 height 36
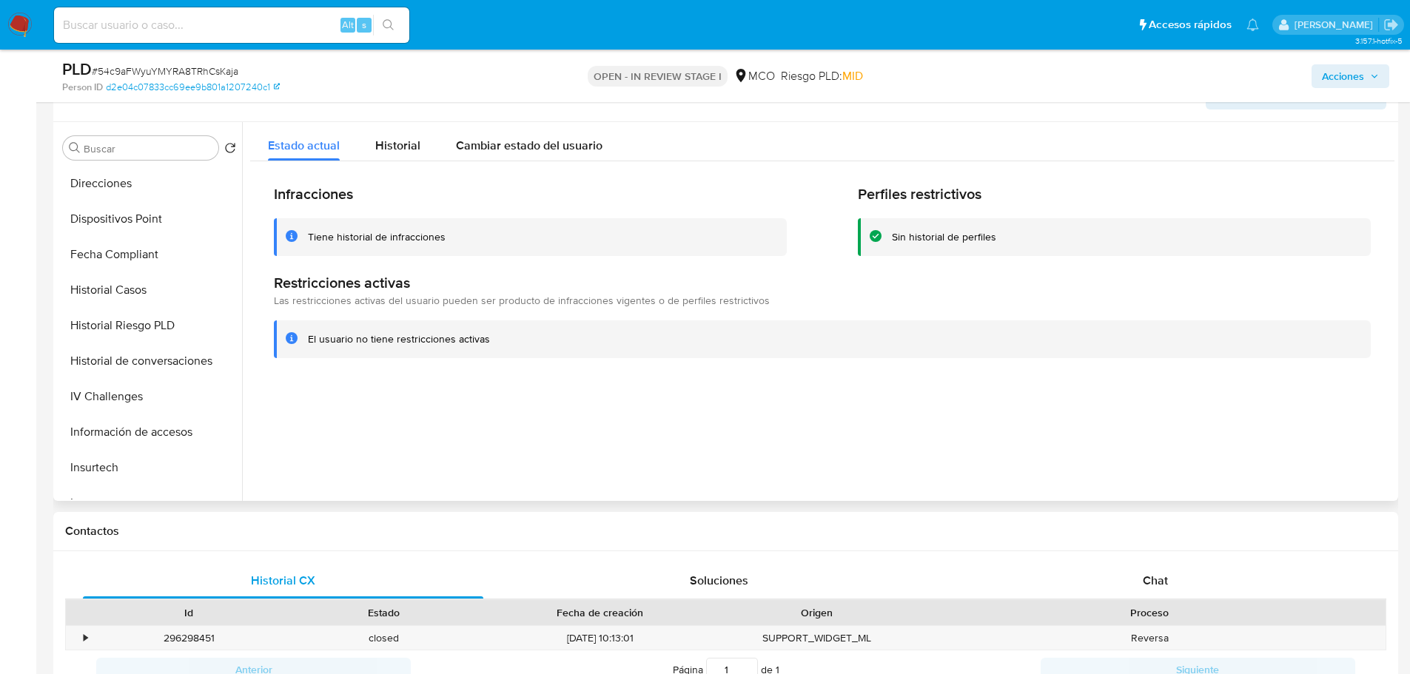
scroll to position [329, 0]
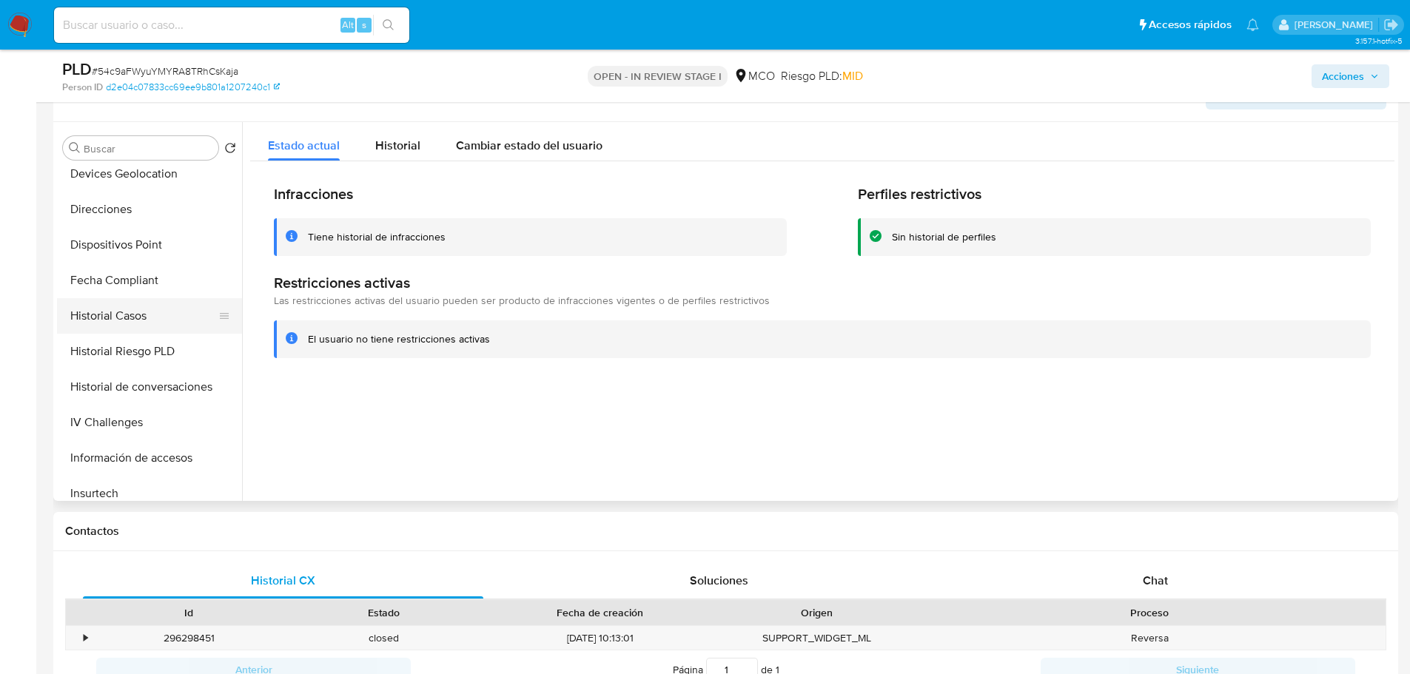
click at [140, 322] on button "Historial Casos" at bounding box center [143, 316] width 173 height 36
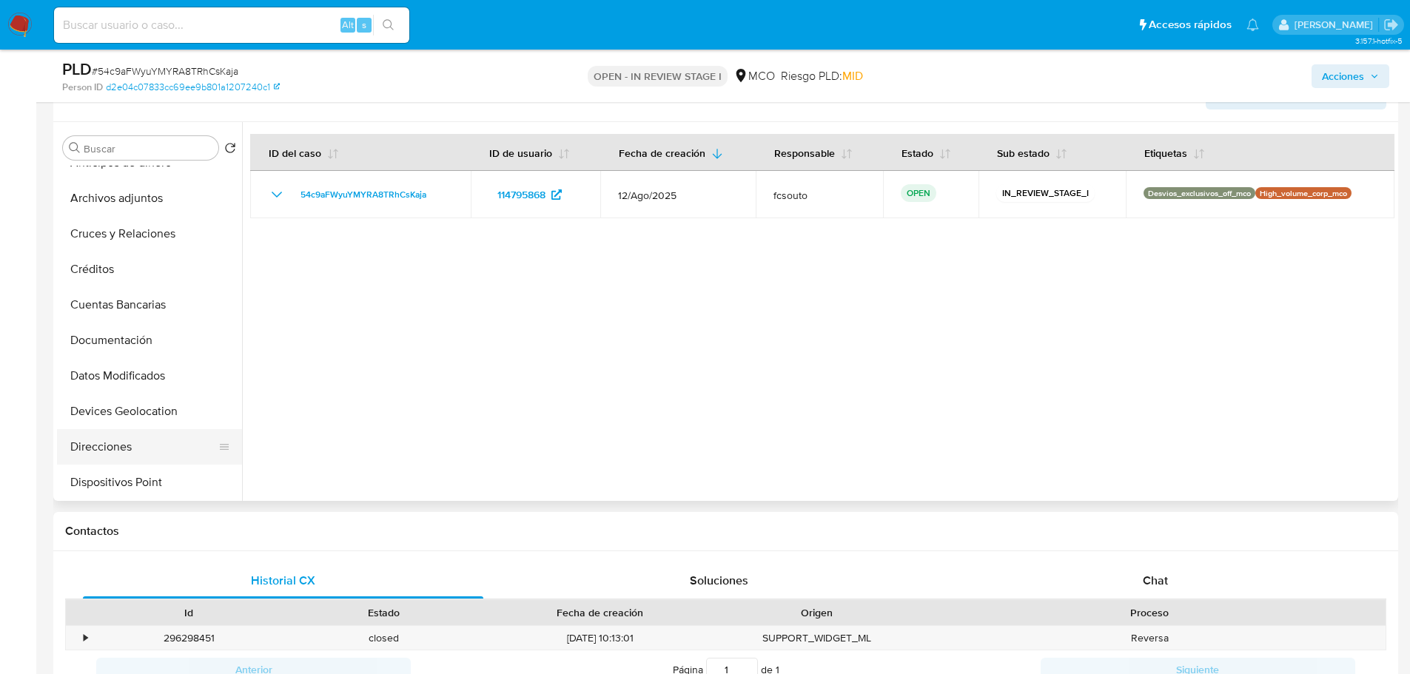
scroll to position [0, 0]
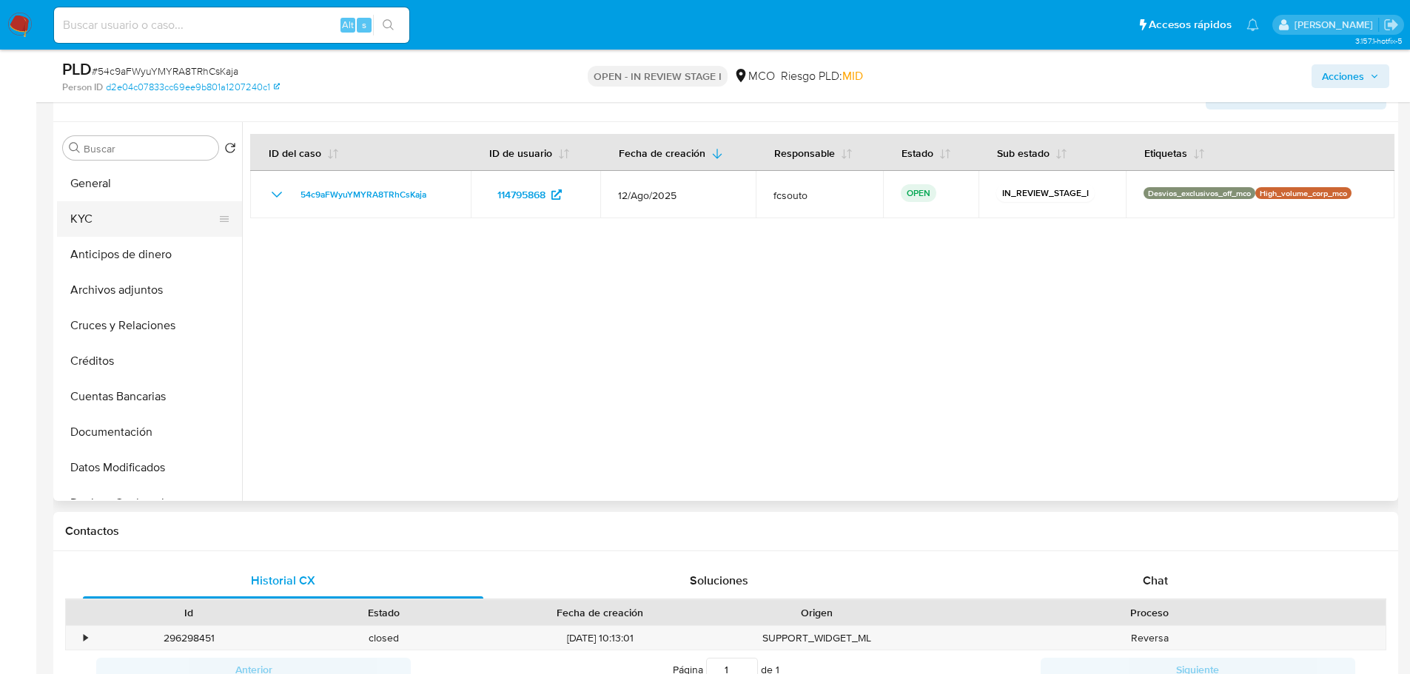
click at [132, 227] on button "KYC" at bounding box center [143, 219] width 173 height 36
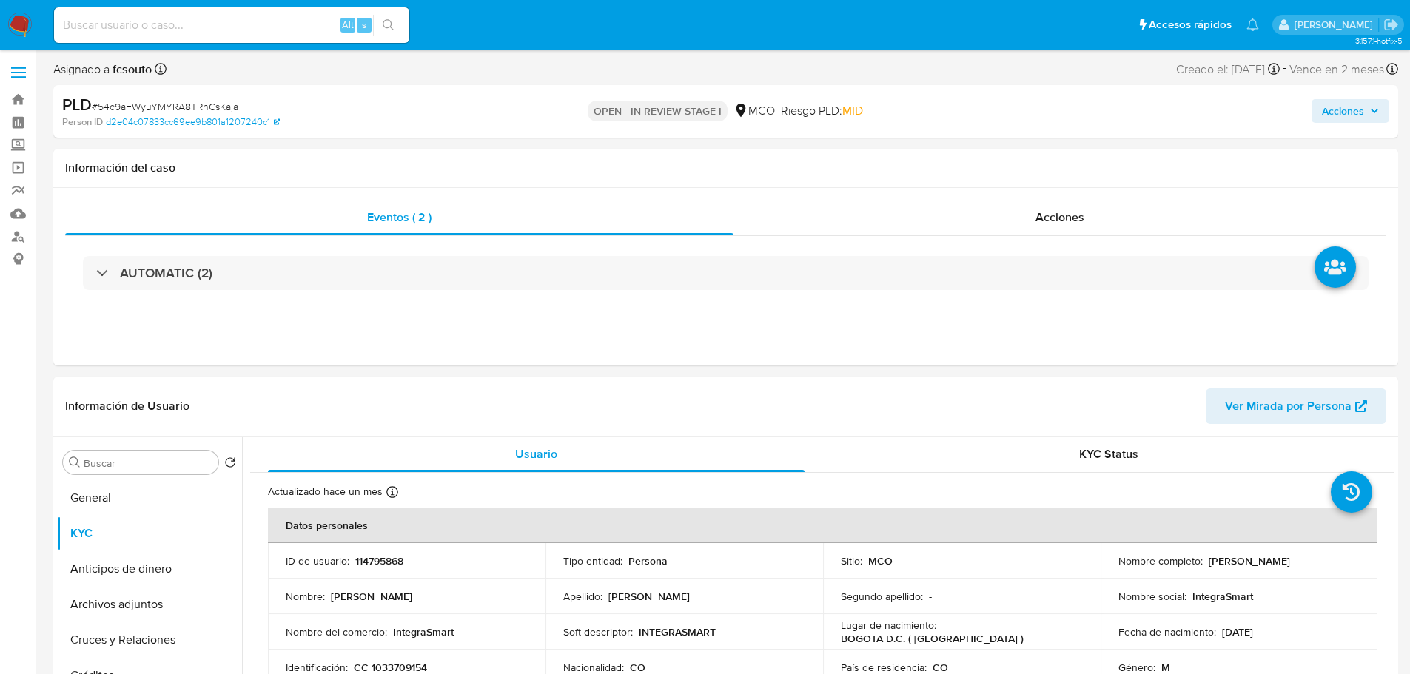
click at [1376, 97] on div "Acciones" at bounding box center [1170, 111] width 438 height 35
click at [1376, 105] on span "Acciones" at bounding box center [1350, 111] width 57 height 21
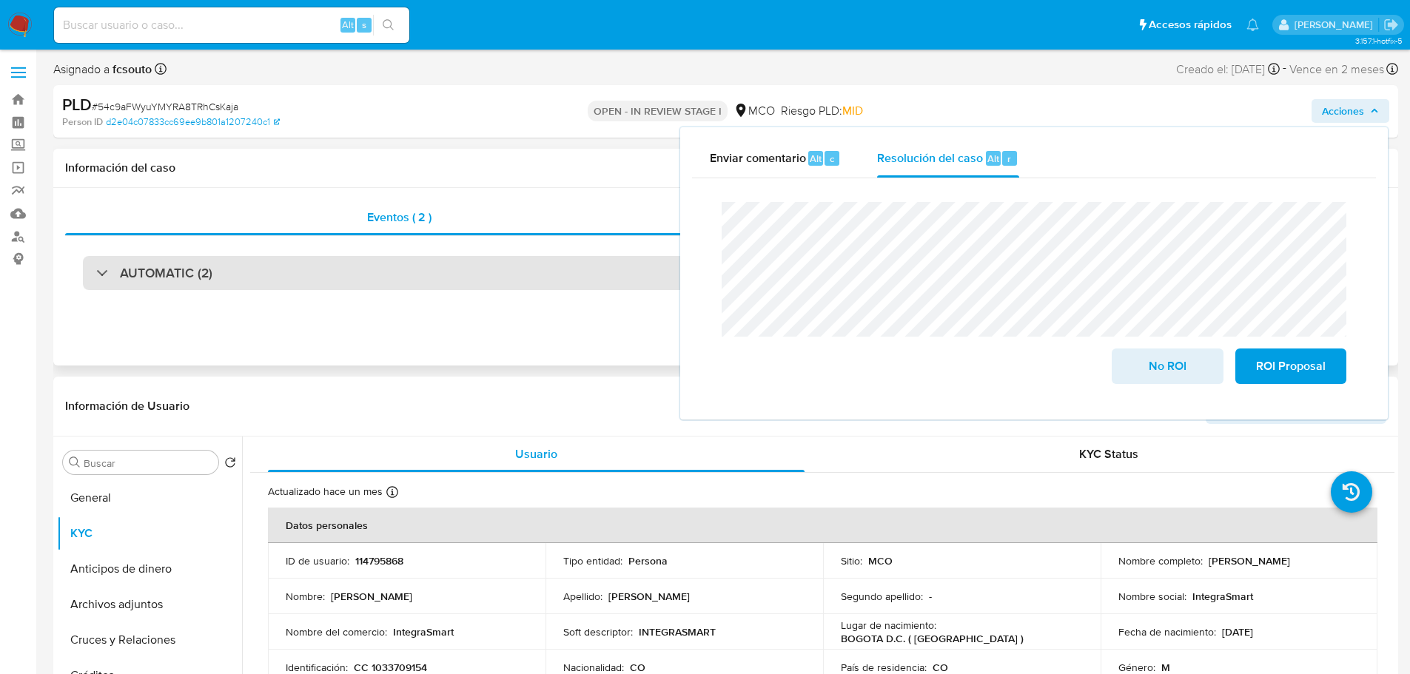
click at [315, 278] on div "AUTOMATIC (2)" at bounding box center [726, 273] width 1286 height 34
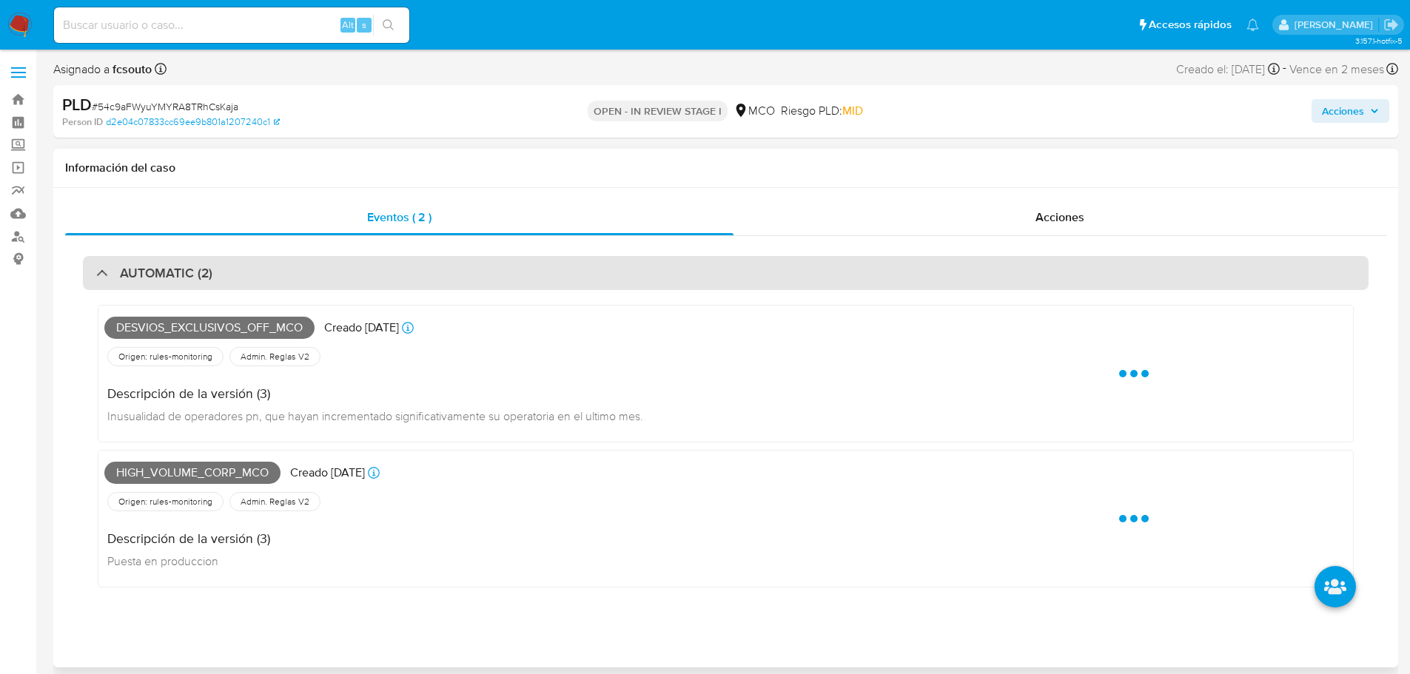
click at [315, 278] on div "AUTOMATIC (2)" at bounding box center [726, 273] width 1286 height 34
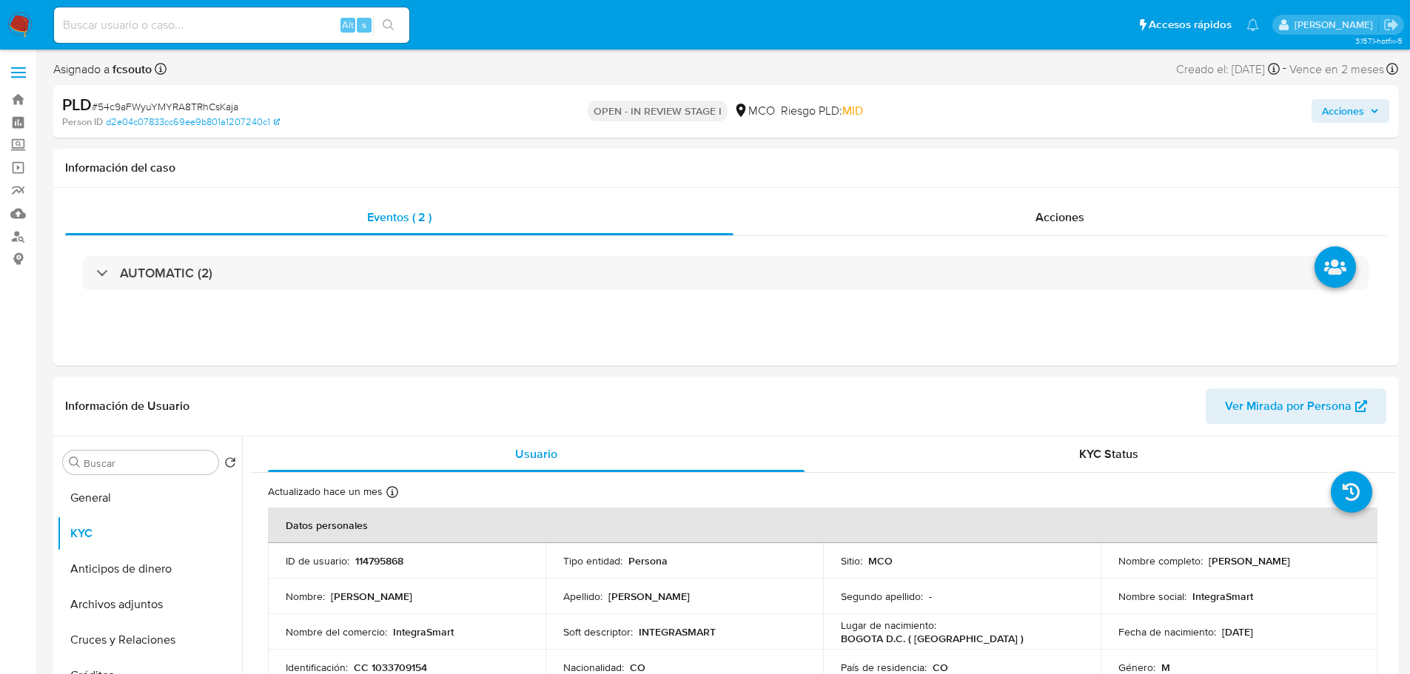
click at [1363, 113] on span "Acciones" at bounding box center [1343, 111] width 42 height 24
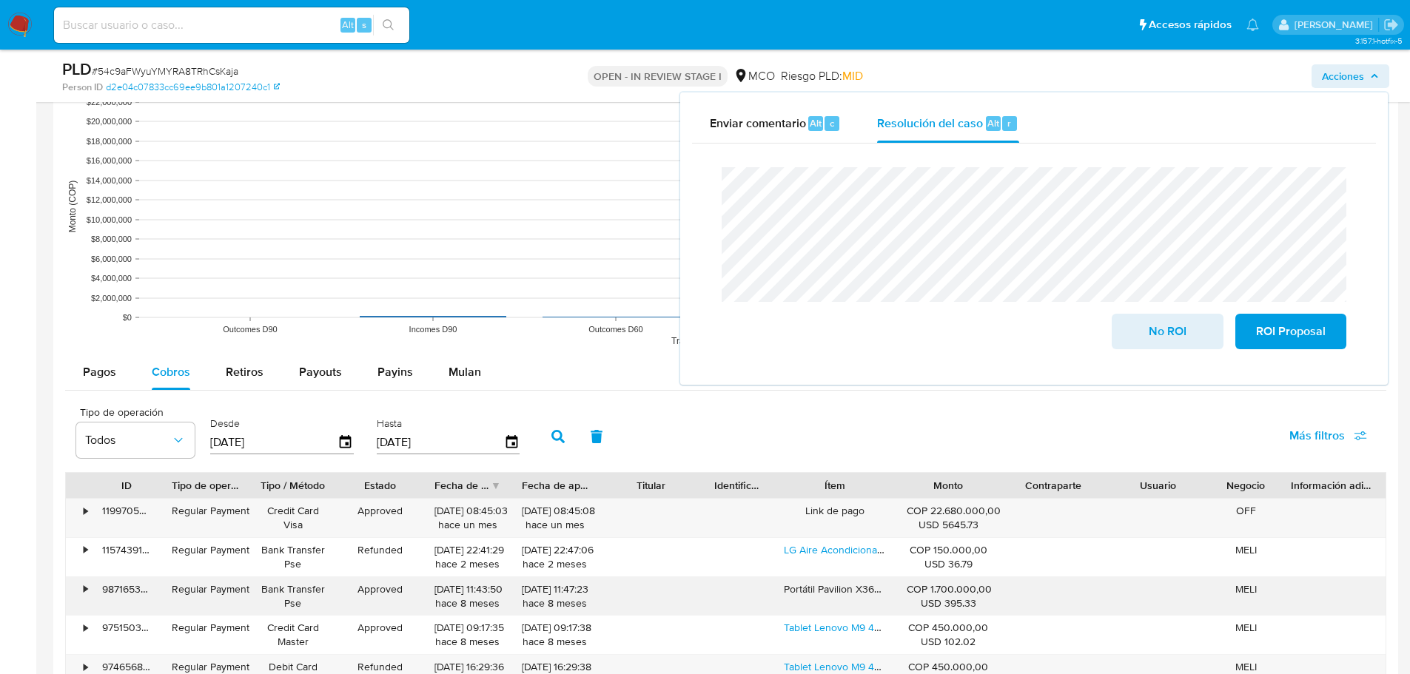
scroll to position [1333, 0]
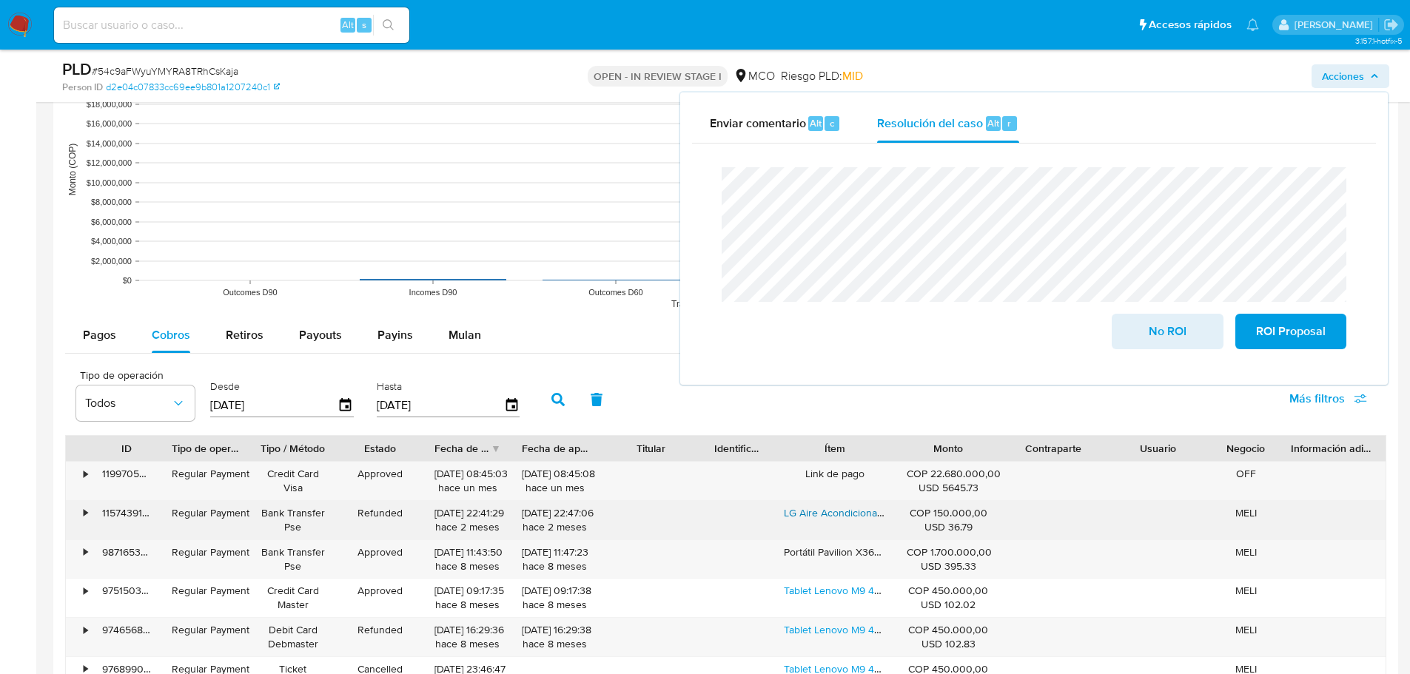
click at [877, 511] on div "LG Aire Acondicionado Para Montaje En Ventana, Sin Wi-fi, Blanco, 12000 Btu, 1" at bounding box center [835, 520] width 122 height 38
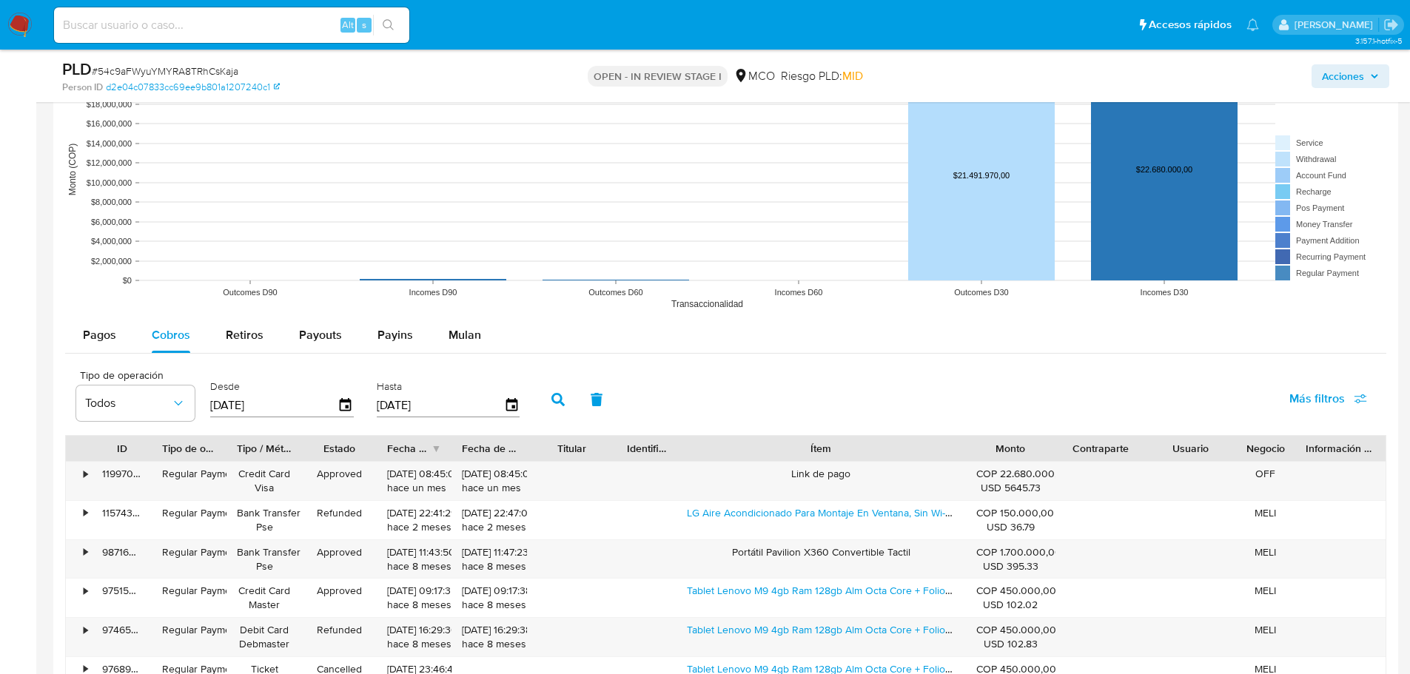
drag, startPoint x: 897, startPoint y: 448, endPoint x: 1064, endPoint y: 425, distance: 168.2
click at [1064, 425] on div "Tipo de operación Todos Desde 01/11/2024 Hasta 29/08/2025 Más filtros ID Tipo d…" at bounding box center [726, 555] width 1322 height 389
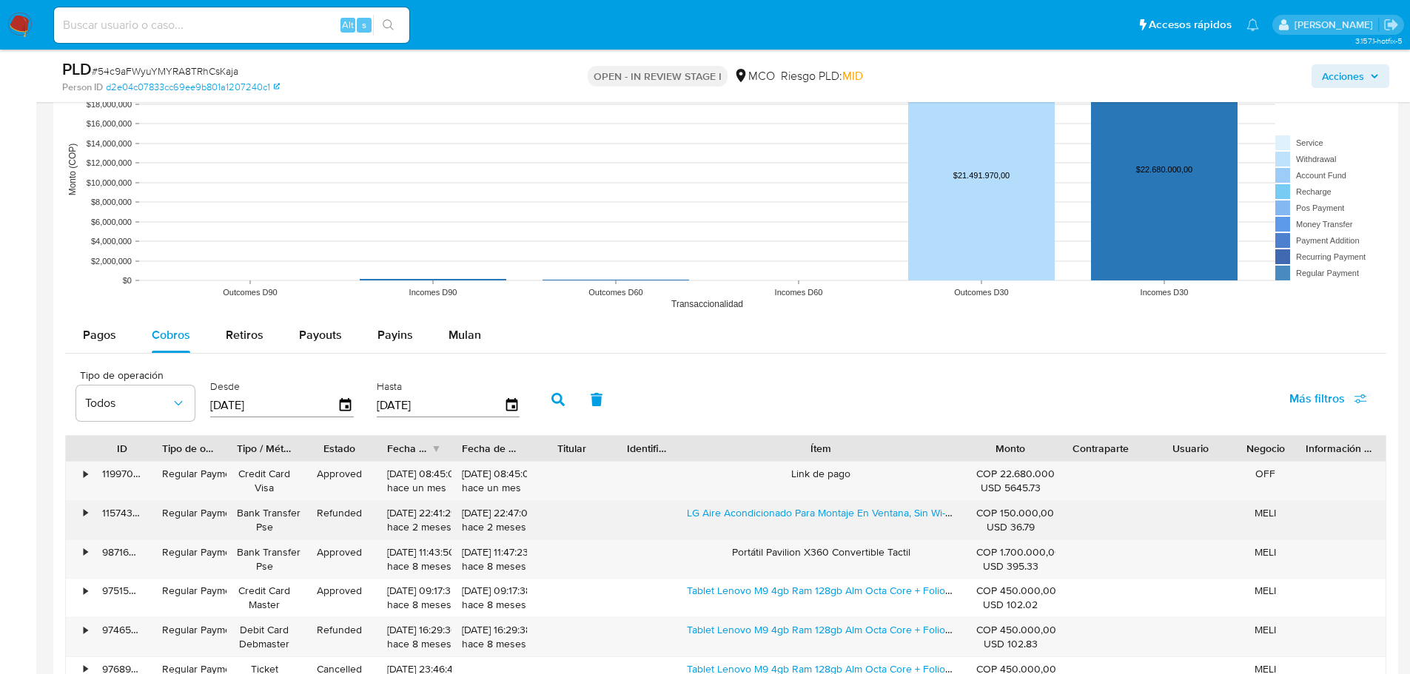
click at [701, 539] on div "LG Aire Acondicionado Para Montaje En Ventana, Sin Wi-fi, Blanco, 12000 Btu, 1" at bounding box center [821, 520] width 289 height 38
drag, startPoint x: 680, startPoint y: 519, endPoint x: 853, endPoint y: 521, distance: 172.5
click at [853, 521] on div "LG Aire Acondicionado Para Montaje En Ventana, Sin Wi-fi, Blanco, 12000 Btu, 1" at bounding box center [821, 520] width 289 height 38
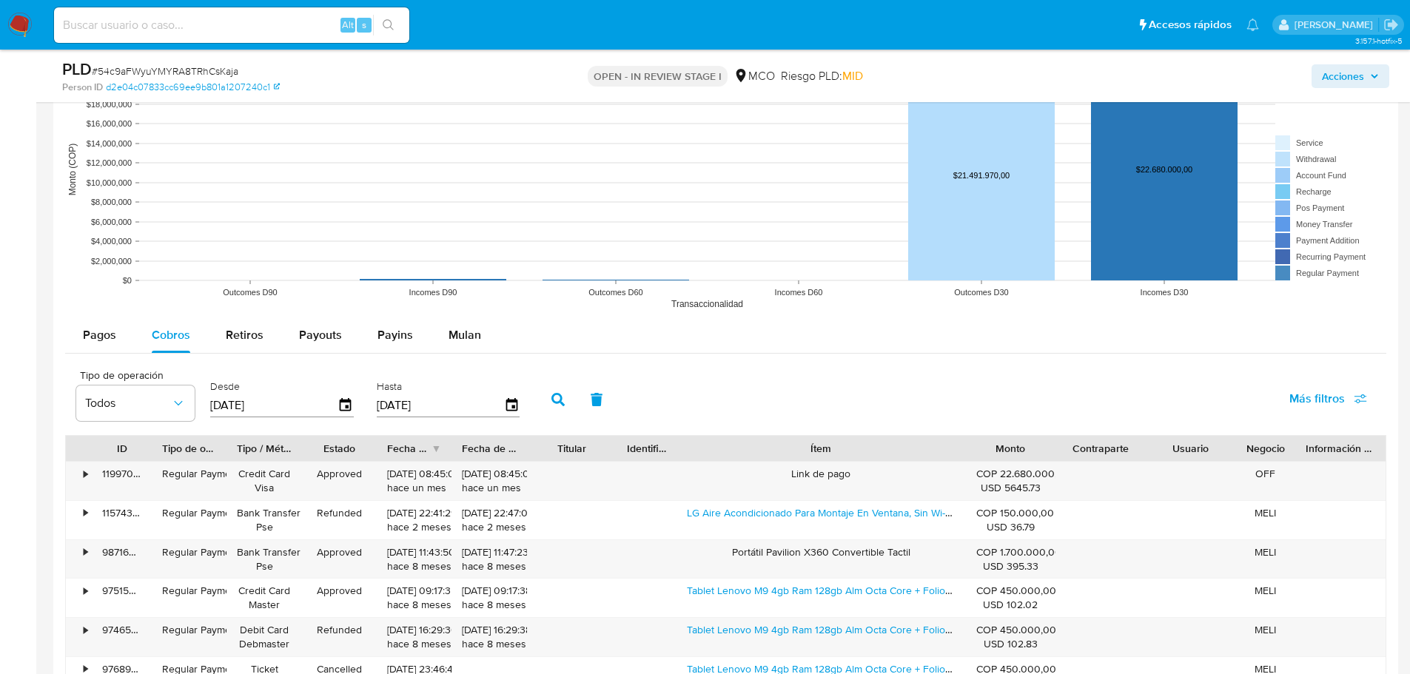
drag, startPoint x: 1360, startPoint y: 71, endPoint x: 1349, endPoint y: 78, distance: 13.3
click at [1360, 73] on span "Acciones" at bounding box center [1343, 76] width 42 height 24
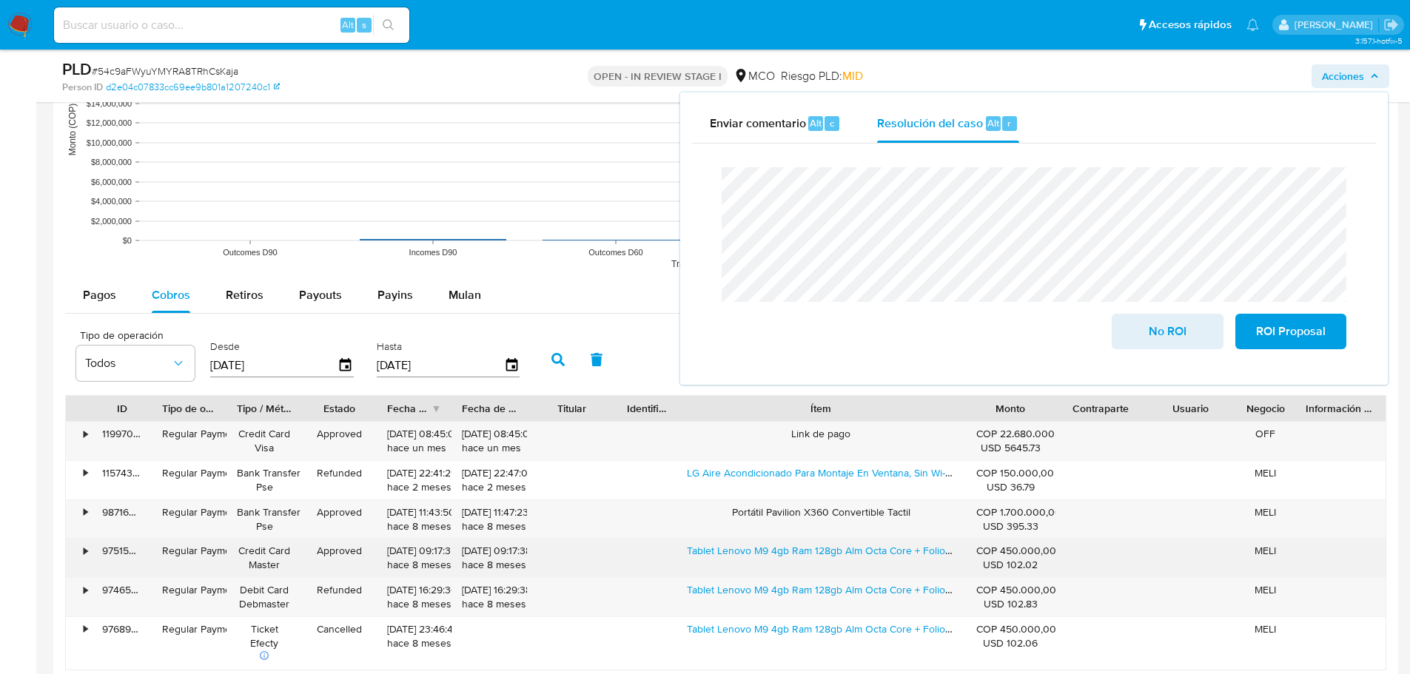
scroll to position [1407, 0]
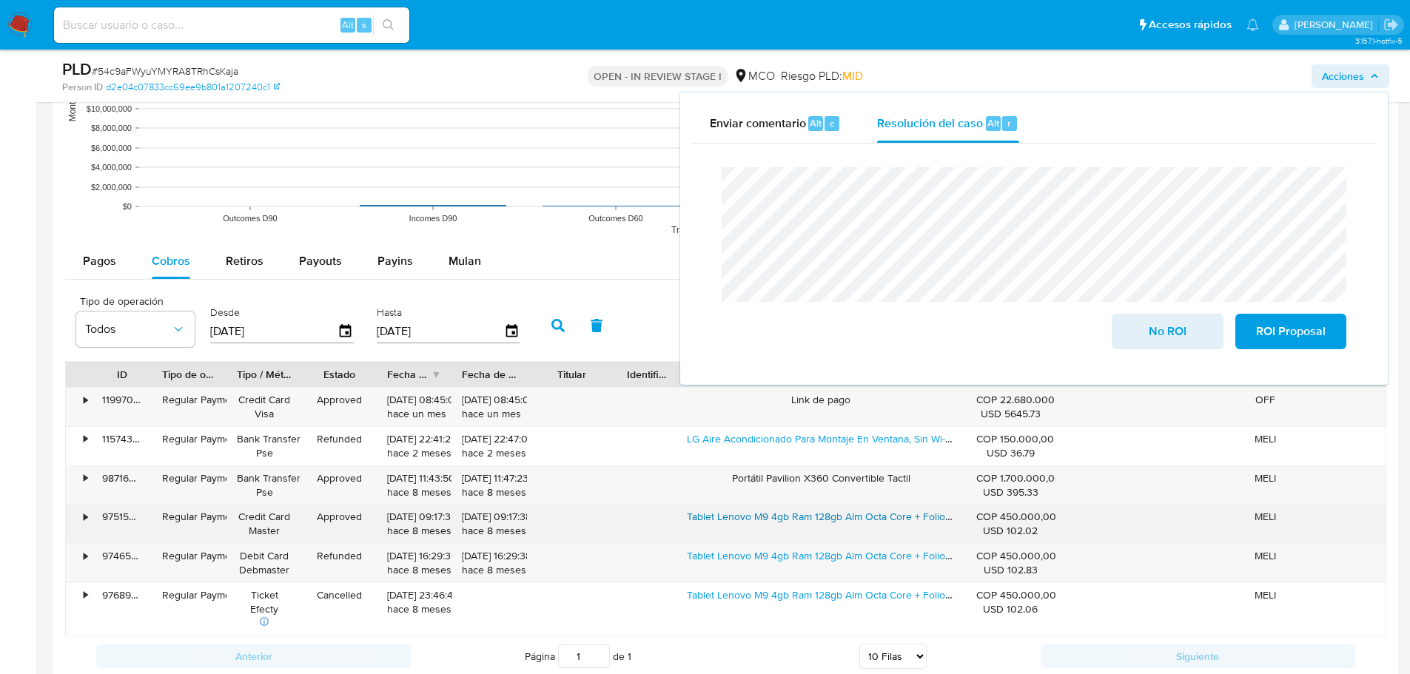
drag, startPoint x: 685, startPoint y: 520, endPoint x: 843, endPoint y: 520, distance: 157.7
click at [843, 520] on div "Tablet Lenovo M9 4gb Ram 128gb Alm Octa Core + Folio Case" at bounding box center [821, 524] width 289 height 38
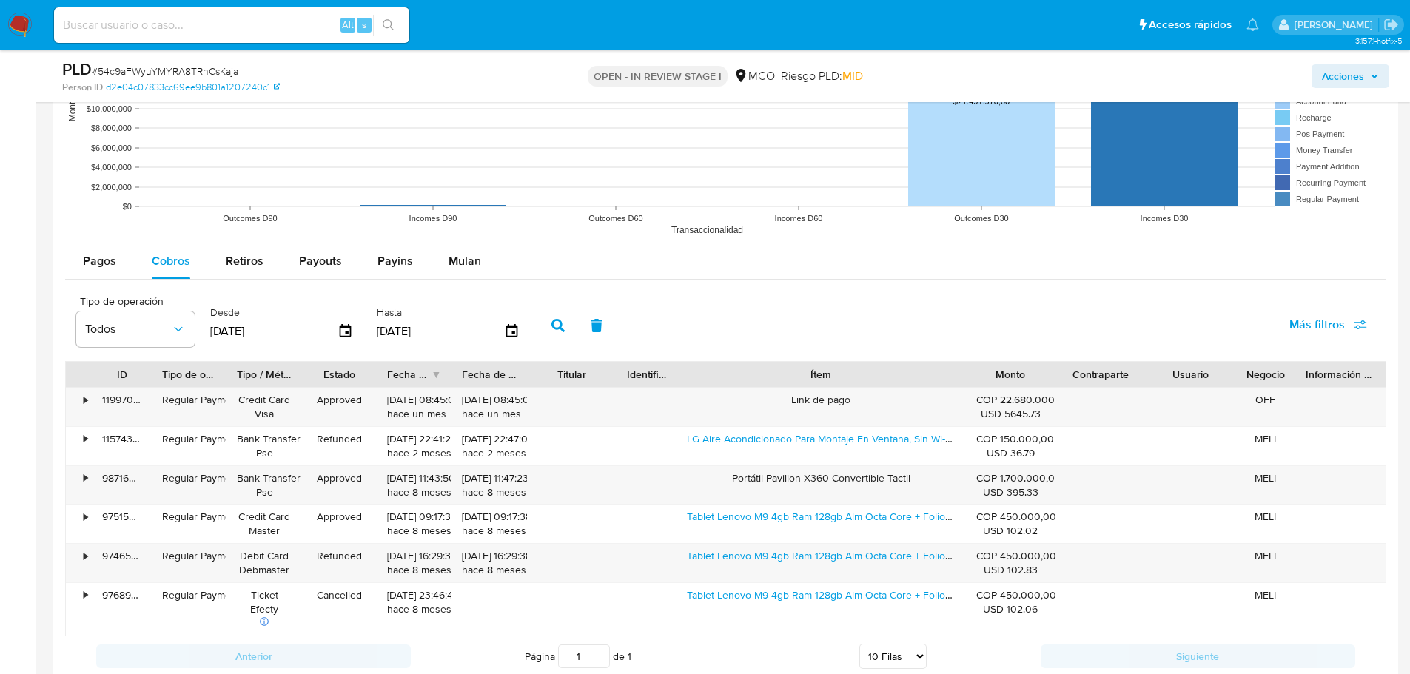
drag, startPoint x: 1349, startPoint y: 69, endPoint x: 1337, endPoint y: 81, distance: 16.8
click at [1346, 72] on span "Acciones" at bounding box center [1343, 76] width 42 height 24
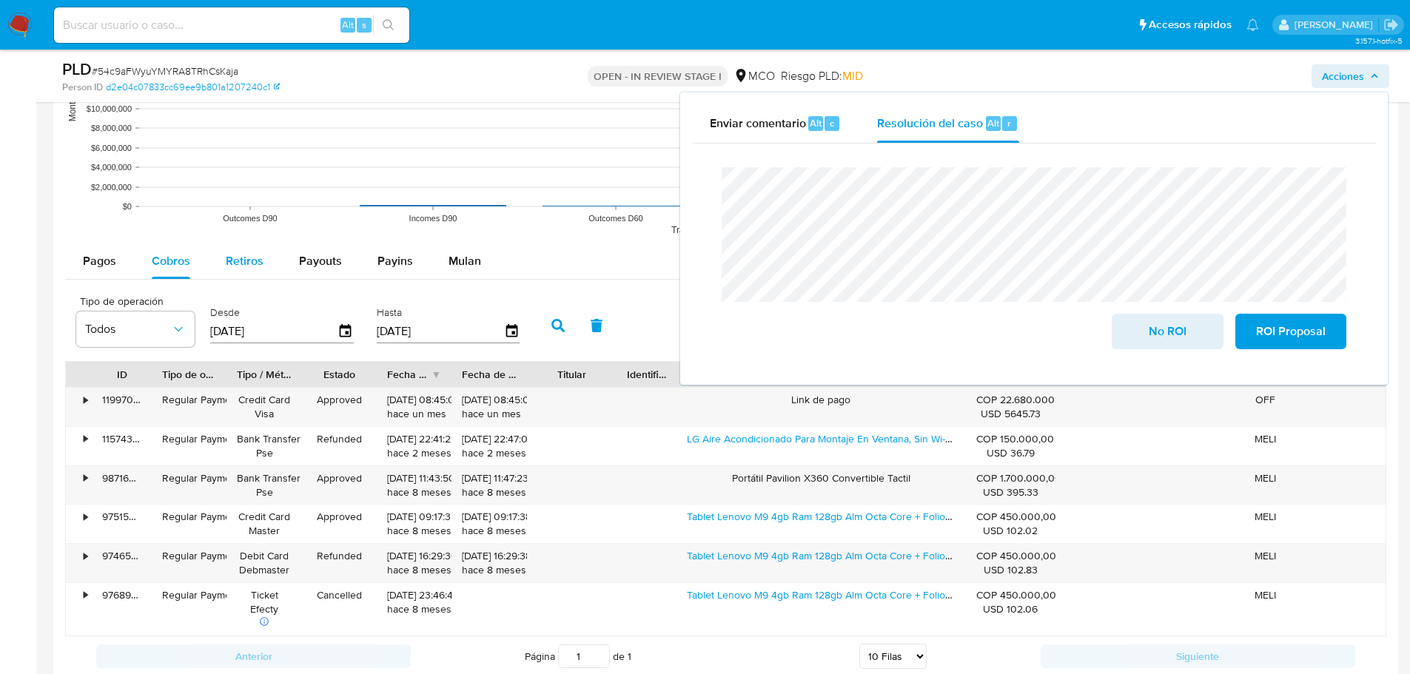
click at [239, 265] on span "Retiros" at bounding box center [245, 260] width 38 height 17
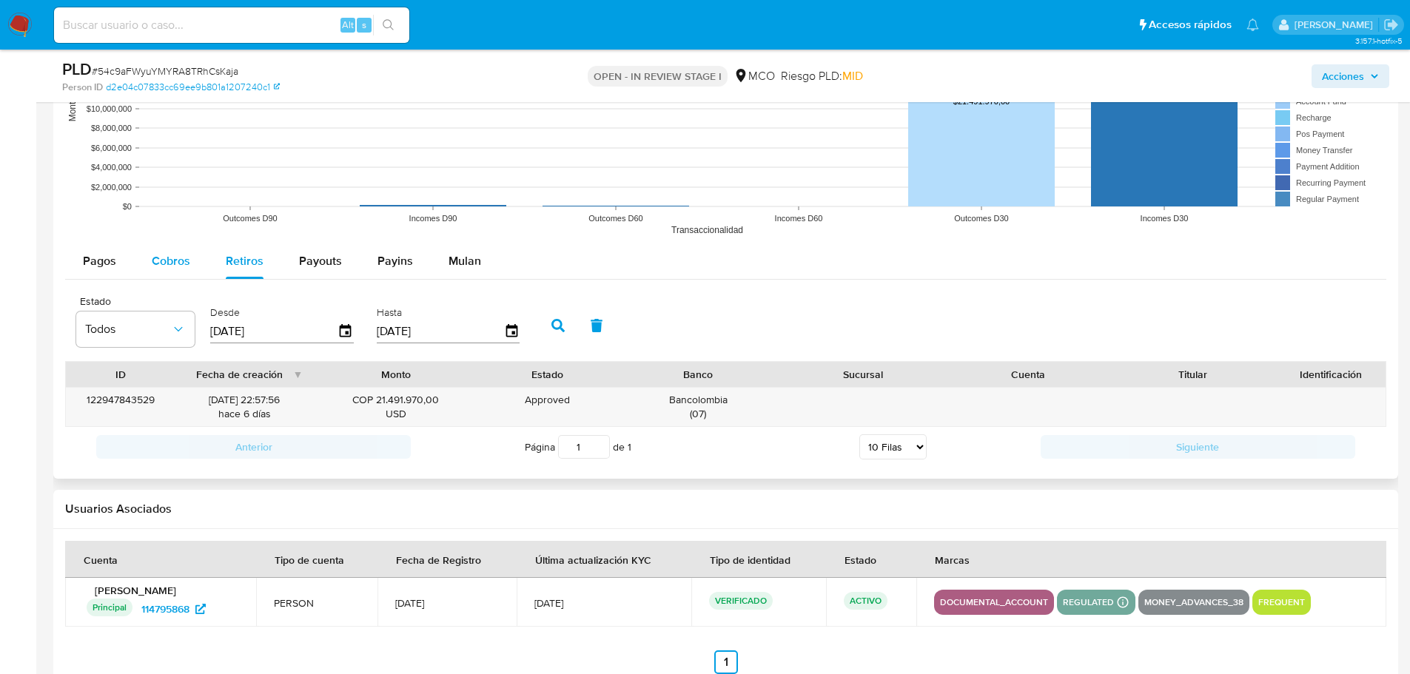
click at [160, 270] on div "Cobros" at bounding box center [171, 262] width 38 height 36
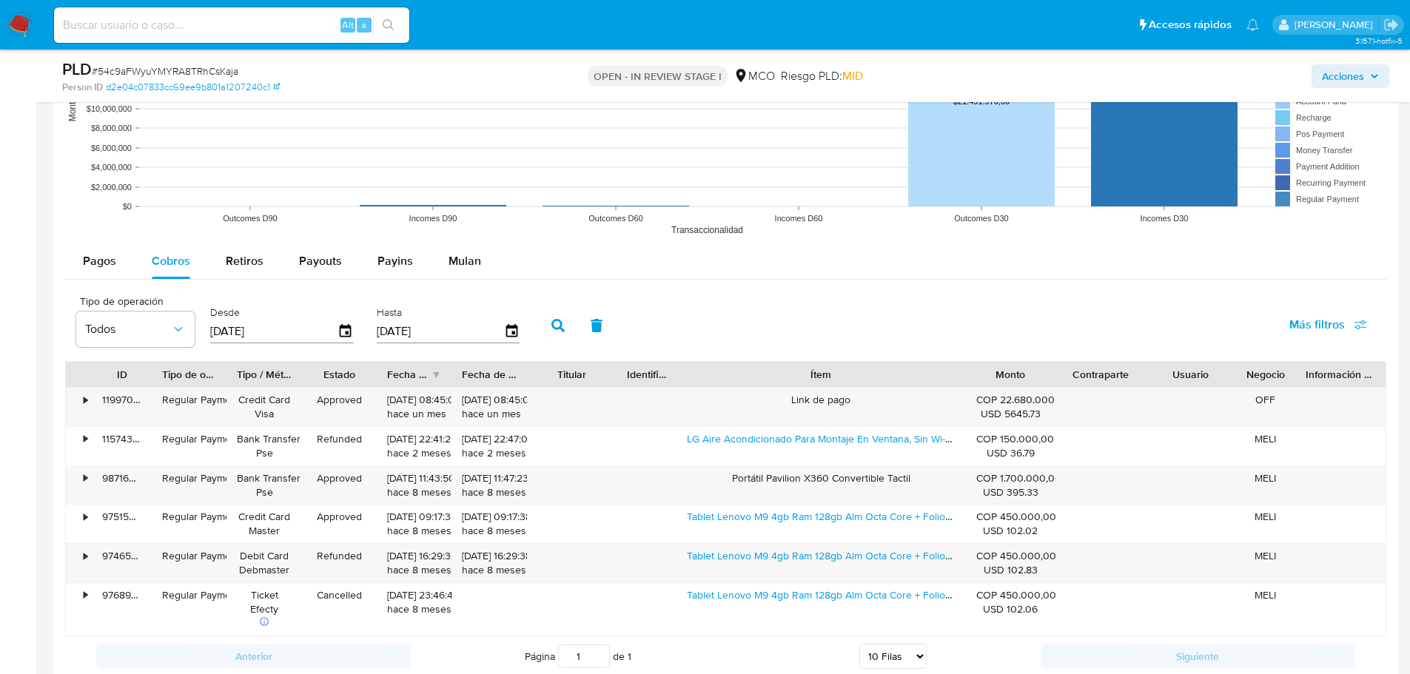
click at [1358, 73] on span "Acciones" at bounding box center [1343, 76] width 42 height 24
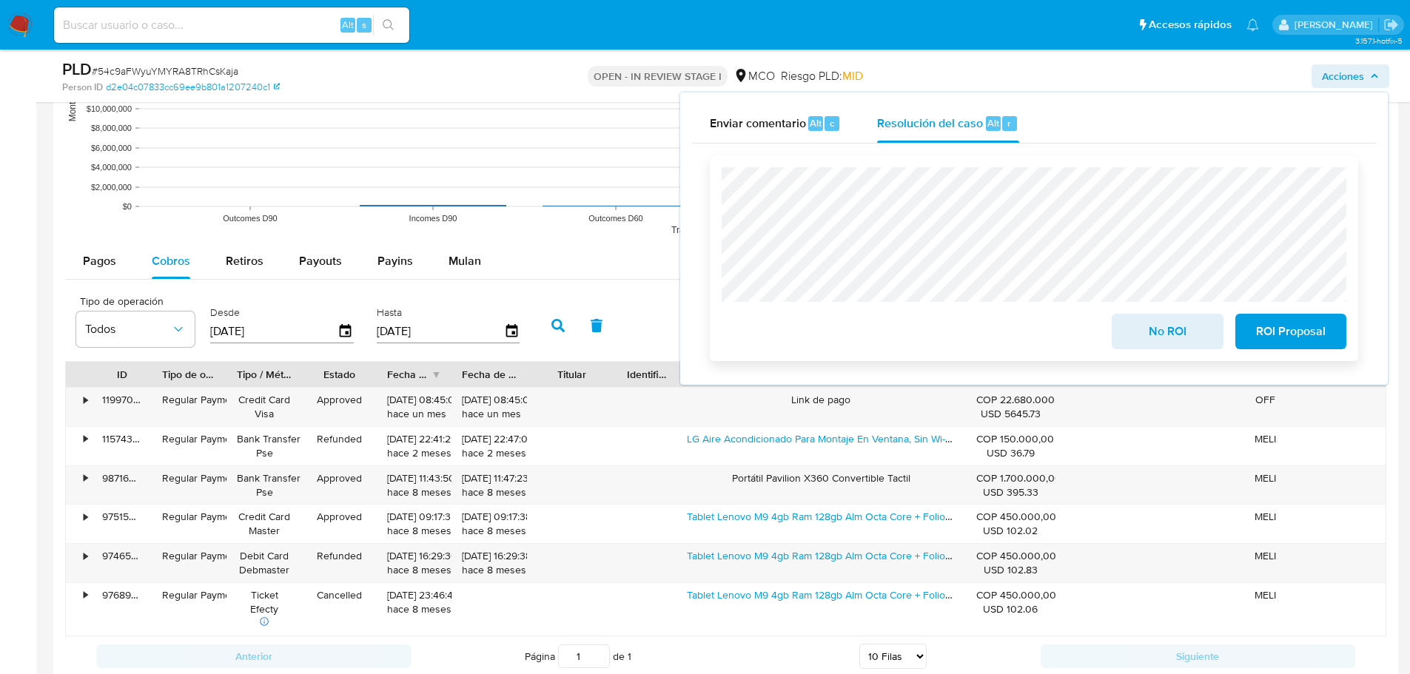
click at [1164, 328] on span "No ROI" at bounding box center [1167, 331] width 73 height 33
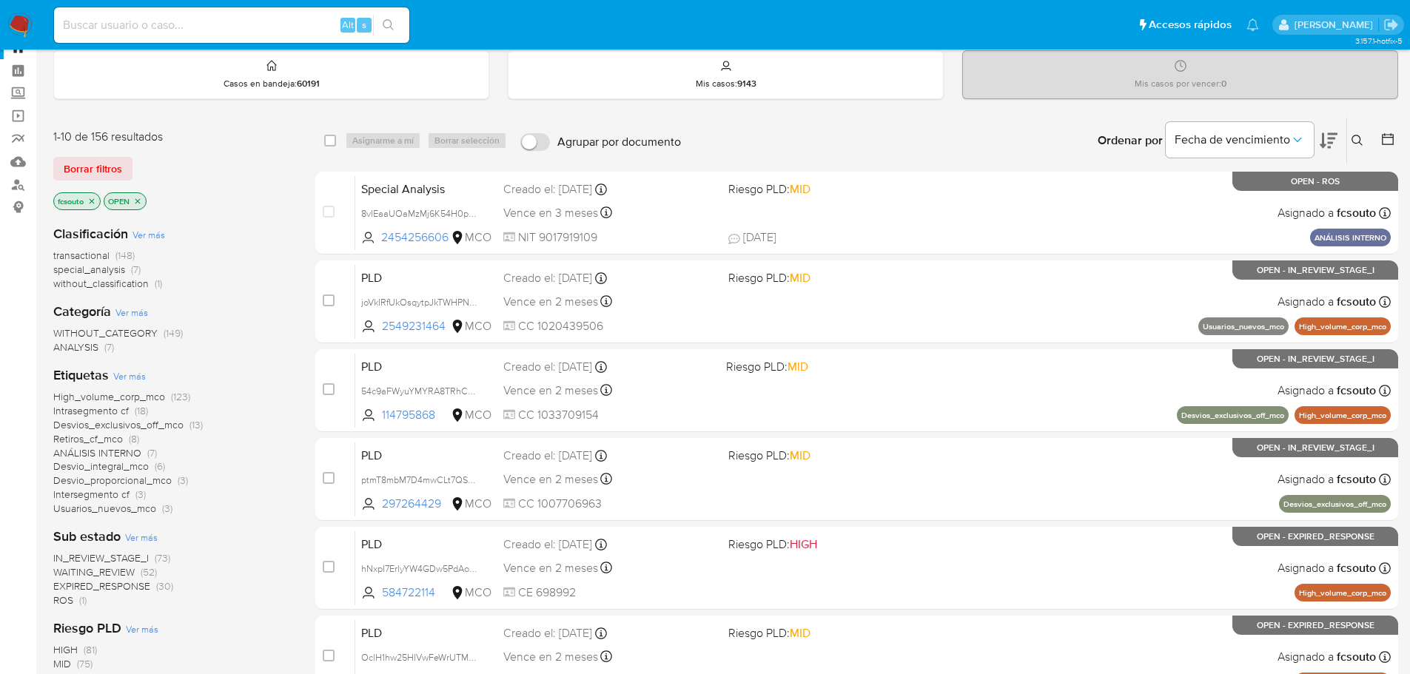
scroll to position [74, 0]
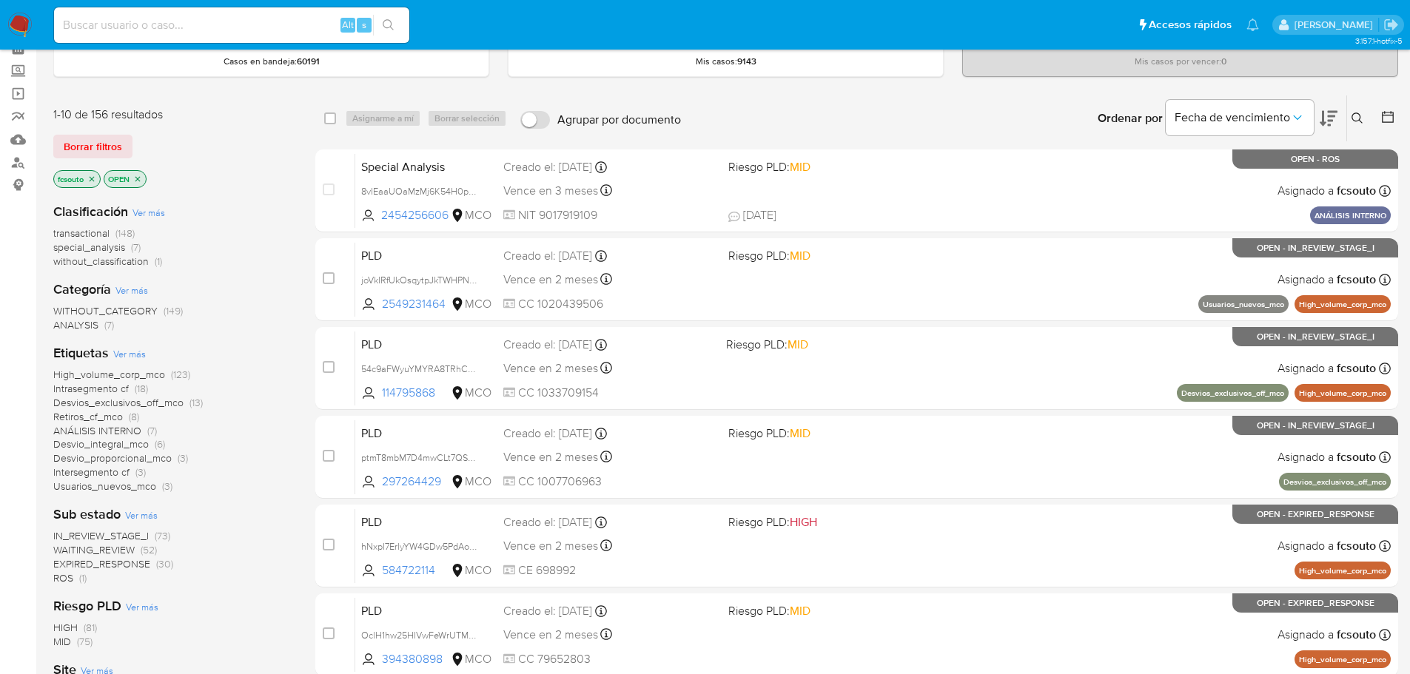
click at [58, 581] on span "ROS" at bounding box center [63, 578] width 20 height 15
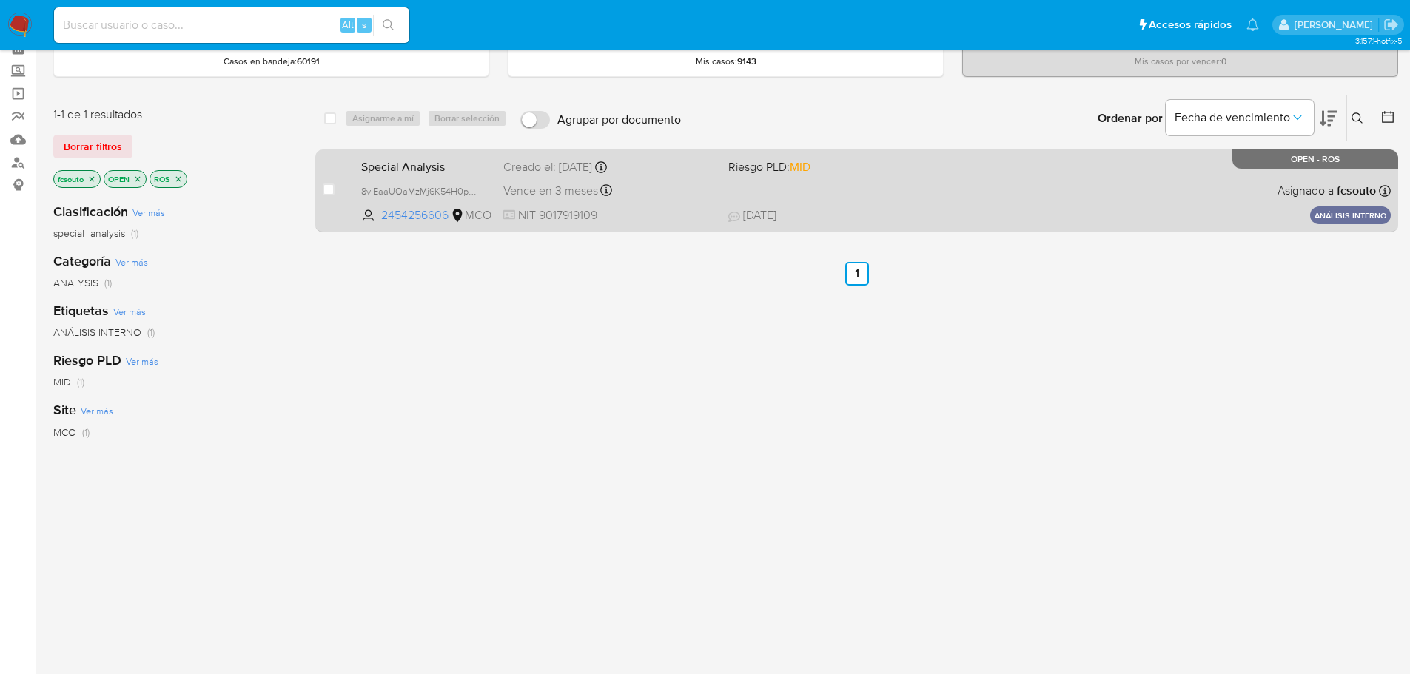
click at [879, 189] on div "Special Analysis 8vIEaaUOaMzMj6K54H0pOIgo 2454256606 MCO Riesgo PLD: MID Creado…" at bounding box center [873, 190] width 1036 height 75
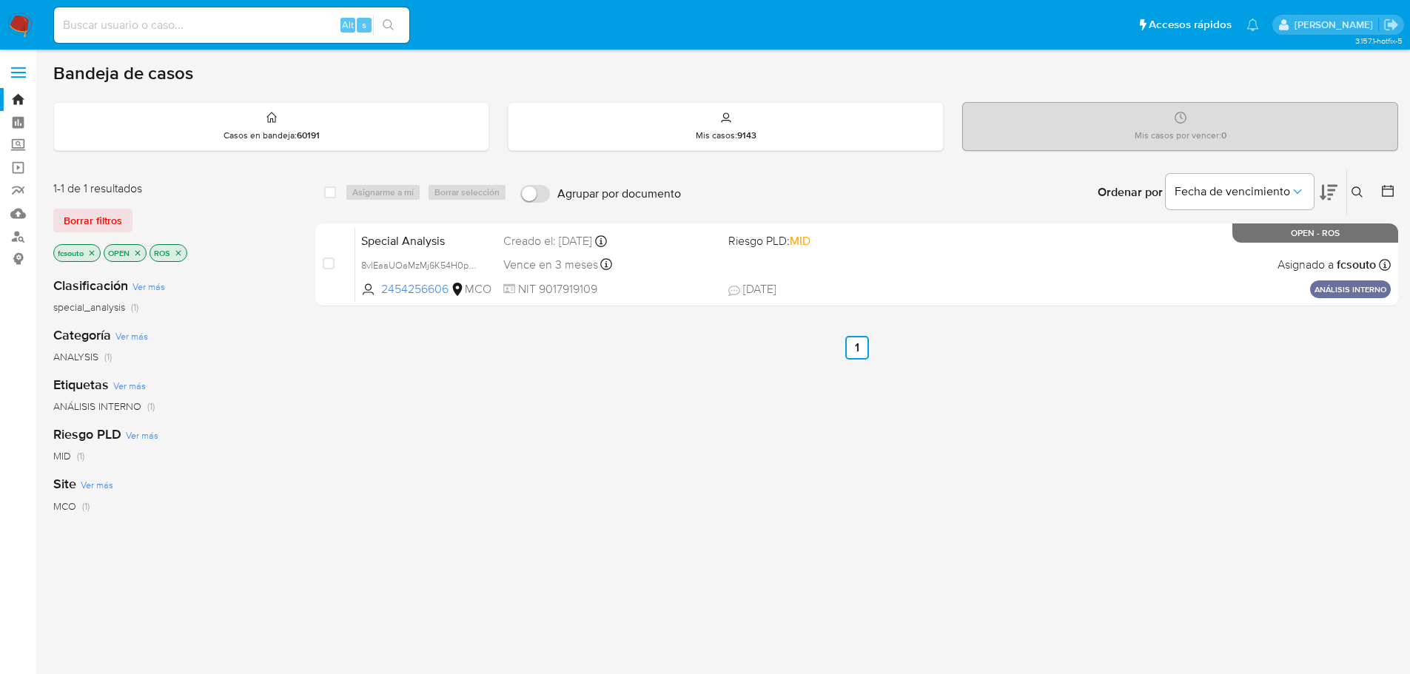
drag, startPoint x: 90, startPoint y: 218, endPoint x: 250, endPoint y: 234, distance: 160.0
click at [91, 218] on span "Borrar filtros" at bounding box center [93, 220] width 58 height 21
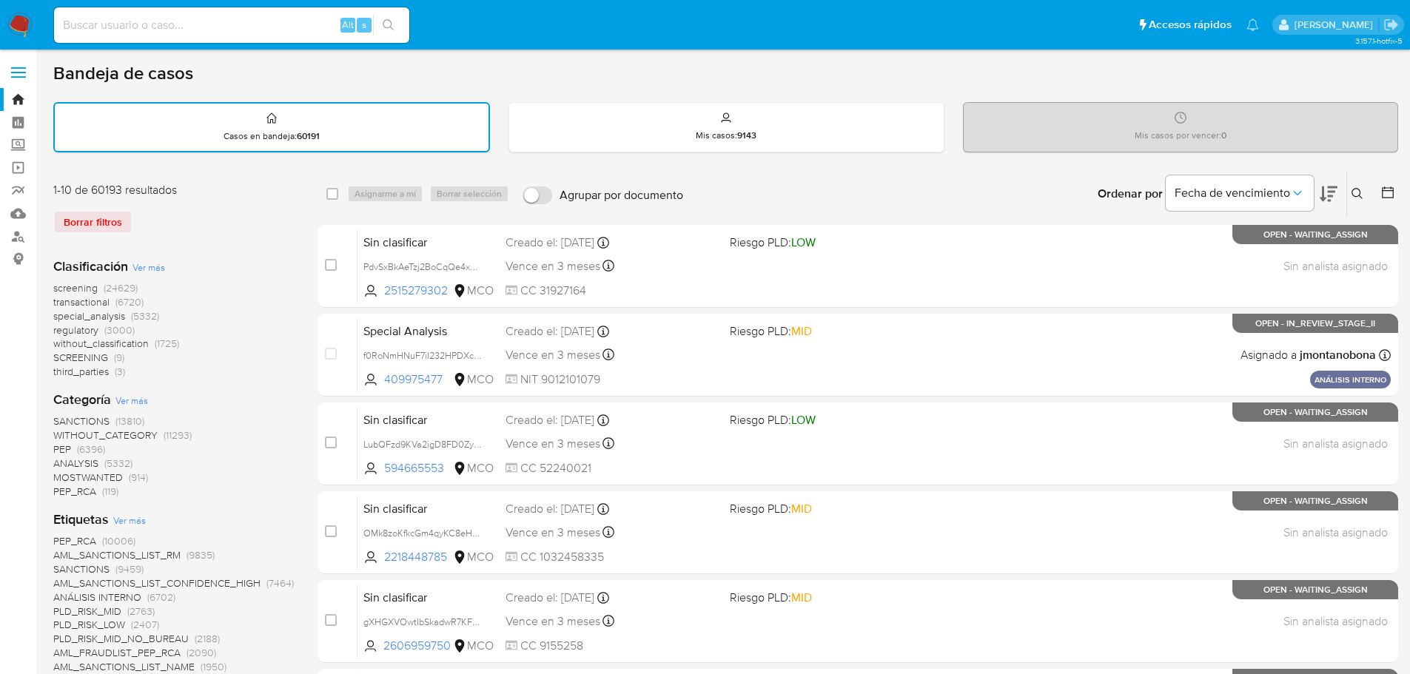
click at [1359, 198] on icon at bounding box center [1358, 194] width 12 height 12
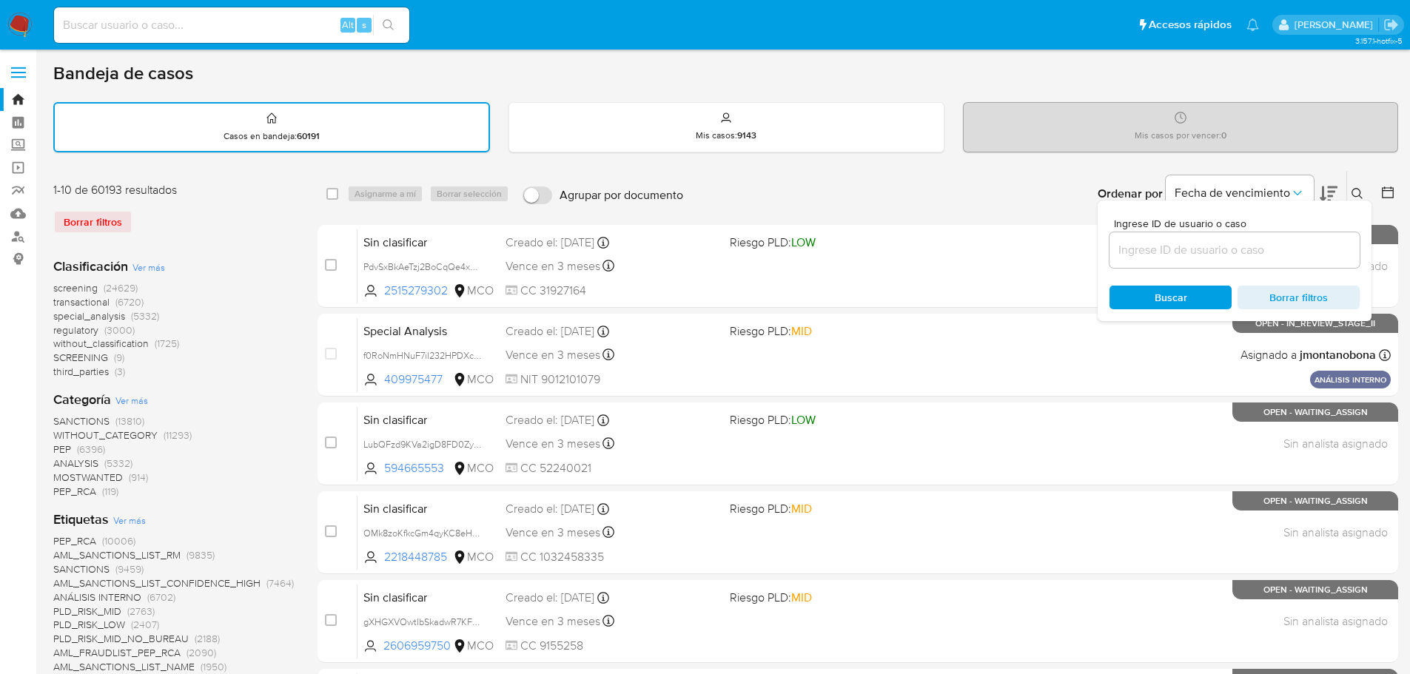
click at [1238, 255] on input at bounding box center [1235, 250] width 250 height 19
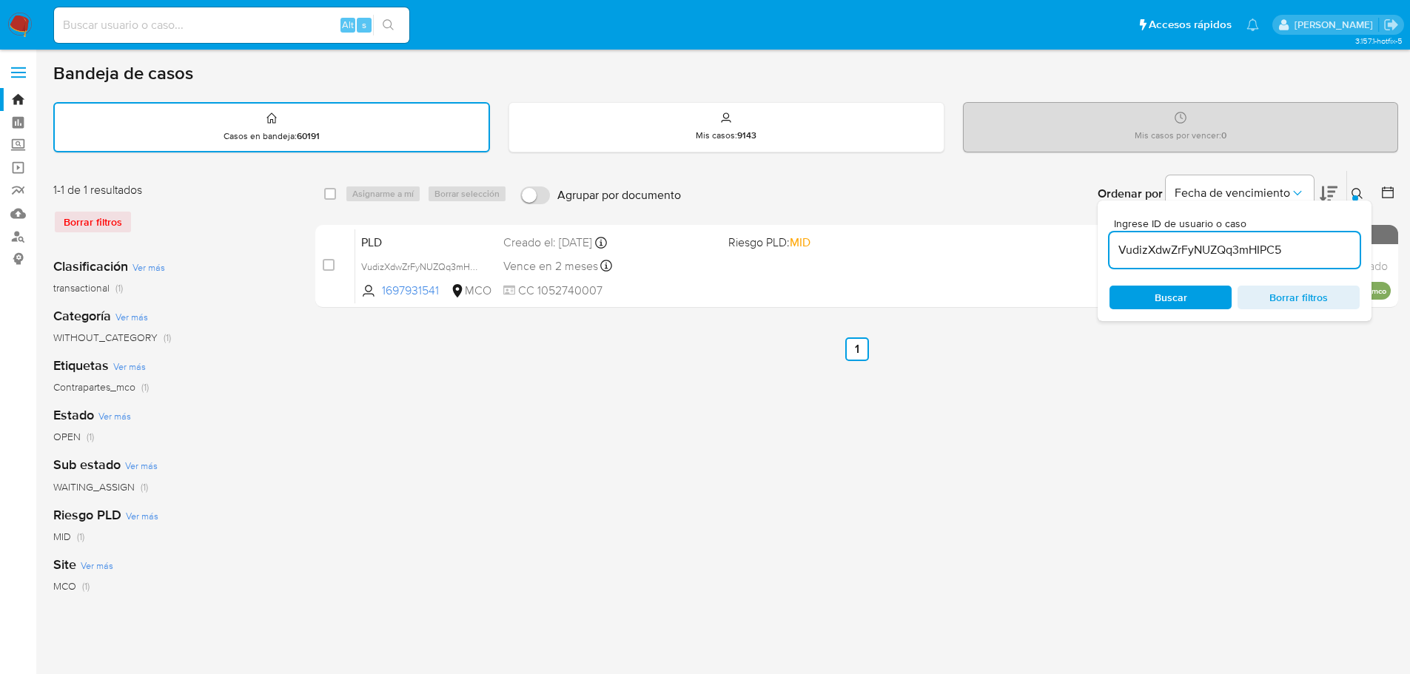
drag, startPoint x: 1351, startPoint y: 195, endPoint x: 1288, endPoint y: 218, distance: 67.4
click at [1352, 195] on button at bounding box center [1359, 194] width 24 height 18
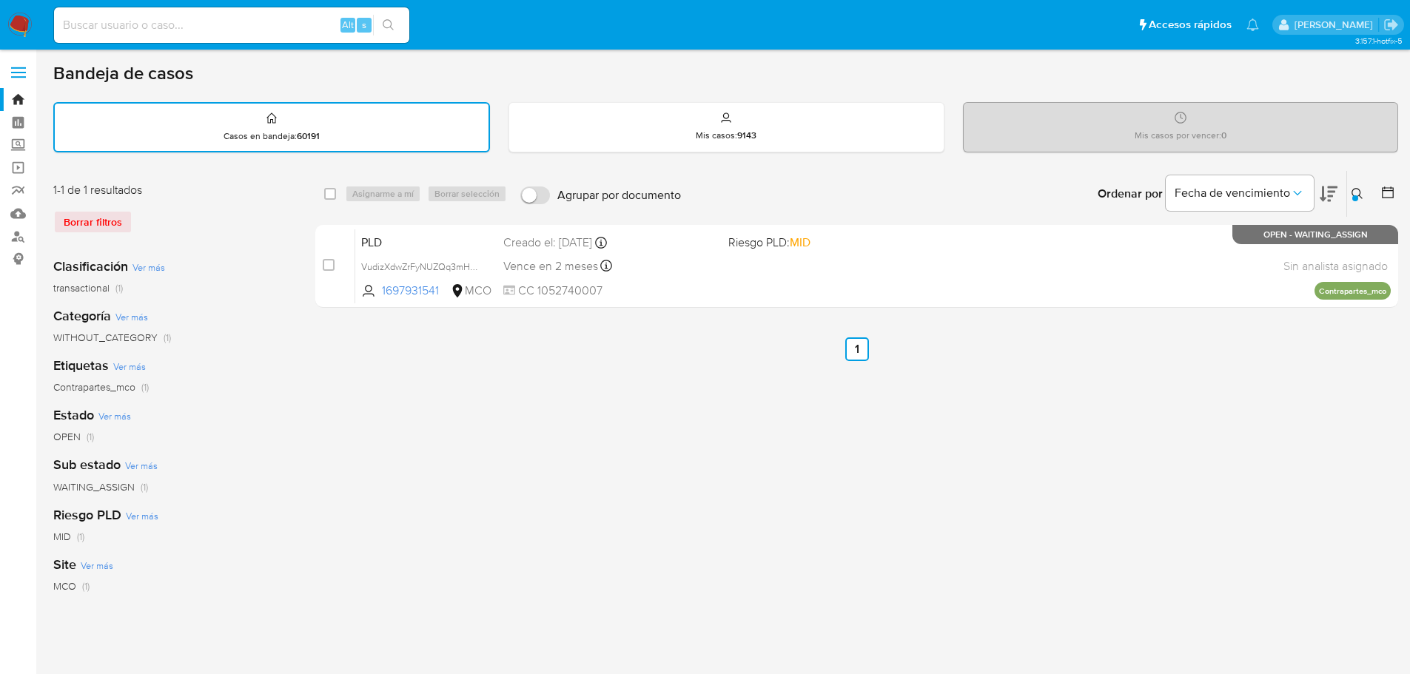
drag, startPoint x: 1359, startPoint y: 190, endPoint x: 1353, endPoint y: 197, distance: 9.5
click at [1359, 192] on icon at bounding box center [1358, 194] width 12 height 12
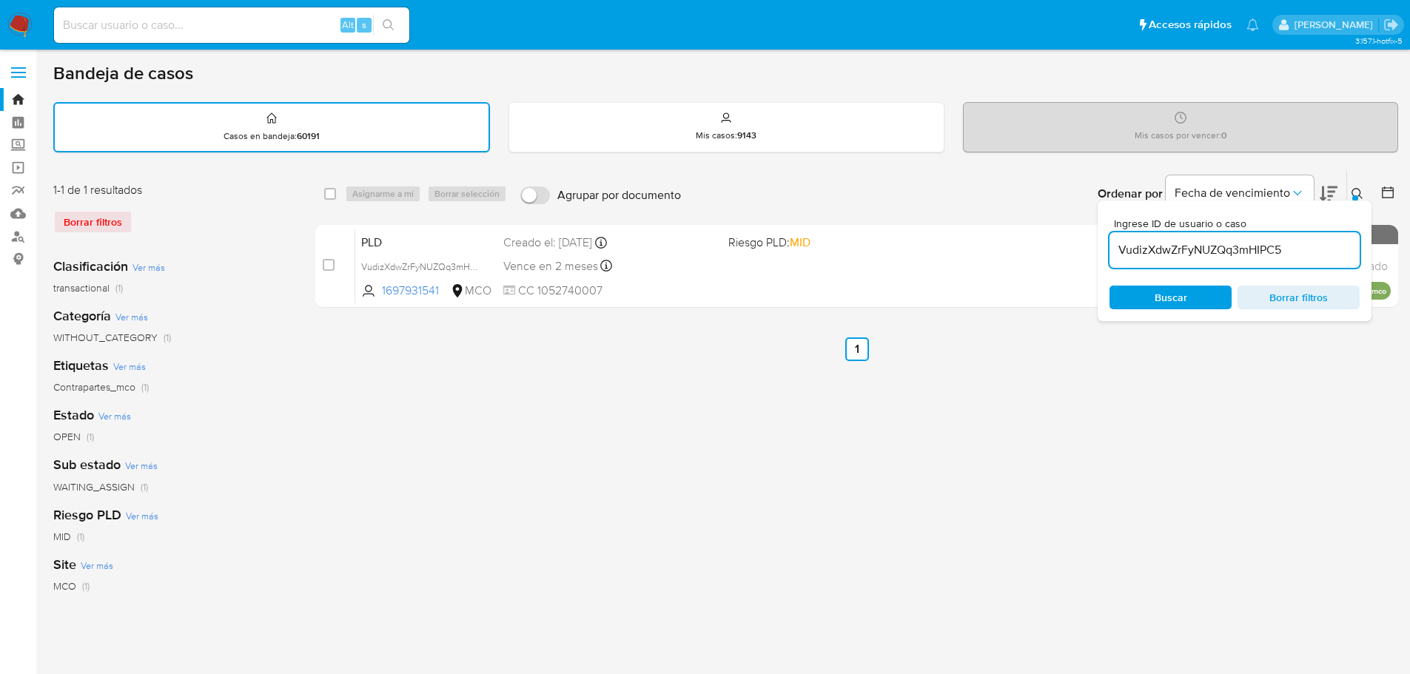
click at [1280, 252] on input "VudizXdwZrFyNUZQq3mHIPC5" at bounding box center [1235, 250] width 250 height 19
type input "RrHpRKu7YRdfeY3Yku1LfdVY"
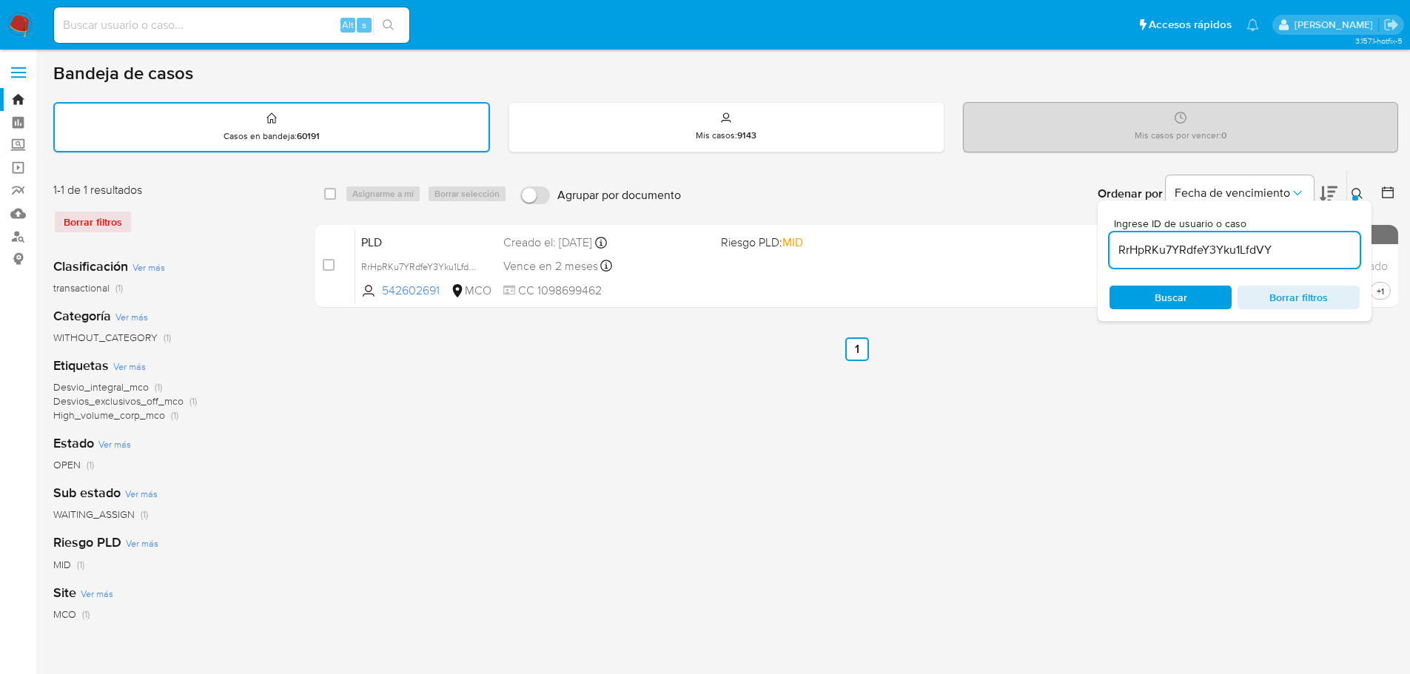
click at [1351, 191] on button at bounding box center [1359, 194] width 24 height 18
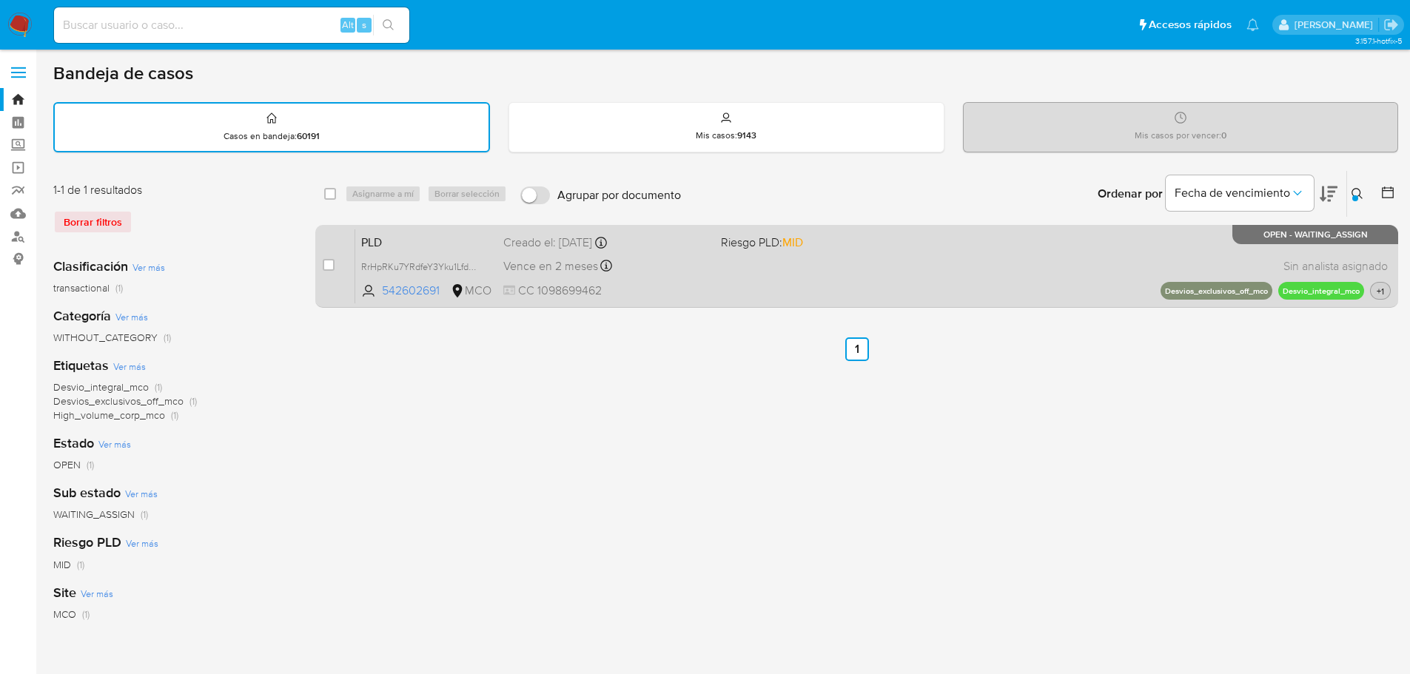
click at [1382, 294] on span "+1" at bounding box center [1380, 291] width 13 height 13
click at [331, 264] on input "checkbox" at bounding box center [329, 265] width 12 height 12
checkbox input "true"
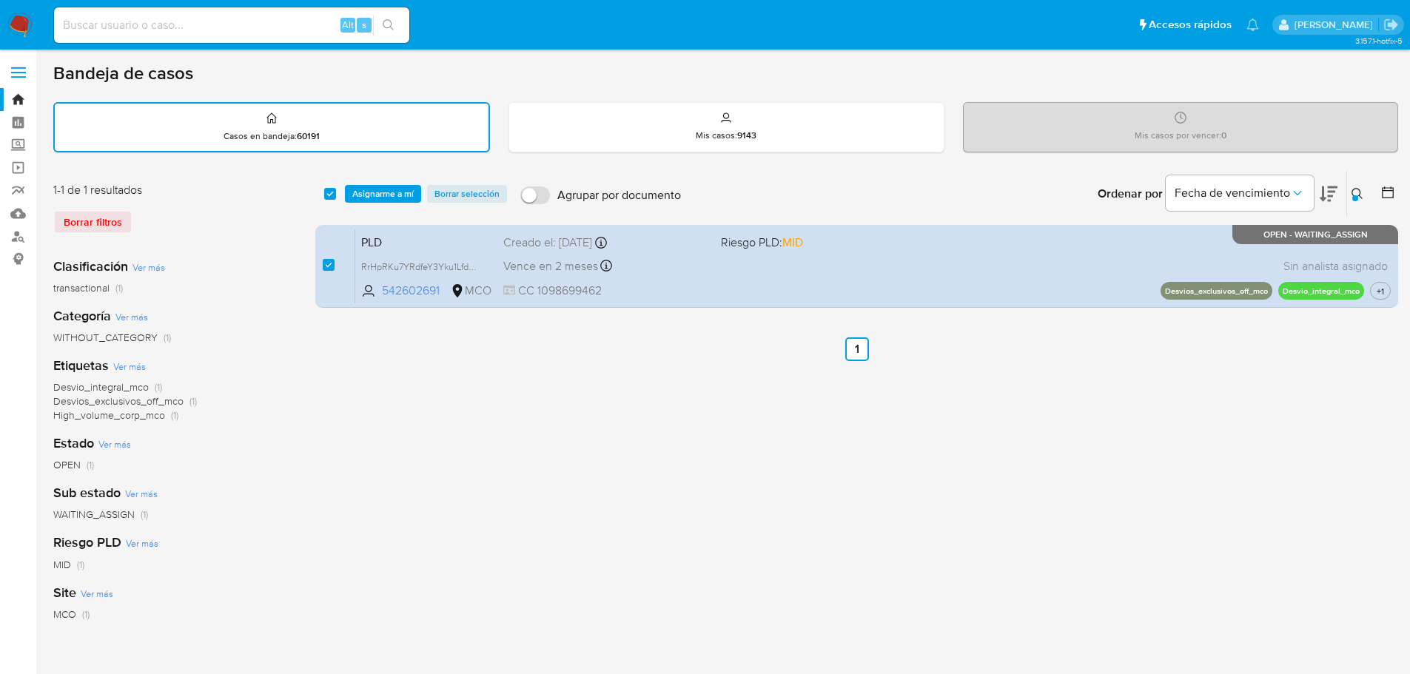
click at [381, 201] on span "Asignarme a mí" at bounding box center [382, 194] width 61 height 15
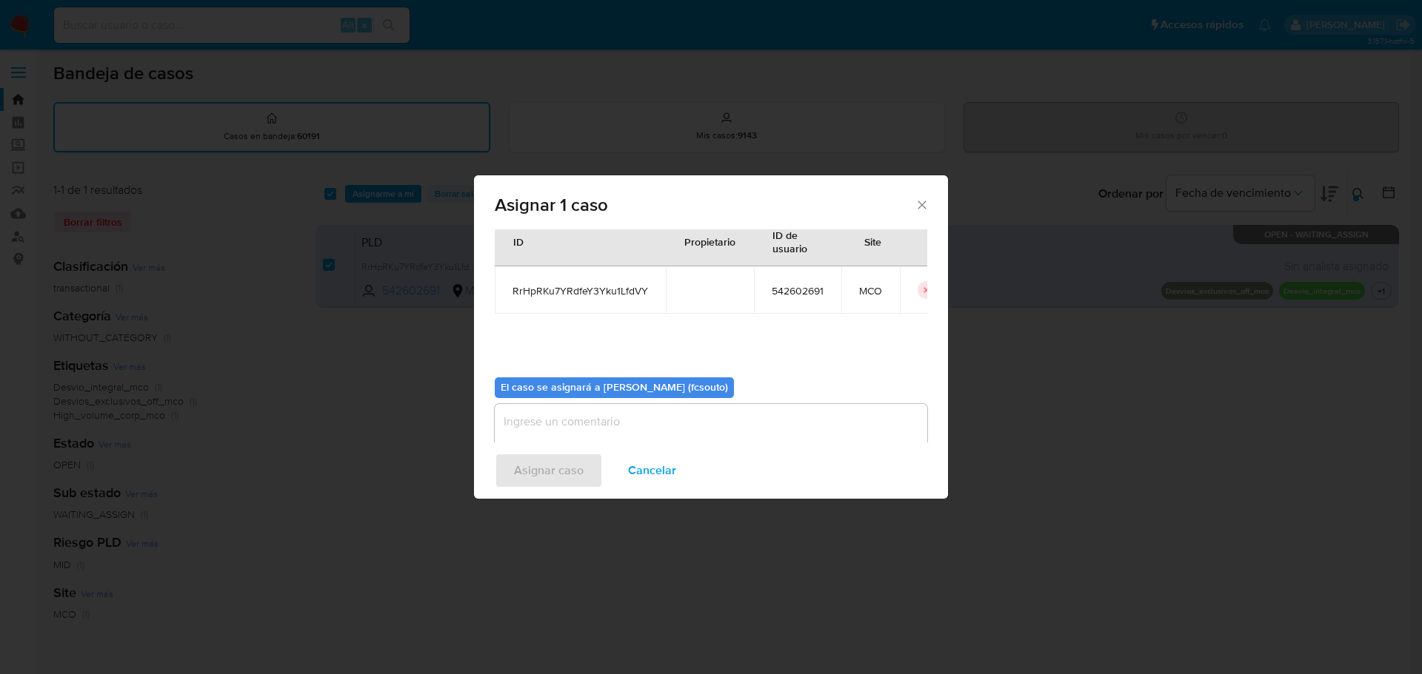
scroll to position [77, 0]
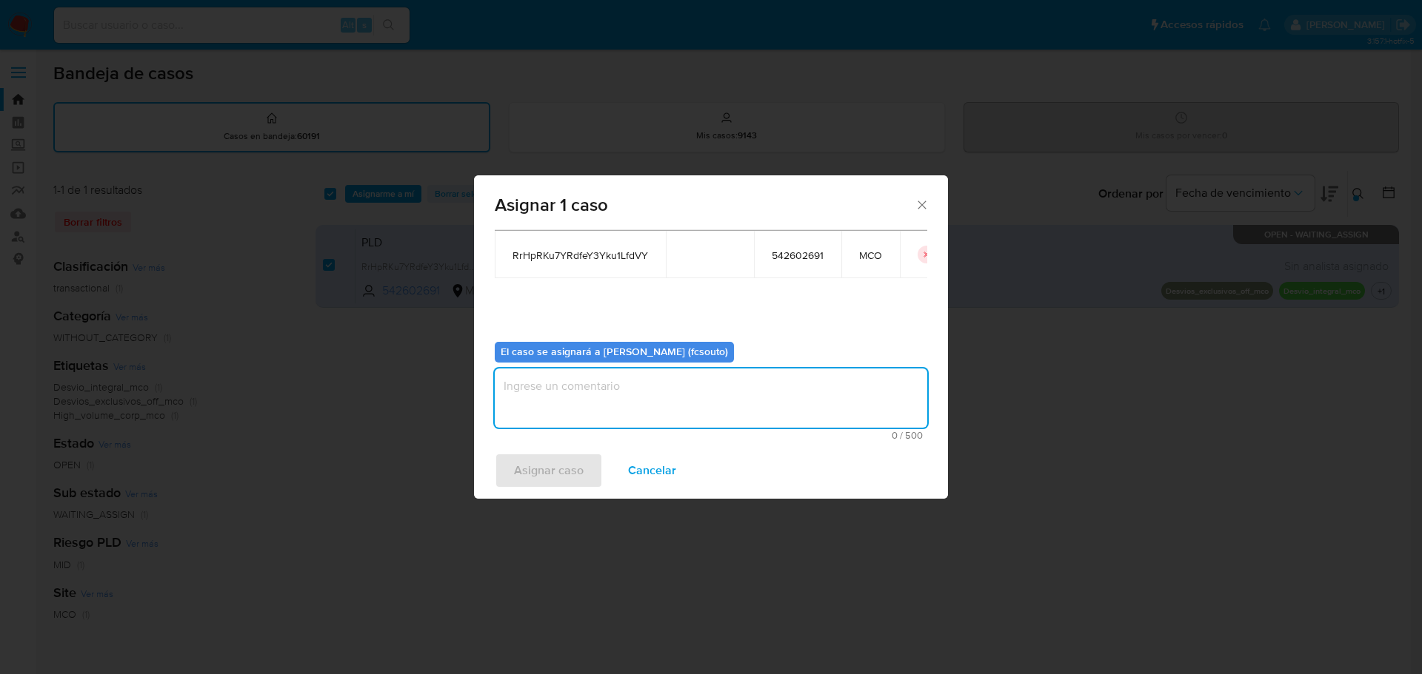
click at [640, 410] on textarea "assign-modal" at bounding box center [711, 398] width 432 height 59
type textarea "Asignación manual"
click at [581, 465] on span "Asignar caso" at bounding box center [549, 471] width 70 height 33
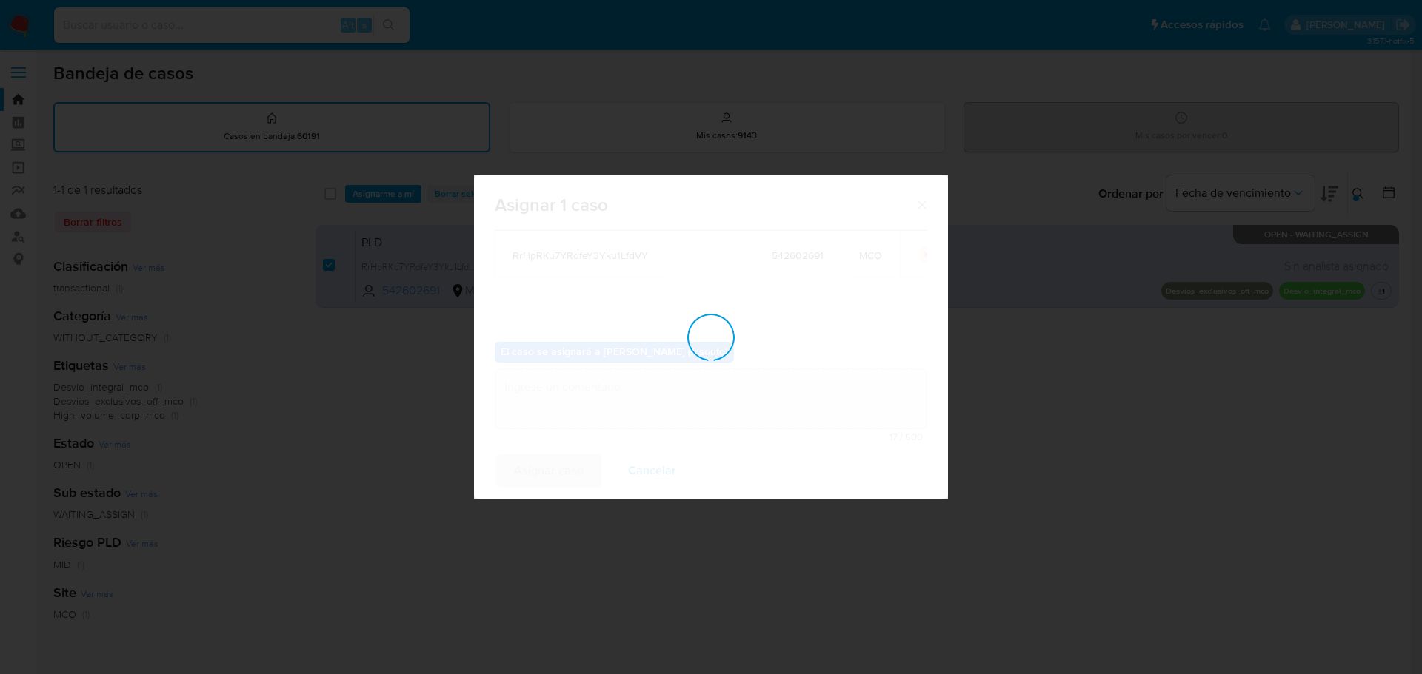
checkbox input "false"
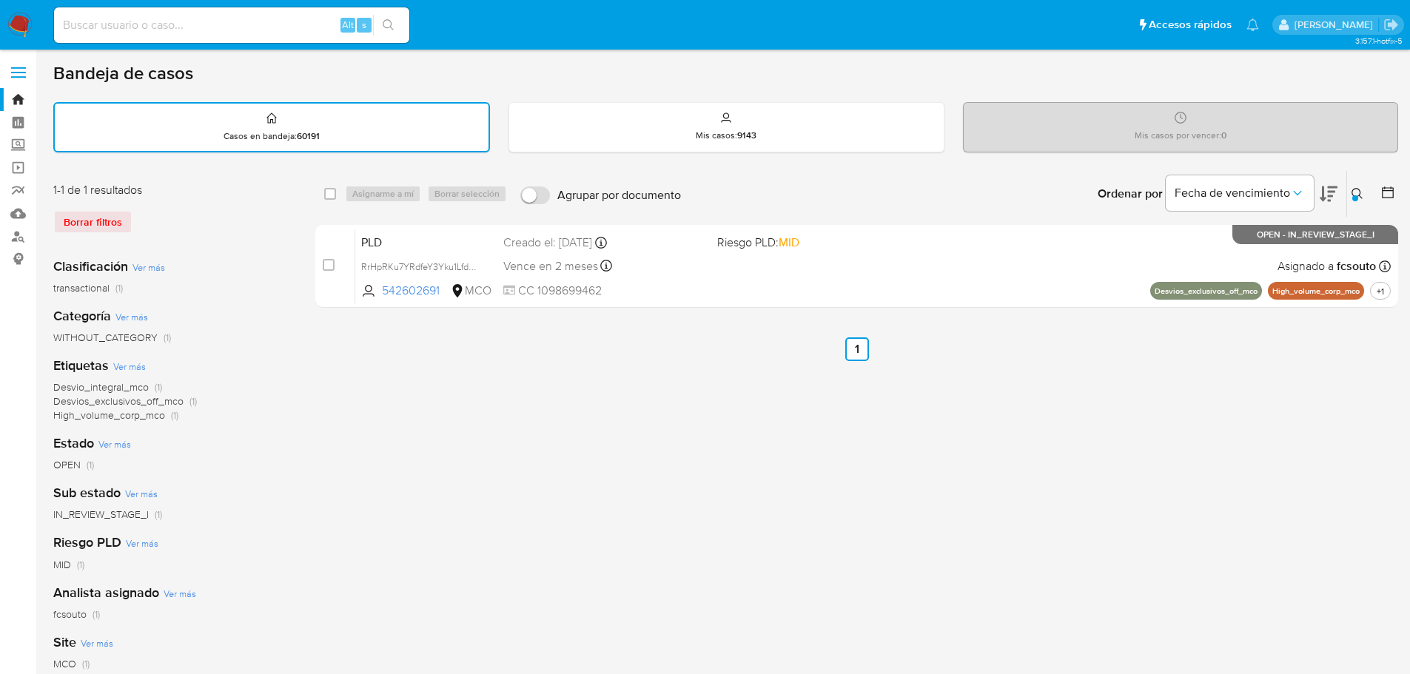
click at [658, 292] on span "CC 1098699462" at bounding box center [604, 291] width 202 height 16
click at [1361, 184] on div "Ingrese ID de usuario o caso RrHpRKu7YRdfeY3Yku1LfdVY Buscar Borrar filtros" at bounding box center [1359, 194] width 25 height 46
click at [1361, 191] on icon at bounding box center [1358, 194] width 12 height 12
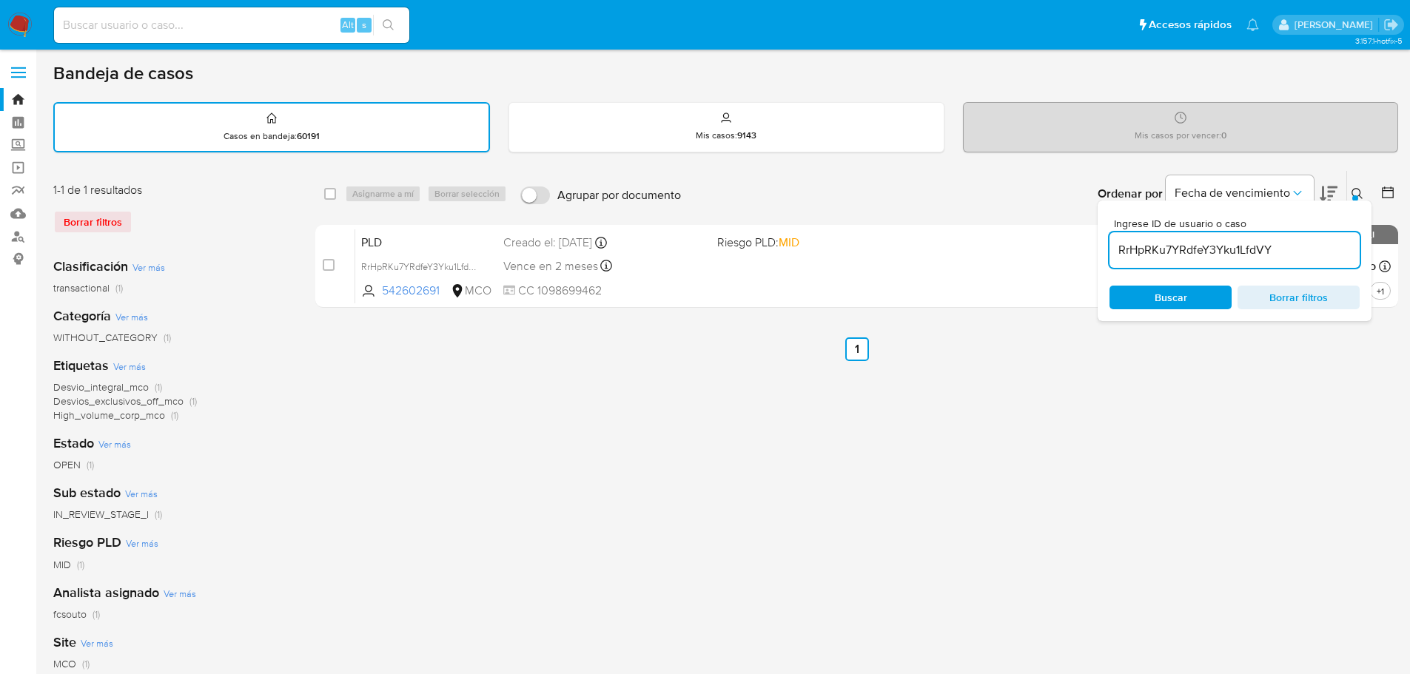
click at [1224, 245] on input "RrHpRKu7YRdfeY3Yku1LfdVY" at bounding box center [1235, 250] width 250 height 19
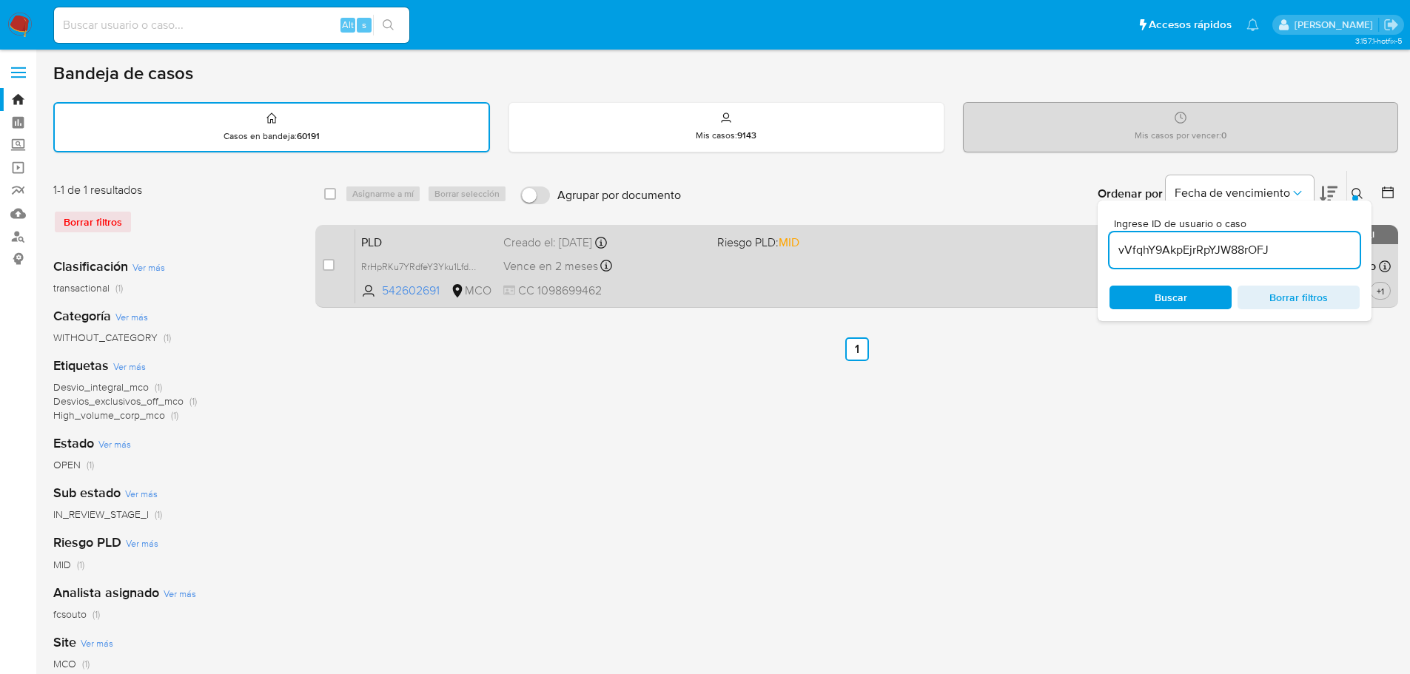
type input "vVfqhY9AkpEjrRpYJW88rOFJ"
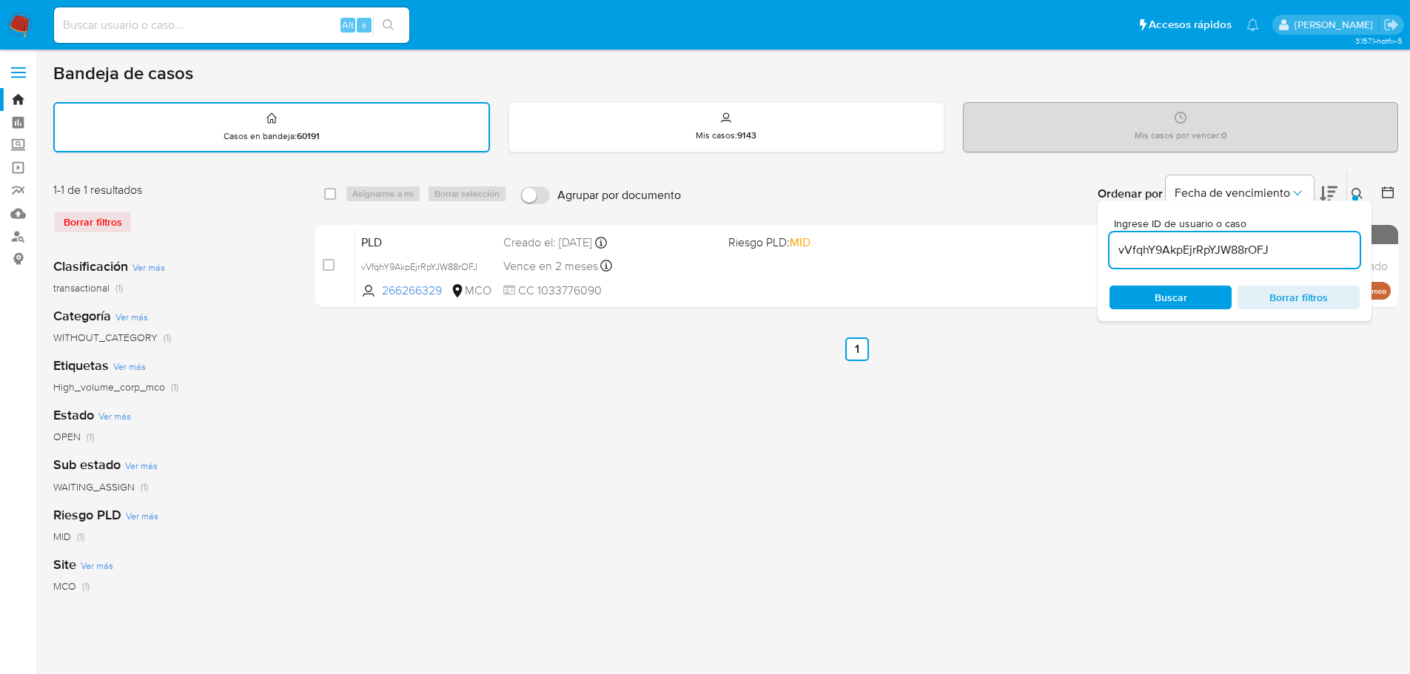
click at [1350, 190] on button at bounding box center [1359, 194] width 24 height 18
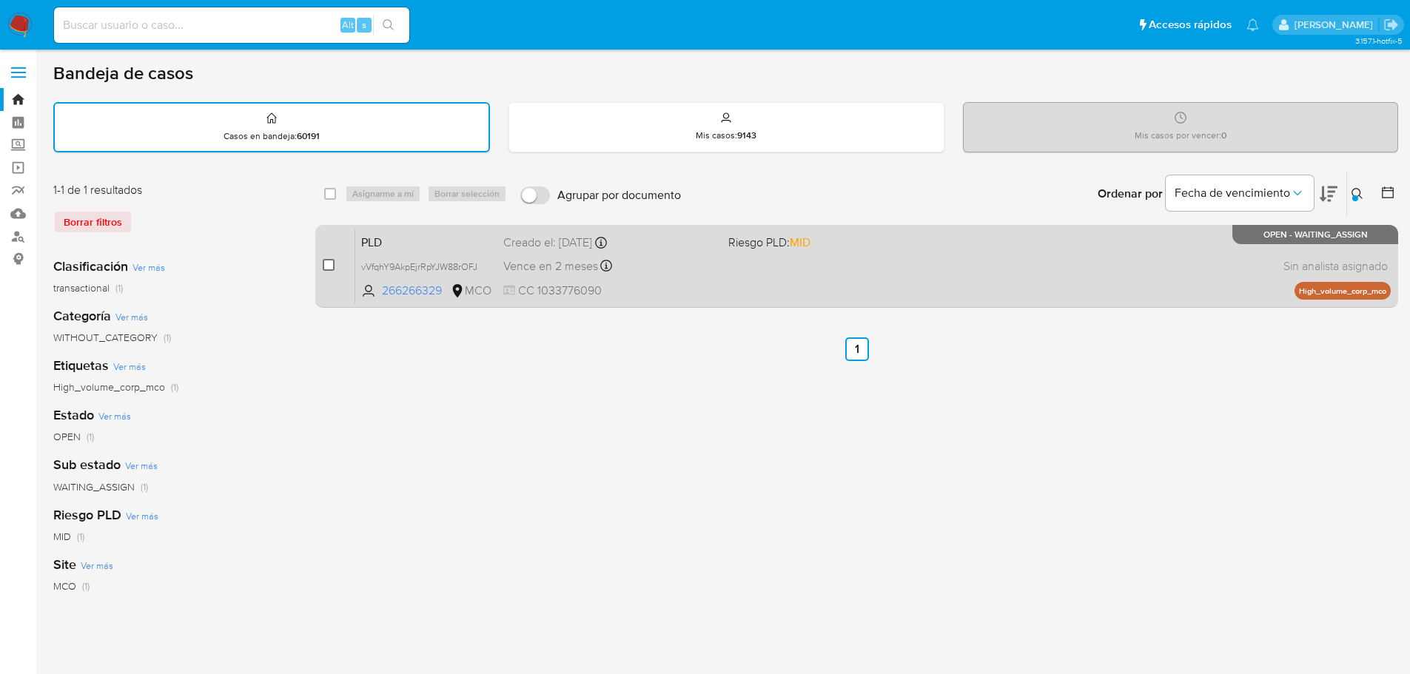
click at [327, 267] on input "checkbox" at bounding box center [329, 265] width 12 height 12
checkbox input "true"
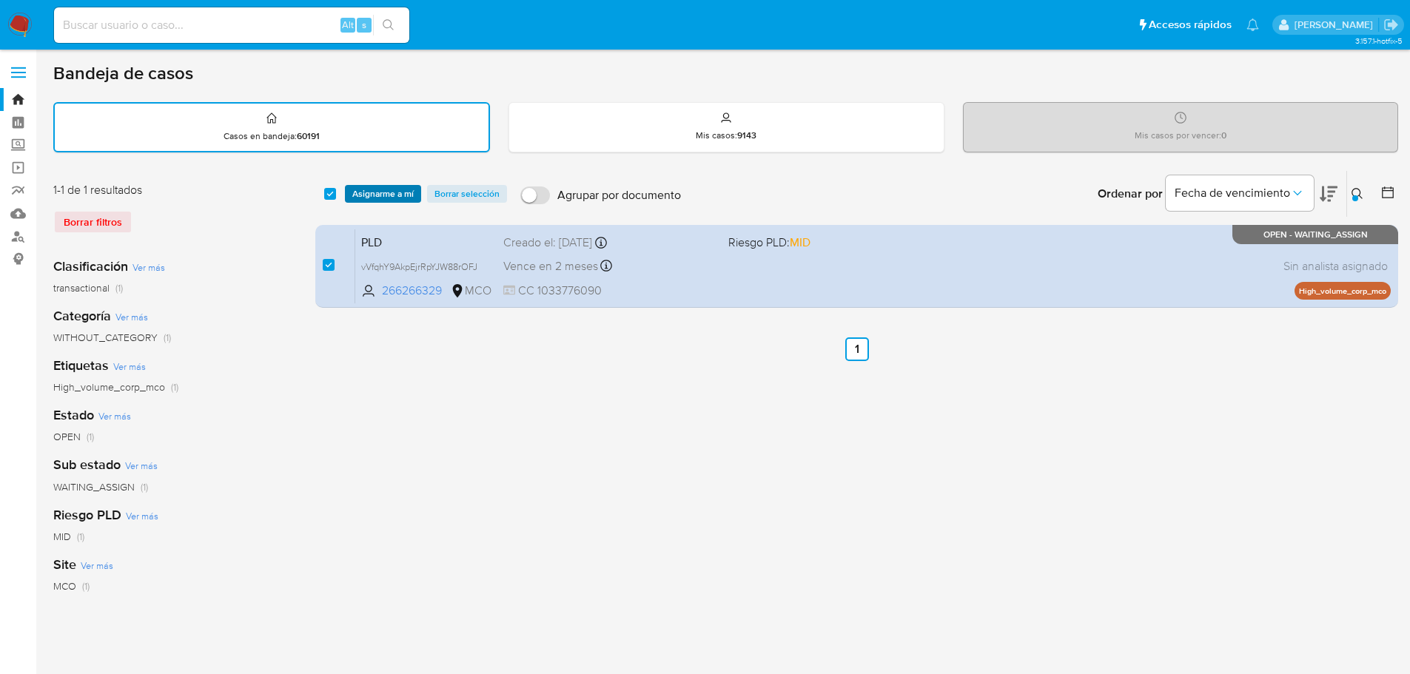
click at [399, 194] on span "Asignarme a mí" at bounding box center [382, 194] width 61 height 15
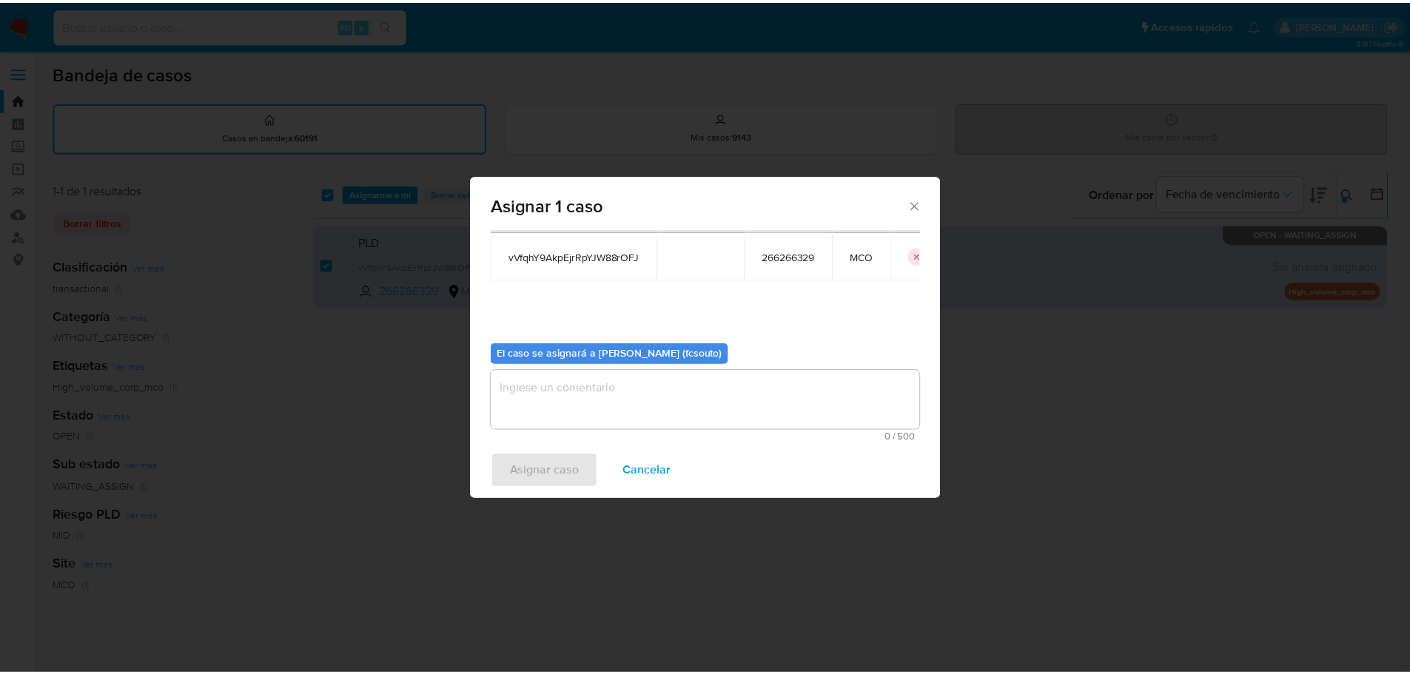
scroll to position [77, 0]
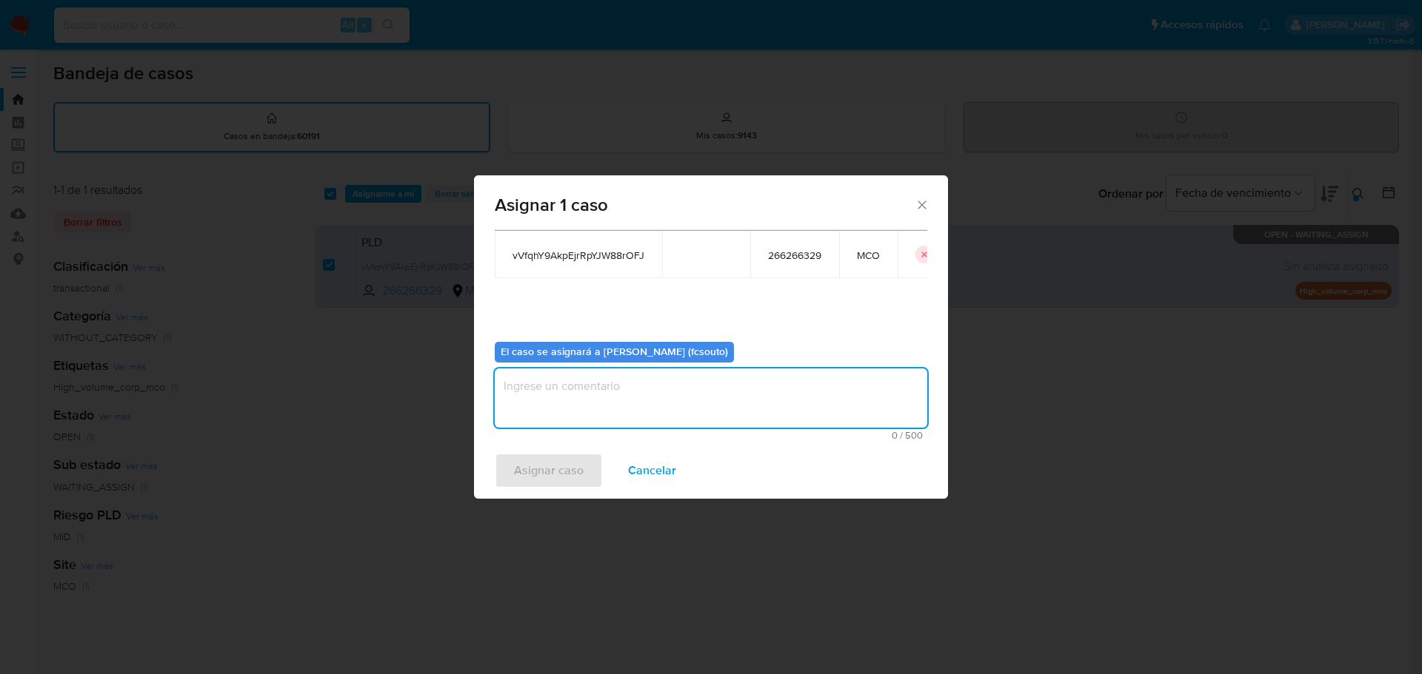
click at [697, 407] on textarea "assign-modal" at bounding box center [711, 398] width 432 height 59
type textarea "Asignación manual"
click at [559, 475] on span "Asignar caso" at bounding box center [549, 471] width 70 height 33
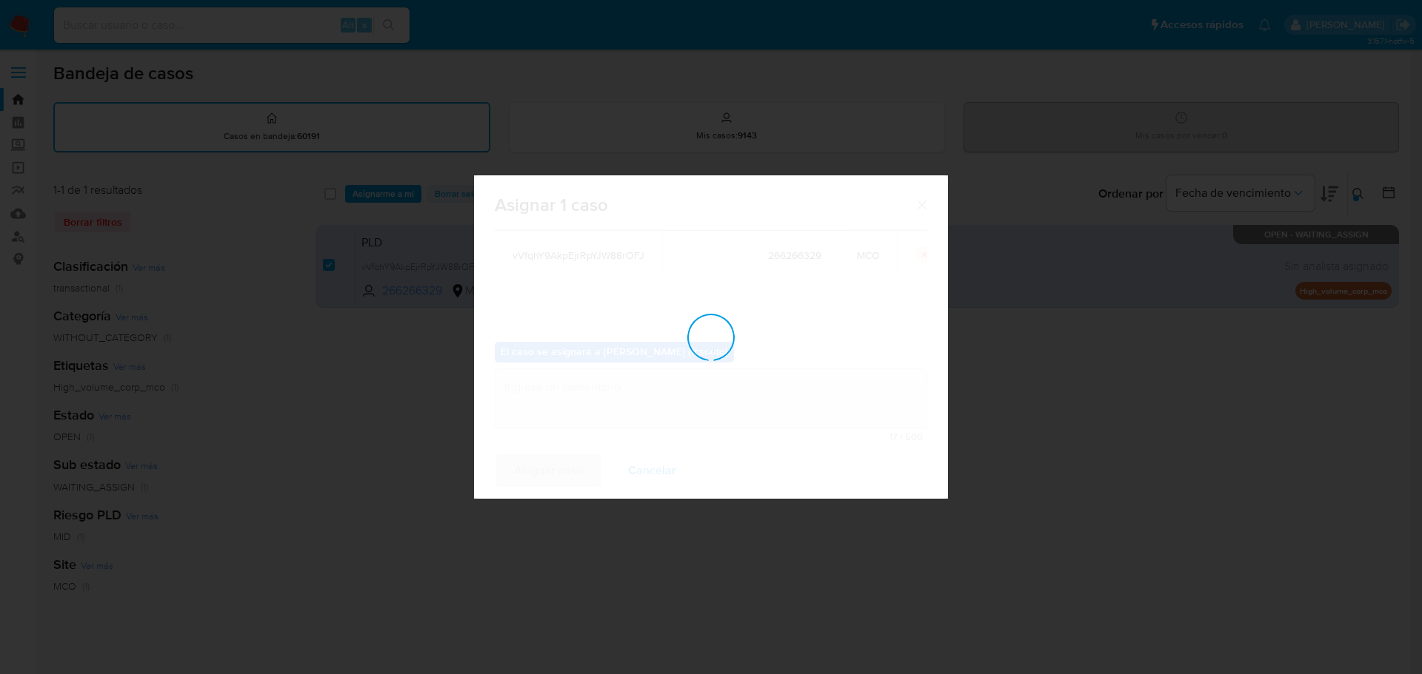
checkbox input "false"
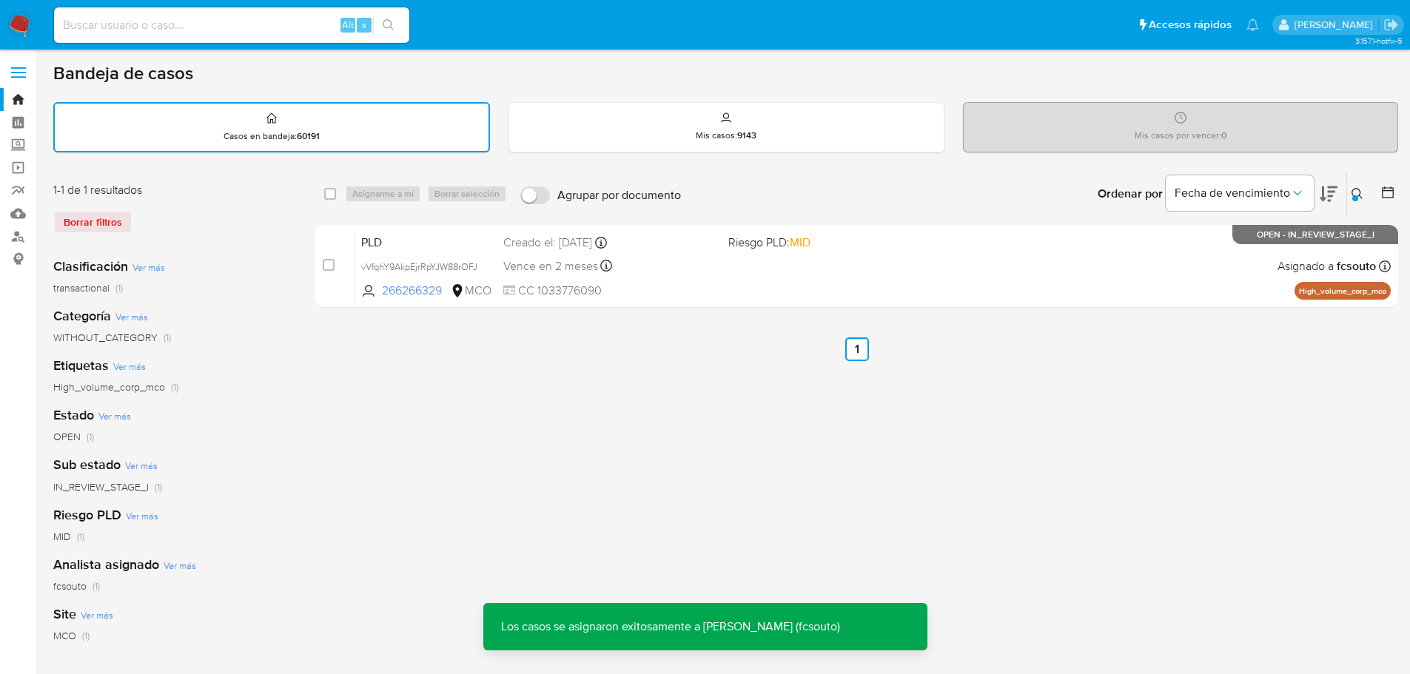
click at [721, 267] on div "PLD vVfqhY9AkpEjrRpYJW88rOFJ 266266329 MCO Riesgo PLD: MID Creado el: 12/08/202…" at bounding box center [873, 266] width 1036 height 75
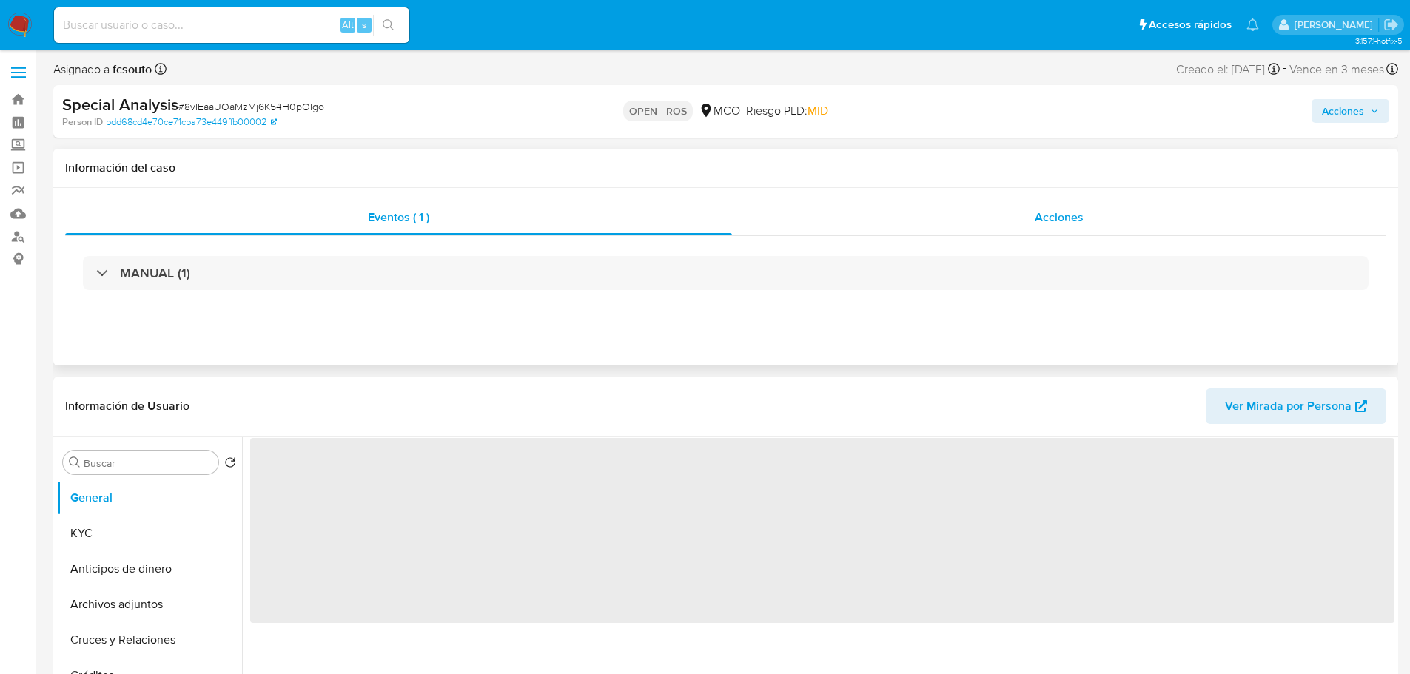
click at [1071, 202] on div "Acciones" at bounding box center [1059, 218] width 654 height 36
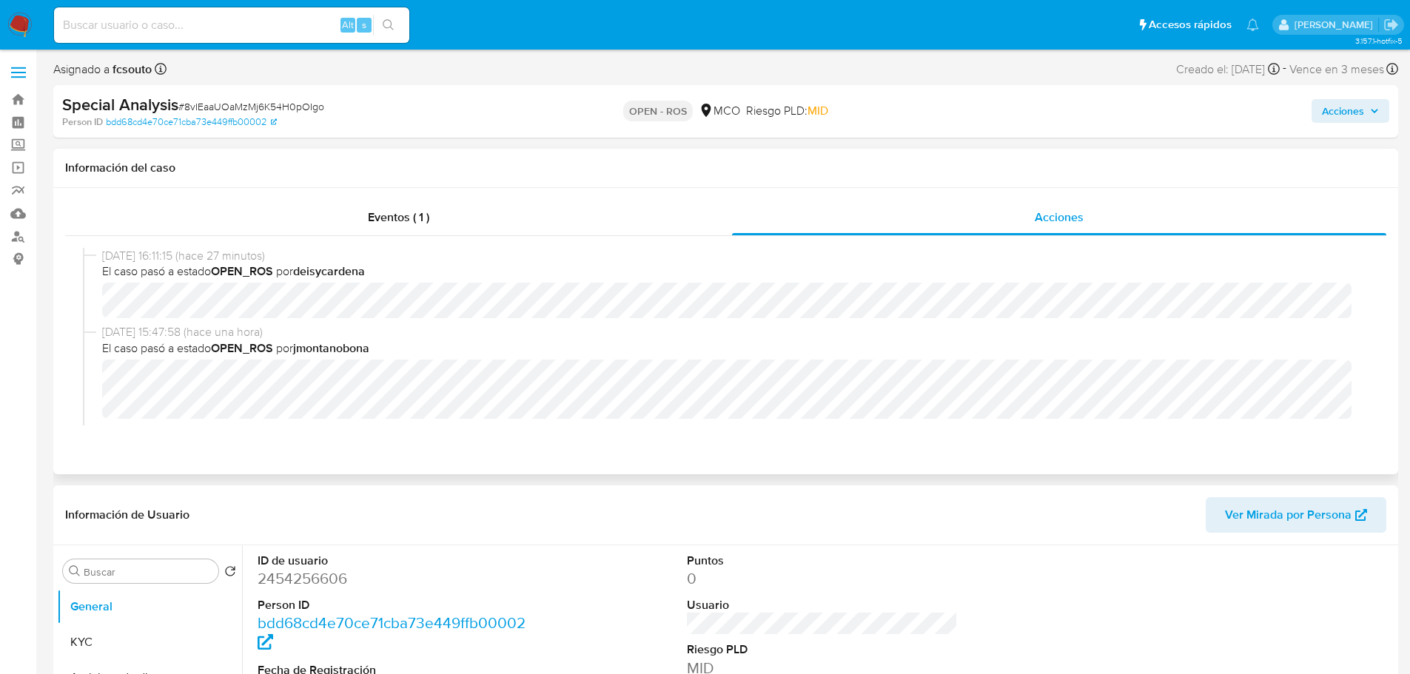
select select "10"
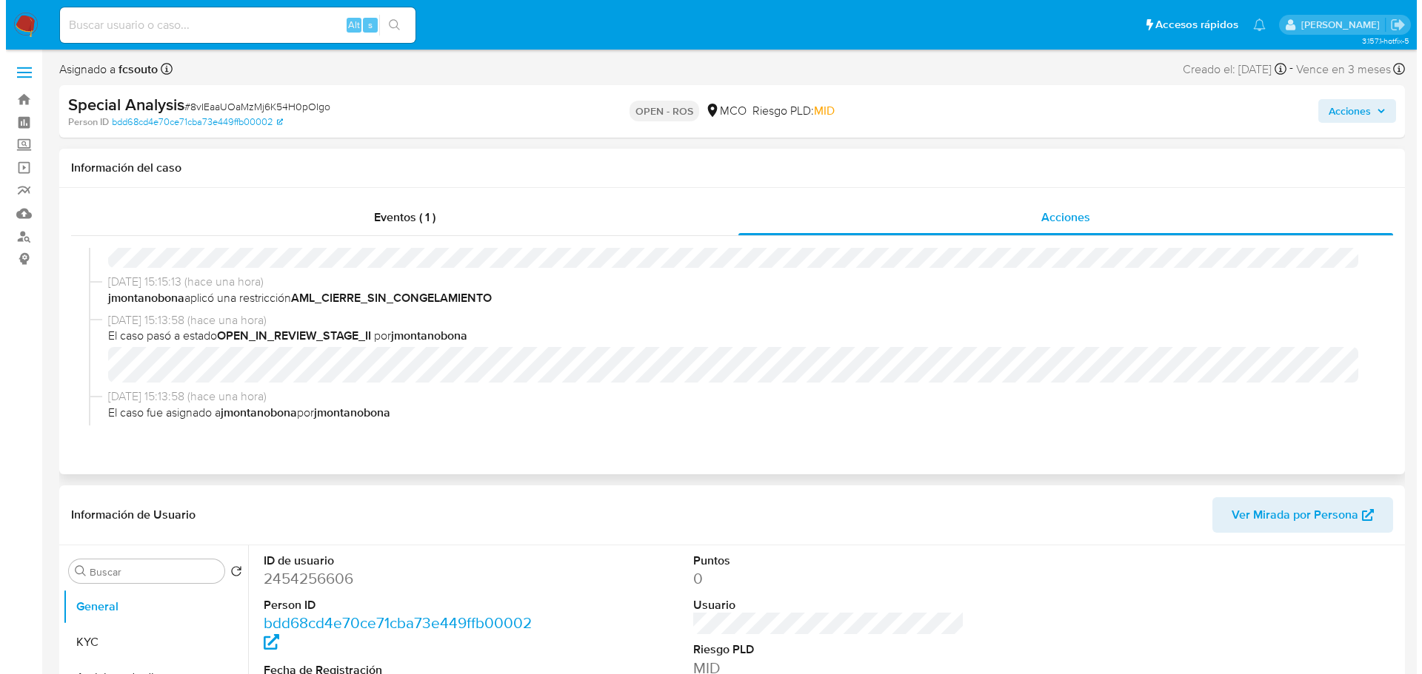
scroll to position [148, 0]
click at [1363, 97] on div "Acciones" at bounding box center [1170, 111] width 438 height 35
click at [1363, 106] on span "Acciones" at bounding box center [1343, 111] width 42 height 24
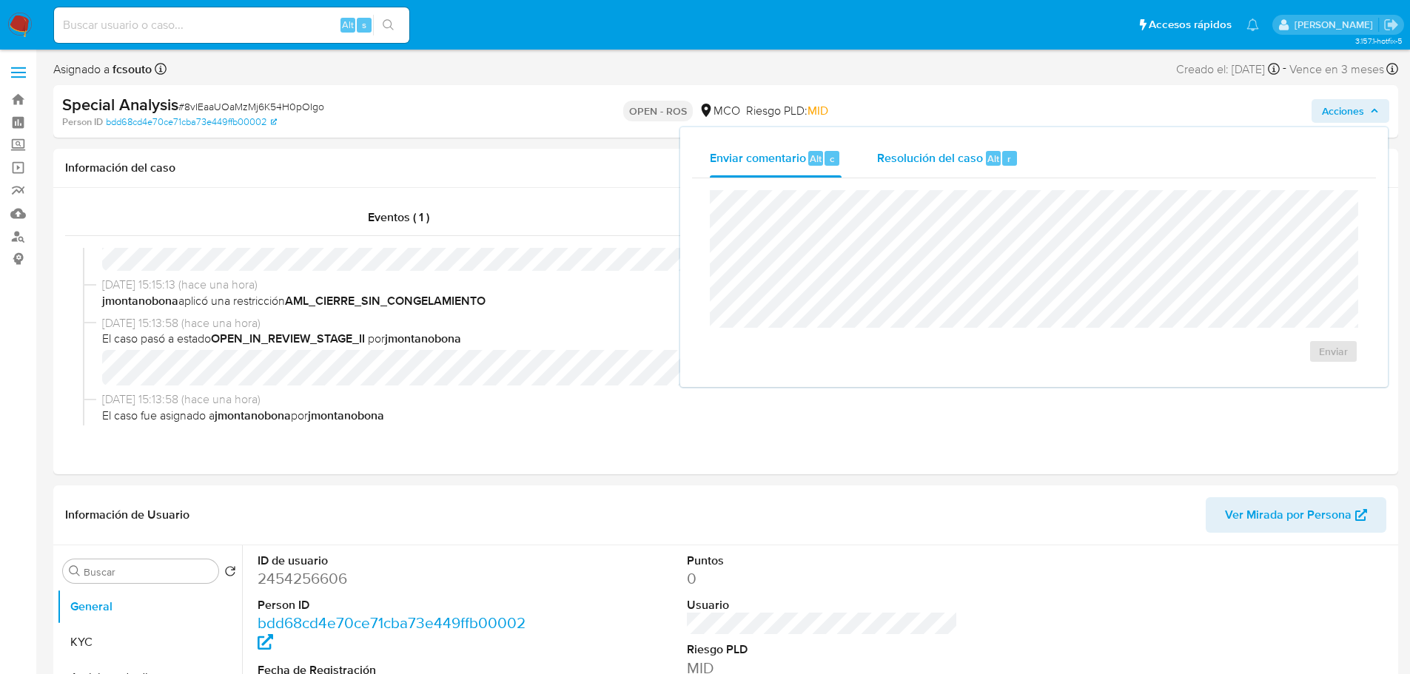
click at [957, 170] on div "Resolución del caso Alt r" at bounding box center [947, 158] width 141 height 38
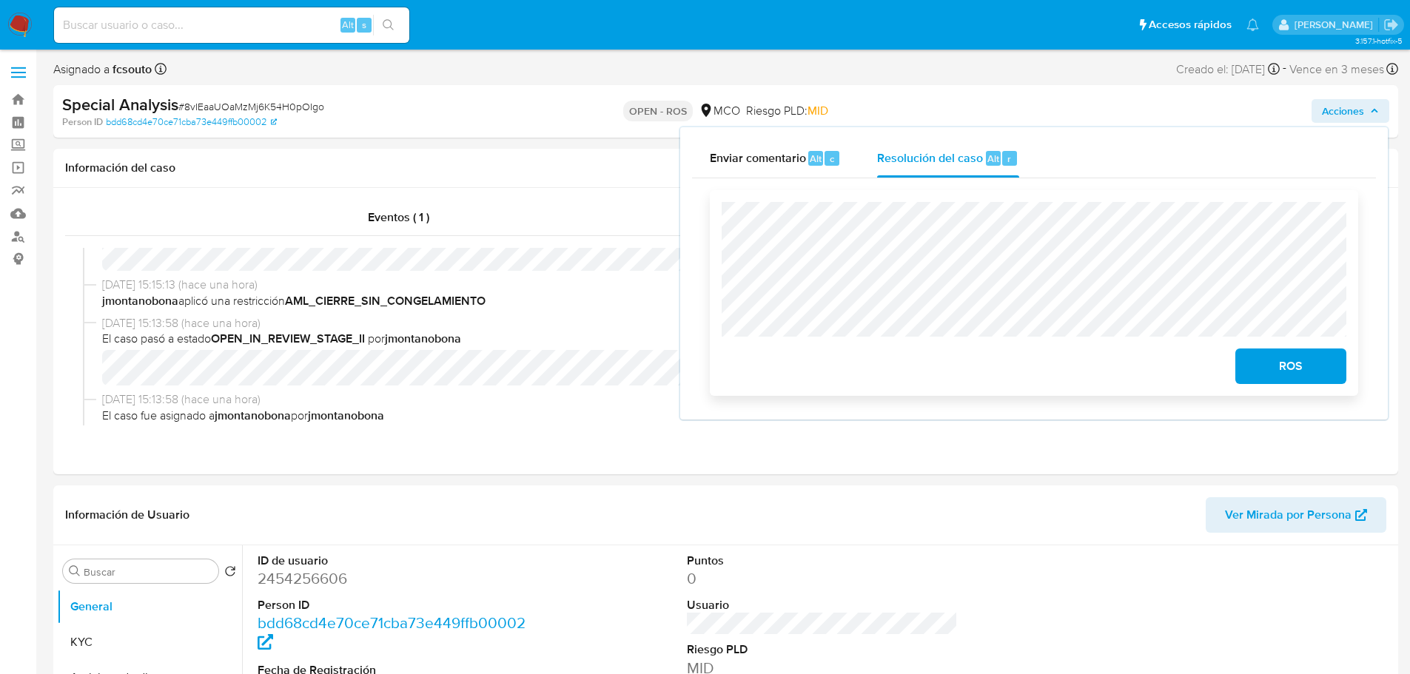
click at [1285, 369] on span "ROS" at bounding box center [1291, 366] width 73 height 33
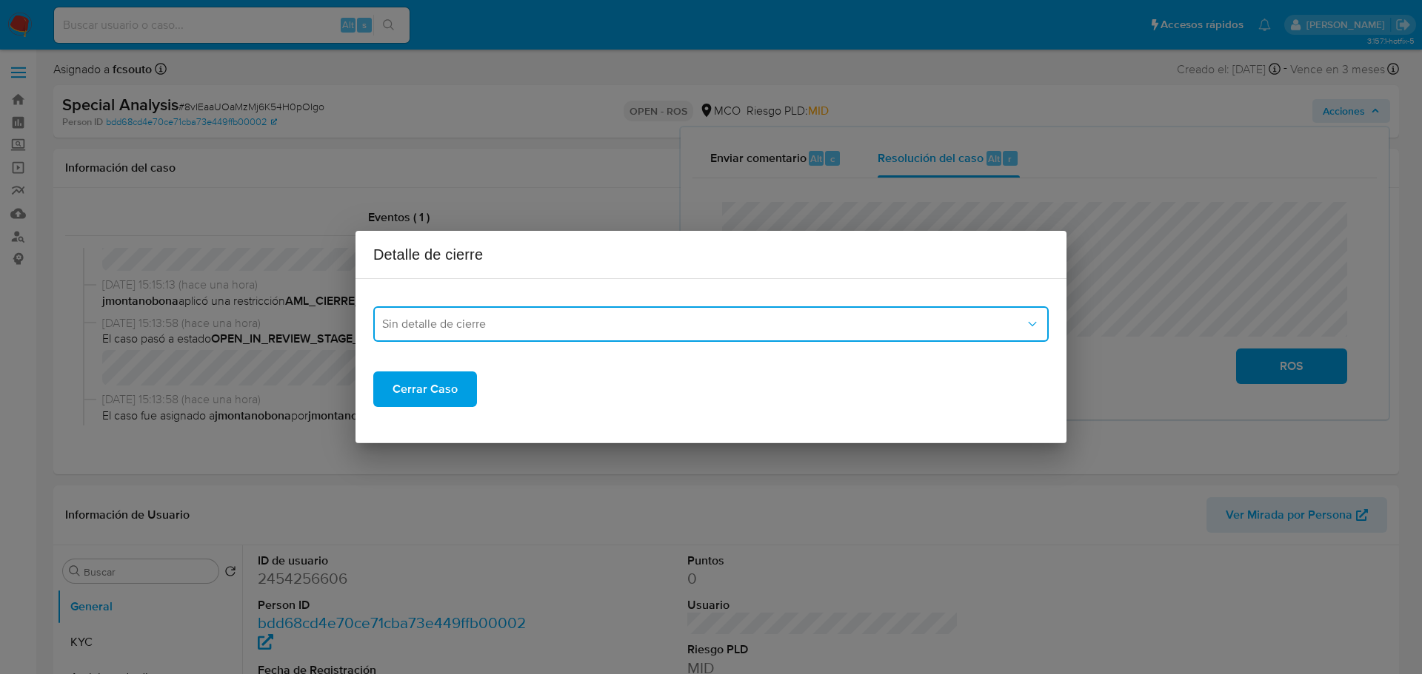
click at [529, 330] on span "Sin detalle de cierre" at bounding box center [703, 324] width 643 height 15
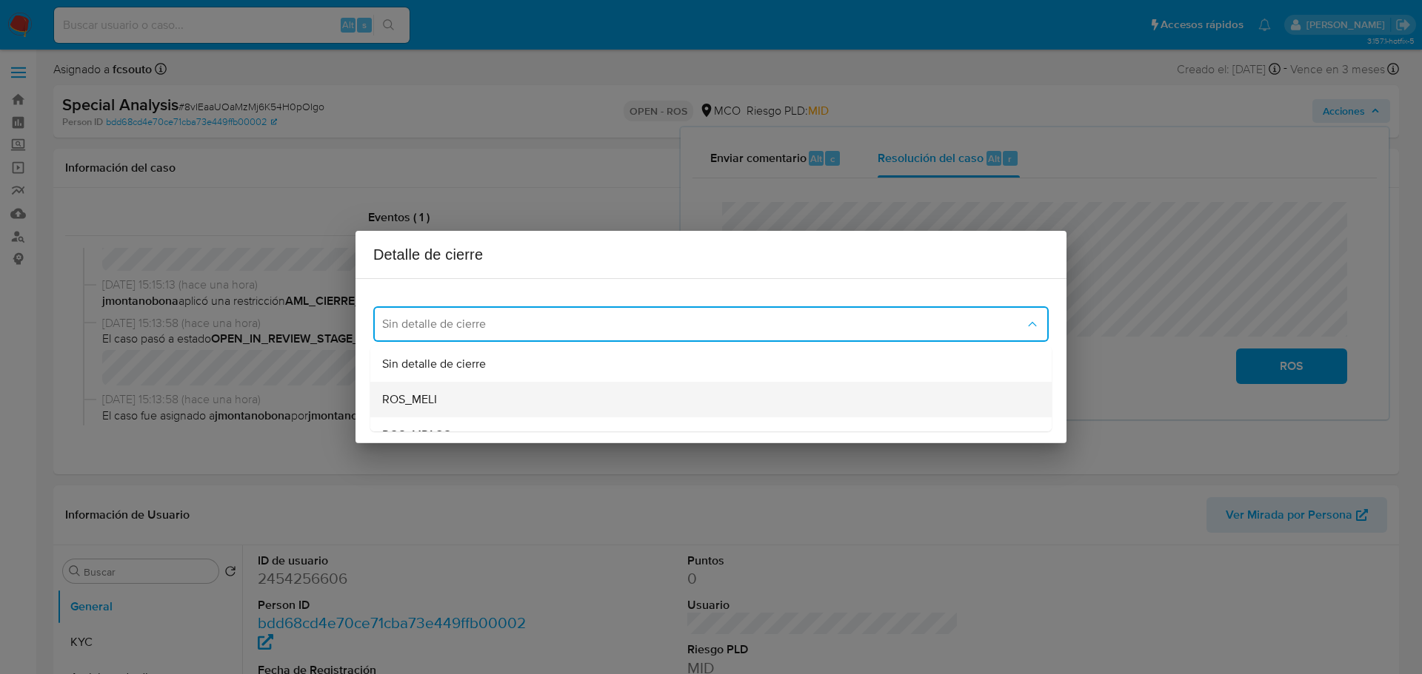
click at [515, 395] on div "ROS_MELI" at bounding box center [710, 400] width 657 height 36
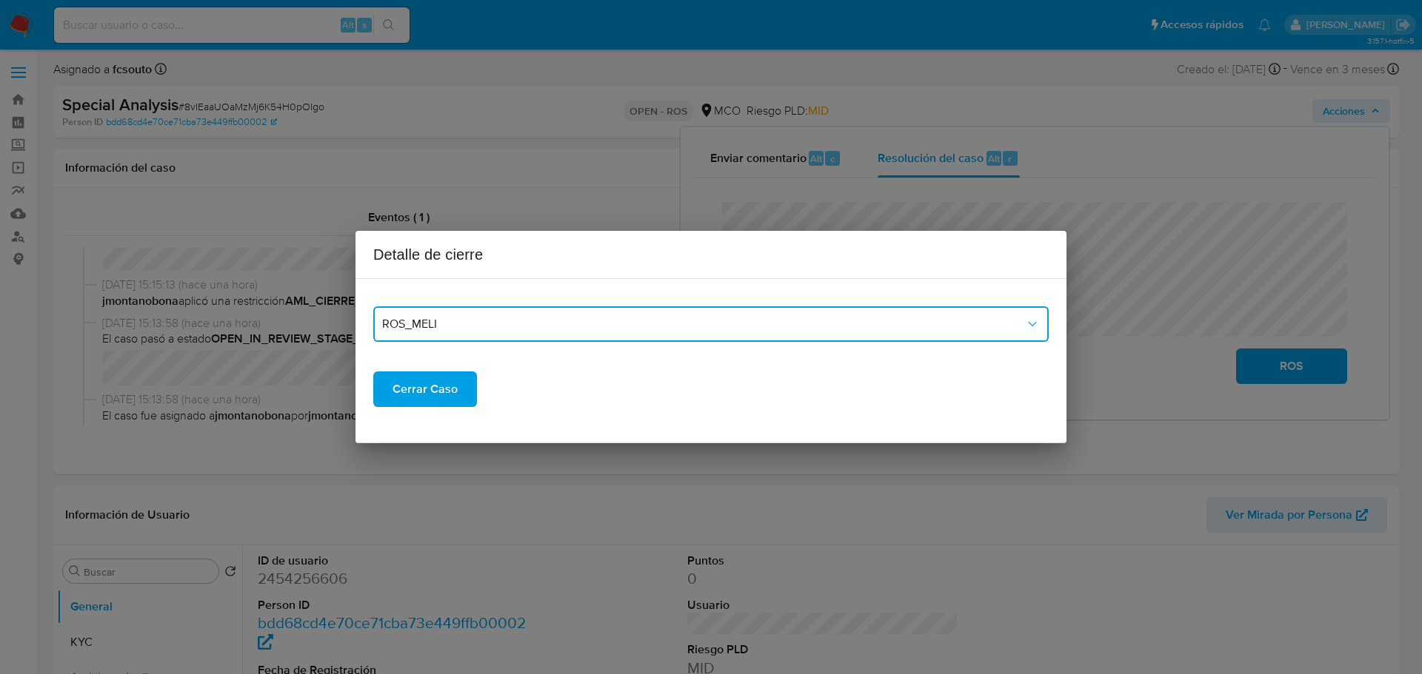
click at [546, 327] on span "ROS_MELI" at bounding box center [703, 324] width 643 height 15
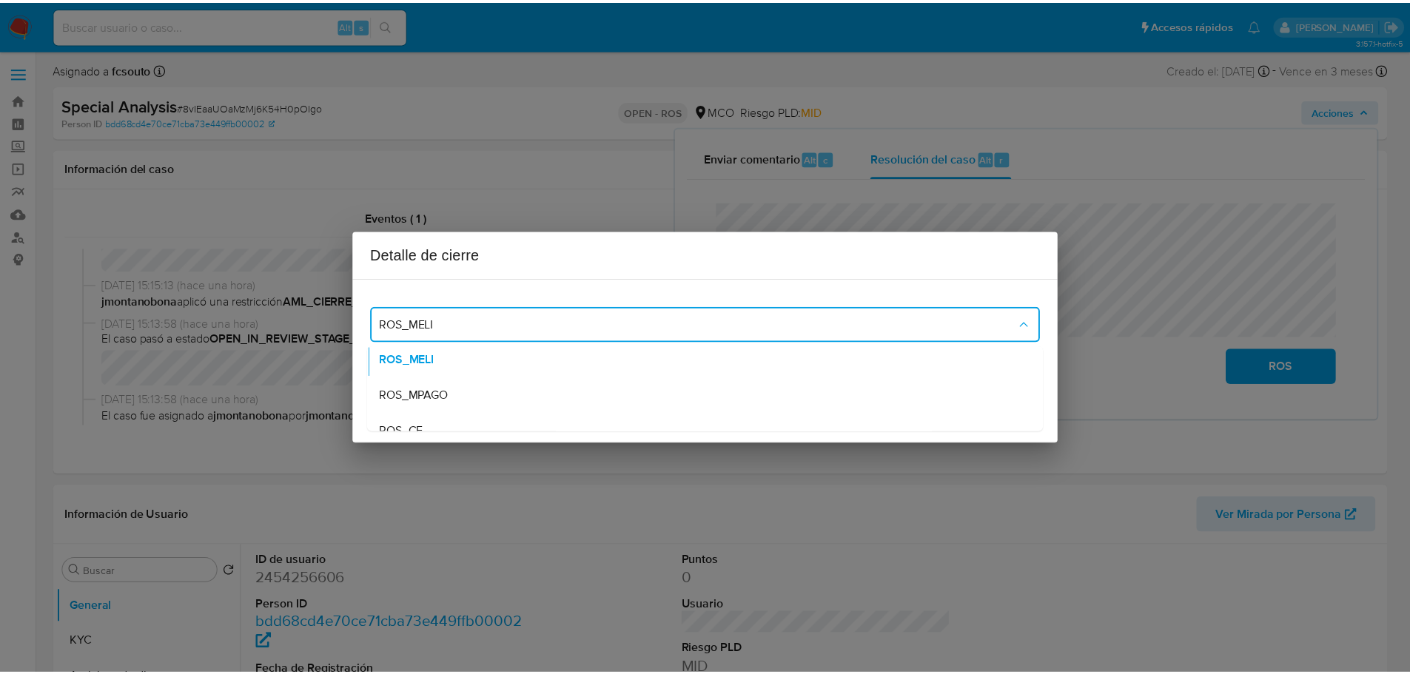
scroll to position [74, 0]
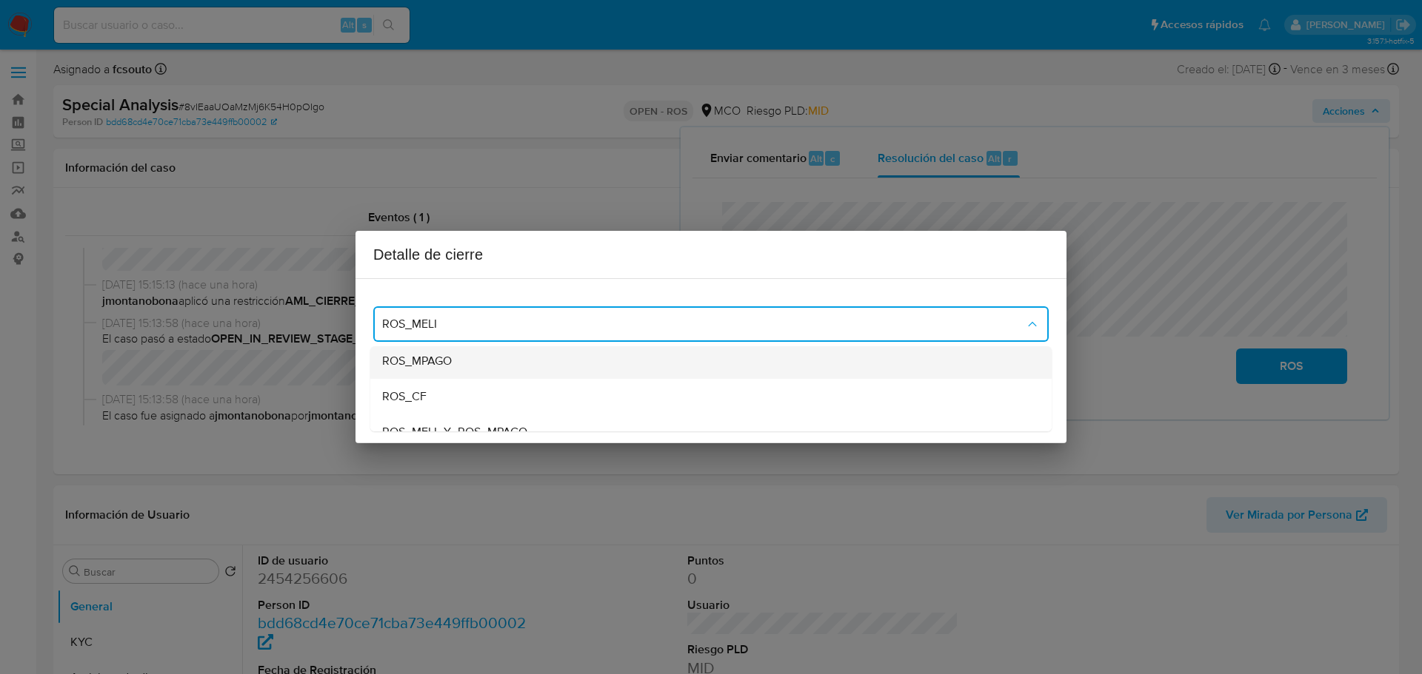
click at [544, 361] on div "ROS_MPAGO" at bounding box center [710, 362] width 657 height 36
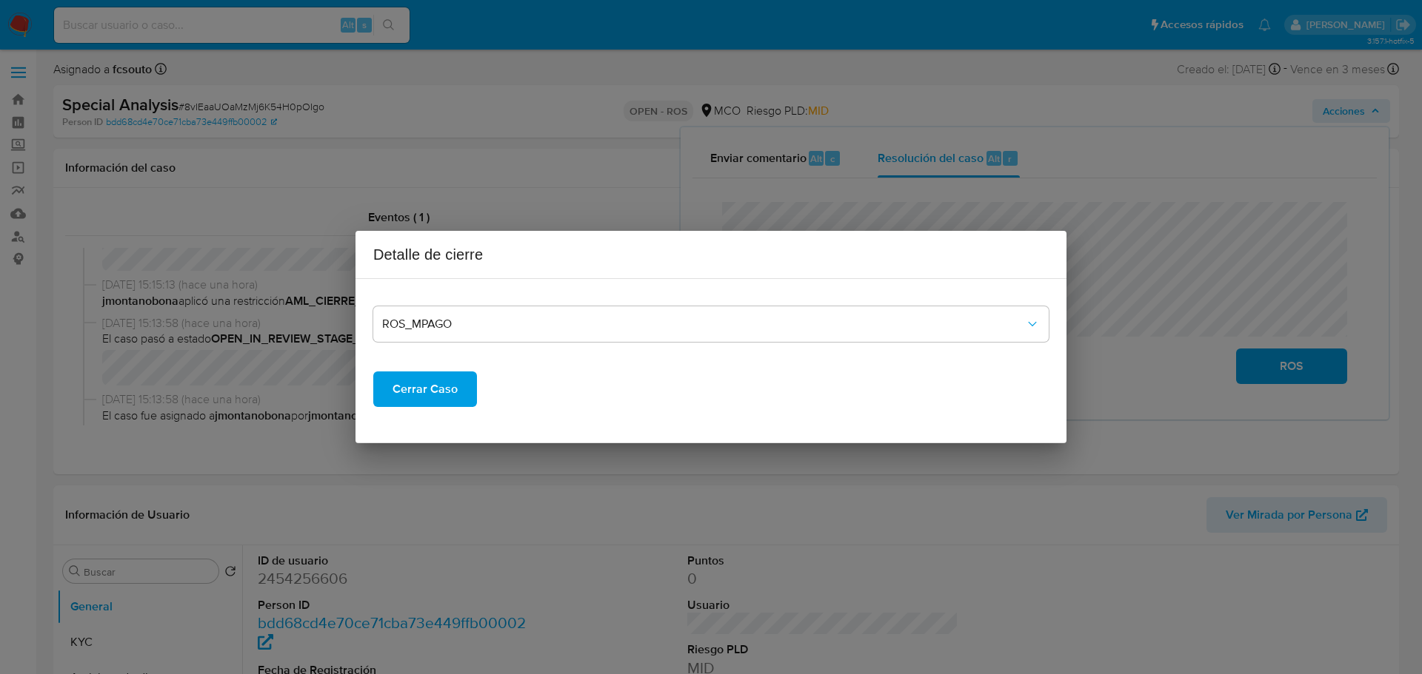
click at [430, 390] on span "Cerrar Caso" at bounding box center [424, 389] width 65 height 33
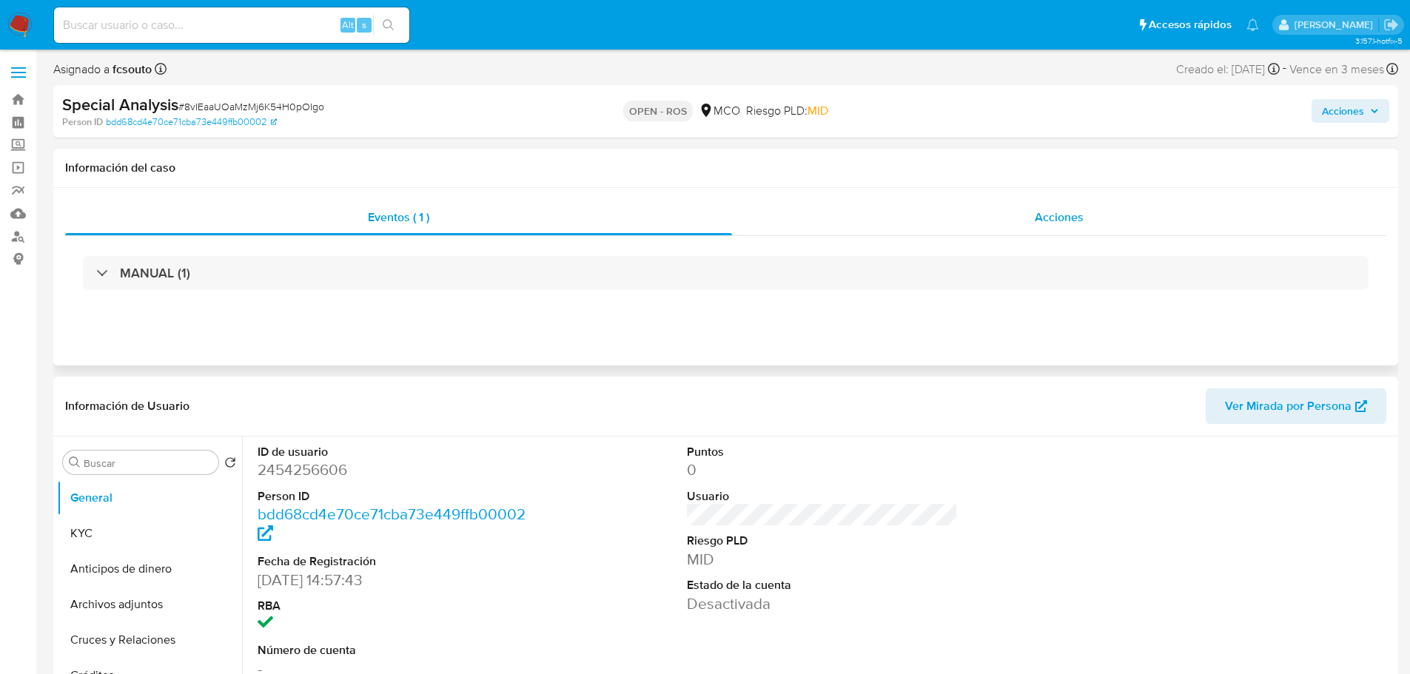
select select "10"
click at [1065, 212] on span "Acciones" at bounding box center [1059, 217] width 49 height 17
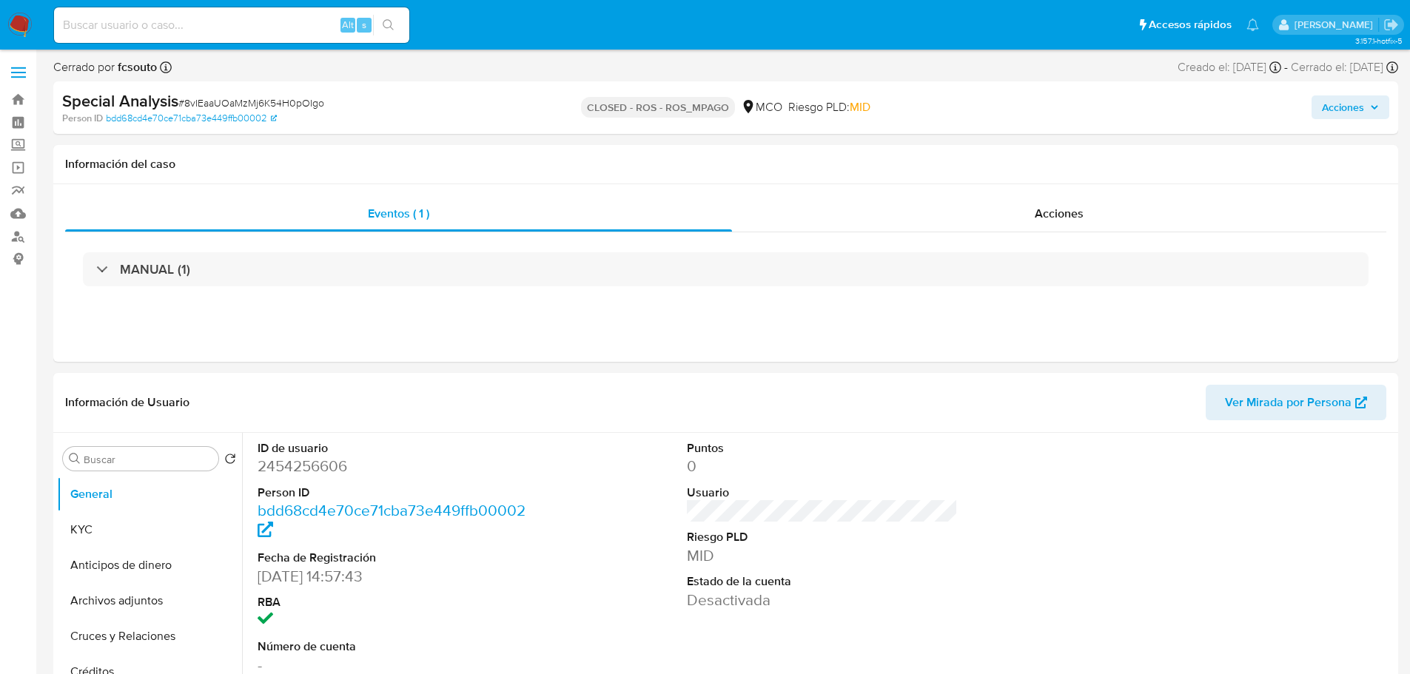
select select "10"
drag, startPoint x: 1354, startPoint y: 109, endPoint x: 1318, endPoint y: 121, distance: 38.4
click at [1353, 110] on span "Acciones" at bounding box center [1343, 108] width 42 height 24
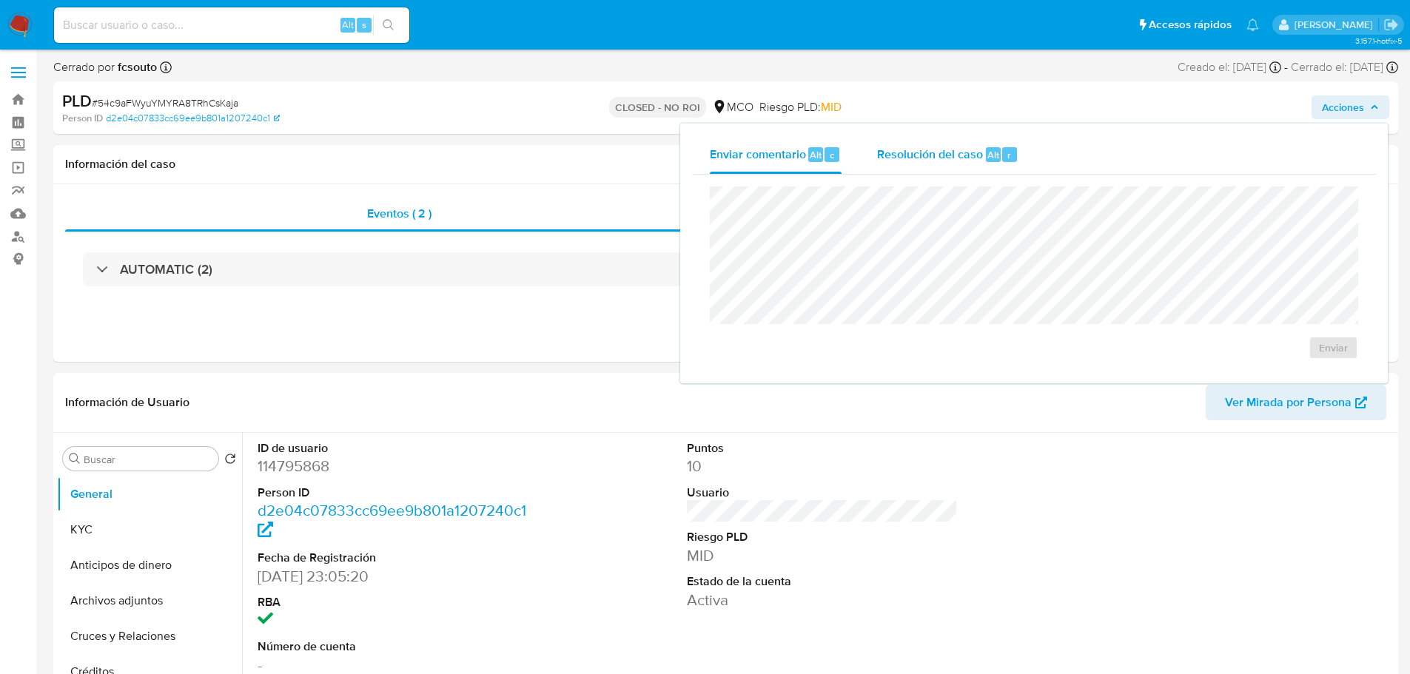
drag, startPoint x: 948, startPoint y: 140, endPoint x: 935, endPoint y: 144, distance: 13.1
click at [945, 141] on div "Resolución del caso Alt r" at bounding box center [947, 154] width 141 height 38
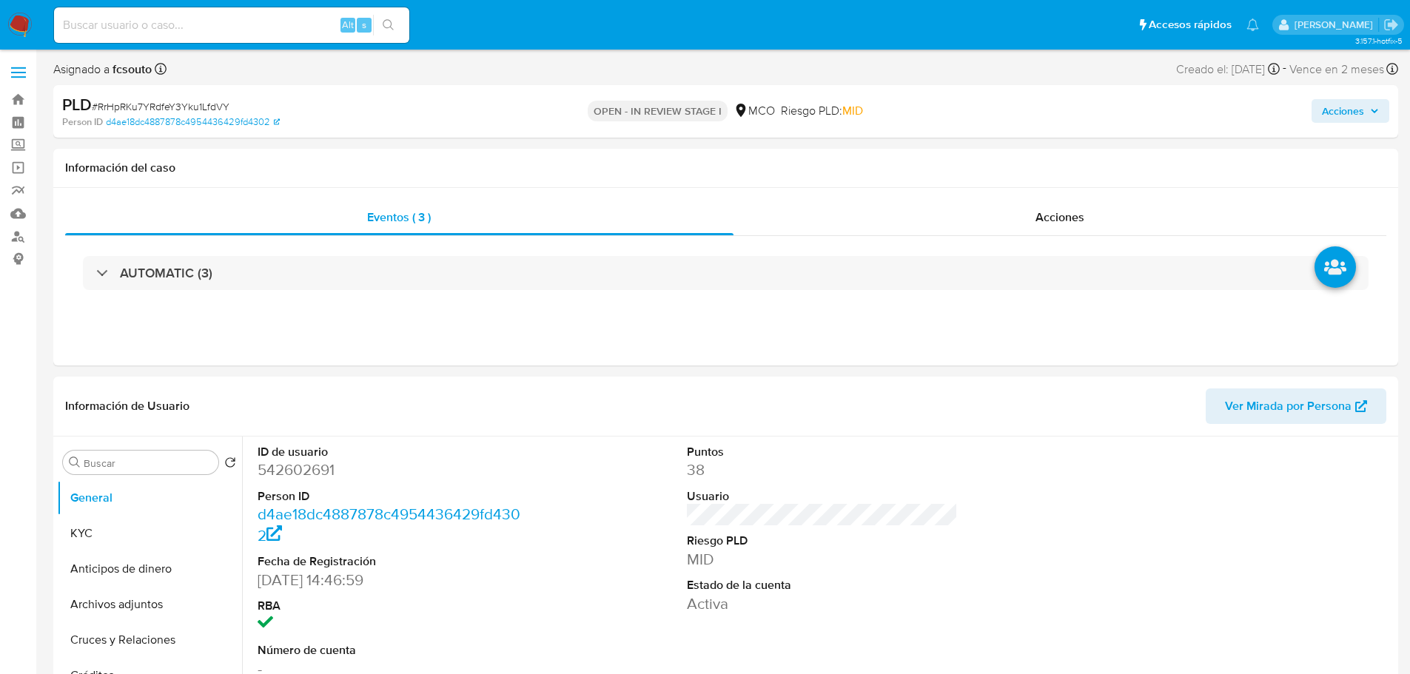
select select "10"
click at [1329, 105] on span "Acciones" at bounding box center [1343, 111] width 42 height 24
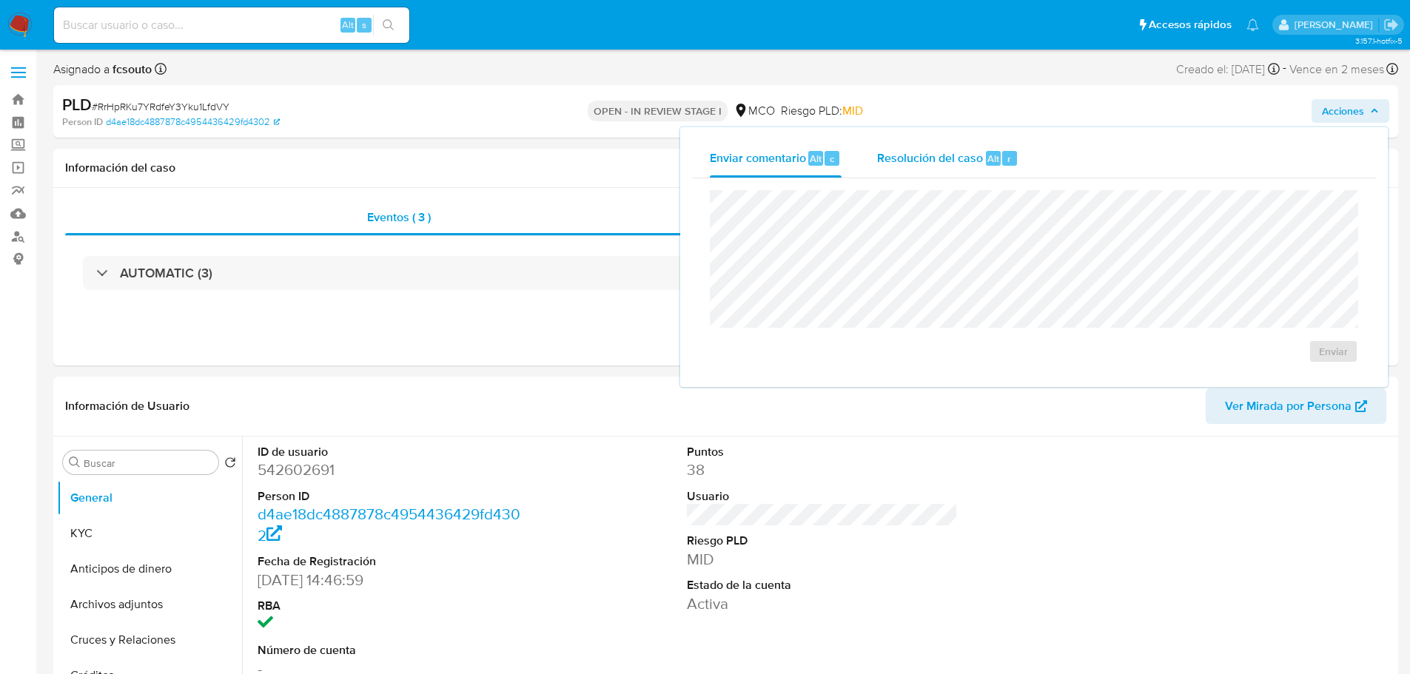
drag, startPoint x: 987, startPoint y: 138, endPoint x: 976, endPoint y: 150, distance: 16.8
click at [985, 138] on div "Enviar comentario Alt c Resolución del caso Alt r Enviar" at bounding box center [1034, 257] width 708 height 260
click at [976, 150] on span "Resolución del caso" at bounding box center [930, 158] width 106 height 17
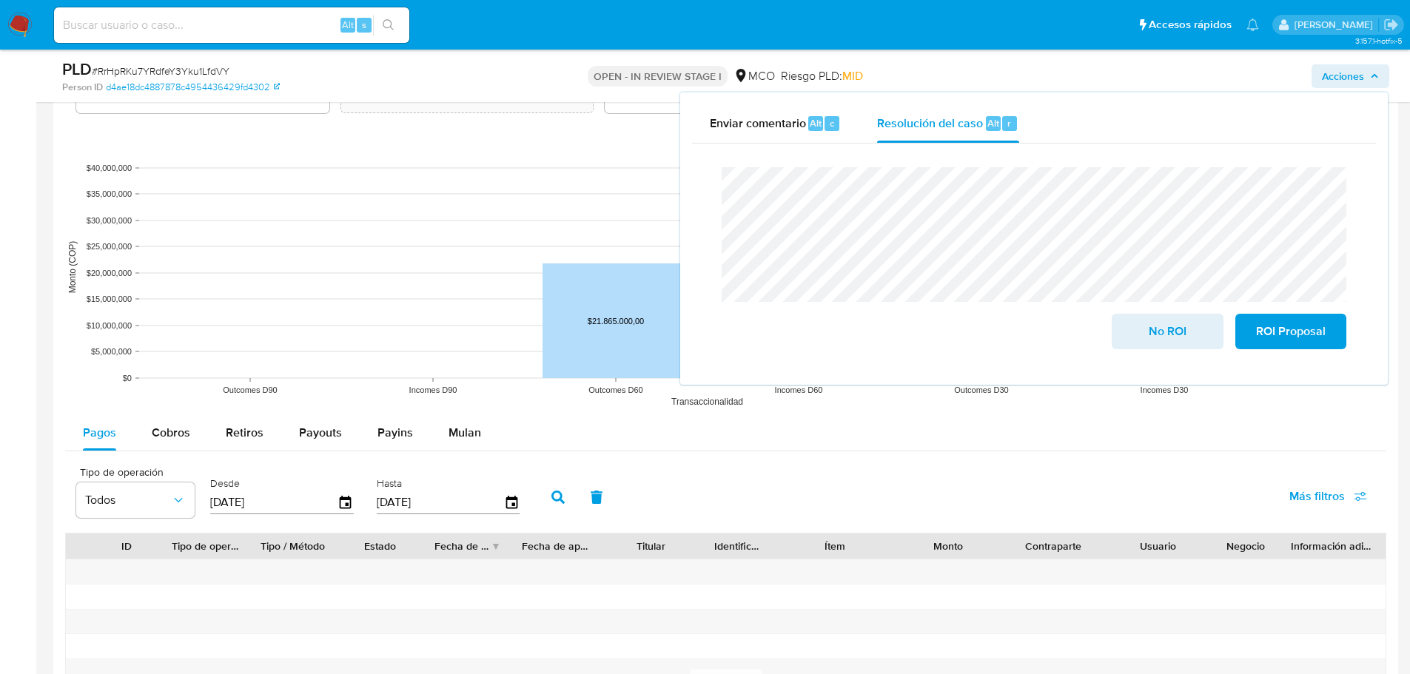
scroll to position [1407, 0]
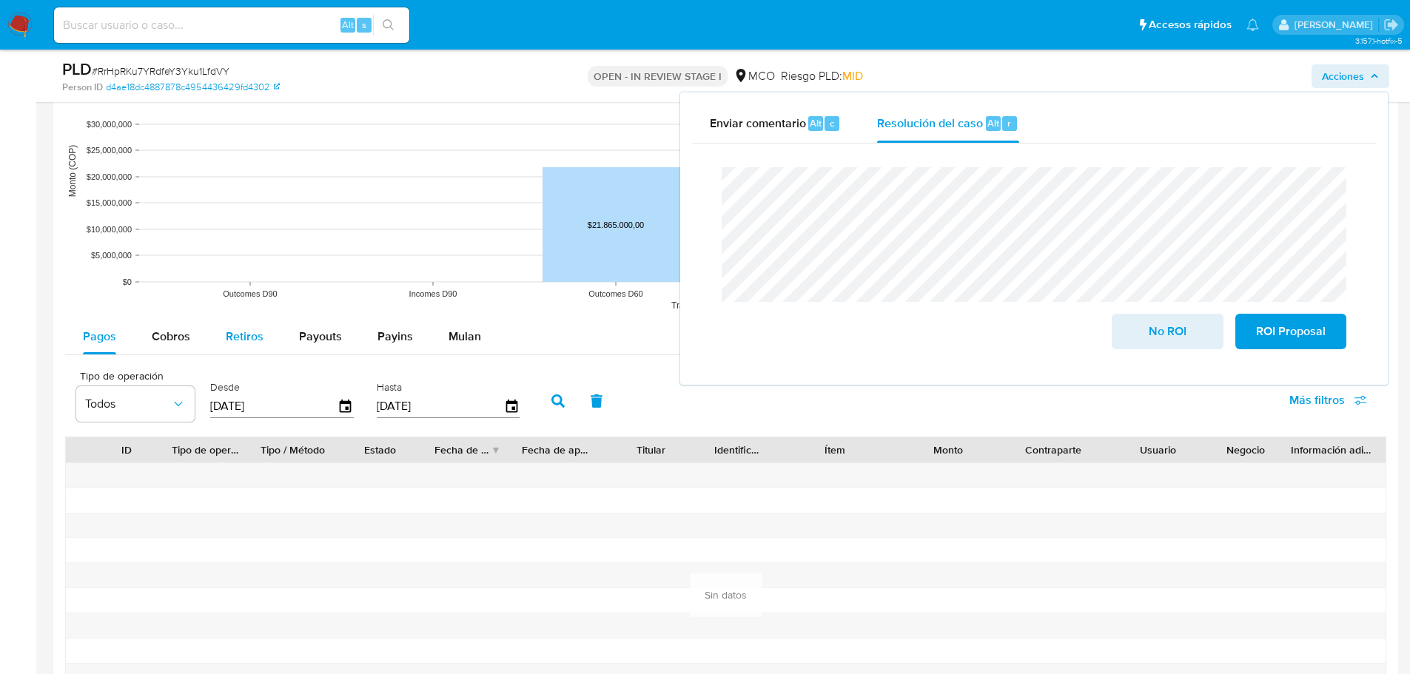
click at [248, 337] on span "Retiros" at bounding box center [245, 336] width 38 height 17
select select "10"
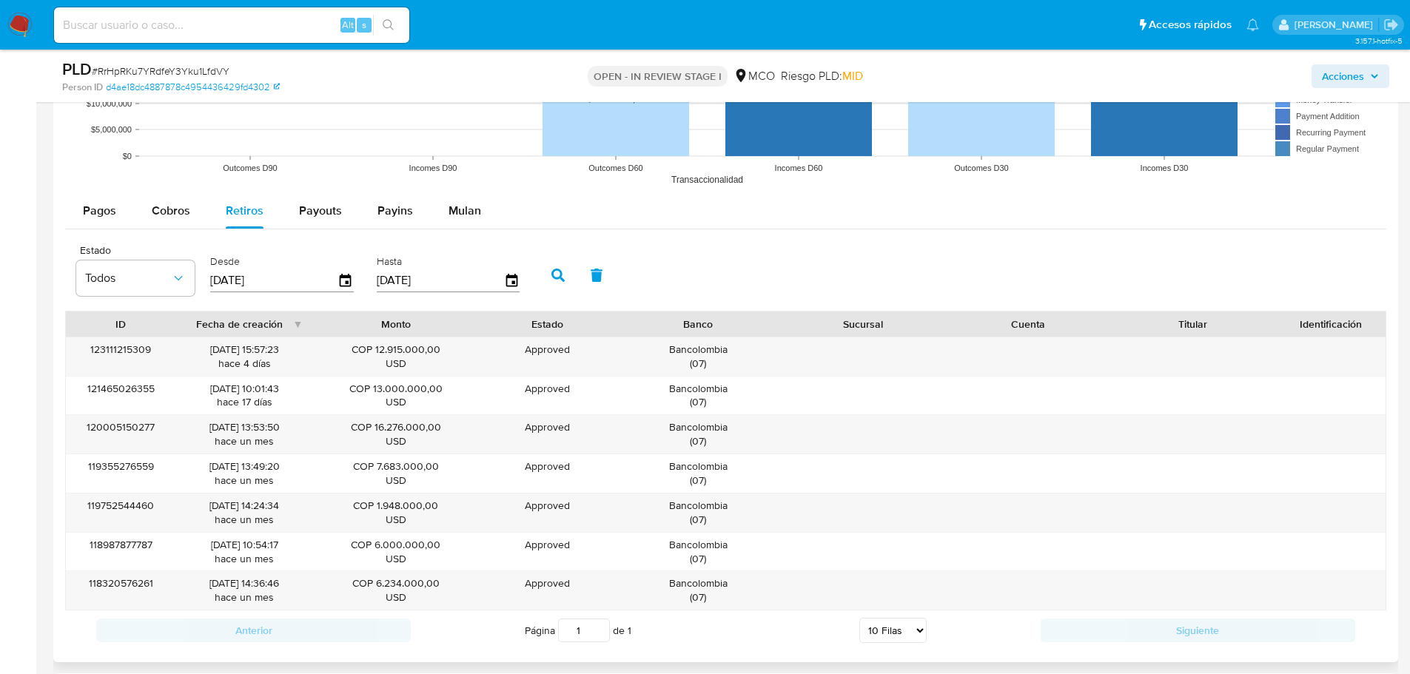
scroll to position [1555, 0]
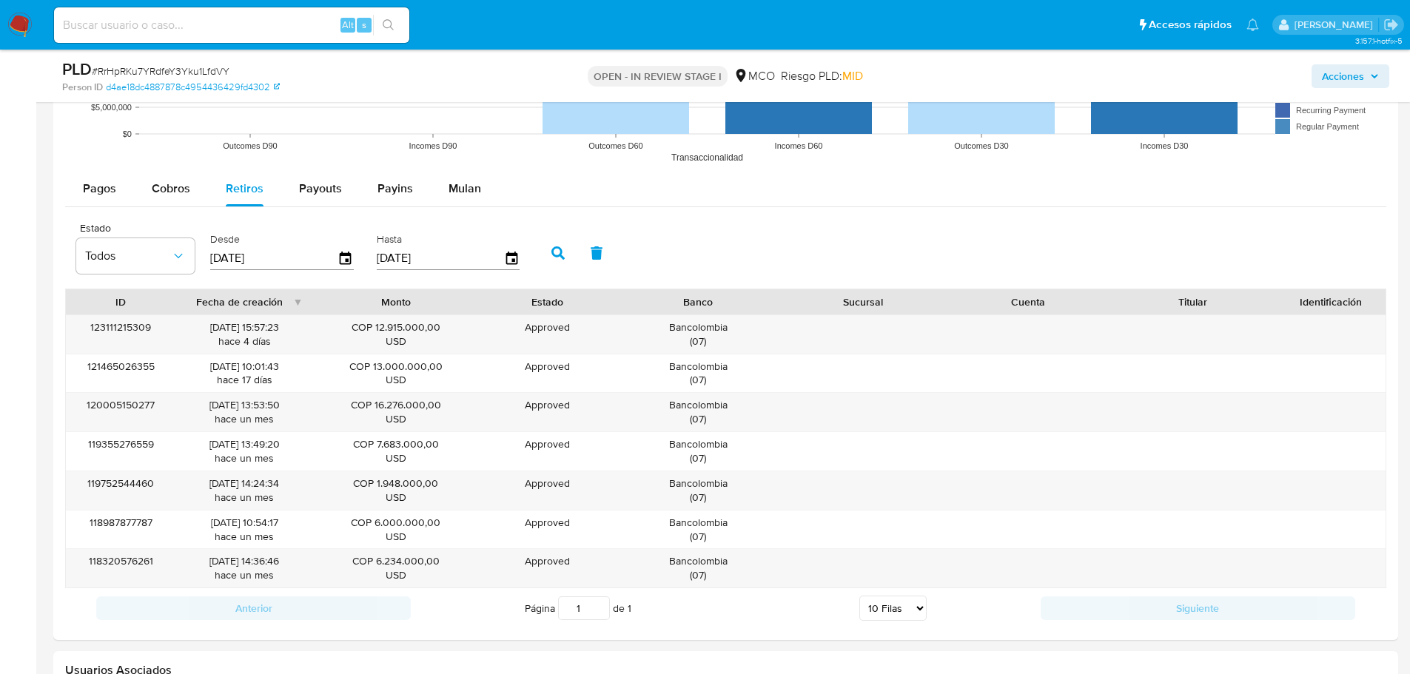
click at [1356, 81] on span "Acciones" at bounding box center [1343, 76] width 42 height 24
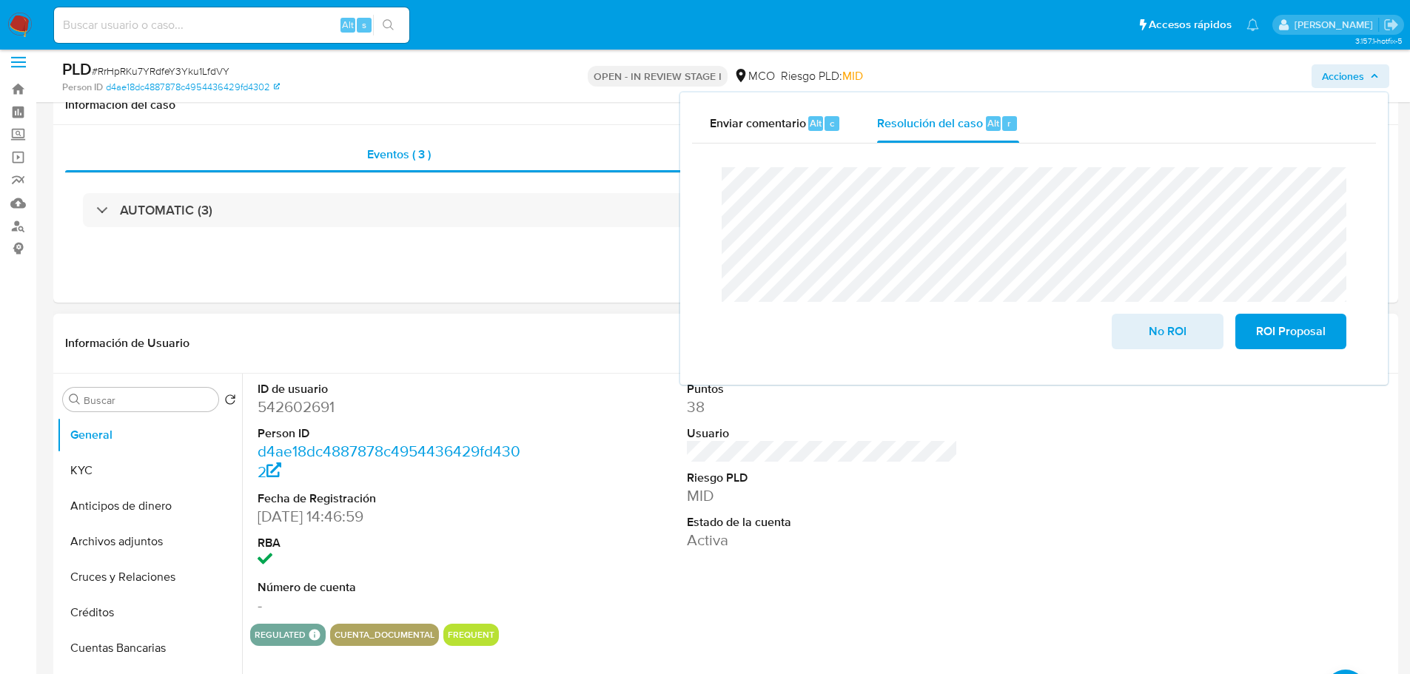
scroll to position [0, 0]
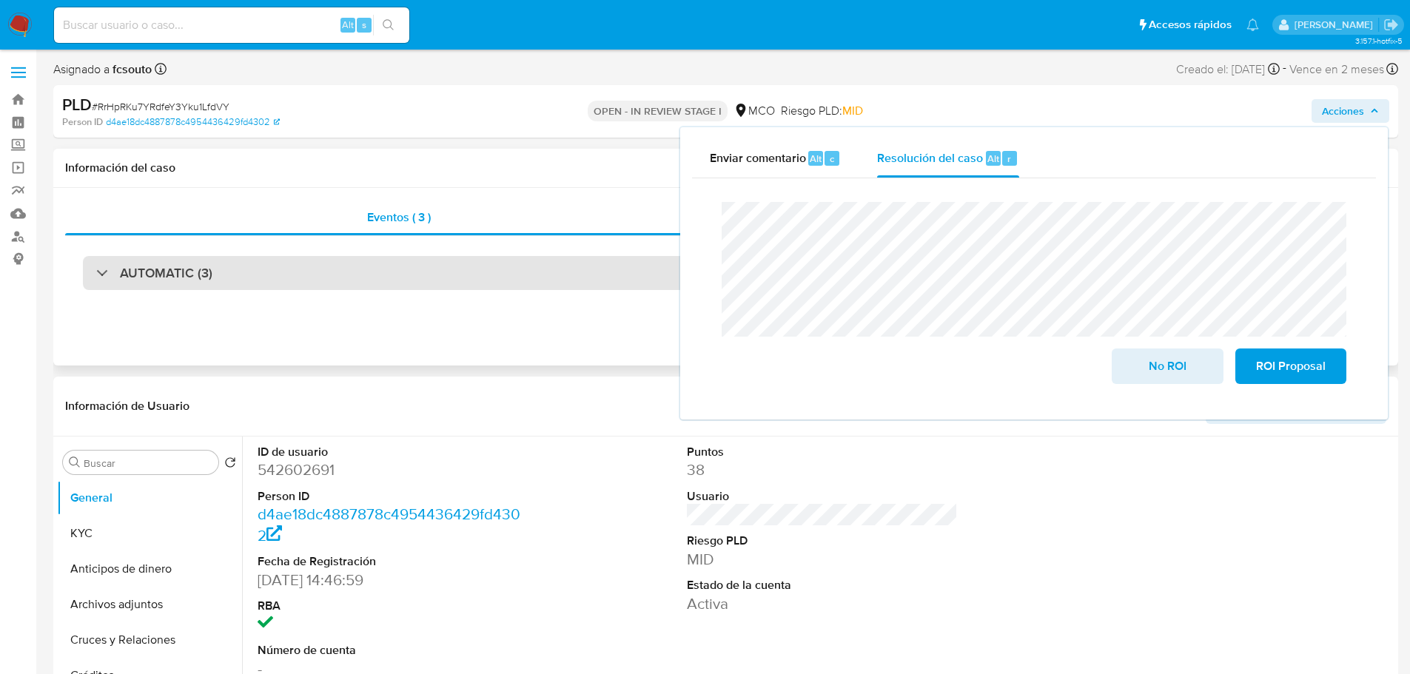
click at [354, 276] on div "AUTOMATIC (3)" at bounding box center [726, 273] width 1286 height 34
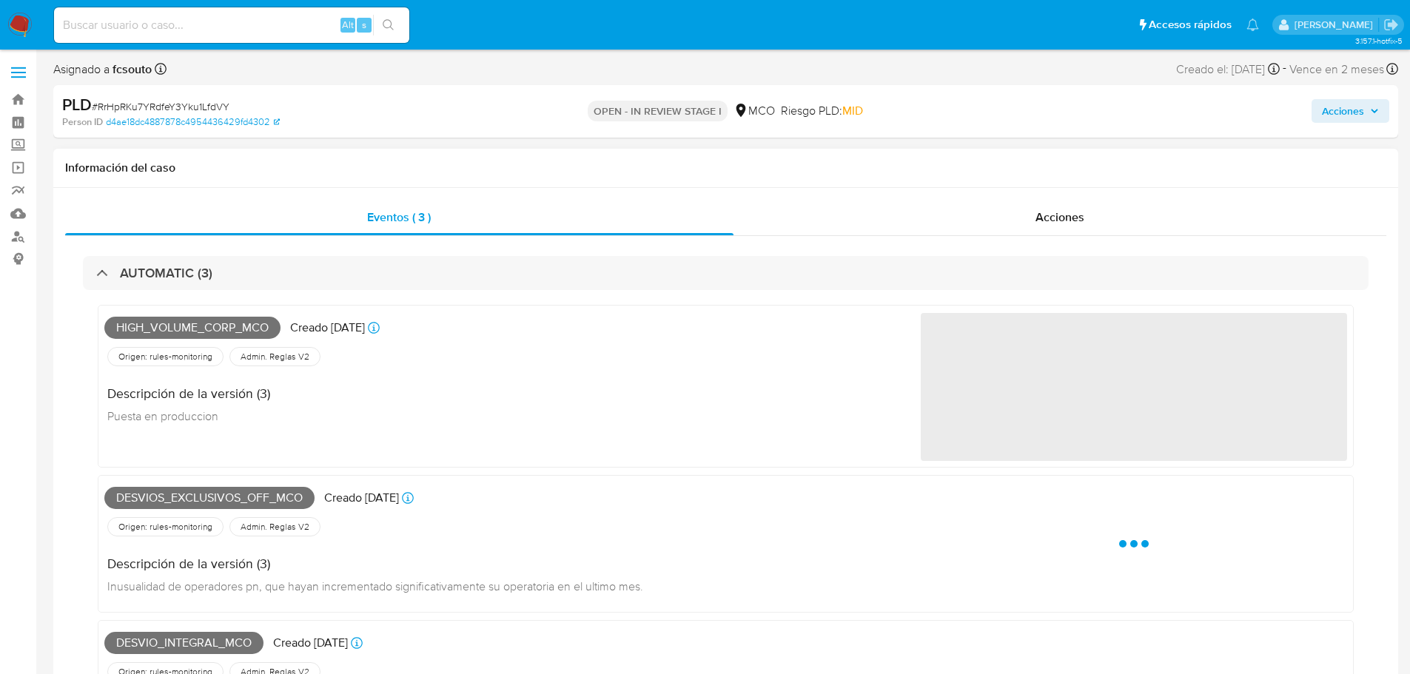
click at [242, 474] on div "High_volume_corp_mco Creado hace 17 días Creado: 12/08/2025 07:08:47 Origen: ru…" at bounding box center [726, 531] width 1256 height 453
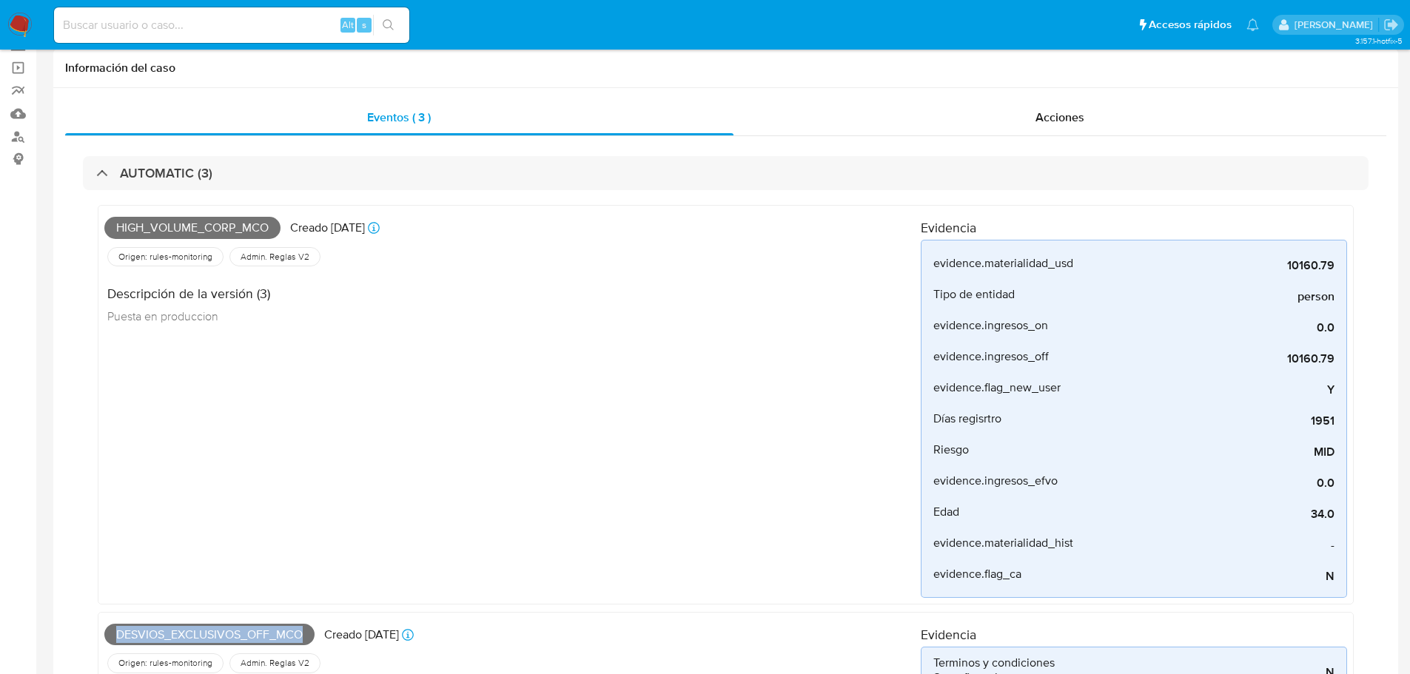
scroll to position [296, 0]
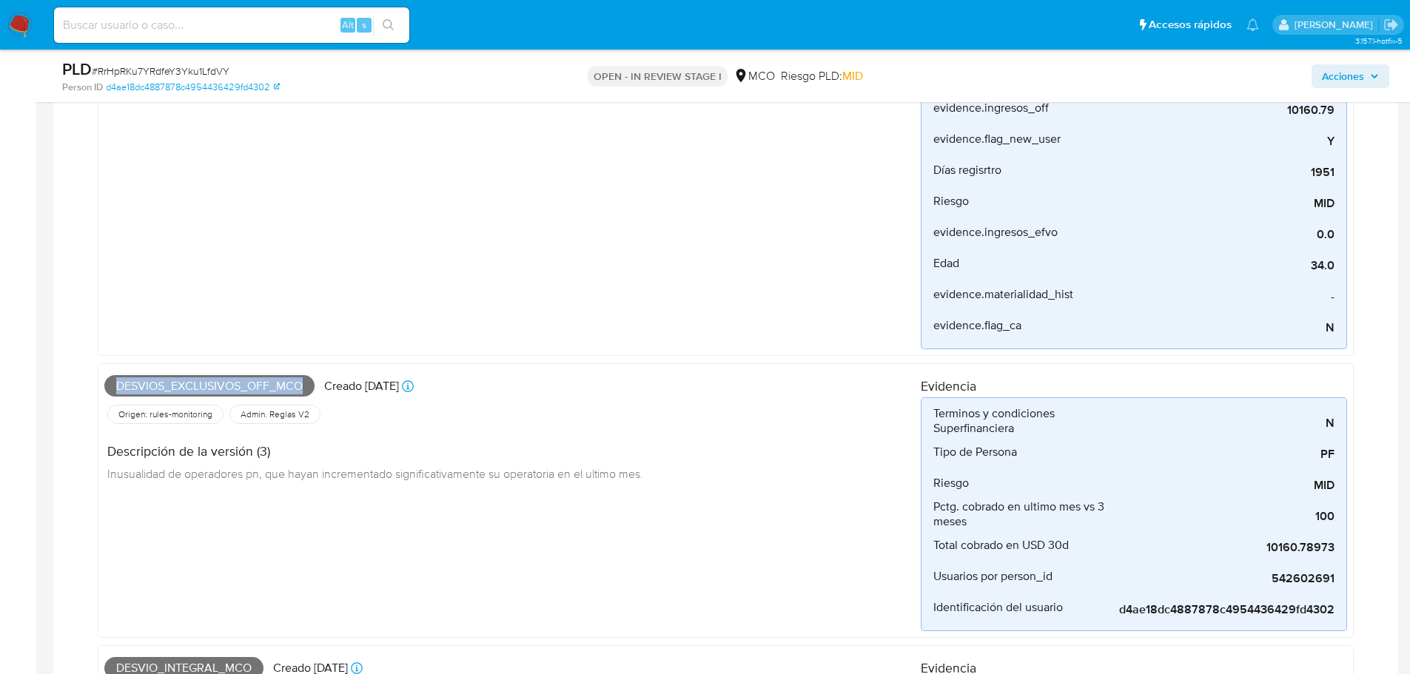
click at [235, 387] on span "Desvios_exclusivos_off_mco" at bounding box center [209, 386] width 210 height 22
click at [1357, 76] on span "Acciones" at bounding box center [1343, 76] width 42 height 24
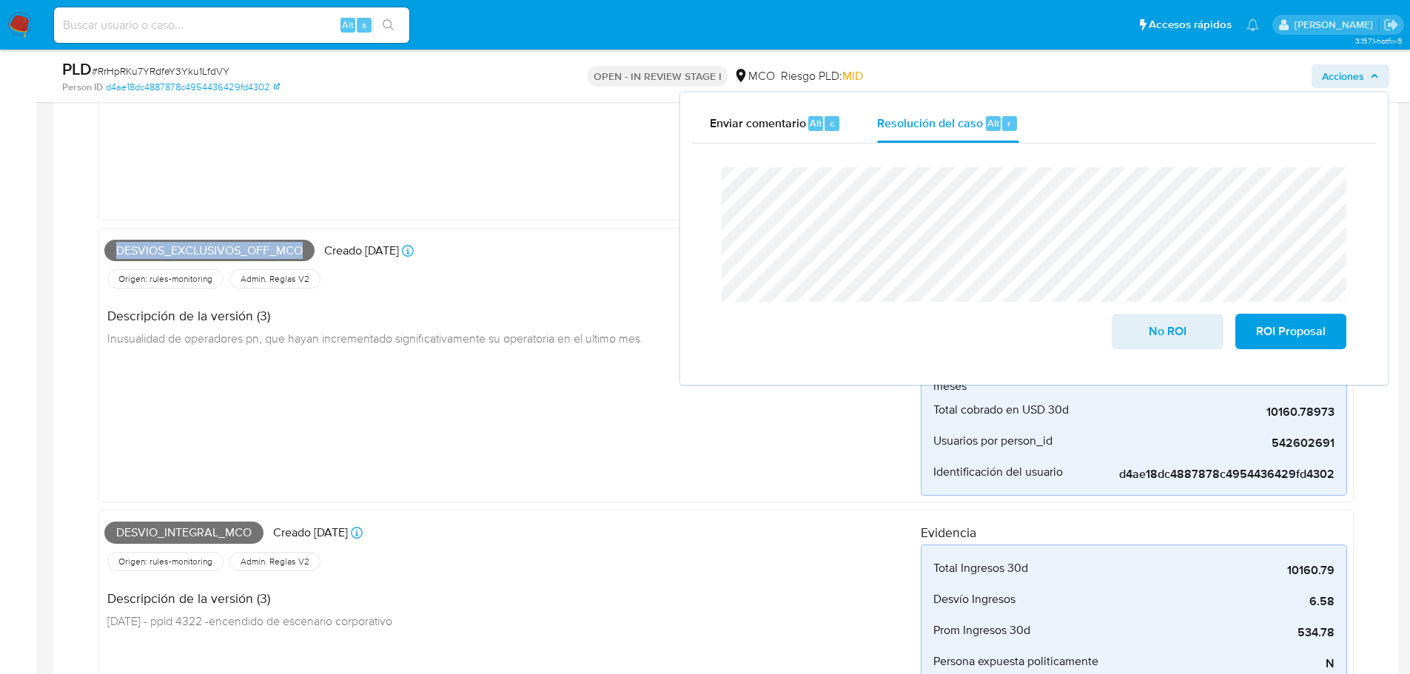
scroll to position [518, 0]
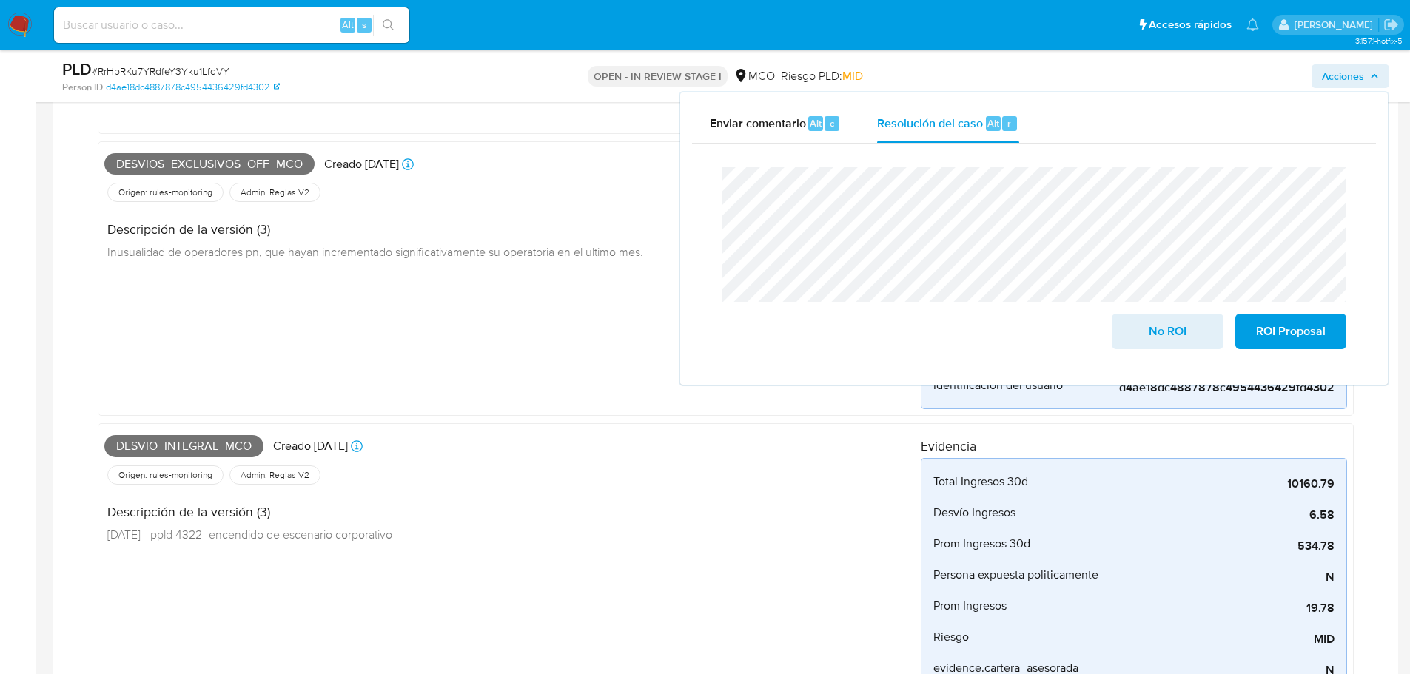
click at [183, 441] on span "Desvio_integral_mco" at bounding box center [183, 446] width 159 height 22
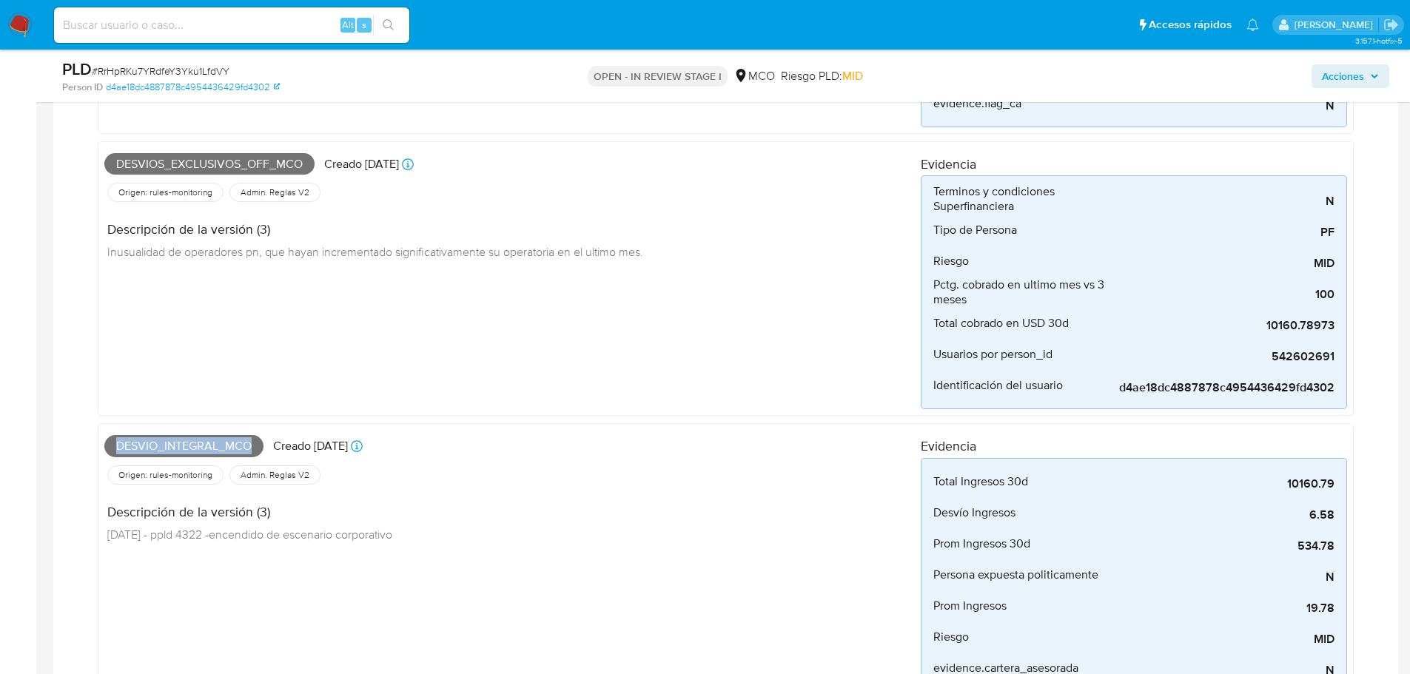
copy span "Desvio_integral_mco"
click at [1358, 80] on span "Acciones" at bounding box center [1343, 76] width 42 height 24
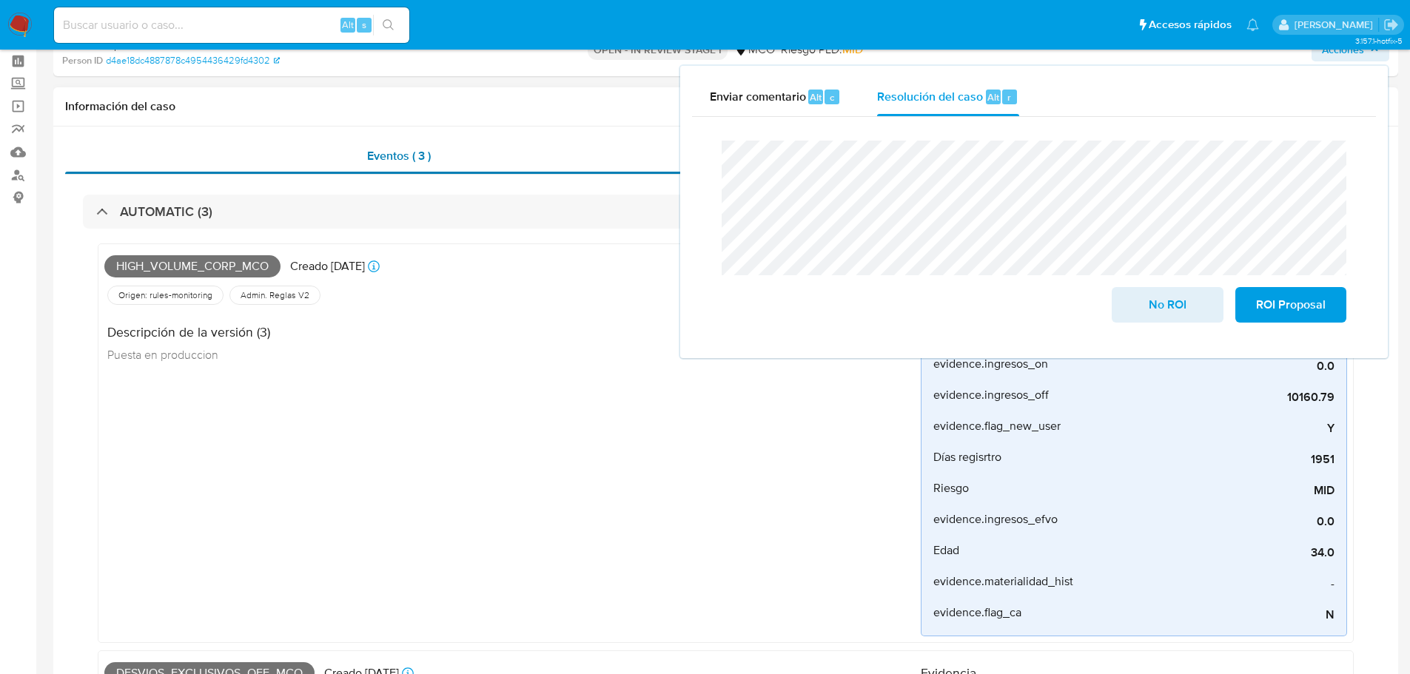
scroll to position [0, 0]
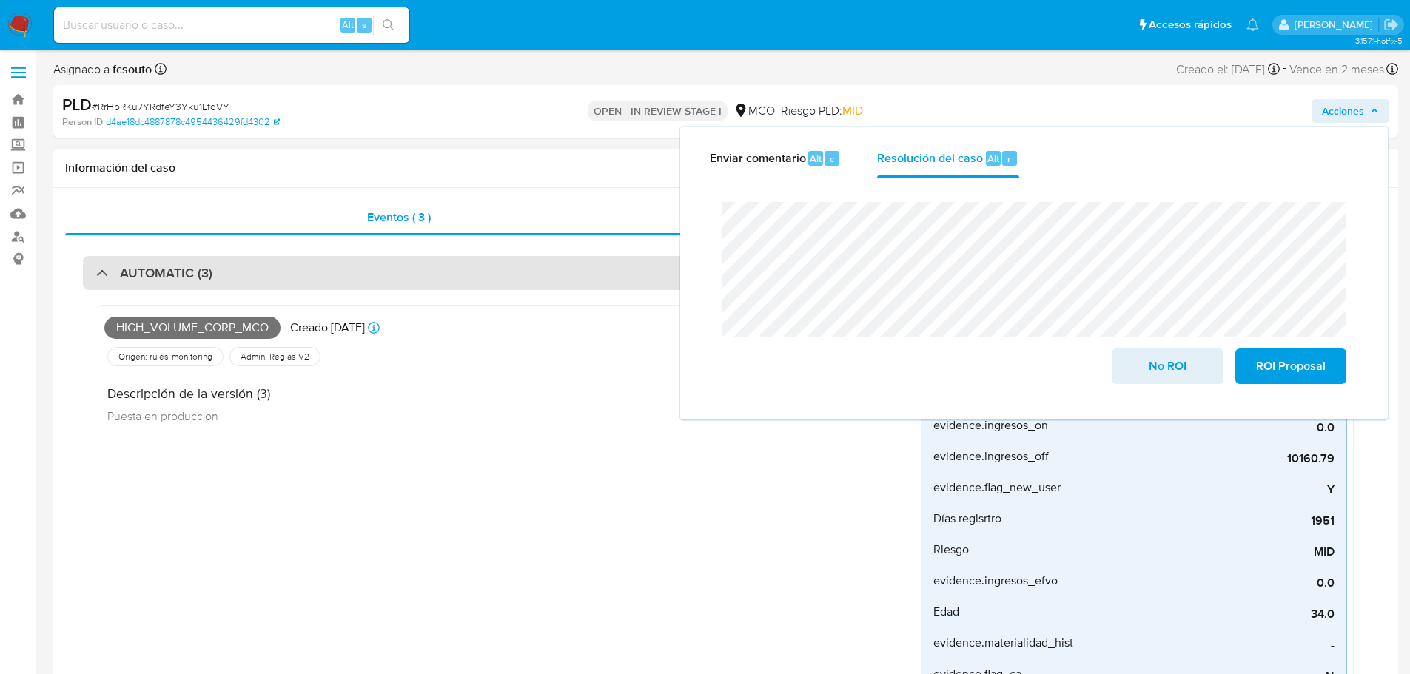
click at [371, 267] on div "AUTOMATIC (3)" at bounding box center [726, 273] width 1286 height 34
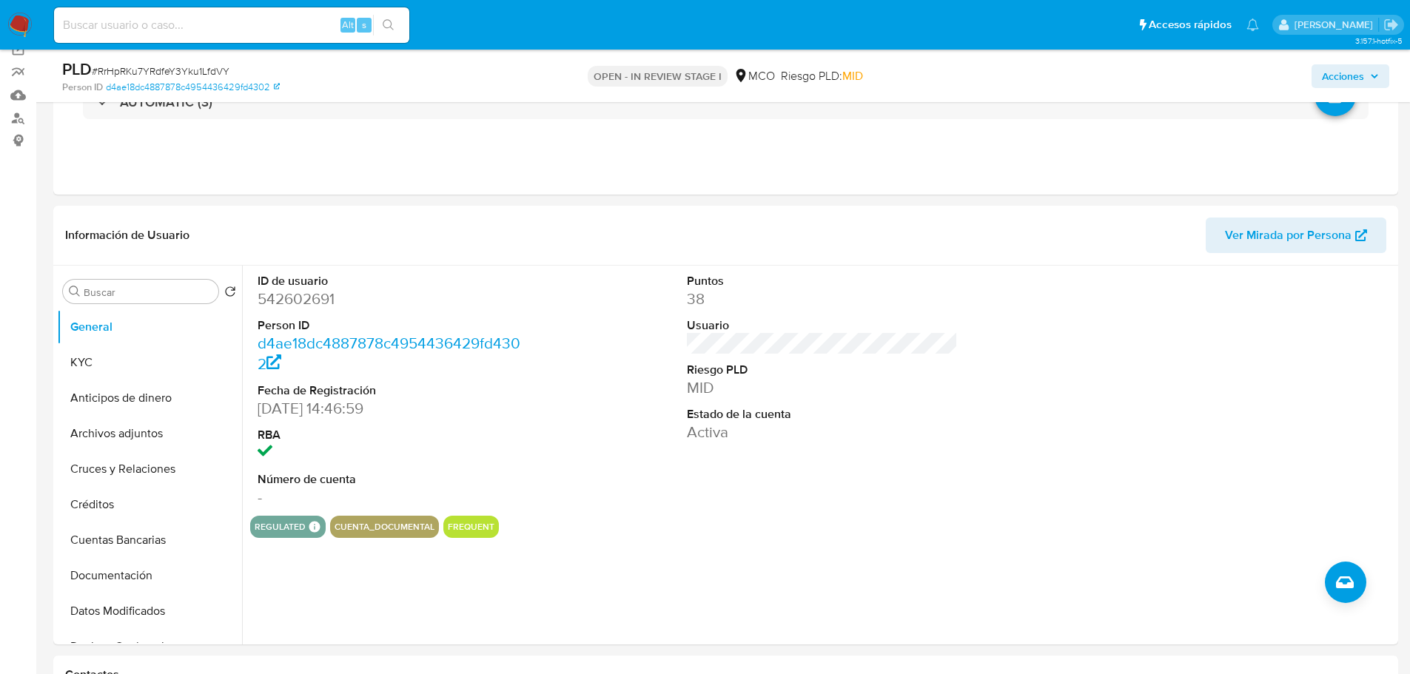
scroll to position [296, 0]
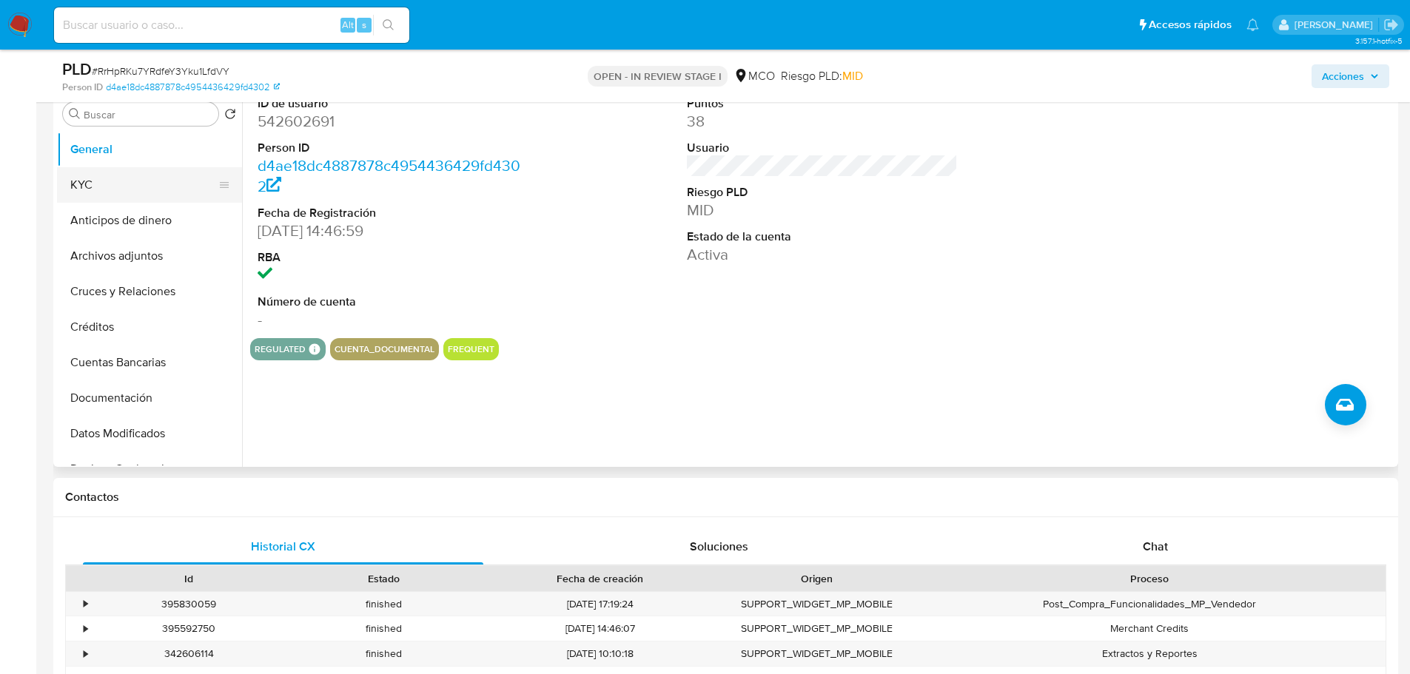
click at [96, 180] on button "KYC" at bounding box center [143, 185] width 173 height 36
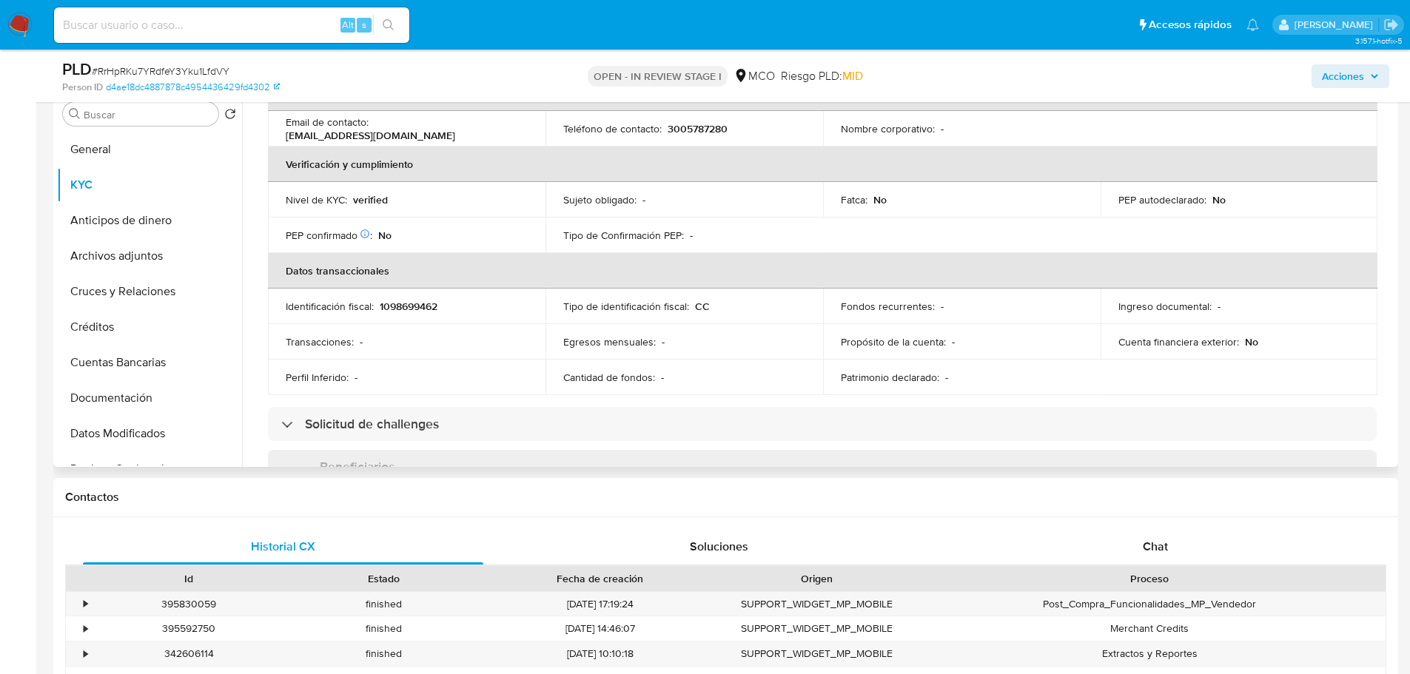
scroll to position [737, 0]
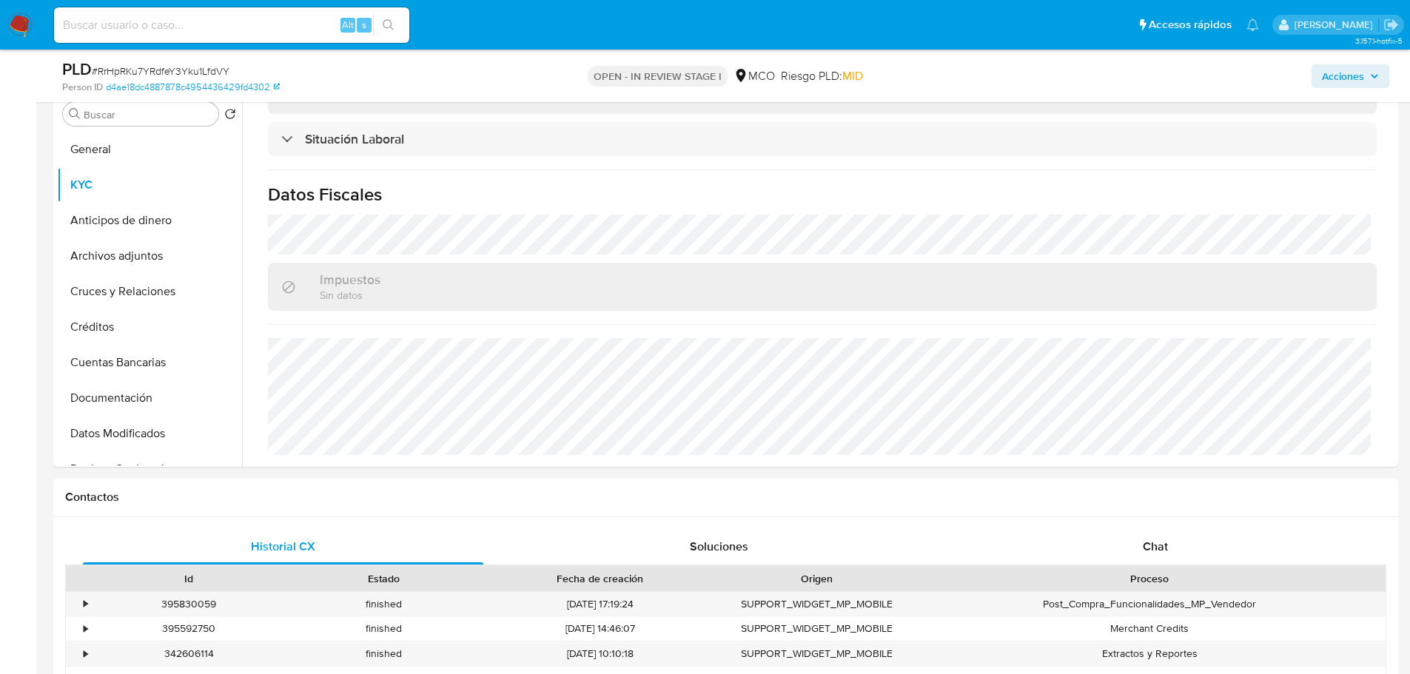
click at [1359, 75] on span "Acciones" at bounding box center [1343, 76] width 42 height 24
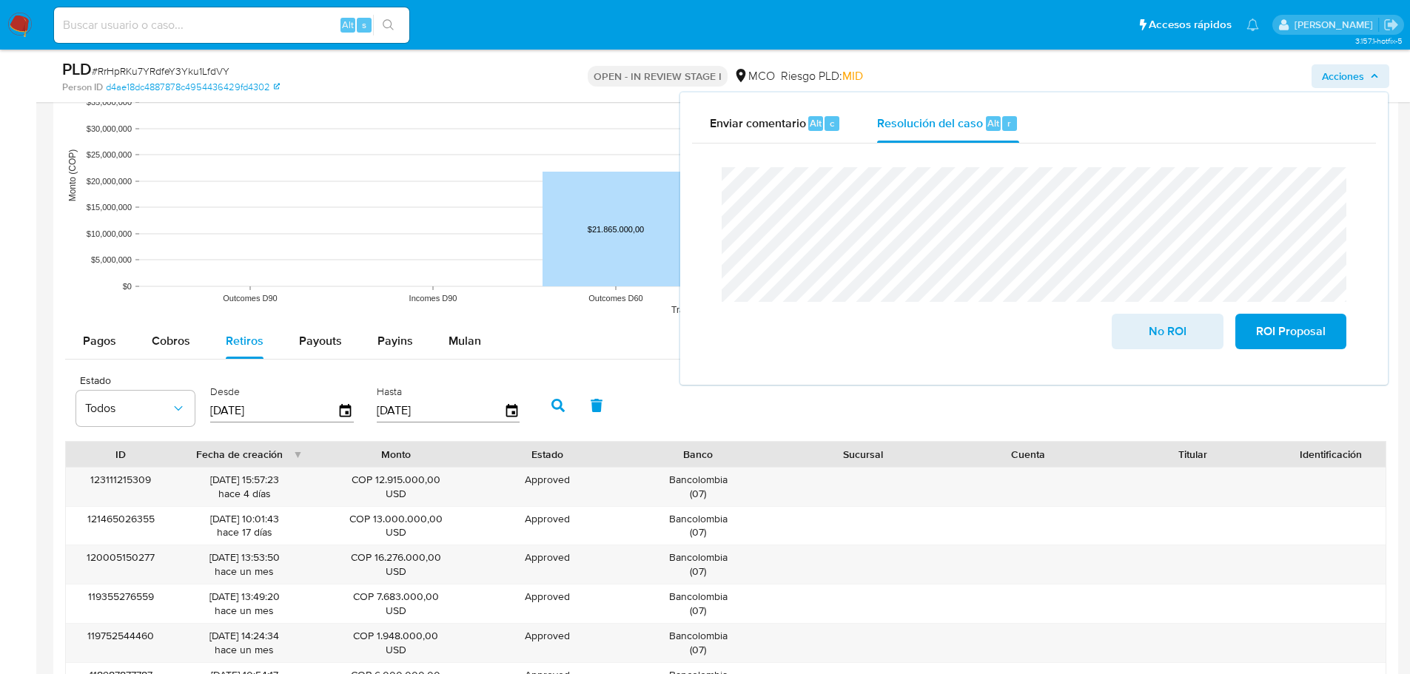
scroll to position [1407, 0]
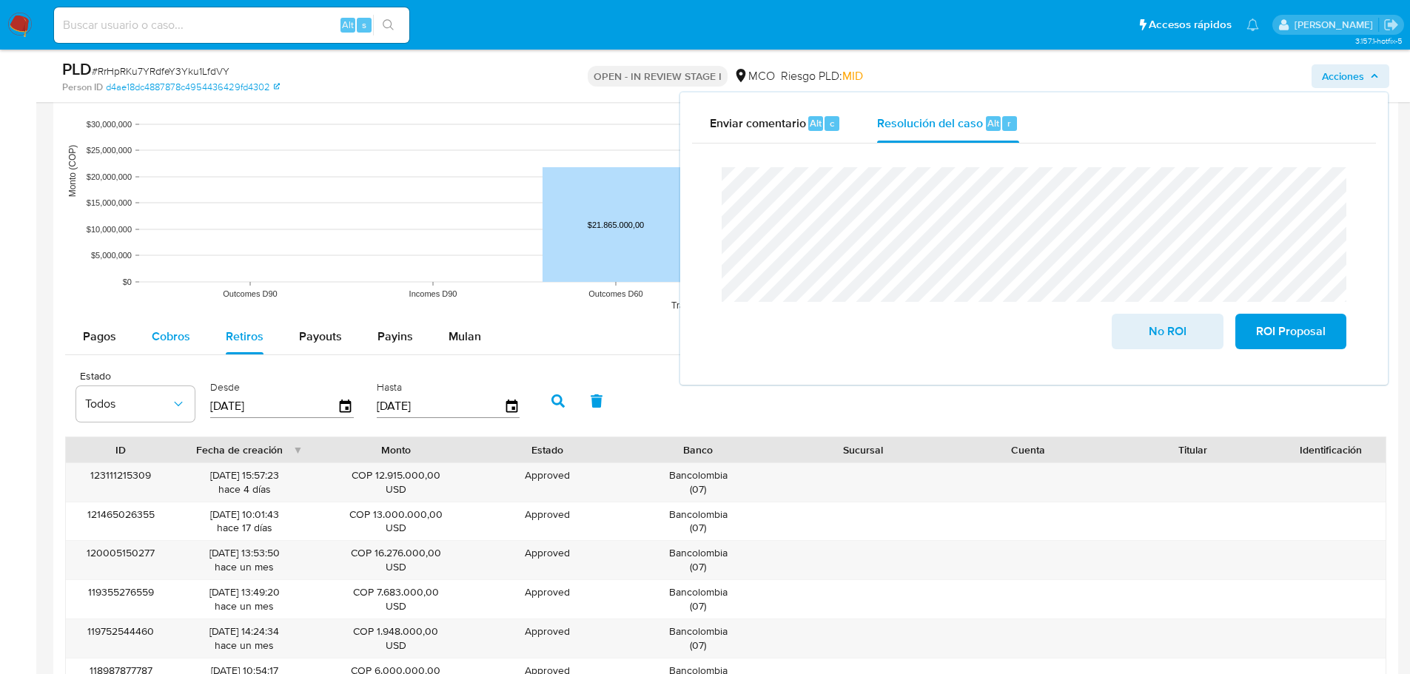
click at [166, 338] on span "Cobros" at bounding box center [171, 336] width 38 height 17
select select "10"
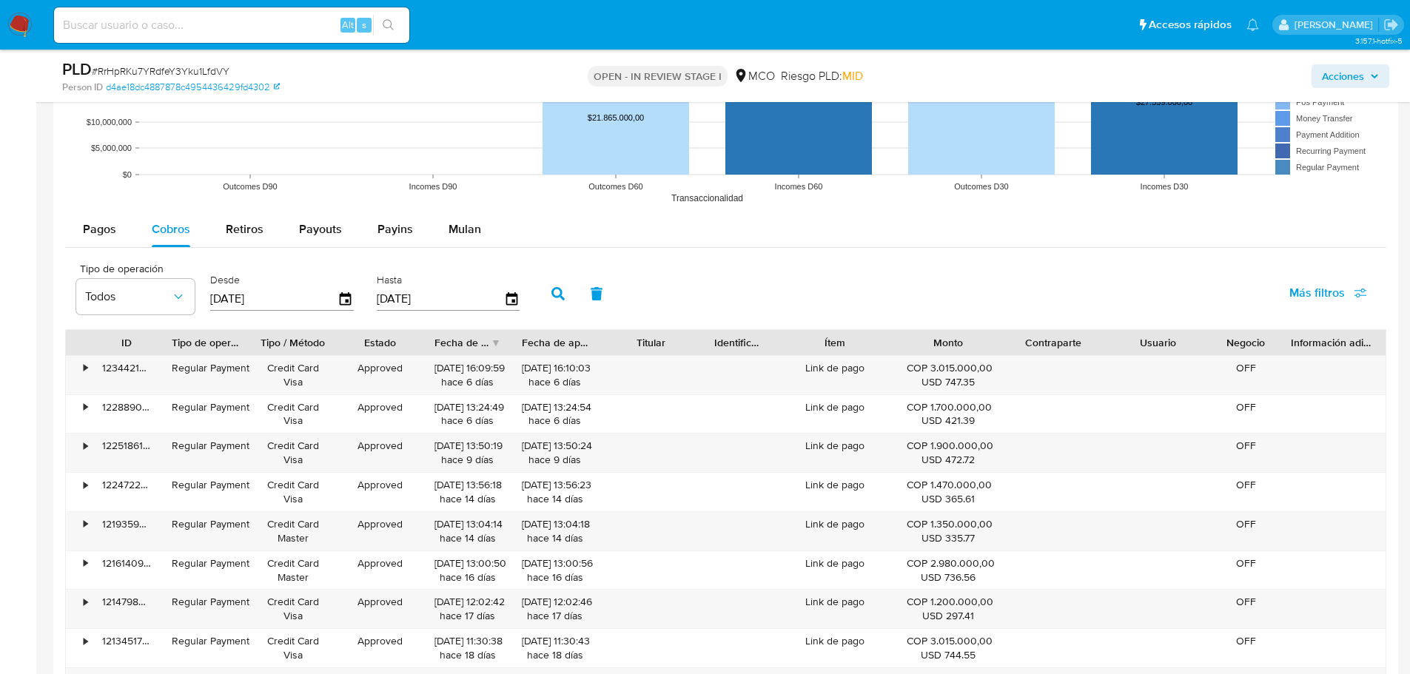
scroll to position [1555, 0]
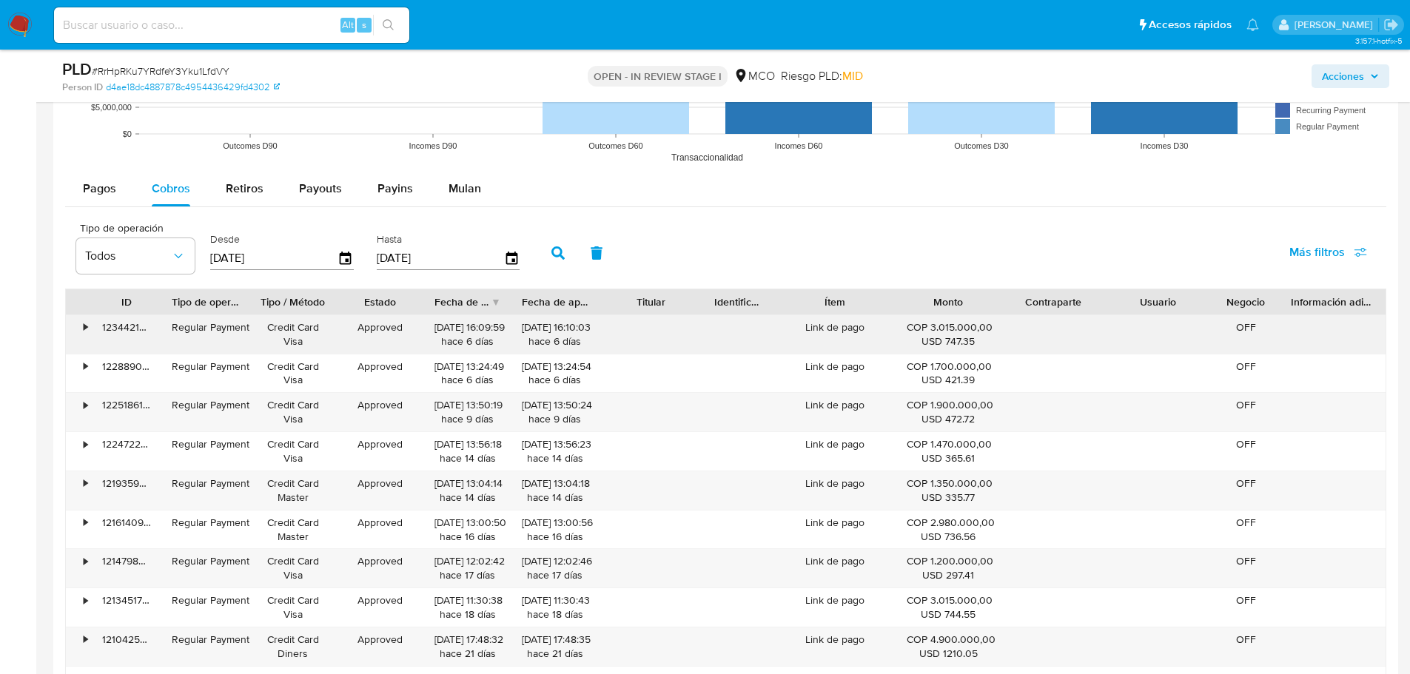
click at [843, 328] on div "Link de pago" at bounding box center [835, 334] width 122 height 38
click at [1353, 81] on span "Acciones" at bounding box center [1343, 76] width 42 height 24
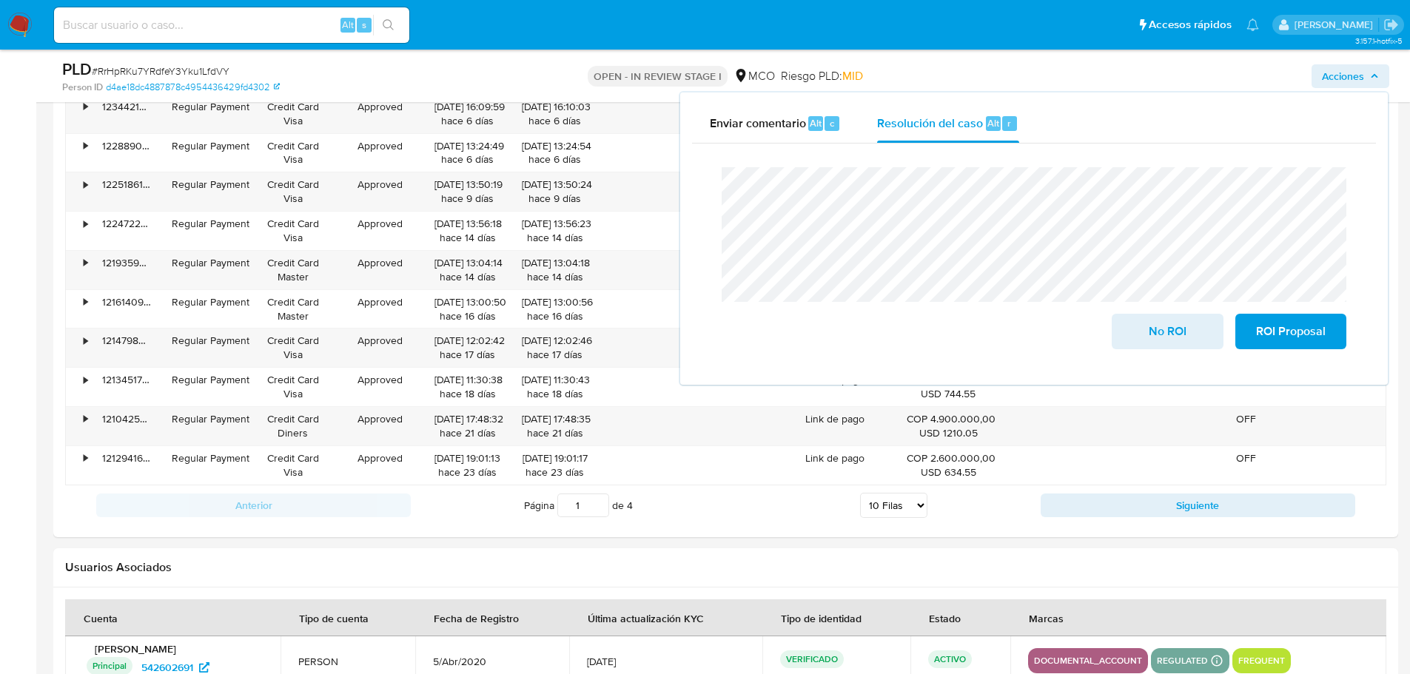
scroll to position [1777, 0]
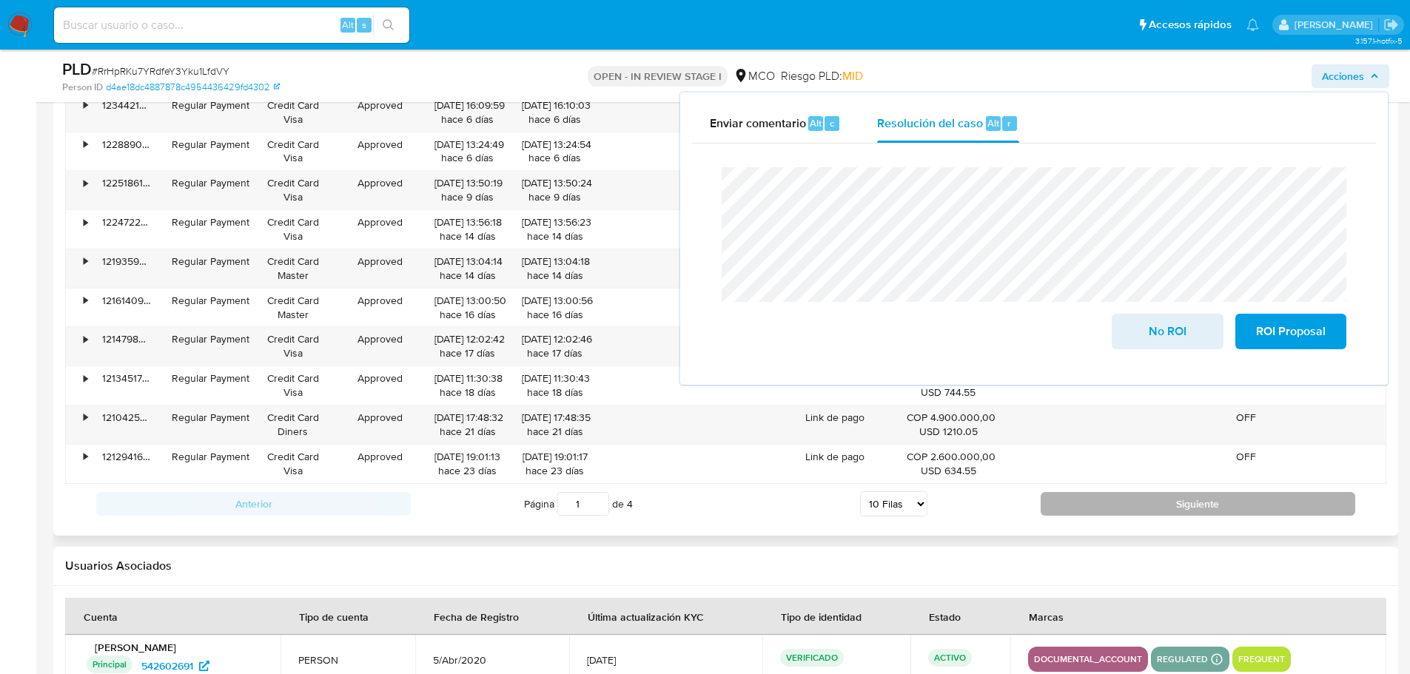
click at [1094, 501] on button "Siguiente" at bounding box center [1198, 504] width 315 height 24
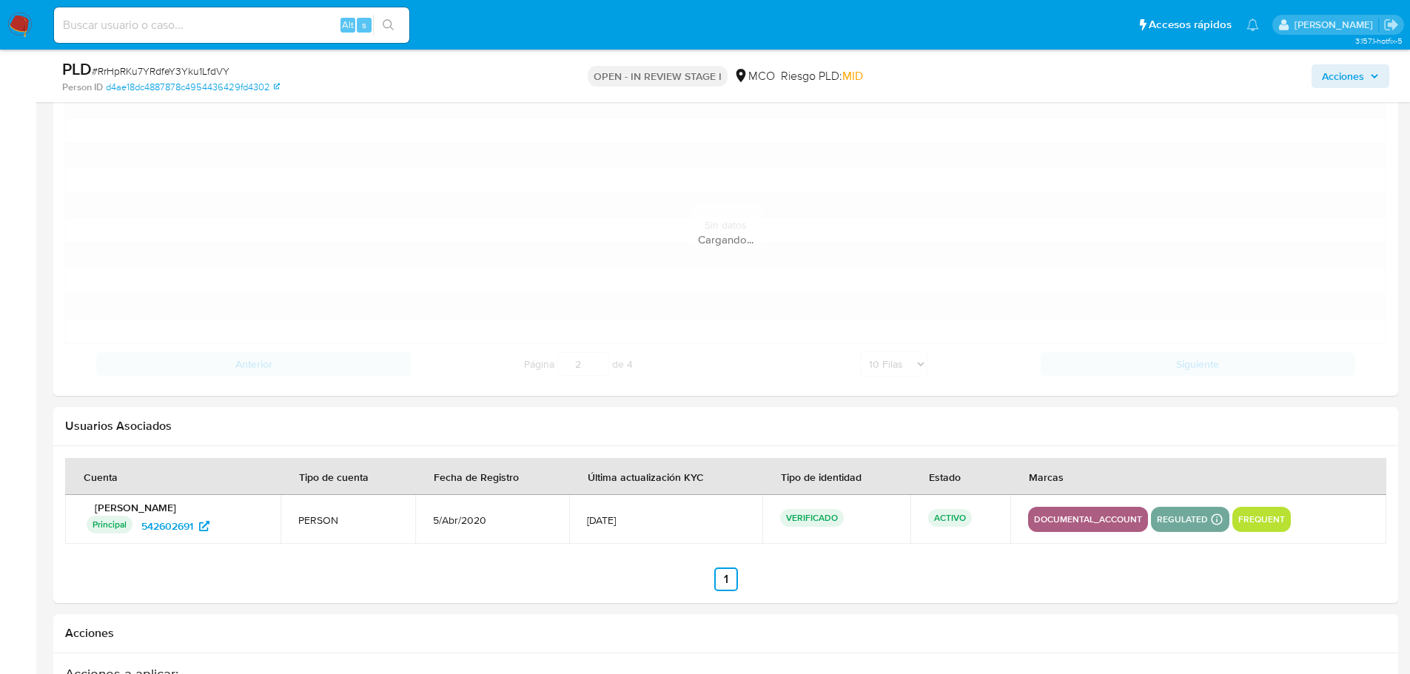
scroll to position [1703, 0]
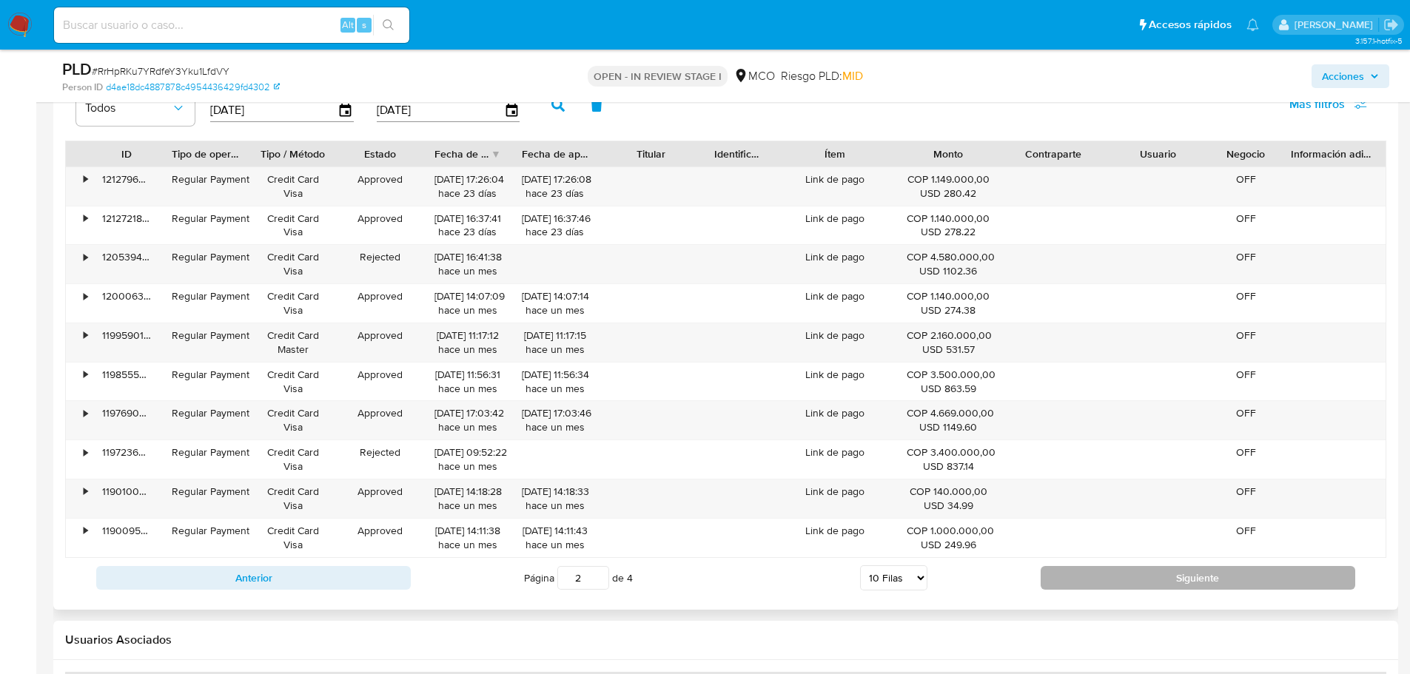
click at [1088, 572] on button "Siguiente" at bounding box center [1198, 578] width 315 height 24
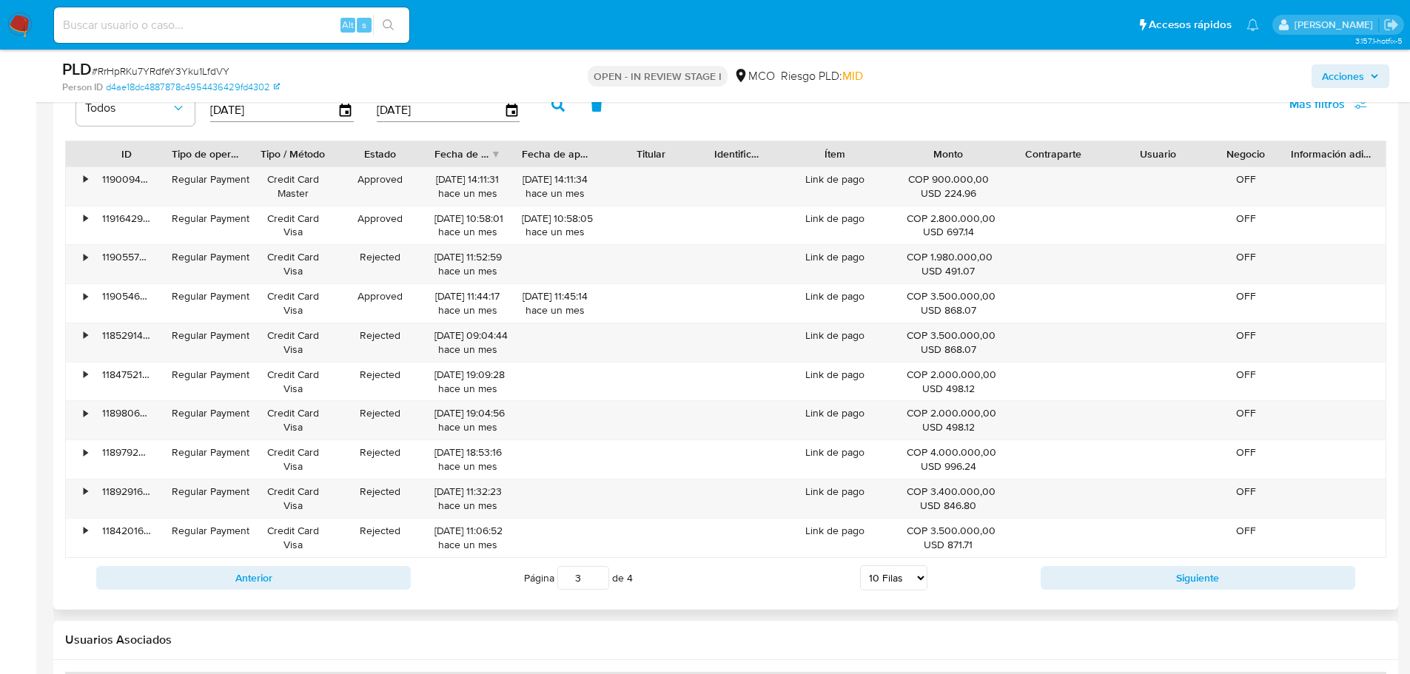
click at [1107, 607] on div at bounding box center [725, 16] width 1345 height 1188
click at [1108, 591] on div "Anterior Página 3 de 4 5 Filas 10 Filas 20 Filas 25 Filas 50 Filas 100 Filas Si…" at bounding box center [726, 578] width 1322 height 40
click at [1099, 585] on button "Siguiente" at bounding box center [1198, 578] width 315 height 24
type input "4"
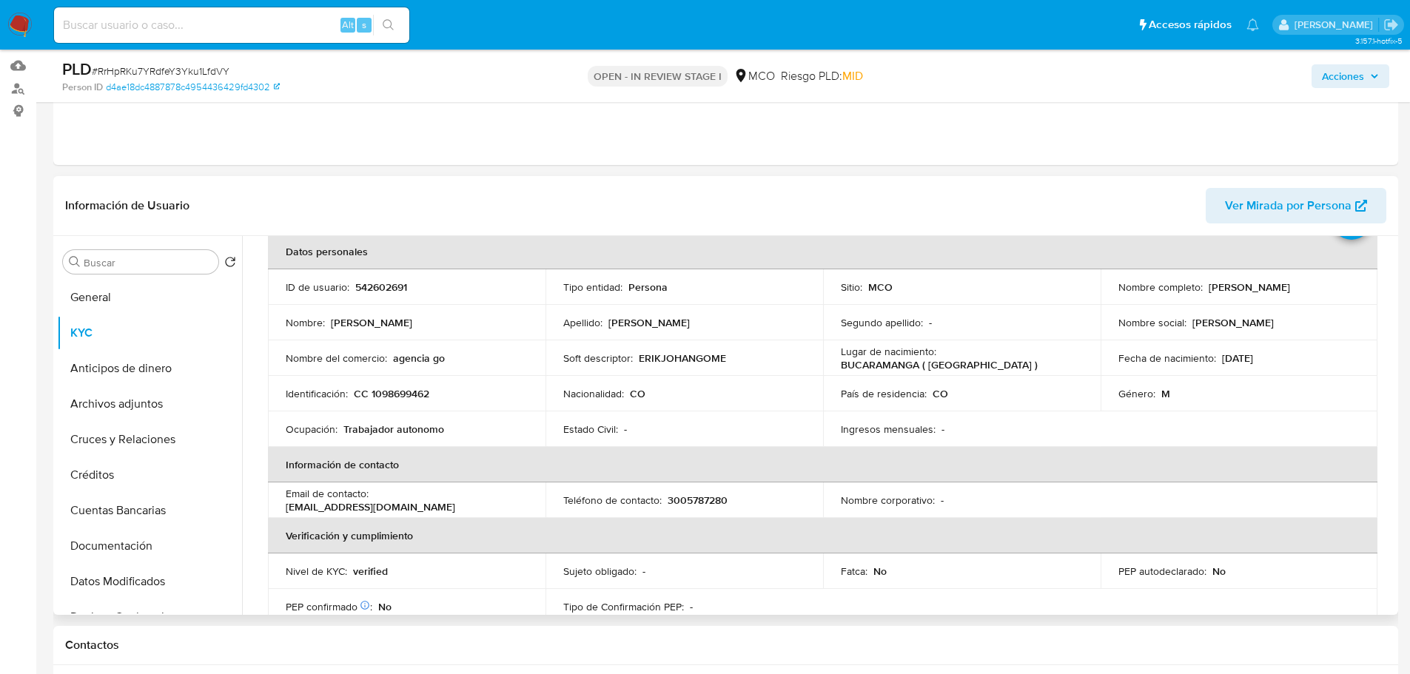
scroll to position [71, 0]
drag, startPoint x: 453, startPoint y: 361, endPoint x: 390, endPoint y: 358, distance: 63.0
click at [390, 358] on div "Nombre del comercio : agencia go" at bounding box center [407, 359] width 242 height 13
copy div "agencia go"
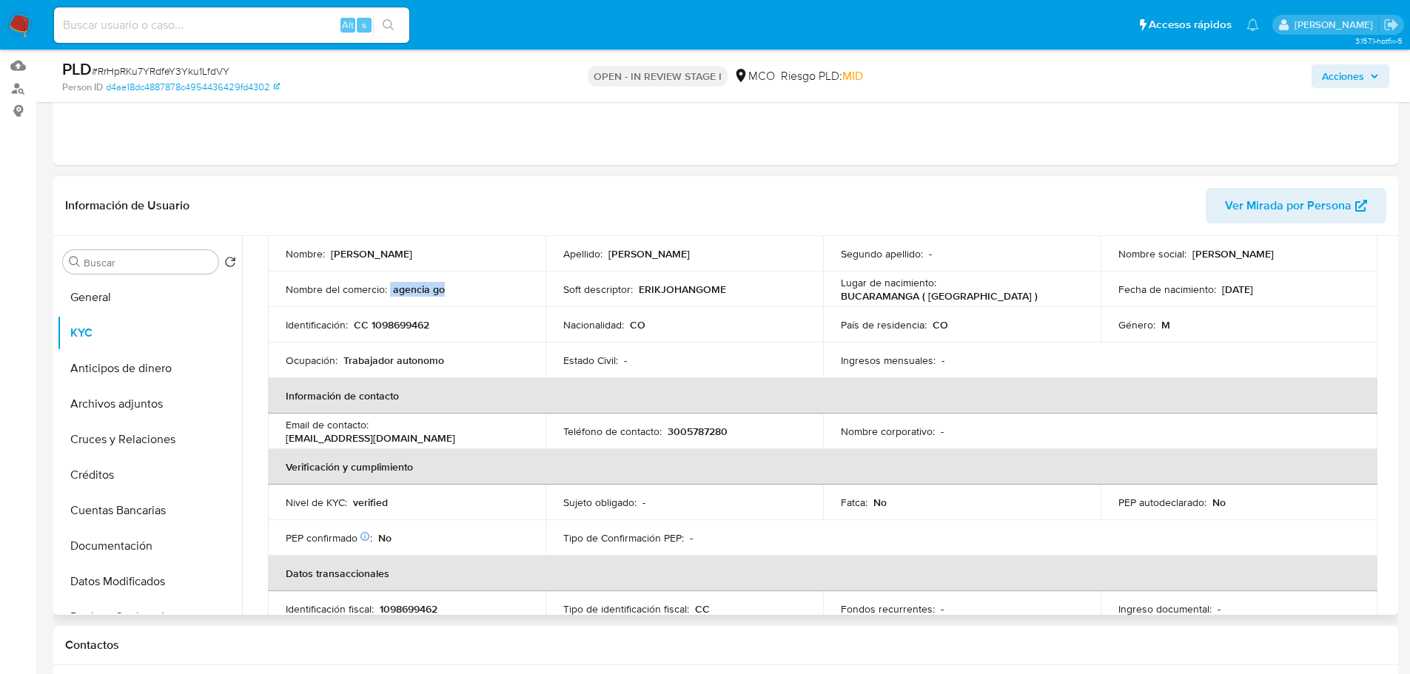
scroll to position [0, 0]
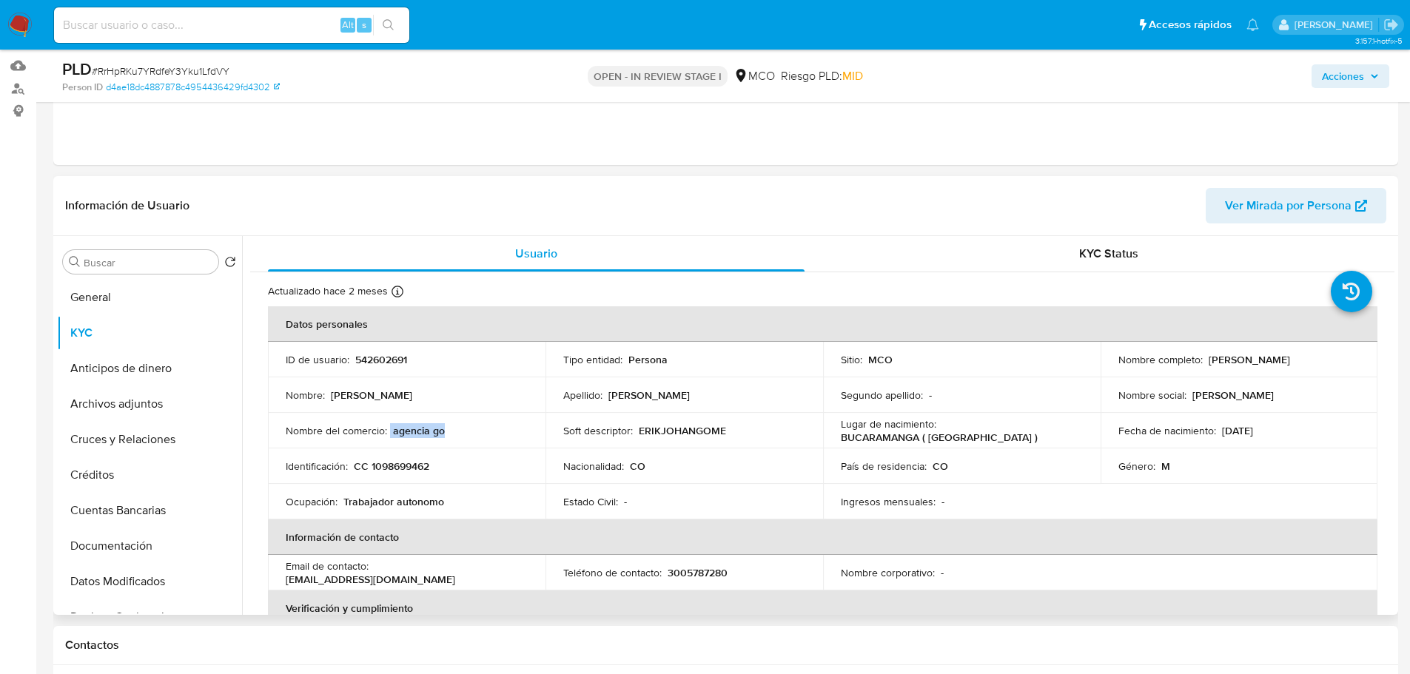
drag, startPoint x: 1205, startPoint y: 364, endPoint x: 1324, endPoint y: 368, distance: 119.3
click at [1324, 368] on td "Nombre completo : Erik Johan Gomez Manrique" at bounding box center [1240, 360] width 278 height 36
copy p "Erik Johan Gomez Manrique"
drag, startPoint x: 1359, startPoint y: 73, endPoint x: 1309, endPoint y: 88, distance: 51.8
click at [1353, 76] on span "Acciones" at bounding box center [1343, 76] width 42 height 24
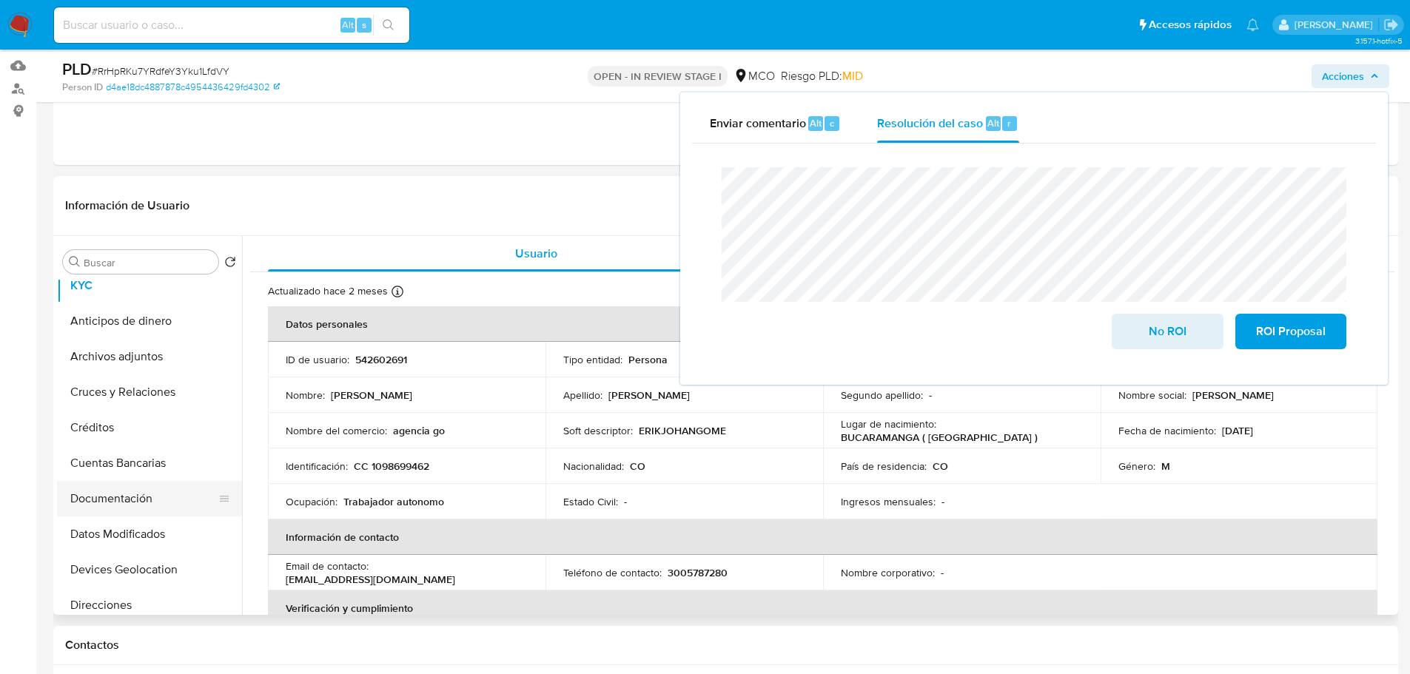
scroll to position [74, 0]
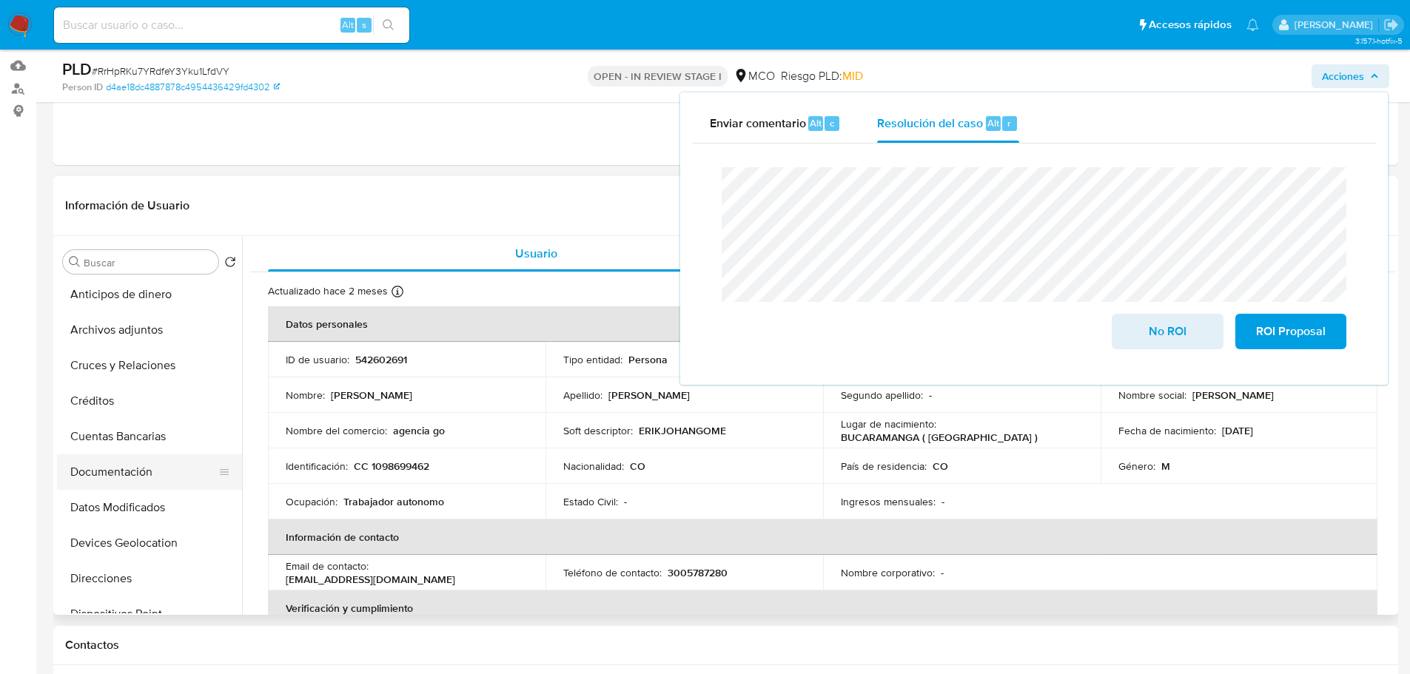
click at [149, 455] on button "Documentación" at bounding box center [143, 473] width 173 height 36
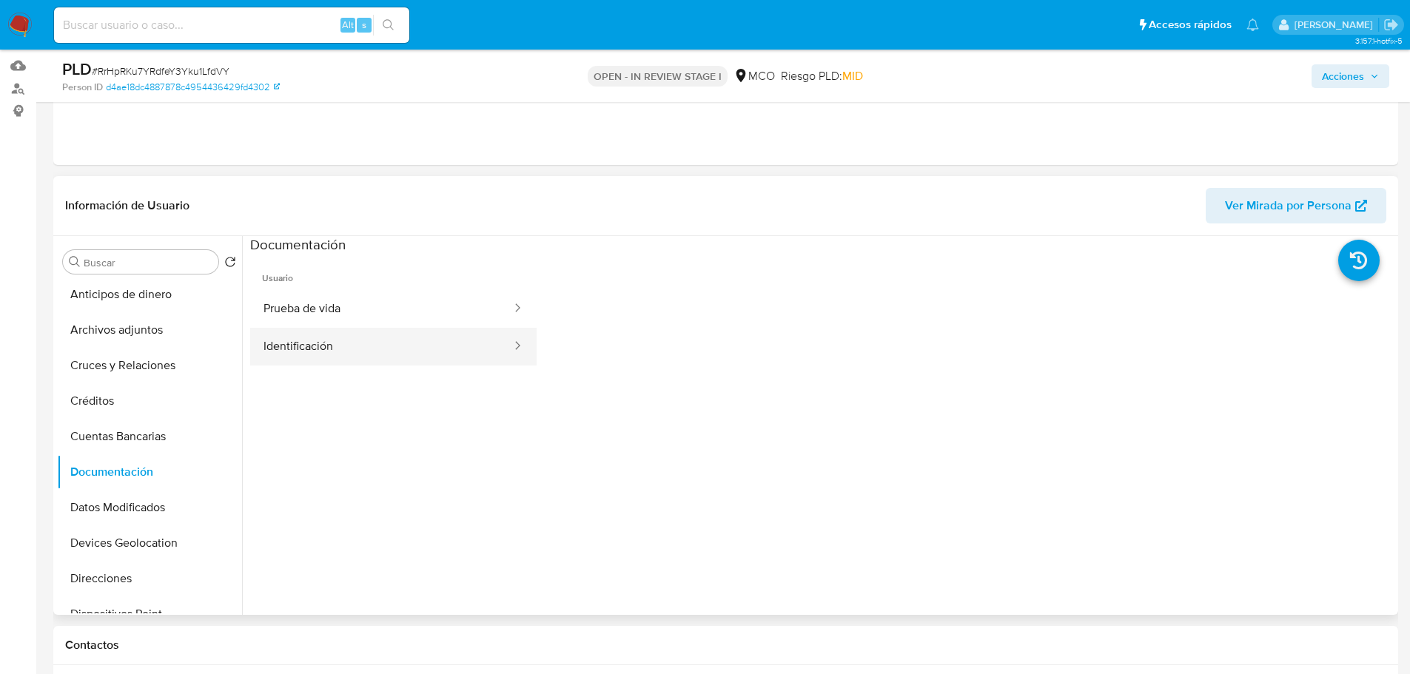
click at [410, 338] on button "Identificación" at bounding box center [381, 347] width 263 height 38
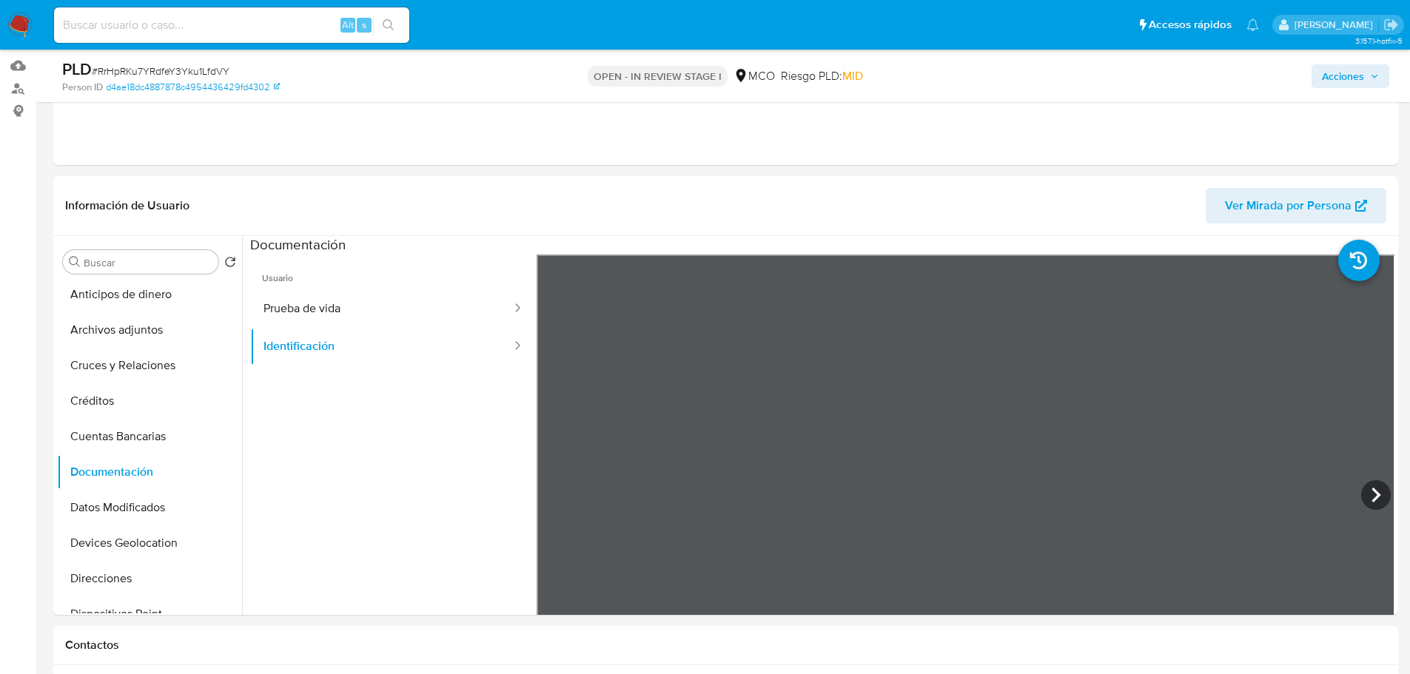
click at [1330, 82] on span "Acciones" at bounding box center [1343, 76] width 42 height 24
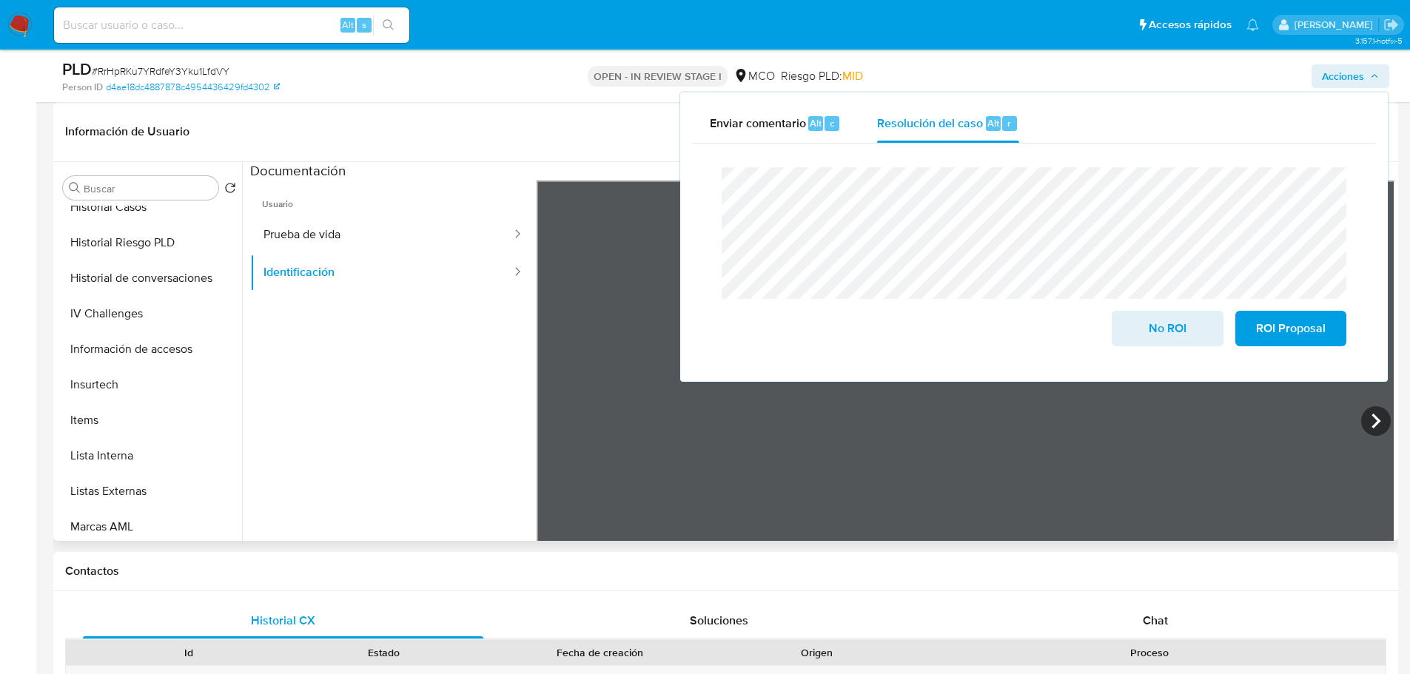
scroll to position [626, 0]
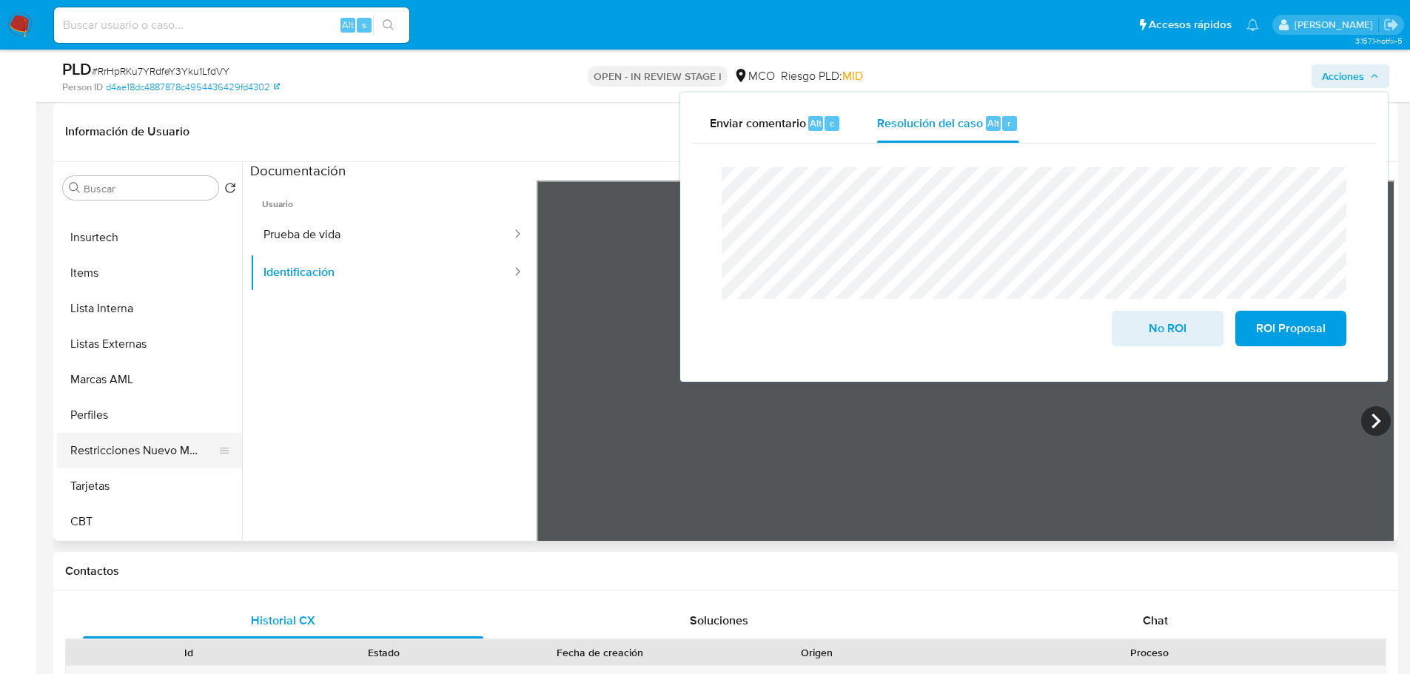
click at [154, 452] on button "Restricciones Nuevo Mundo" at bounding box center [143, 451] width 173 height 36
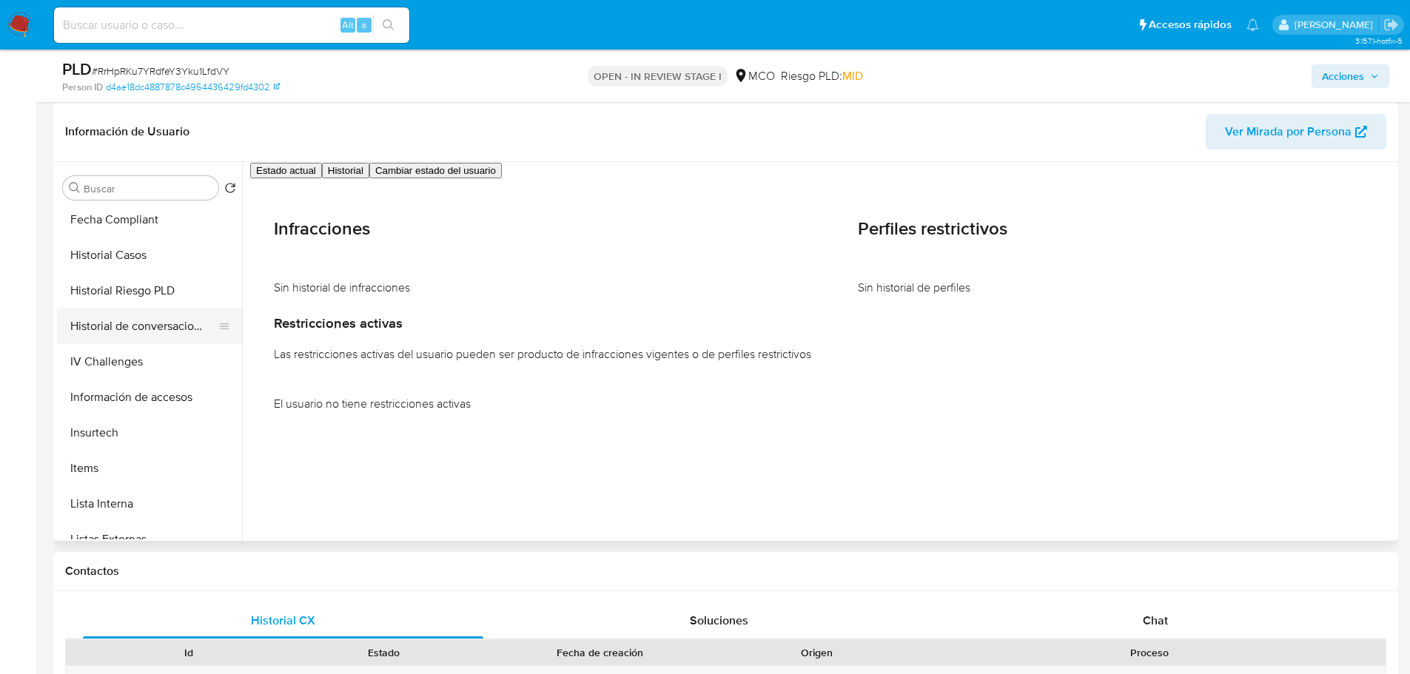
scroll to position [404, 0]
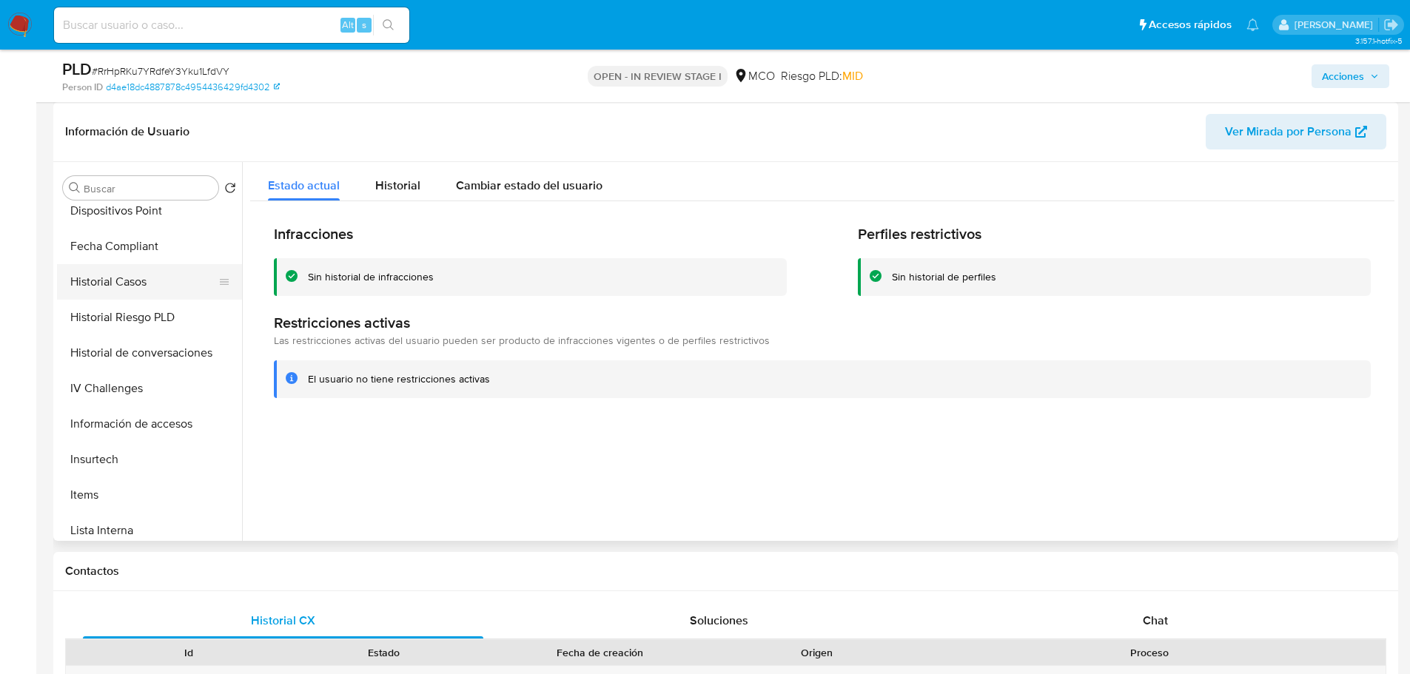
click at [151, 293] on button "Historial Casos" at bounding box center [143, 282] width 173 height 36
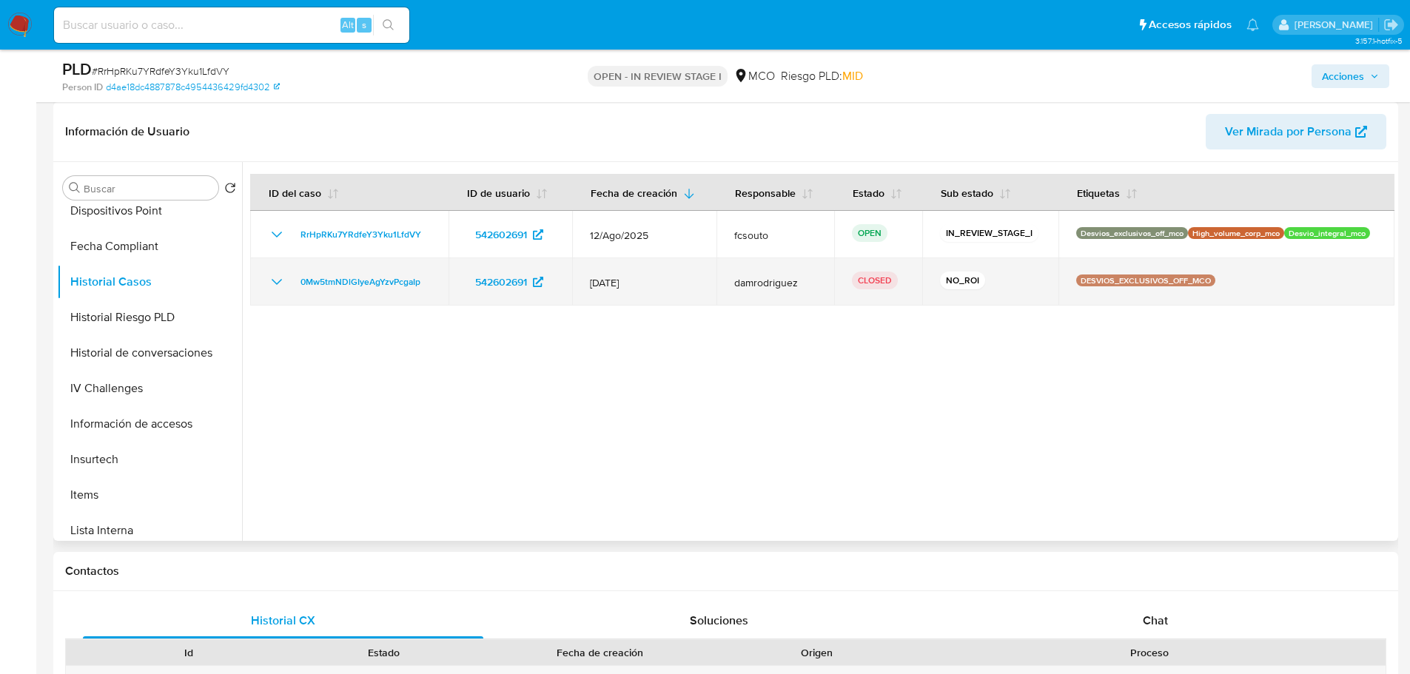
click at [279, 283] on icon "Mostrar/Ocultar" at bounding box center [277, 282] width 18 height 18
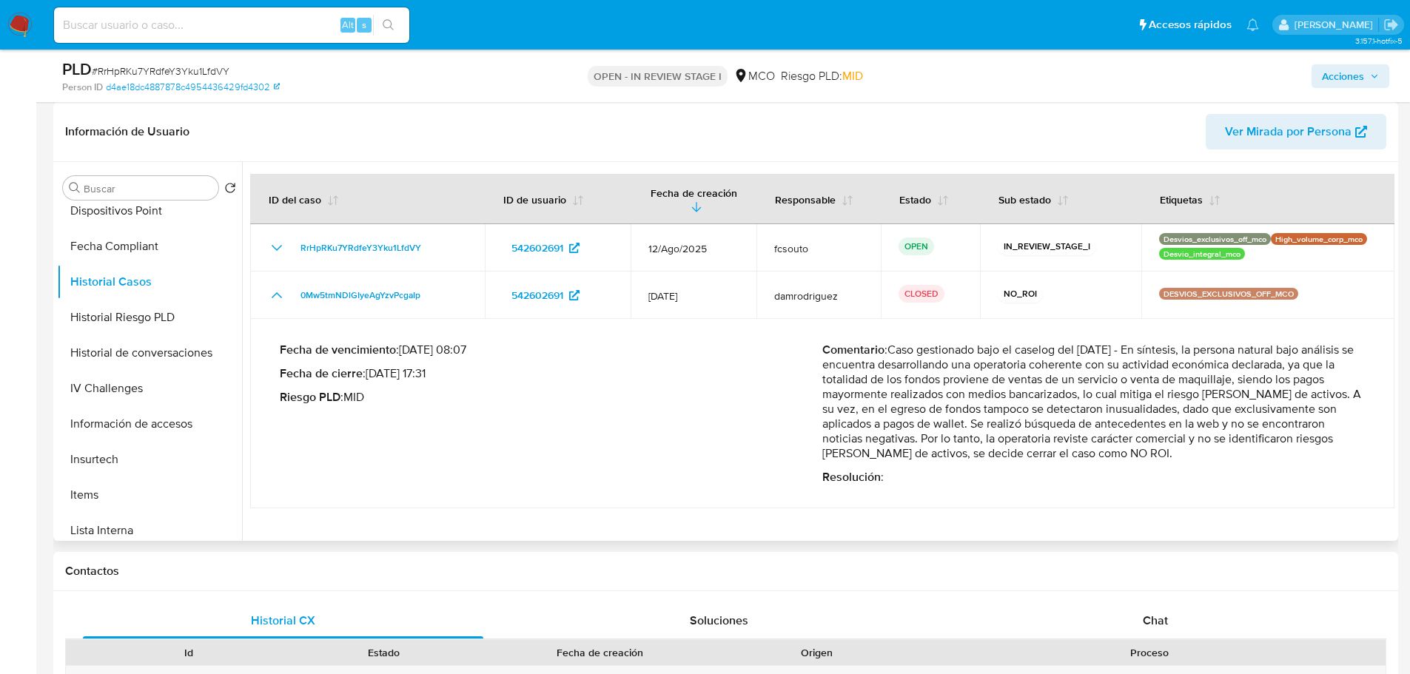
drag, startPoint x: 1042, startPoint y: 378, endPoint x: 1264, endPoint y: 383, distance: 222.2
click at [1264, 383] on p "Comentario : Caso gestionado bajo el caselog del 20/11/2023 - En síntesis, la p…" at bounding box center [1094, 402] width 543 height 118
click at [1342, 79] on span "Acciones" at bounding box center [1343, 76] width 42 height 24
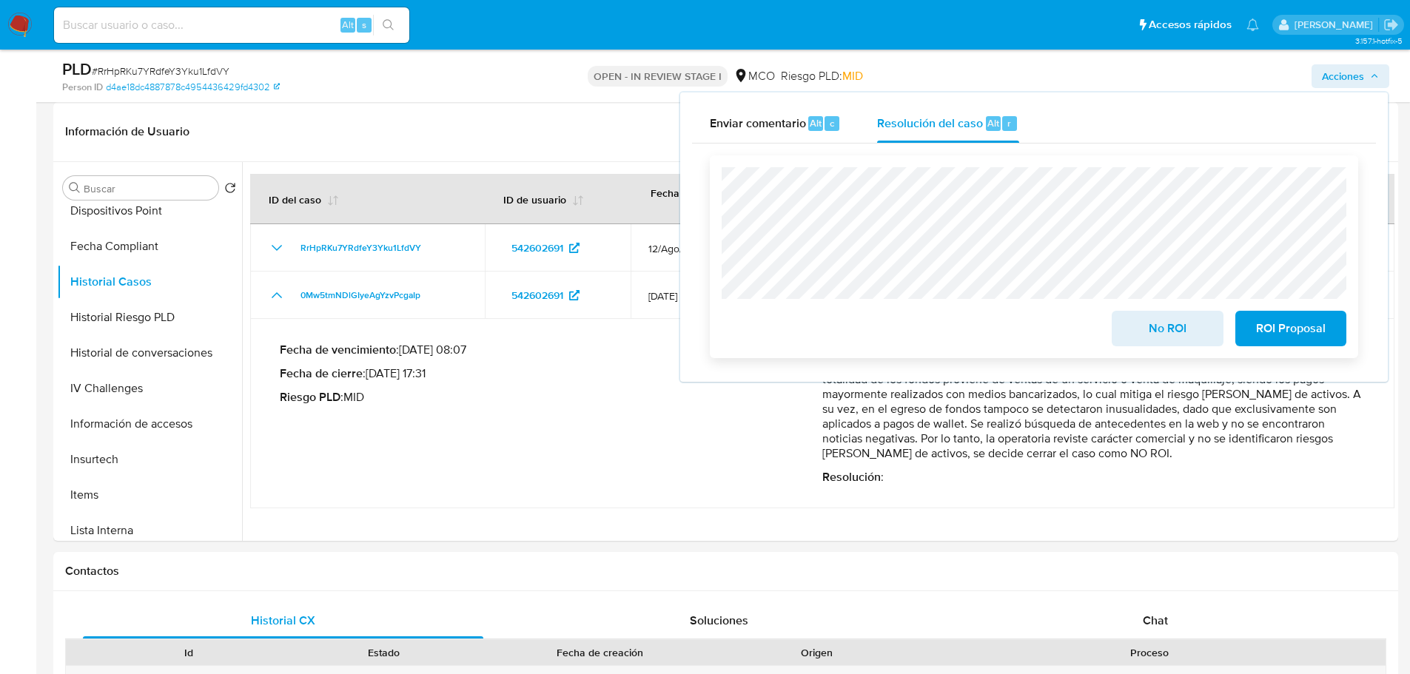
click at [1187, 327] on span "No ROI" at bounding box center [1167, 328] width 73 height 33
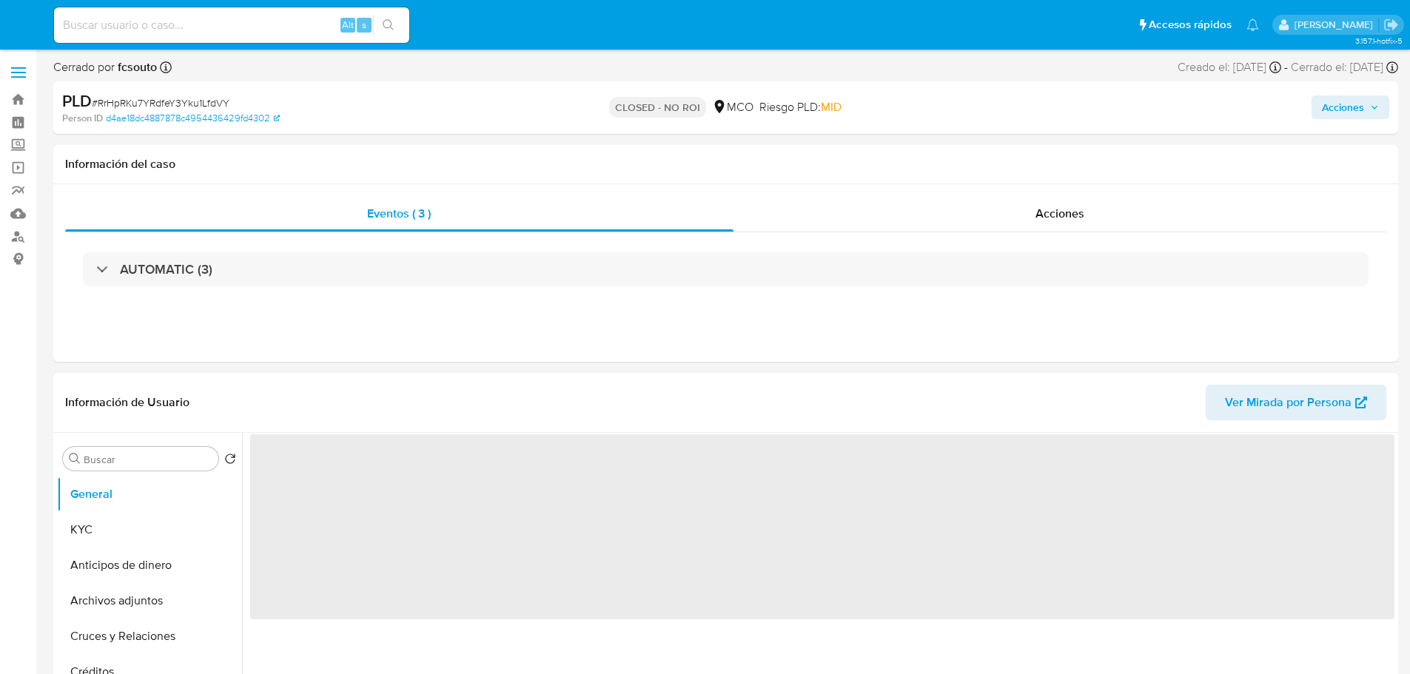
select select "10"
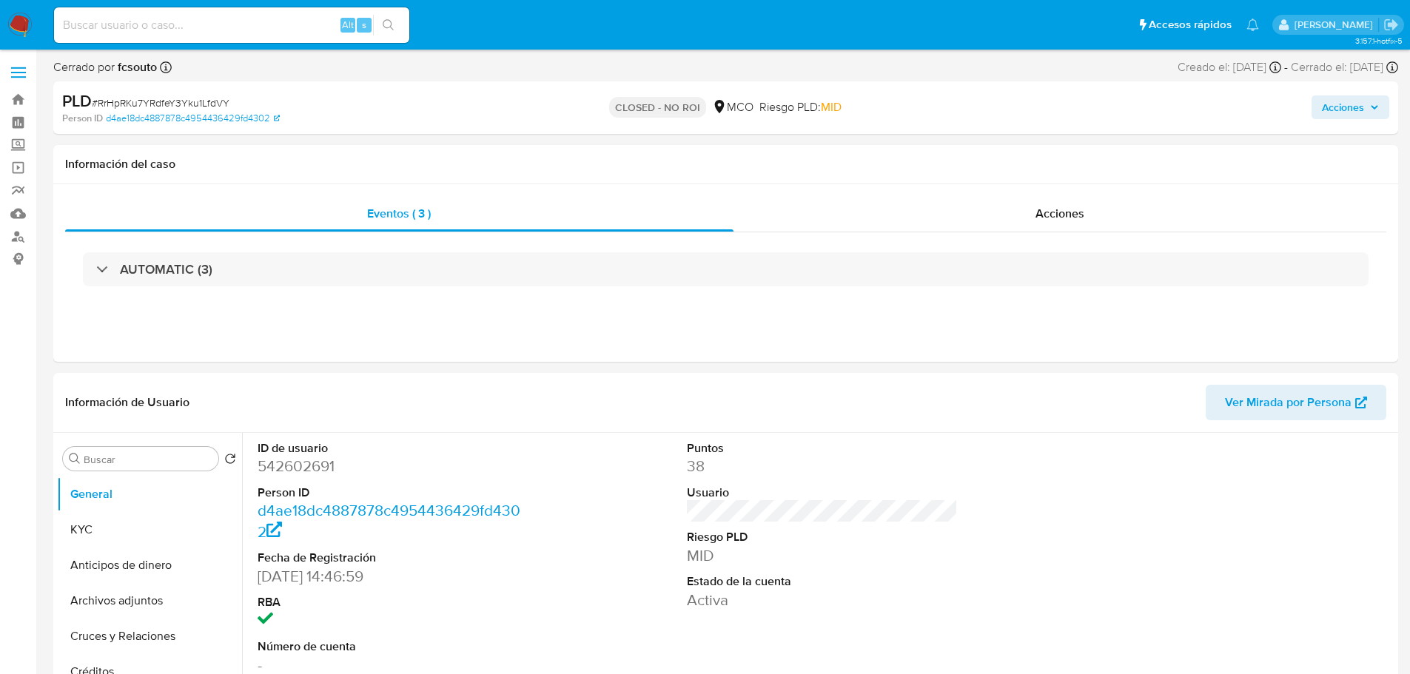
click at [1353, 104] on span "Acciones" at bounding box center [1343, 108] width 42 height 24
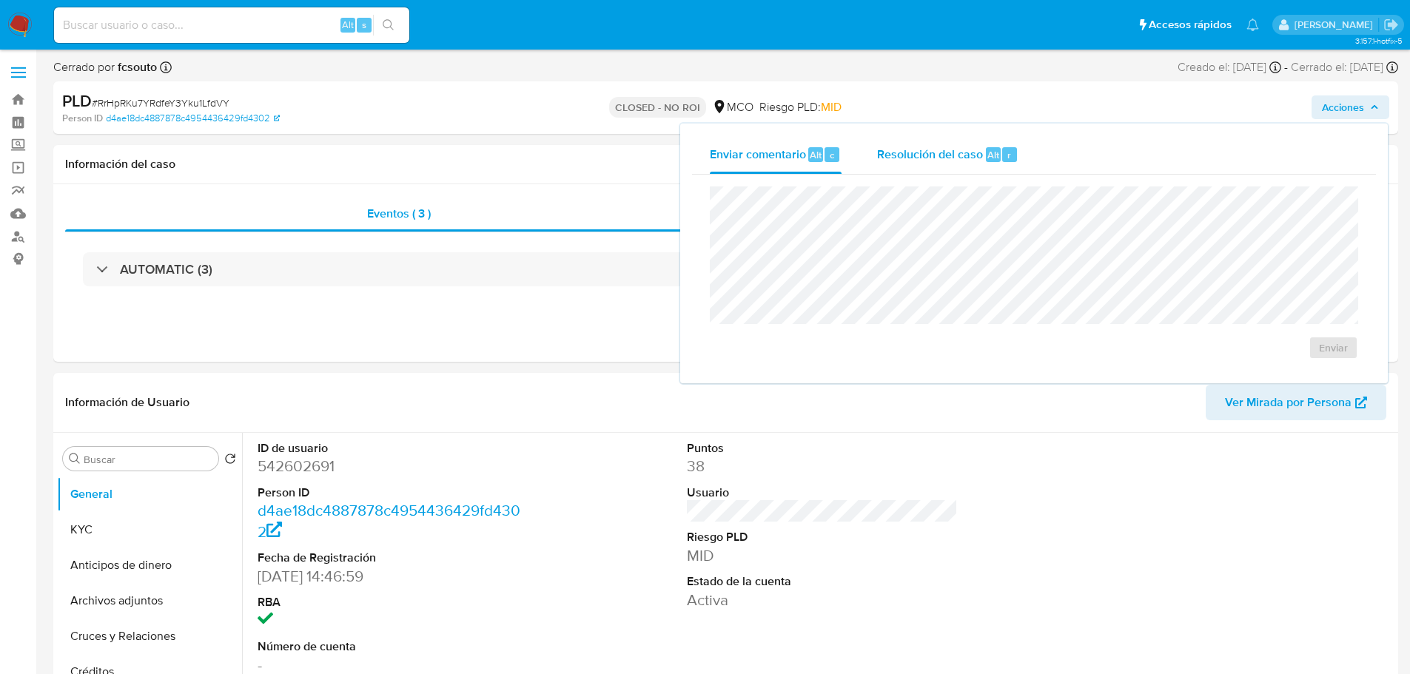
click at [939, 147] on span "Resolución del caso" at bounding box center [930, 154] width 106 height 17
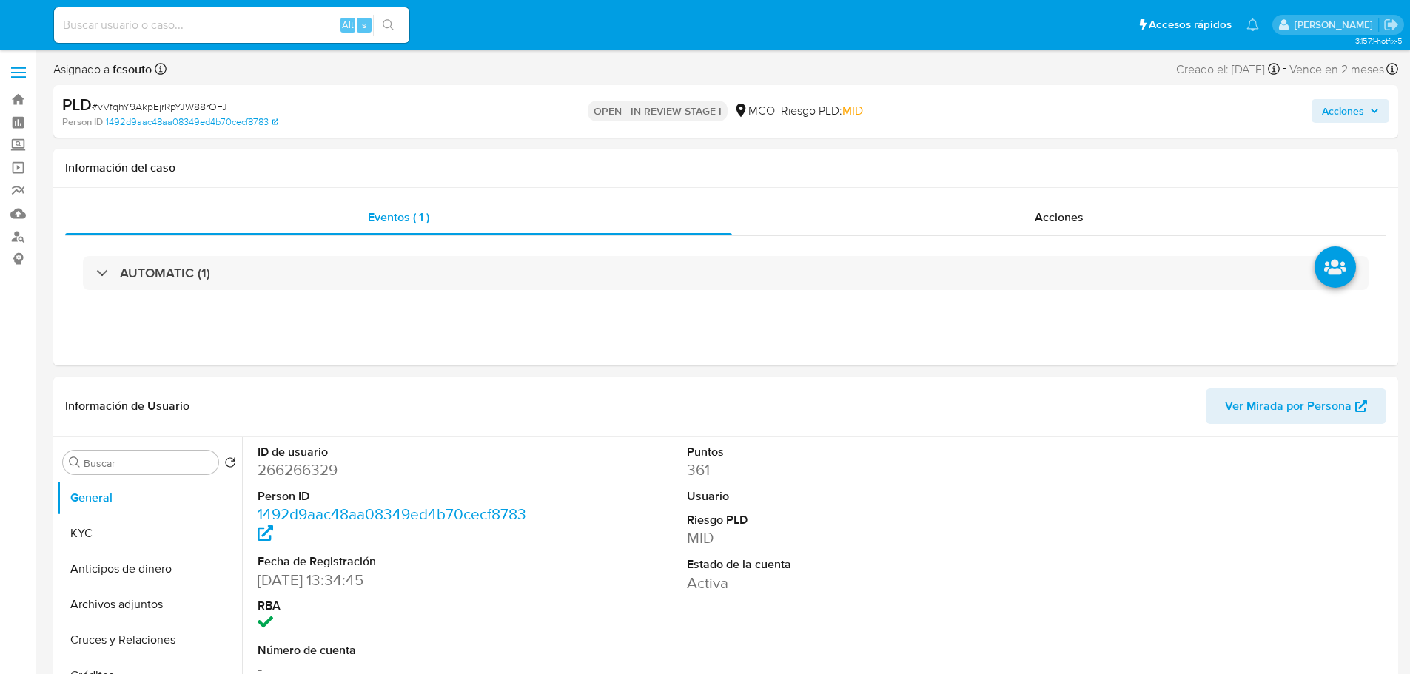
select select "10"
drag, startPoint x: 1364, startPoint y: 116, endPoint x: 1340, endPoint y: 122, distance: 24.4
click at [1362, 117] on span "Acciones" at bounding box center [1343, 111] width 42 height 24
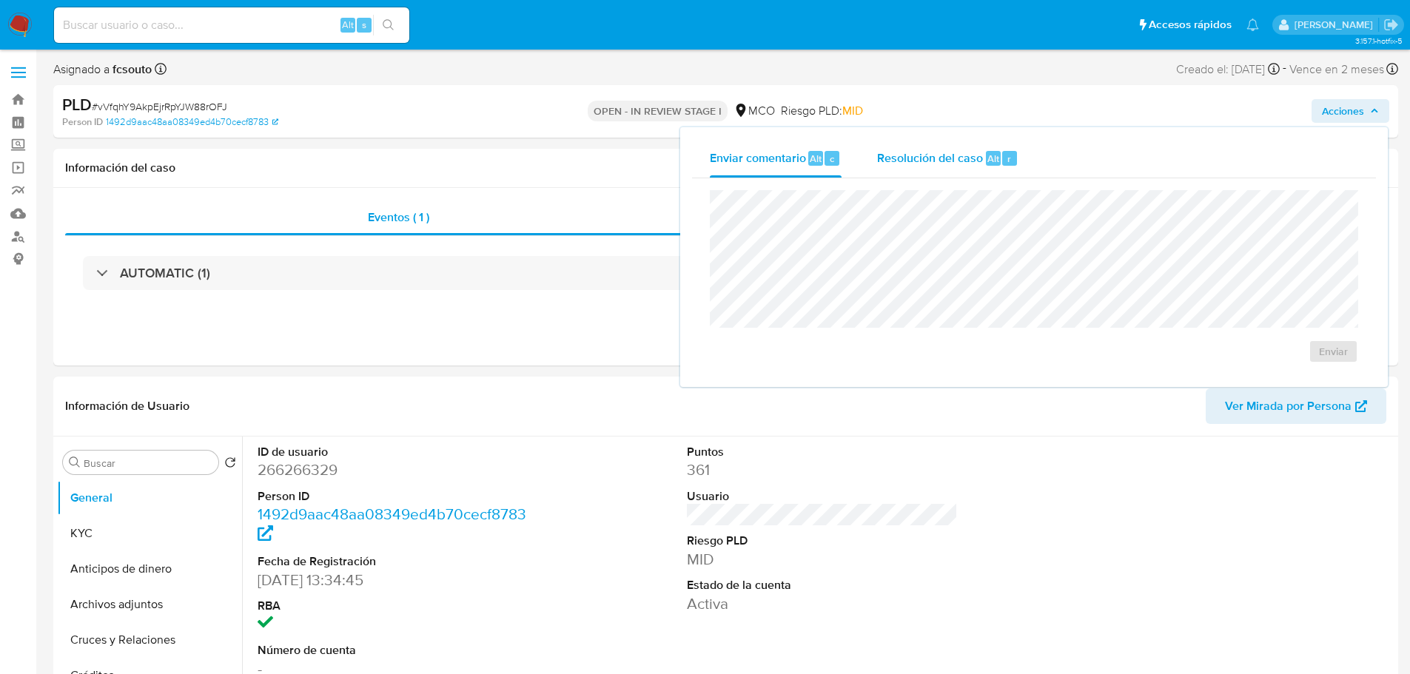
drag, startPoint x: 937, startPoint y: 167, endPoint x: 914, endPoint y: 184, distance: 28.1
click at [937, 167] on div "Resolución del caso Alt r" at bounding box center [947, 158] width 141 height 38
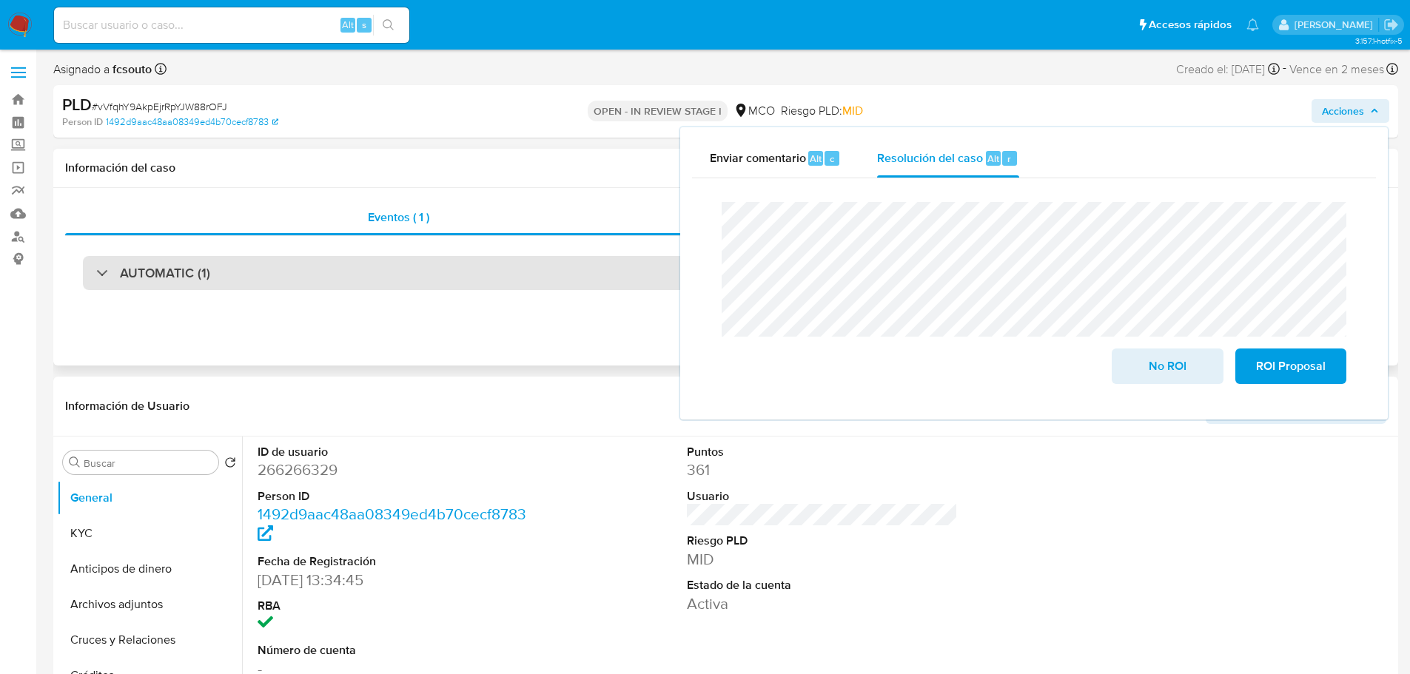
click at [349, 281] on div "AUTOMATIC (1)" at bounding box center [726, 273] width 1286 height 34
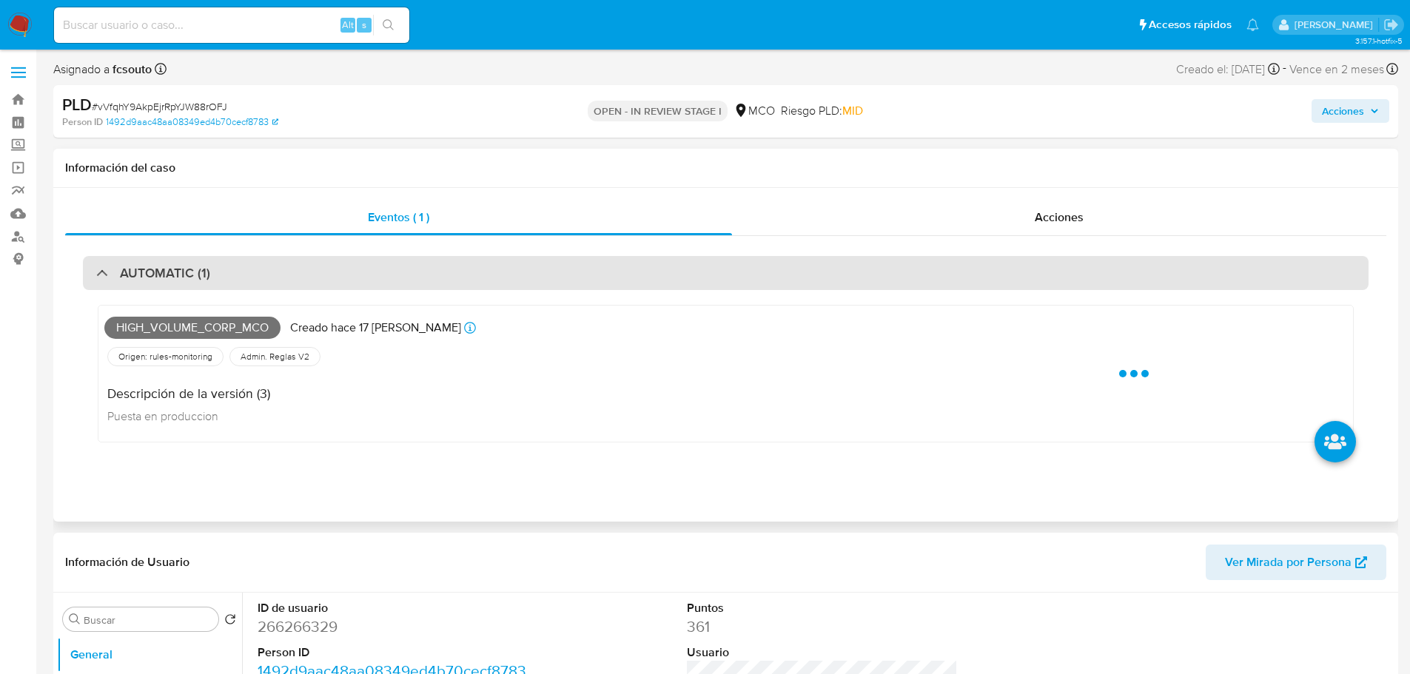
click at [349, 277] on div "AUTOMATIC (1)" at bounding box center [726, 273] width 1286 height 34
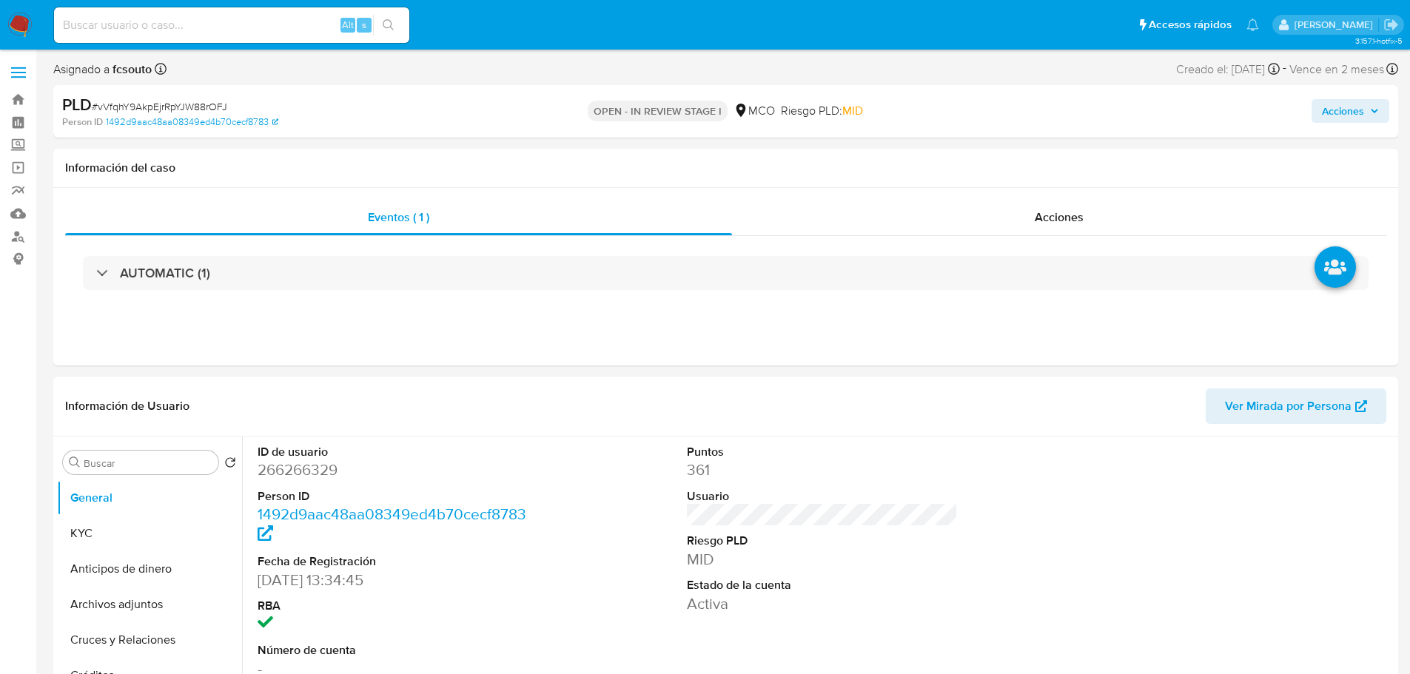
click at [1336, 107] on span "Acciones" at bounding box center [1343, 111] width 42 height 24
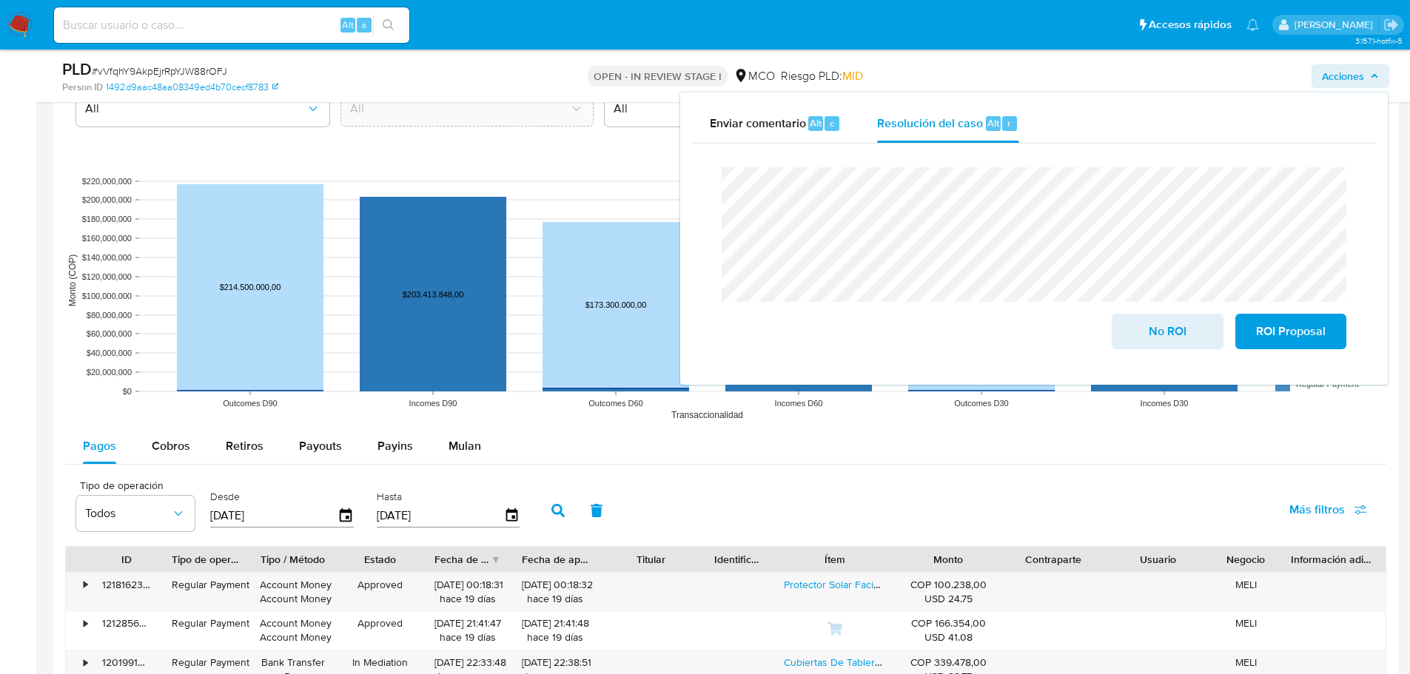
scroll to position [1407, 0]
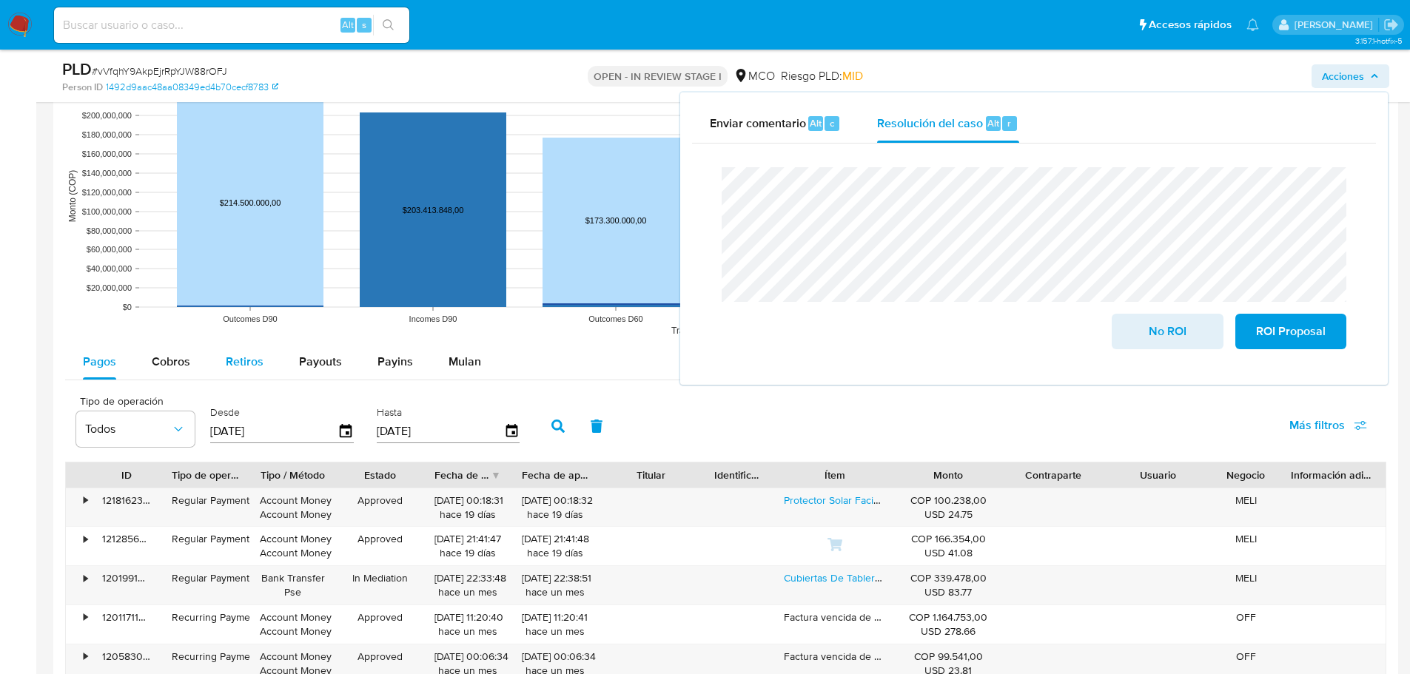
click at [239, 361] on span "Retiros" at bounding box center [245, 361] width 38 height 17
select select "10"
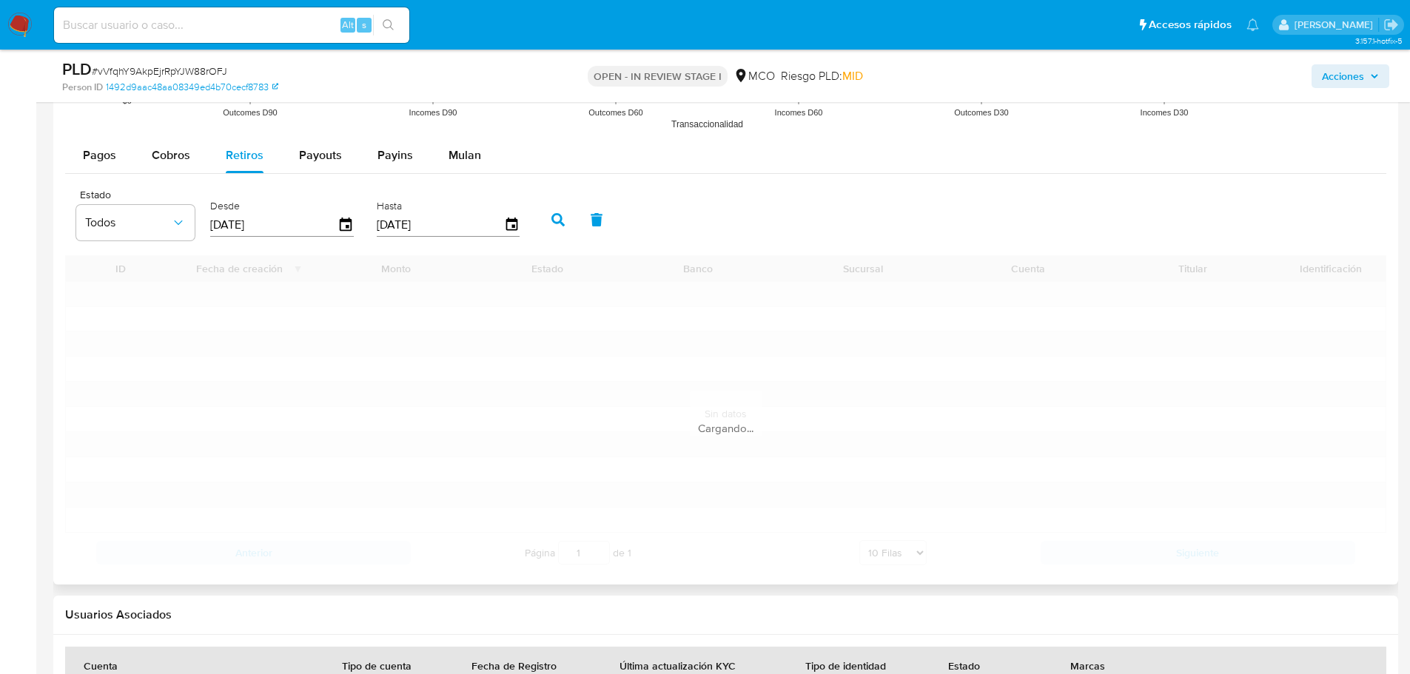
scroll to position [1629, 0]
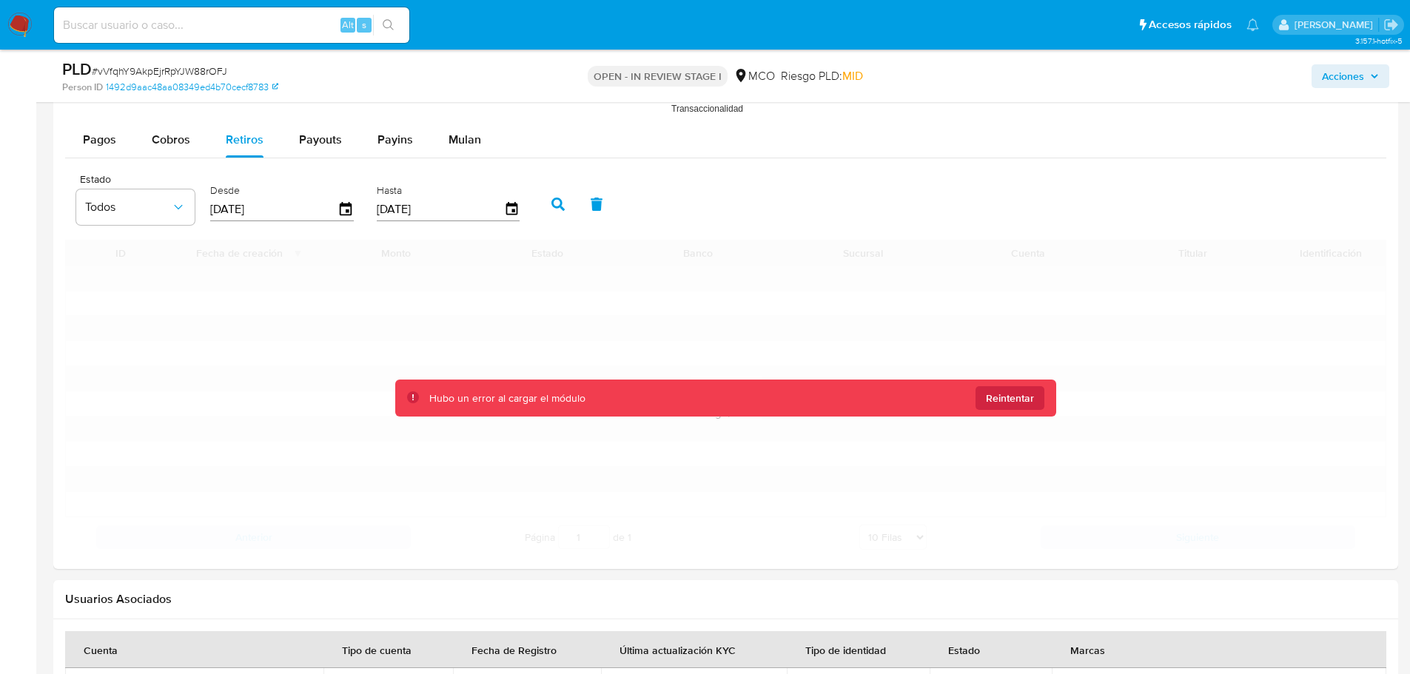
click at [1358, 81] on span "Acciones" at bounding box center [1343, 76] width 42 height 24
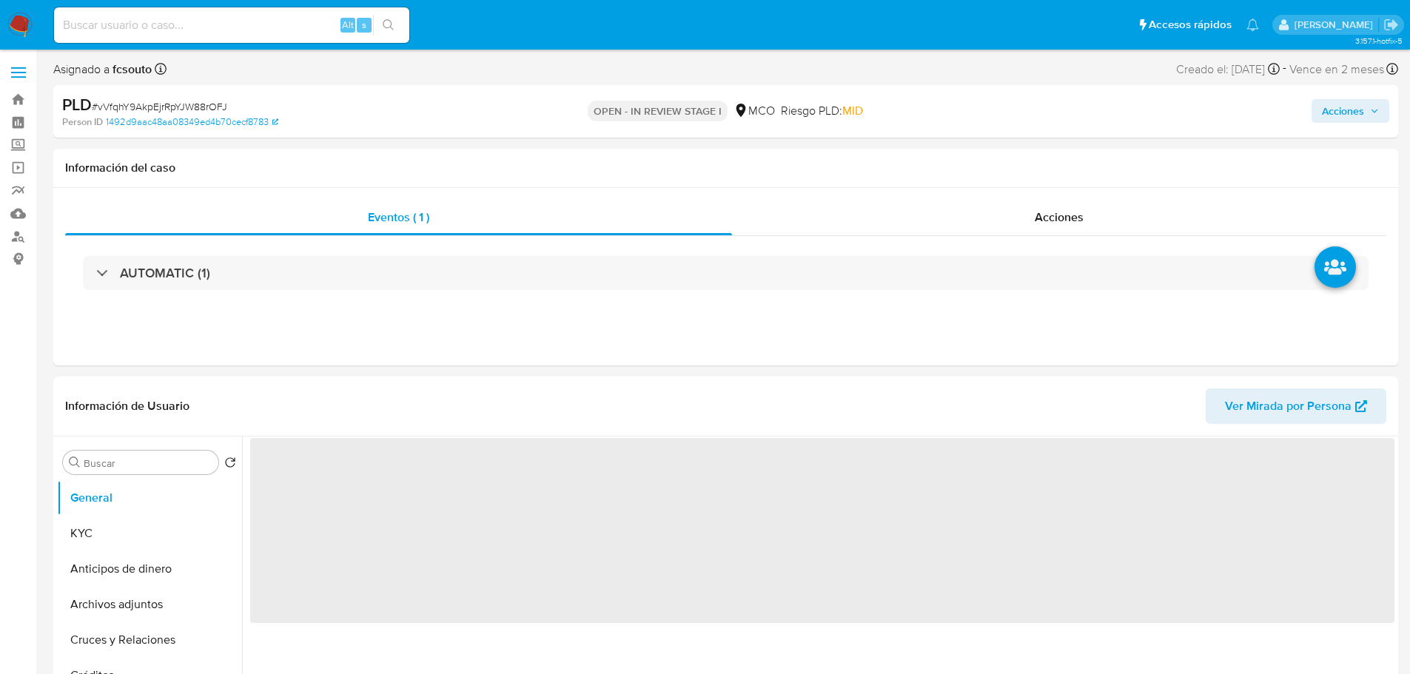
click at [1391, 110] on div "PLD # vVfqhY9AkpEjrRpYJW88rOFJ Person ID 1492d9aac48aa08349ed4b70cecf8783 OPEN …" at bounding box center [725, 111] width 1345 height 53
click at [1381, 110] on button "Acciones" at bounding box center [1351, 111] width 78 height 24
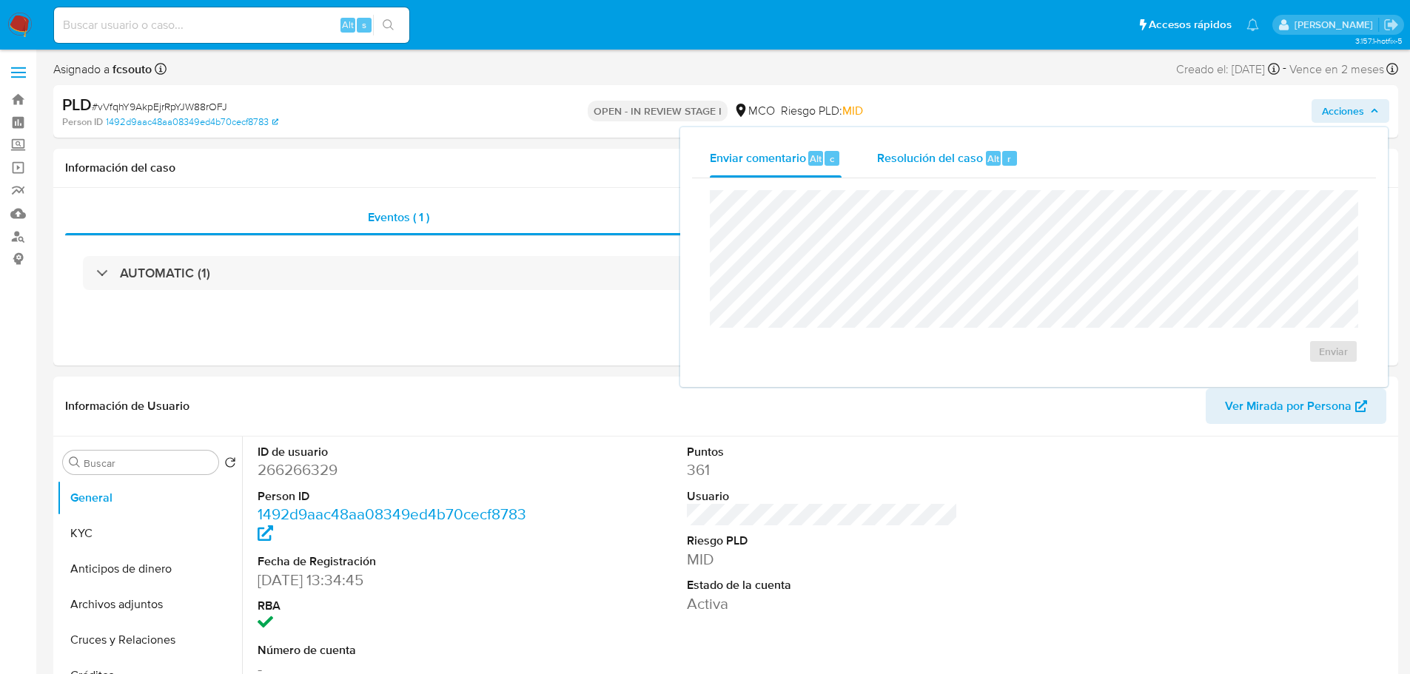
click at [945, 168] on div "Resolución del caso Alt r" at bounding box center [947, 158] width 141 height 38
select select "10"
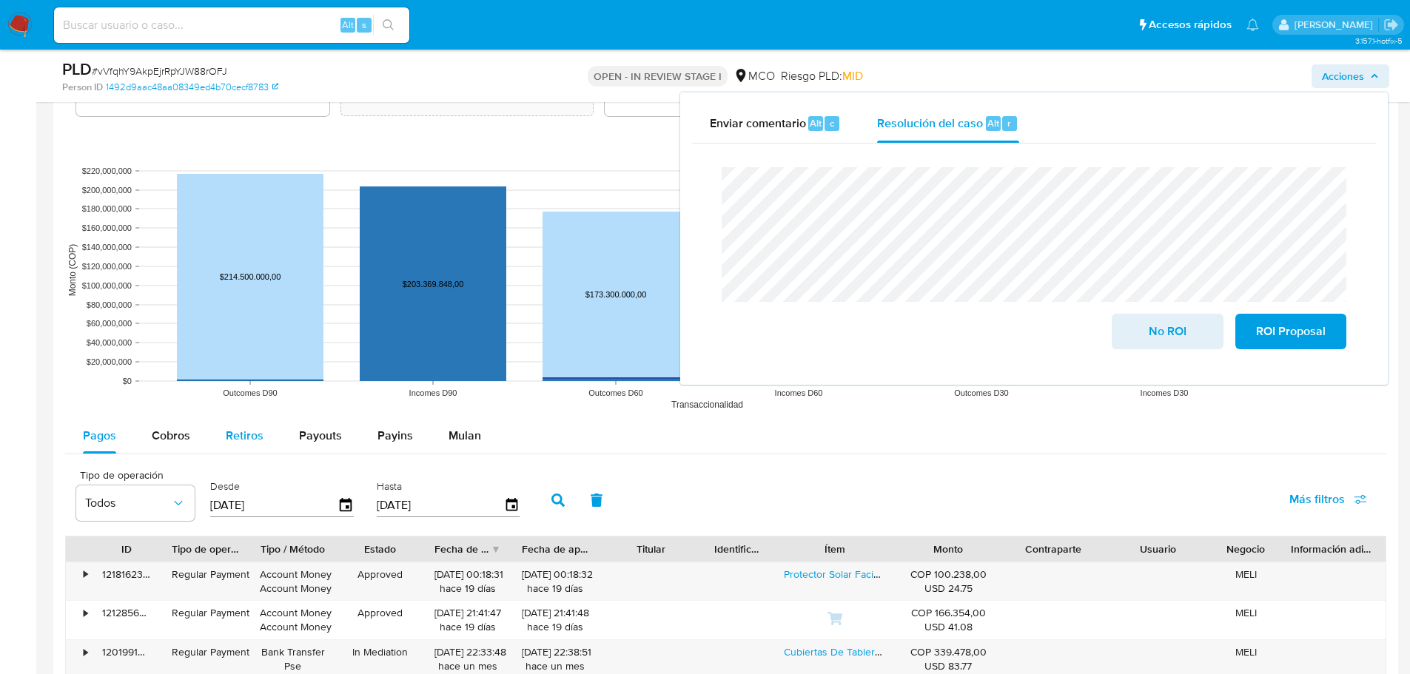
click at [249, 437] on span "Retiros" at bounding box center [245, 435] width 38 height 17
select select "10"
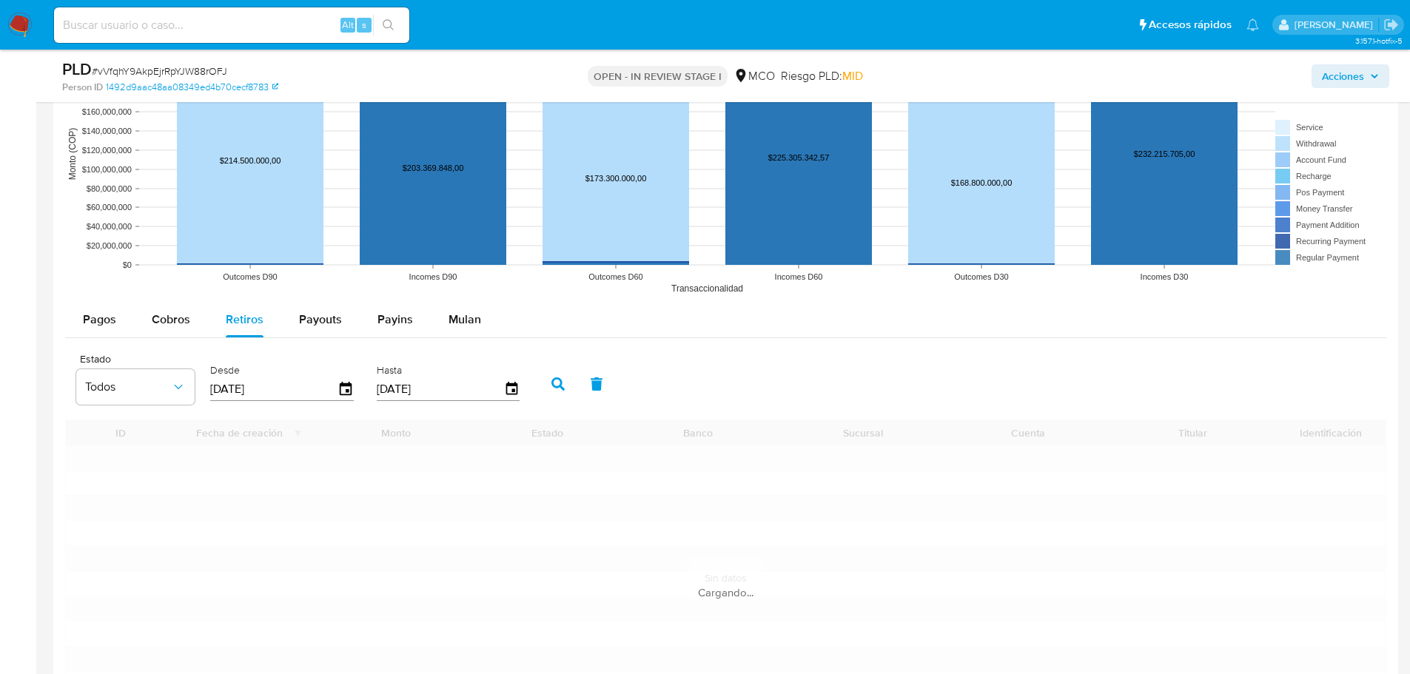
scroll to position [1481, 0]
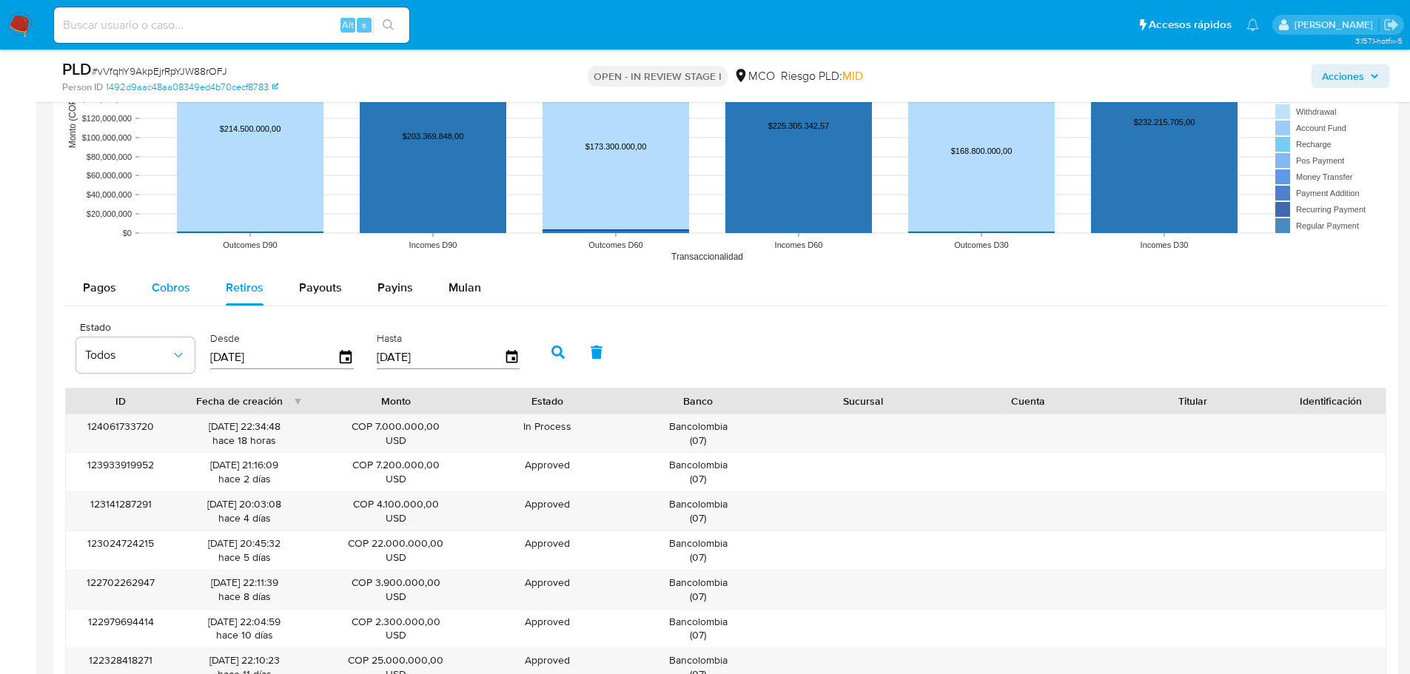
click at [184, 279] on span "Cobros" at bounding box center [171, 287] width 38 height 17
select select "10"
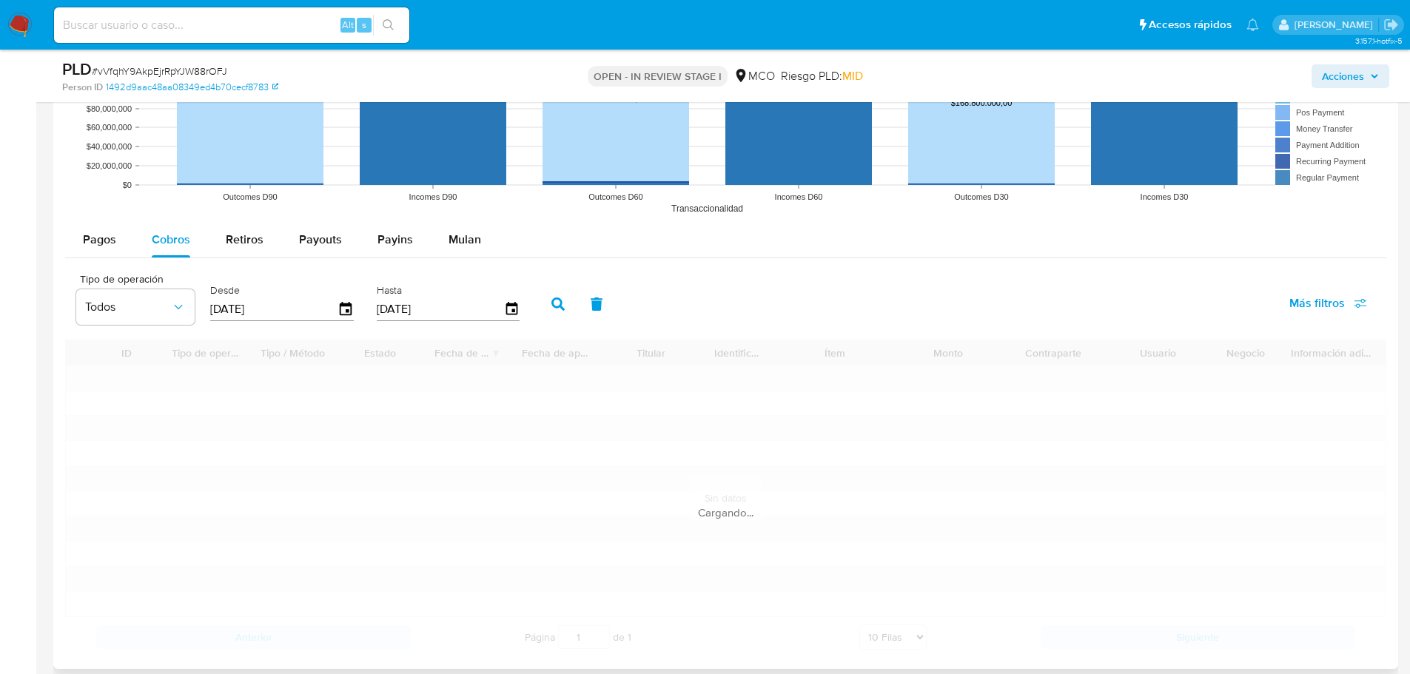
scroll to position [1555, 0]
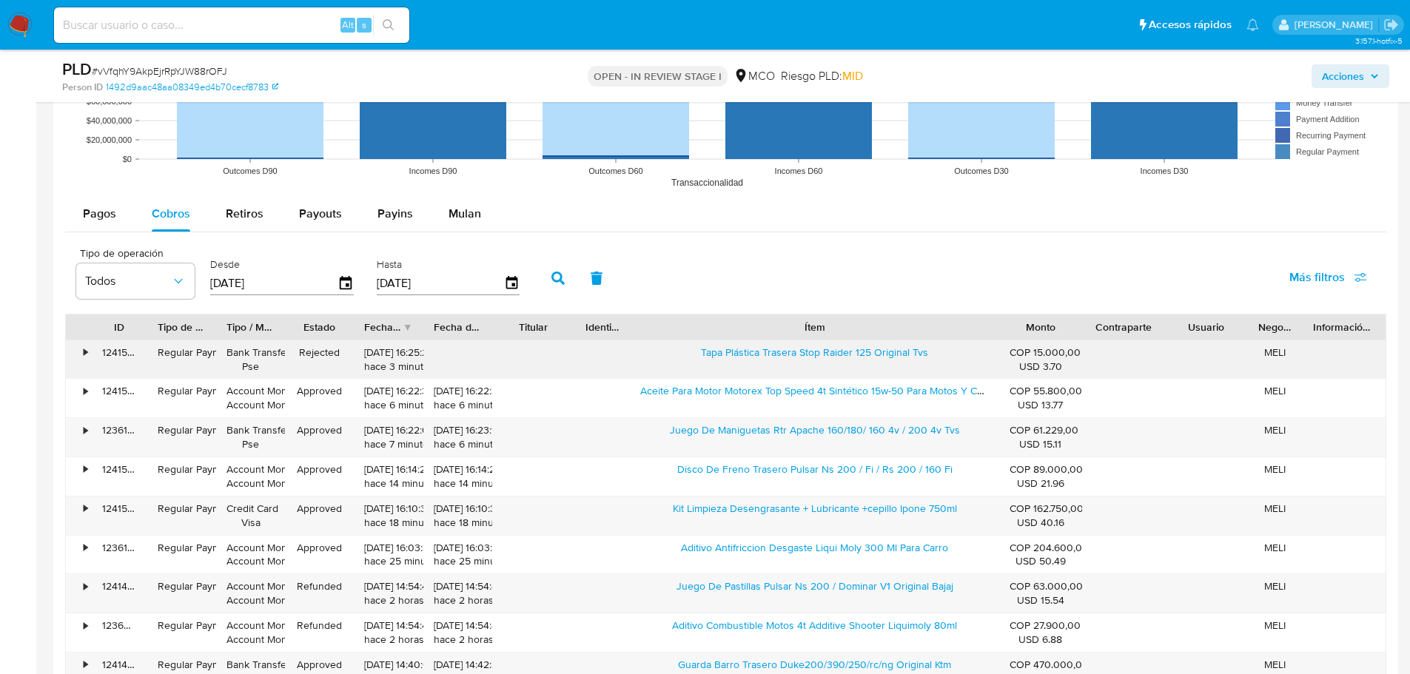
click at [1140, 352] on div "ID Tipo de operación Tipo / Método Estado Fecha de creación Fecha de aprobación…" at bounding box center [726, 523] width 1322 height 418
drag, startPoint x: 694, startPoint y: 361, endPoint x: 853, endPoint y: 367, distance: 158.6
click at [853, 367] on div "Tapa Plástica Trasera Stop Raider 125 Original Tvs" at bounding box center [814, 360] width 369 height 38
click at [1331, 75] on span "Acciones" at bounding box center [1343, 76] width 42 height 24
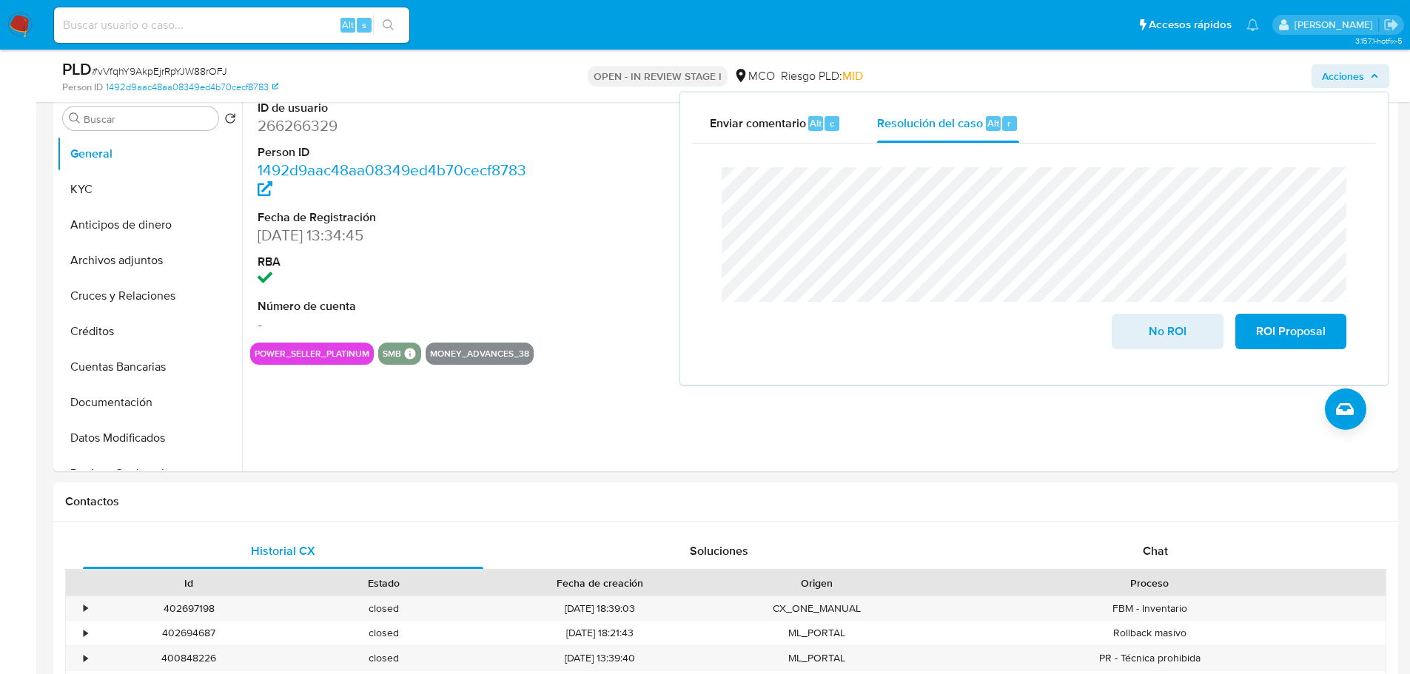
scroll to position [0, 0]
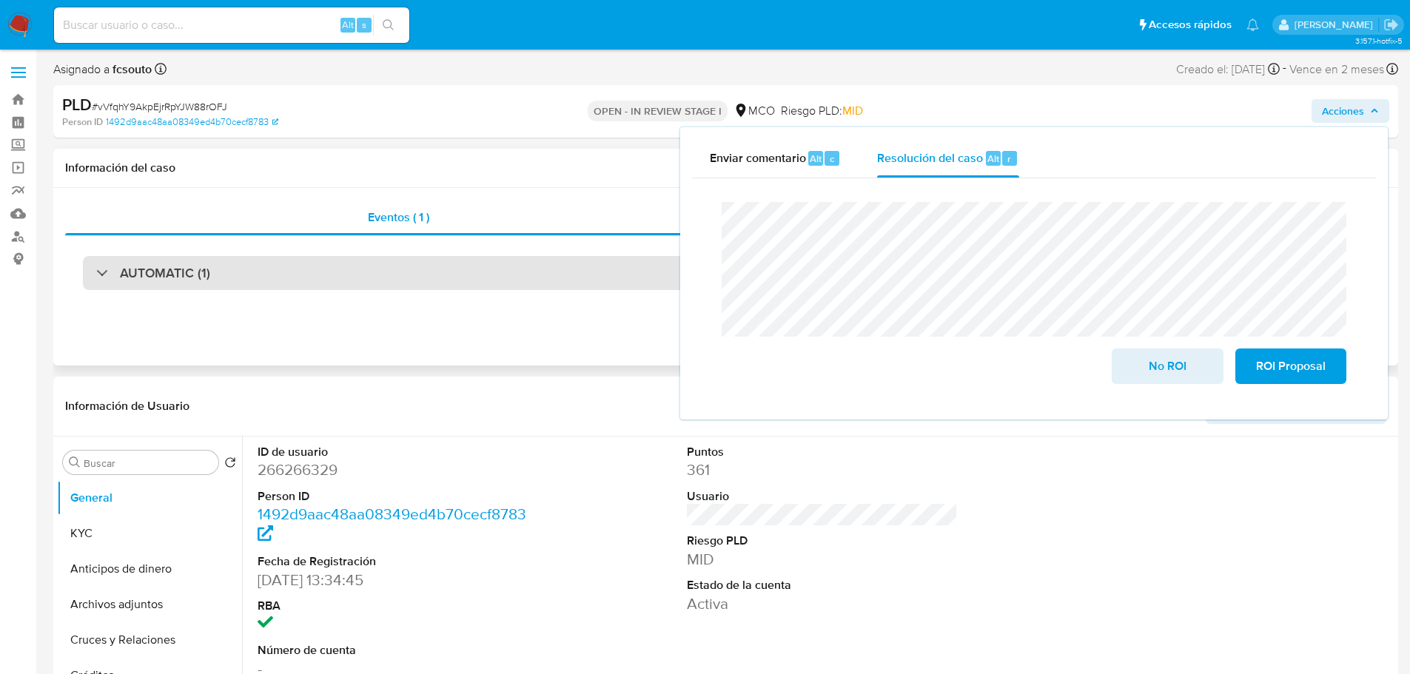
click at [212, 273] on div "AUTOMATIC (1)" at bounding box center [726, 273] width 1286 height 34
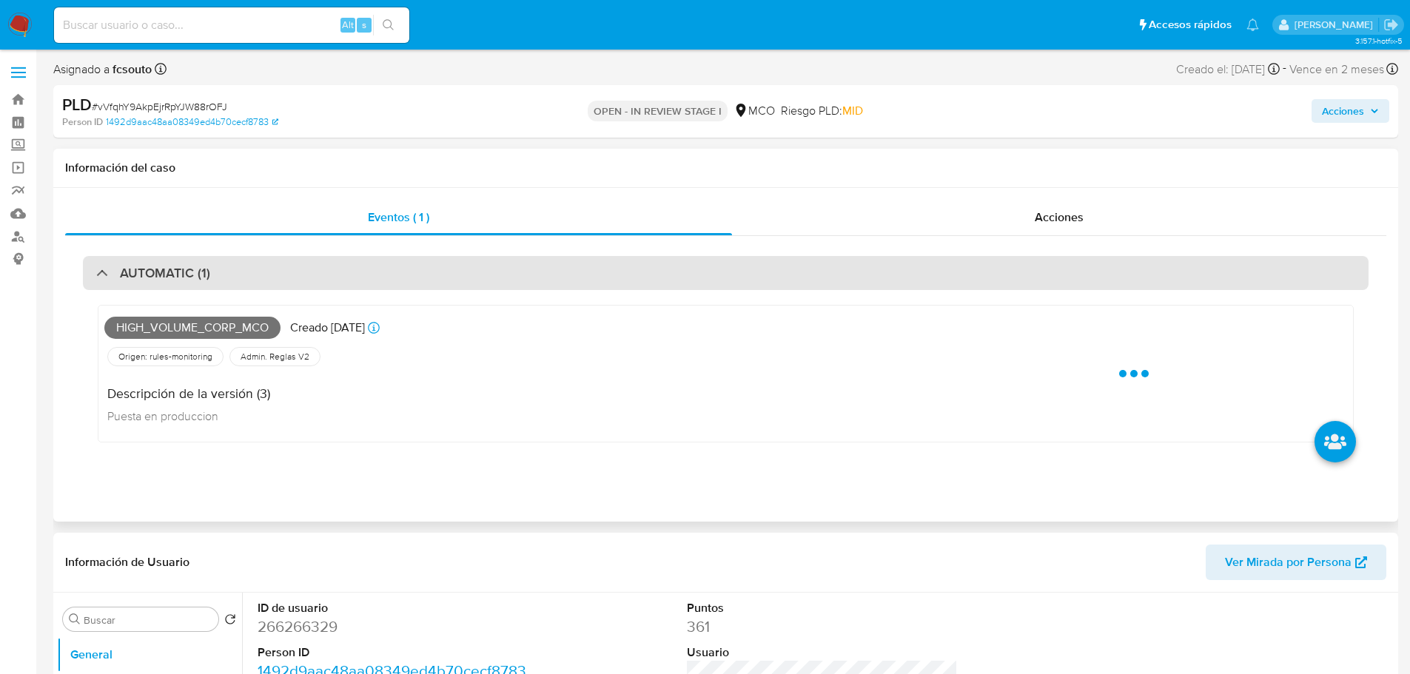
click at [255, 269] on div "AUTOMATIC (1)" at bounding box center [726, 273] width 1286 height 34
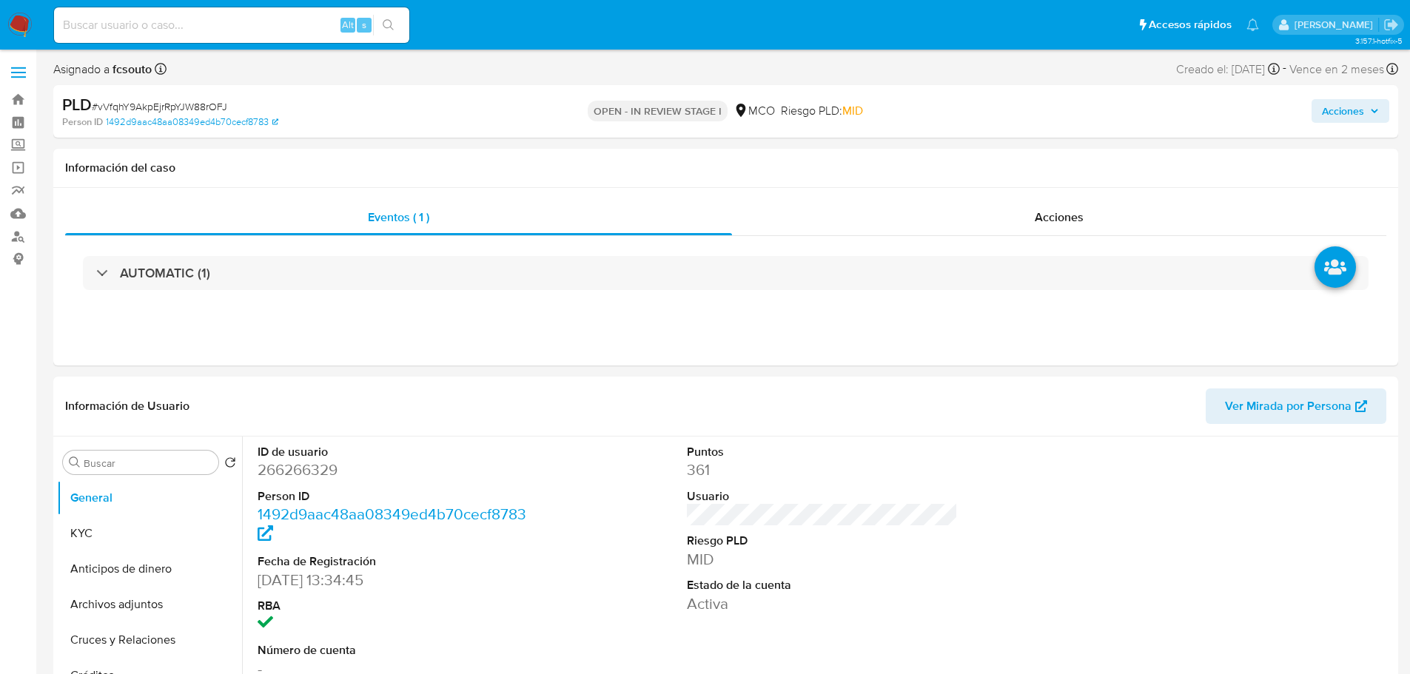
drag, startPoint x: 1344, startPoint y: 107, endPoint x: 1293, endPoint y: 125, distance: 54.3
click at [1343, 107] on span "Acciones" at bounding box center [1343, 111] width 42 height 24
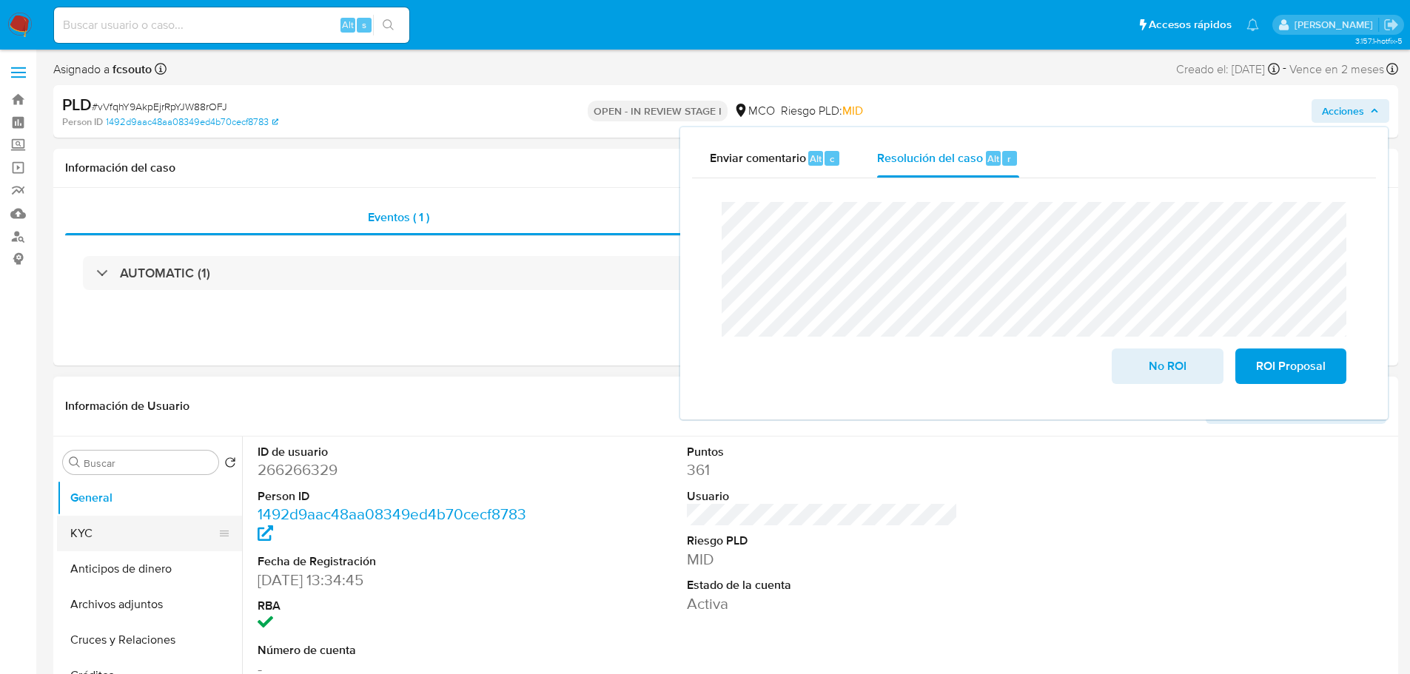
click at [96, 538] on button "KYC" at bounding box center [143, 534] width 173 height 36
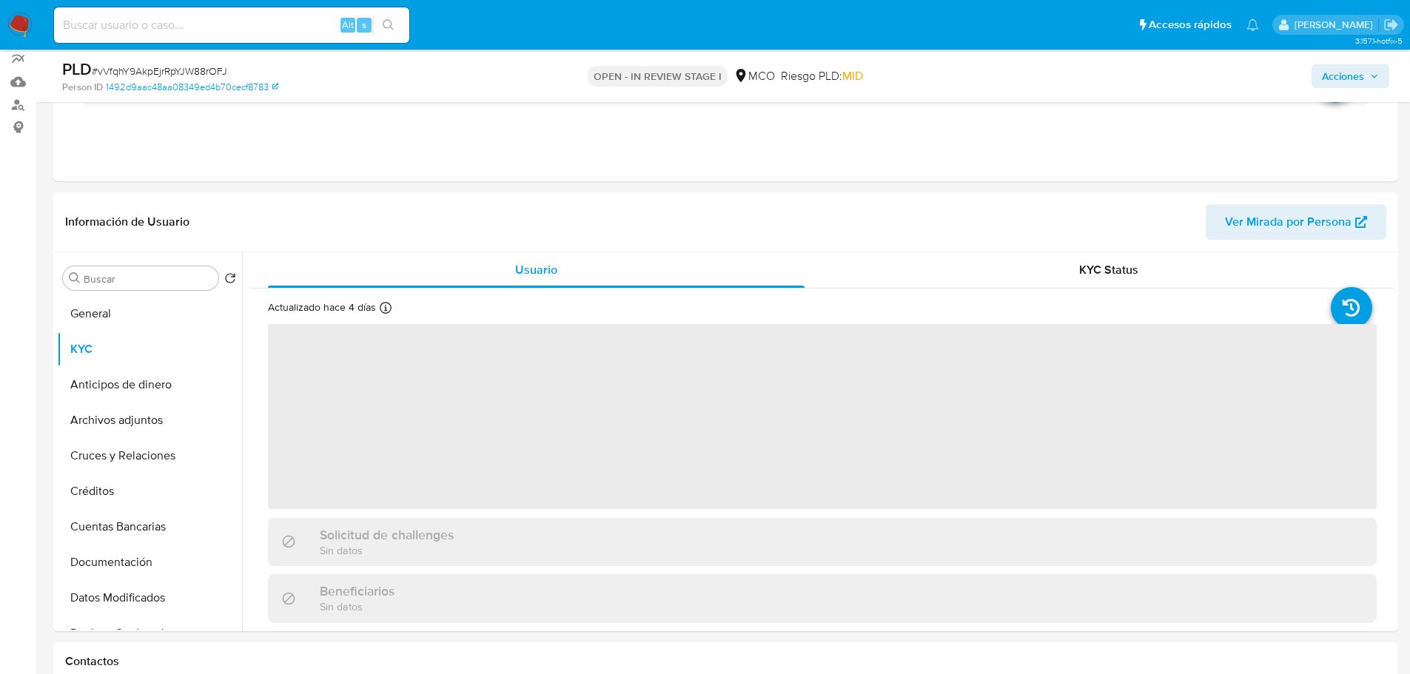
scroll to position [148, 0]
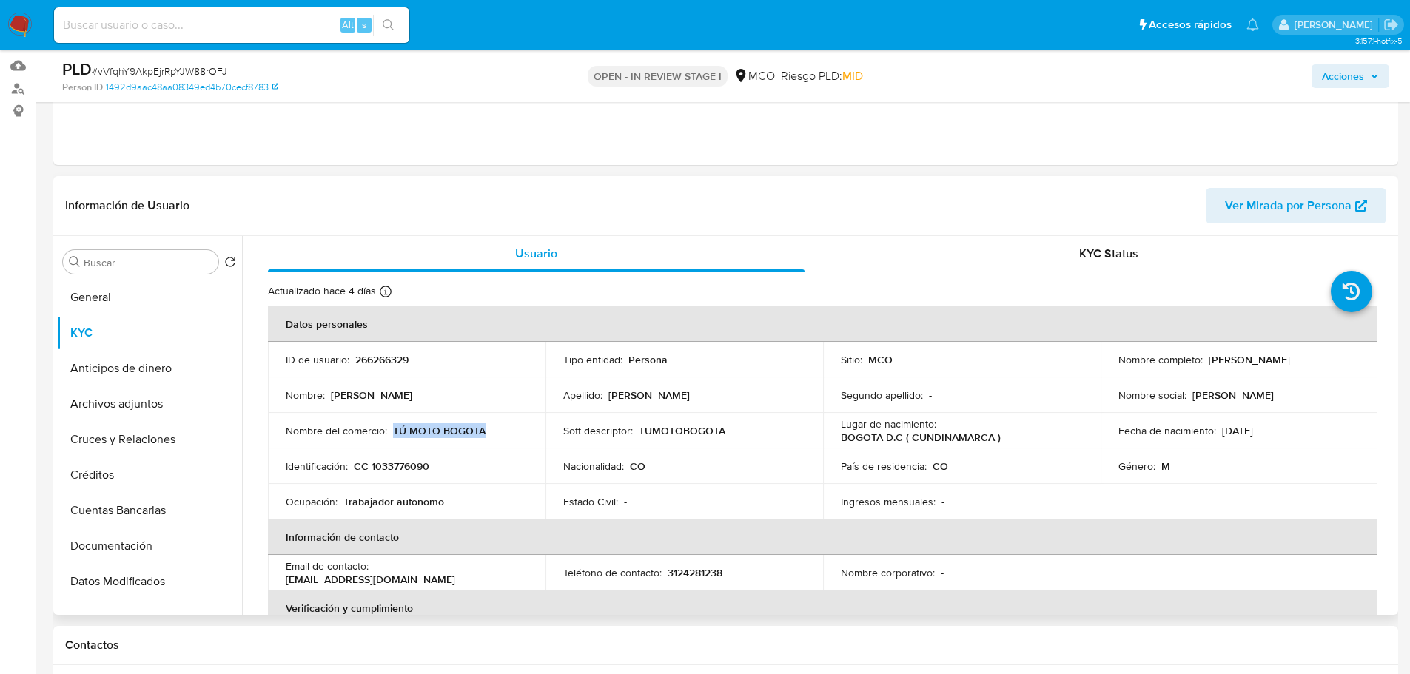
drag, startPoint x: 495, startPoint y: 431, endPoint x: 395, endPoint y: 432, distance: 100.7
click at [395, 432] on div "Nombre del comercio : TÚ MOTO BOGOTA" at bounding box center [407, 430] width 242 height 13
copy p "TÚ MOTO BOGOTA"
drag, startPoint x: 1343, startPoint y: 67, endPoint x: 1333, endPoint y: 83, distance: 18.9
click at [1342, 70] on span "Acciones" at bounding box center [1343, 76] width 42 height 24
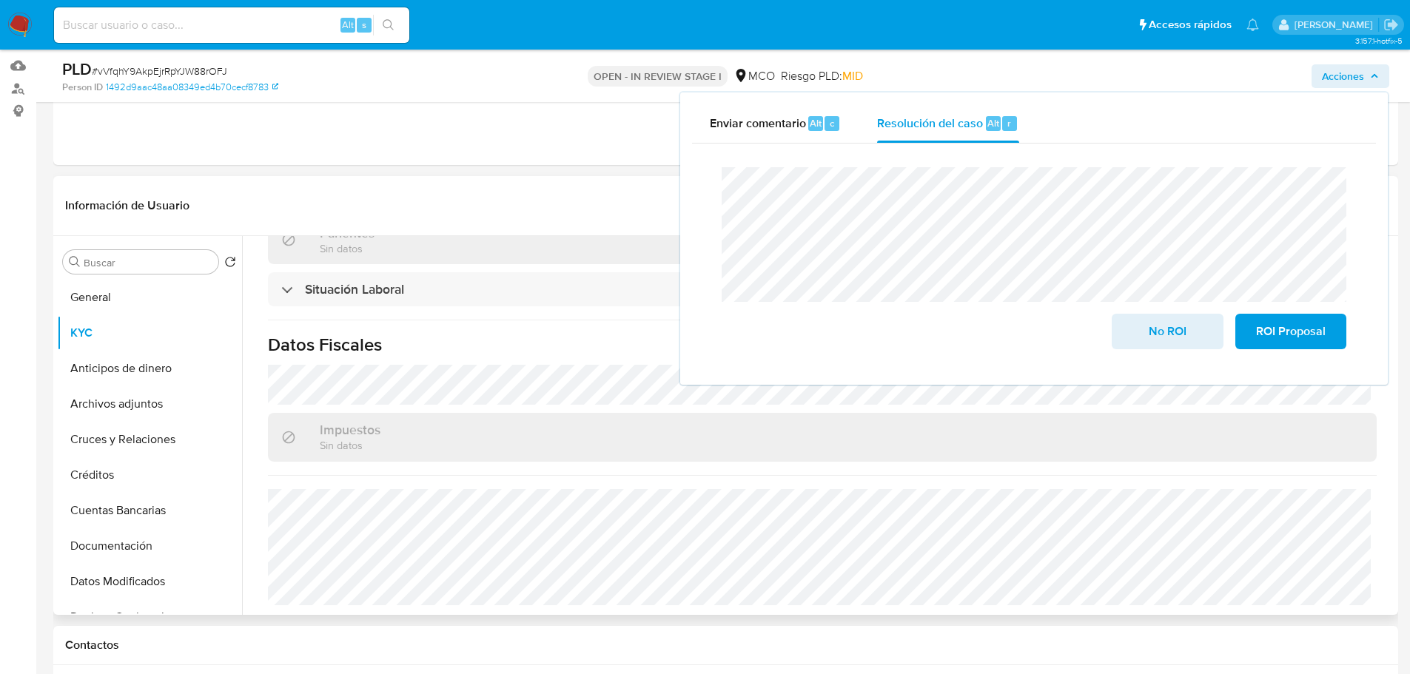
scroll to position [751, 0]
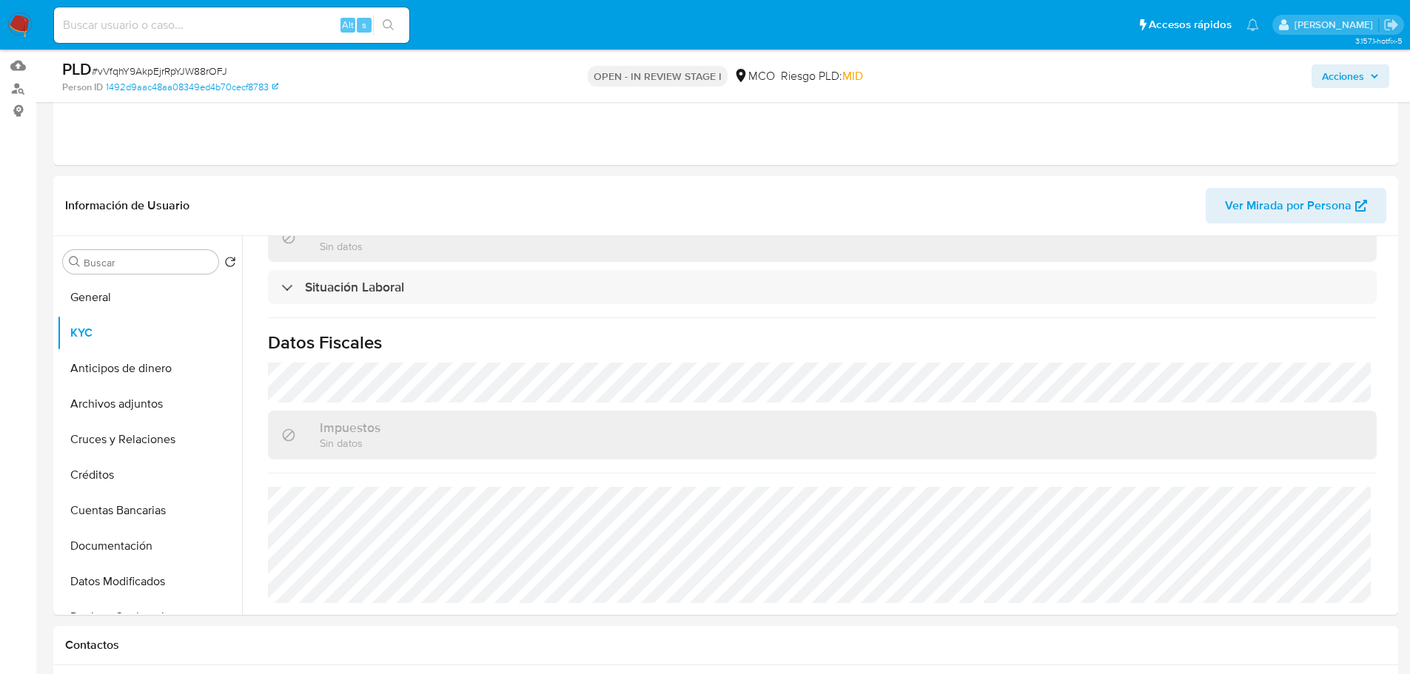
click at [1347, 79] on span "Acciones" at bounding box center [1343, 76] width 42 height 24
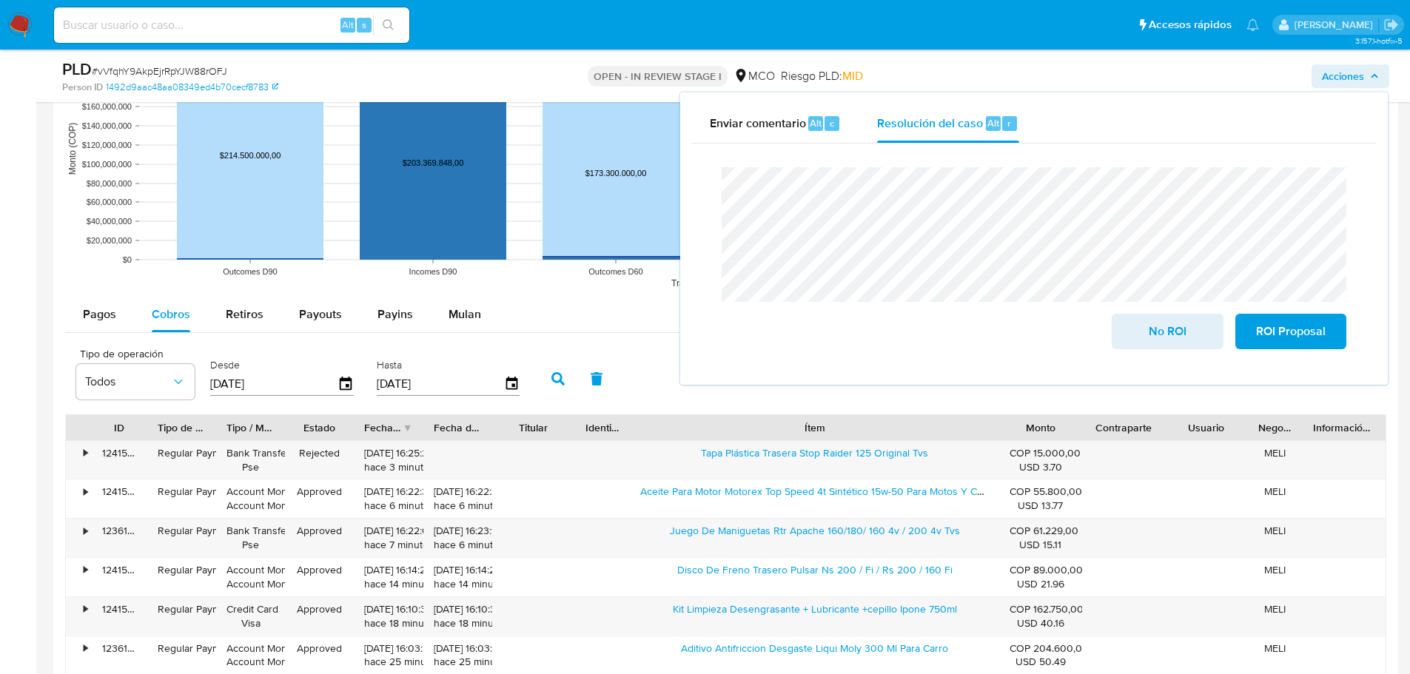
scroll to position [1481, 0]
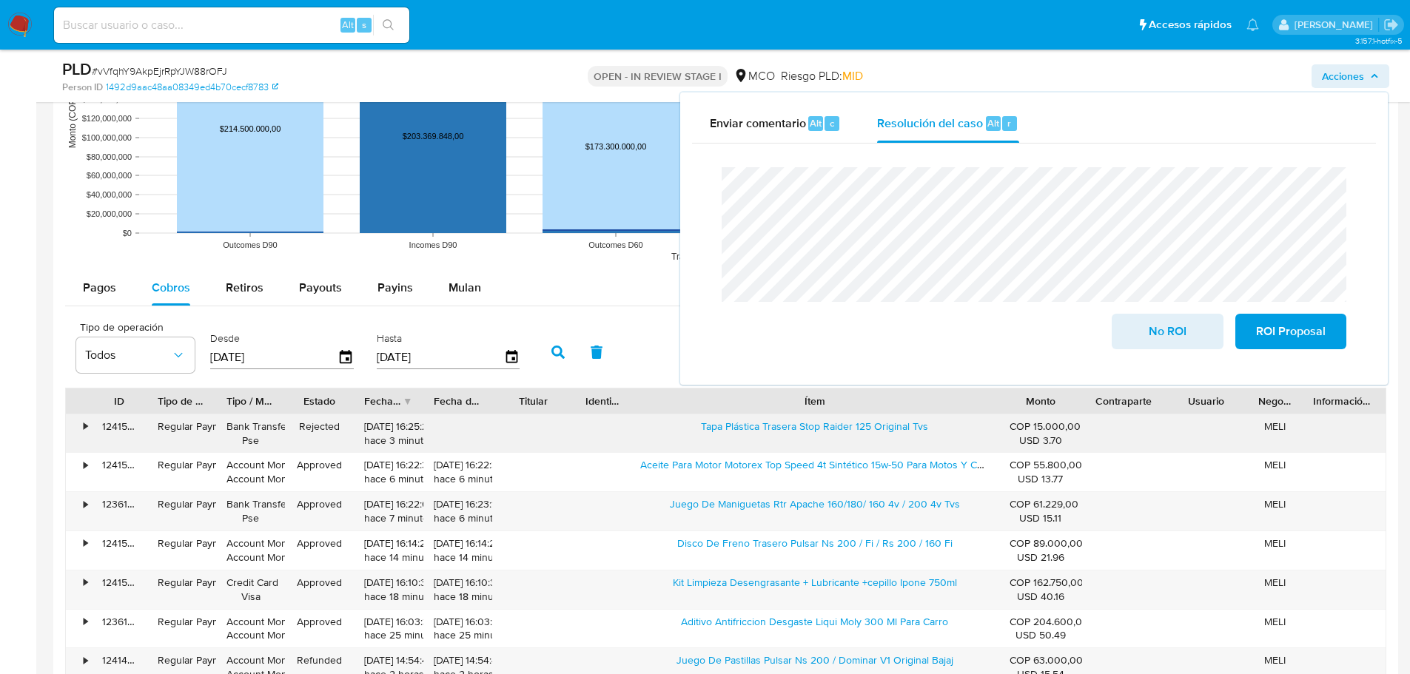
drag, startPoint x: 687, startPoint y: 435, endPoint x: 931, endPoint y: 438, distance: 243.6
click at [931, 438] on div "Tapa Plástica Trasera Stop Raider 125 Original Tvs" at bounding box center [814, 434] width 369 height 38
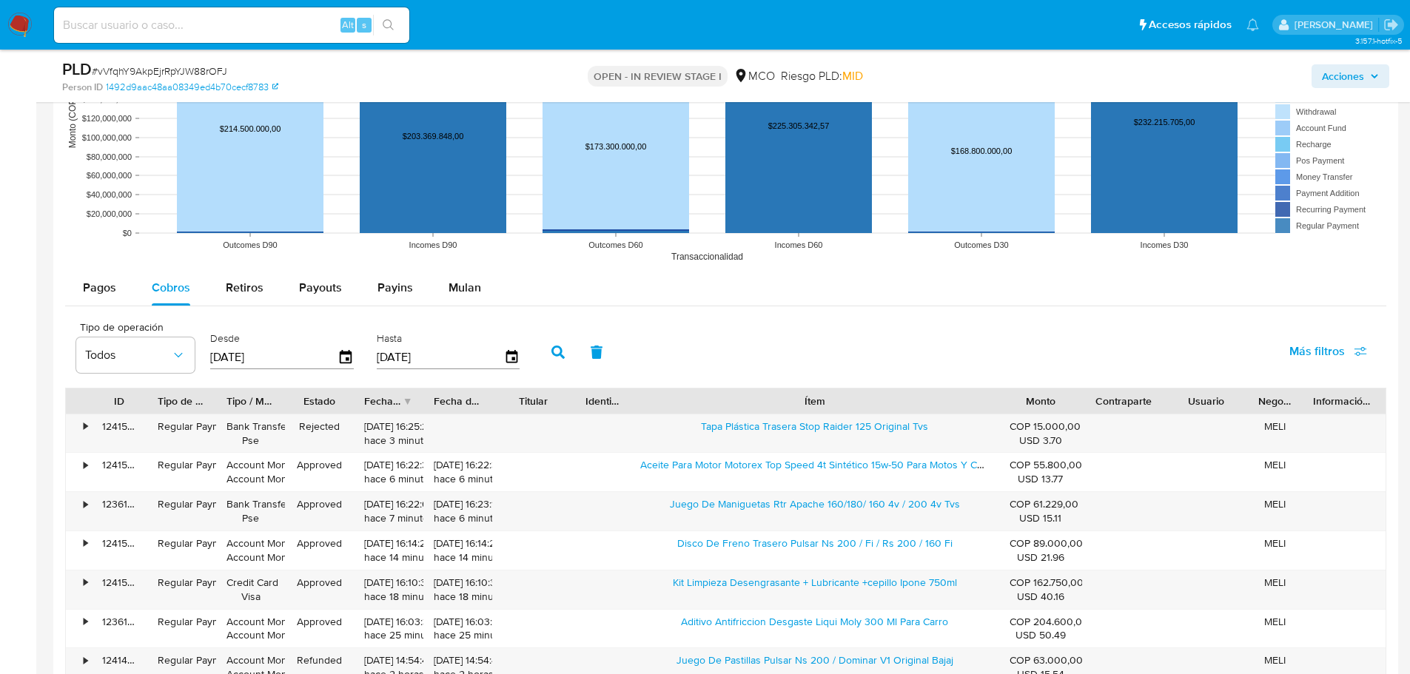
click at [1332, 76] on span "Acciones" at bounding box center [1343, 76] width 42 height 24
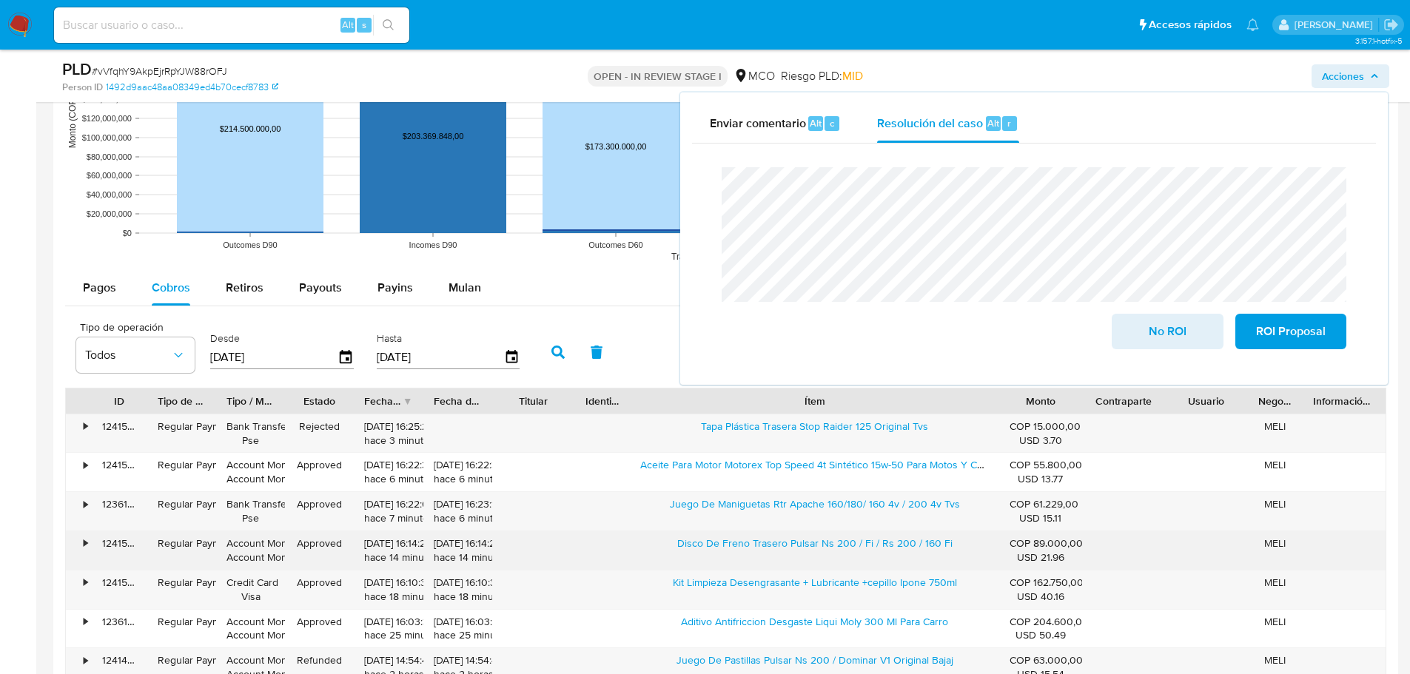
drag, startPoint x: 671, startPoint y: 545, endPoint x: 855, endPoint y: 552, distance: 184.5
click at [855, 552] on div "Disco De Freno Trasero Pulsar Ns 200 / Fi / Rs 200 / 160 Fi" at bounding box center [814, 551] width 369 height 38
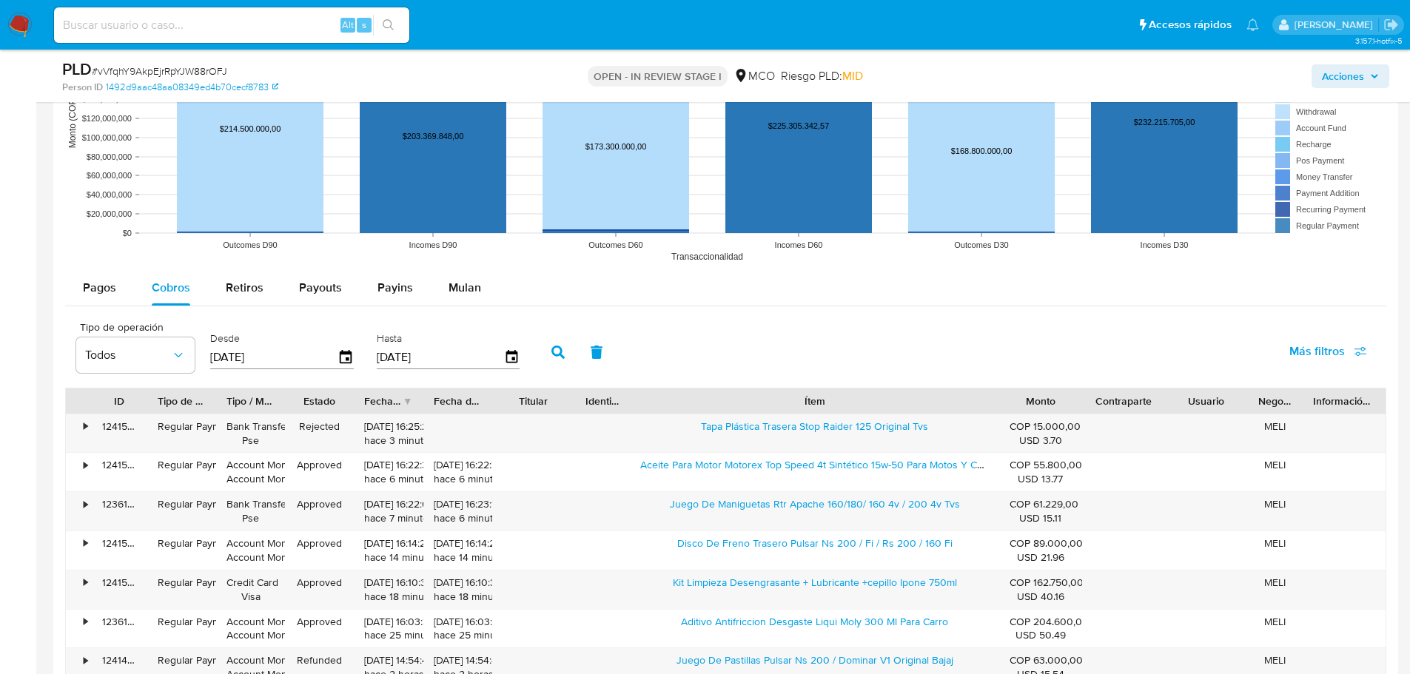
drag, startPoint x: 1345, startPoint y: 78, endPoint x: 1333, endPoint y: 86, distance: 15.0
click at [1342, 80] on span "Acciones" at bounding box center [1343, 76] width 42 height 24
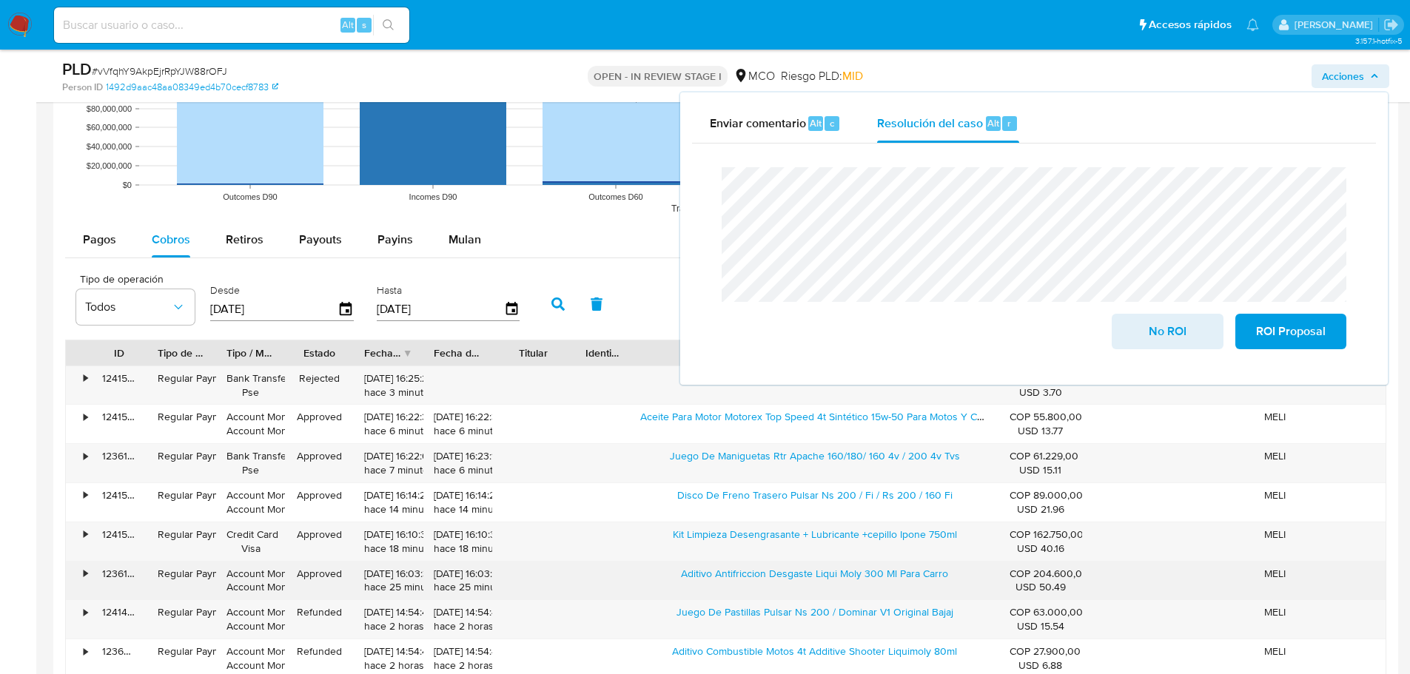
scroll to position [1555, 0]
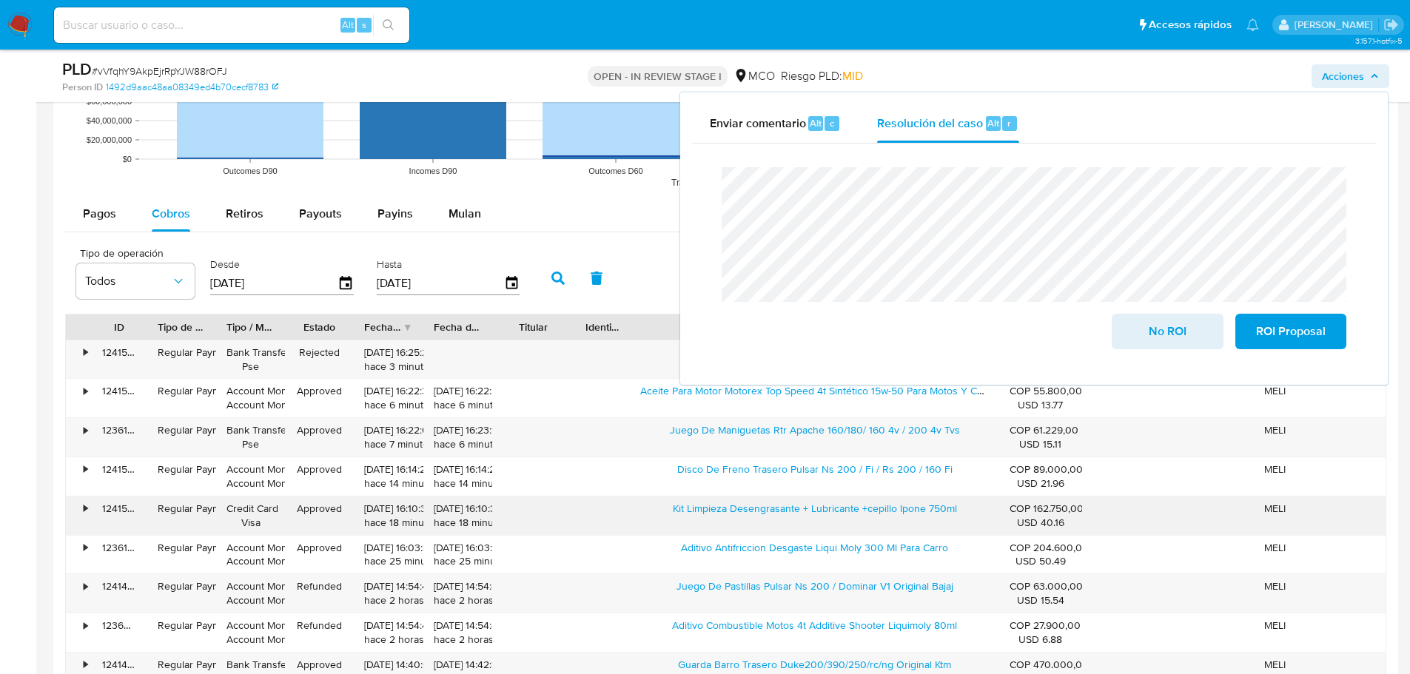
drag, startPoint x: 657, startPoint y: 515, endPoint x: 960, endPoint y: 521, distance: 302.1
click at [960, 521] on div "Kit Limpieza Desengrasante + Lubricante +cepillo Ipone 750ml" at bounding box center [814, 516] width 369 height 38
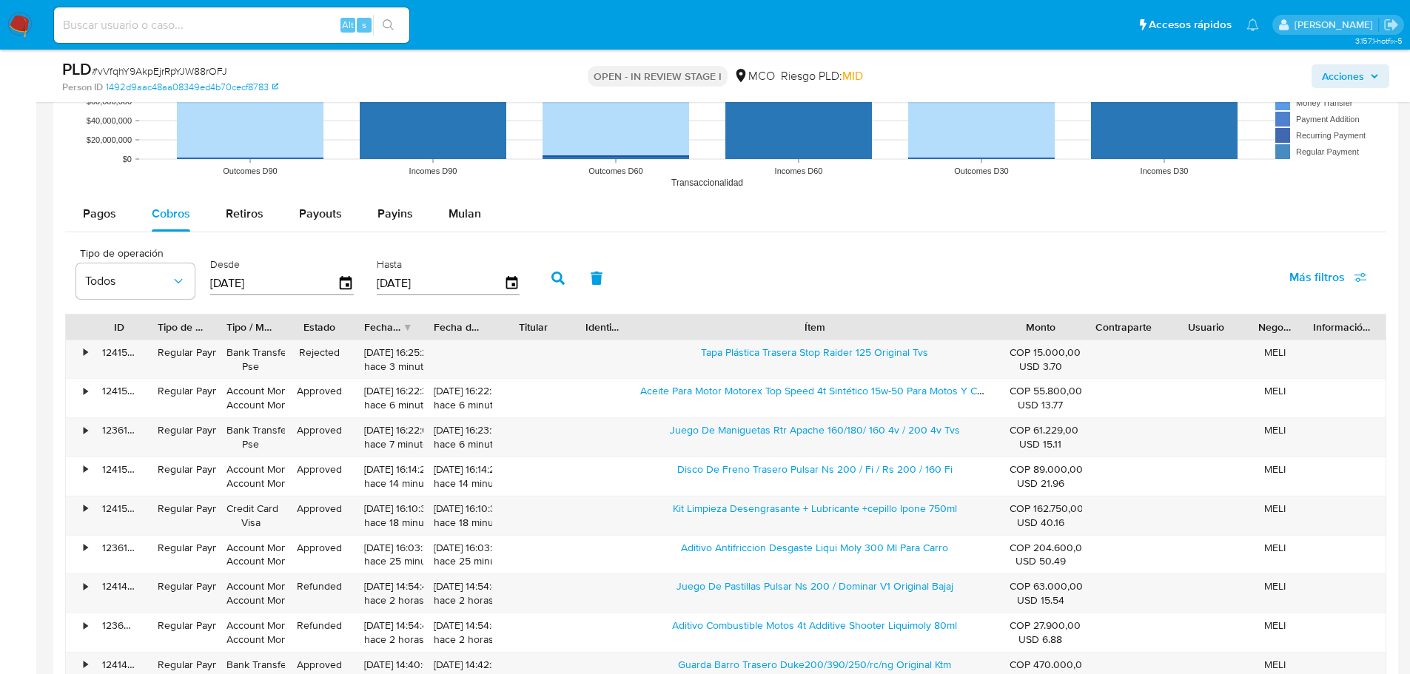
click at [1338, 81] on span "Acciones" at bounding box center [1343, 76] width 42 height 24
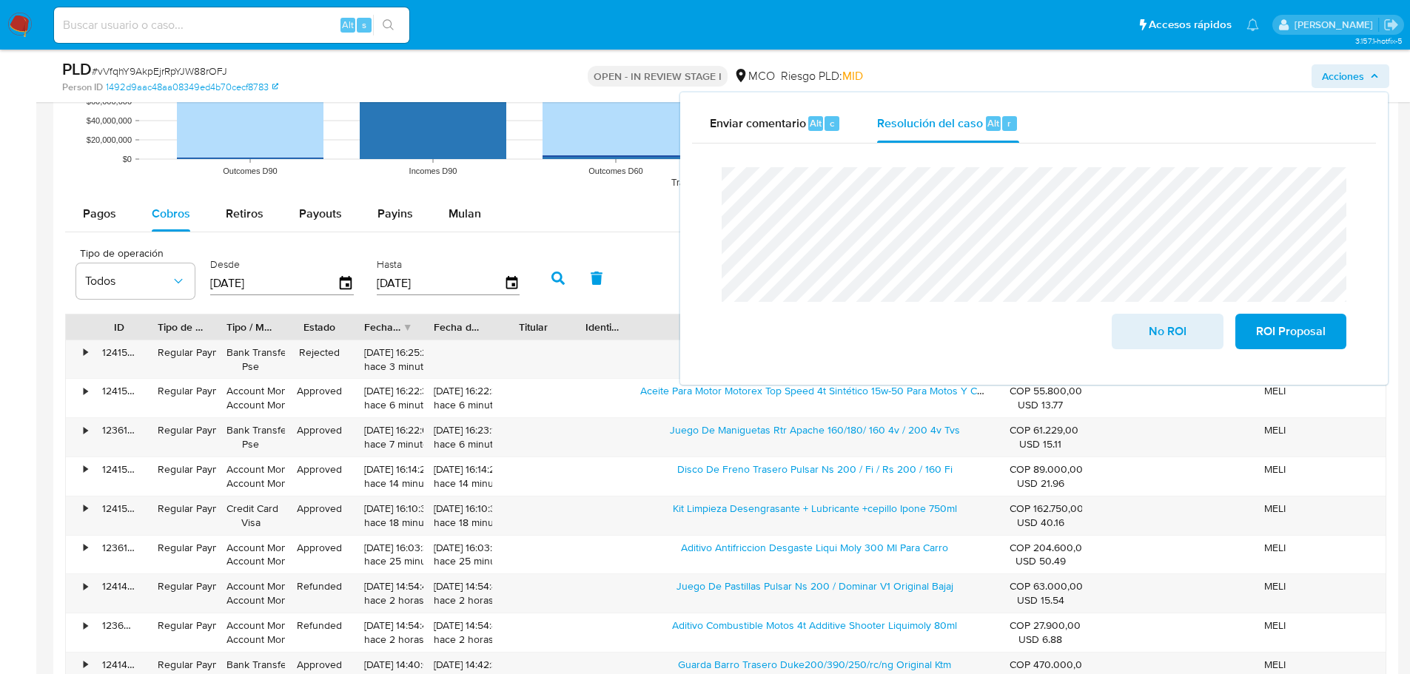
click at [1164, 339] on div at bounding box center [1165, 327] width 27 height 25
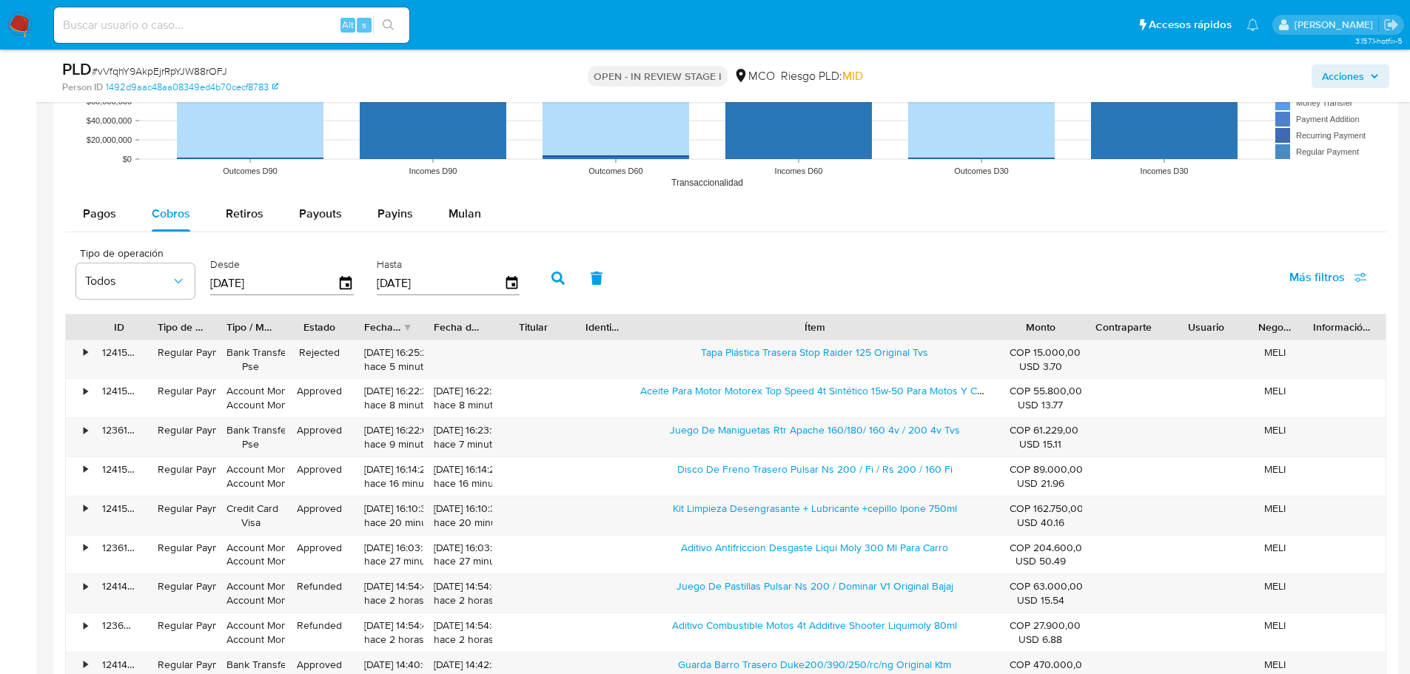
click at [1359, 78] on span "Acciones" at bounding box center [1343, 76] width 42 height 24
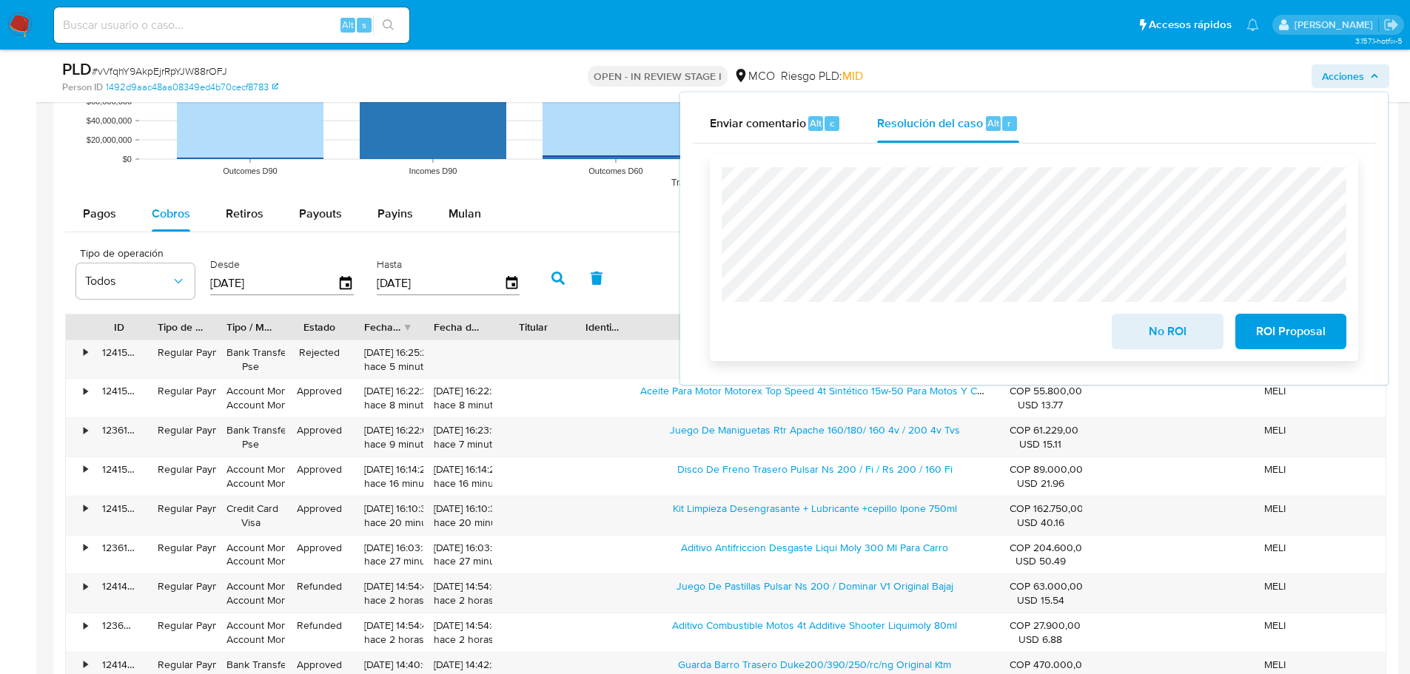
click at [1194, 328] on span "No ROI" at bounding box center [1167, 331] width 73 height 33
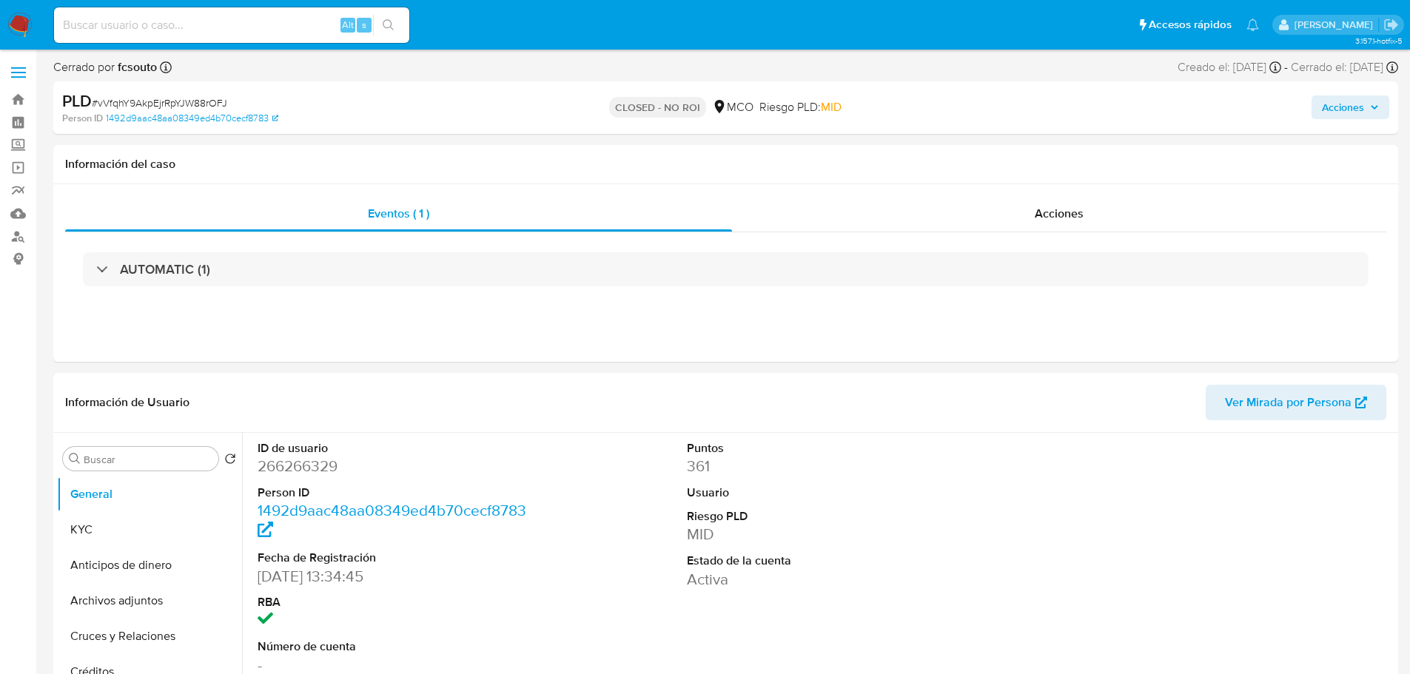
select select "10"
drag, startPoint x: 1375, startPoint y: 107, endPoint x: 1136, endPoint y: 141, distance: 241.7
click at [1374, 107] on icon "button" at bounding box center [1374, 107] width 9 height 9
click at [1346, 104] on span "Acciones" at bounding box center [1343, 108] width 42 height 24
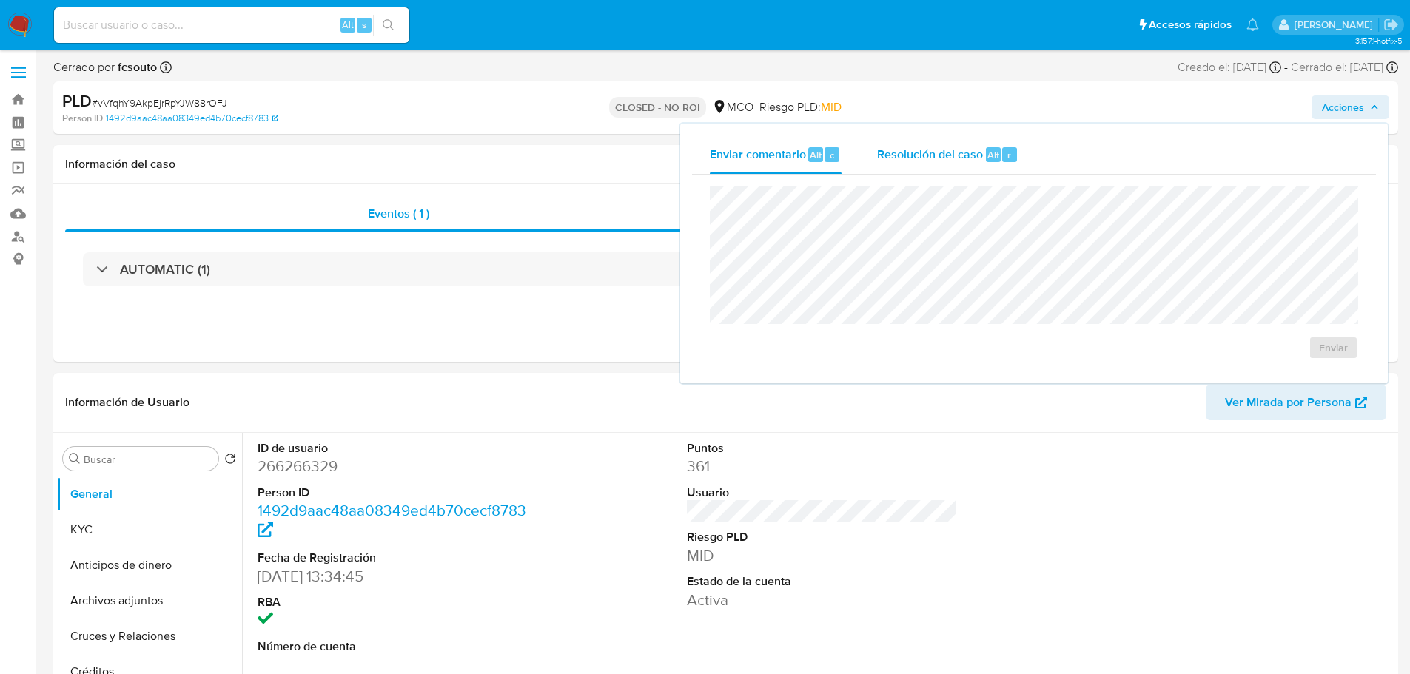
click at [937, 158] on span "Resolución del caso" at bounding box center [930, 154] width 106 height 17
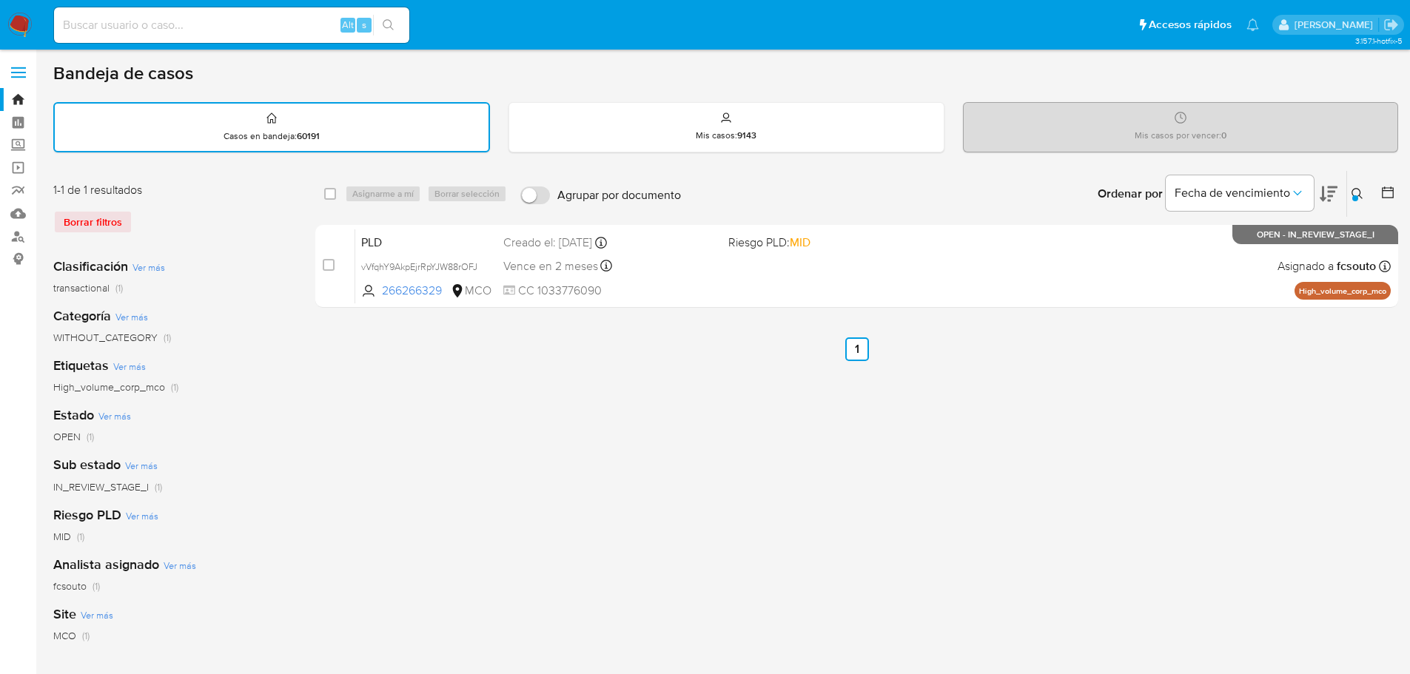
click at [1353, 187] on button at bounding box center [1359, 194] width 24 height 18
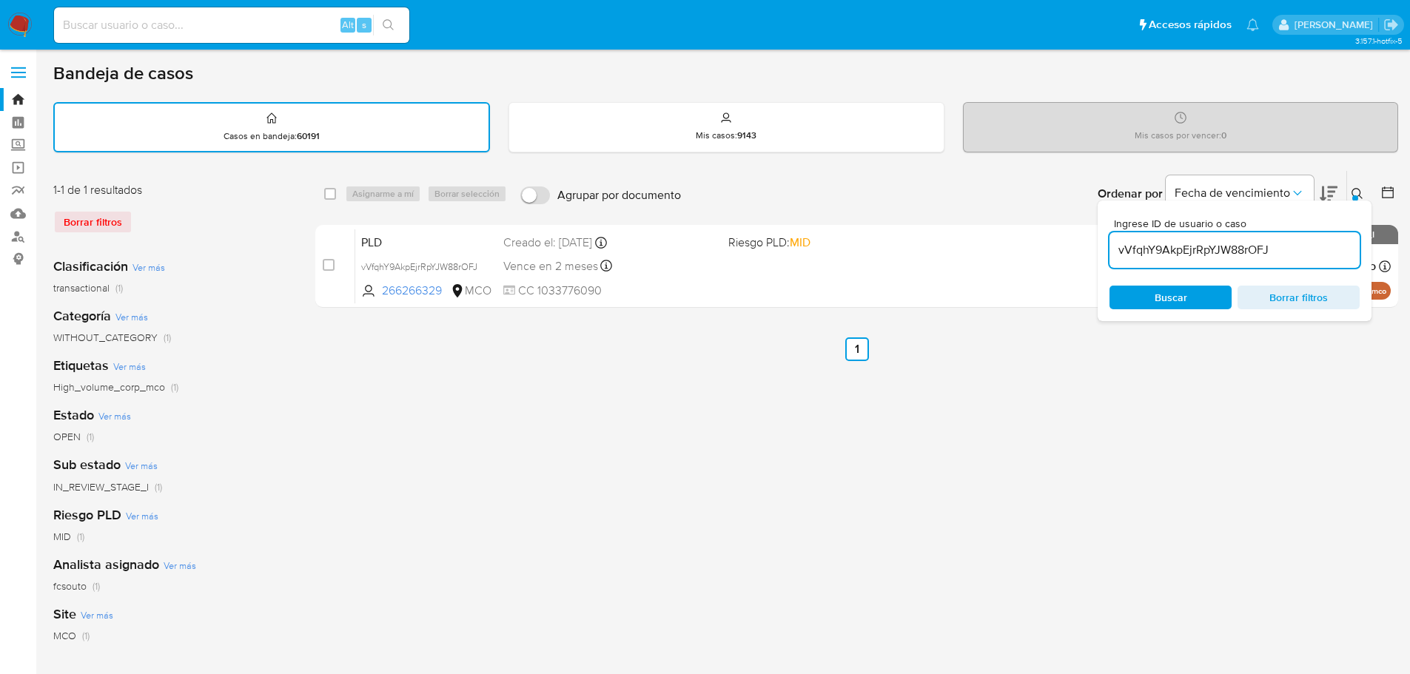
click at [1235, 245] on input "vVfqhY9AkpEjrRpYJW88rOFJ" at bounding box center [1235, 250] width 250 height 19
click at [1235, 244] on input "vVfqhY9AkpEjrRpYJW88rOFJ" at bounding box center [1235, 250] width 250 height 19
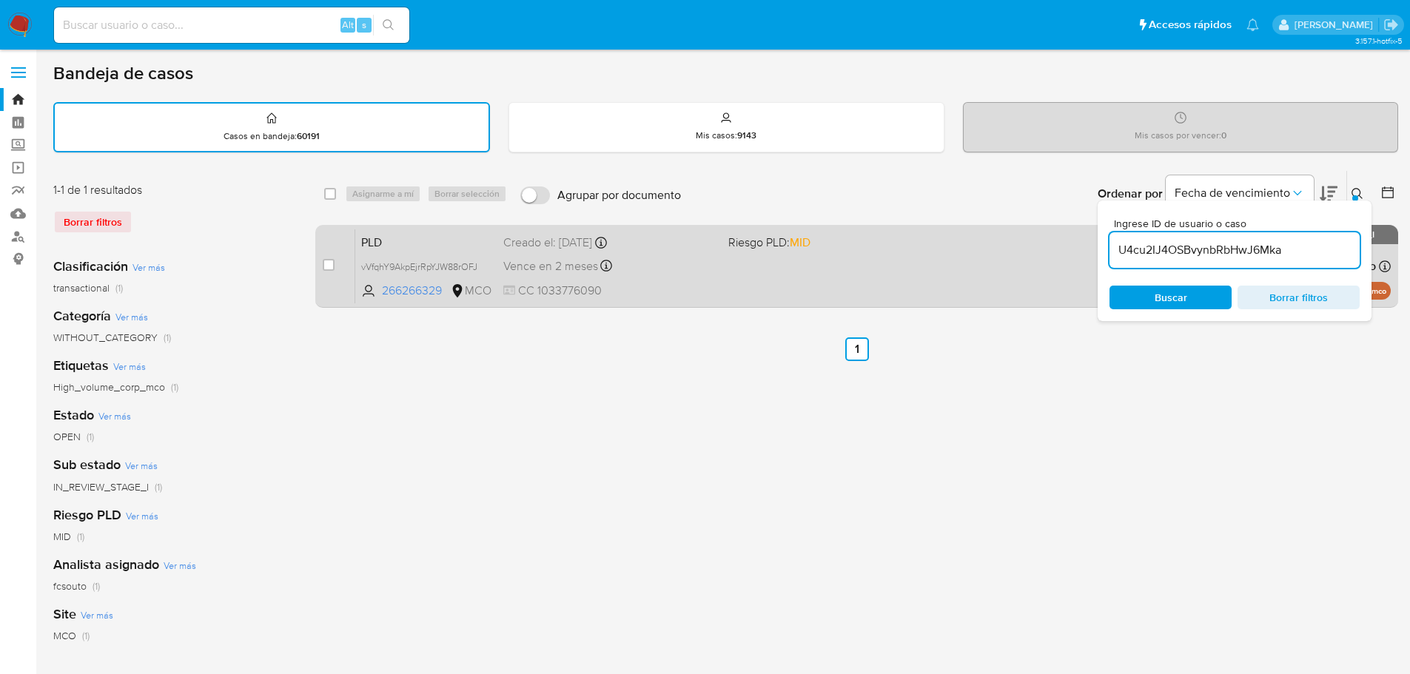
type input "U4cu2IJ4OSBvynbRbHwJ6Mka"
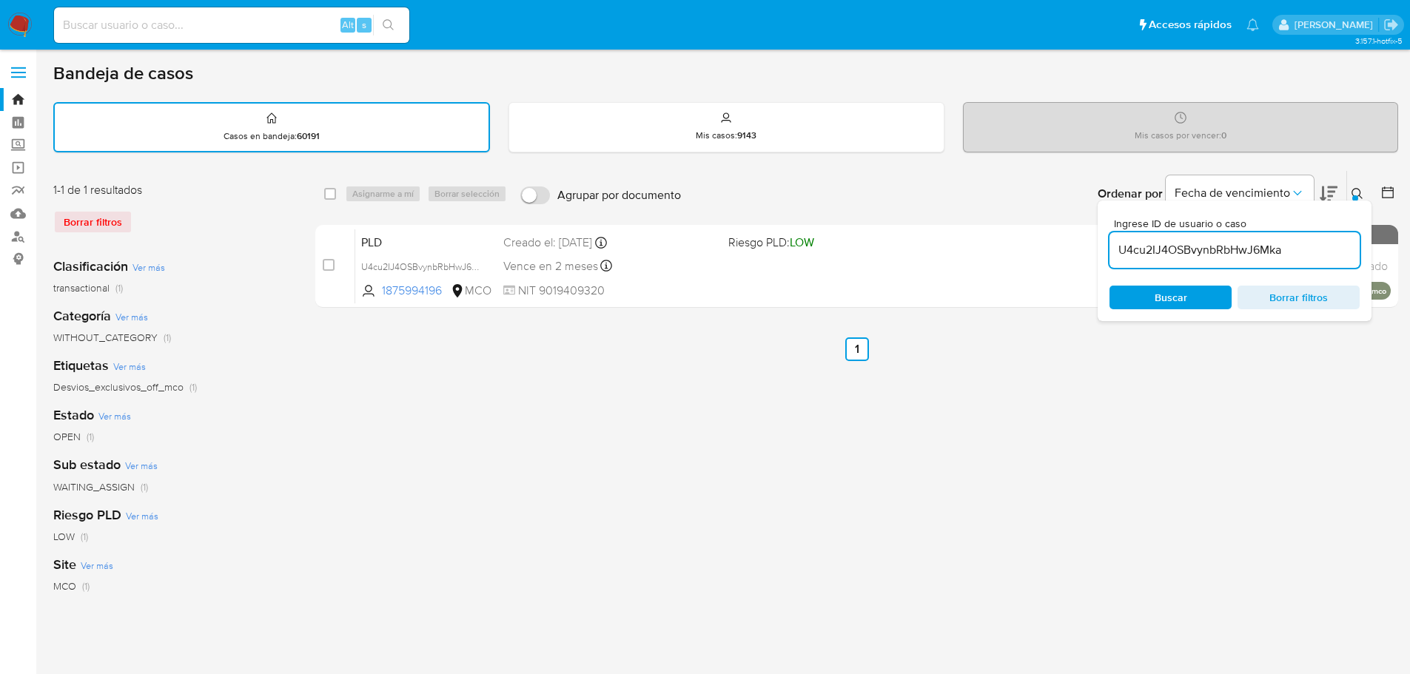
click at [1364, 192] on button at bounding box center [1359, 194] width 24 height 18
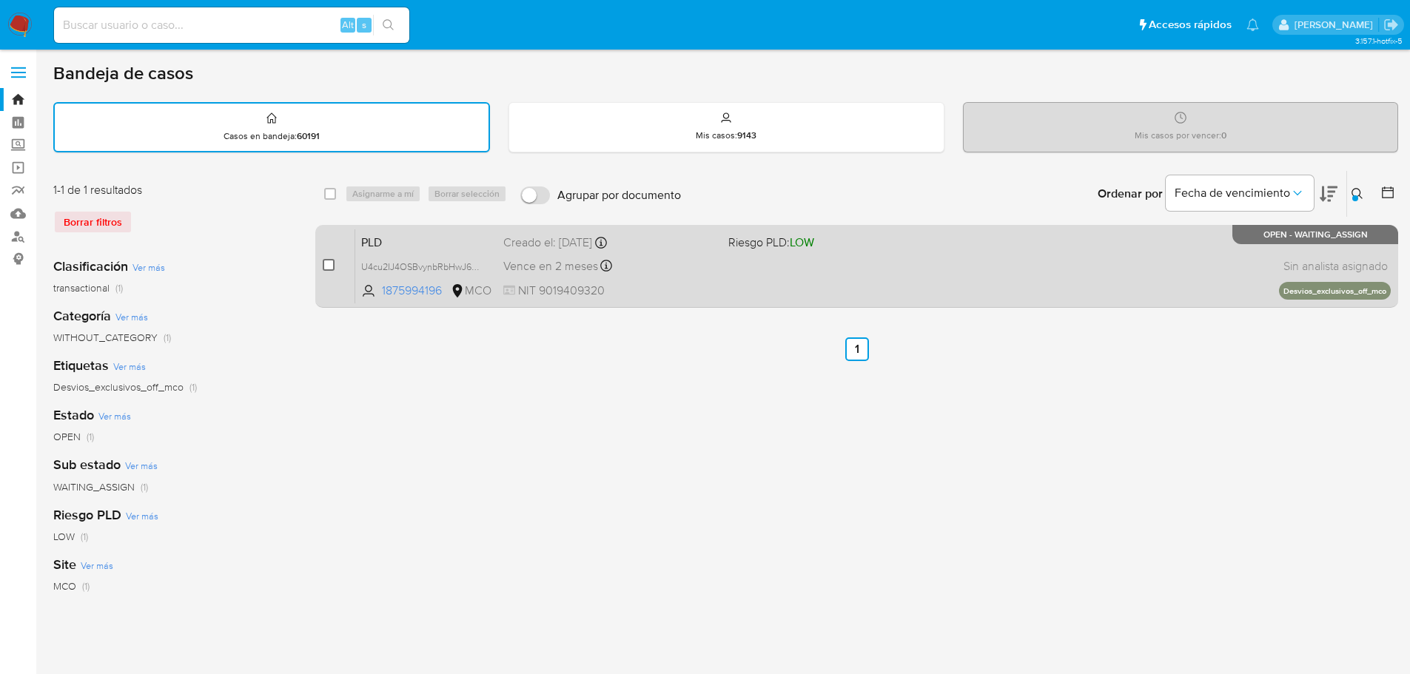
click at [331, 267] on input "checkbox" at bounding box center [329, 265] width 12 height 12
checkbox input "true"
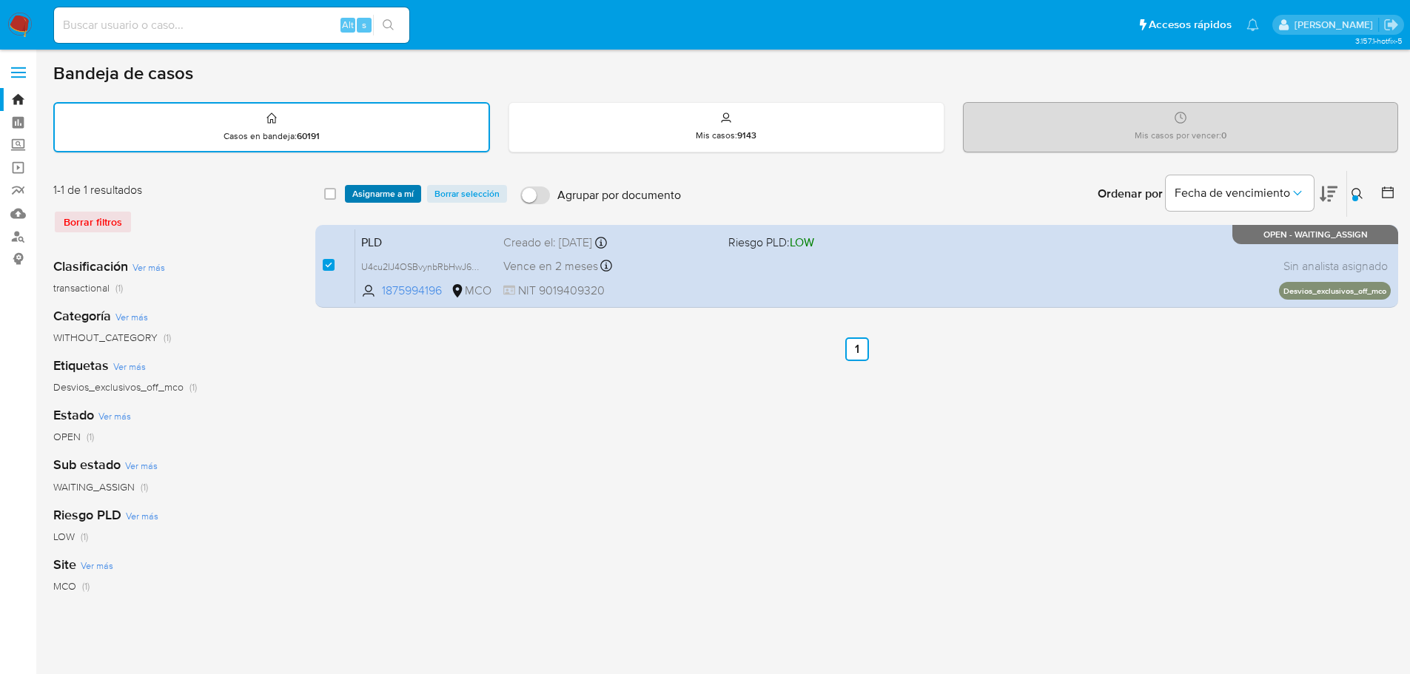
click at [401, 195] on span "Asignarme a mí" at bounding box center [382, 194] width 61 height 15
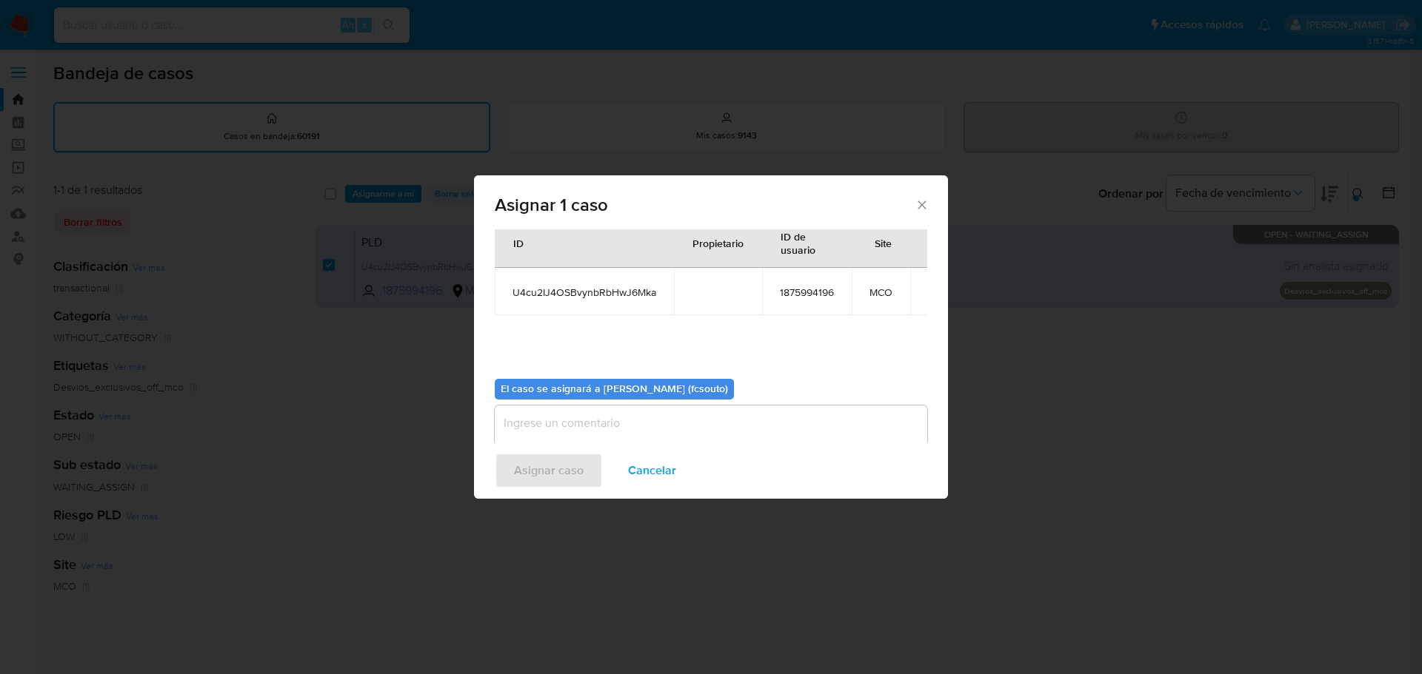
scroll to position [77, 0]
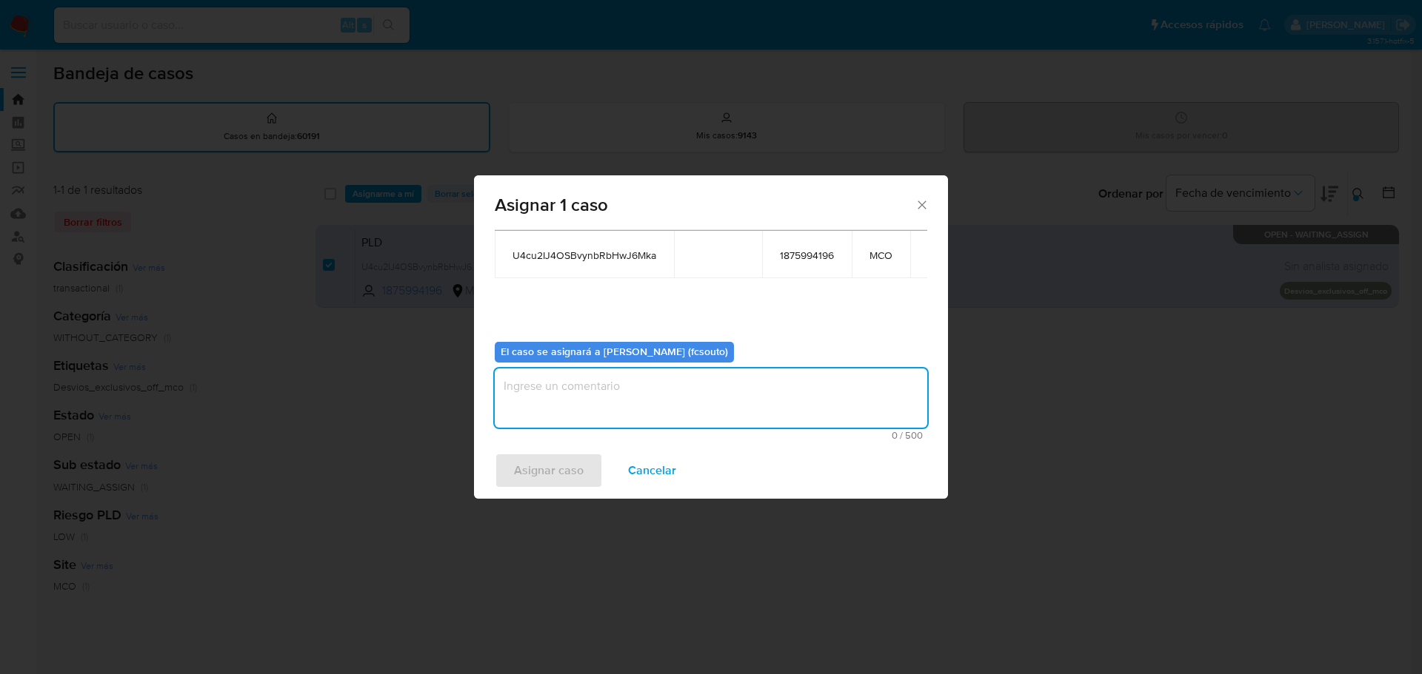
click at [739, 395] on textarea "assign-modal" at bounding box center [711, 398] width 432 height 59
type textarea "Asignación manual"
click at [540, 470] on span "Asignar caso" at bounding box center [549, 471] width 70 height 33
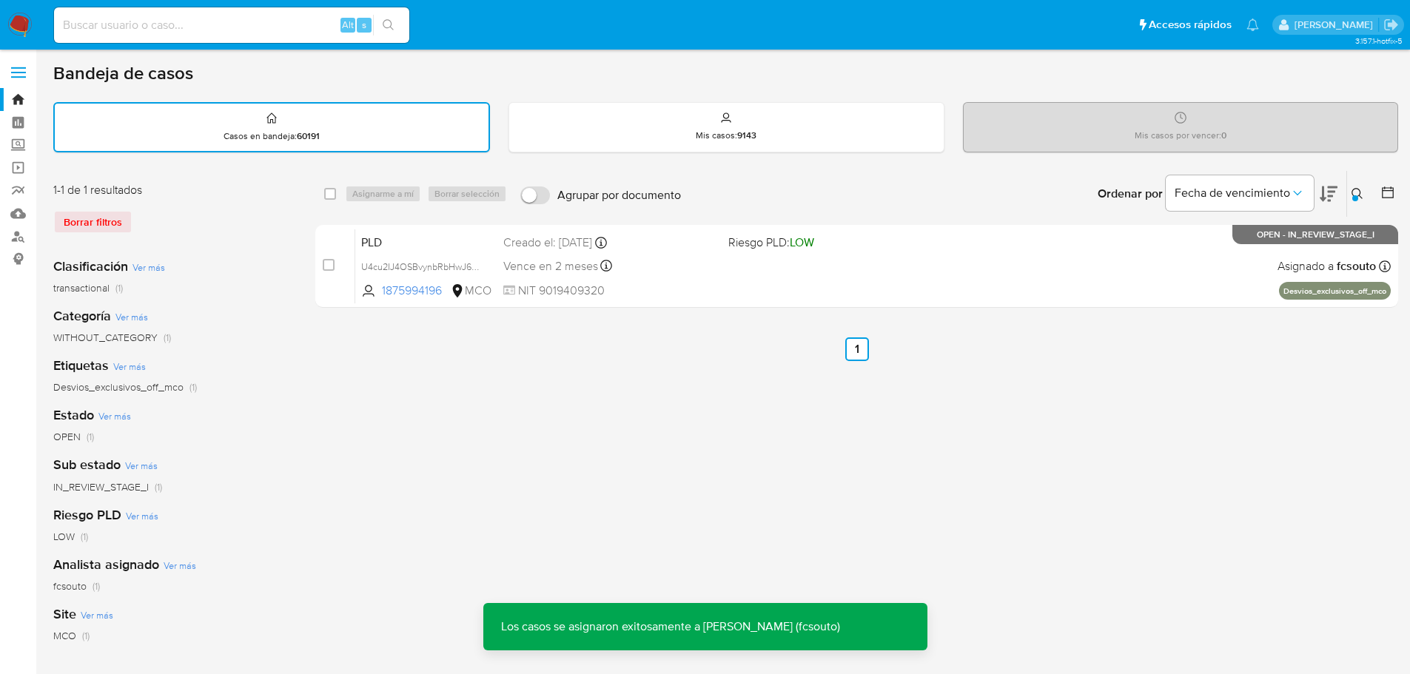
click at [707, 283] on span "NIT 9019409320" at bounding box center [609, 291] width 213 height 16
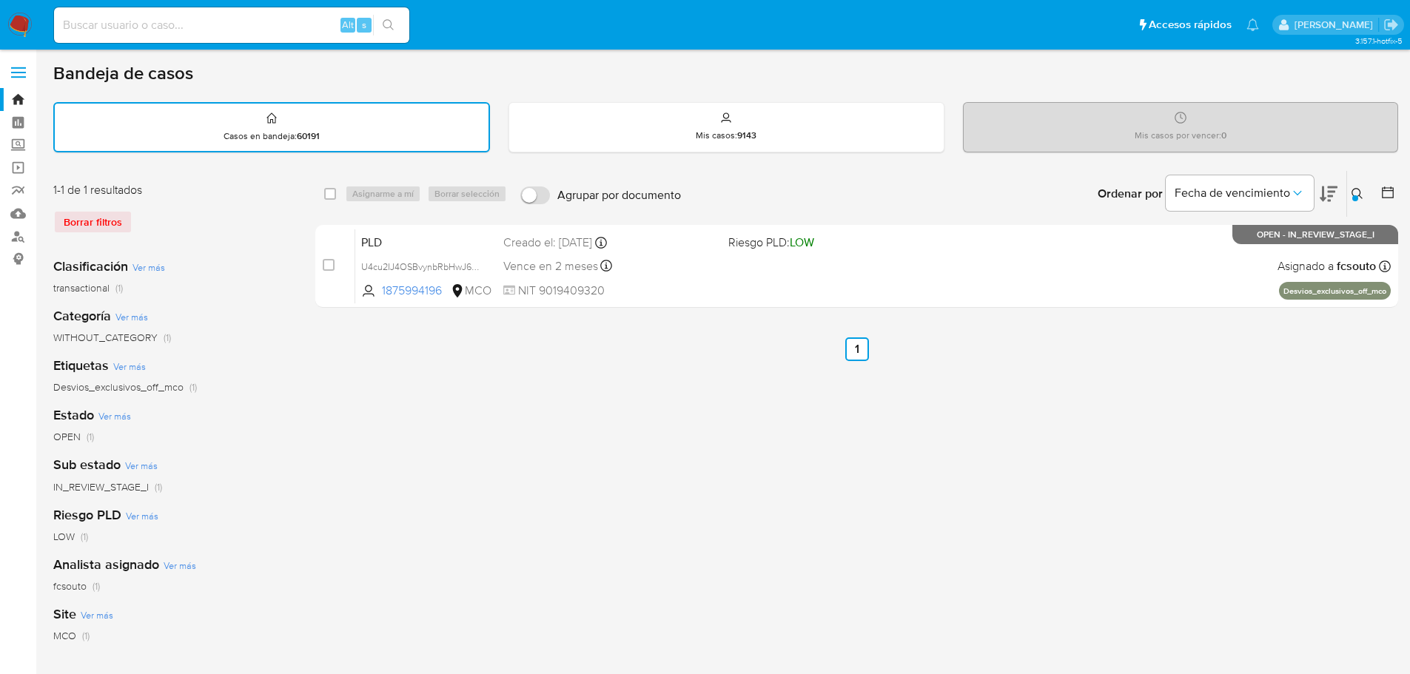
click at [1353, 195] on div at bounding box center [1356, 198] width 6 height 6
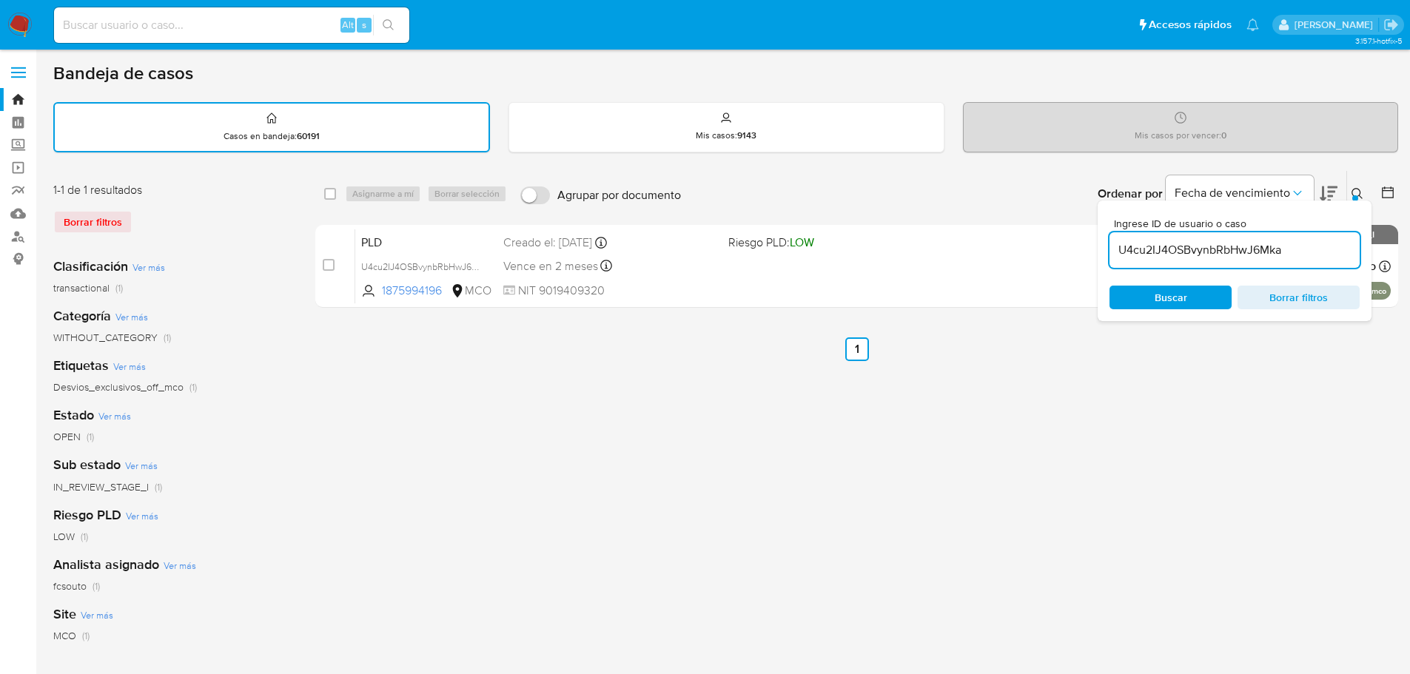
click at [1200, 258] on input "U4cu2IJ4OSBvynbRbHwJ6Mka" at bounding box center [1235, 250] width 250 height 19
type input "OVGBMNK0SziDTLtE9wWWUbf2"
click at [1362, 187] on button at bounding box center [1359, 194] width 24 height 18
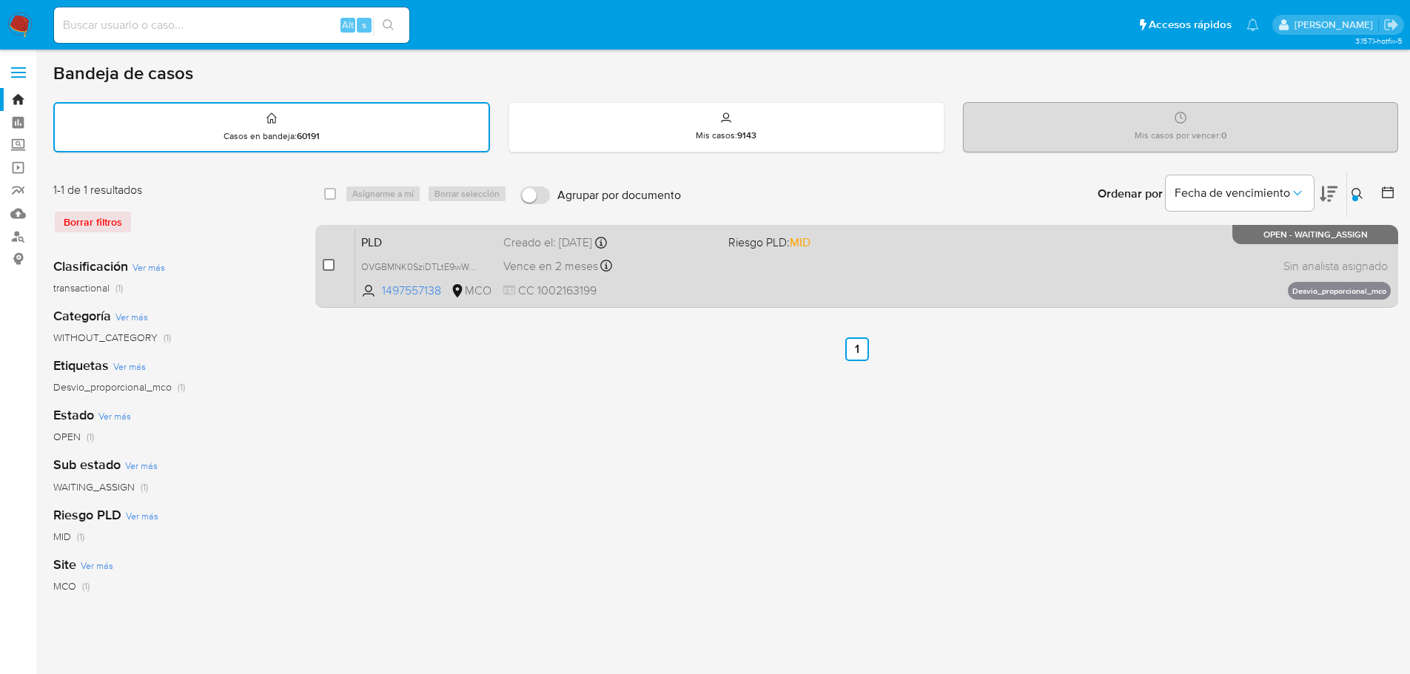
click at [333, 269] on input "checkbox" at bounding box center [329, 265] width 12 height 12
checkbox input "true"
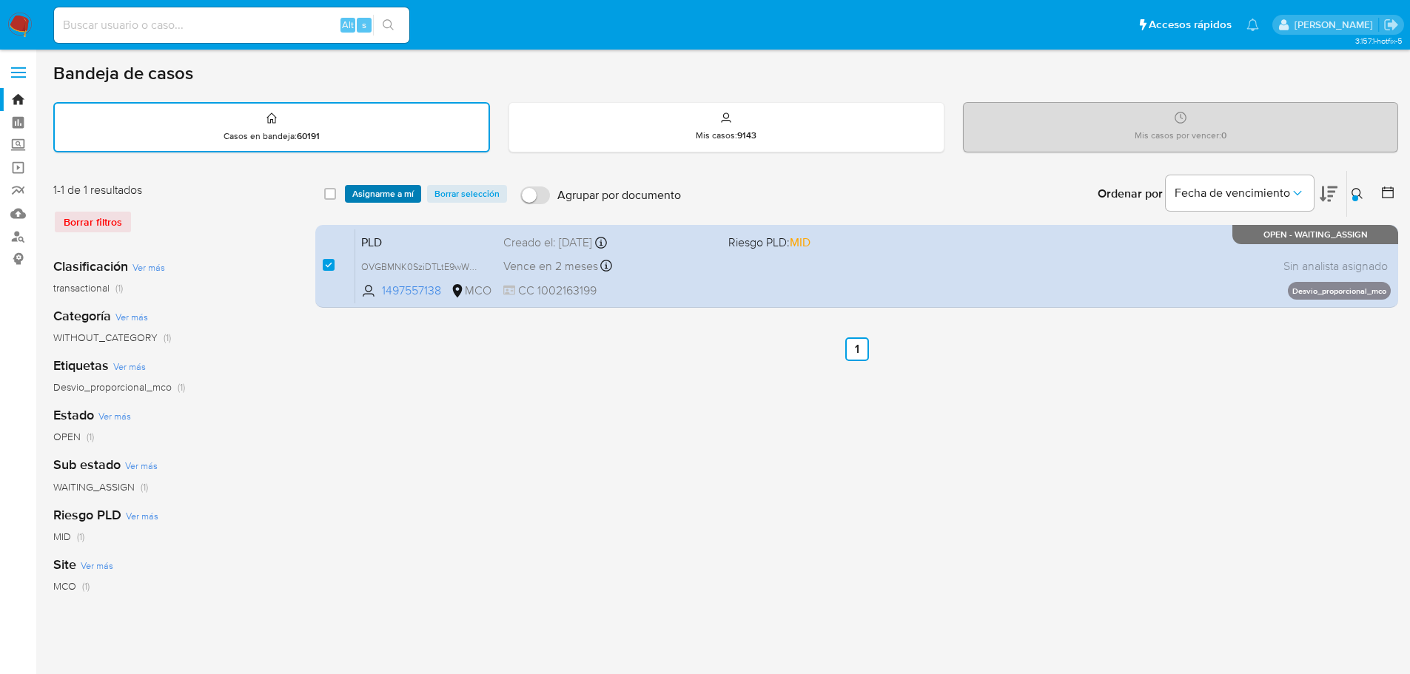
click at [401, 192] on span "Asignarme a mí" at bounding box center [382, 194] width 61 height 15
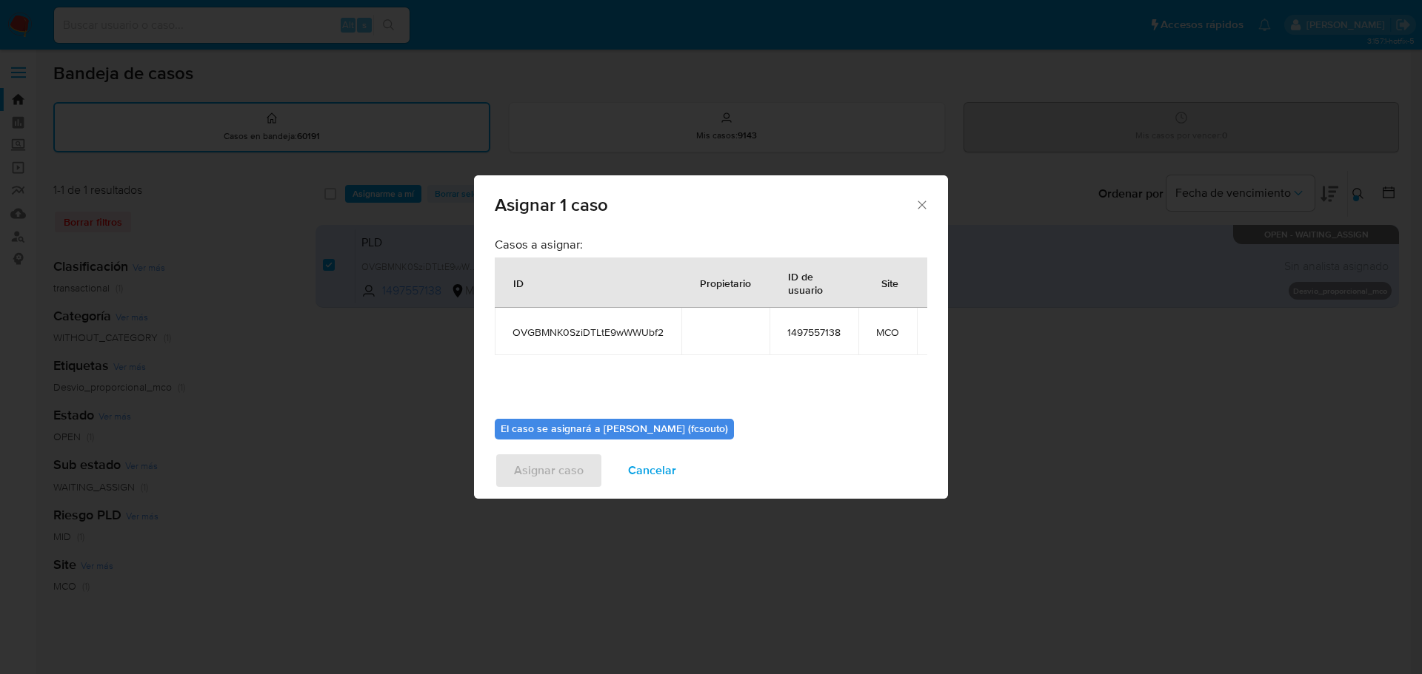
scroll to position [77, 0]
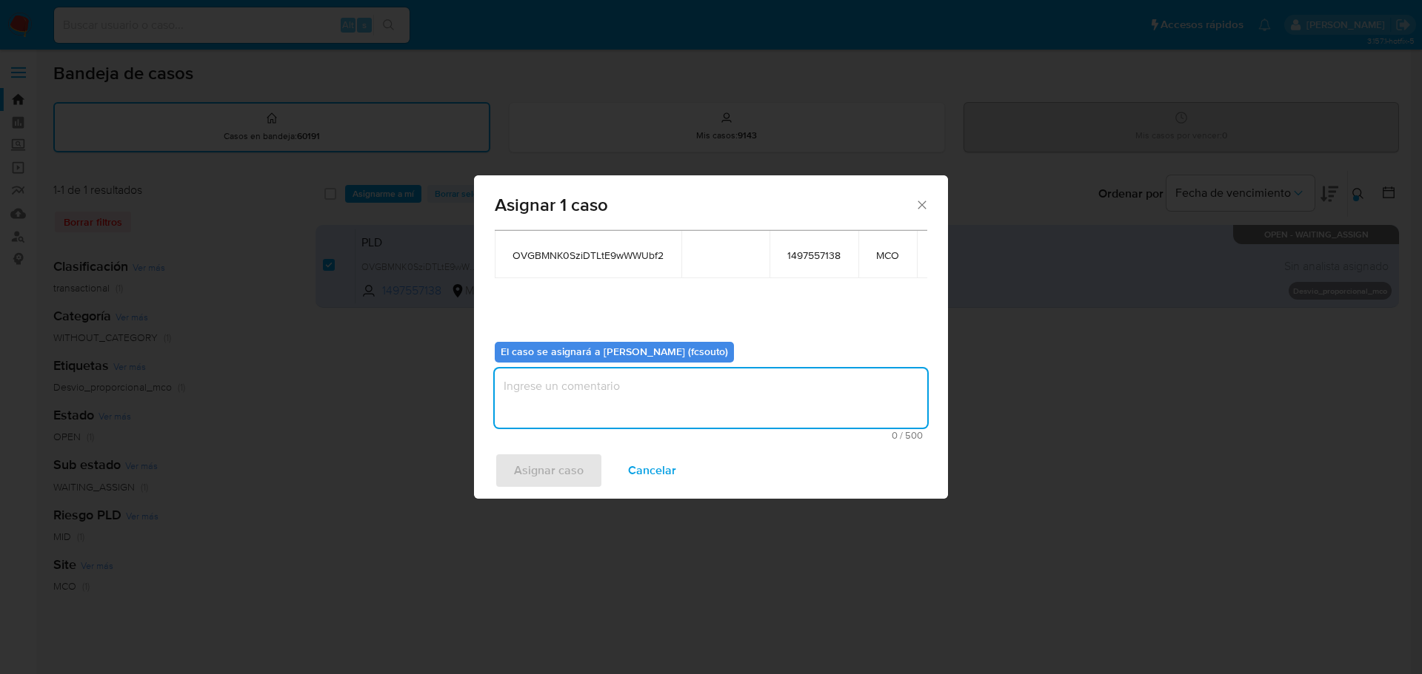
click at [660, 407] on textarea "assign-modal" at bounding box center [711, 398] width 432 height 59
type textarea "Asignación manual"
click at [547, 467] on span "Asignar caso" at bounding box center [549, 471] width 70 height 33
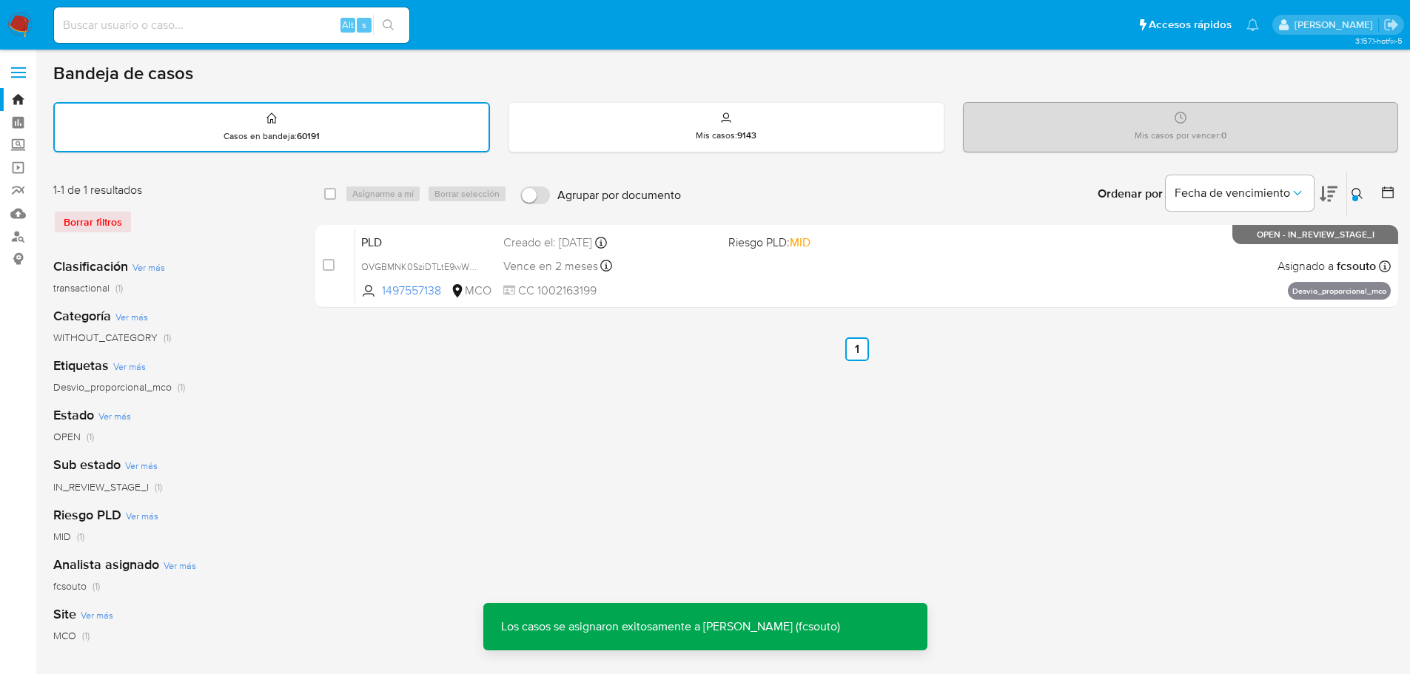
click at [673, 275] on div "Vence en 2 meses Vence el 10/11/2025 07:05:09" at bounding box center [609, 266] width 213 height 20
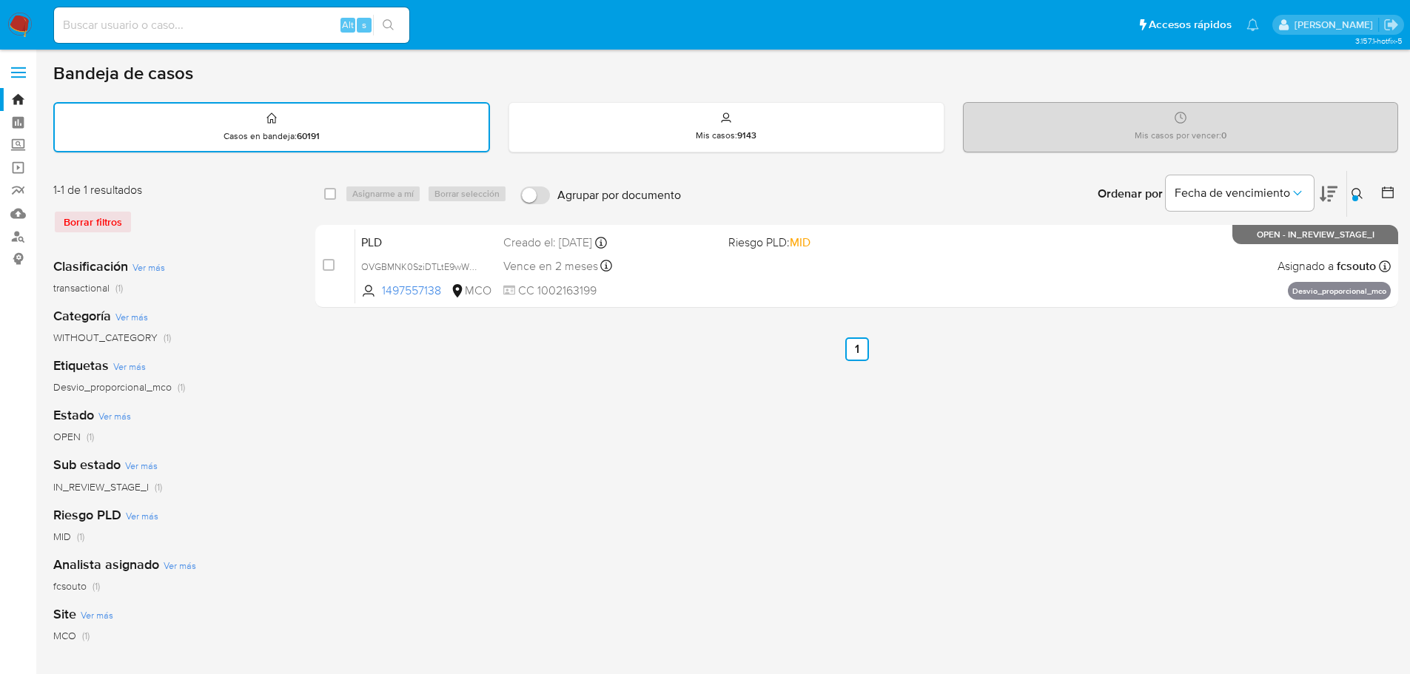
click at [1357, 192] on icon at bounding box center [1358, 194] width 12 height 12
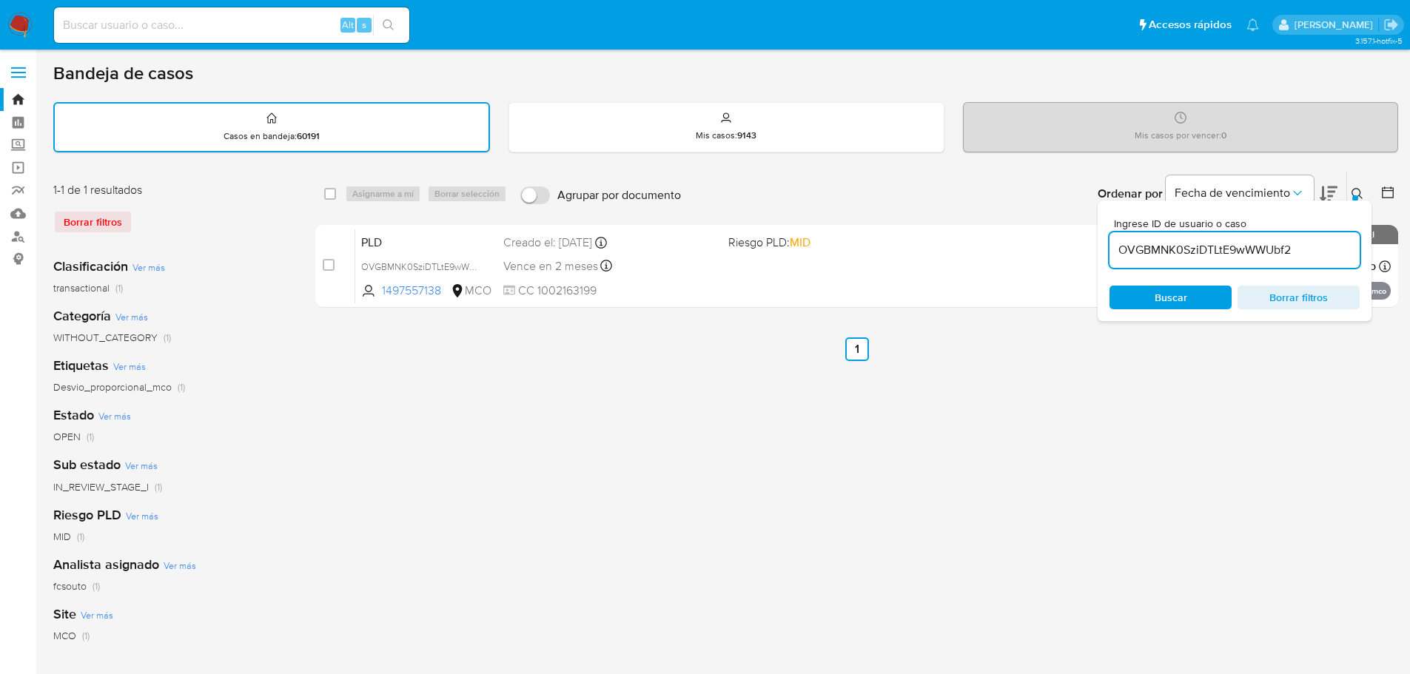
click at [1175, 238] on div "OVGBMNK0SziDTLtE9wWWUbf2" at bounding box center [1235, 250] width 250 height 36
click at [1183, 258] on input "OVGBMNK0SziDTLtE9wWWUbf2" at bounding box center [1235, 250] width 250 height 19
paste input "LBSD9yIiTiHlFVWZ9LUzqsqW"
type input "LBSD9yIiTiHlFVWZ9LUzqsqW"
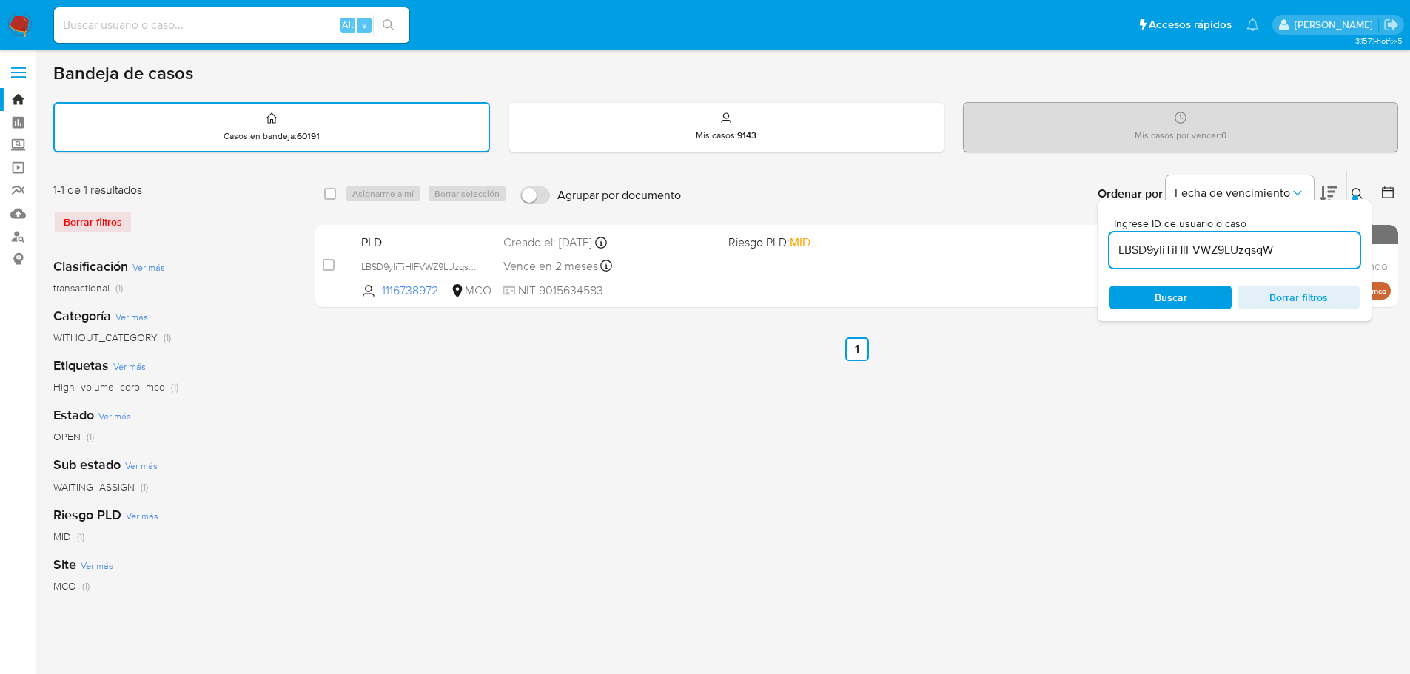
click at [1352, 192] on button at bounding box center [1359, 194] width 24 height 18
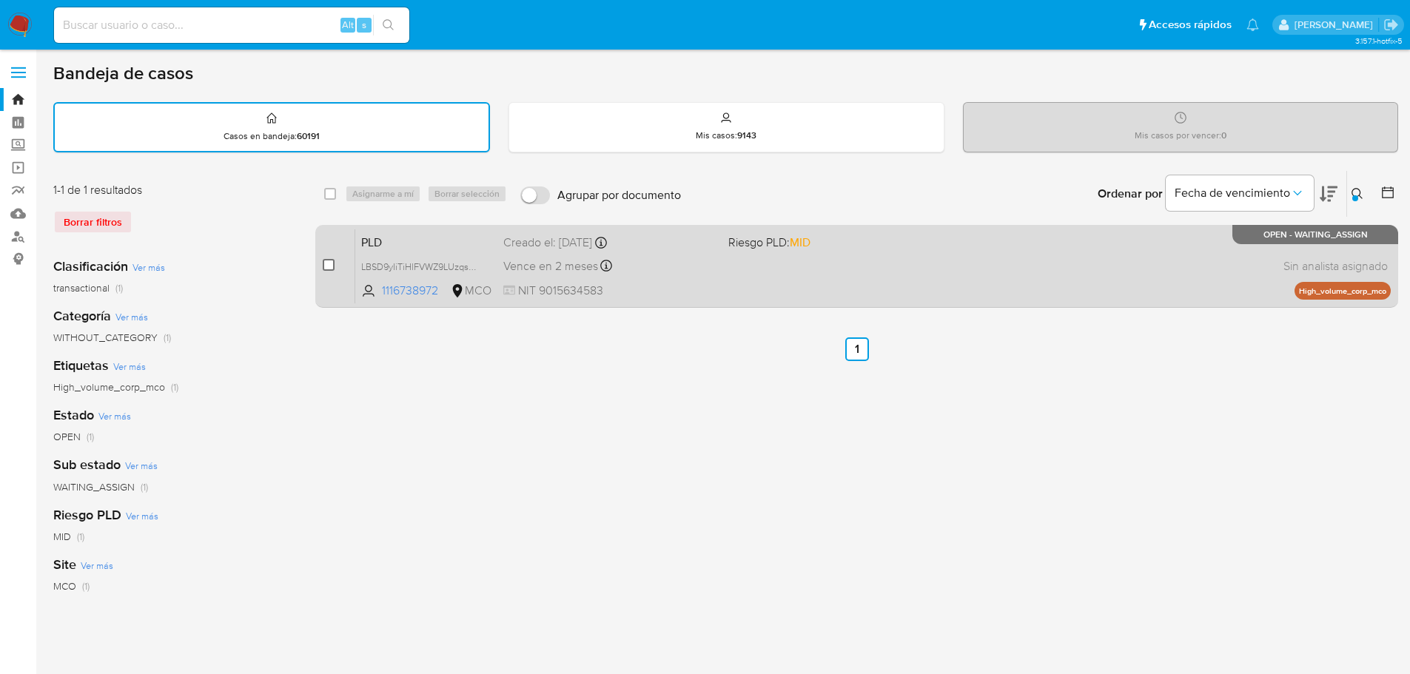
click at [330, 267] on input "checkbox" at bounding box center [329, 265] width 12 height 12
checkbox input "true"
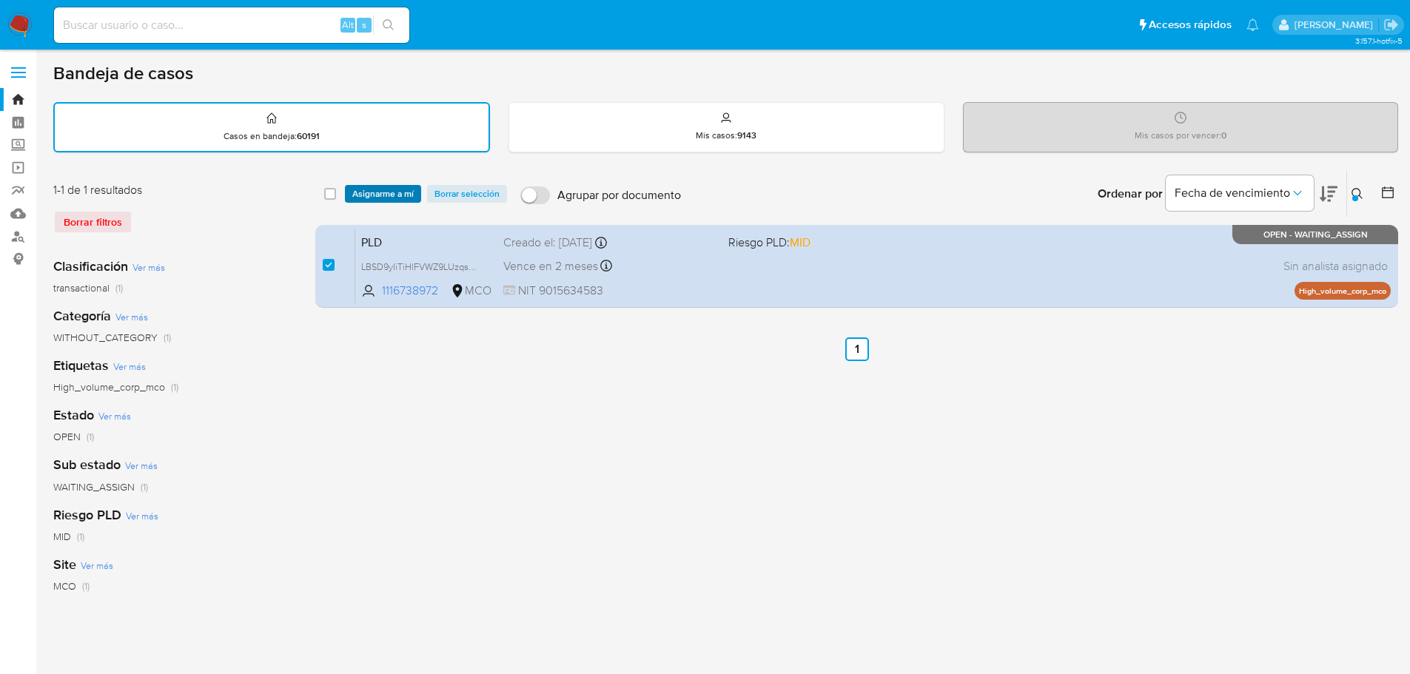
click at [395, 195] on span "Asignarme a mí" at bounding box center [382, 194] width 61 height 15
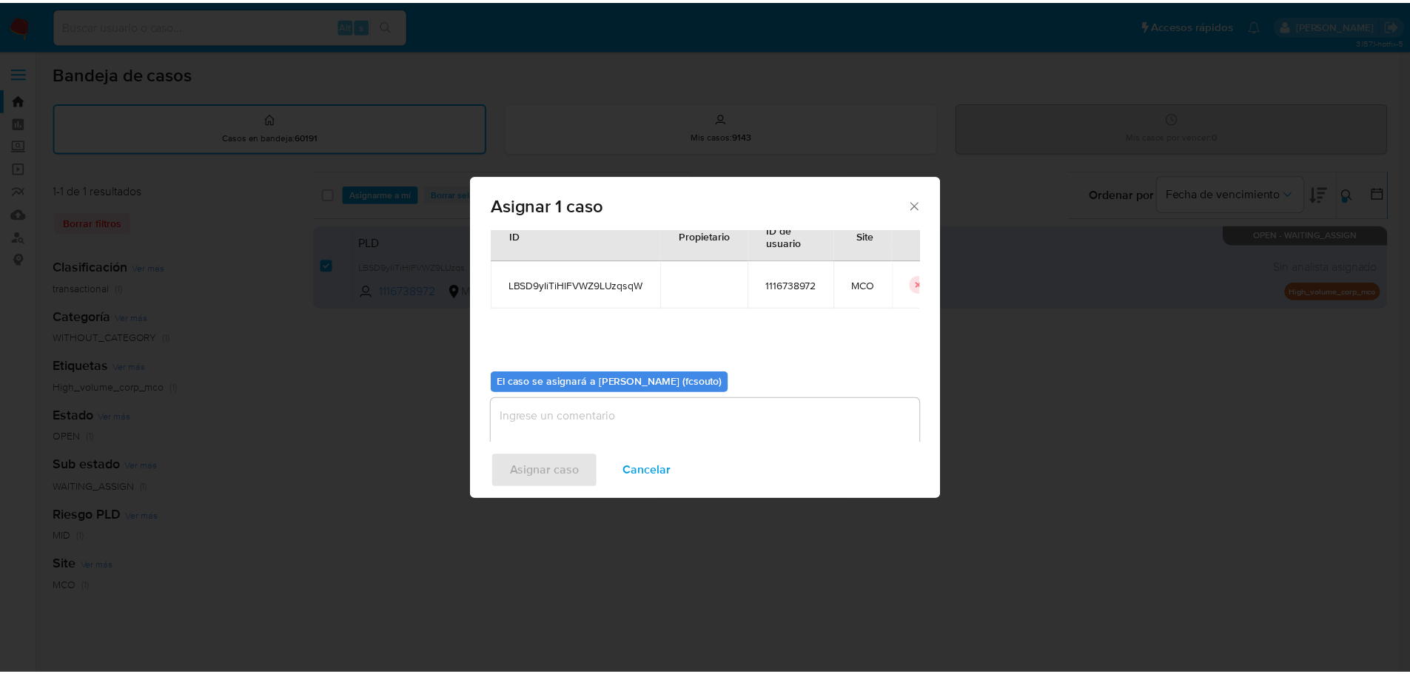
scroll to position [77, 0]
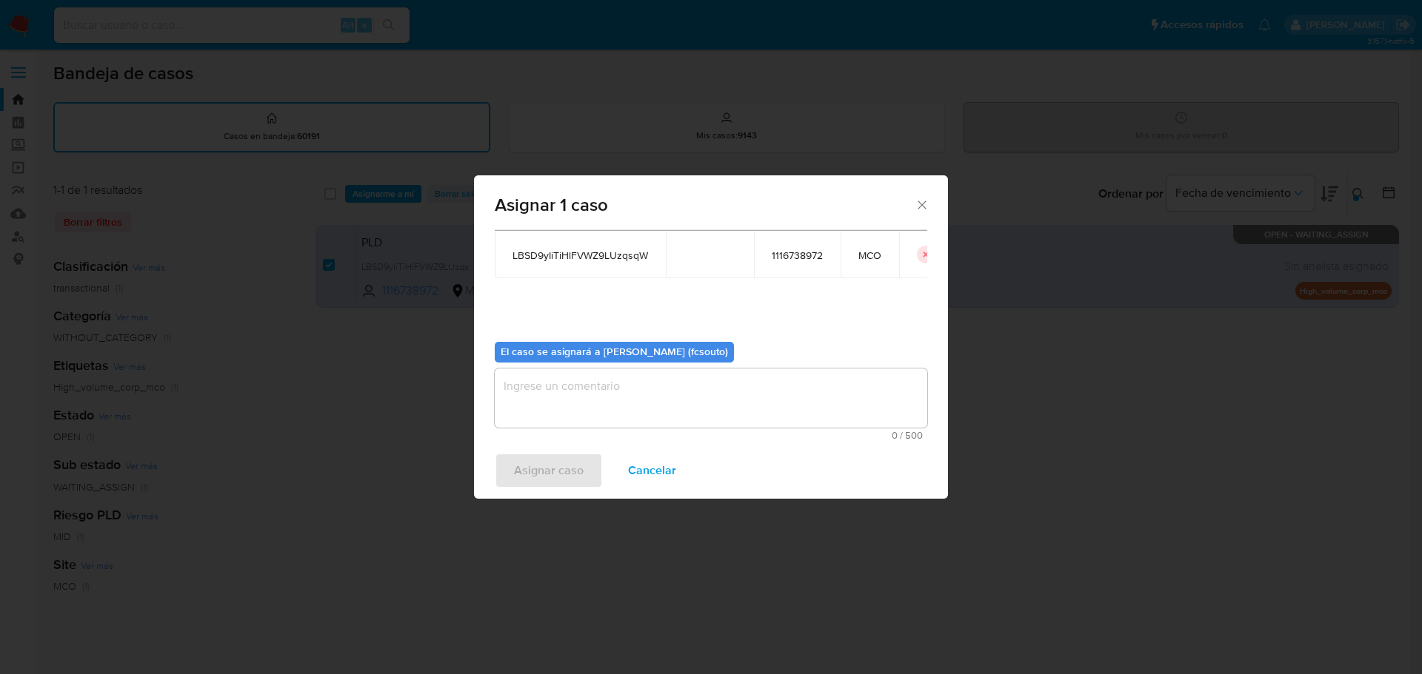
click at [694, 411] on textarea "assign-modal" at bounding box center [711, 398] width 432 height 59
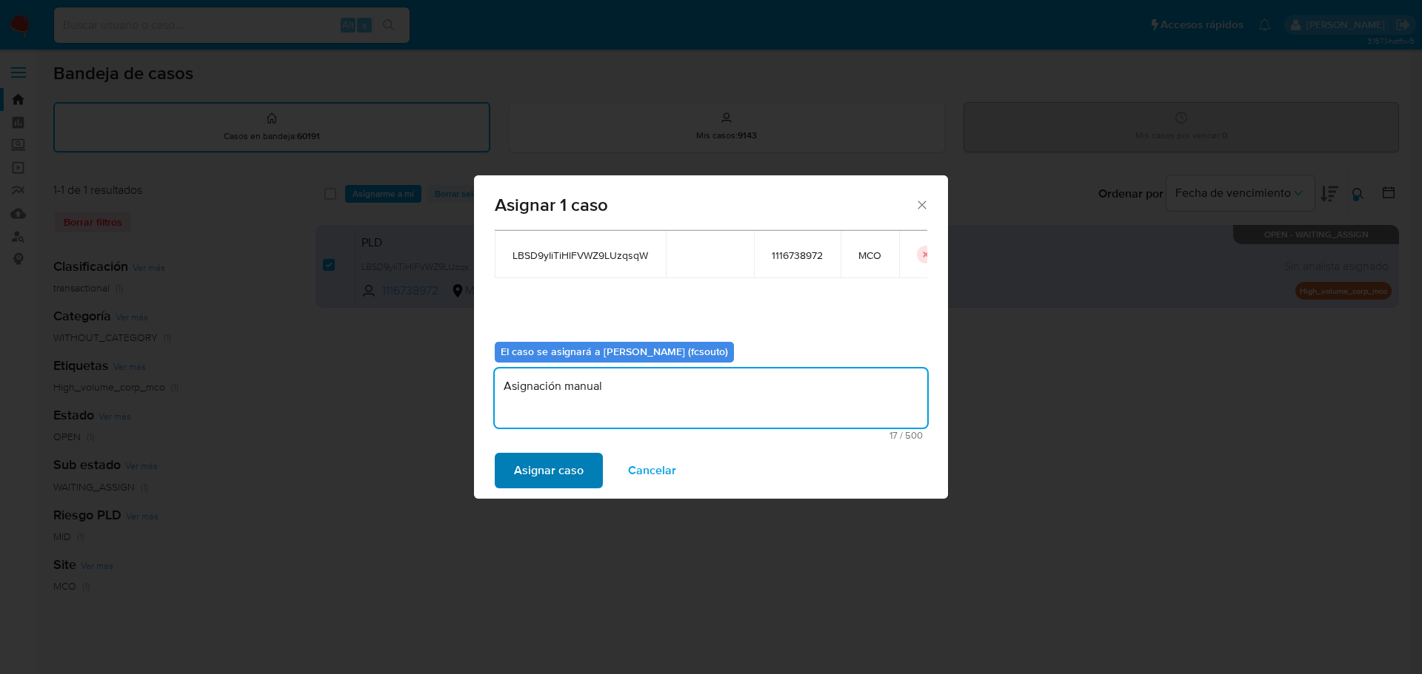
type textarea "Asignación manual"
click at [569, 455] on span "Asignar caso" at bounding box center [549, 471] width 70 height 33
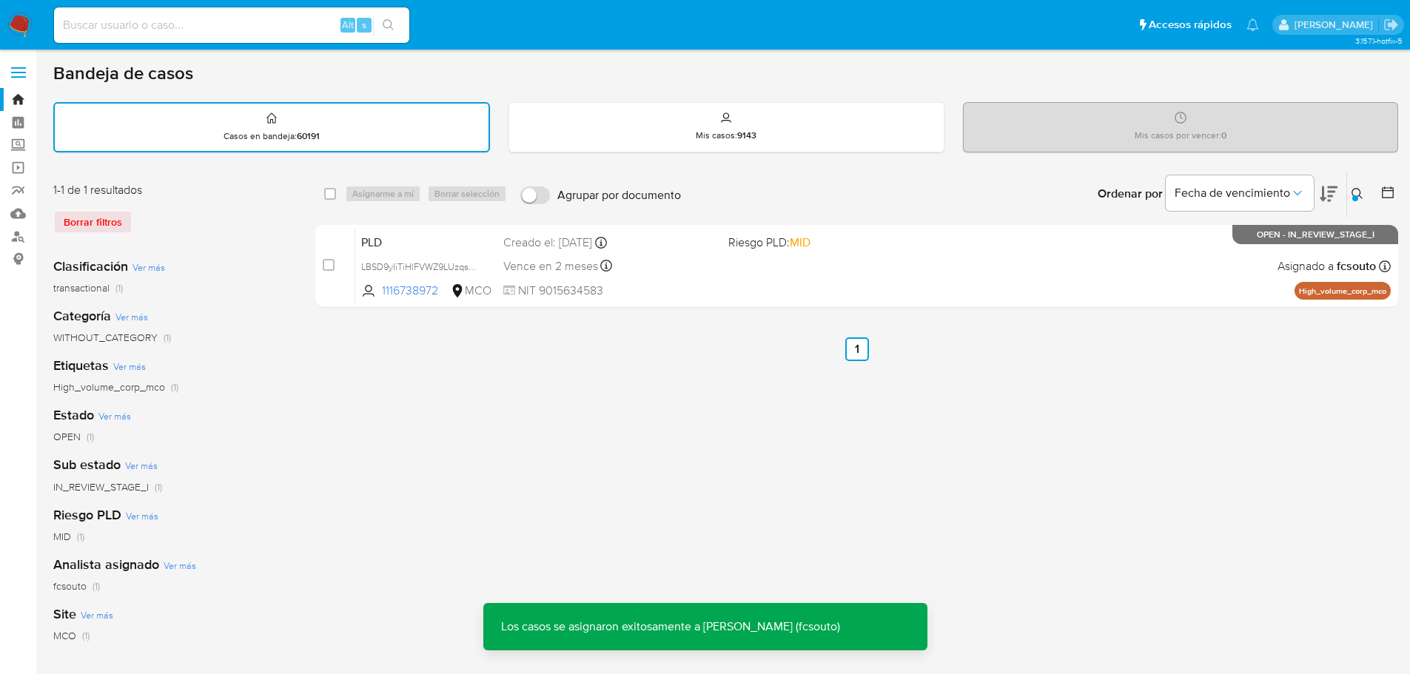
click at [698, 284] on span "NIT 9015634583" at bounding box center [609, 291] width 213 height 16
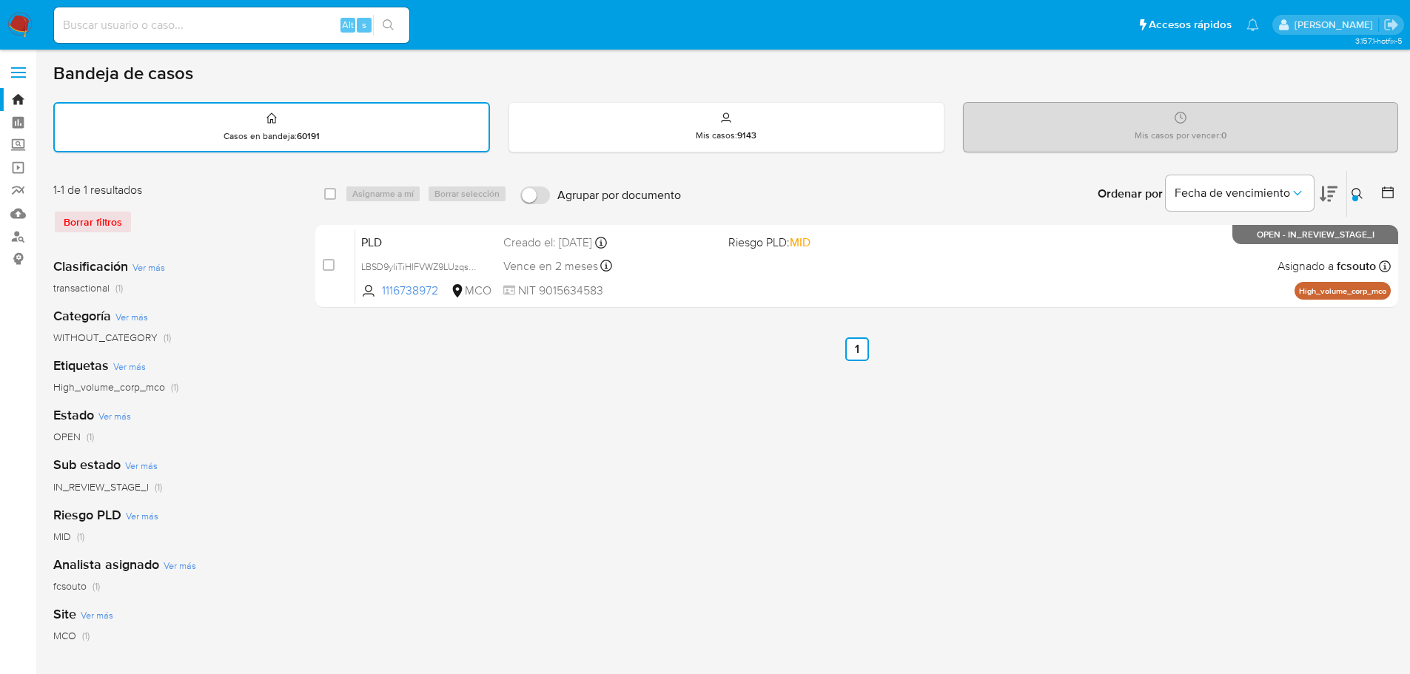
click at [21, 21] on img at bounding box center [19, 25] width 25 height 25
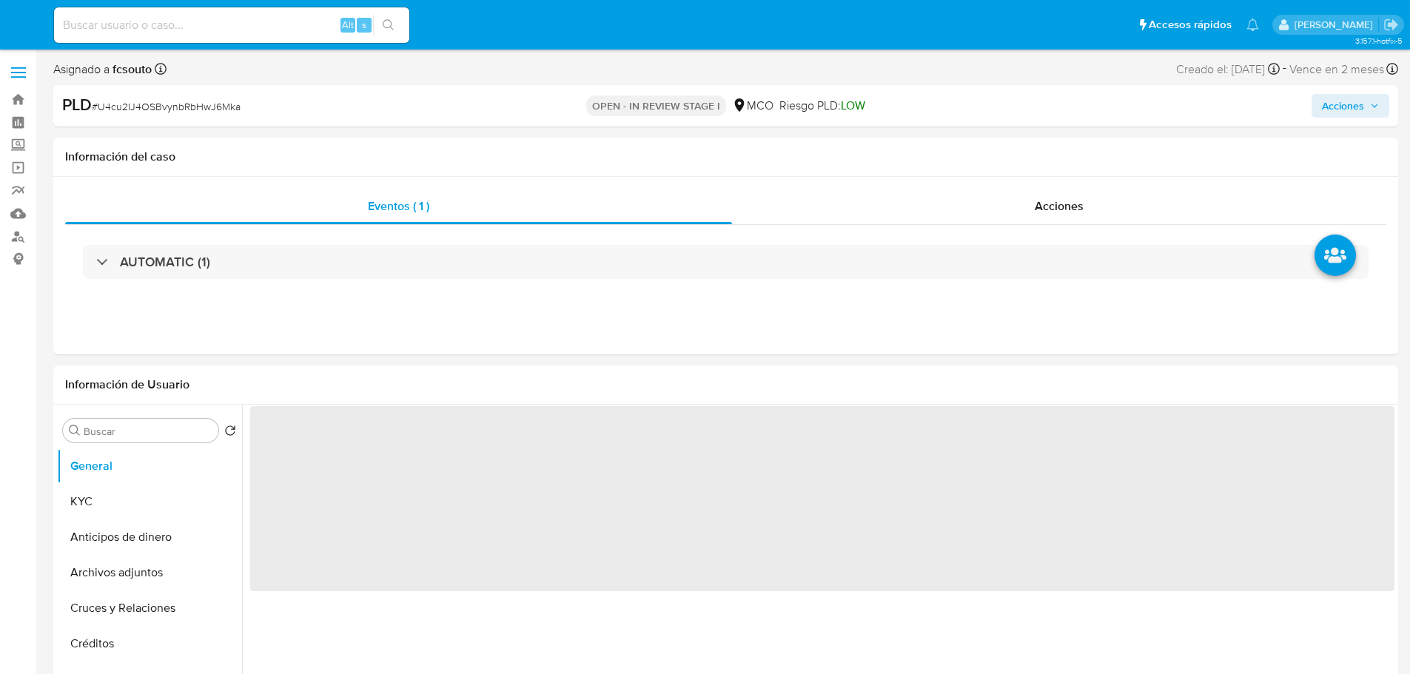
select select "10"
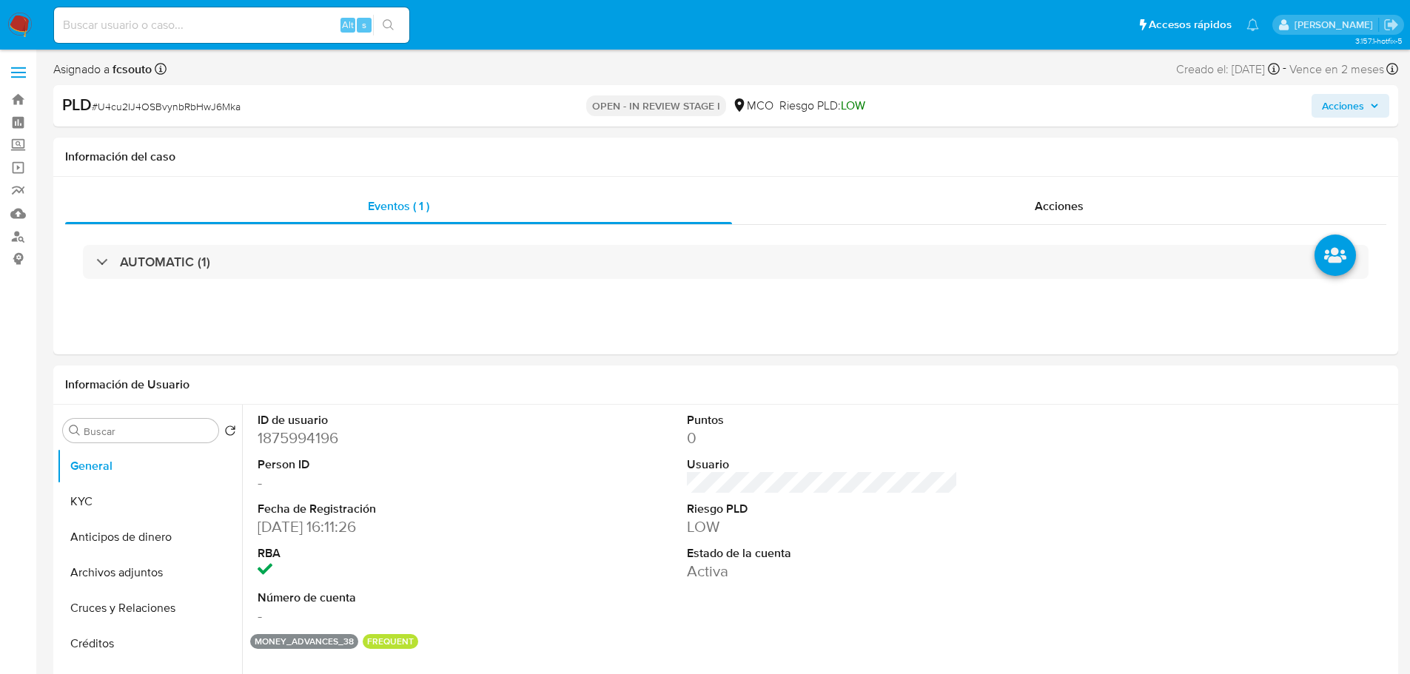
drag, startPoint x: 1341, startPoint y: 115, endPoint x: 1332, endPoint y: 117, distance: 9.2
click at [1340, 115] on span "Acciones" at bounding box center [1343, 106] width 42 height 24
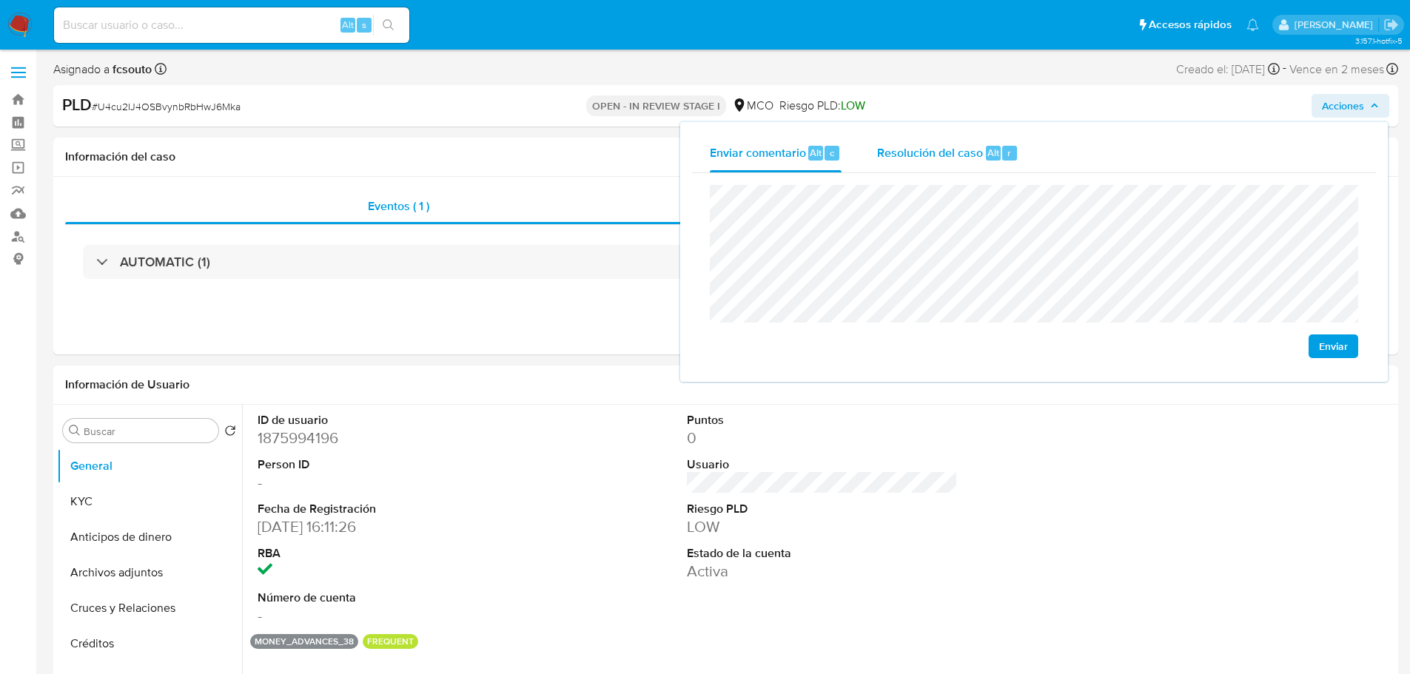
drag, startPoint x: 956, startPoint y: 158, endPoint x: 940, endPoint y: 169, distance: 18.7
click at [955, 159] on span "Resolución del caso" at bounding box center [930, 152] width 106 height 17
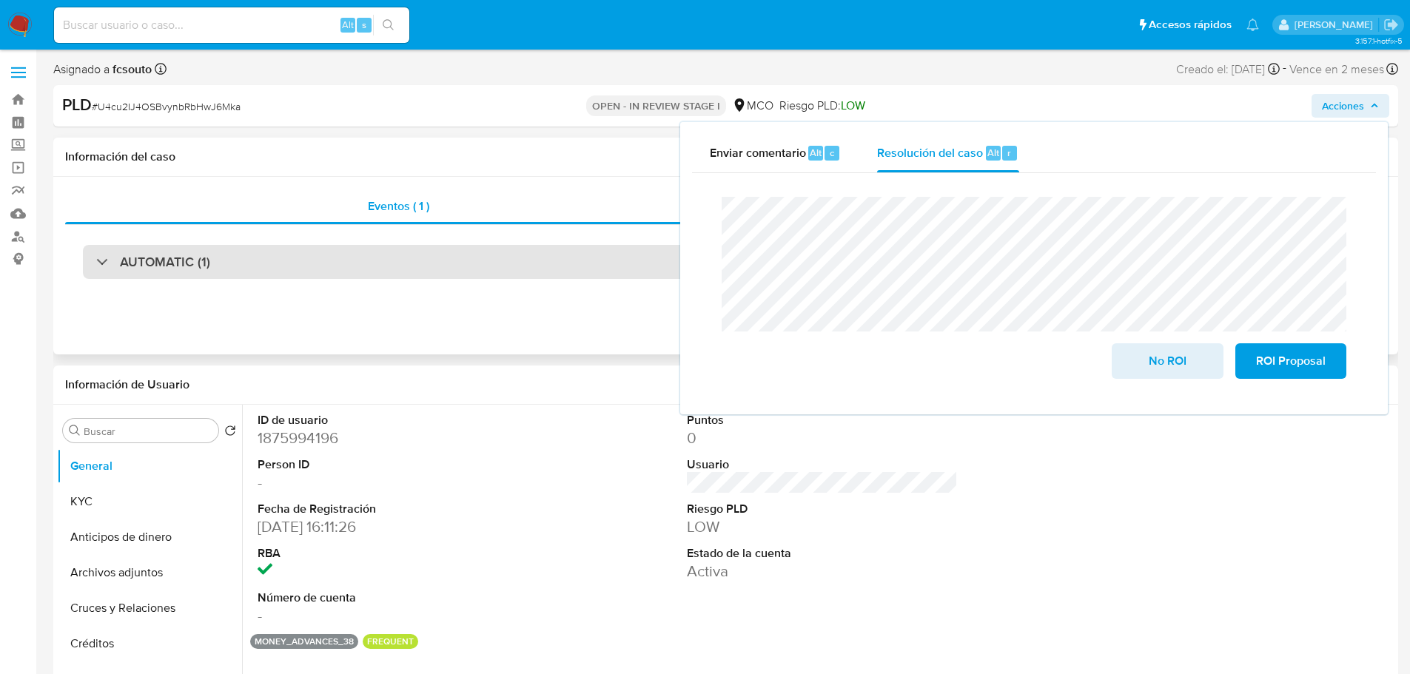
click at [250, 265] on div "AUTOMATIC (1)" at bounding box center [726, 262] width 1286 height 34
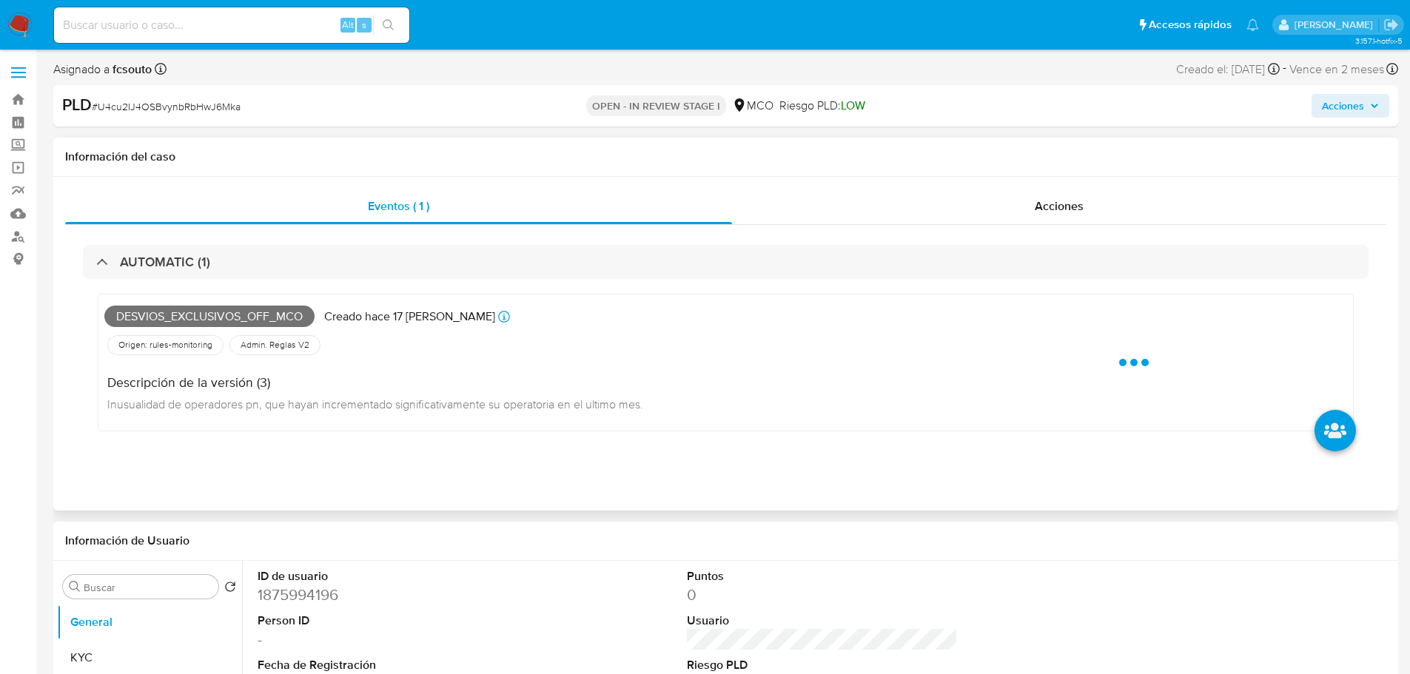
click at [250, 314] on span "Desvios_exclusivos_off_mco" at bounding box center [209, 317] width 210 height 22
click at [250, 313] on span "Desvios_exclusivos_off_mco" at bounding box center [209, 317] width 210 height 22
copy span "Desvios_exclusivos_off_mco"
drag, startPoint x: 1363, startPoint y: 102, endPoint x: 1327, endPoint y: 116, distance: 38.9
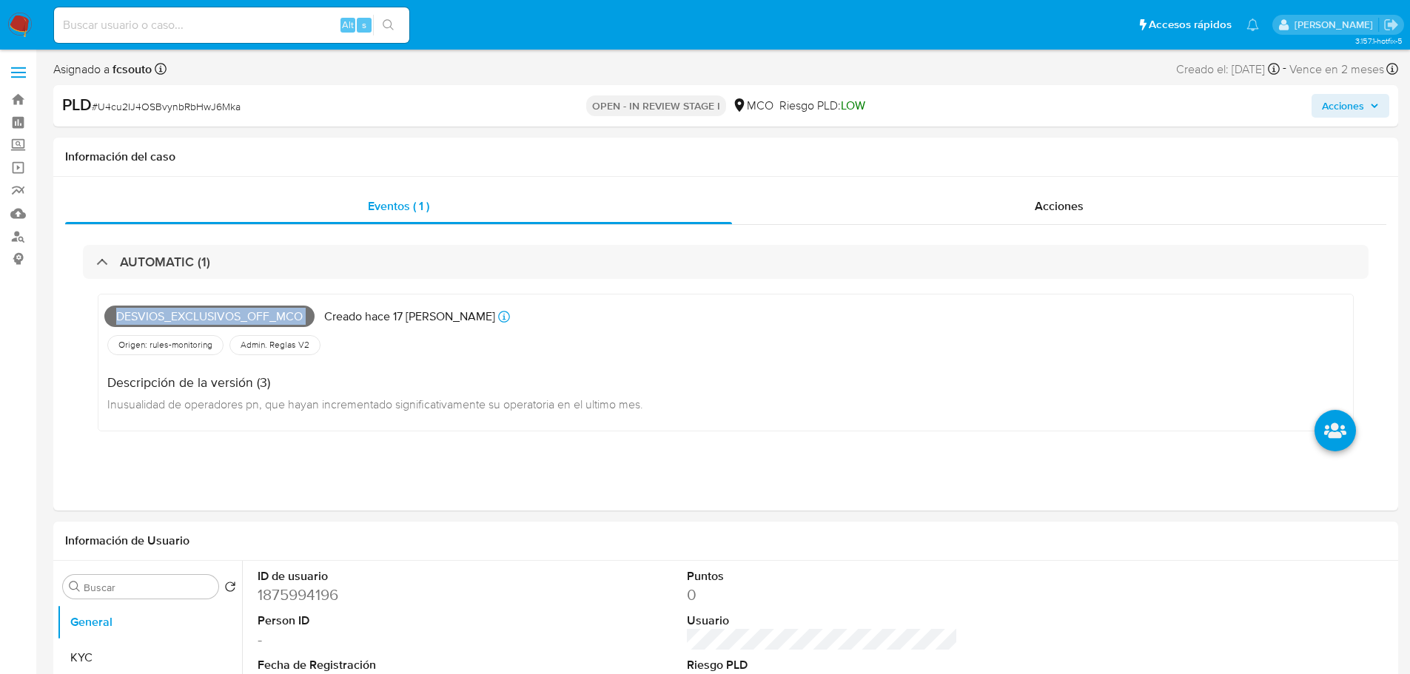
click at [1362, 106] on span "Acciones" at bounding box center [1343, 106] width 42 height 24
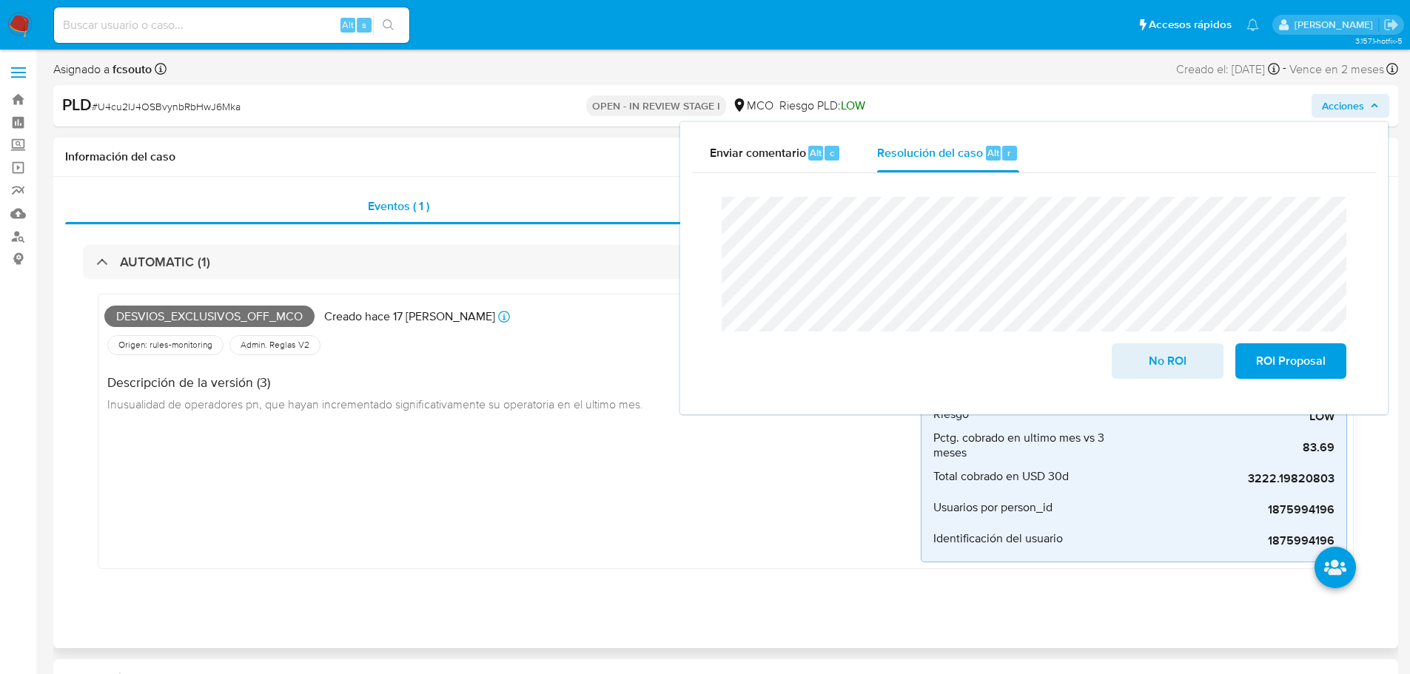
click at [273, 269] on div "AUTOMATIC (1)" at bounding box center [726, 262] width 1286 height 34
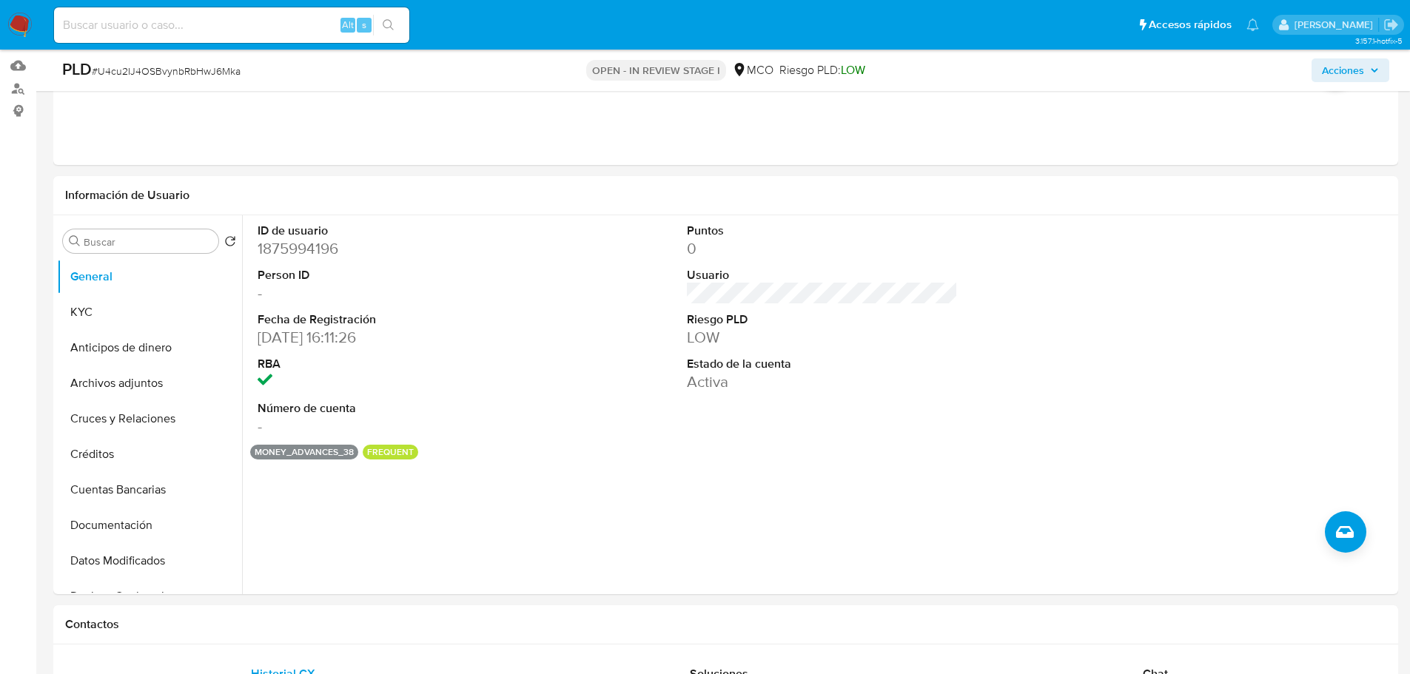
drag, startPoint x: 125, startPoint y: 310, endPoint x: 0, endPoint y: 355, distance: 132.8
click at [122, 313] on button "KYC" at bounding box center [149, 313] width 185 height 36
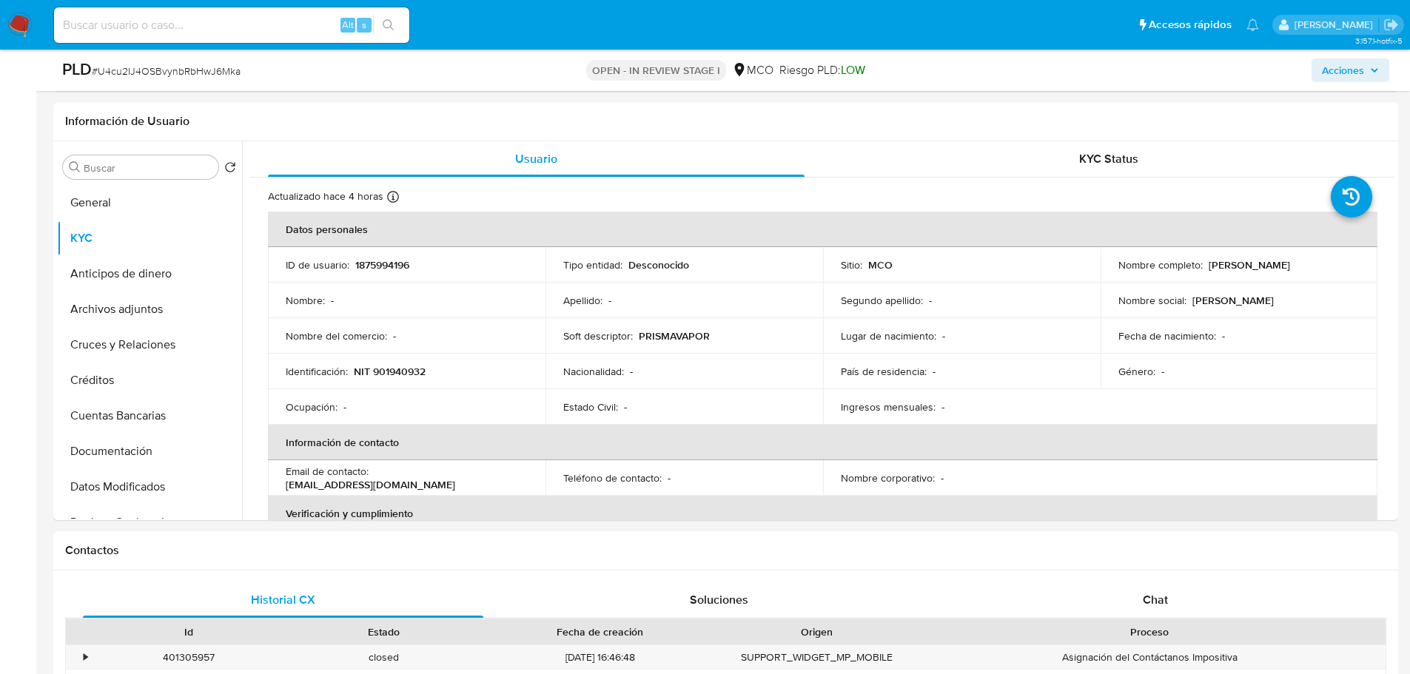
drag, startPoint x: 1338, startPoint y: 74, endPoint x: 1322, endPoint y: 81, distance: 17.9
click at [1337, 74] on span "Acciones" at bounding box center [1343, 70] width 42 height 24
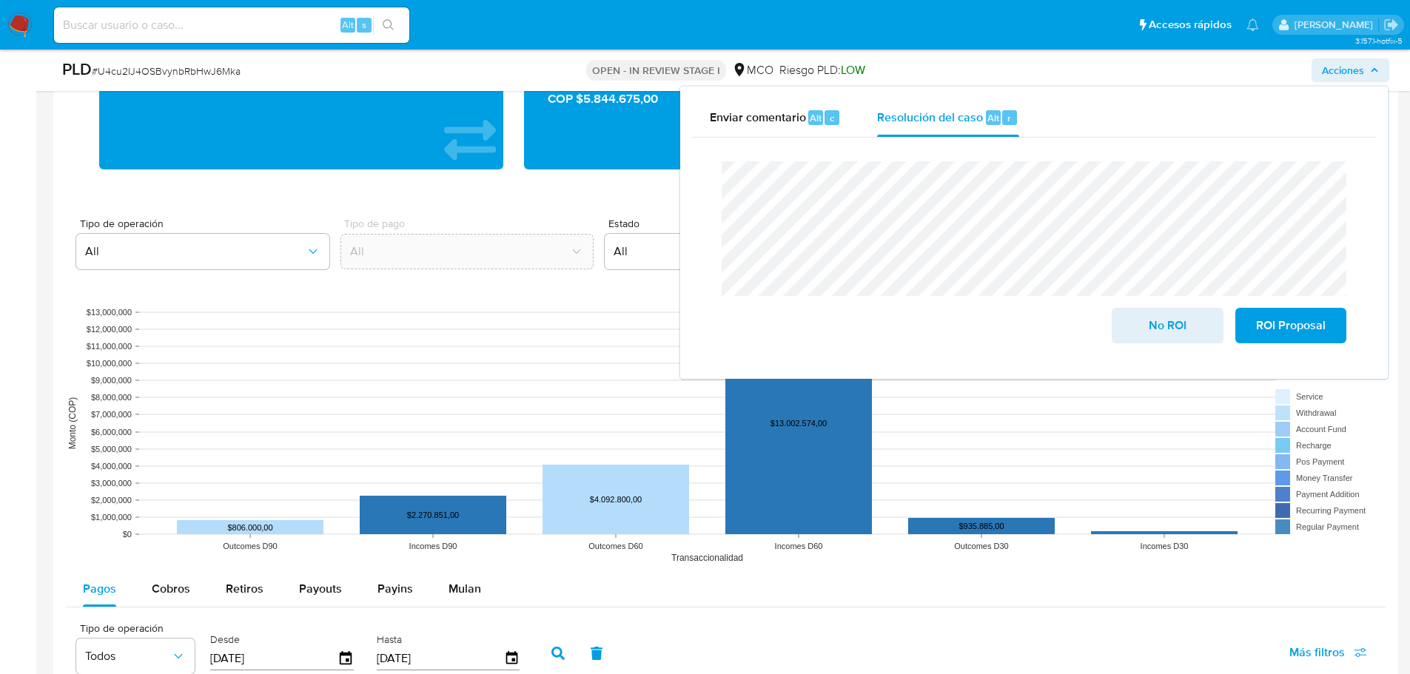
scroll to position [1185, 0]
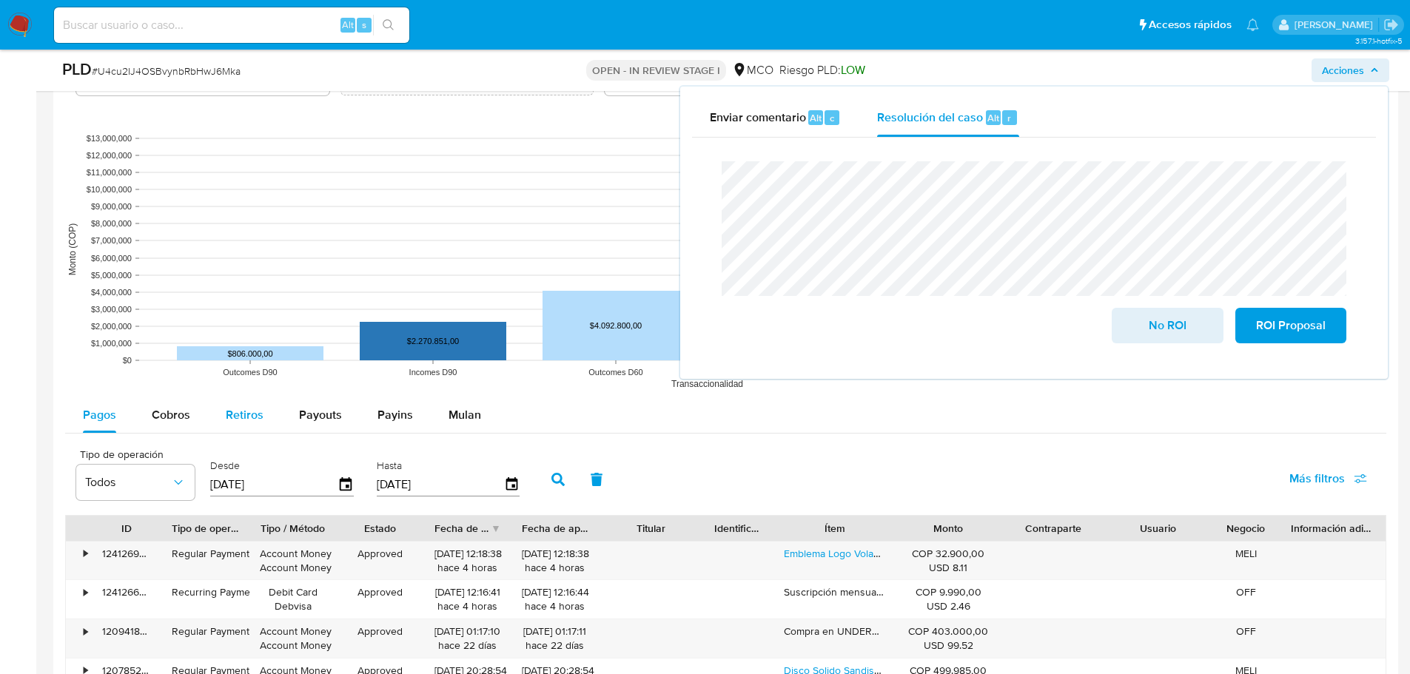
click at [227, 421] on span "Retiros" at bounding box center [245, 414] width 38 height 17
select select "10"
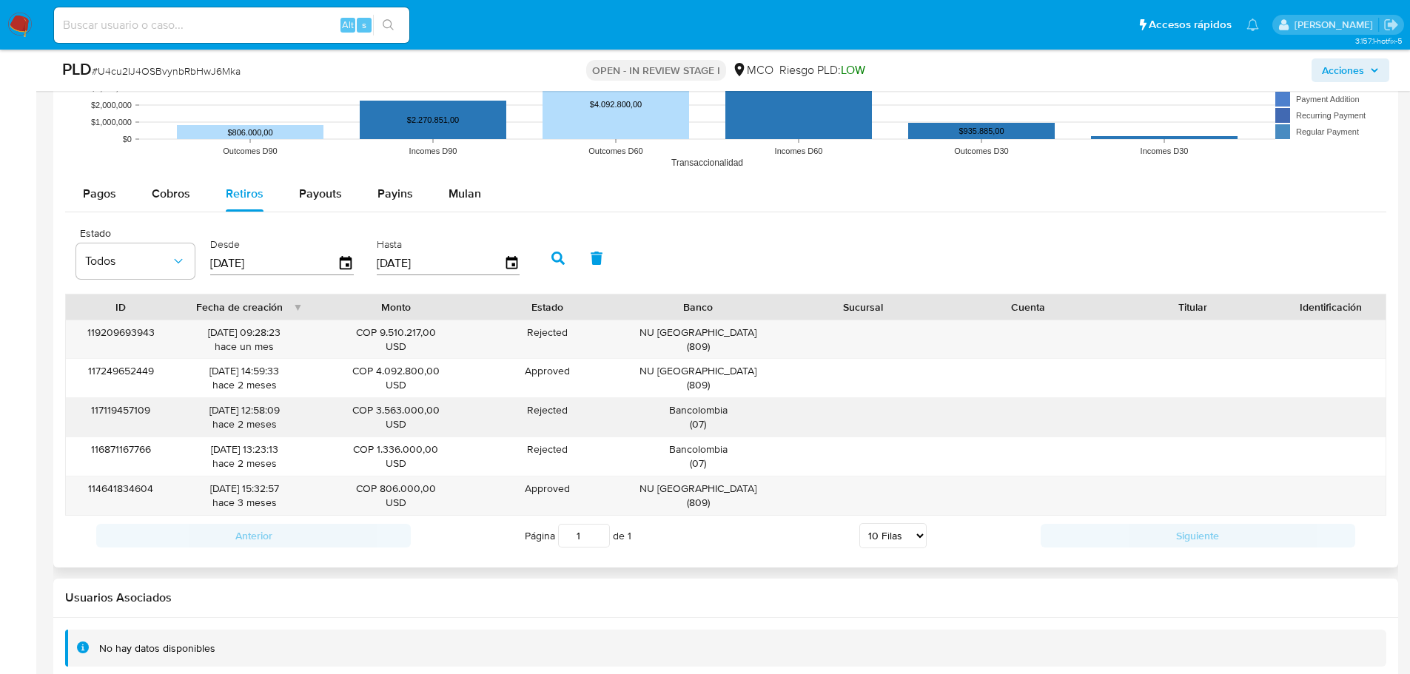
scroll to position [1555, 0]
click at [710, 335] on div "NU [GEOGRAPHIC_DATA] ( 809 )" at bounding box center [698, 339] width 144 height 28
click at [1347, 73] on span "Acciones" at bounding box center [1343, 70] width 42 height 24
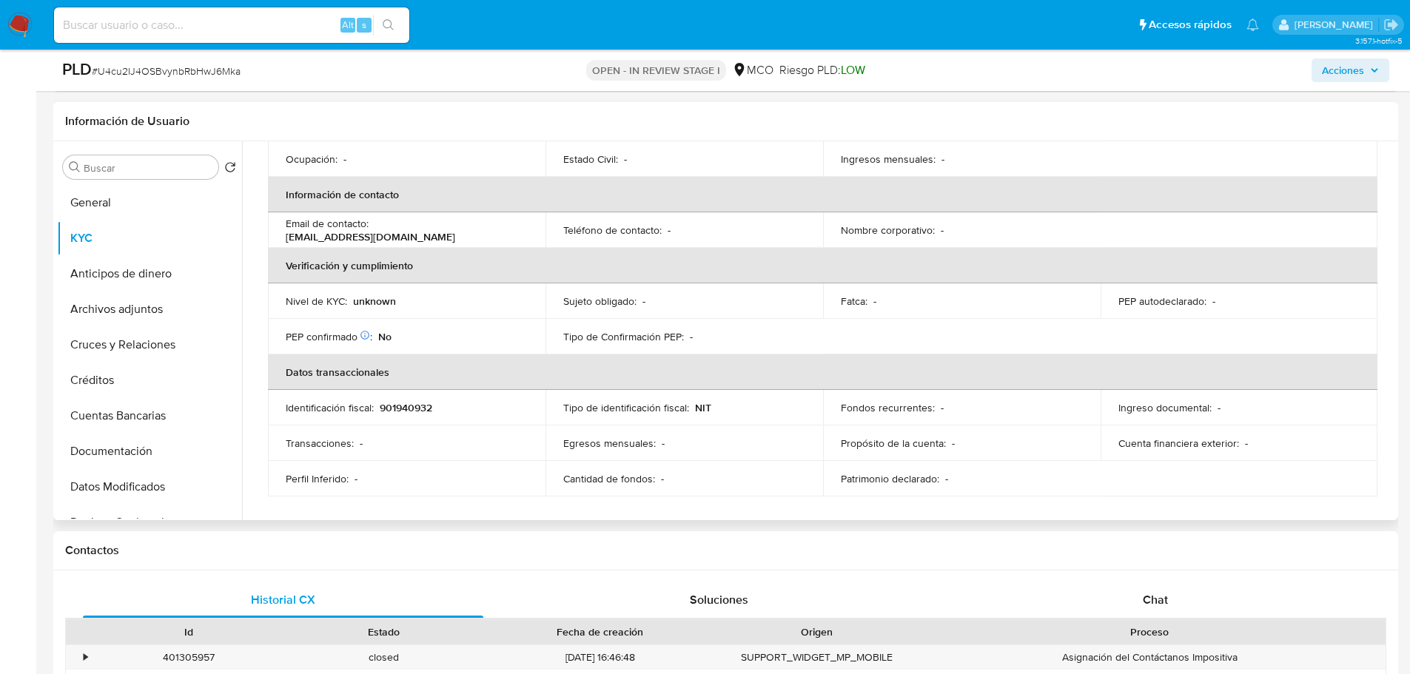
scroll to position [0, 0]
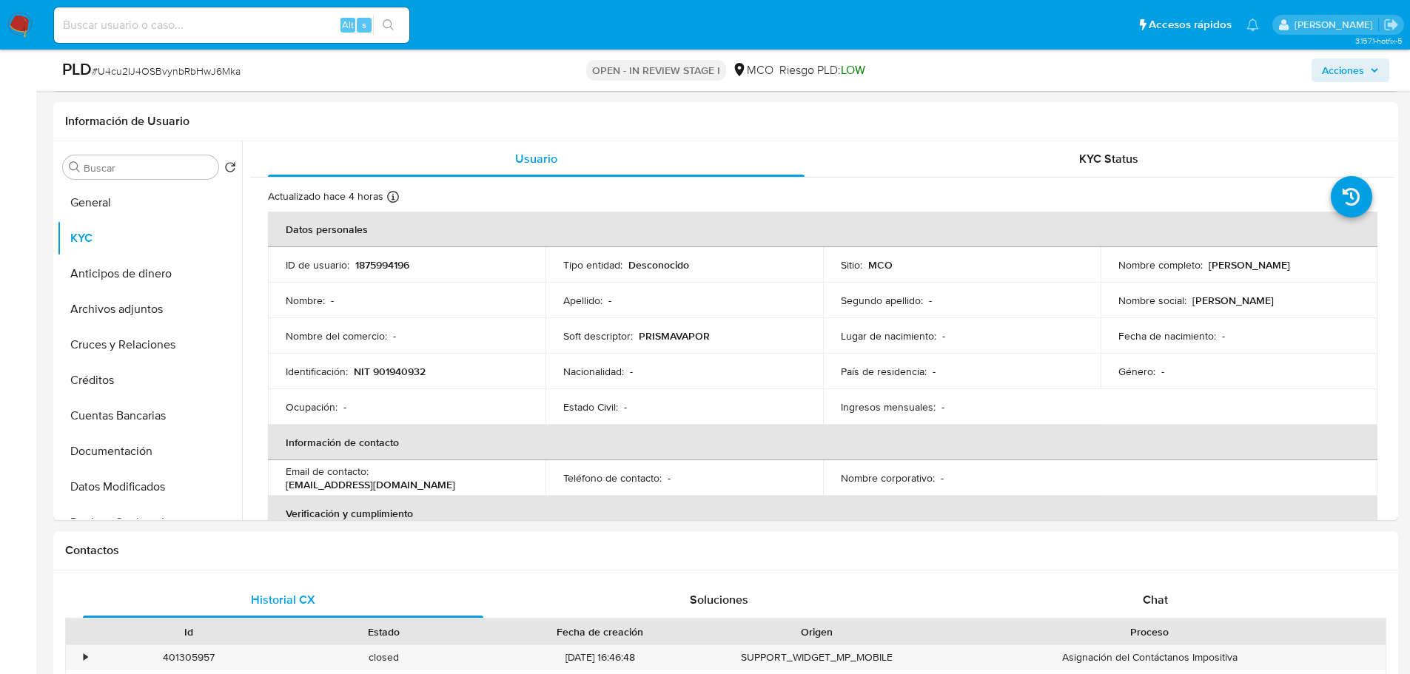
drag, startPoint x: 1371, startPoint y: 69, endPoint x: 1335, endPoint y: 78, distance: 37.4
click at [1366, 70] on span "Acciones" at bounding box center [1350, 70] width 57 height 21
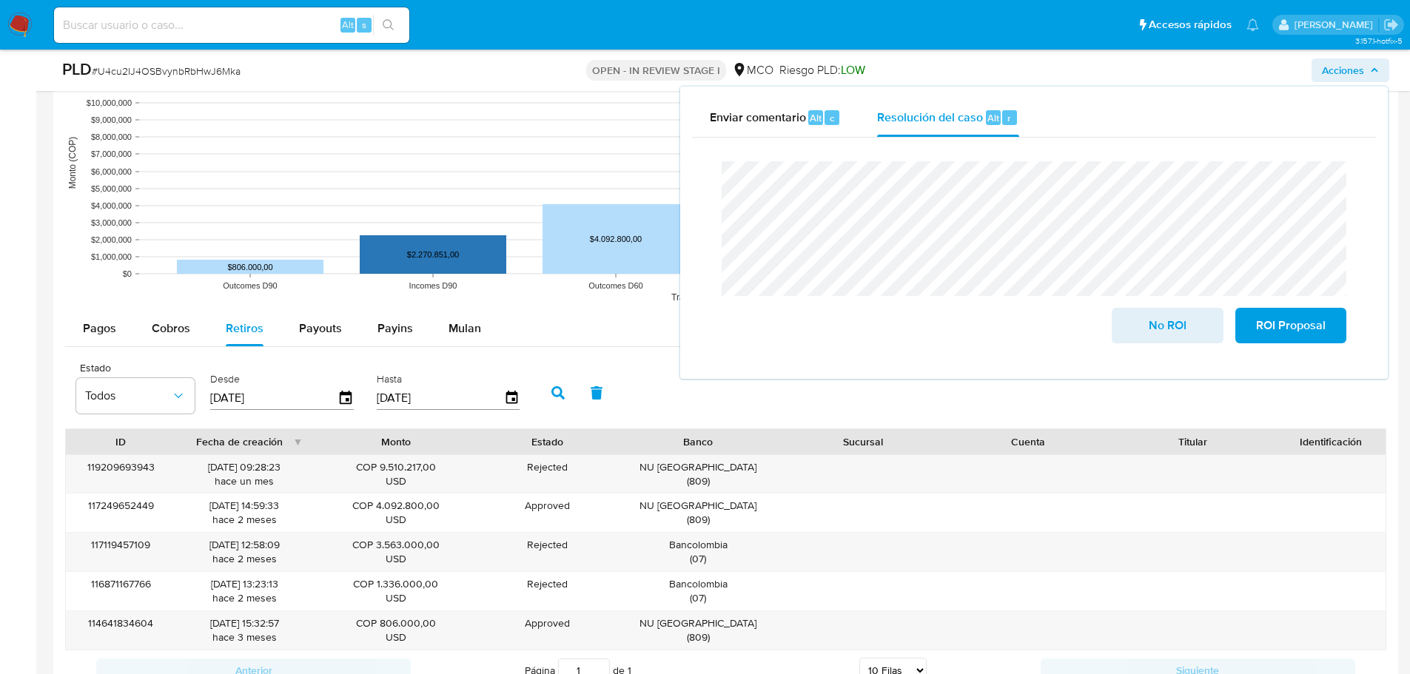
scroll to position [1555, 0]
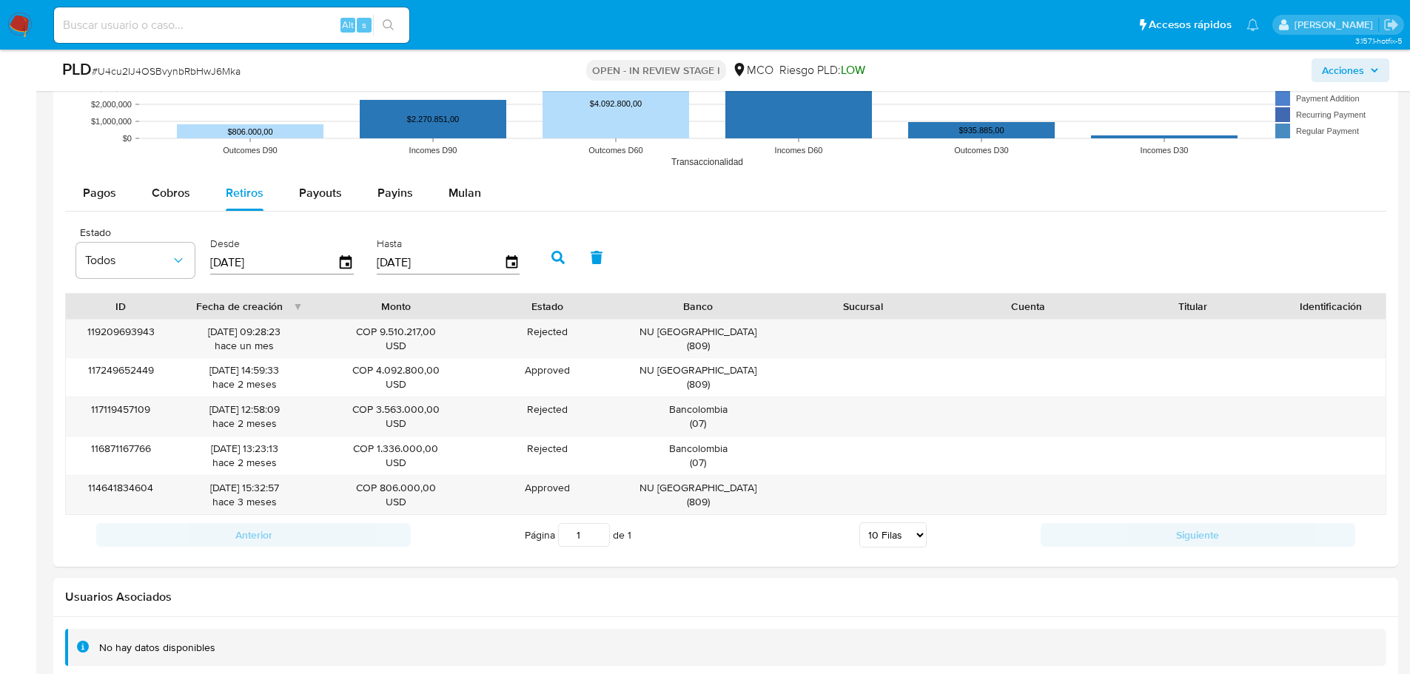
click at [1350, 67] on span "Acciones" at bounding box center [1343, 70] width 42 height 24
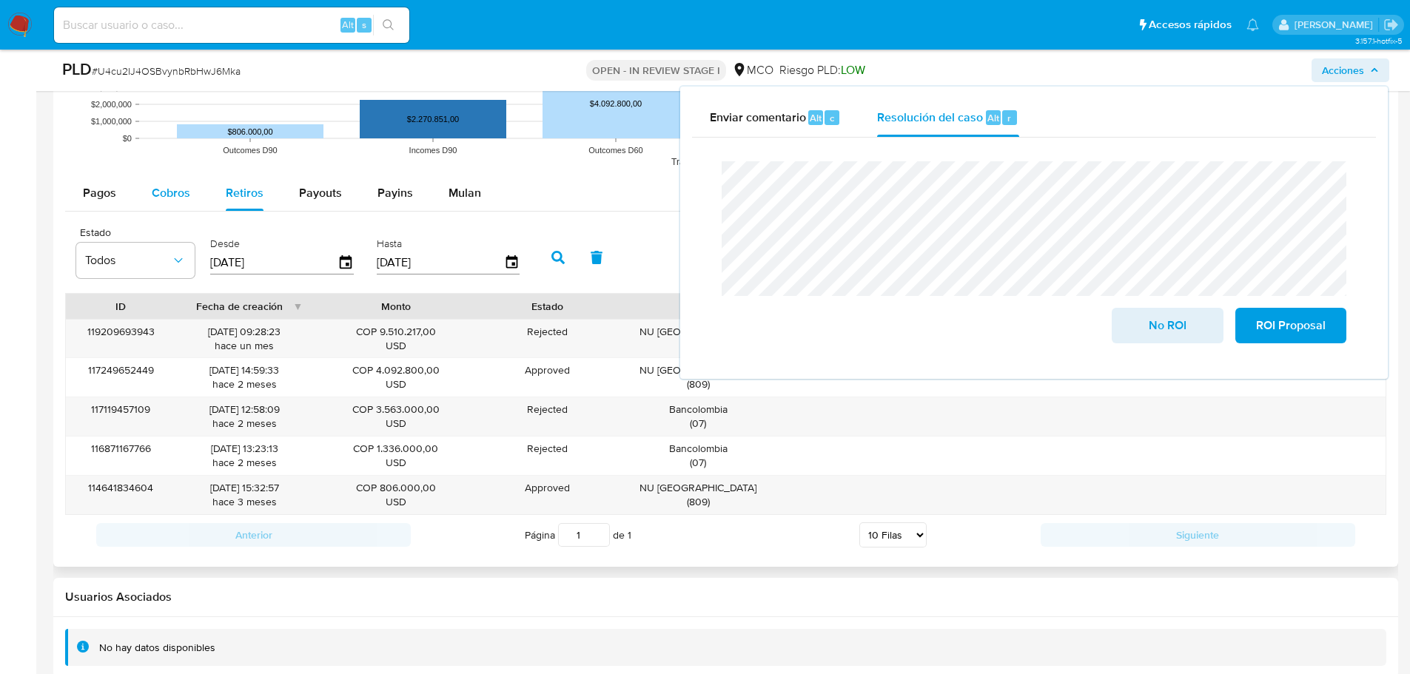
click at [159, 200] on span "Cobros" at bounding box center [171, 192] width 38 height 17
select select "10"
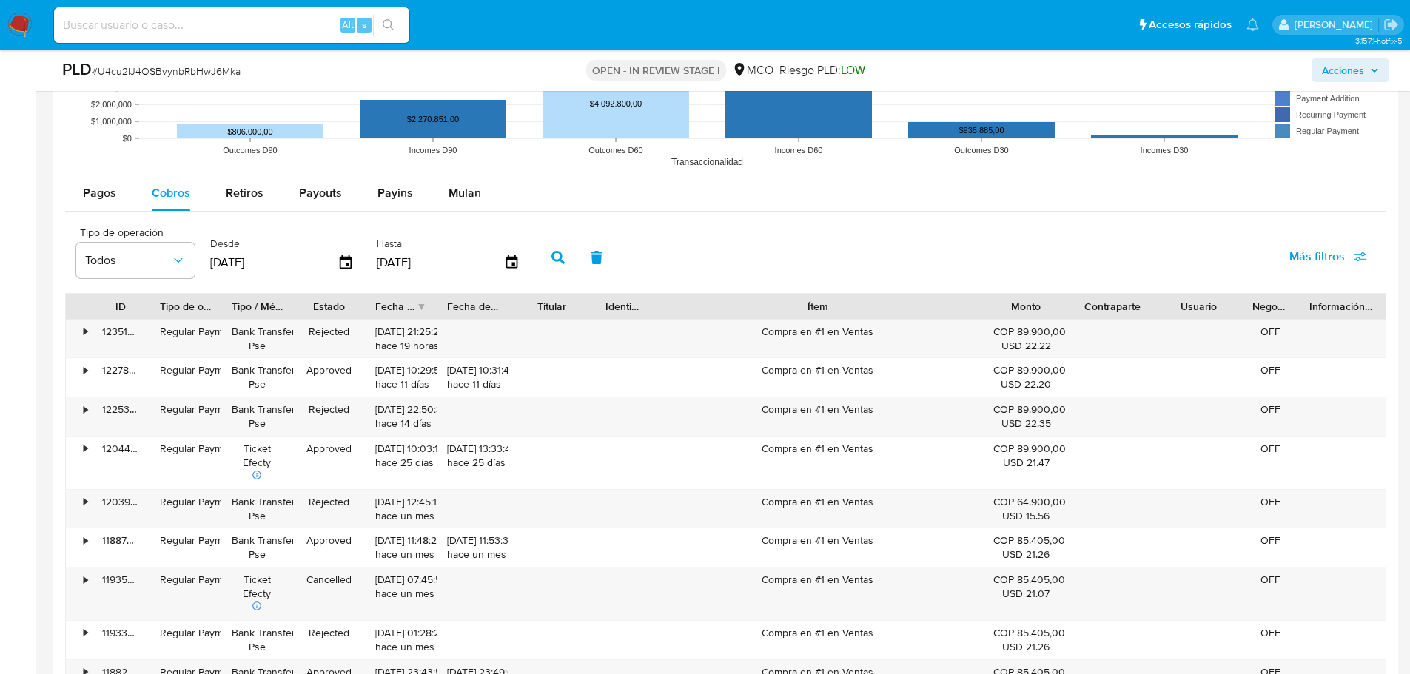
drag, startPoint x: 903, startPoint y: 310, endPoint x: 1105, endPoint y: 304, distance: 202.2
click at [1105, 304] on div "ID Tipo de operación Tipo / Método Estado Fecha de creación Fecha de aprobación…" at bounding box center [726, 306] width 1320 height 25
click at [852, 329] on div "Compra en #1 en Ventas" at bounding box center [818, 339] width 330 height 38
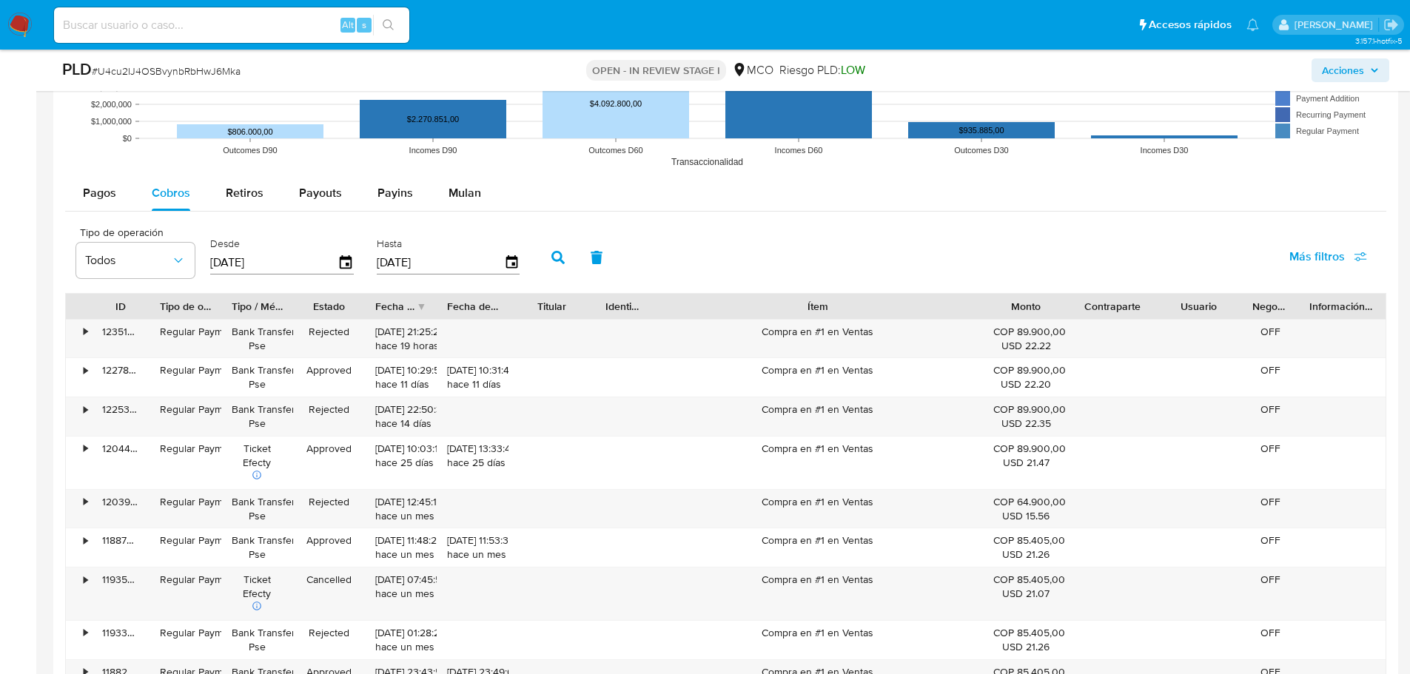
click at [1362, 66] on span "Acciones" at bounding box center [1343, 70] width 42 height 24
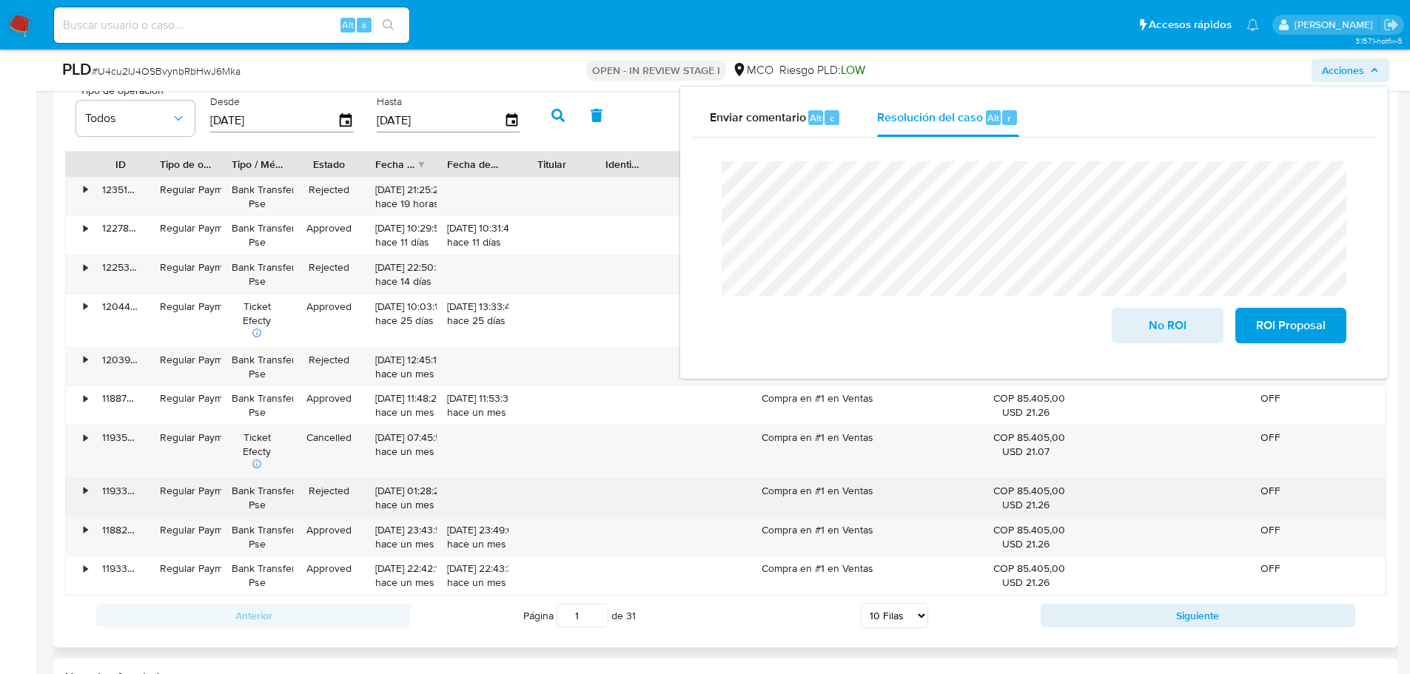
scroll to position [1703, 0]
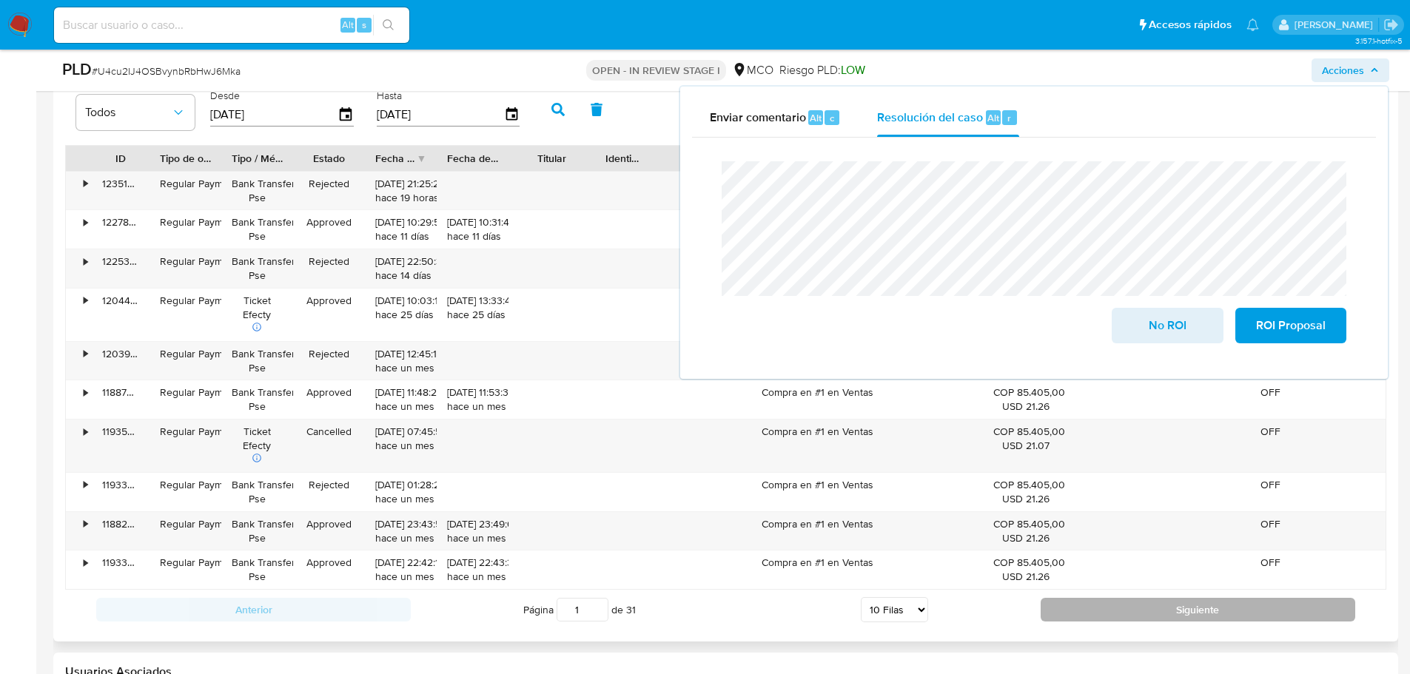
click at [1129, 612] on button "Siguiente" at bounding box center [1198, 610] width 315 height 24
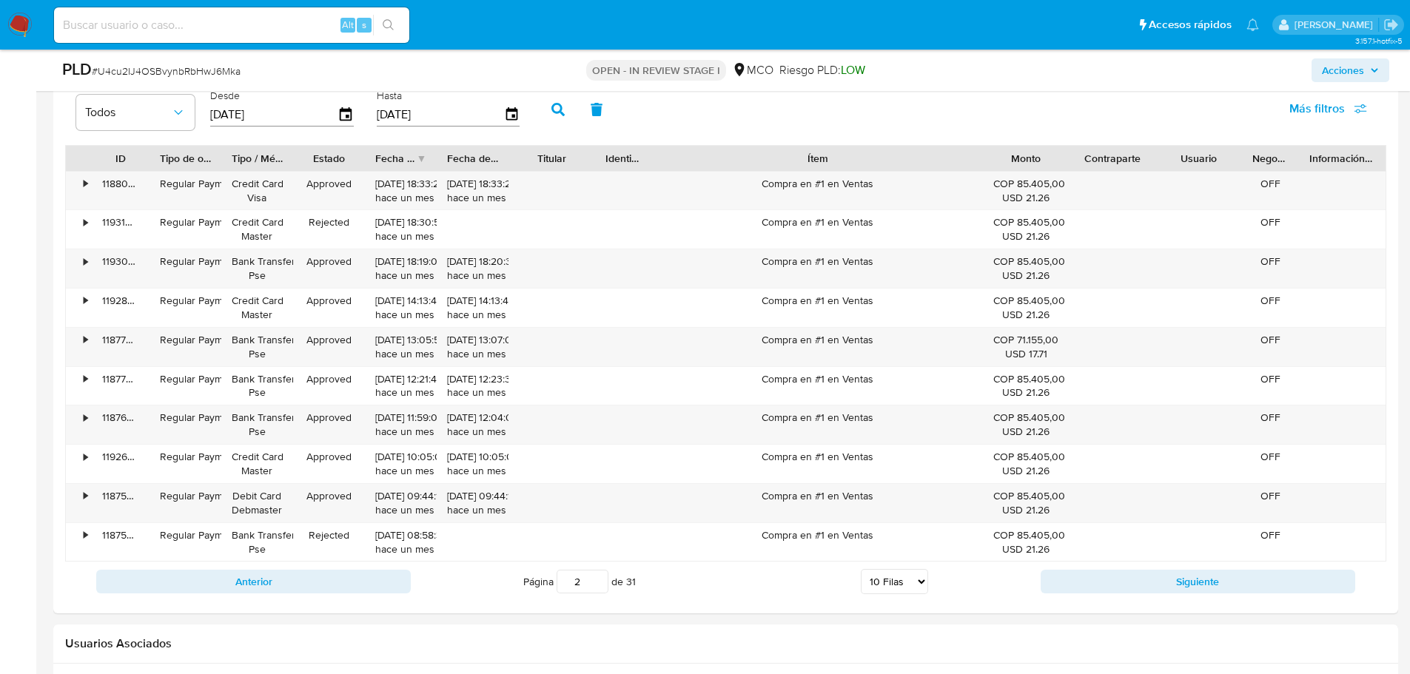
click at [1101, 577] on button "Siguiente" at bounding box center [1198, 582] width 315 height 24
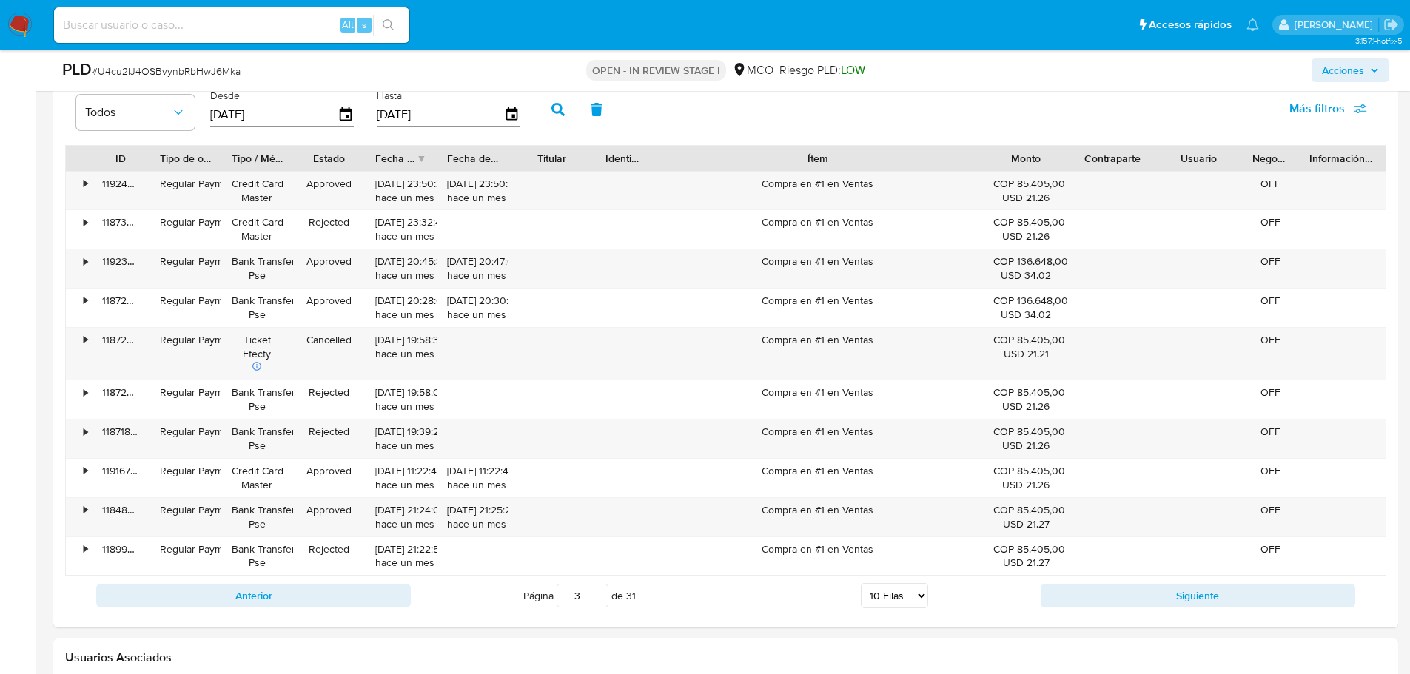
click at [1101, 577] on div "Anterior Página 3 de 31 5 Filas 10 Filas 20 Filas 25 Filas 50 Filas 100 Filas S…" at bounding box center [726, 596] width 1322 height 40
click at [1108, 584] on button "Siguiente" at bounding box center [1198, 596] width 315 height 24
type input "4"
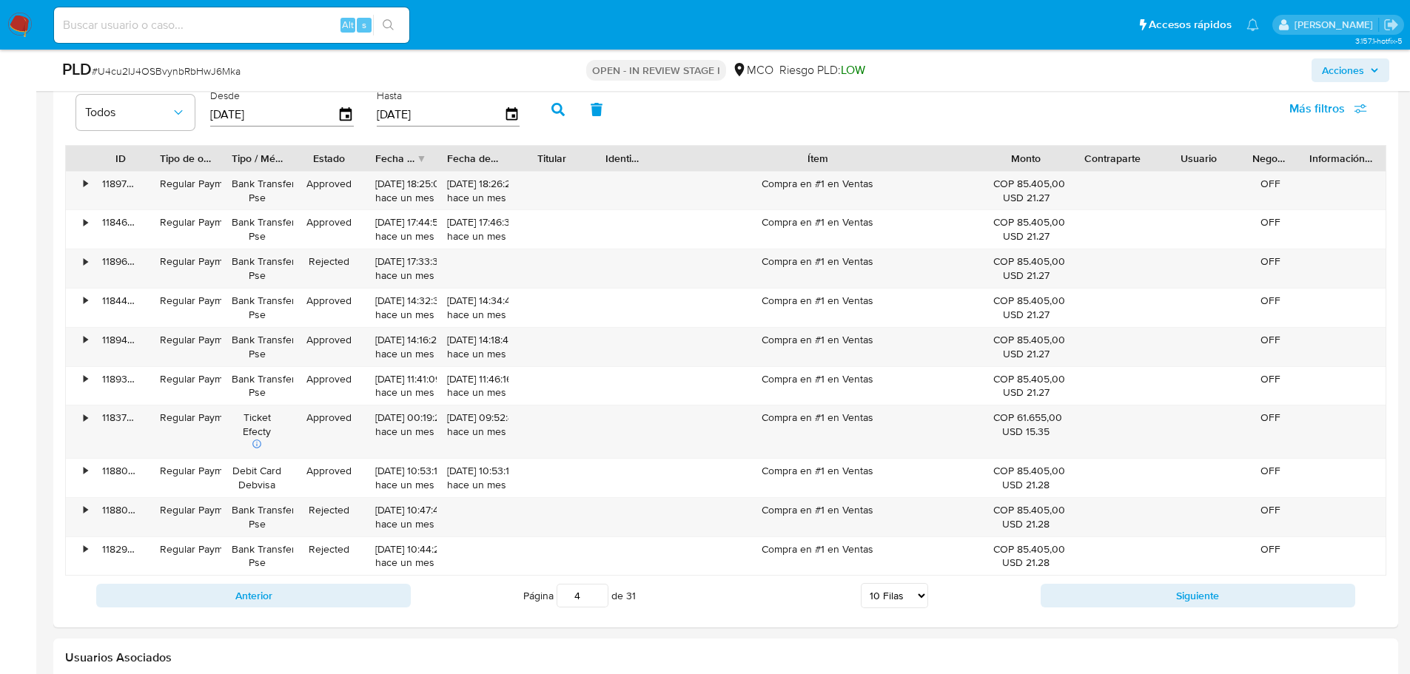
click at [1339, 71] on span "Acciones" at bounding box center [1343, 70] width 42 height 24
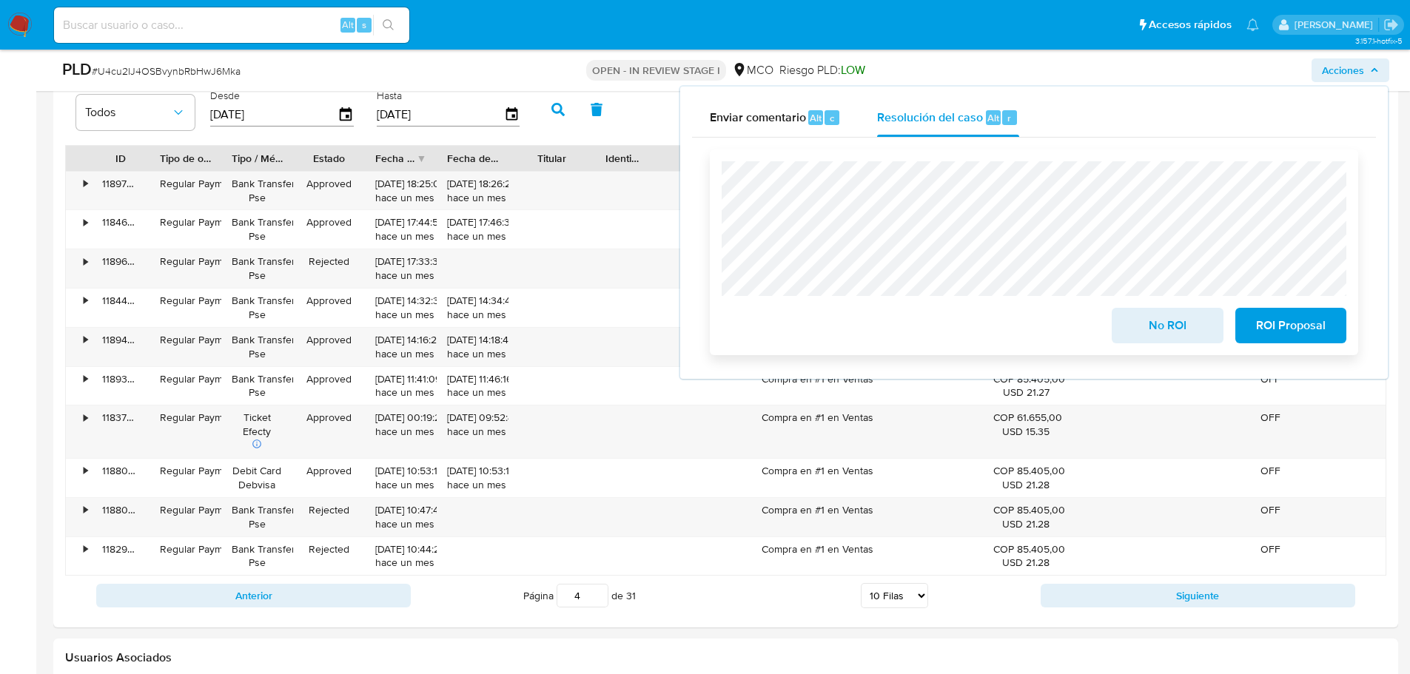
click at [1158, 329] on span "No ROI" at bounding box center [1167, 325] width 73 height 33
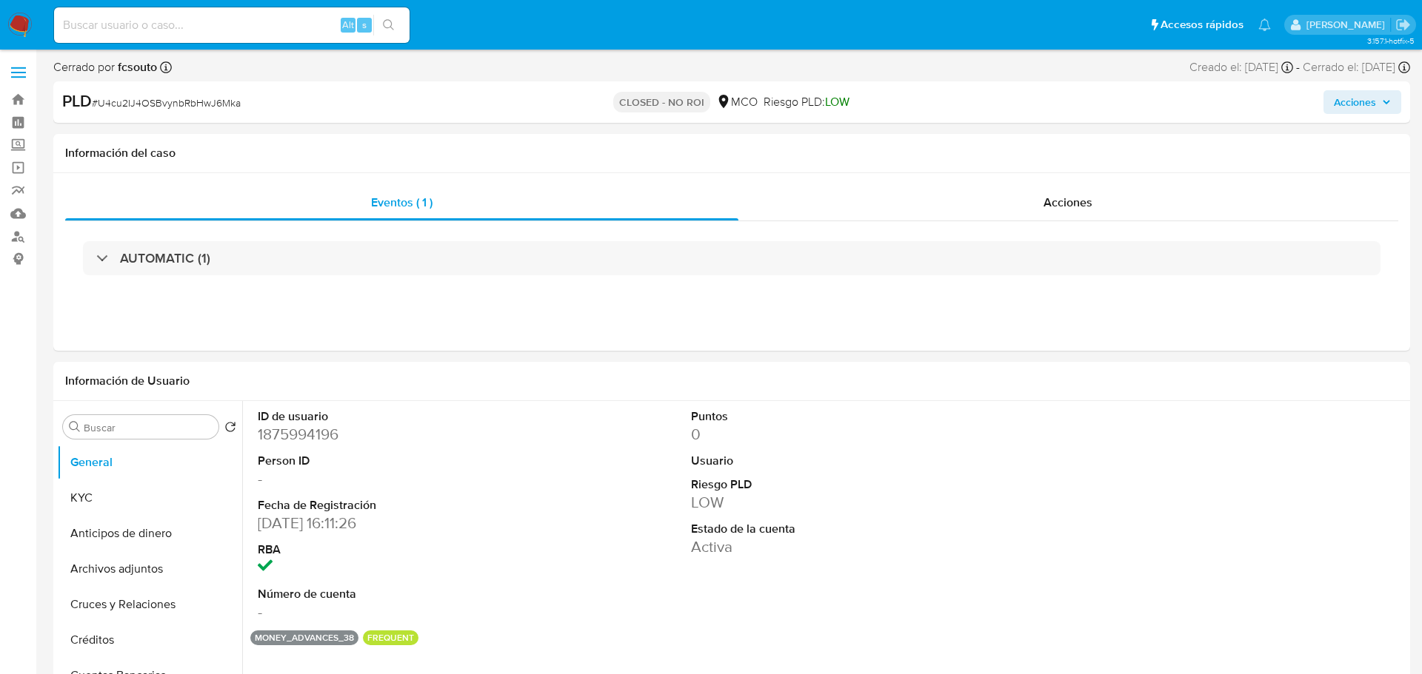
select select "10"
click at [1364, 110] on span "Acciones" at bounding box center [1343, 102] width 42 height 24
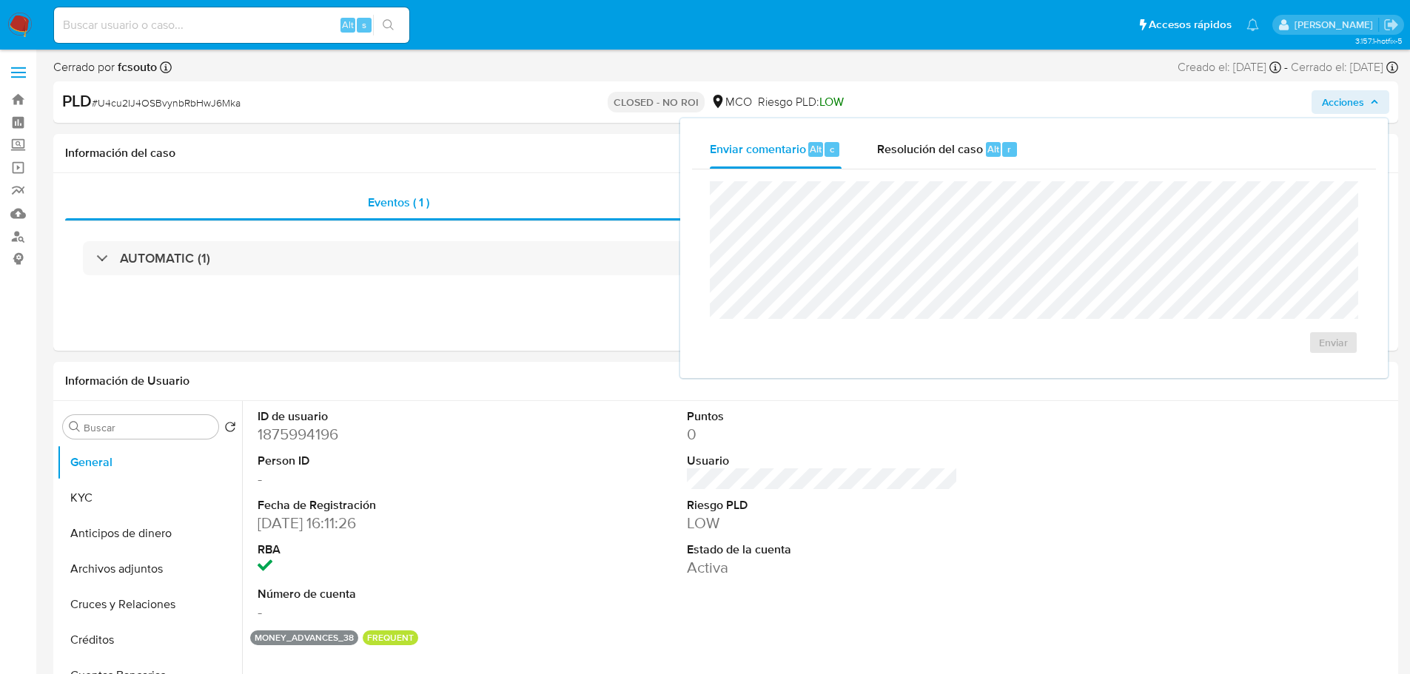
drag, startPoint x: 978, startPoint y: 163, endPoint x: 904, endPoint y: 179, distance: 75.8
click at [977, 163] on div "Resolución del caso Alt r" at bounding box center [947, 149] width 141 height 38
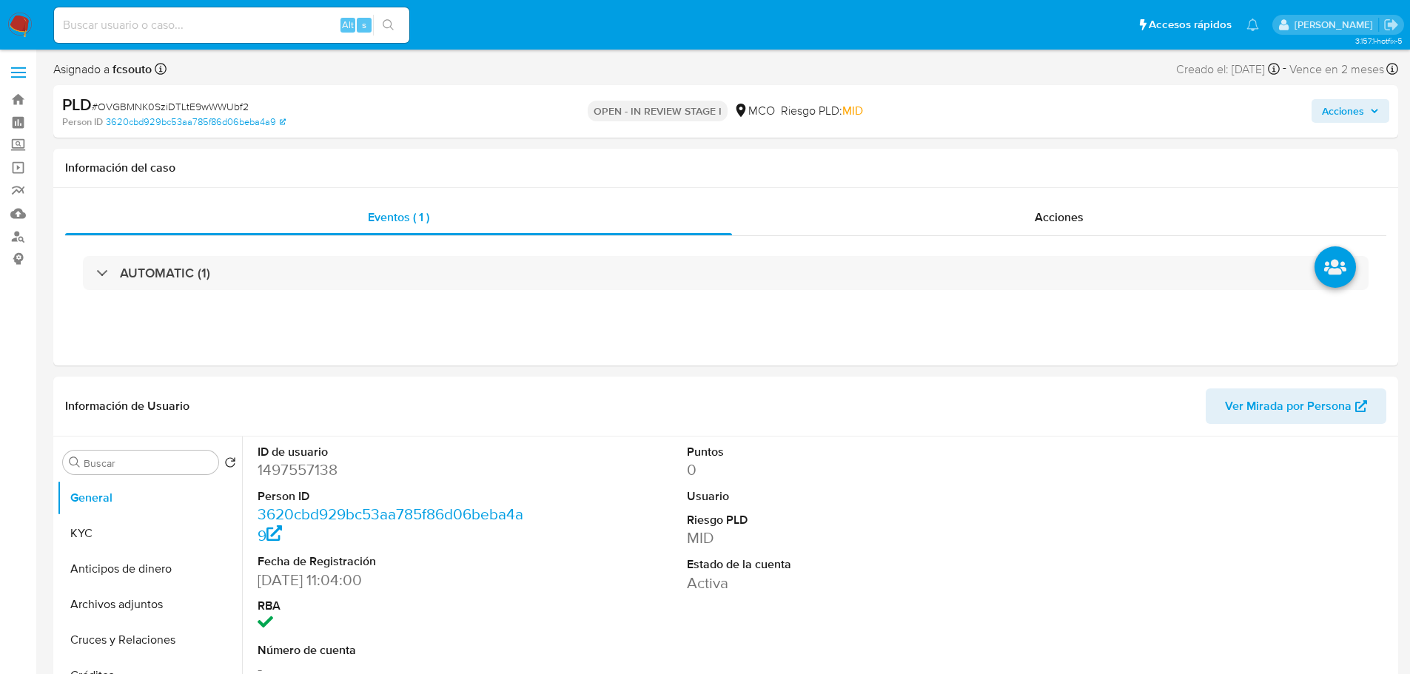
select select "10"
drag, startPoint x: 1376, startPoint y: 111, endPoint x: 947, endPoint y: 181, distance: 435.0
click at [1371, 113] on icon "button" at bounding box center [1374, 111] width 9 height 9
drag, startPoint x: 1345, startPoint y: 115, endPoint x: 1334, endPoint y: 118, distance: 11.5
click at [1340, 116] on span "Acciones" at bounding box center [1343, 111] width 42 height 24
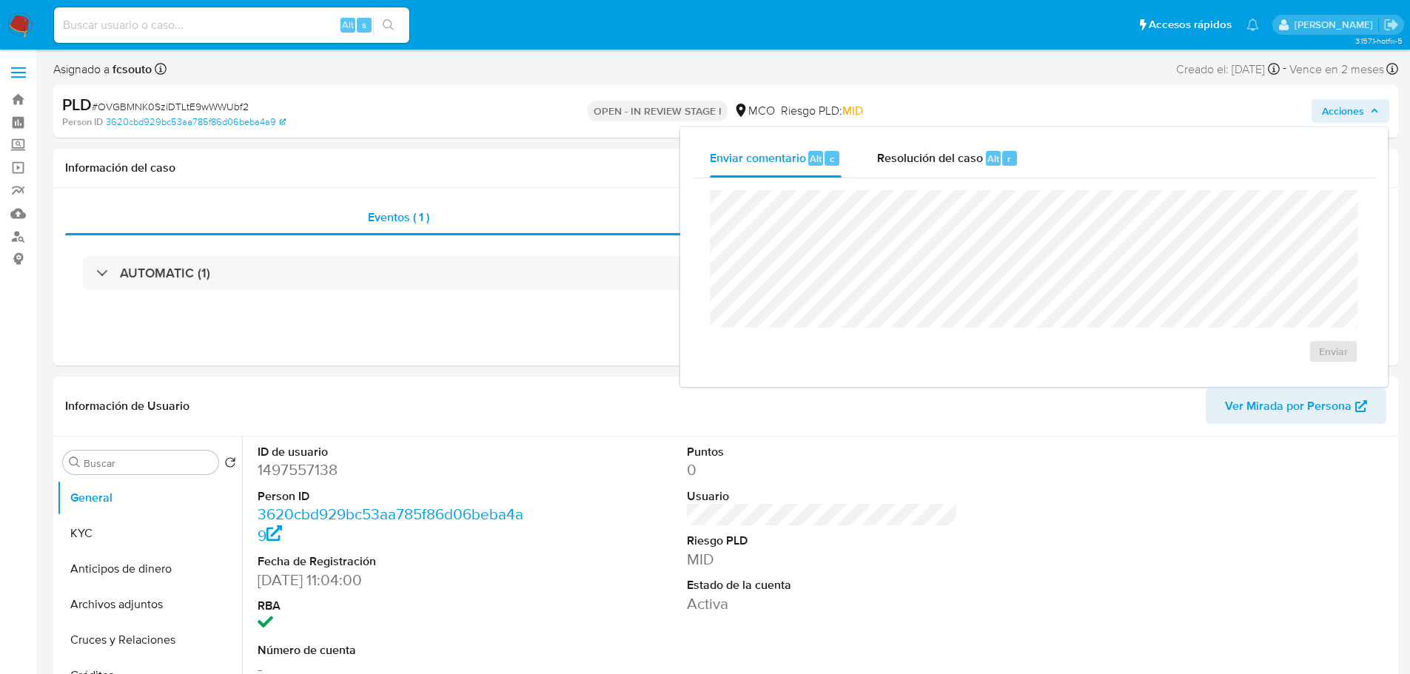
drag, startPoint x: 936, startPoint y: 160, endPoint x: 905, endPoint y: 187, distance: 41.0
click at [933, 163] on span "Resolución del caso" at bounding box center [930, 158] width 106 height 17
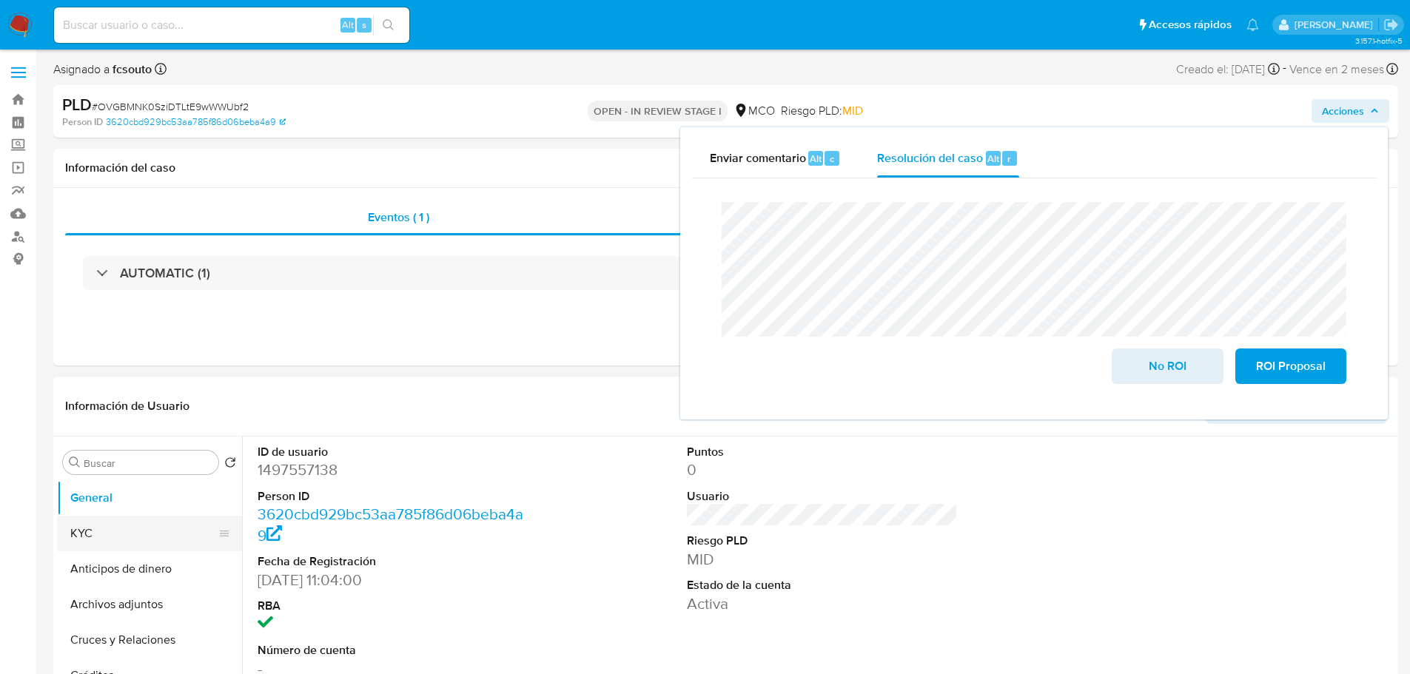
click at [115, 537] on button "KYC" at bounding box center [143, 534] width 173 height 36
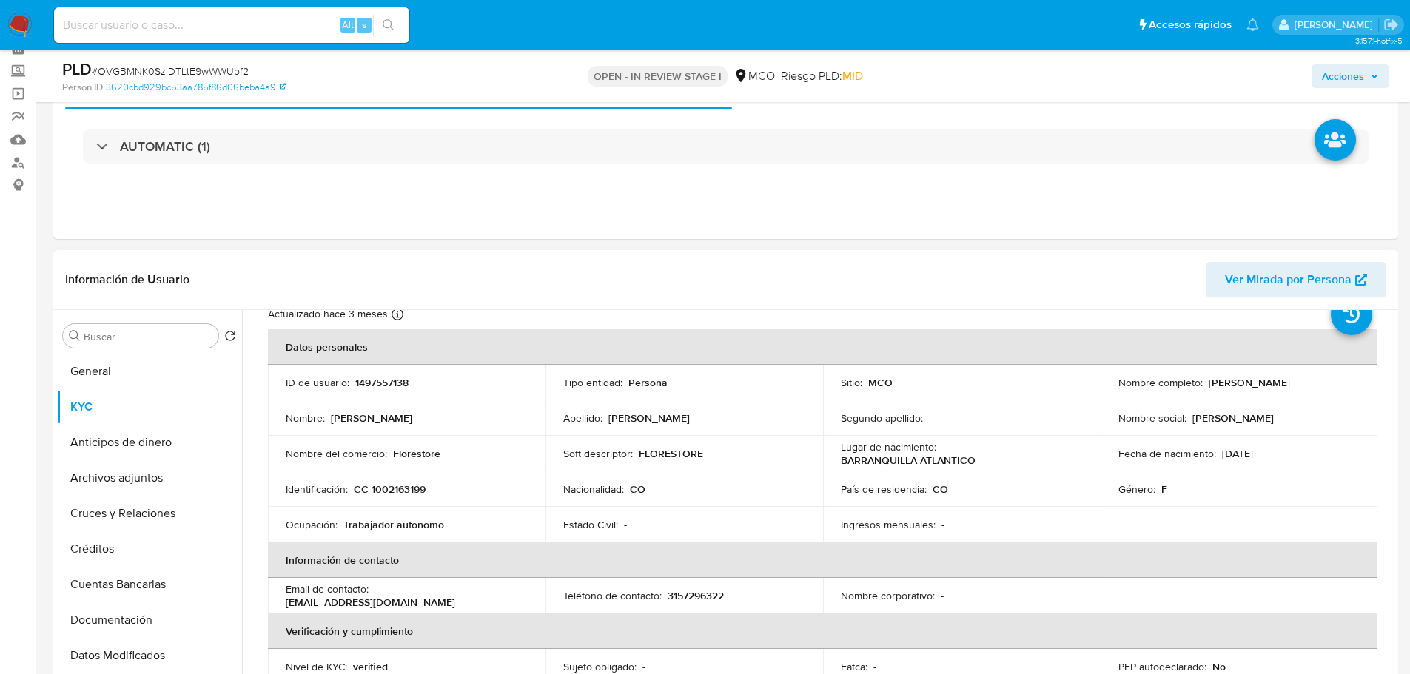
scroll to position [74, 0]
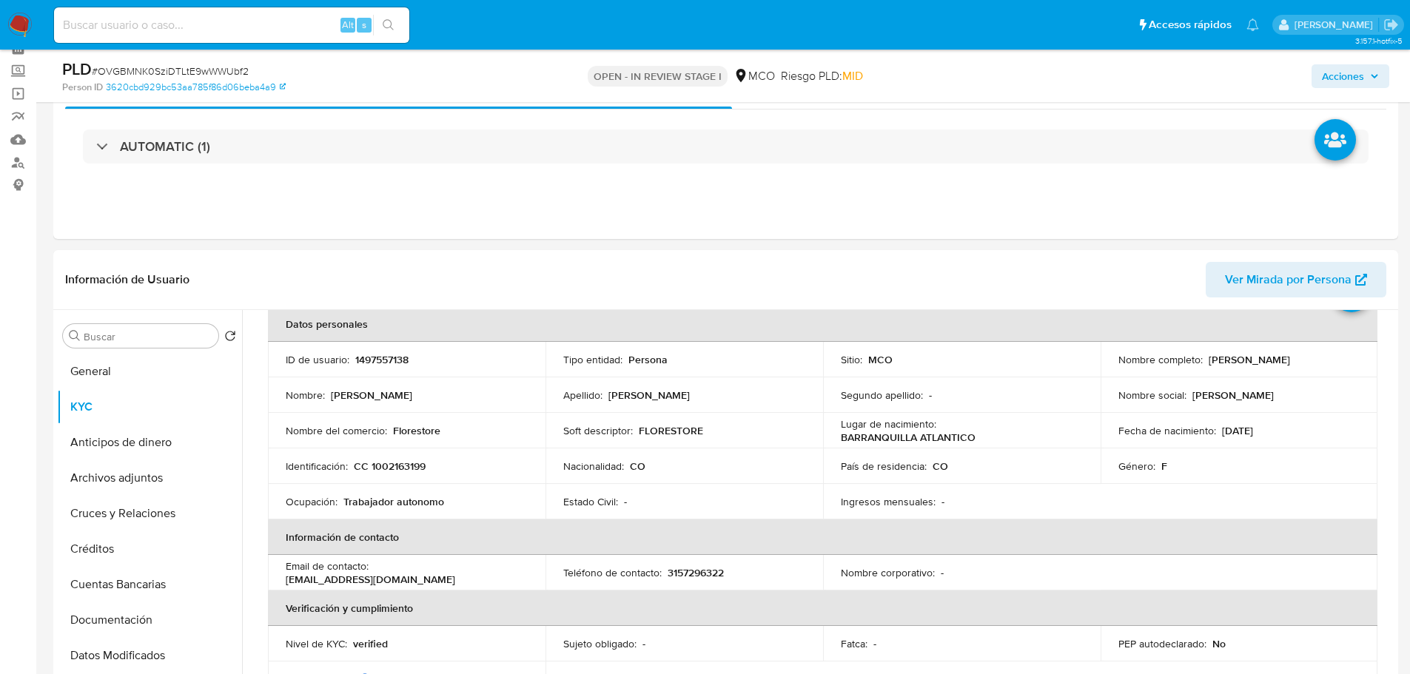
click at [1365, 70] on span "Acciones" at bounding box center [1350, 76] width 57 height 21
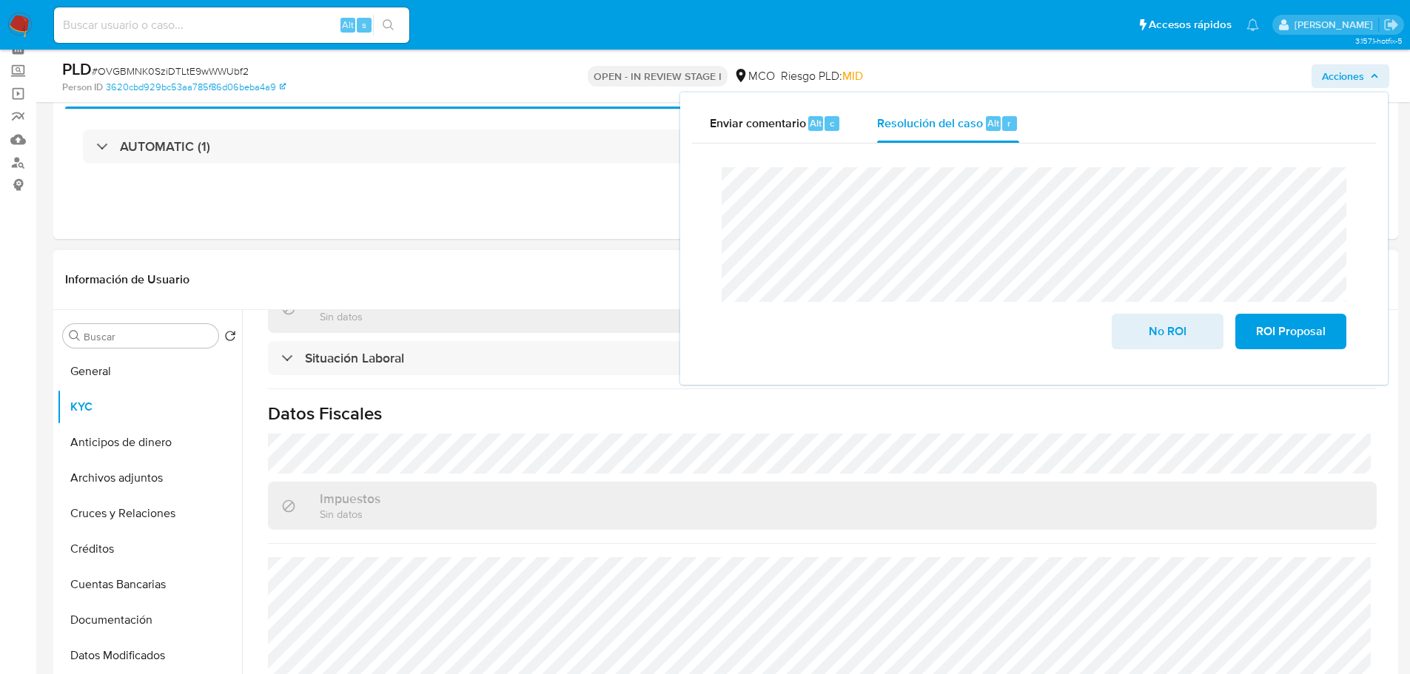
scroll to position [749, 0]
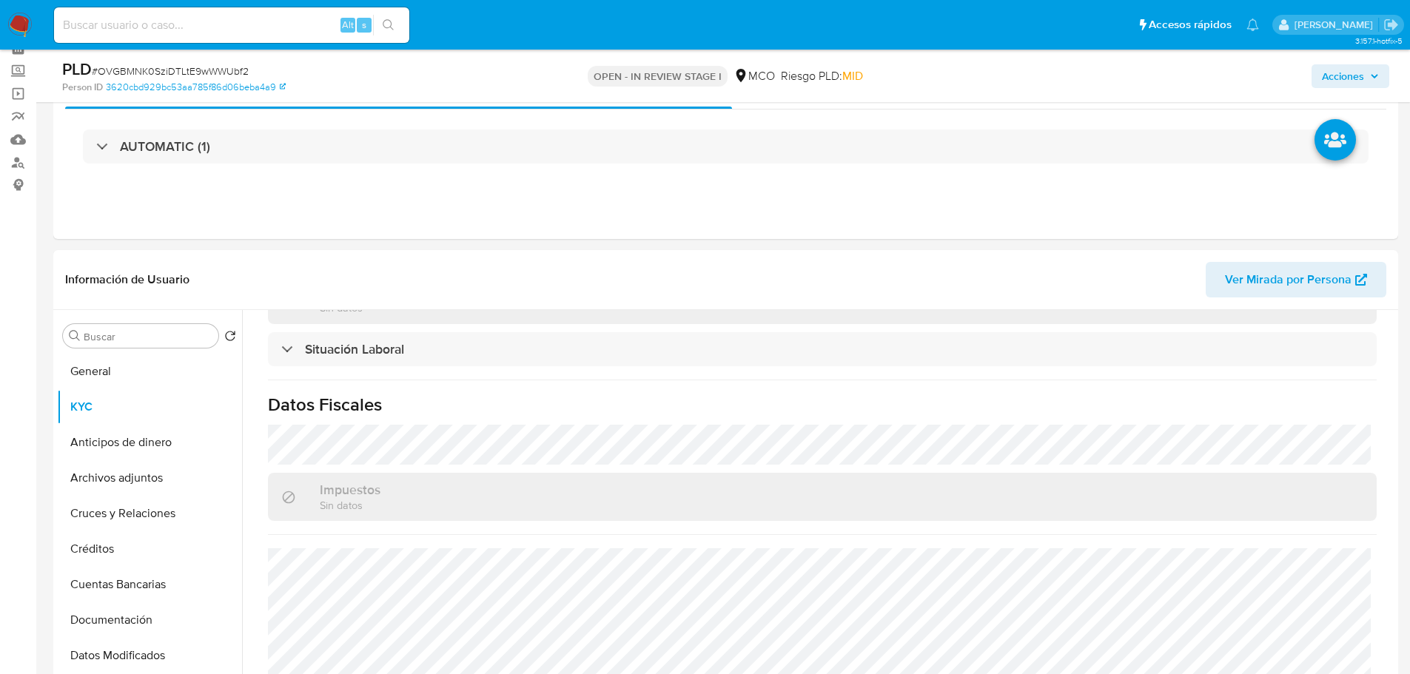
drag, startPoint x: 1353, startPoint y: 75, endPoint x: 1325, endPoint y: 84, distance: 30.4
click at [1343, 77] on span "Acciones" at bounding box center [1343, 76] width 42 height 24
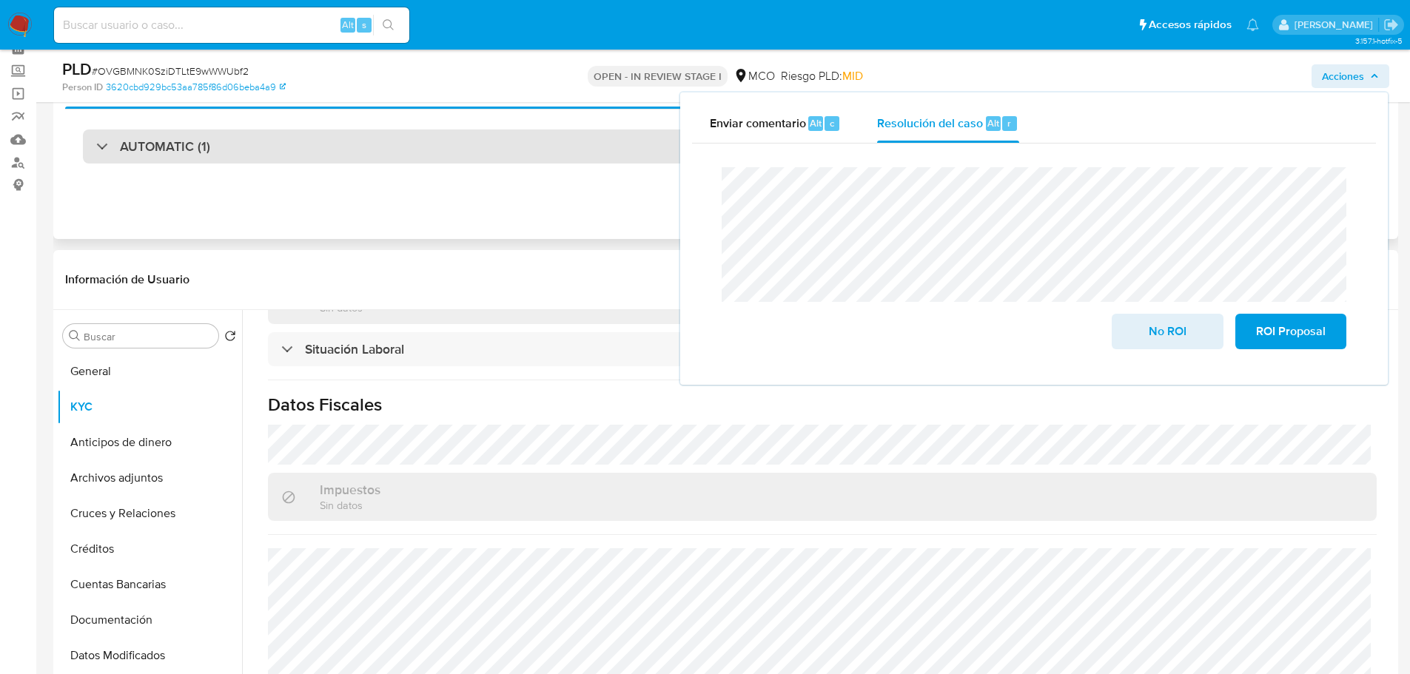
click at [300, 160] on div "AUTOMATIC (1)" at bounding box center [726, 147] width 1286 height 34
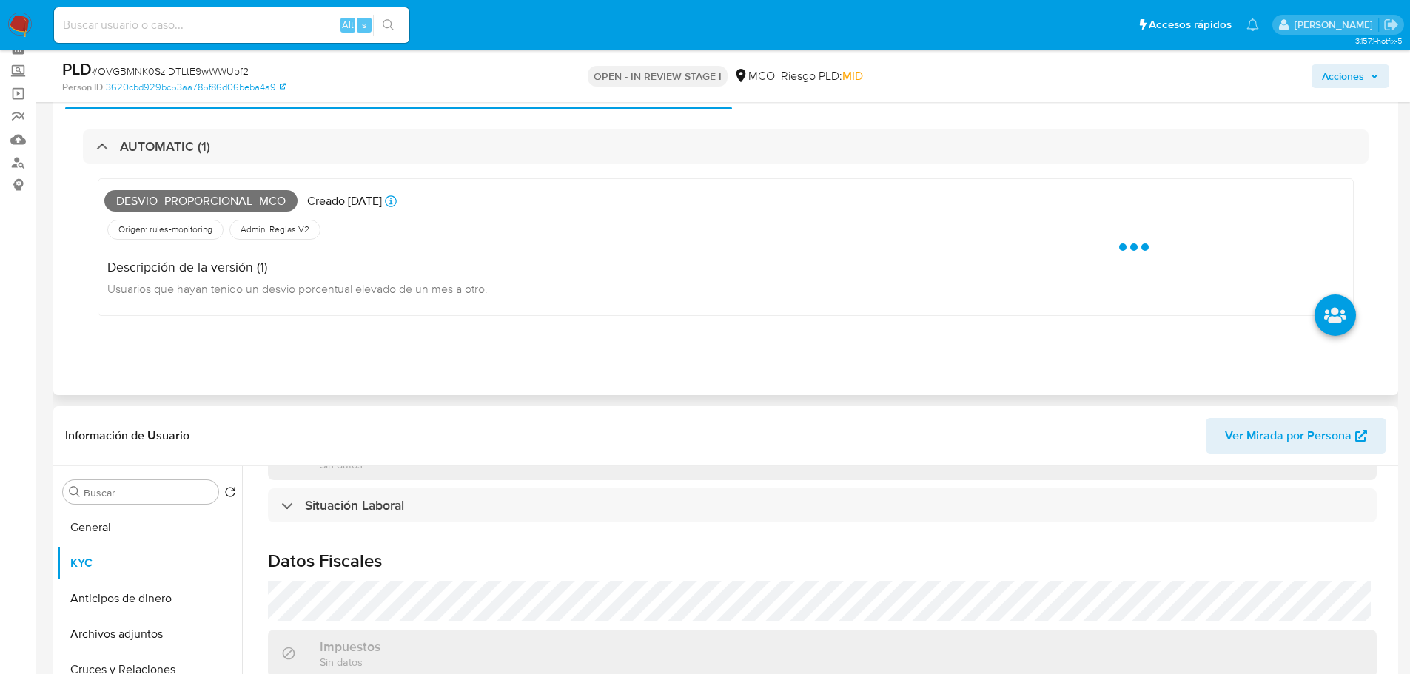
click at [239, 205] on span "Desvio_proporcional_mco" at bounding box center [200, 201] width 193 height 22
copy span "Desvio_proporcional_mco"
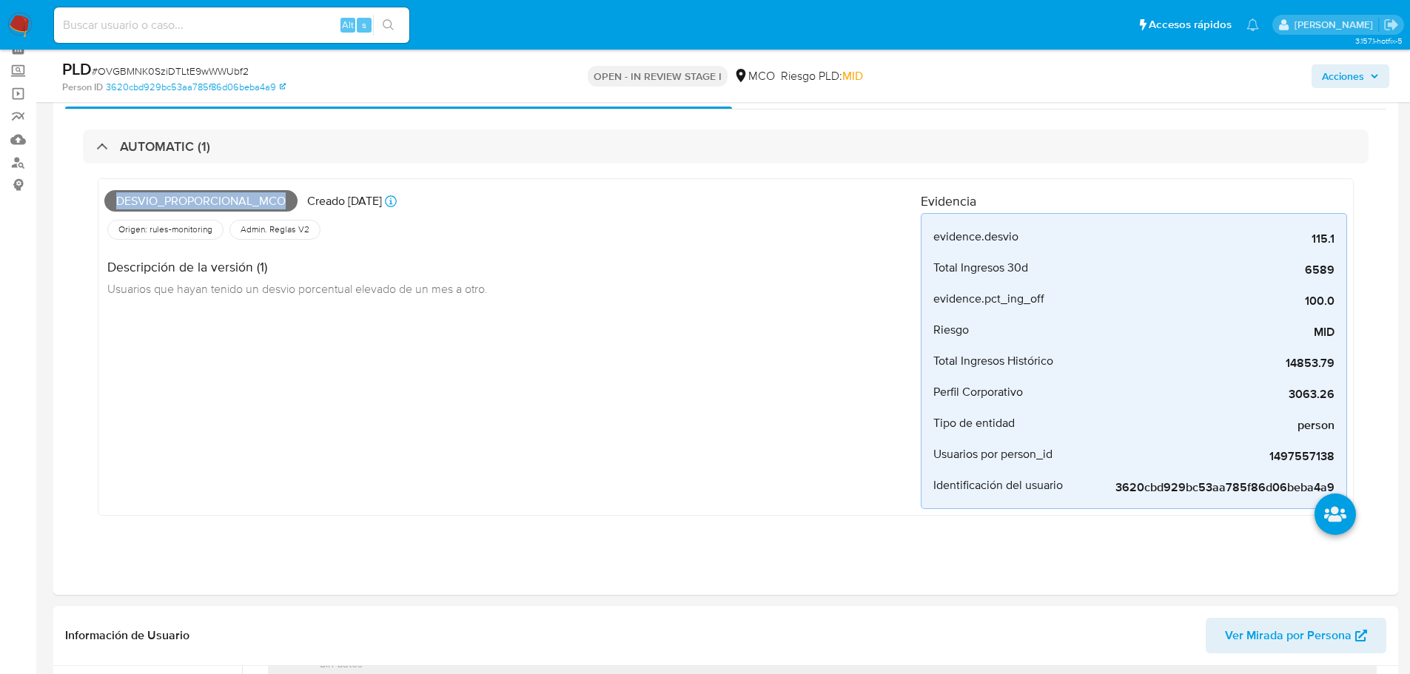
click at [1353, 84] on span "Acciones" at bounding box center [1343, 76] width 42 height 24
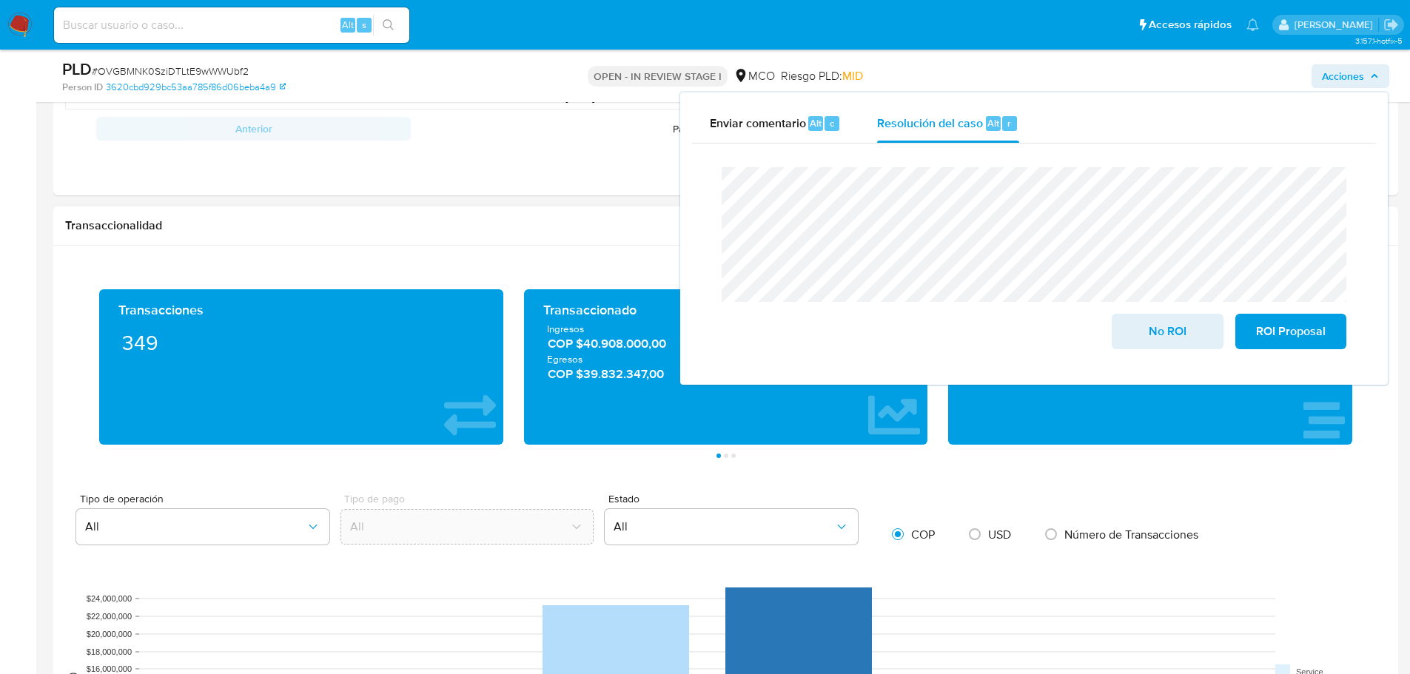
scroll to position [1703, 0]
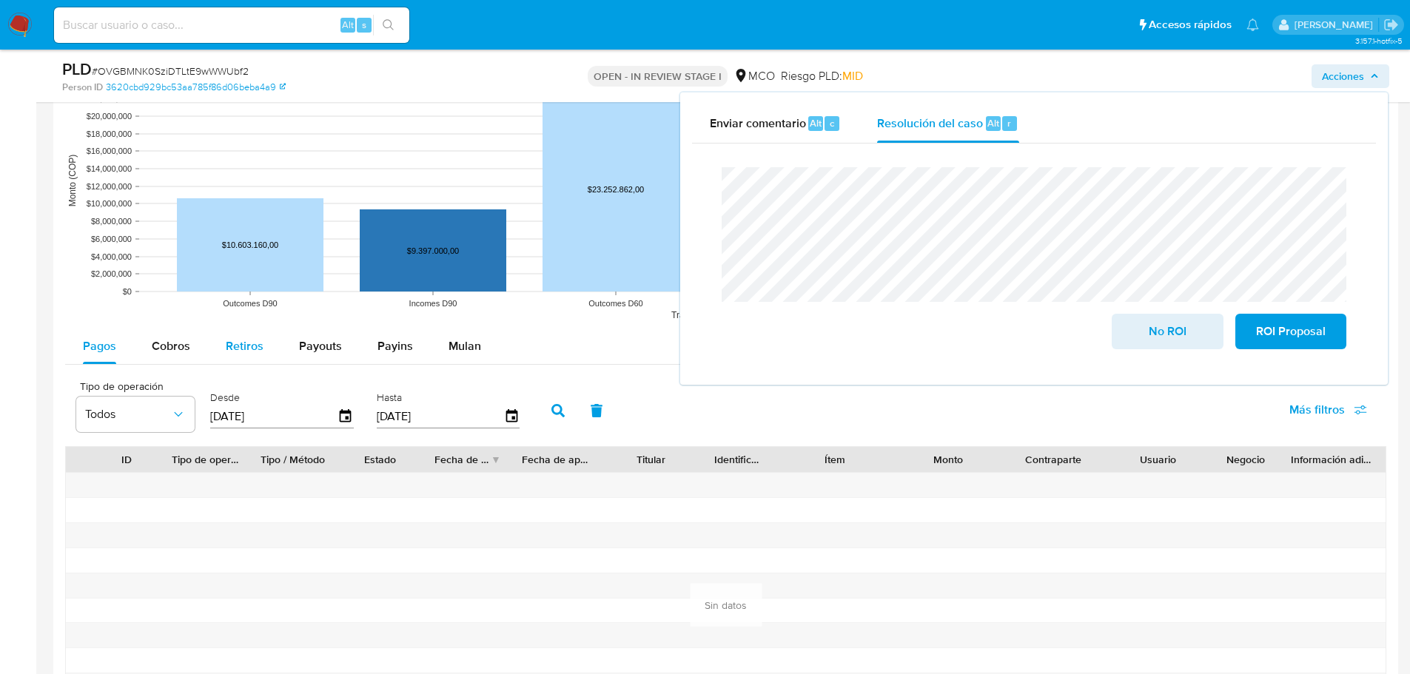
click at [234, 338] on span "Retiros" at bounding box center [245, 346] width 38 height 17
select select "10"
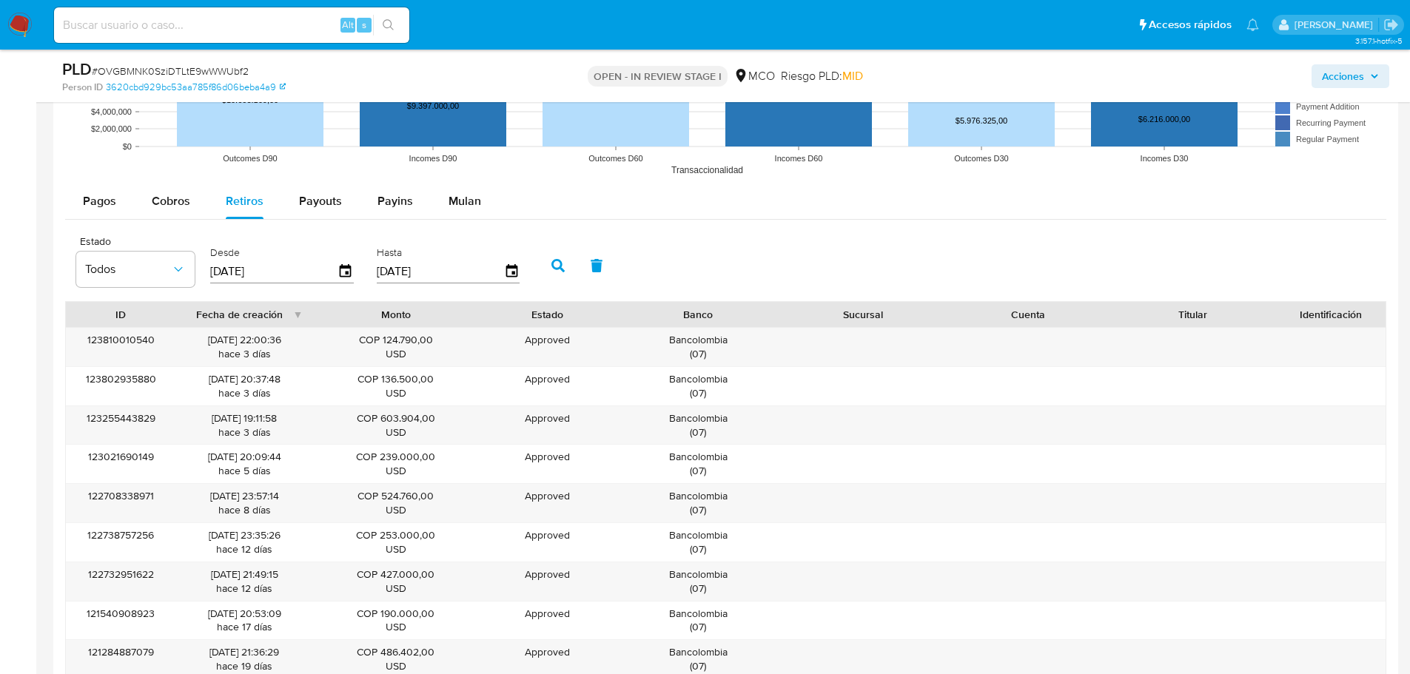
scroll to position [1851, 0]
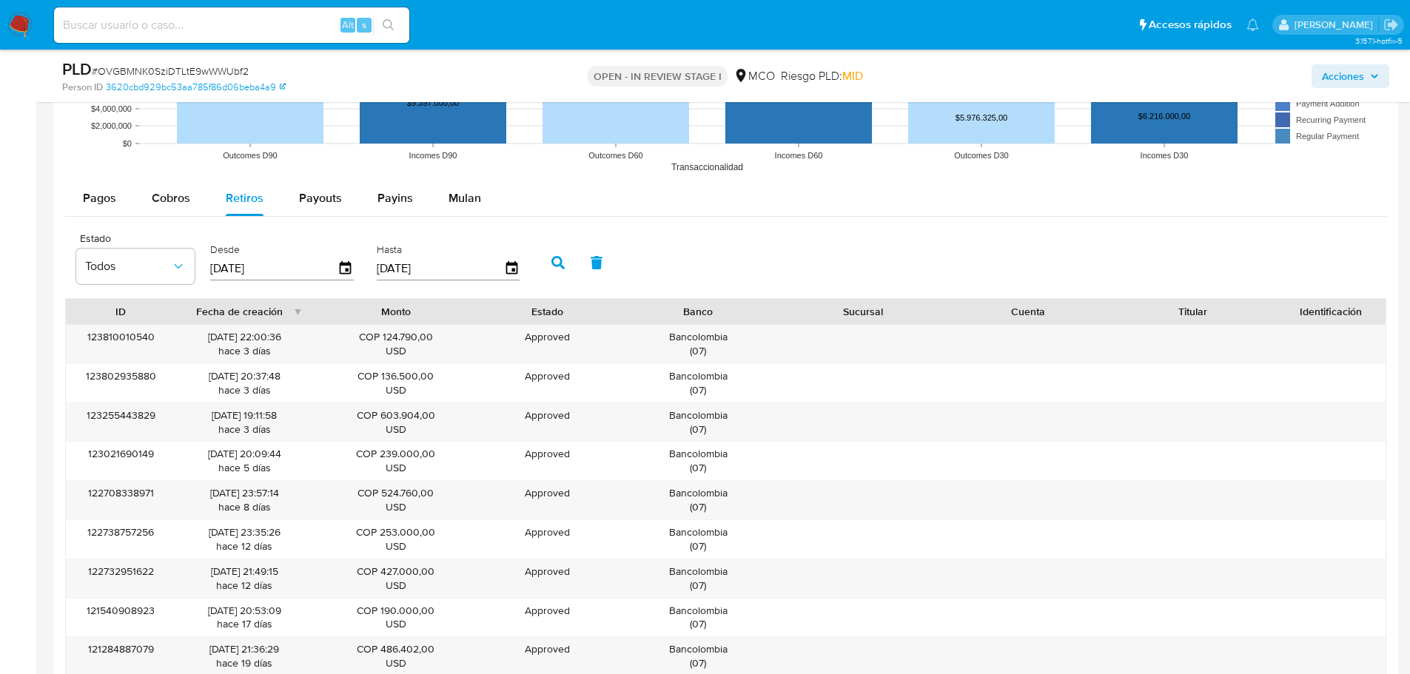
click at [1347, 73] on span "Acciones" at bounding box center [1343, 76] width 42 height 24
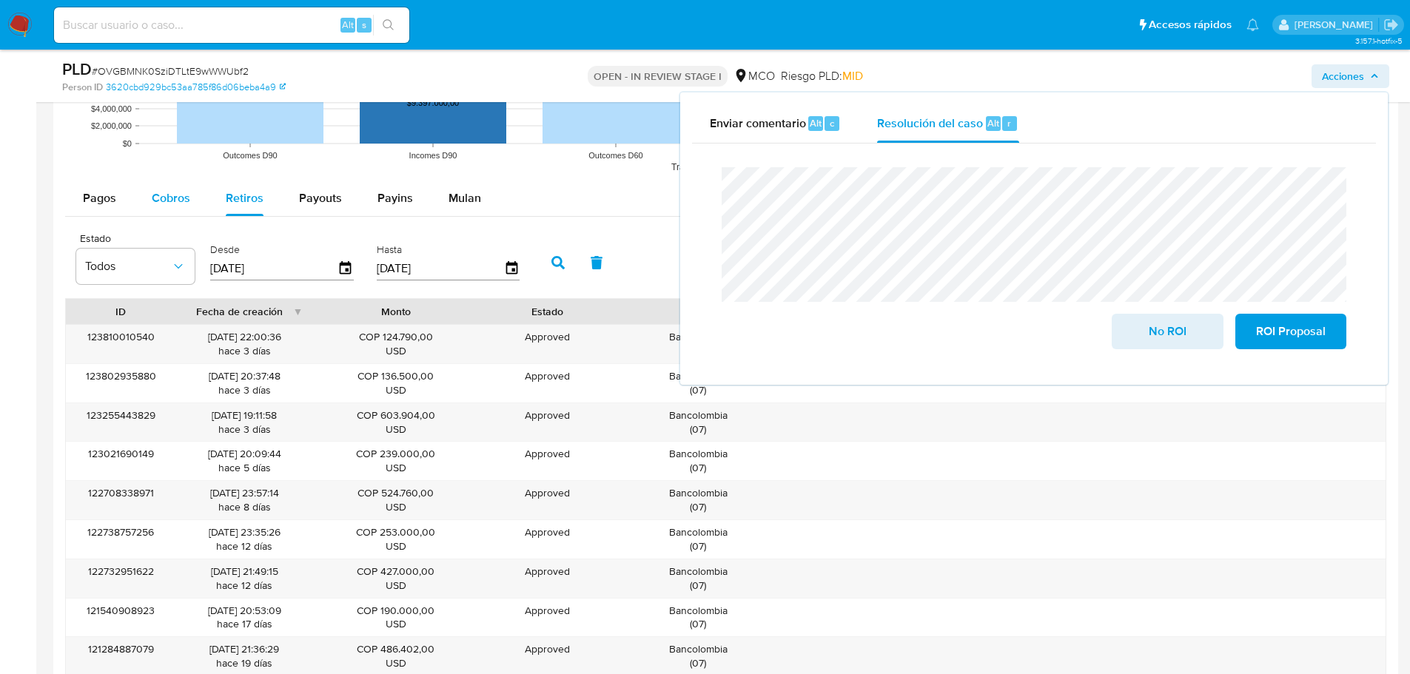
click at [160, 204] on span "Cobros" at bounding box center [171, 198] width 38 height 17
select select "10"
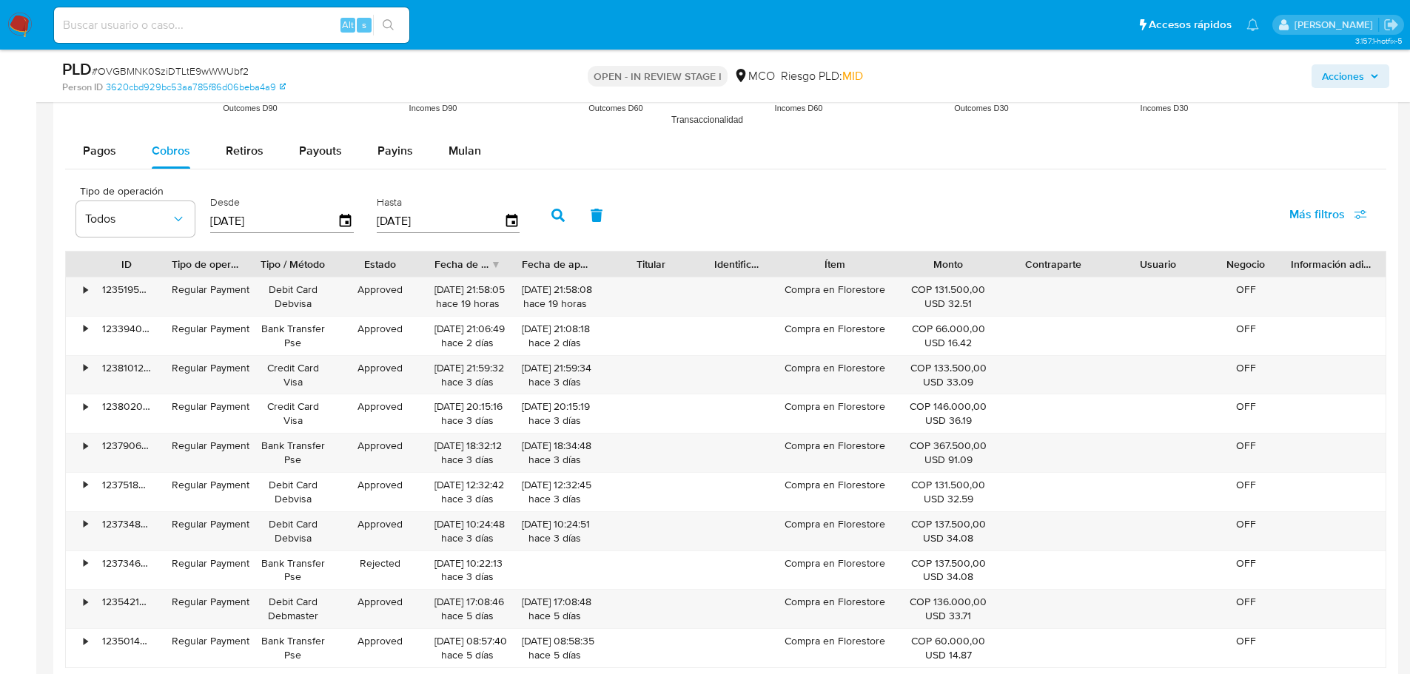
scroll to position [1925, 0]
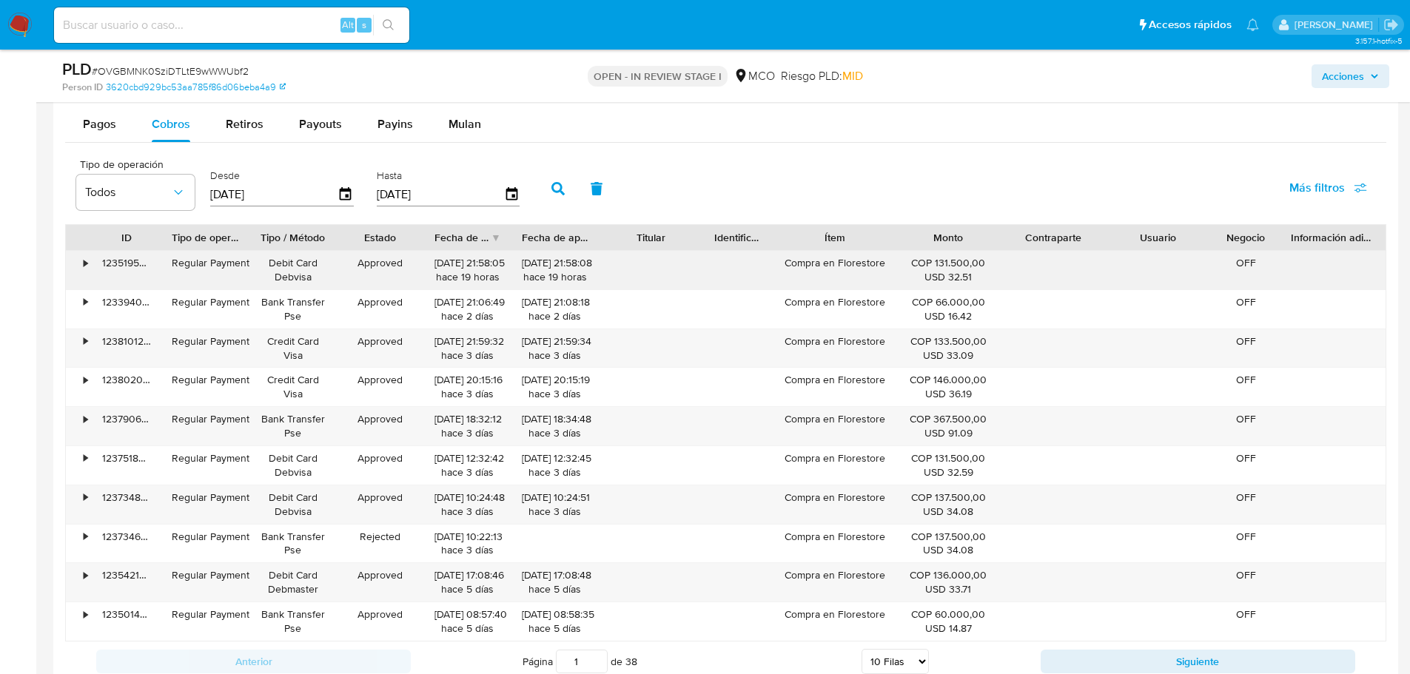
click at [866, 265] on div "Compra en Florestore" at bounding box center [835, 270] width 122 height 38
click at [1352, 81] on span "Acciones" at bounding box center [1343, 76] width 42 height 24
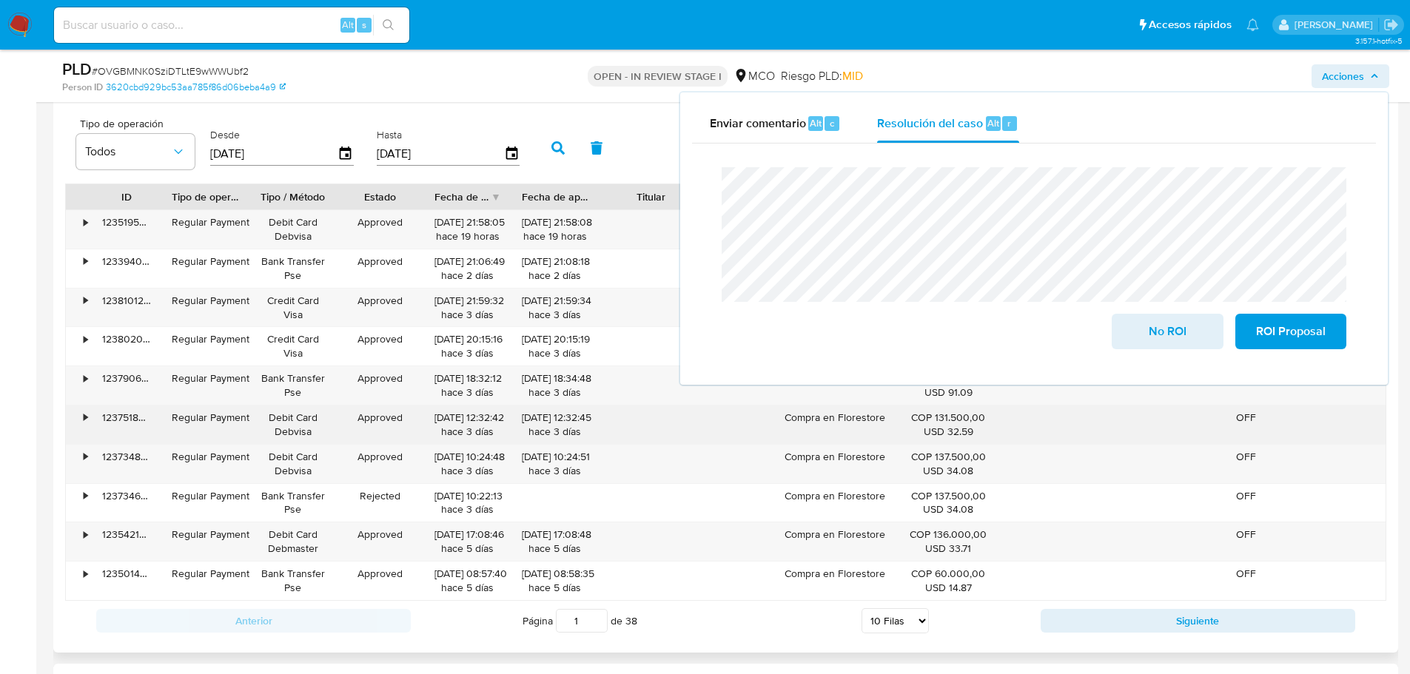
scroll to position [1999, 0]
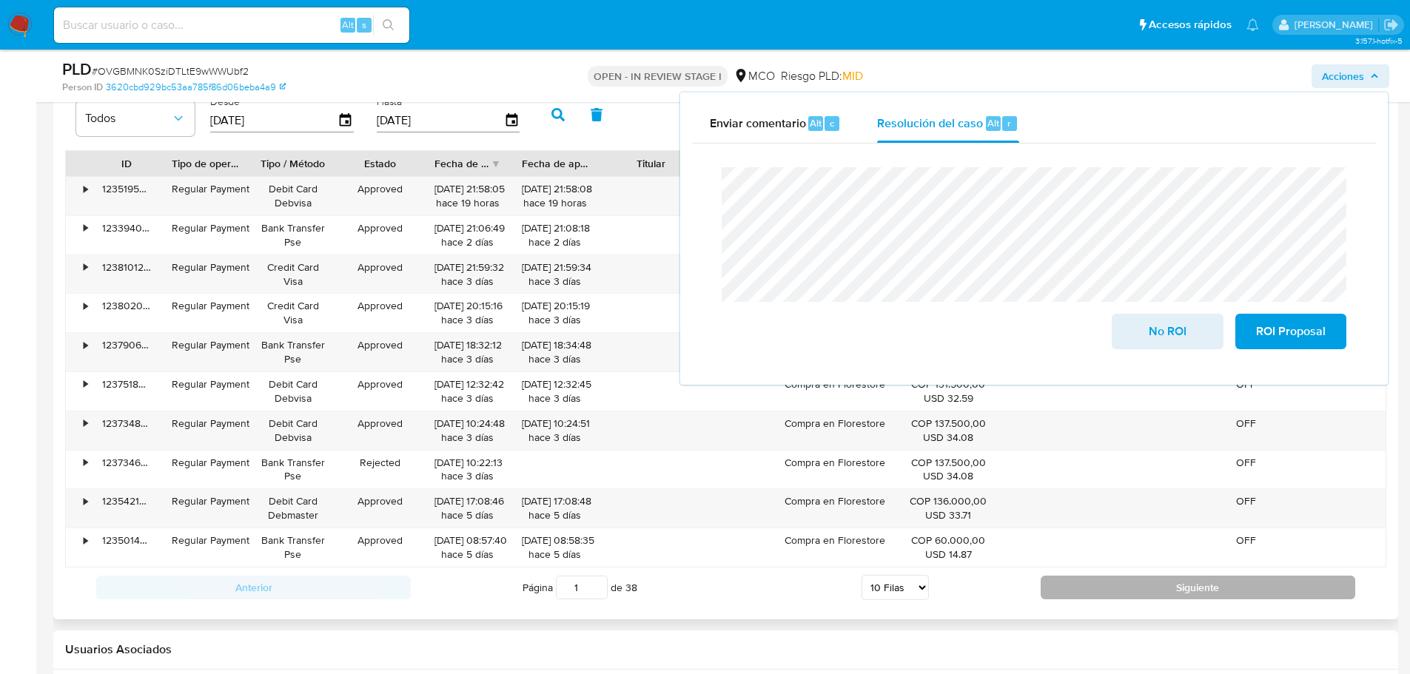
click at [1138, 582] on button "Siguiente" at bounding box center [1198, 588] width 315 height 24
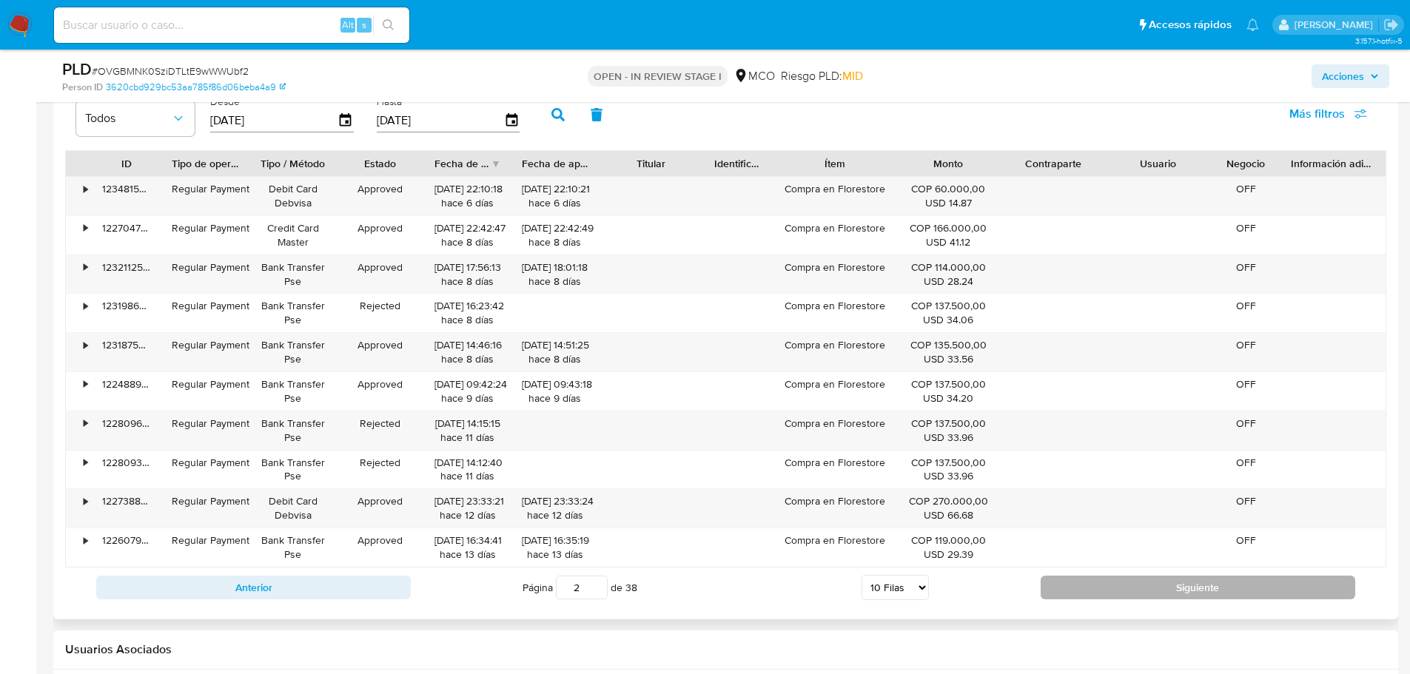
click at [1140, 583] on button "Siguiente" at bounding box center [1198, 588] width 315 height 24
type input "3"
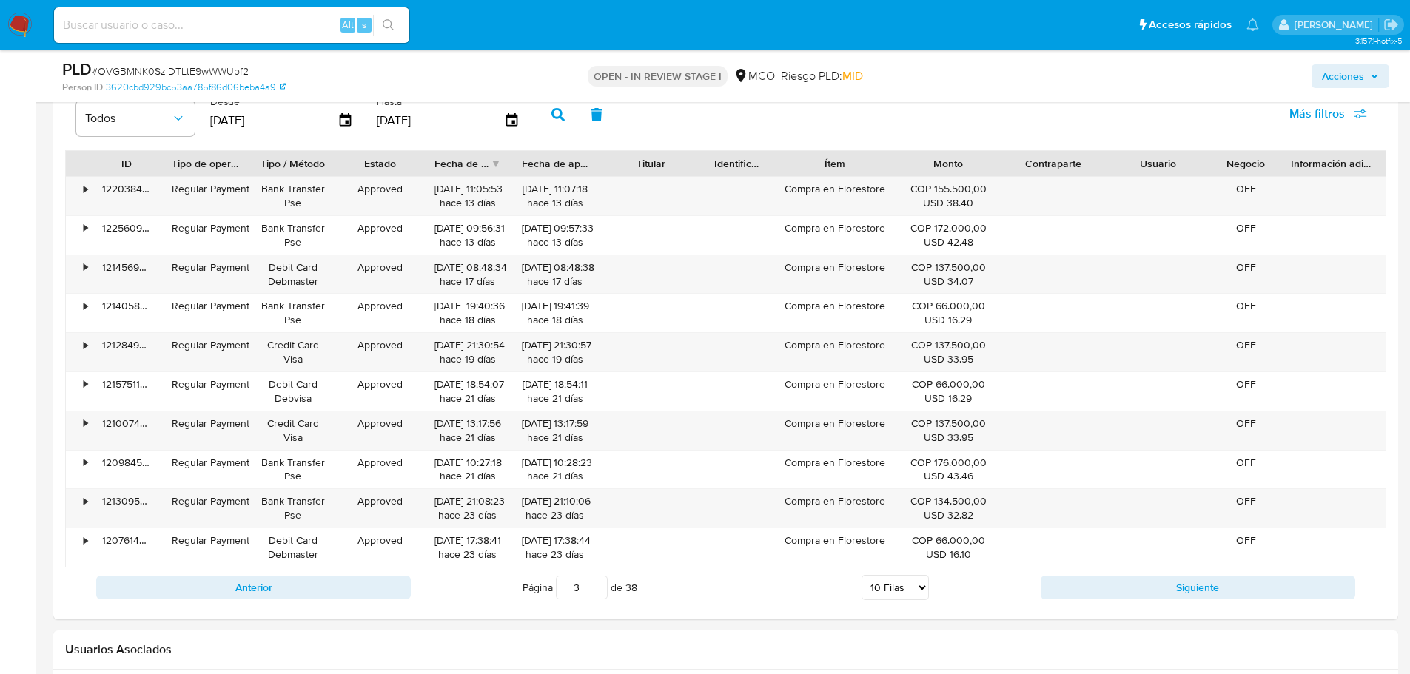
click at [1356, 76] on span "Acciones" at bounding box center [1343, 76] width 42 height 24
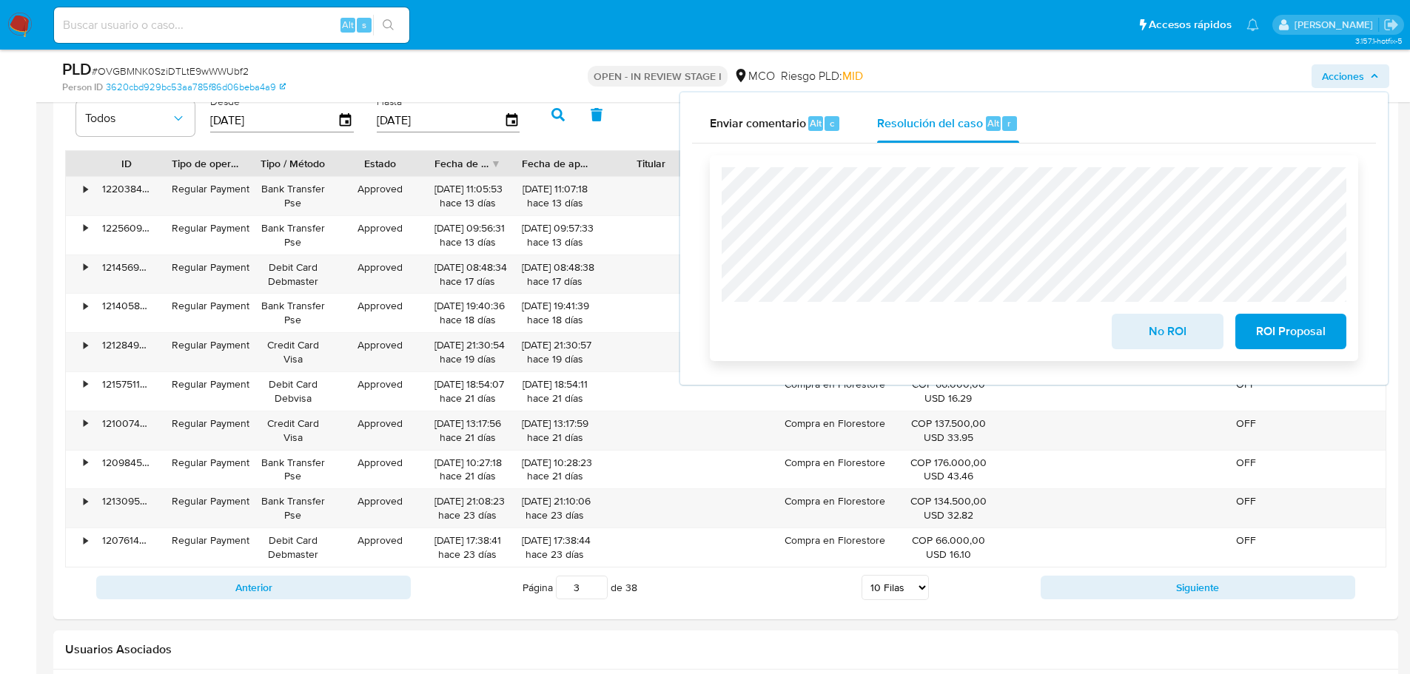
click at [1182, 334] on span "No ROI" at bounding box center [1167, 331] width 73 height 33
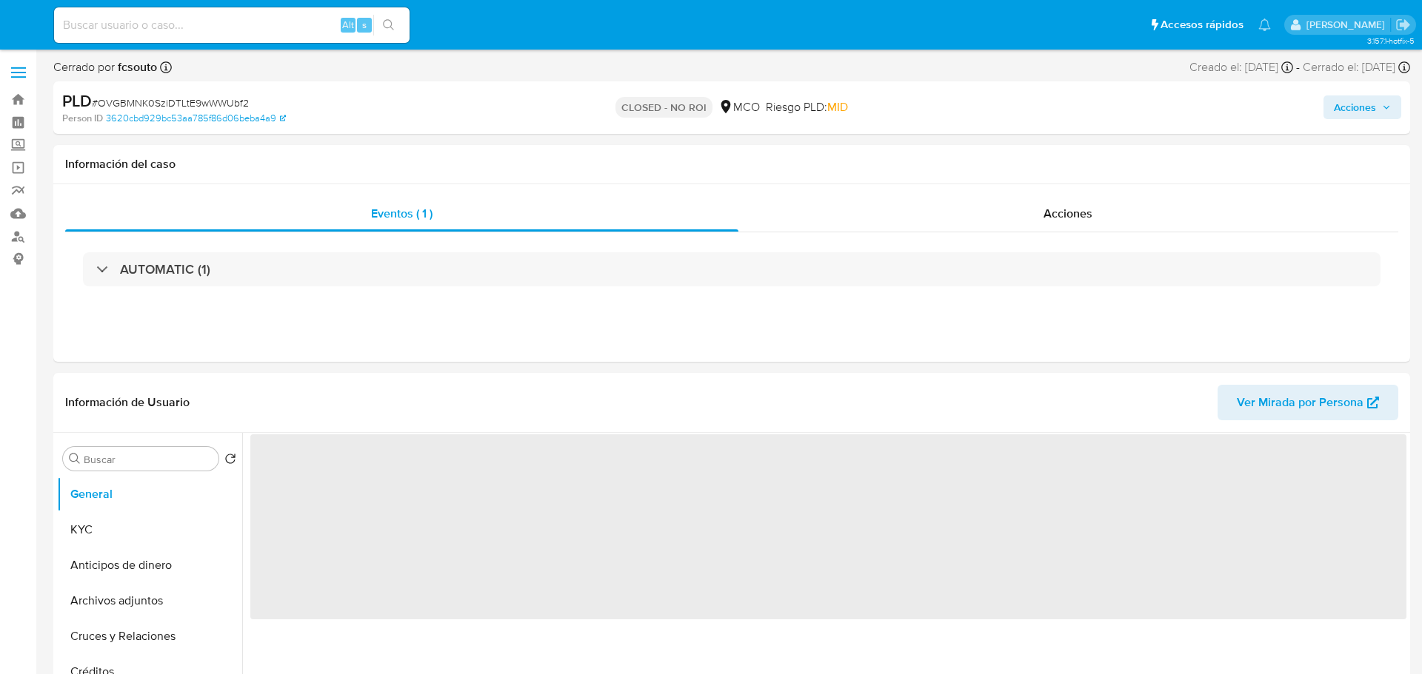
select select "10"
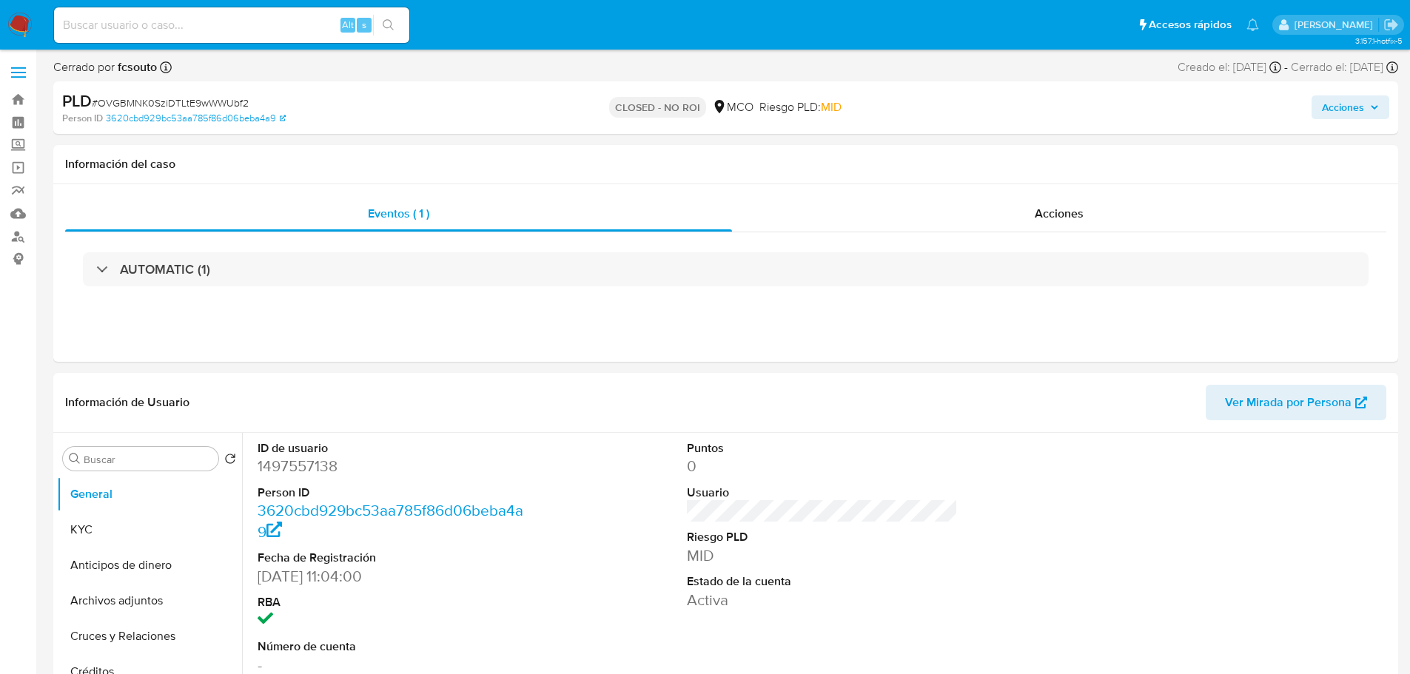
click at [1362, 98] on span "Acciones" at bounding box center [1343, 108] width 42 height 24
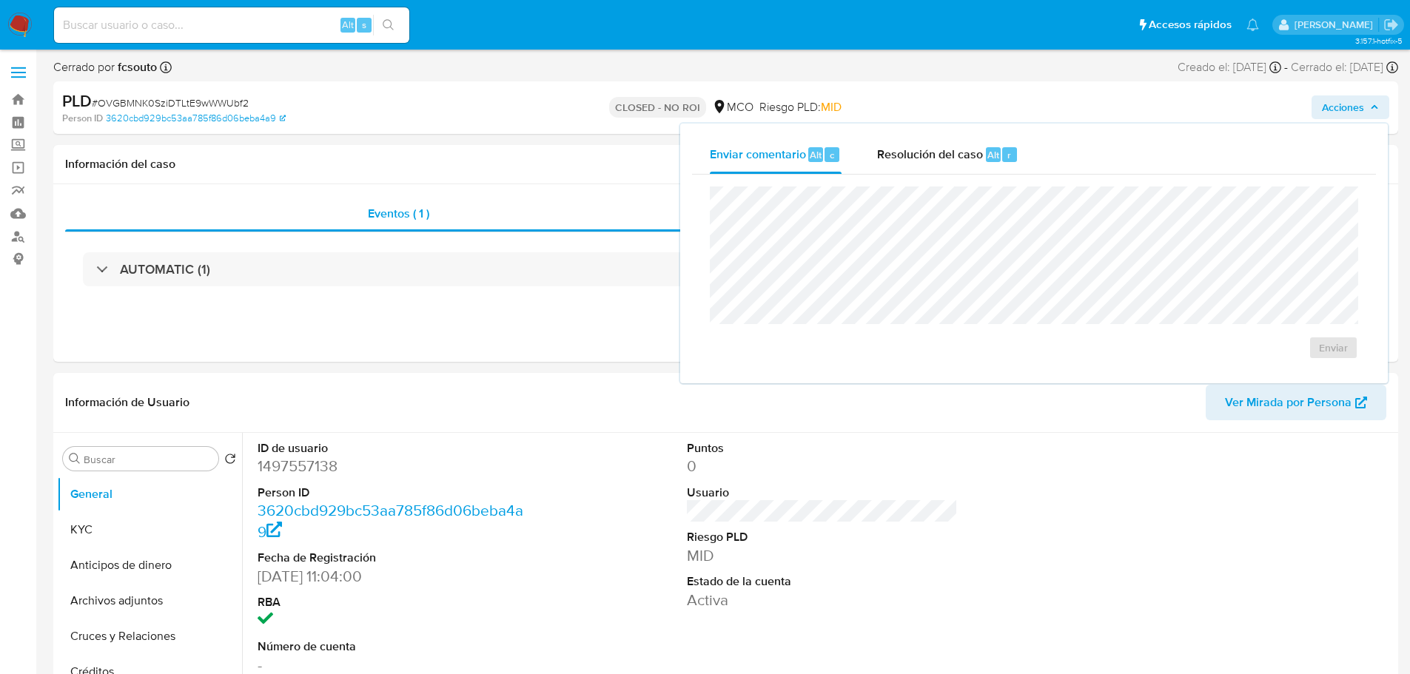
drag, startPoint x: 900, startPoint y: 149, endPoint x: 824, endPoint y: 175, distance: 80.8
click at [897, 150] on span "Resolución del caso" at bounding box center [930, 154] width 106 height 17
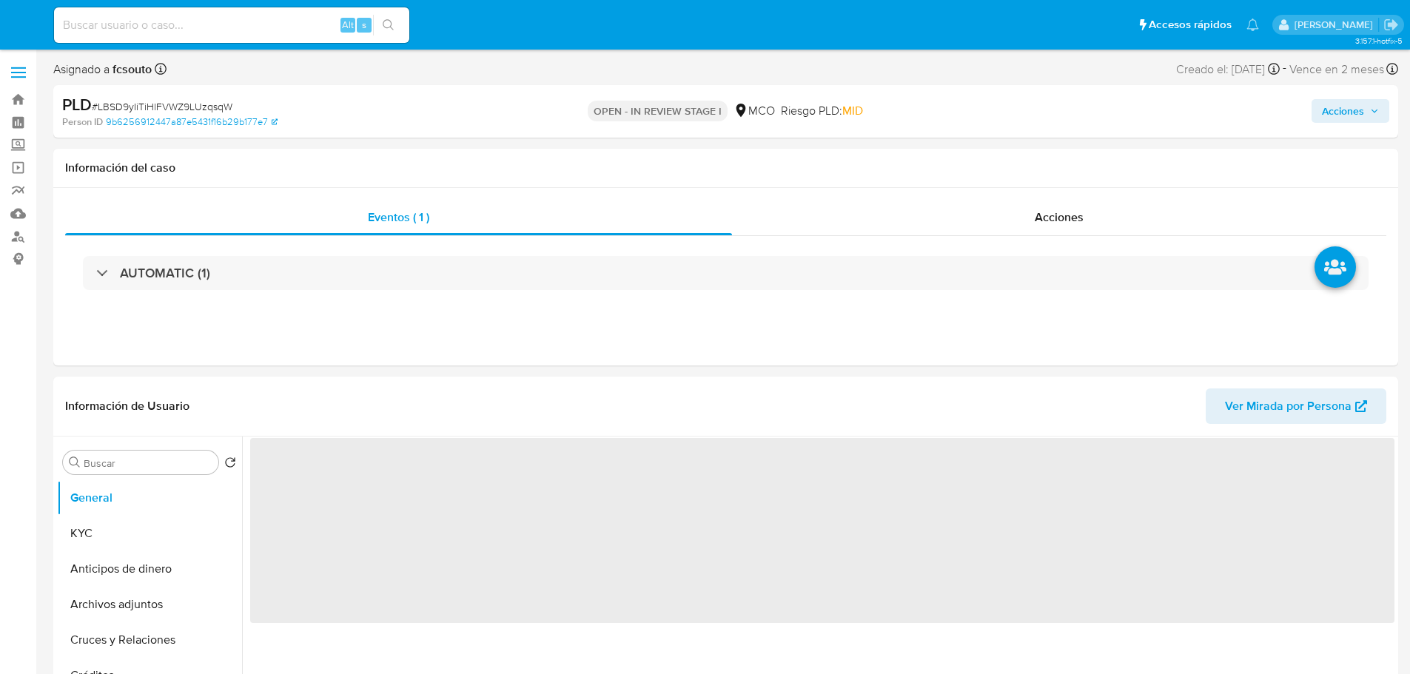
select select "10"
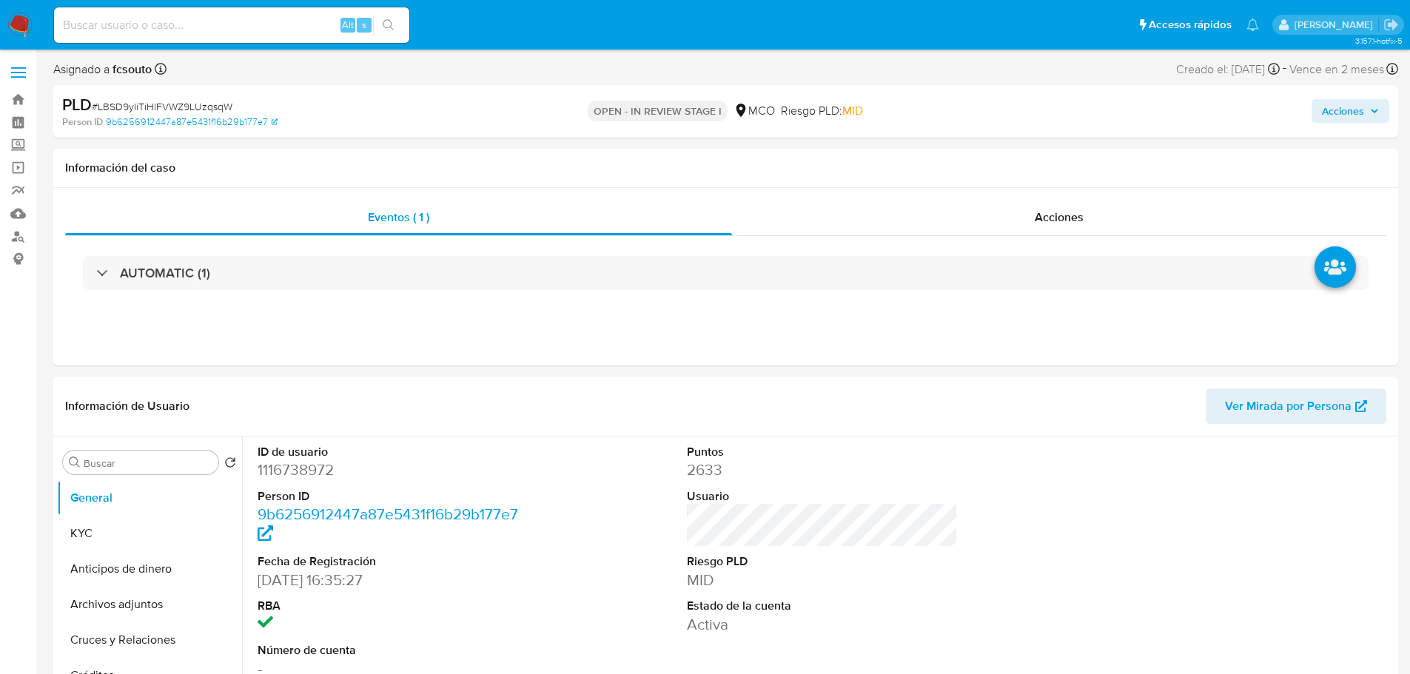
click at [1331, 107] on span "Acciones" at bounding box center [1343, 111] width 42 height 24
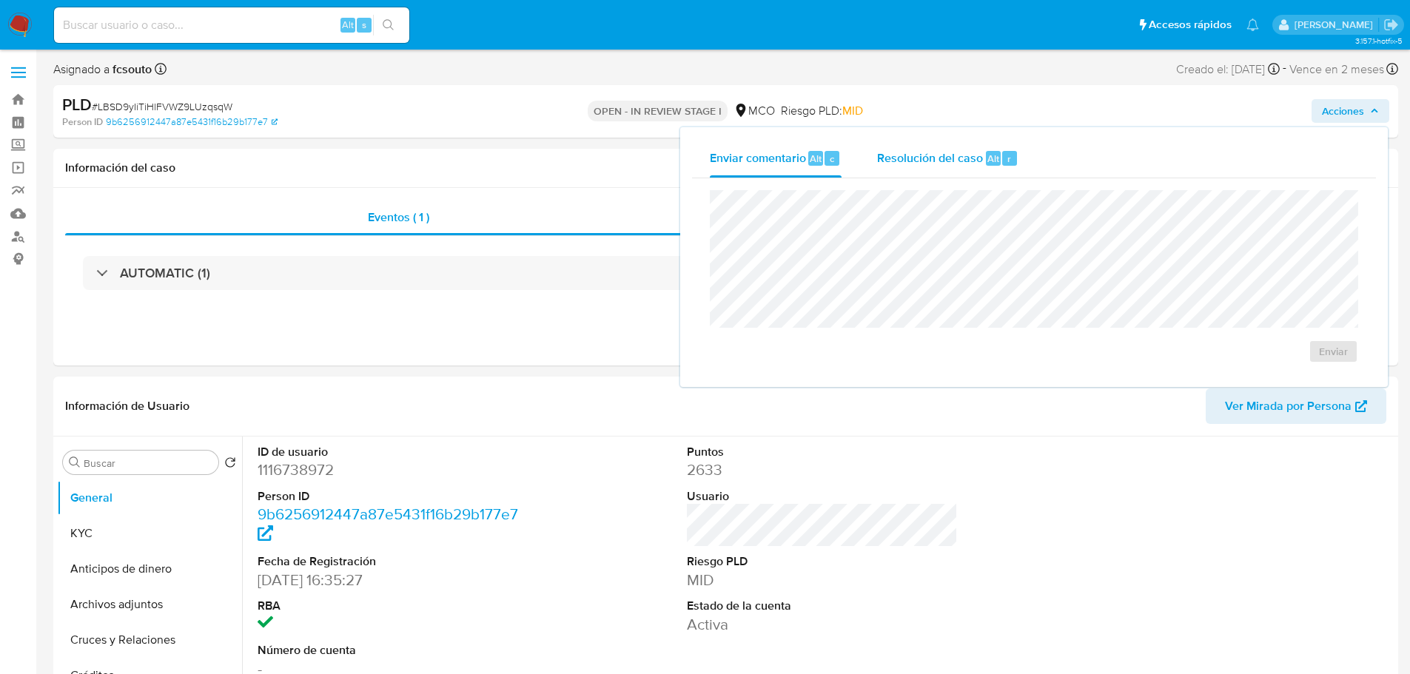
click at [891, 158] on span "Resolución del caso" at bounding box center [930, 158] width 106 height 17
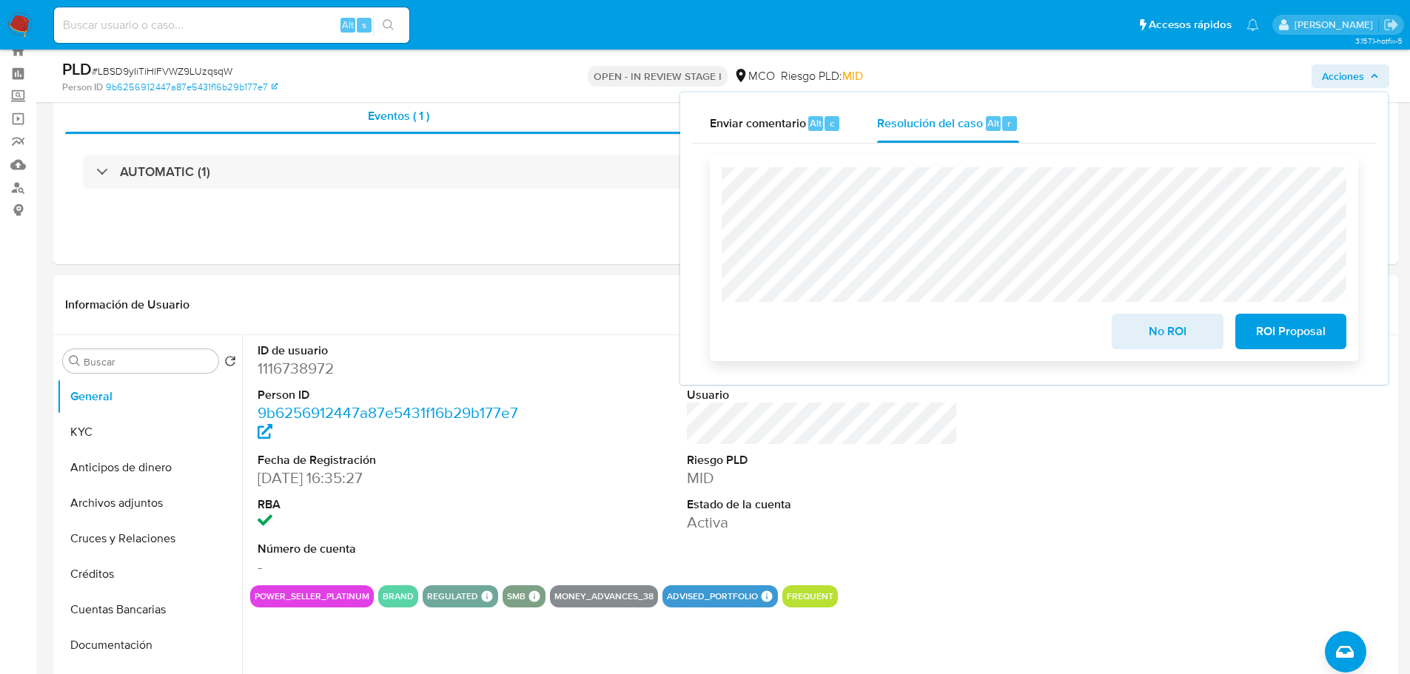
scroll to position [74, 0]
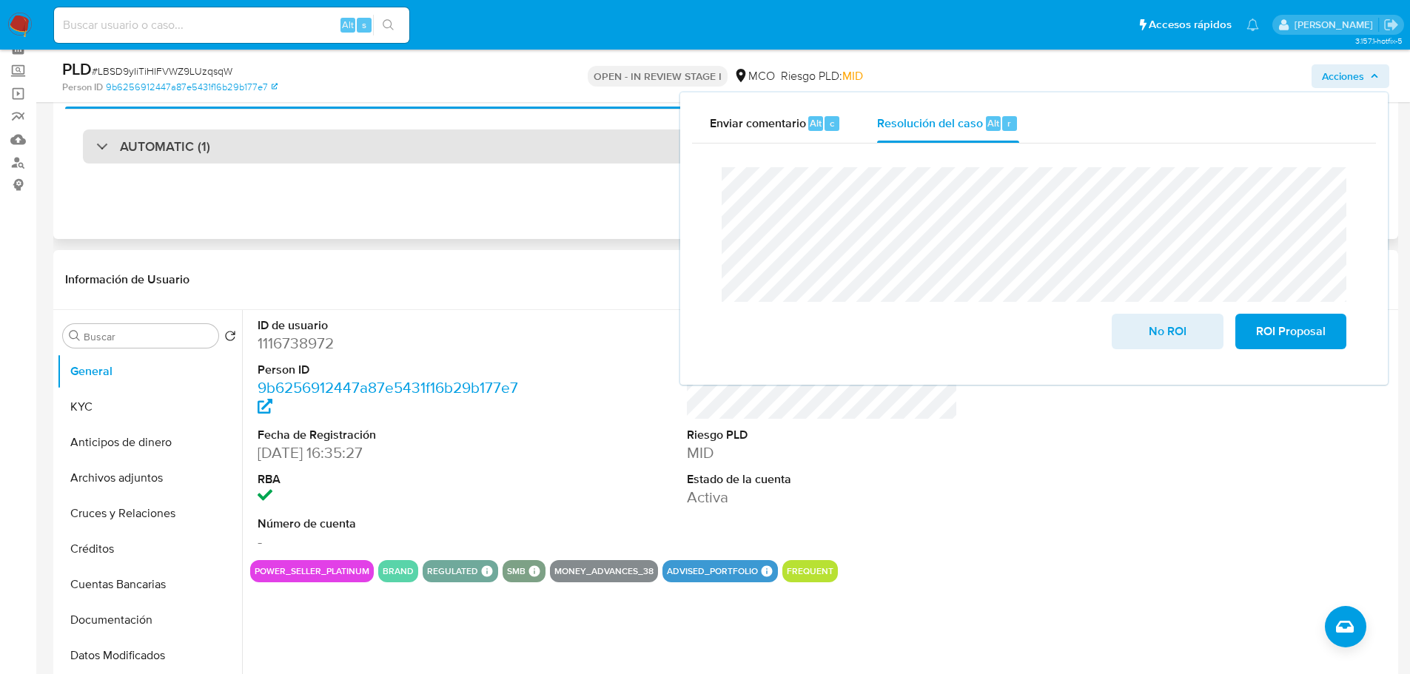
click at [292, 155] on div "AUTOMATIC (1)" at bounding box center [726, 147] width 1286 height 34
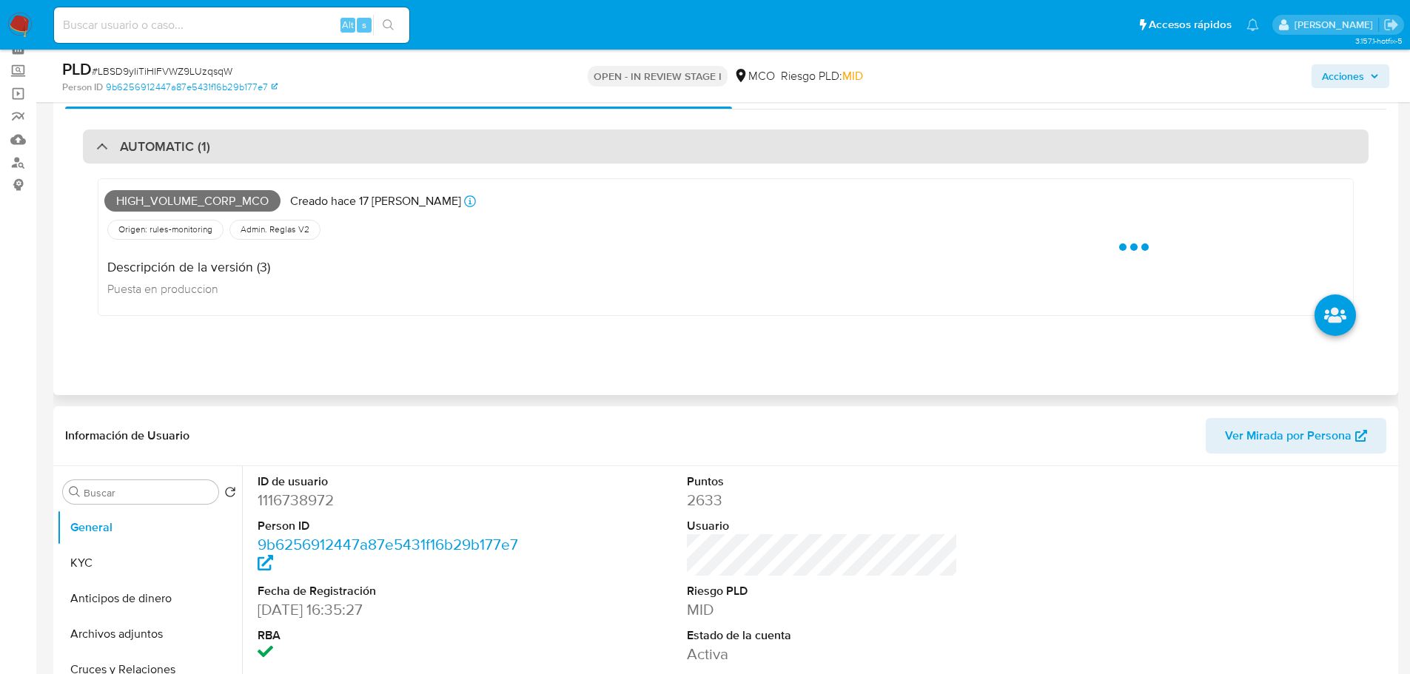
click at [295, 150] on div "AUTOMATIC (1)" at bounding box center [726, 147] width 1286 height 34
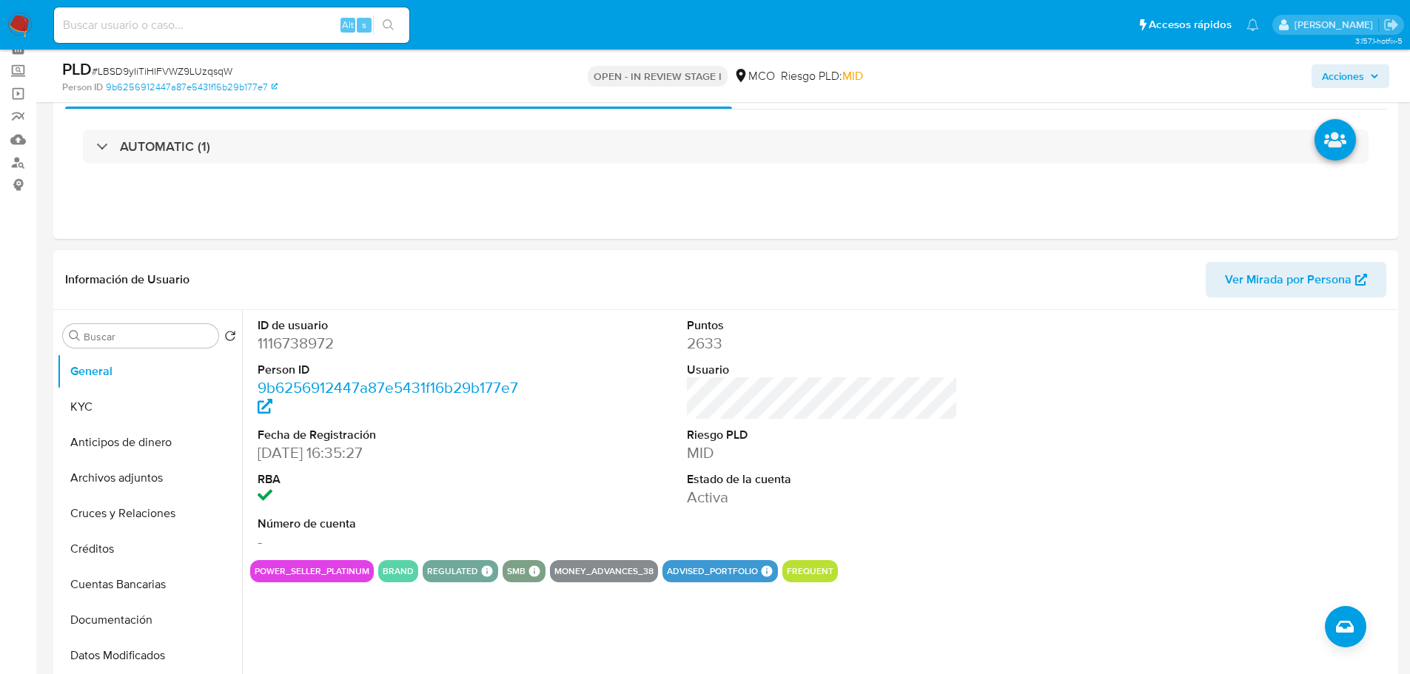
drag, startPoint x: 1348, startPoint y: 73, endPoint x: 1336, endPoint y: 84, distance: 16.8
click at [1347, 74] on span "Acciones" at bounding box center [1343, 76] width 42 height 24
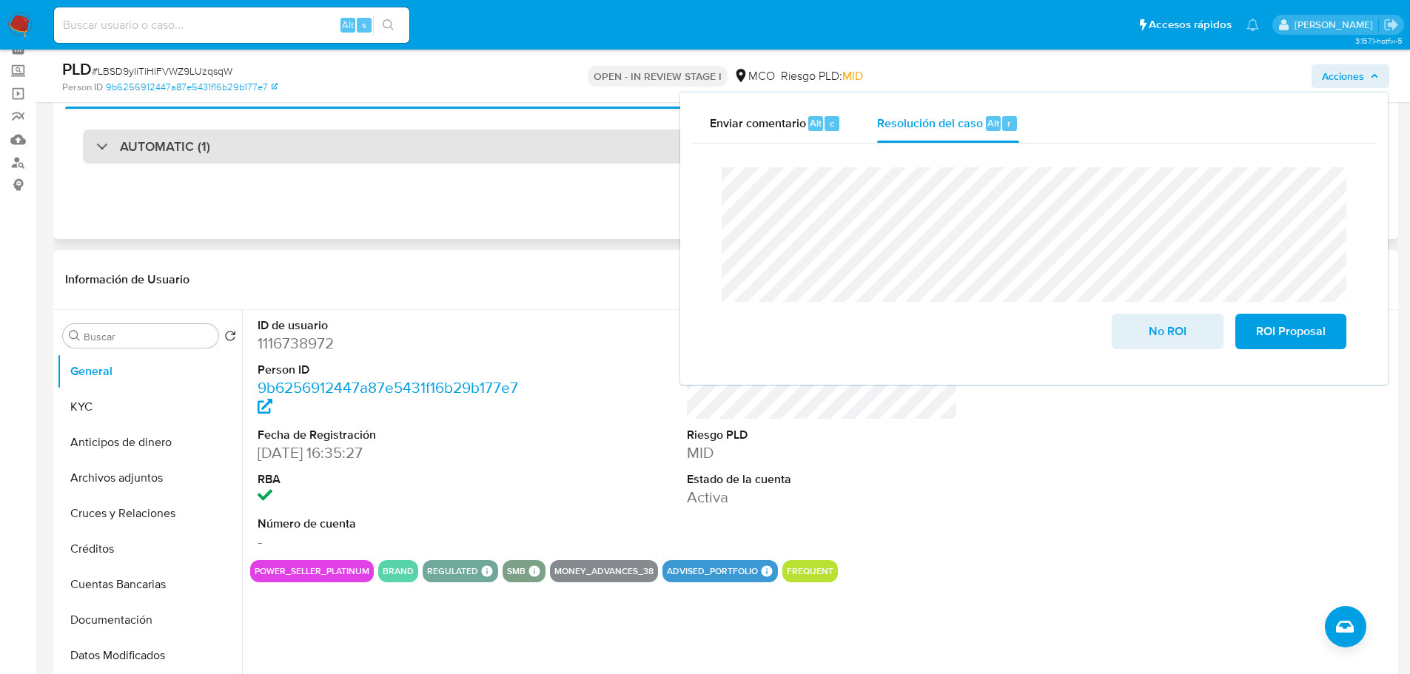
drag, startPoint x: 429, startPoint y: 152, endPoint x: 362, endPoint y: 161, distance: 68.1
click at [425, 152] on div "AUTOMATIC (1)" at bounding box center [726, 147] width 1286 height 34
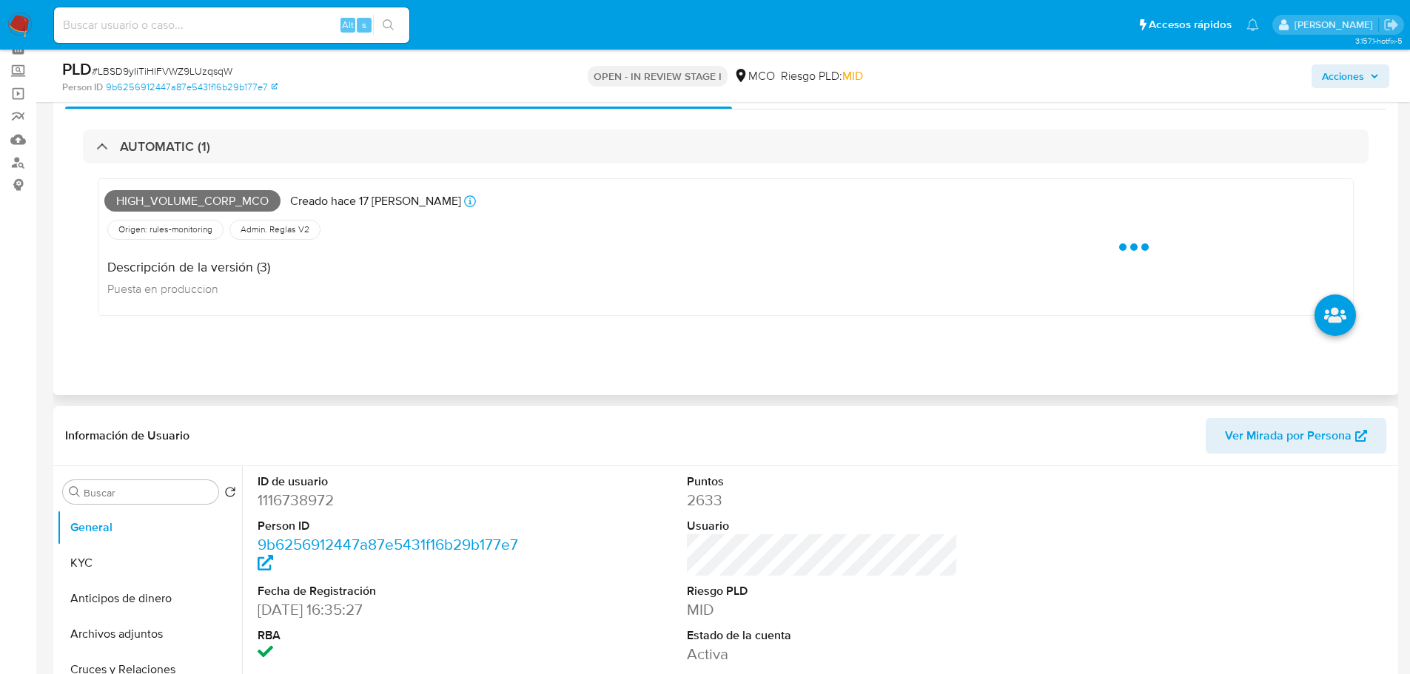
click at [216, 195] on span "High_volume_corp_mco" at bounding box center [192, 201] width 176 height 22
copy span "High_volume_corp_mco"
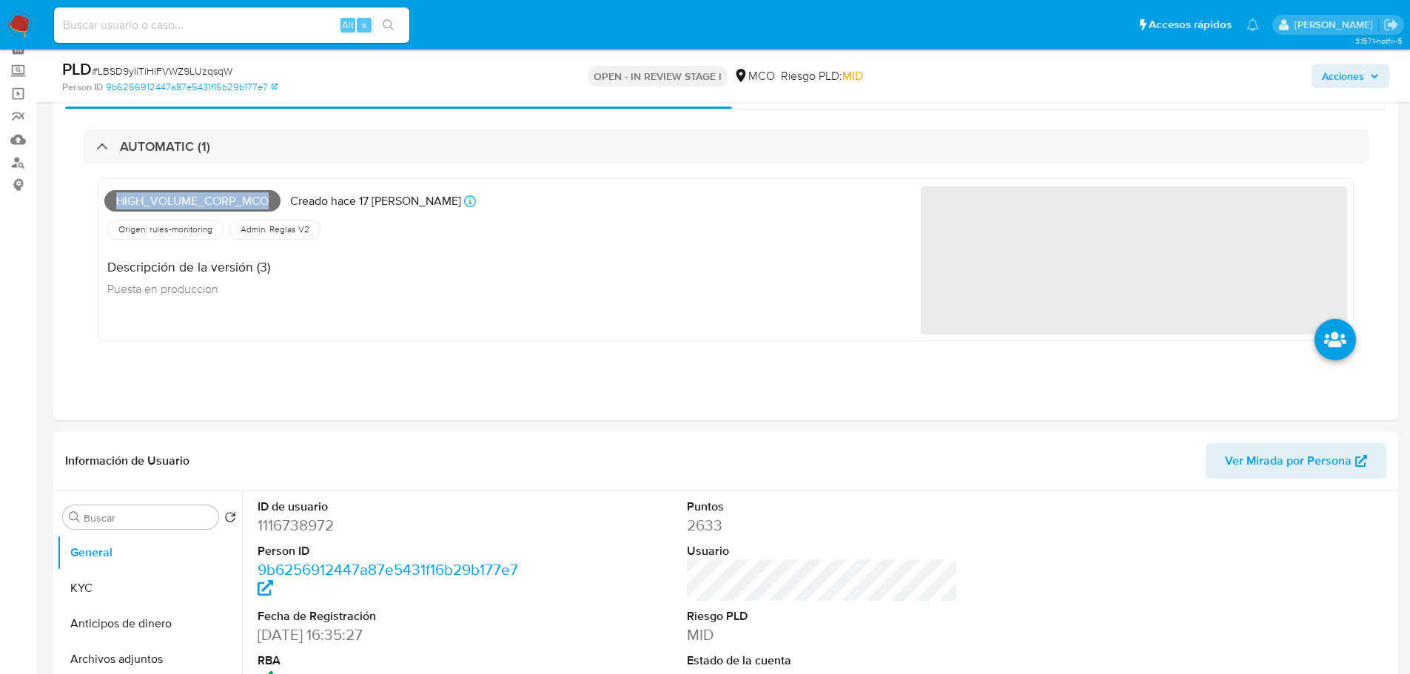
click at [1347, 78] on span "Acciones" at bounding box center [1343, 76] width 42 height 24
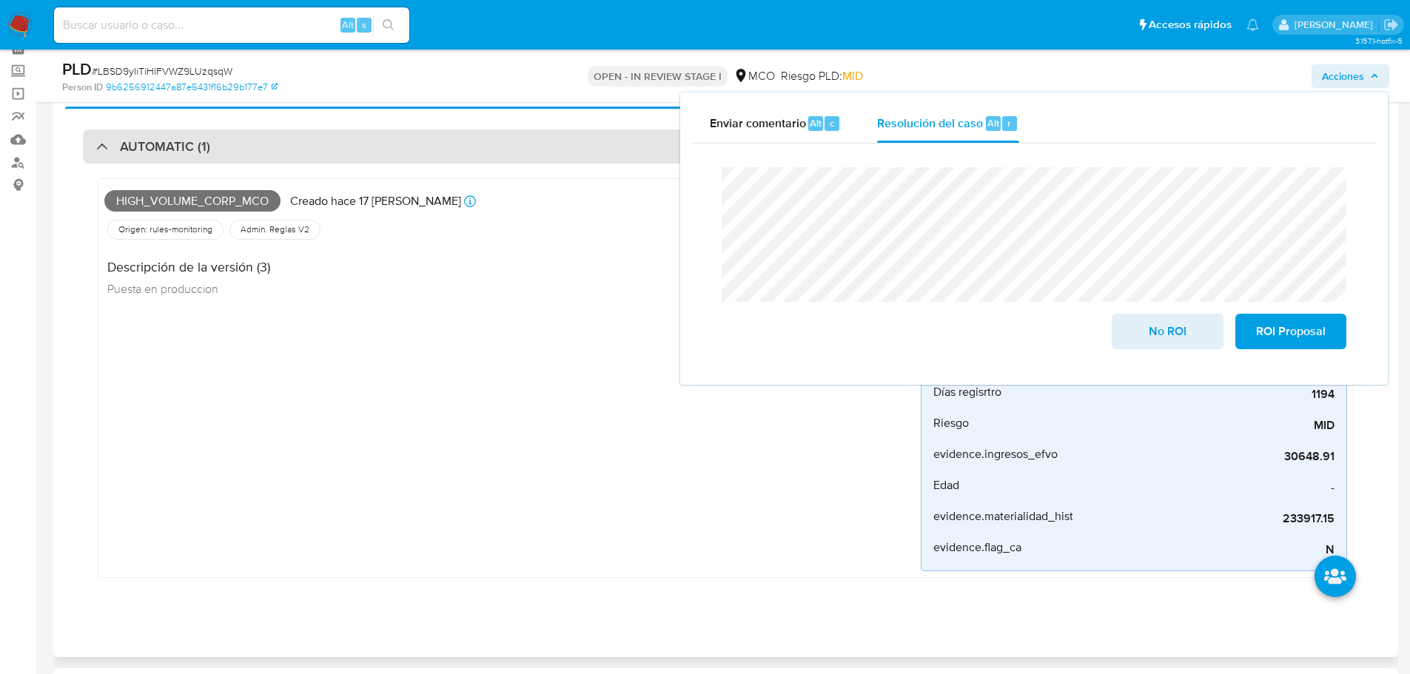
click at [250, 145] on div "AUTOMATIC (1)" at bounding box center [726, 147] width 1286 height 34
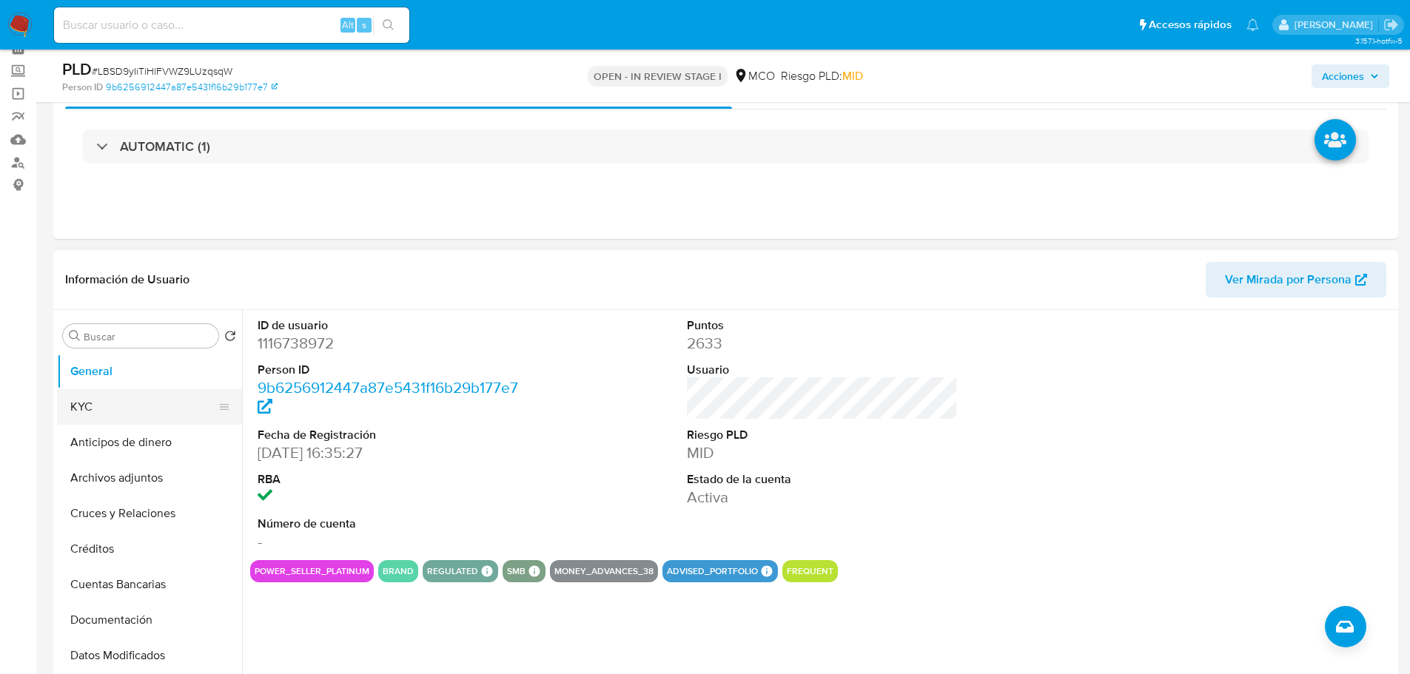
click at [83, 406] on button "KYC" at bounding box center [143, 407] width 173 height 36
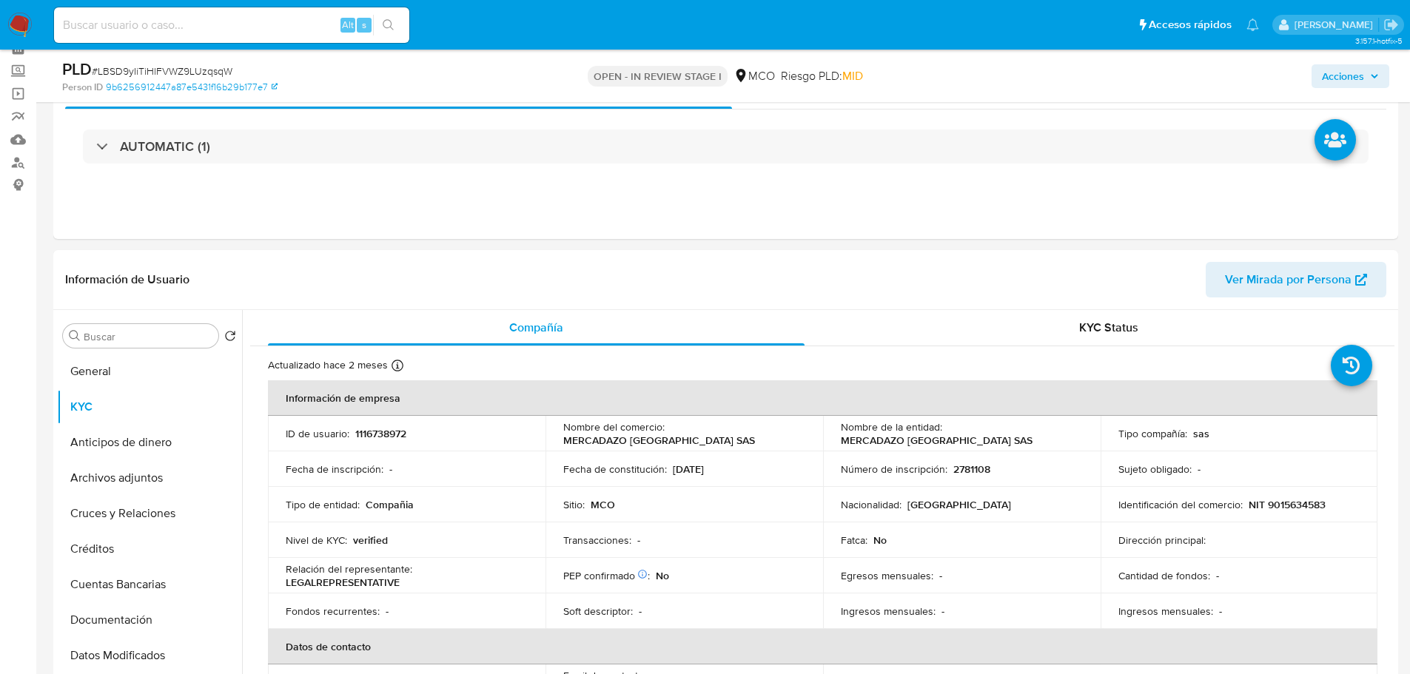
click at [1337, 78] on span "Acciones" at bounding box center [1343, 76] width 42 height 24
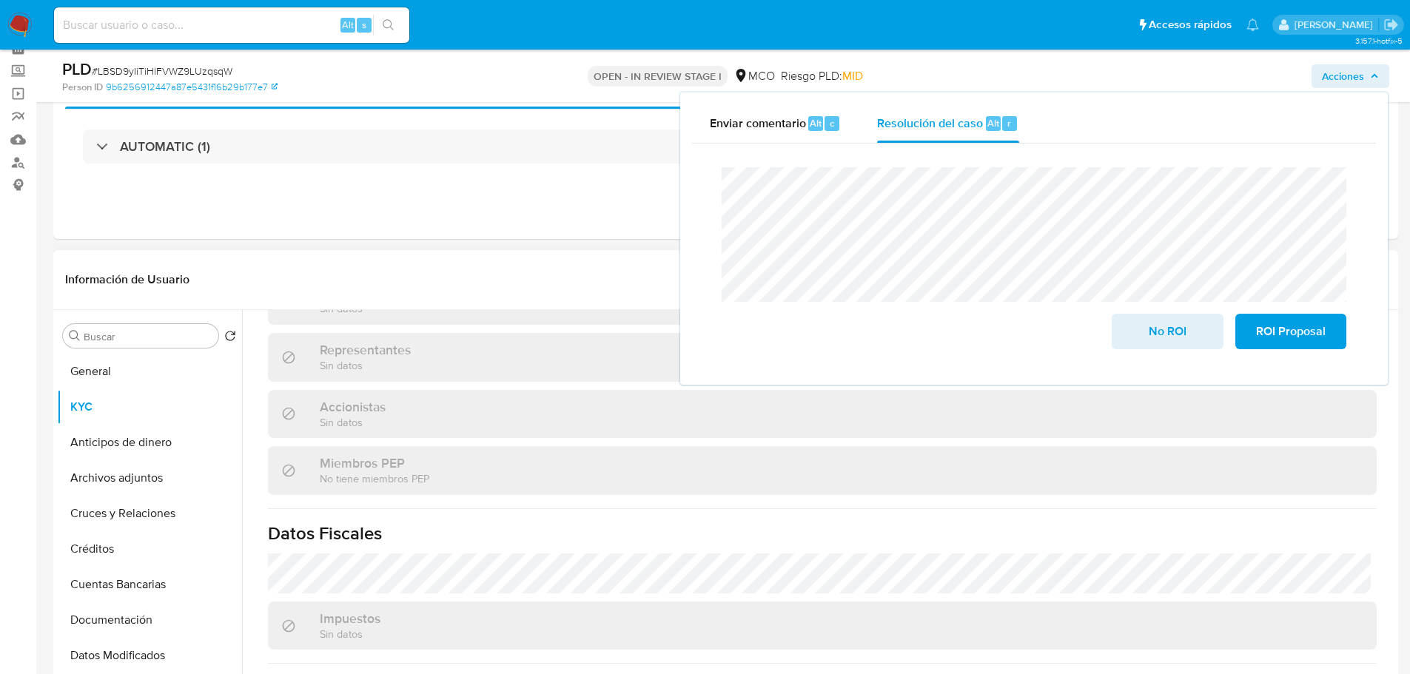
scroll to position [948, 0]
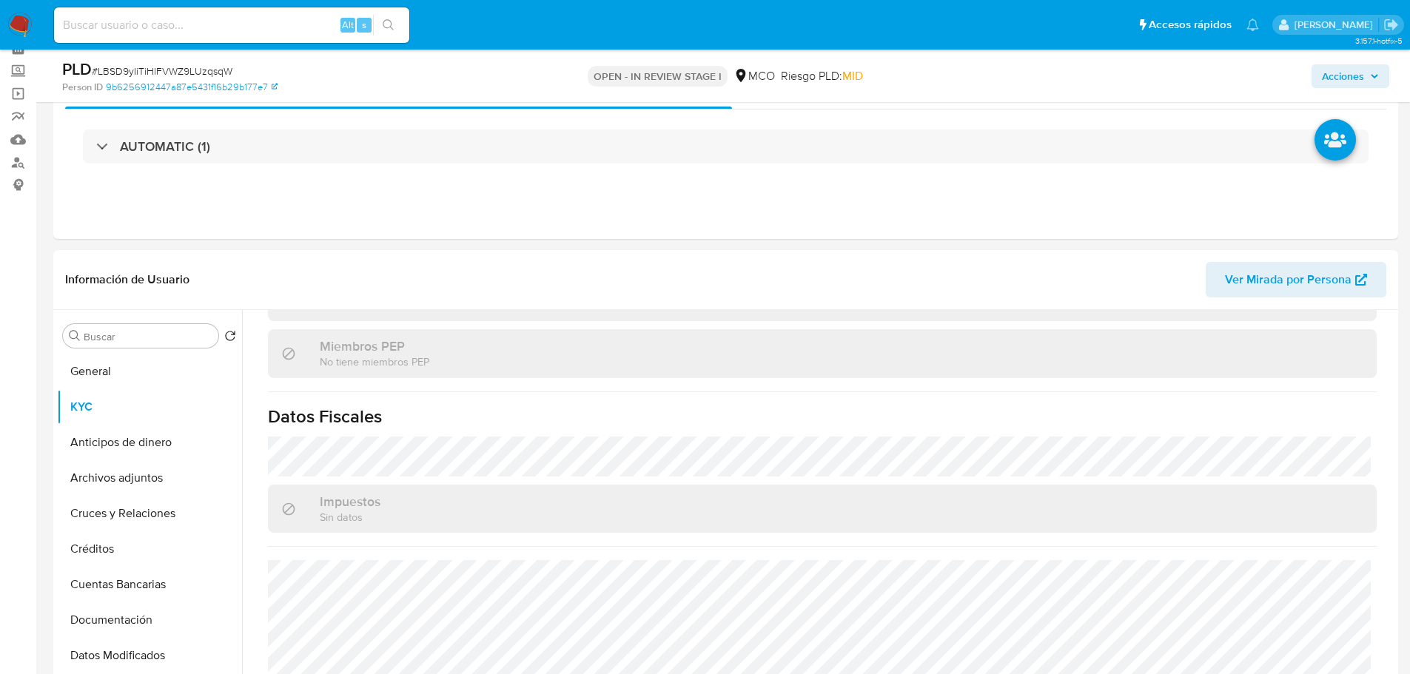
click at [1349, 70] on span "Acciones" at bounding box center [1343, 76] width 42 height 24
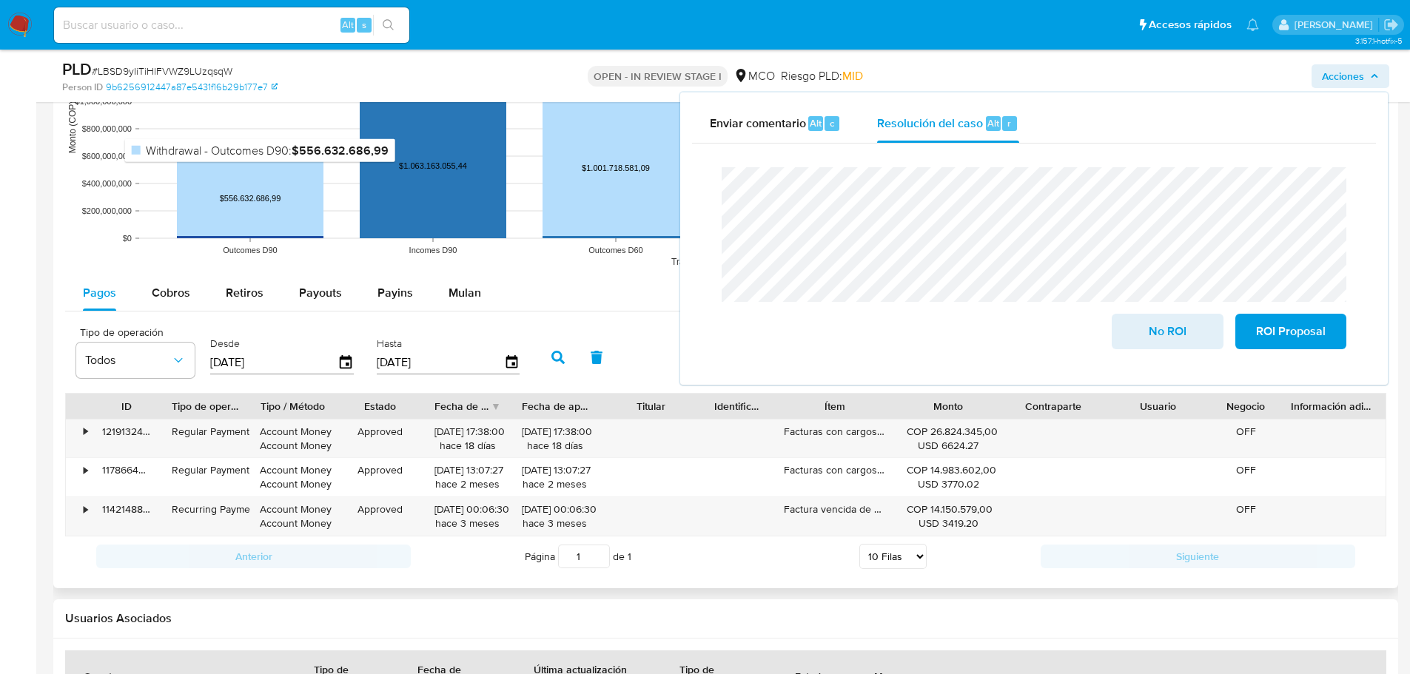
scroll to position [1481, 0]
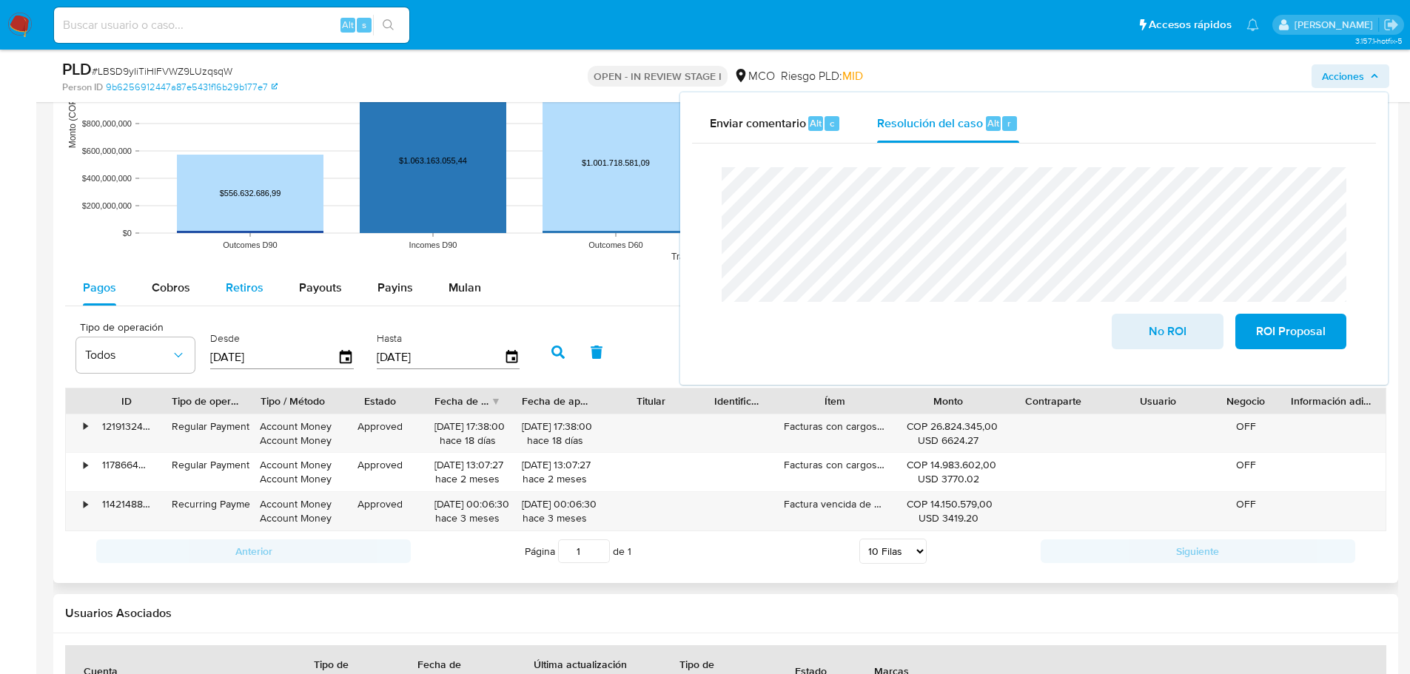
click at [266, 287] on button "Retiros" at bounding box center [244, 288] width 73 height 36
select select "10"
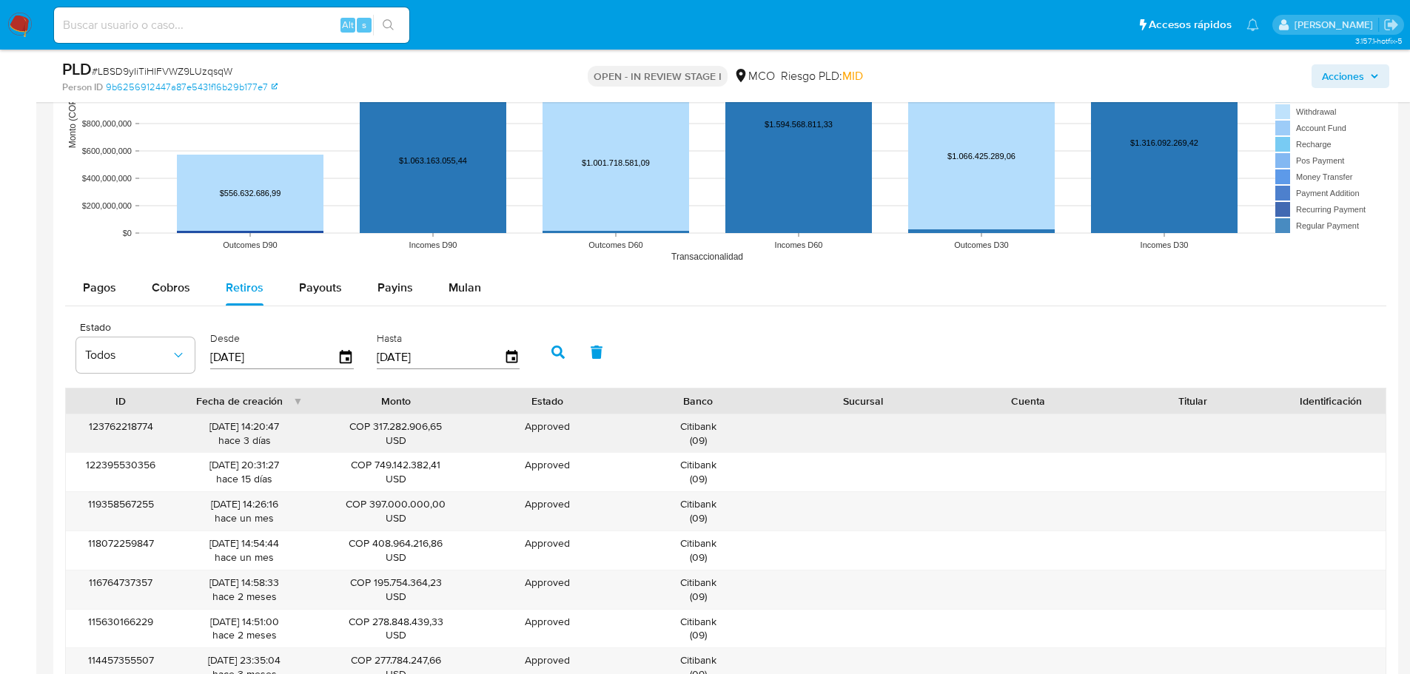
click at [705, 423] on div "Citibank ( 09 )" at bounding box center [698, 434] width 144 height 28
drag, startPoint x: 1349, startPoint y: 78, endPoint x: 1332, endPoint y: 86, distance: 18.6
click at [1347, 78] on span "Acciones" at bounding box center [1343, 76] width 42 height 24
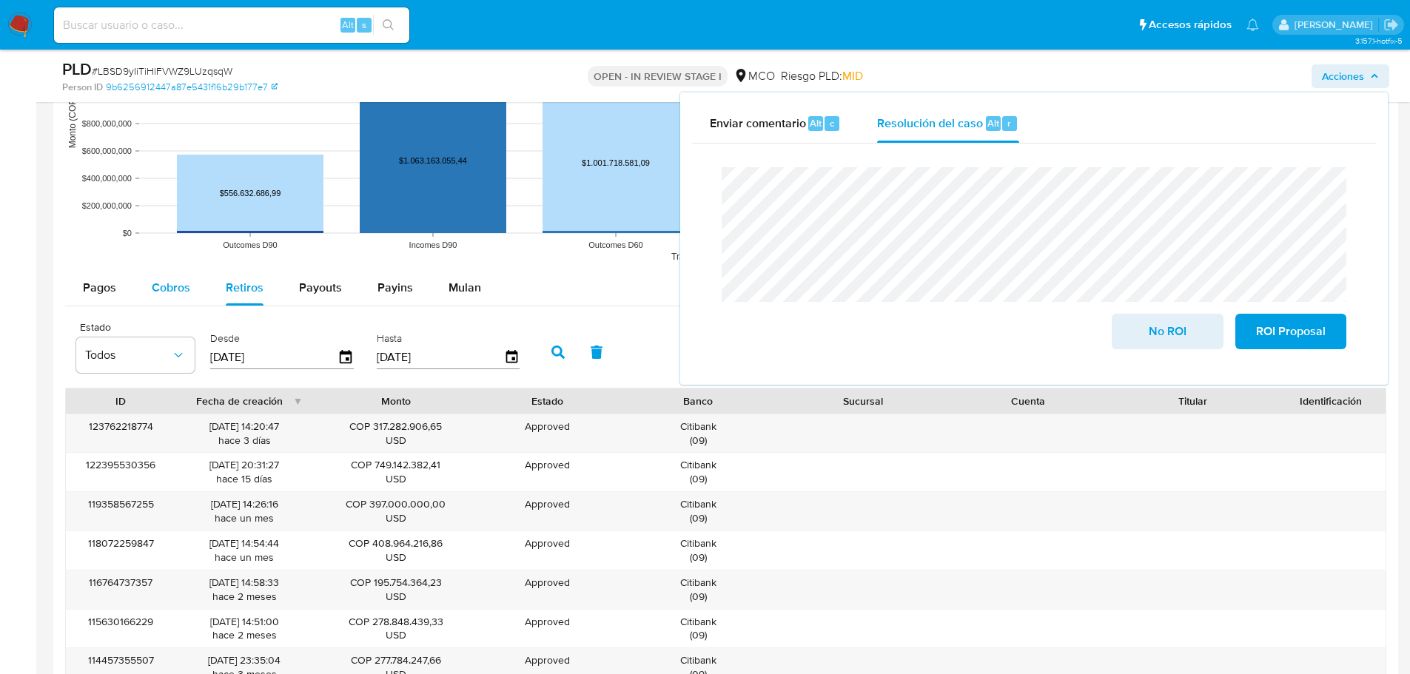
click at [148, 272] on button "Cobros" at bounding box center [171, 288] width 74 height 36
select select "10"
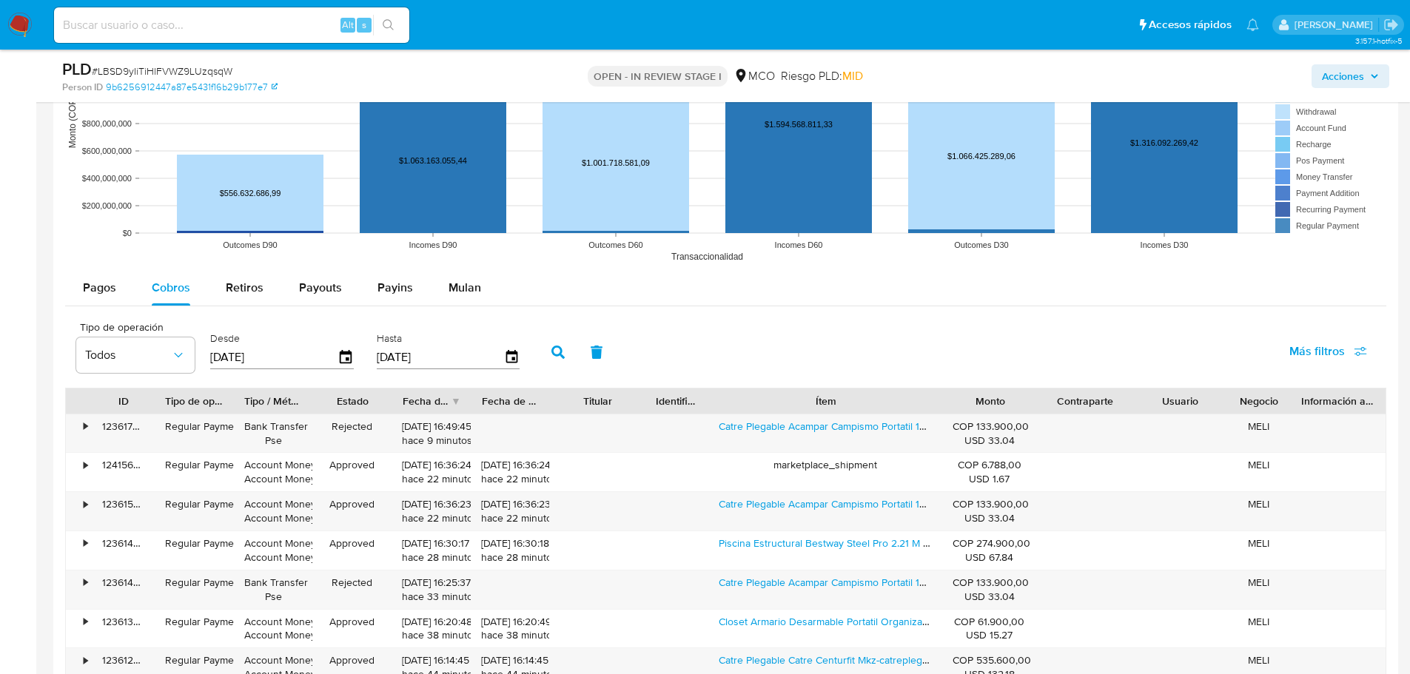
drag, startPoint x: 916, startPoint y: 404, endPoint x: 1011, endPoint y: 402, distance: 95.5
click at [1011, 402] on div "ID Tipo de operación Tipo / Método Estado Fecha de creación Fecha de aprobación…" at bounding box center [726, 401] width 1320 height 25
drag, startPoint x: 706, startPoint y: 433, endPoint x: 913, endPoint y: 438, distance: 207.4
click at [913, 438] on div "Catre Plegable Acampar Campismo Portatil 188 X 64 X 42 Cm" at bounding box center [825, 434] width 238 height 38
drag, startPoint x: 1347, startPoint y: 76, endPoint x: 1321, endPoint y: 87, distance: 28.2
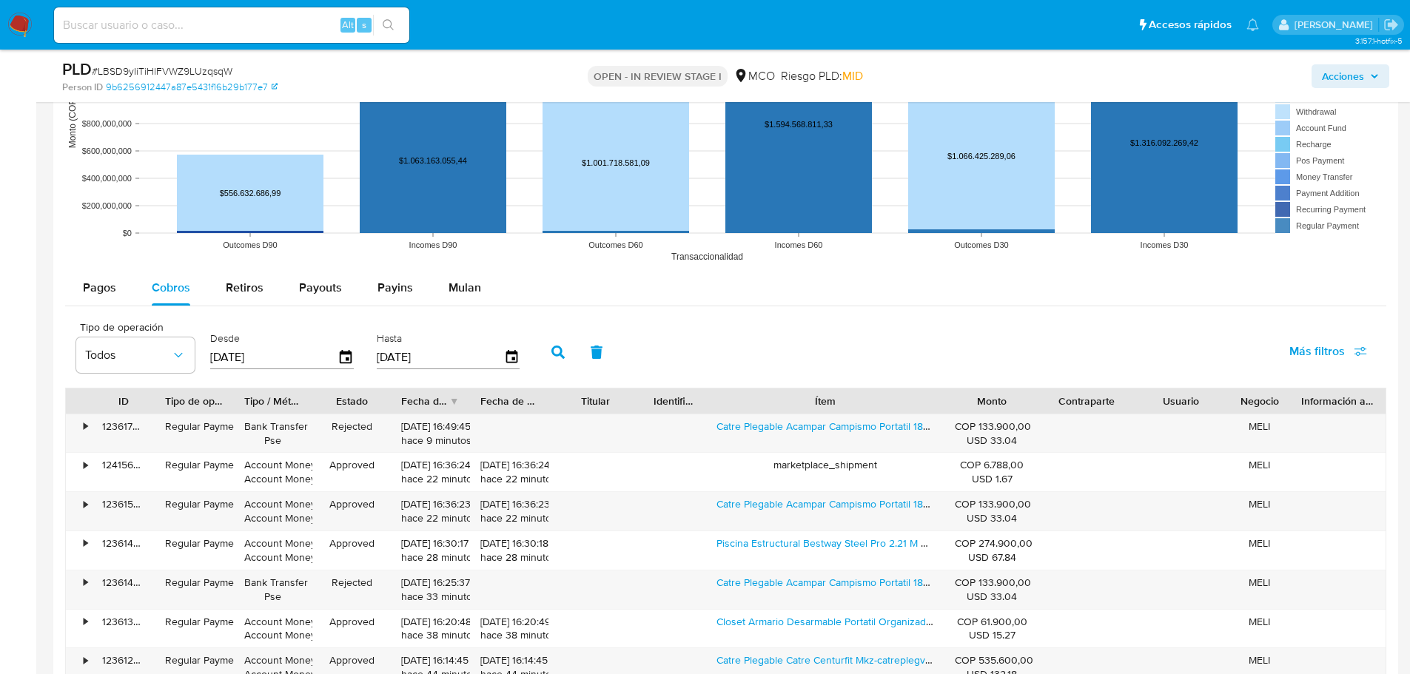
click at [1343, 78] on span "Acciones" at bounding box center [1343, 76] width 42 height 24
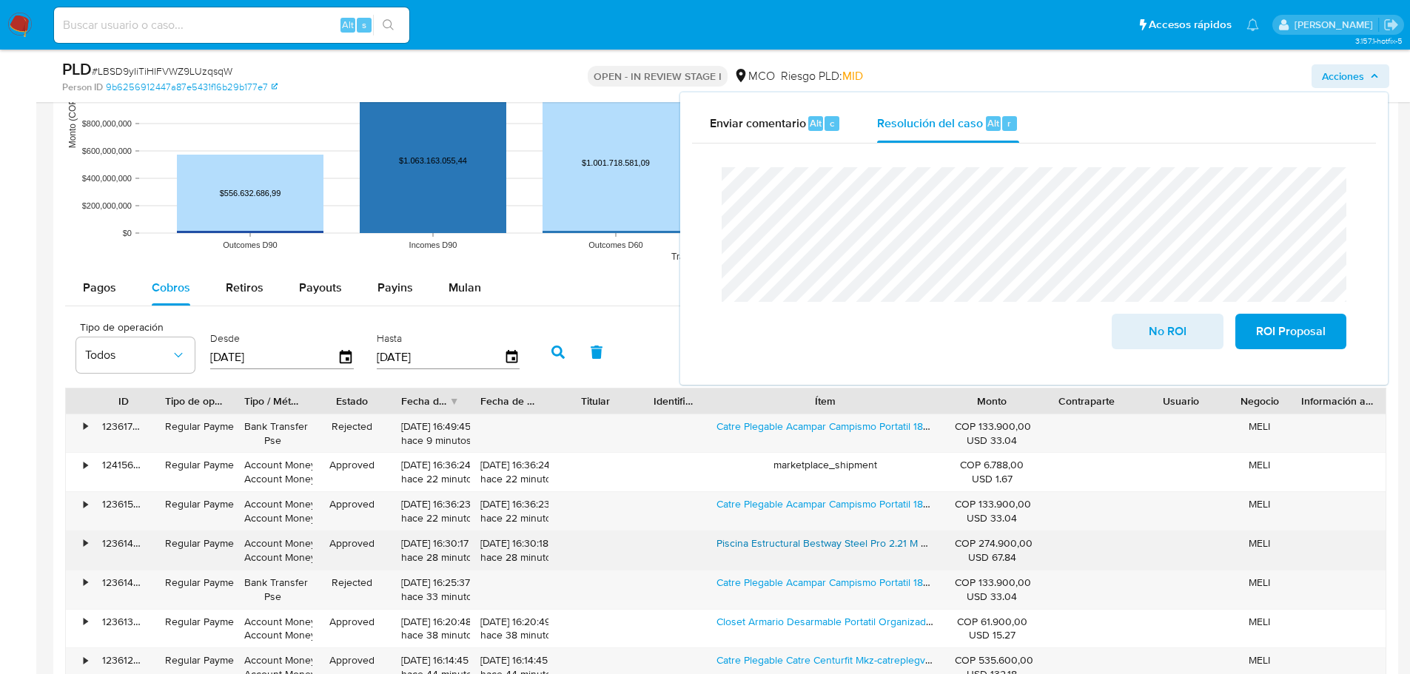
drag, startPoint x: 708, startPoint y: 543, endPoint x: 883, endPoint y: 550, distance: 174.9
click at [883, 551] on div "Piscina Estructural Bestway Steel Pro 2.21 M X 1.50 M X 43 Cm" at bounding box center [825, 551] width 238 height 38
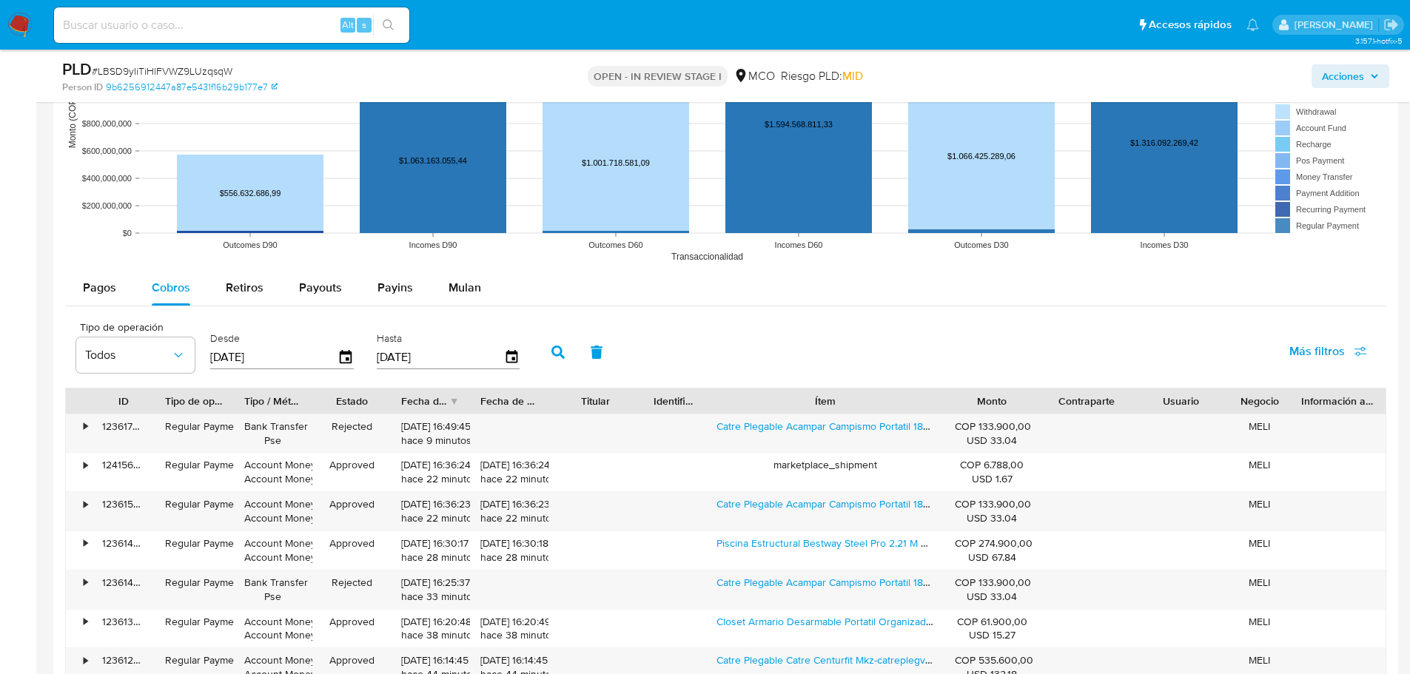
drag, startPoint x: 1333, startPoint y: 79, endPoint x: 1322, endPoint y: 84, distance: 12.3
click at [1331, 79] on span "Acciones" at bounding box center [1343, 76] width 42 height 24
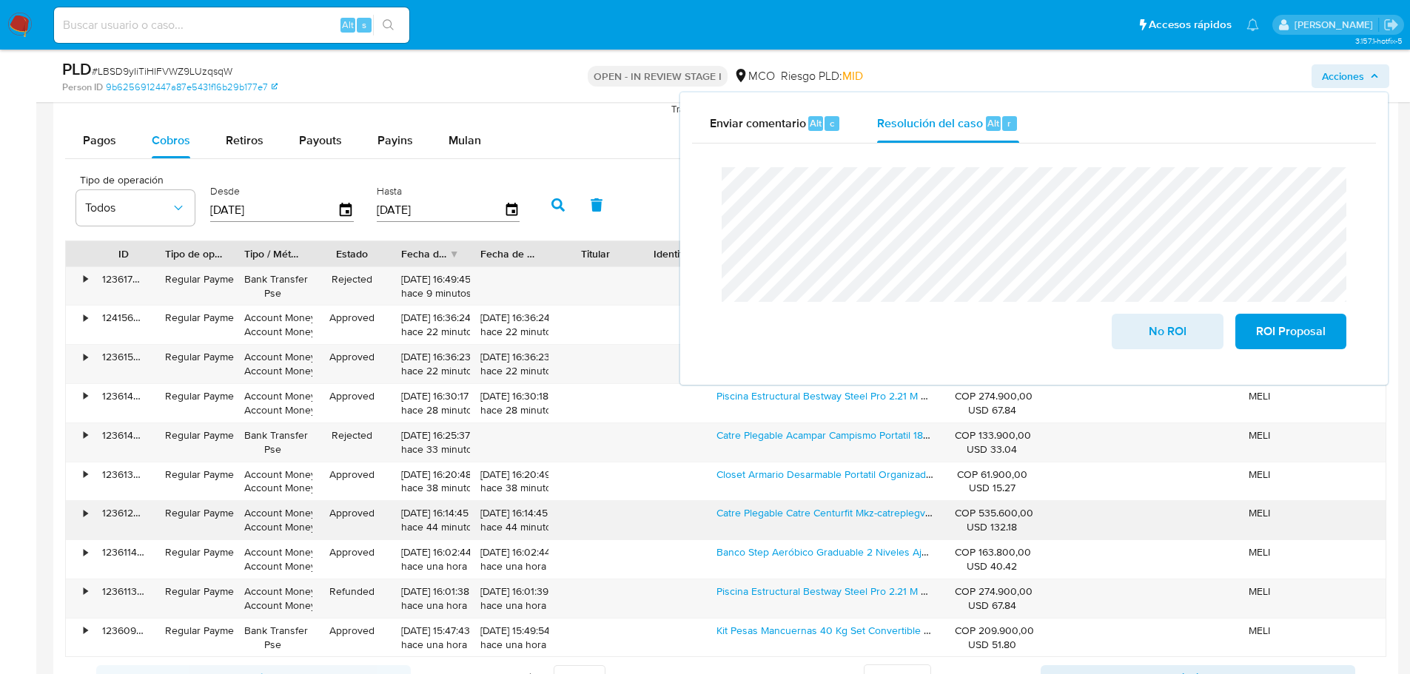
scroll to position [1629, 0]
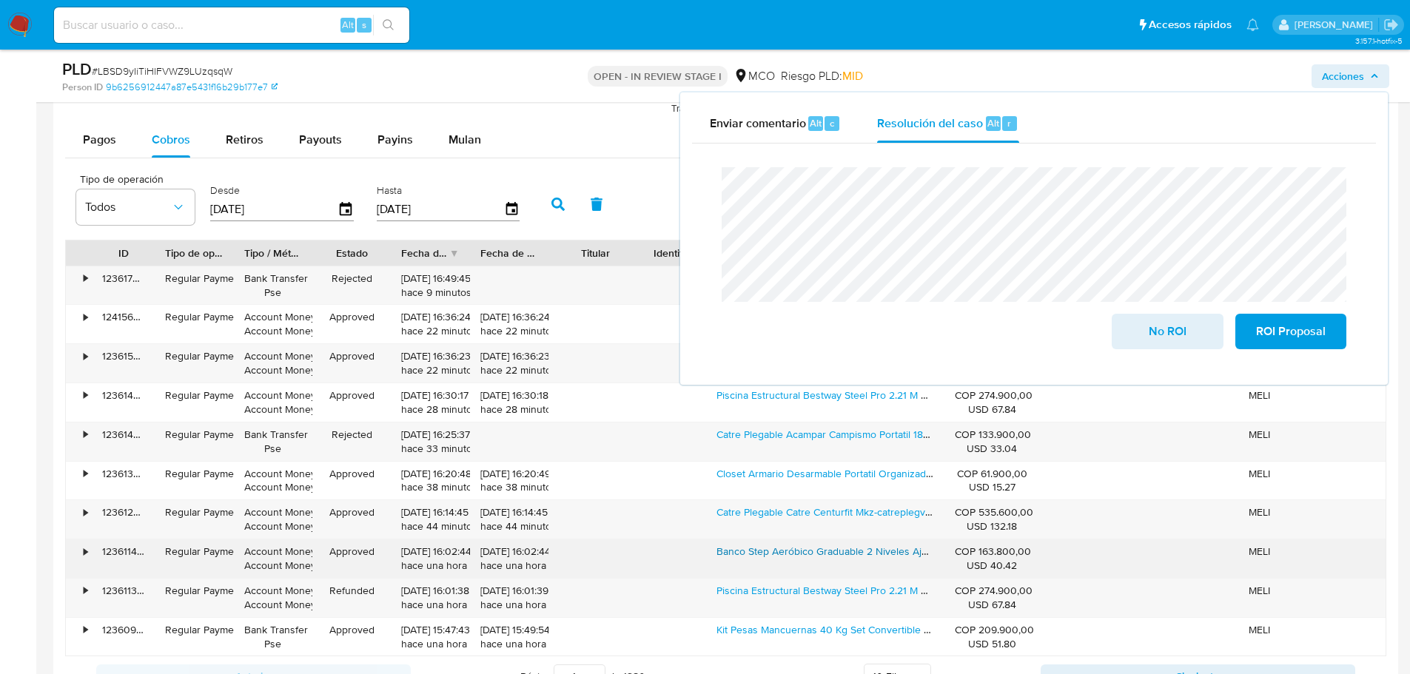
click at [877, 558] on div "• 123611430275 Regular Payment Account Money Account Money Approved 29/08/2025 …" at bounding box center [726, 559] width 1320 height 38
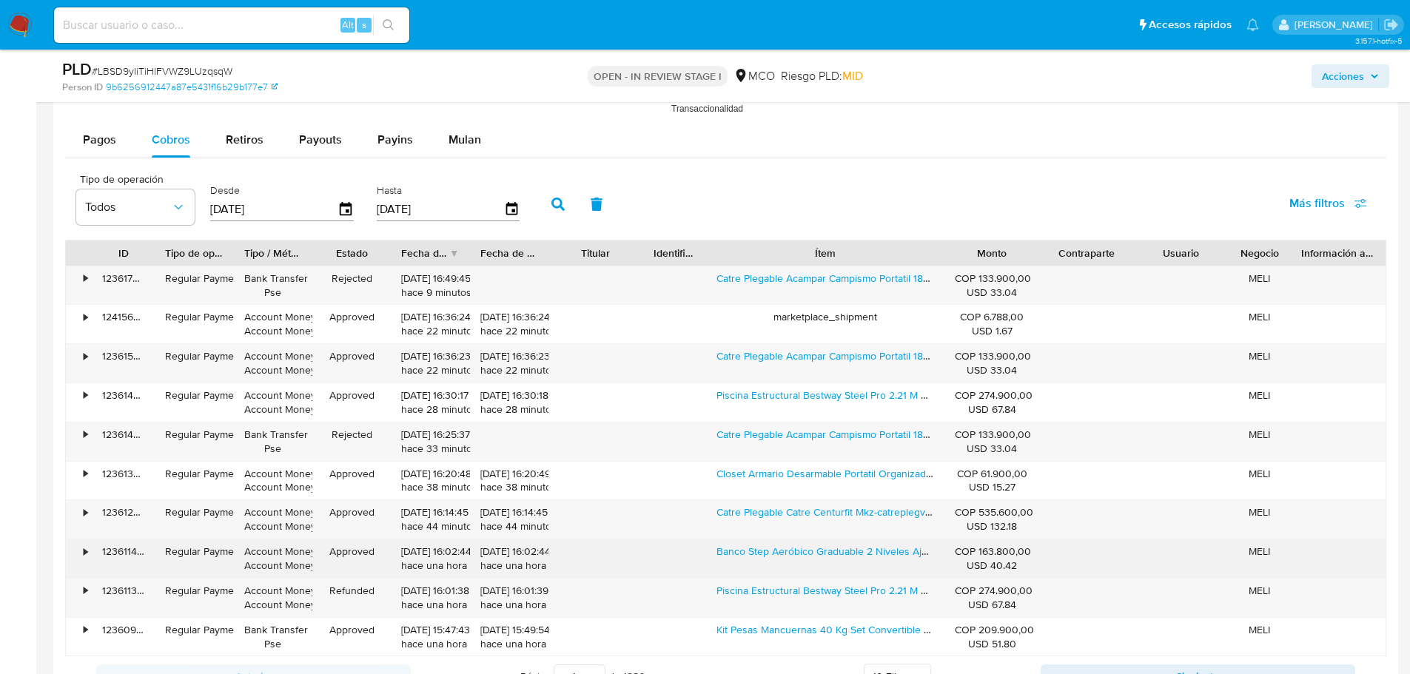
click at [779, 575] on div "Banco Step Aeróbico Graduable 2 Niveles Ajustable Colores" at bounding box center [825, 559] width 238 height 38
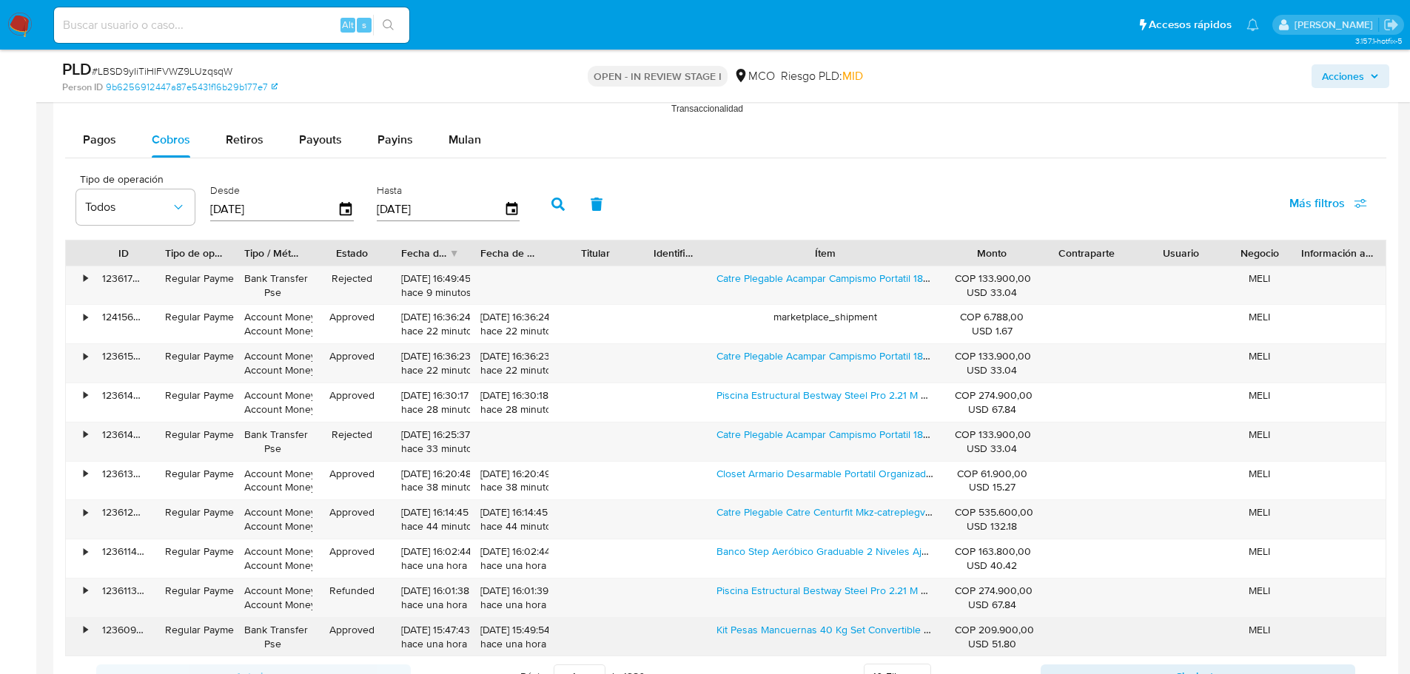
drag, startPoint x: 706, startPoint y: 633, endPoint x: 917, endPoint y: 641, distance: 211.2
click at [917, 641] on div "Kit Pesas Mancuernas 40 Kg Set Convertible Pesa Rusa O Barra" at bounding box center [825, 637] width 238 height 38
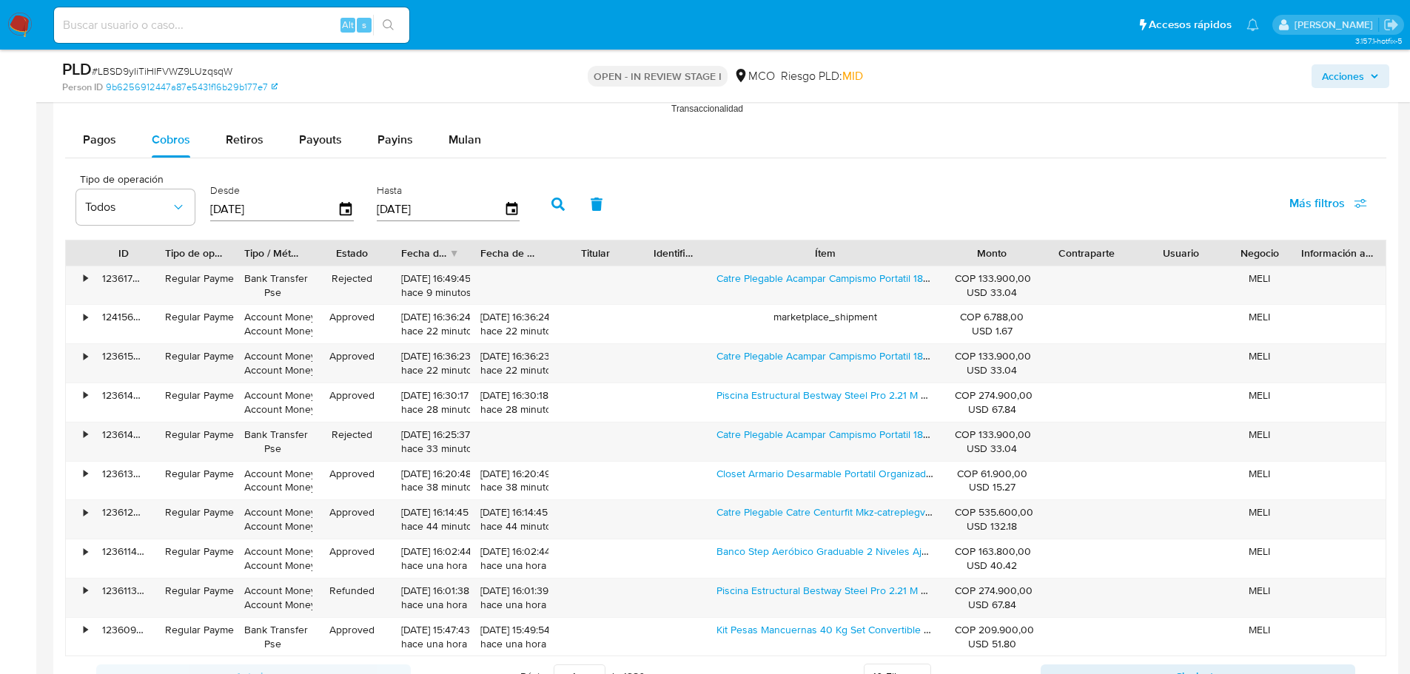
drag, startPoint x: 1356, startPoint y: 76, endPoint x: 1327, endPoint y: 90, distance: 32.5
click at [1347, 81] on span "Acciones" at bounding box center [1343, 76] width 42 height 24
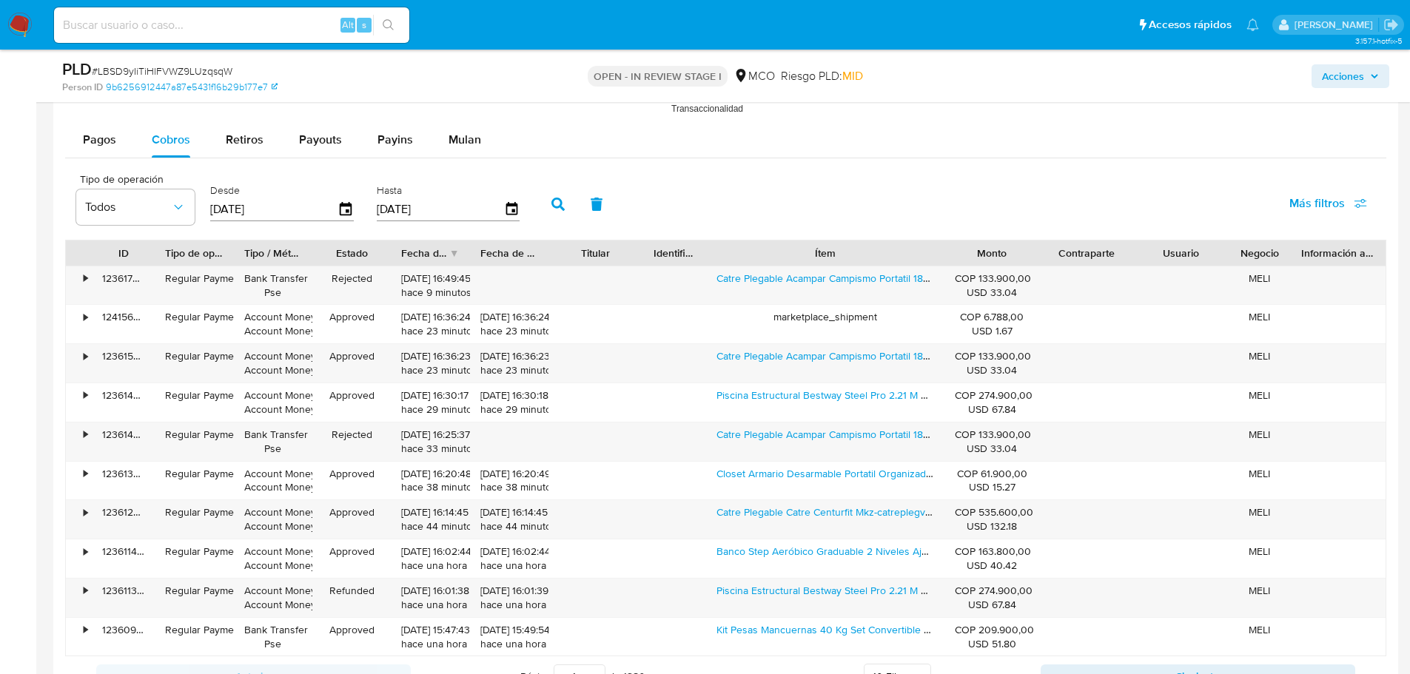
click at [1131, 258] on div at bounding box center [1134, 253] width 27 height 25
drag, startPoint x: 1351, startPoint y: 71, endPoint x: 1323, endPoint y: 89, distance: 33.3
click at [1350, 72] on span "Acciones" at bounding box center [1343, 76] width 42 height 24
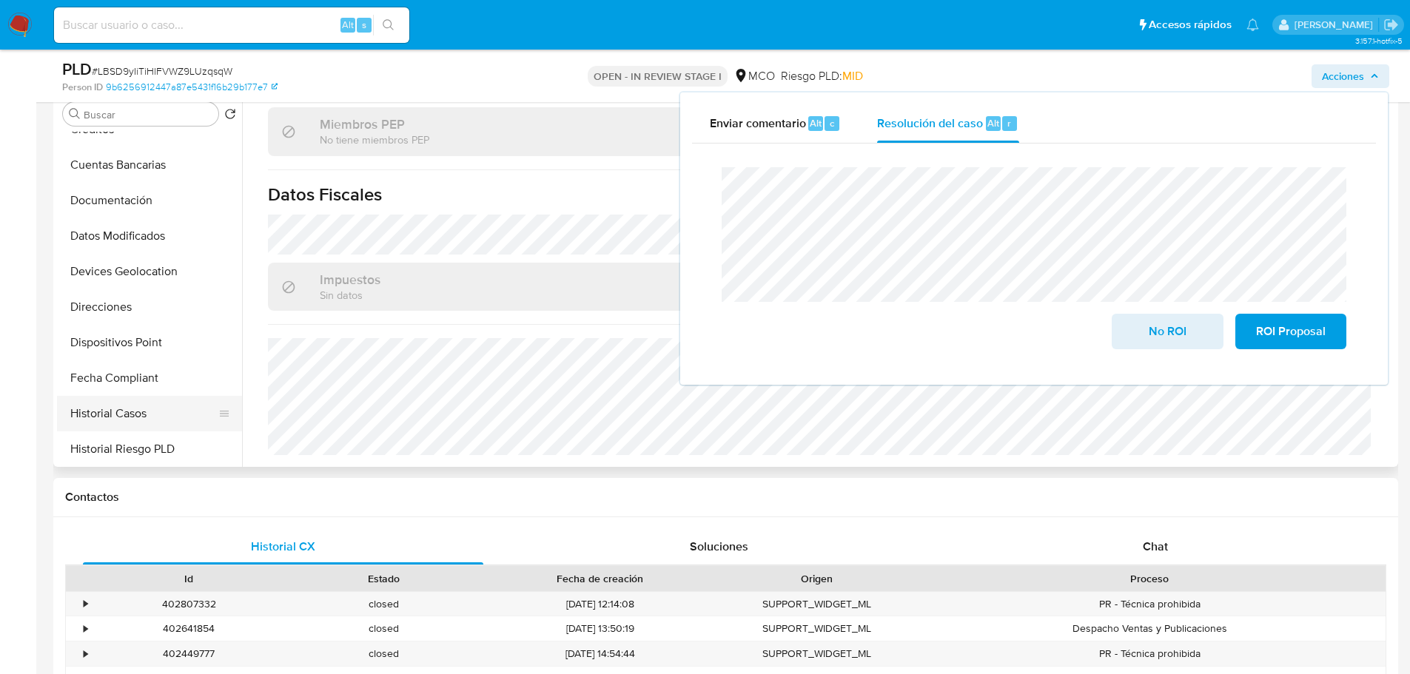
scroll to position [222, 0]
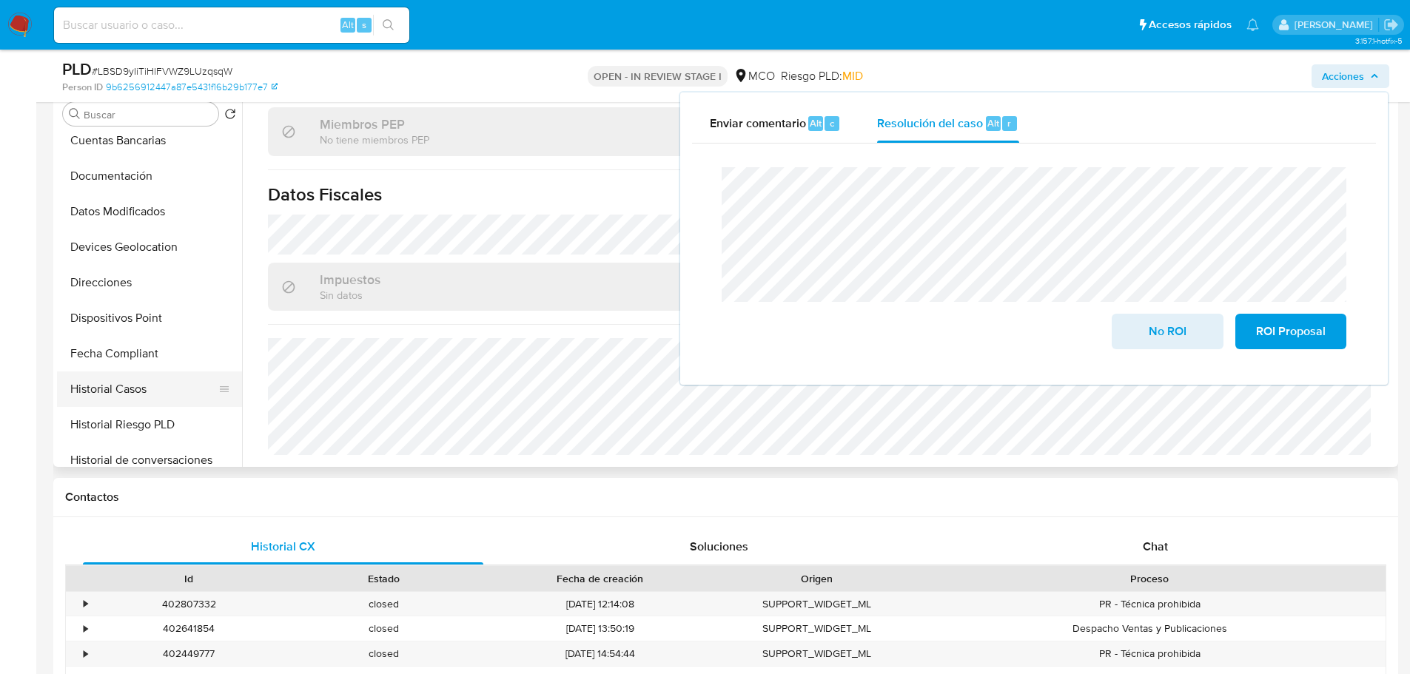
click at [132, 388] on button "Historial Casos" at bounding box center [143, 390] width 173 height 36
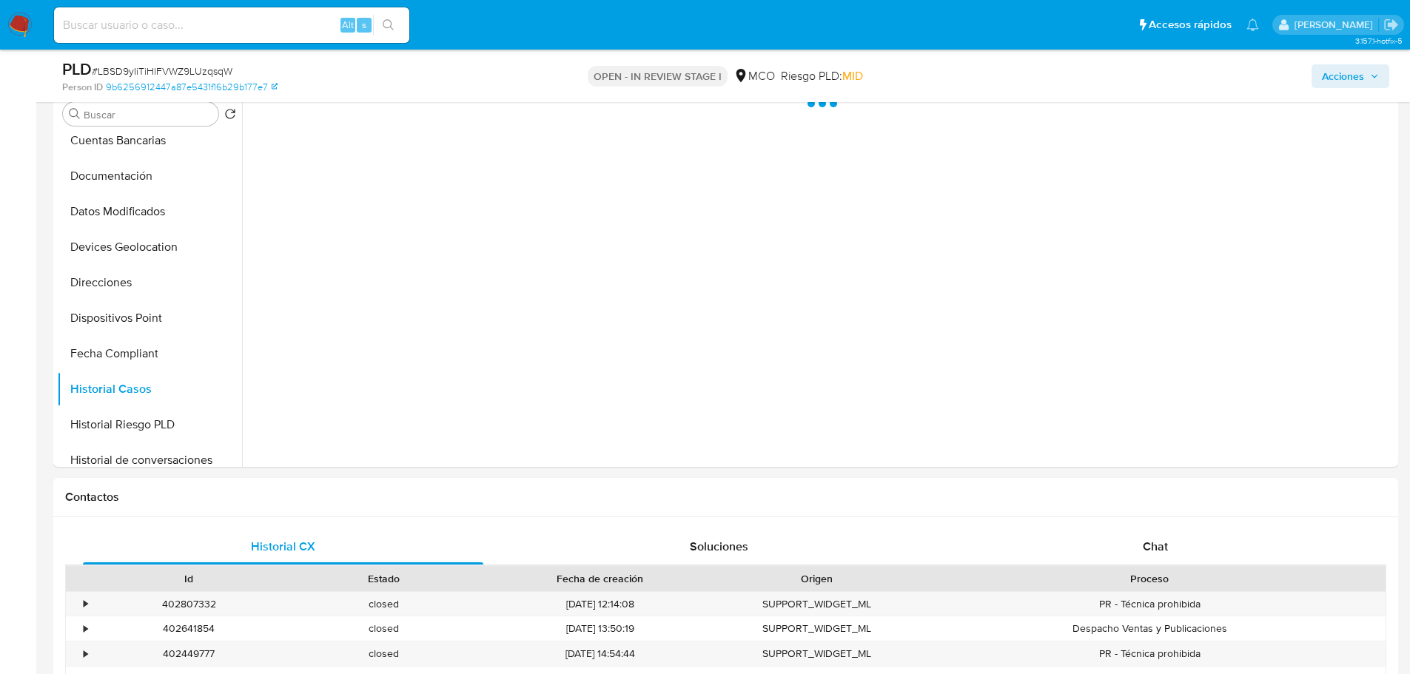
scroll to position [0, 0]
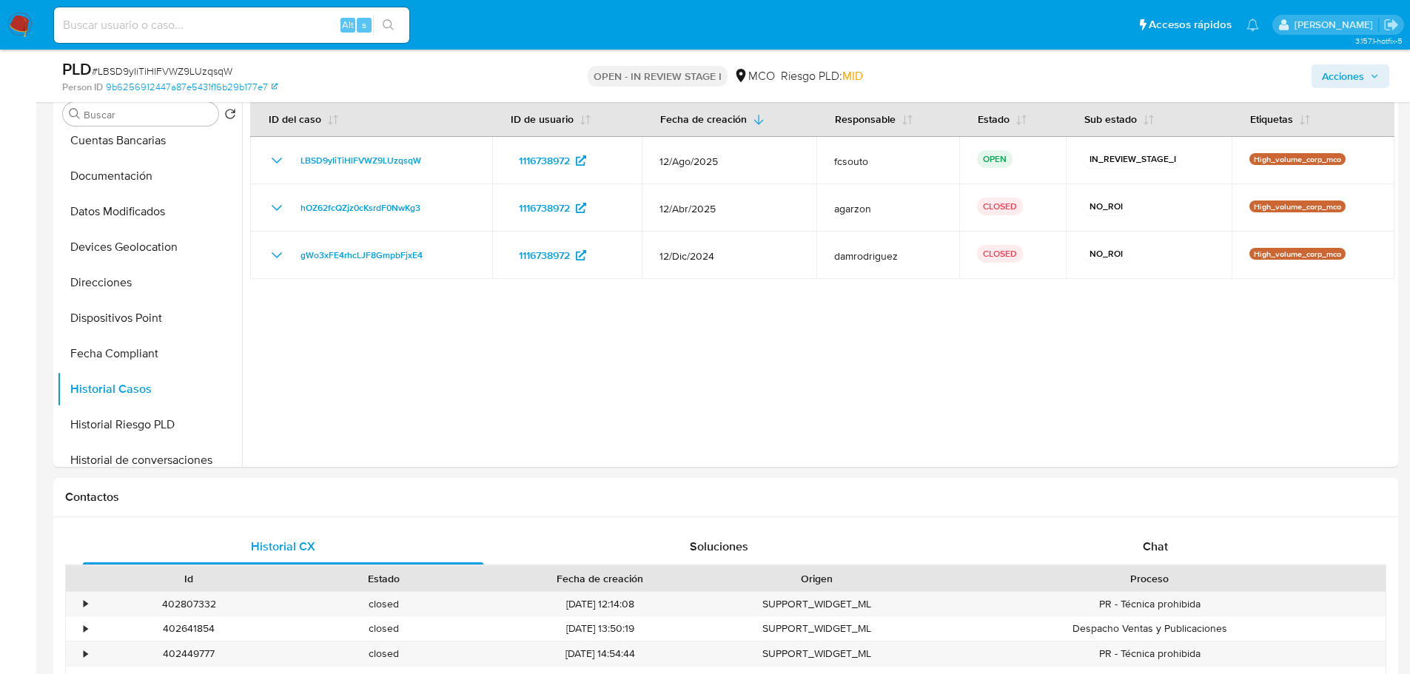
drag, startPoint x: 1352, startPoint y: 76, endPoint x: 1325, endPoint y: 85, distance: 28.1
click at [1350, 78] on span "Acciones" at bounding box center [1343, 76] width 42 height 24
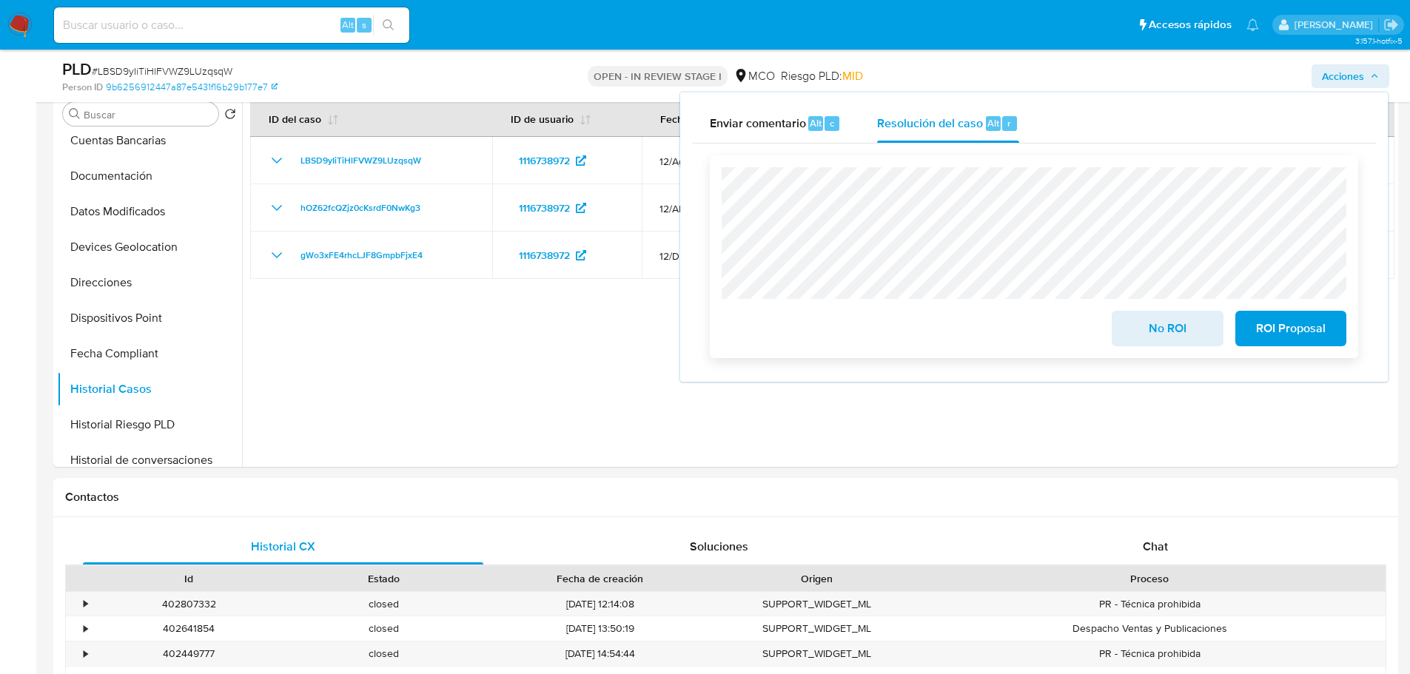
drag, startPoint x: 1178, startPoint y: 333, endPoint x: 968, endPoint y: 321, distance: 209.9
click at [1167, 338] on span "No ROI" at bounding box center [1167, 328] width 73 height 33
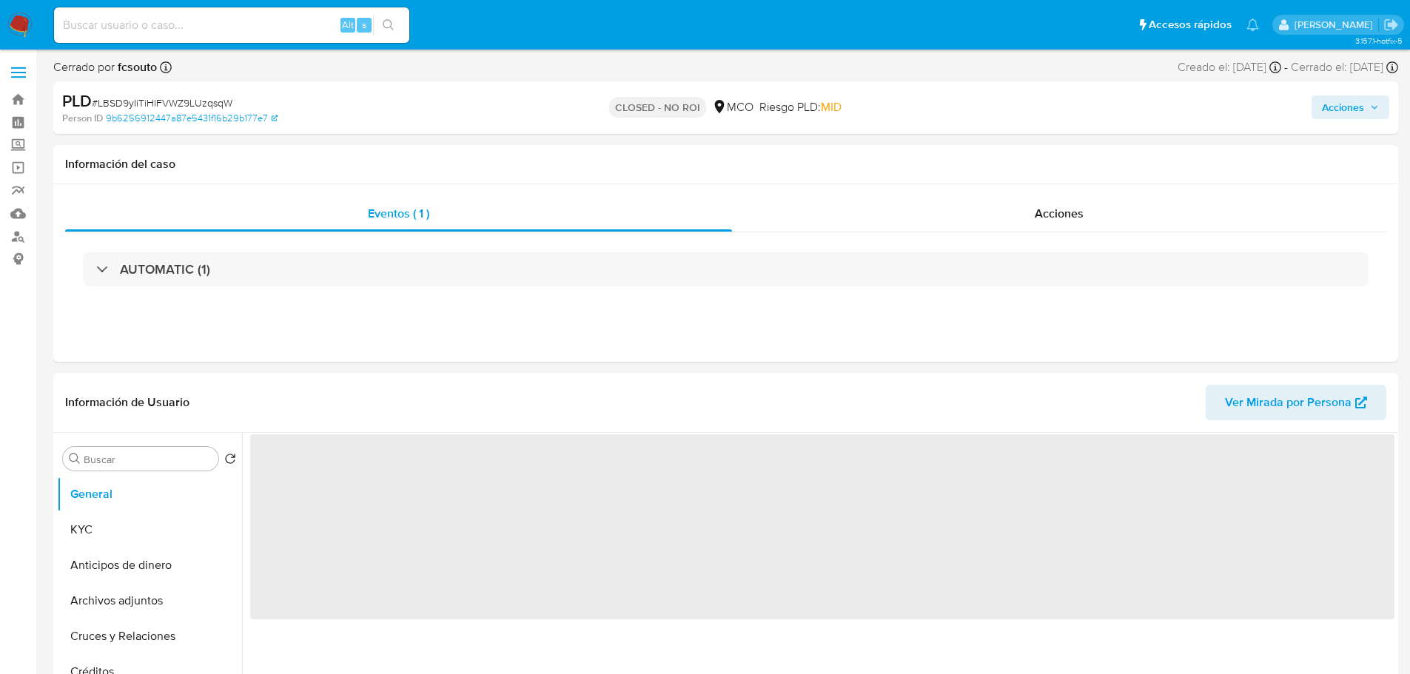
select select "10"
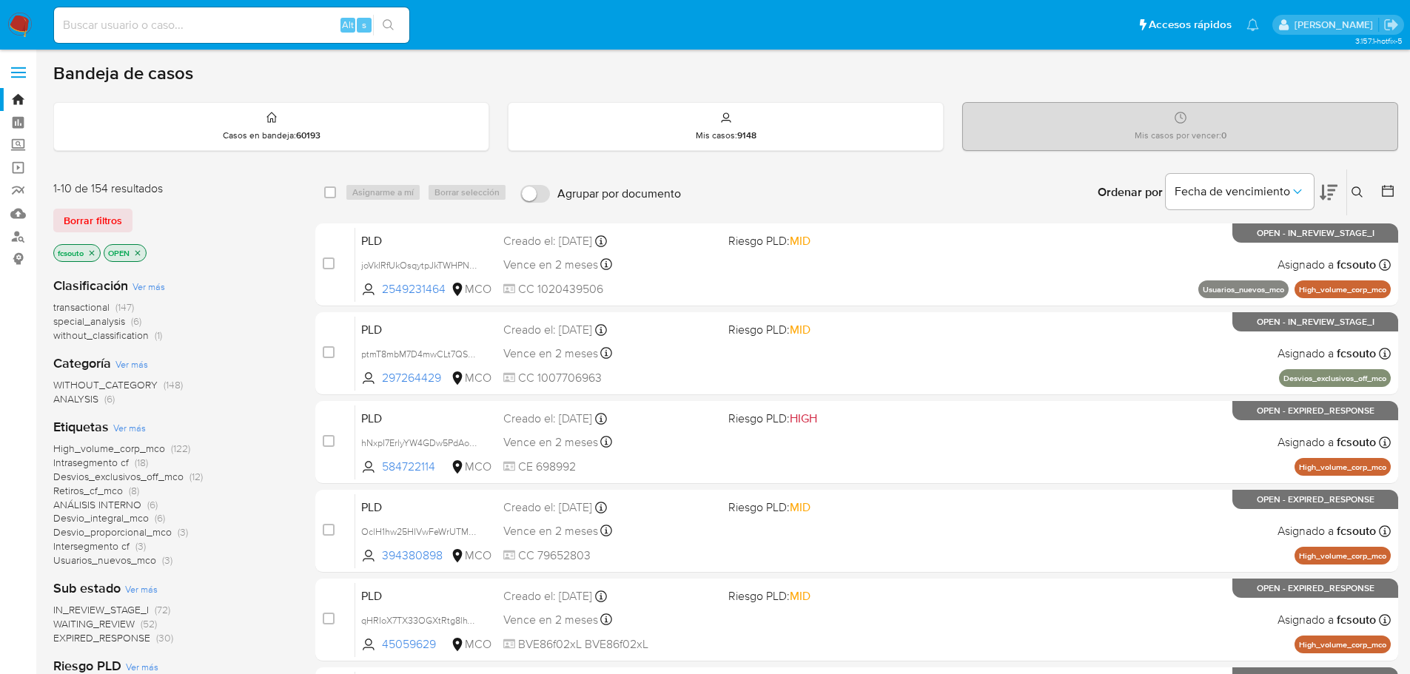
click at [137, 252] on icon "close-filter" at bounding box center [137, 253] width 9 height 9
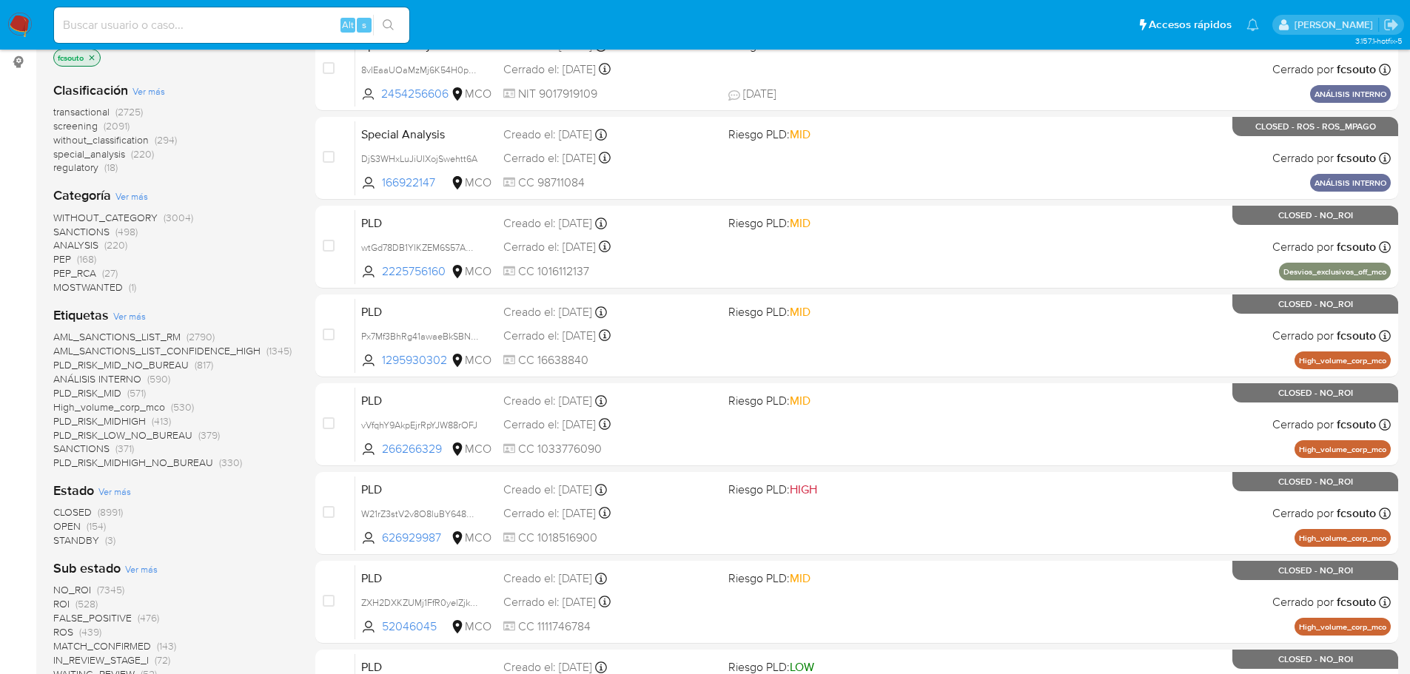
scroll to position [222, 0]
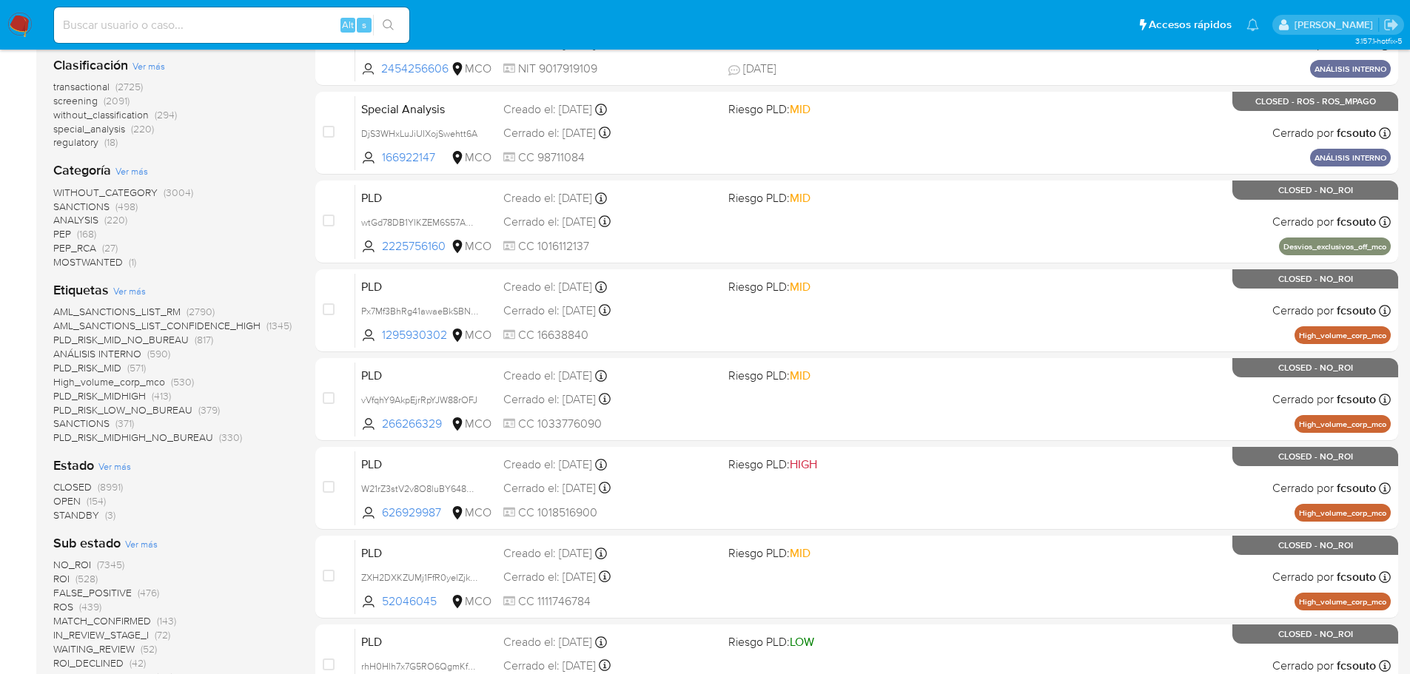
click at [68, 486] on span "CLOSED" at bounding box center [72, 487] width 38 height 15
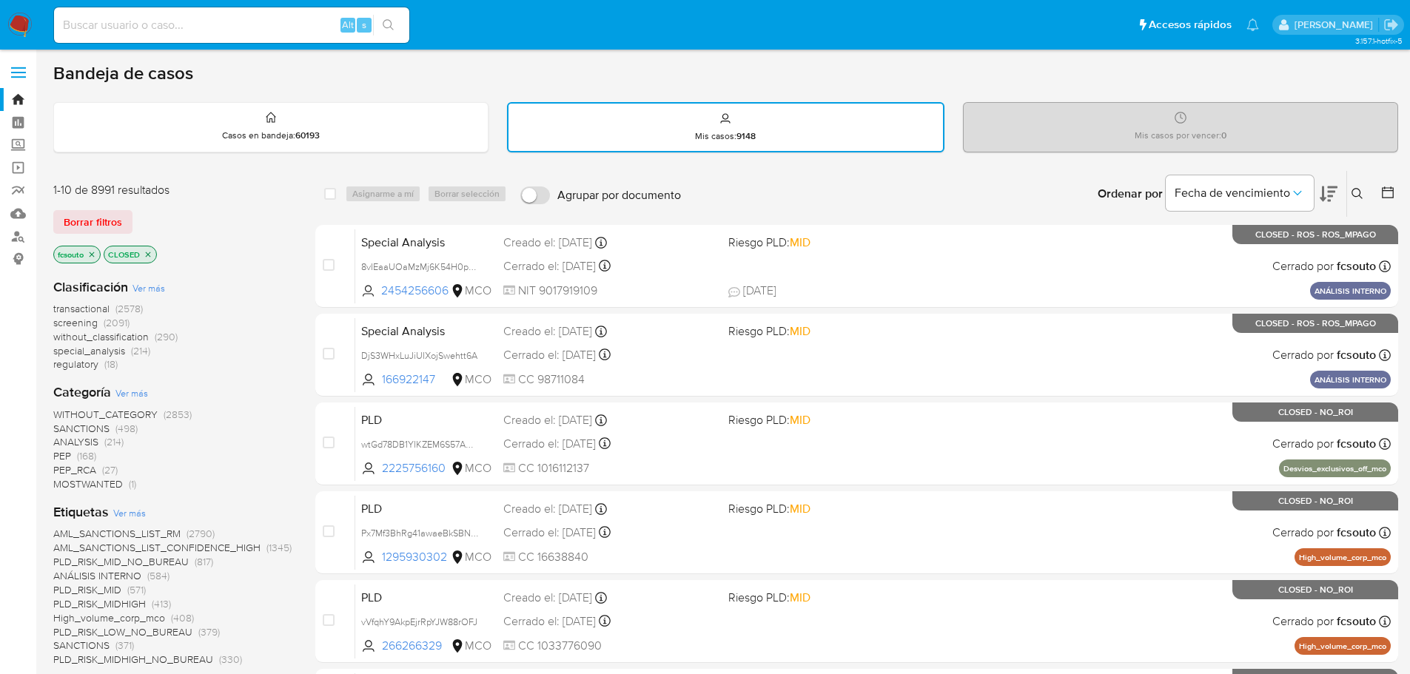
click at [1389, 191] on icon at bounding box center [1388, 193] width 12 height 12
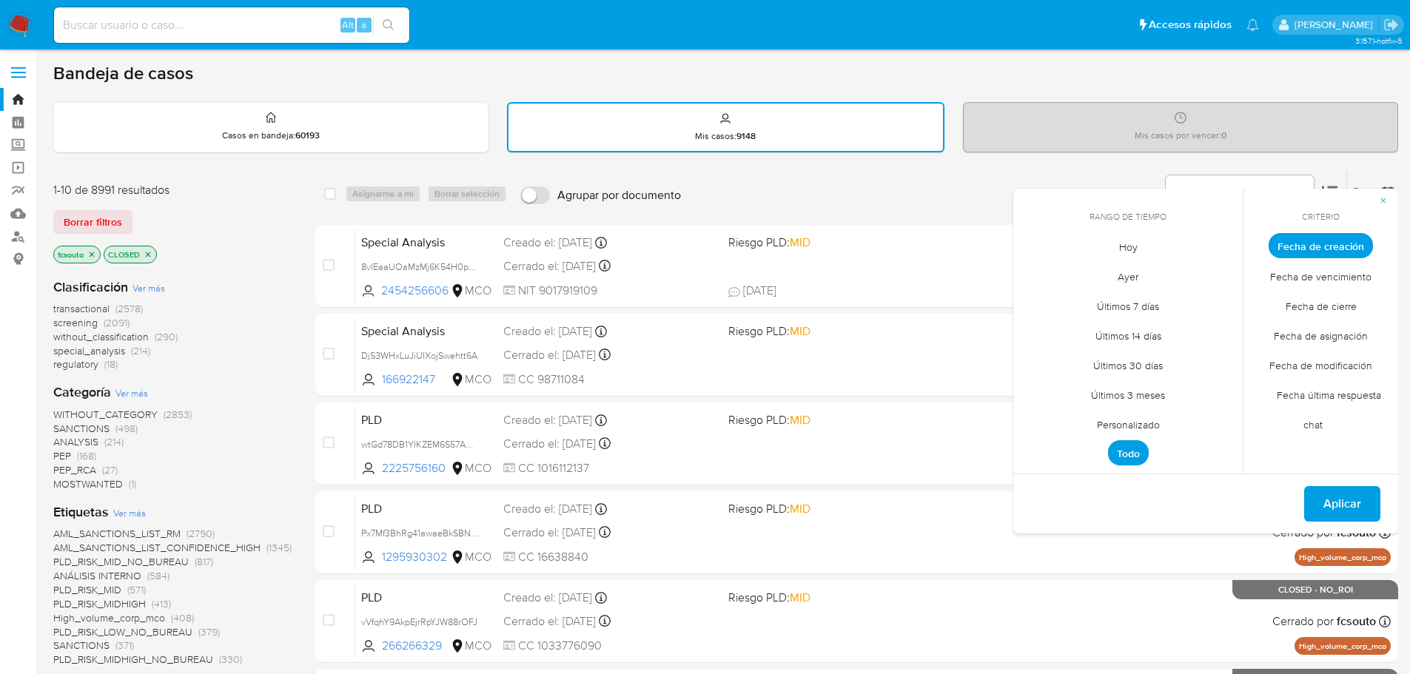
click at [1155, 426] on span "Personalizado" at bounding box center [1129, 424] width 94 height 30
click at [1161, 335] on button "1" at bounding box center [1158, 328] width 24 height 24
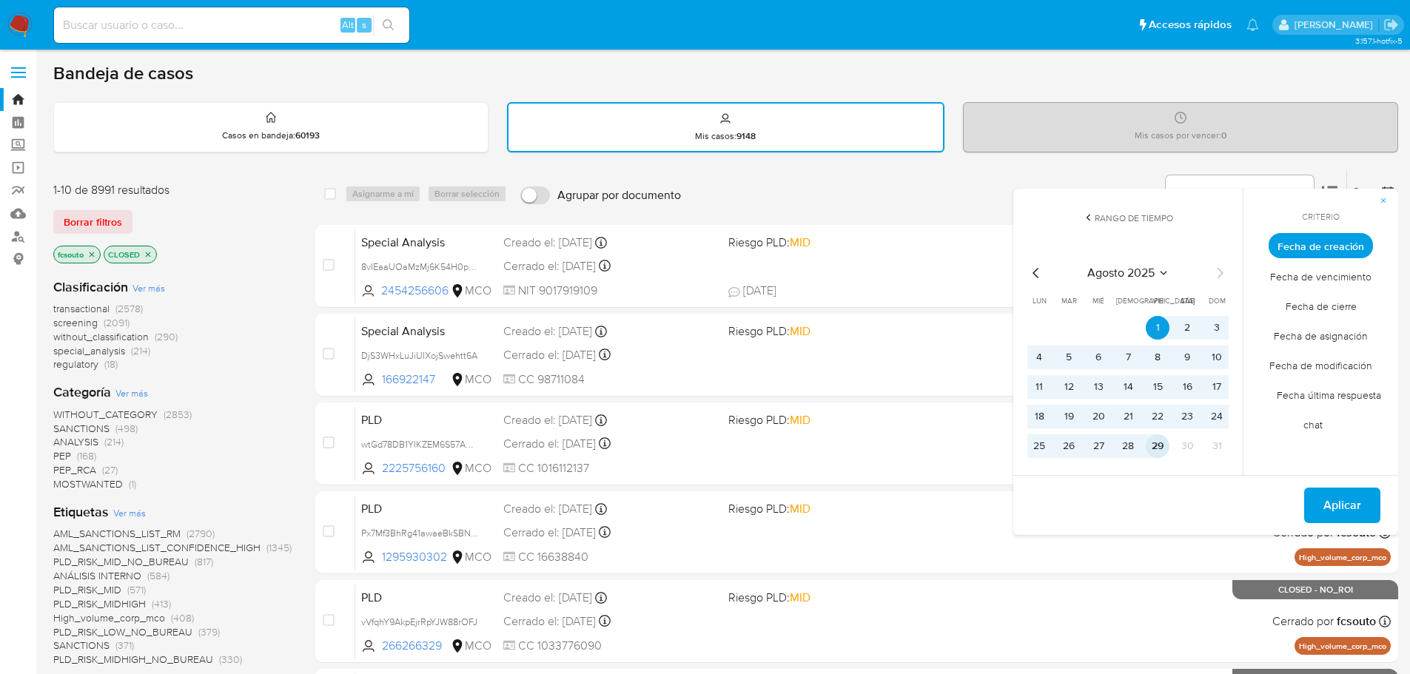
click at [1159, 446] on button "29" at bounding box center [1158, 447] width 24 height 24
click at [1364, 520] on button "Aplicar" at bounding box center [1343, 506] width 76 height 36
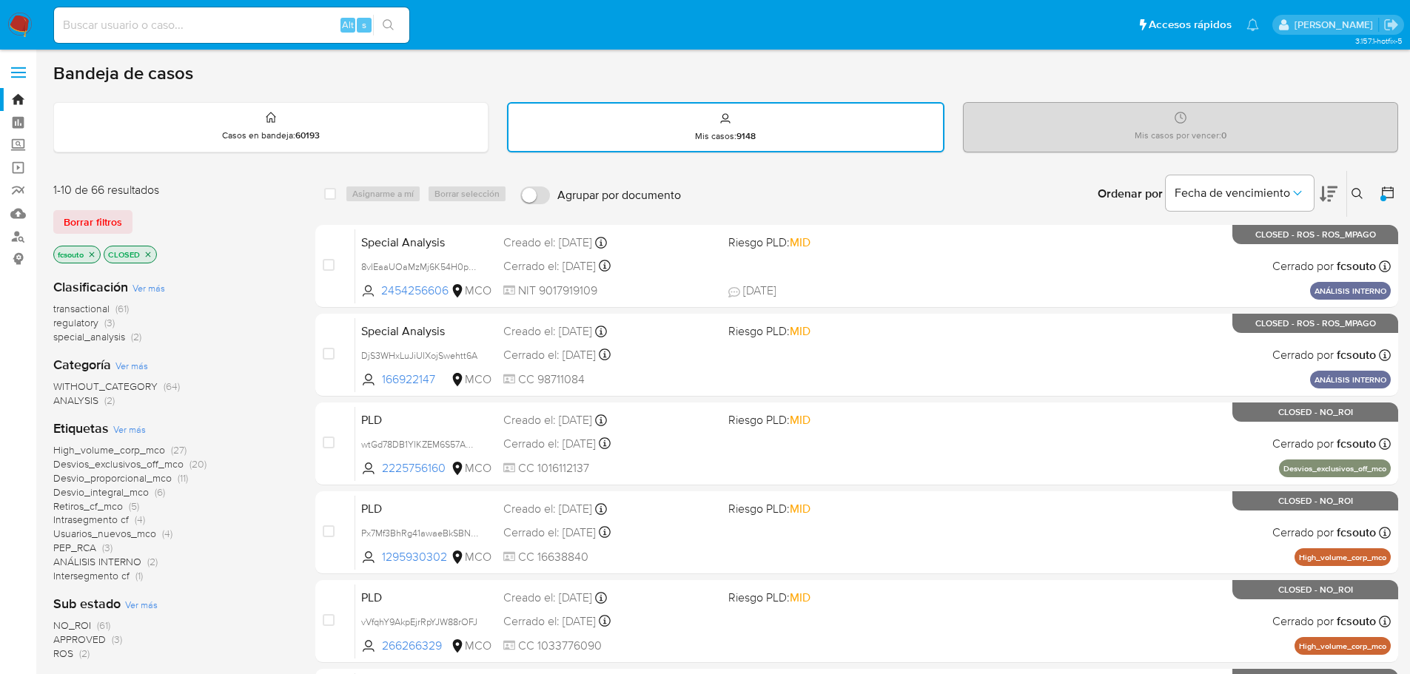
drag, startPoint x: 1380, startPoint y: 198, endPoint x: 1362, endPoint y: 213, distance: 23.6
click at [1380, 198] on div at bounding box center [1385, 194] width 27 height 46
click at [1383, 201] on button at bounding box center [1390, 194] width 18 height 18
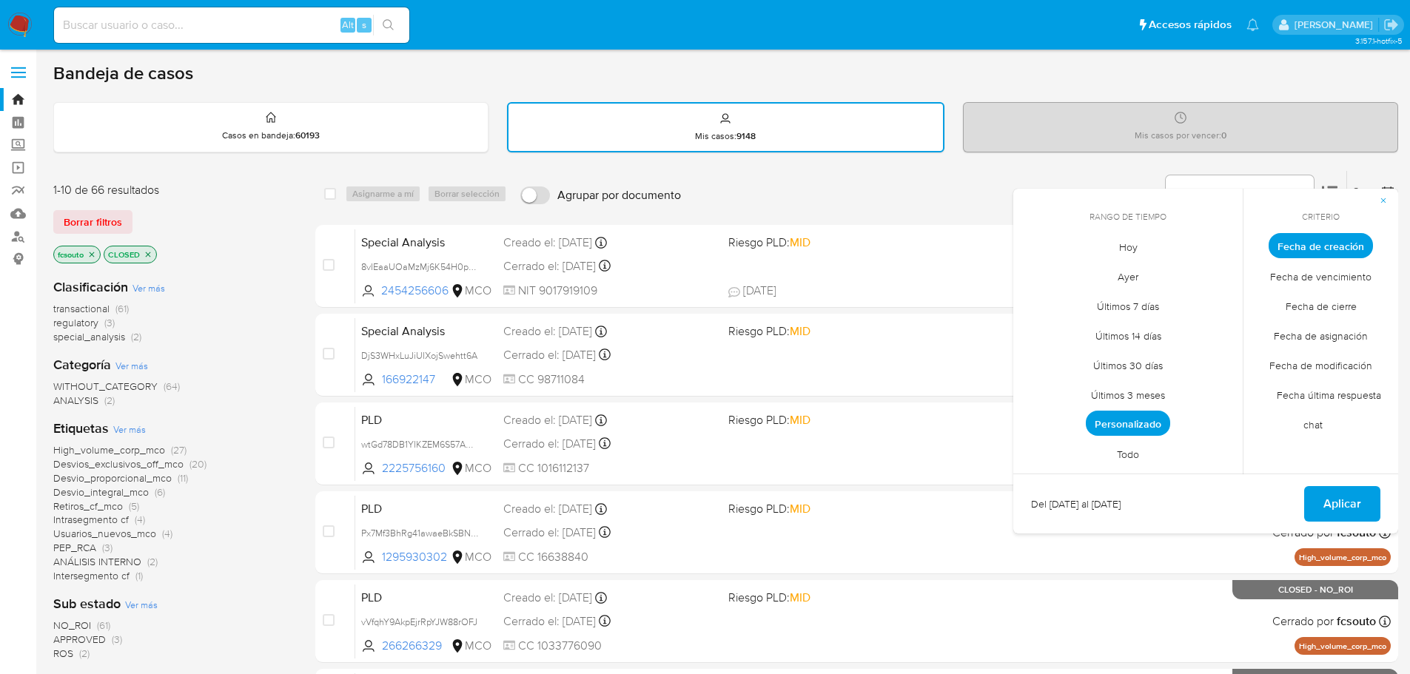
click at [1307, 299] on span "Fecha de cierre" at bounding box center [1321, 306] width 102 height 30
click at [1357, 506] on span "Aplicar" at bounding box center [1343, 504] width 38 height 33
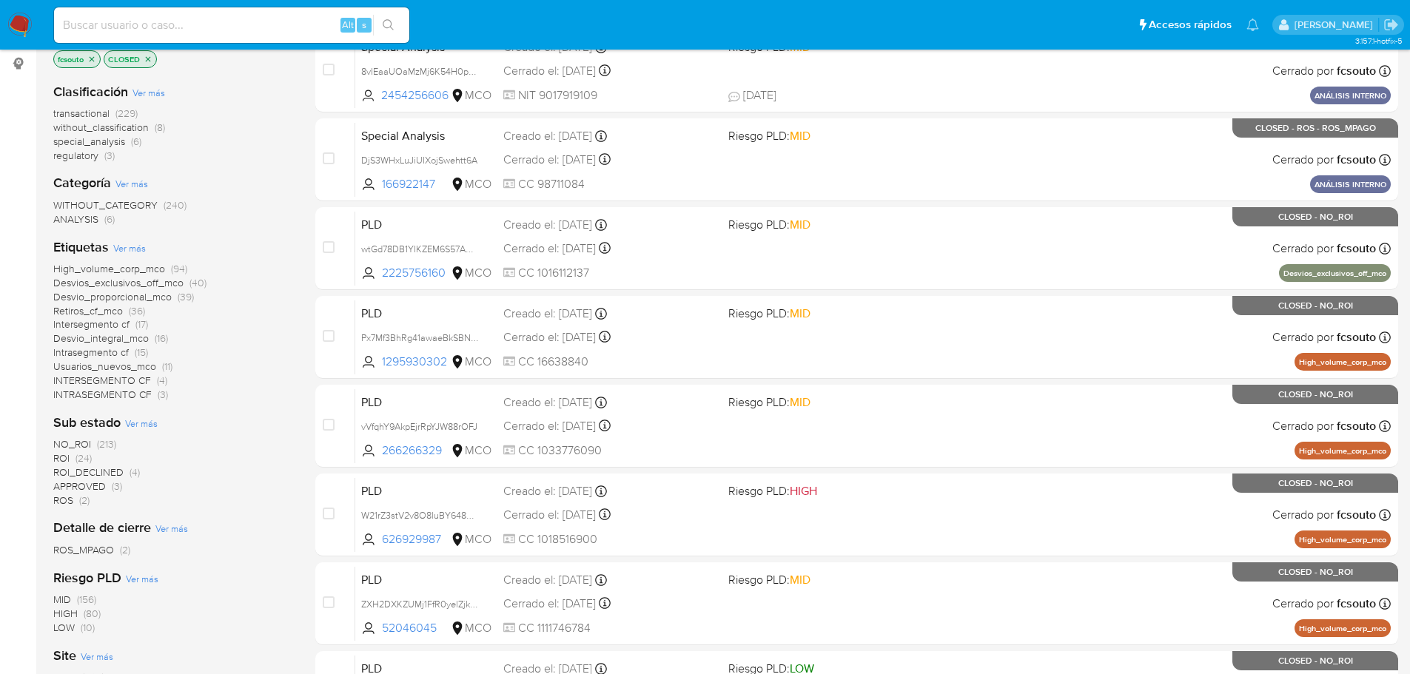
scroll to position [222, 0]
